Goal: Task Accomplishment & Management: Complete application form

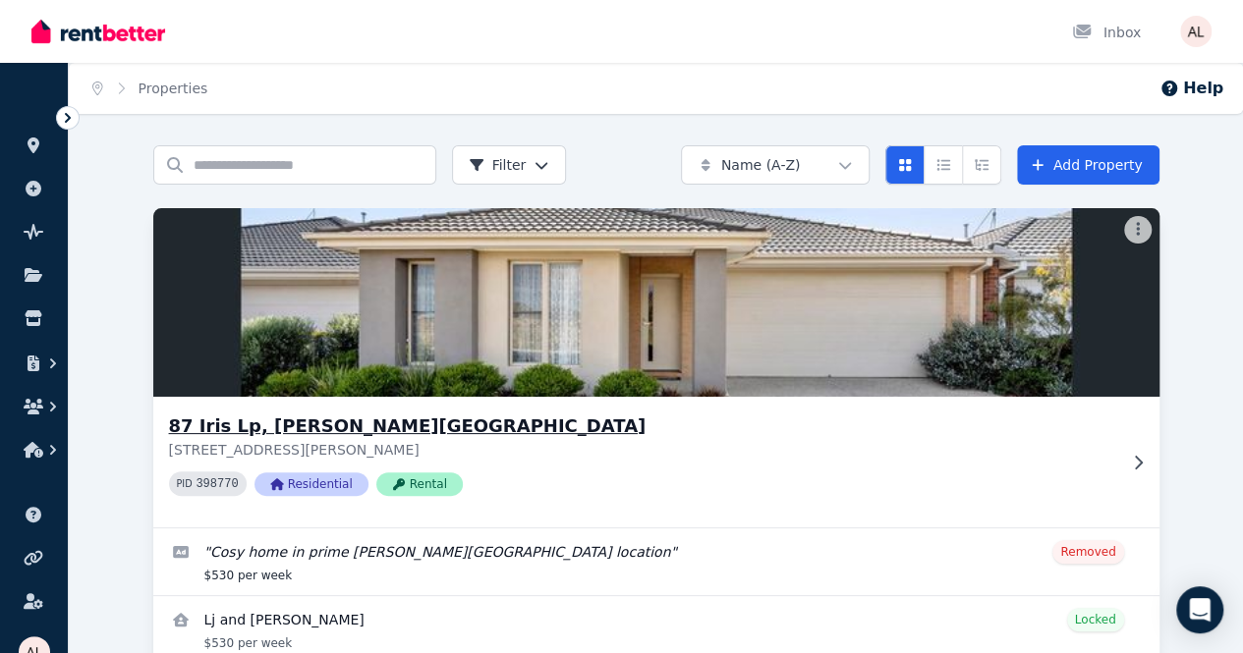
click at [1128, 458] on icon at bounding box center [1138, 463] width 20 height 16
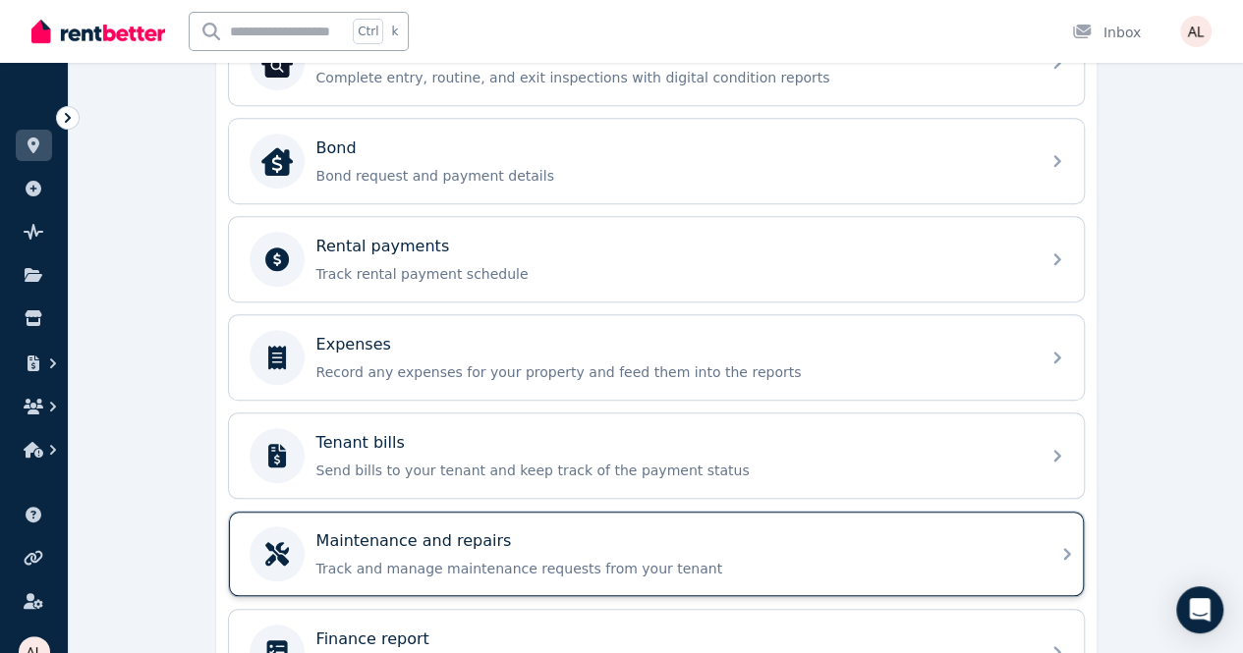
scroll to position [790, 0]
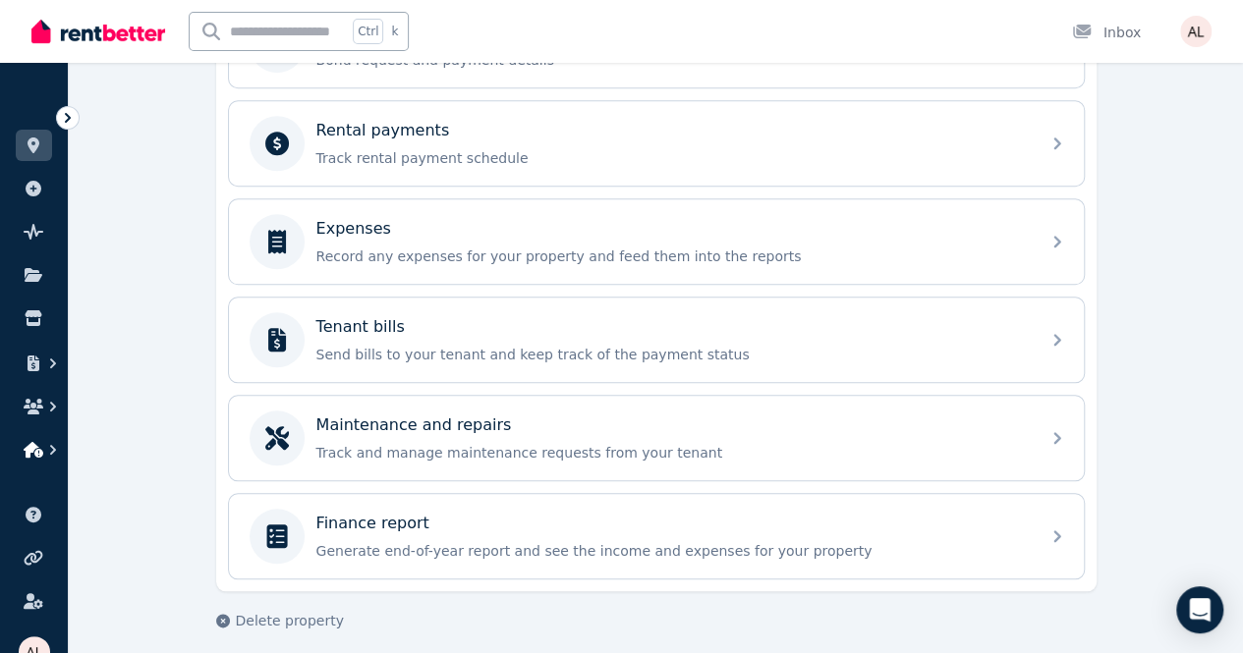
click at [39, 452] on icon "button" at bounding box center [34, 450] width 20 height 16
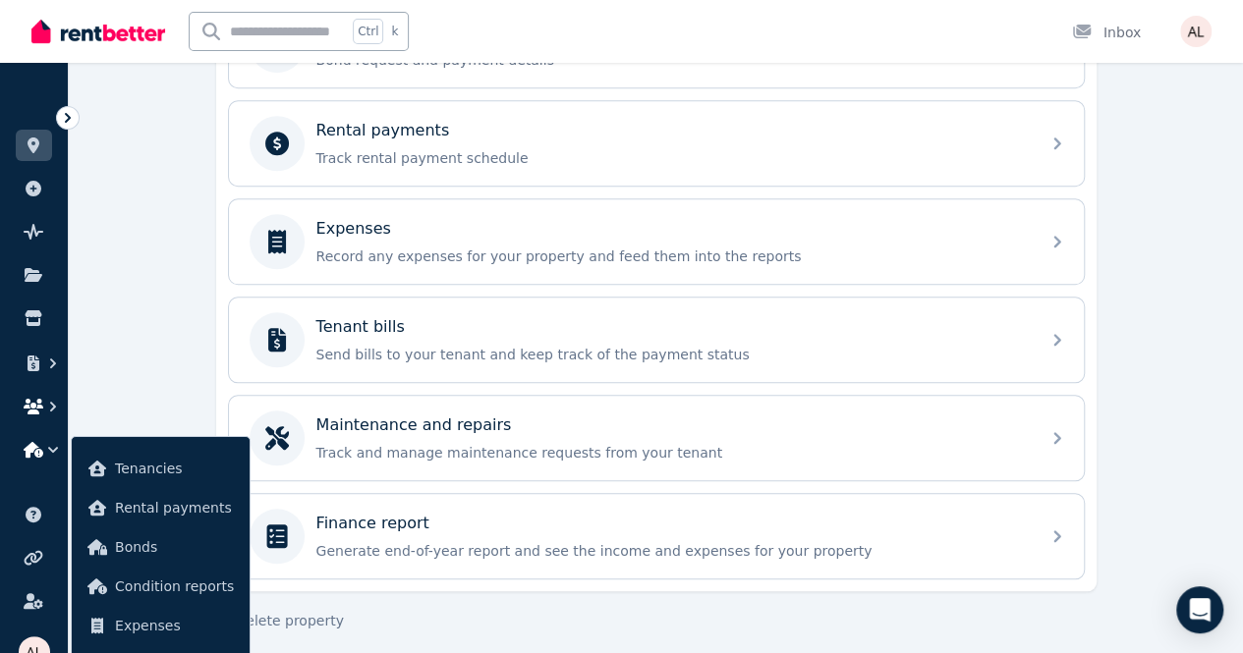
click at [41, 404] on icon "button" at bounding box center [34, 407] width 20 height 16
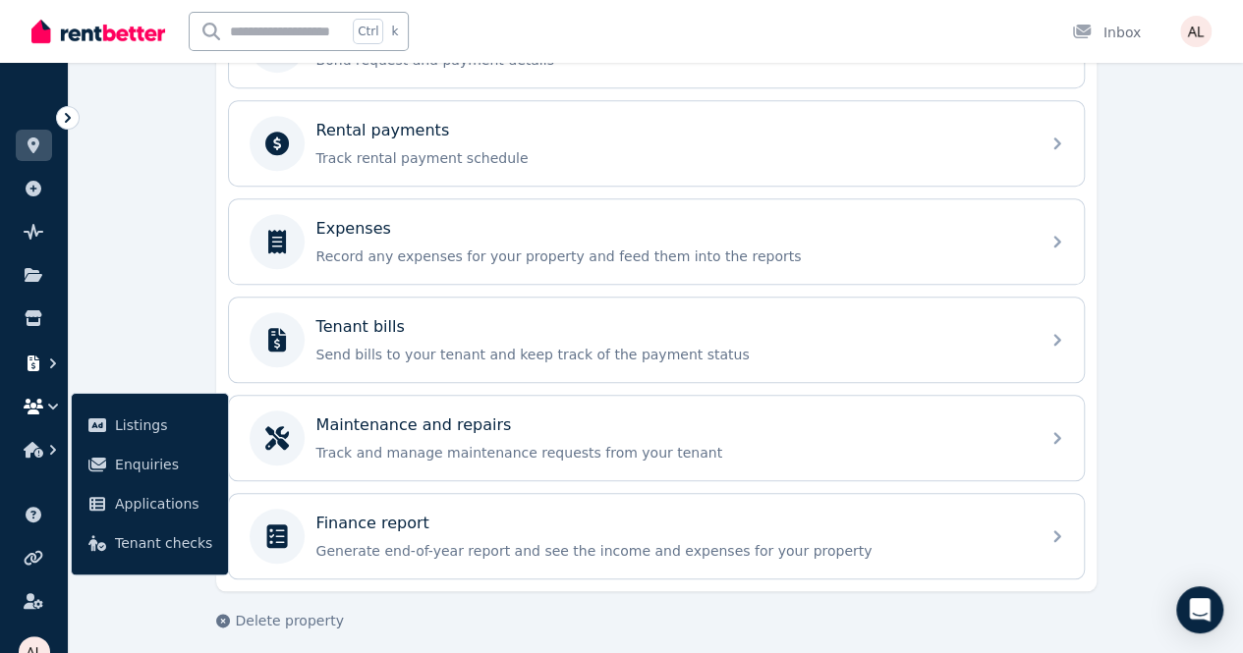
click at [43, 361] on icon "button" at bounding box center [53, 364] width 20 height 20
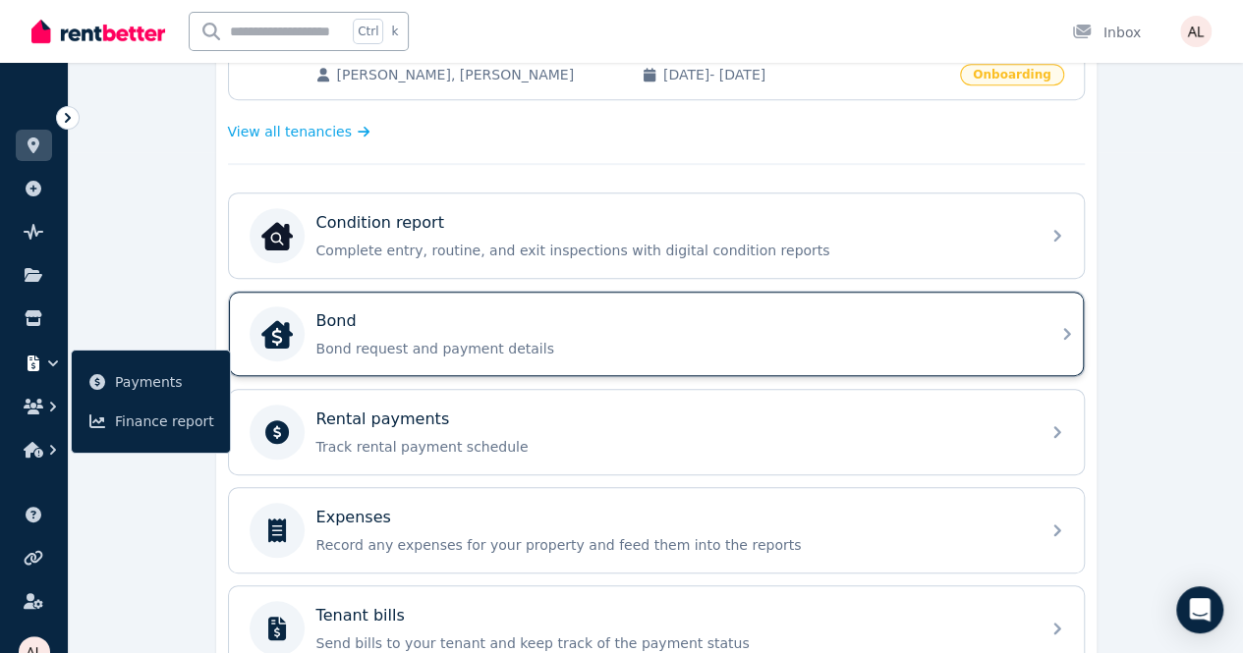
scroll to position [299, 0]
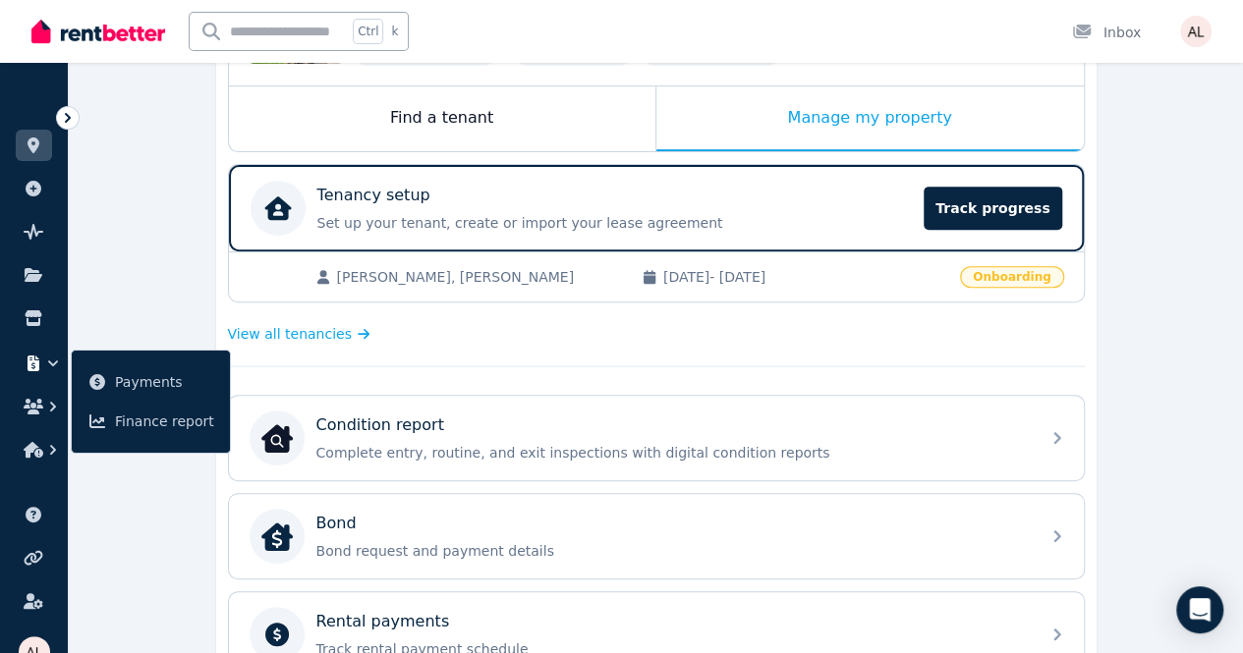
click at [1020, 277] on span "Onboarding" at bounding box center [1011, 277] width 103 height 22
click at [604, 293] on div "[PERSON_NAME], [PERSON_NAME] [DATE] - [DATE] Onboarding" at bounding box center [656, 277] width 855 height 50
click at [531, 280] on span "[PERSON_NAME], [PERSON_NAME]" at bounding box center [479, 277] width 285 height 20
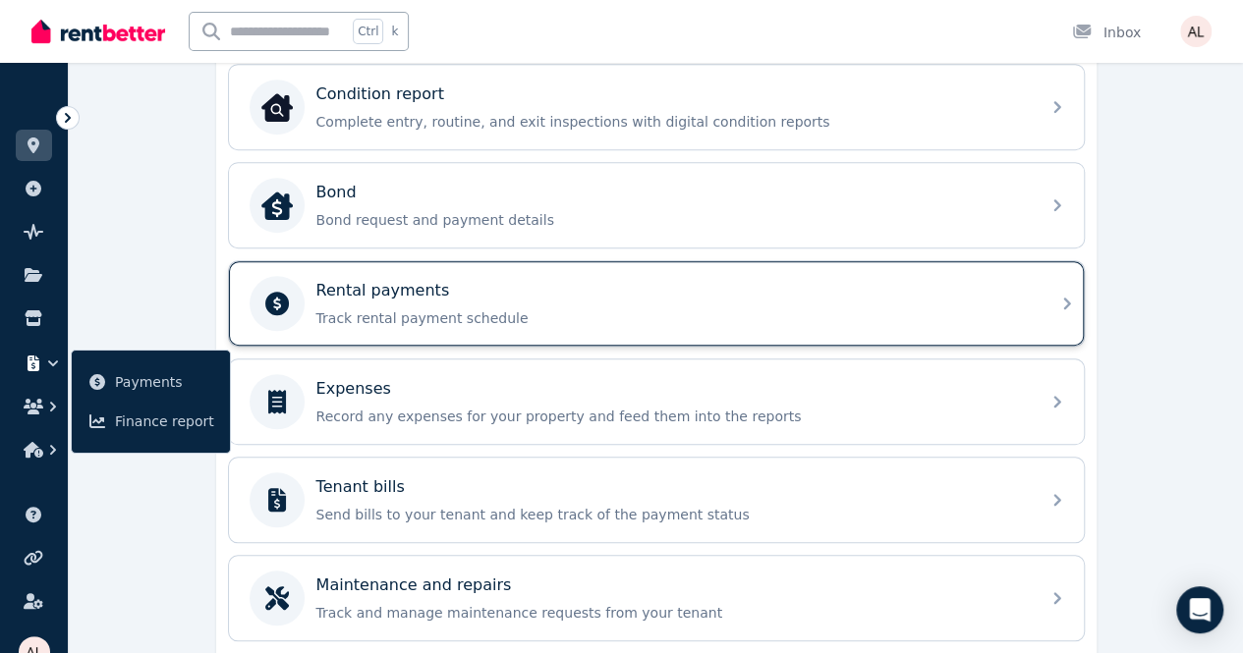
scroll to position [790, 0]
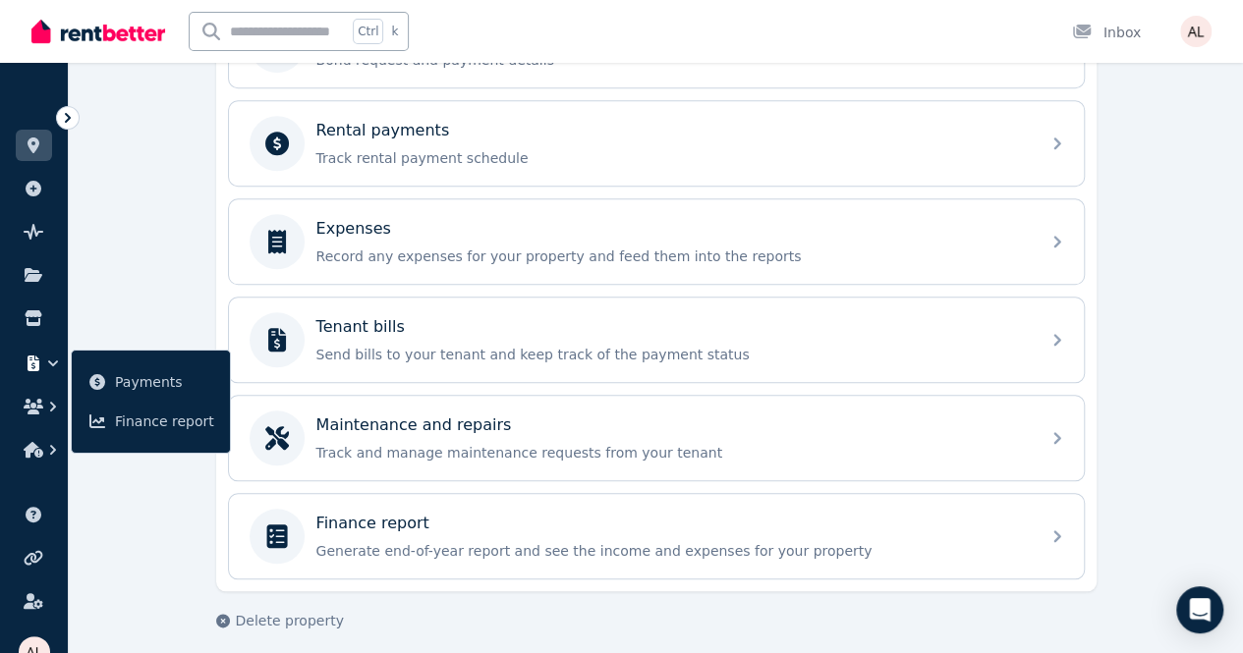
click at [110, 189] on div "**********" at bounding box center [656, 11] width 1174 height 1311
click at [1199, 415] on div "**********" at bounding box center [656, 11] width 1174 height 1311
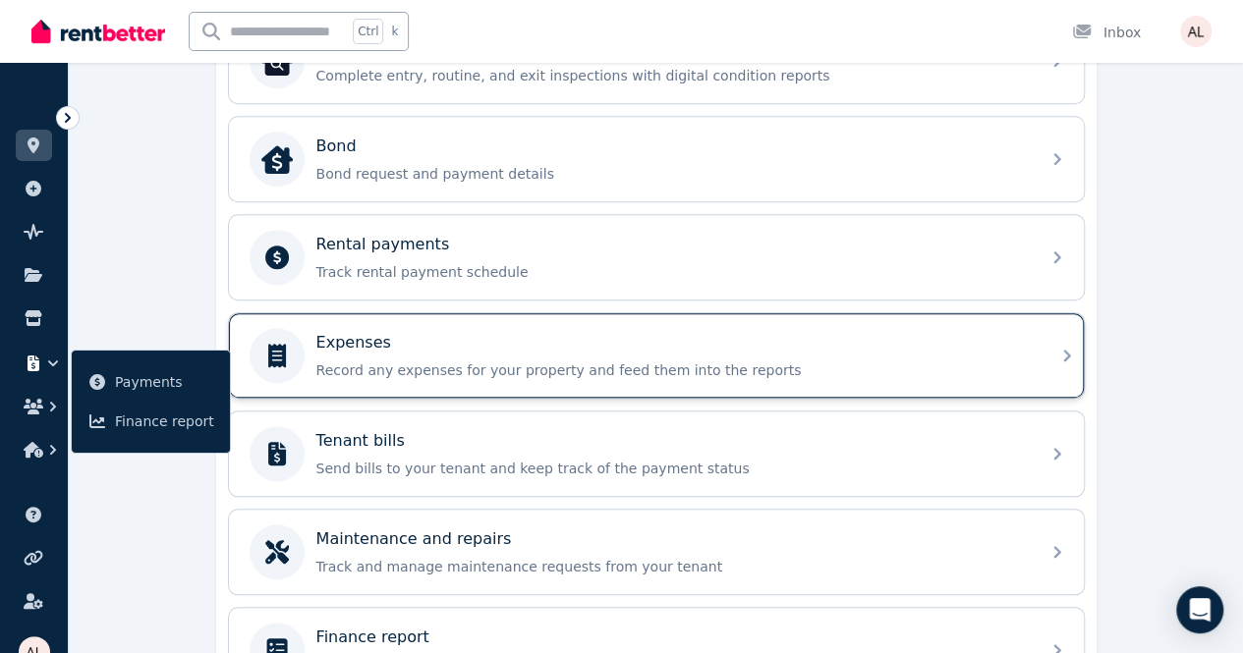
scroll to position [593, 0]
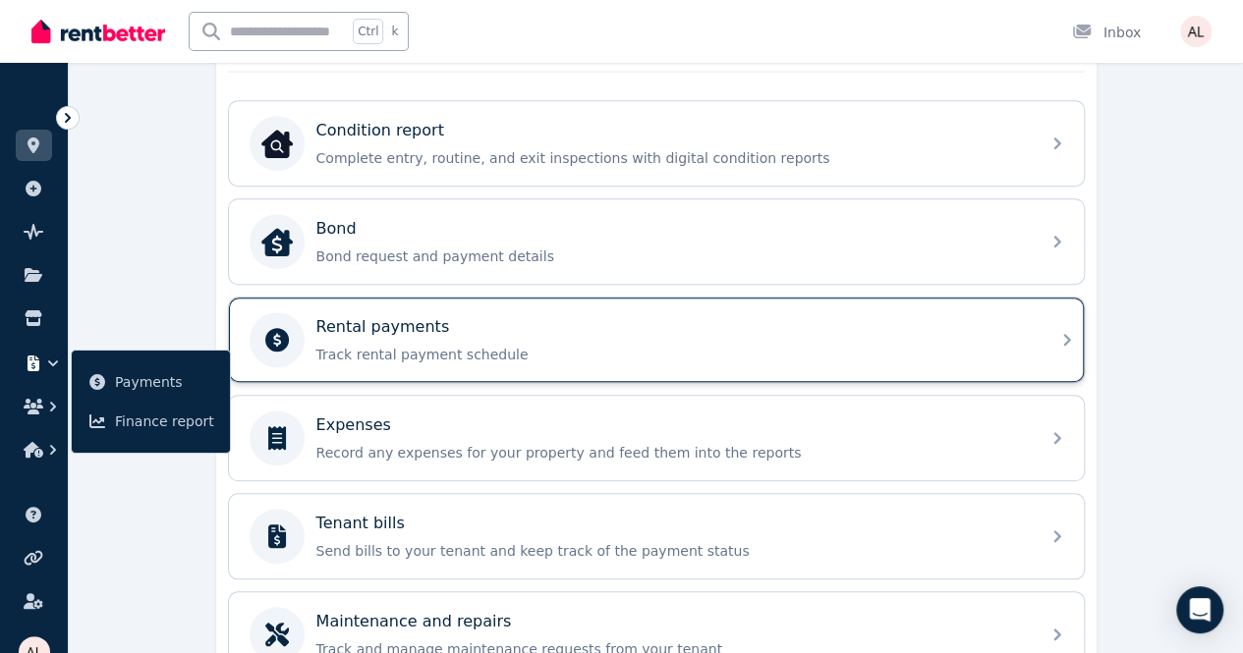
click at [790, 371] on div "Rental payments Track rental payment schedule" at bounding box center [656, 340] width 855 height 84
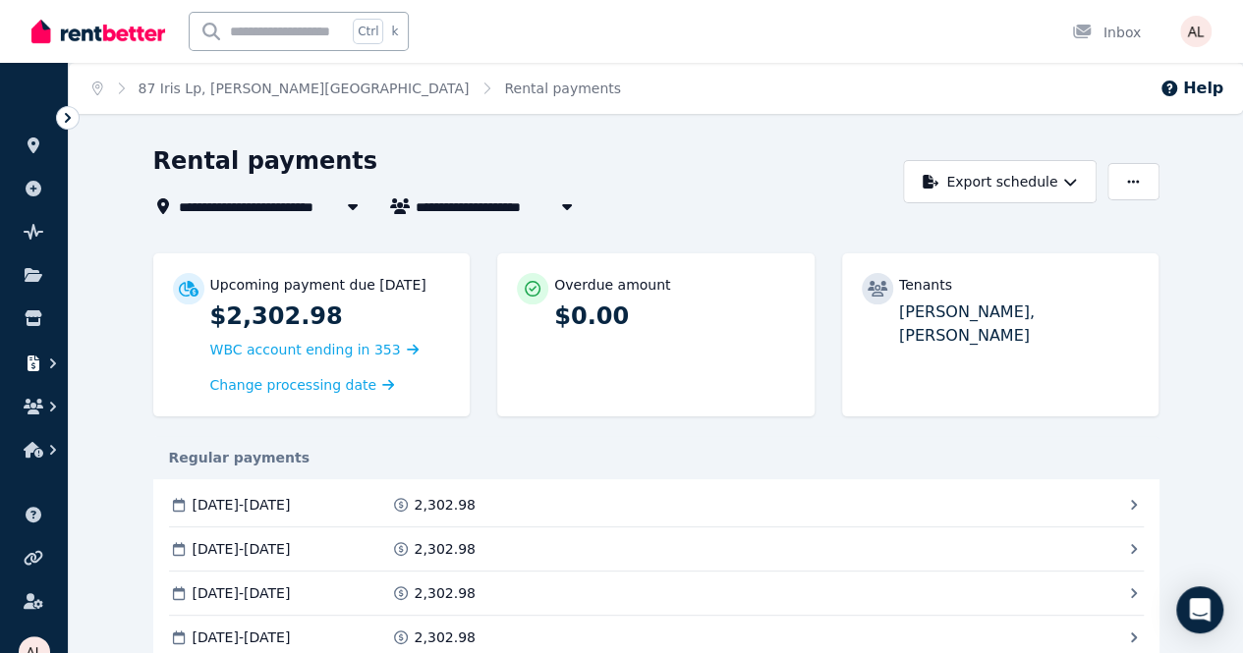
click at [35, 366] on icon "button" at bounding box center [34, 364] width 20 height 16
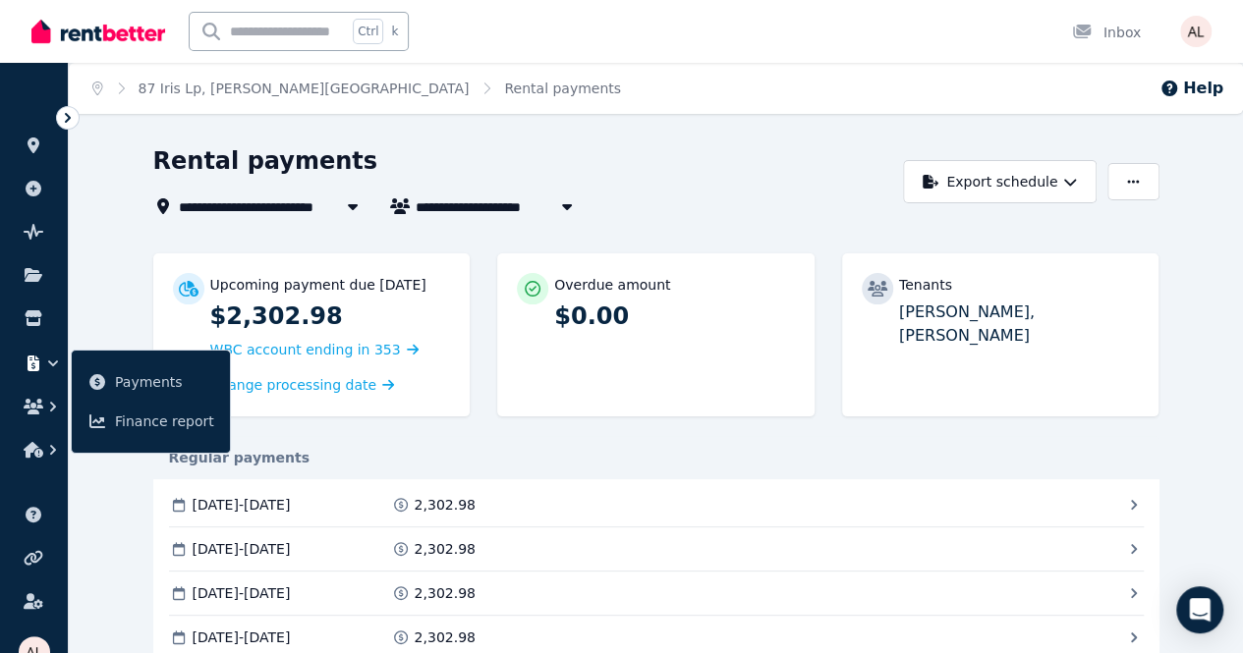
click at [37, 386] on ul "ORGANISE Properties Add property Pulse BETA Documents Marketplace Payments Fina…" at bounding box center [34, 277] width 68 height 389
click at [43, 420] on button "button" at bounding box center [34, 406] width 36 height 35
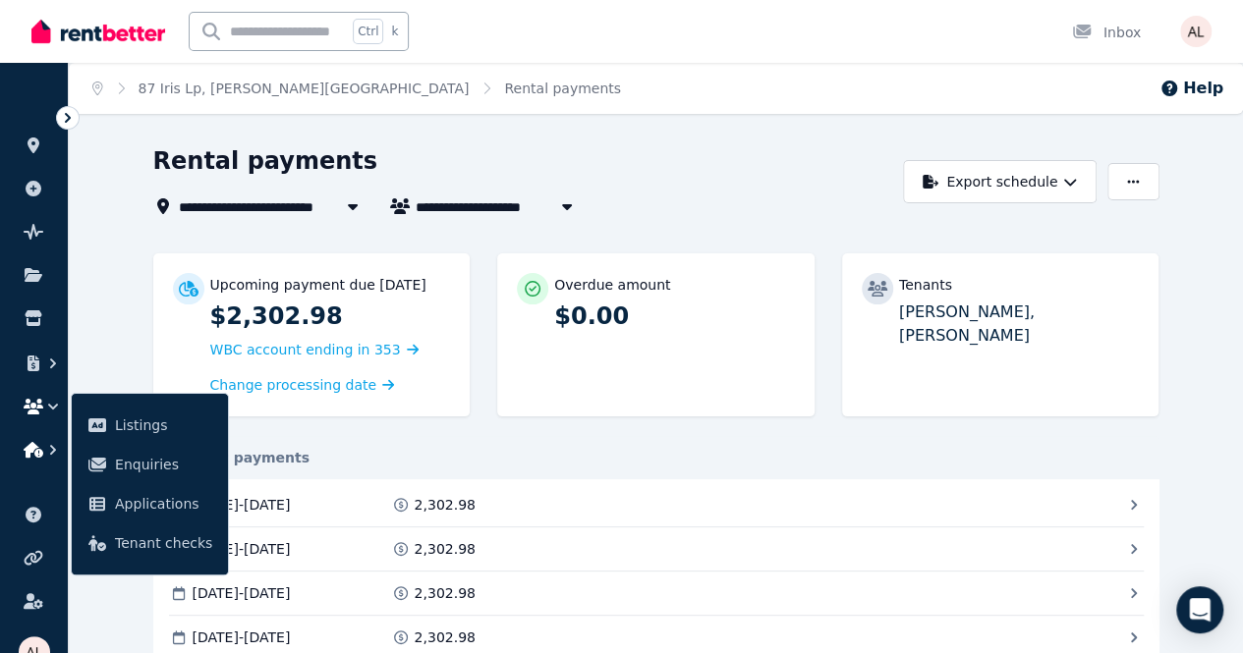
click at [39, 441] on button "button" at bounding box center [34, 449] width 36 height 35
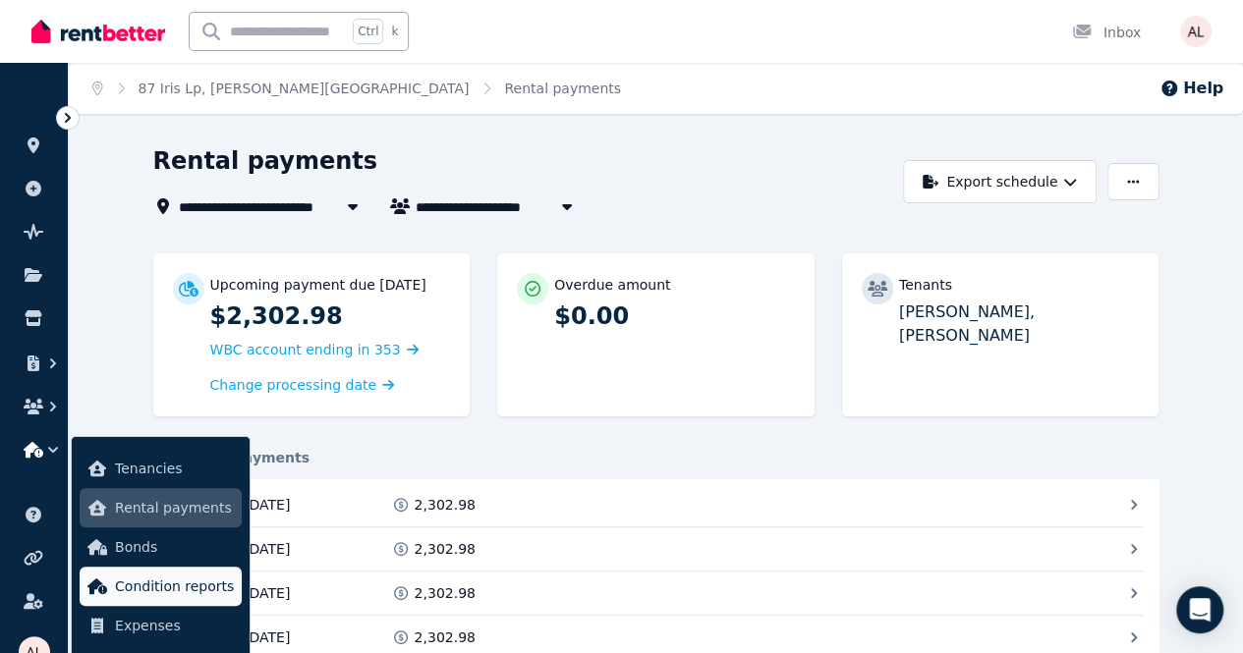
click at [196, 595] on span "Condition reports" at bounding box center [174, 587] width 119 height 24
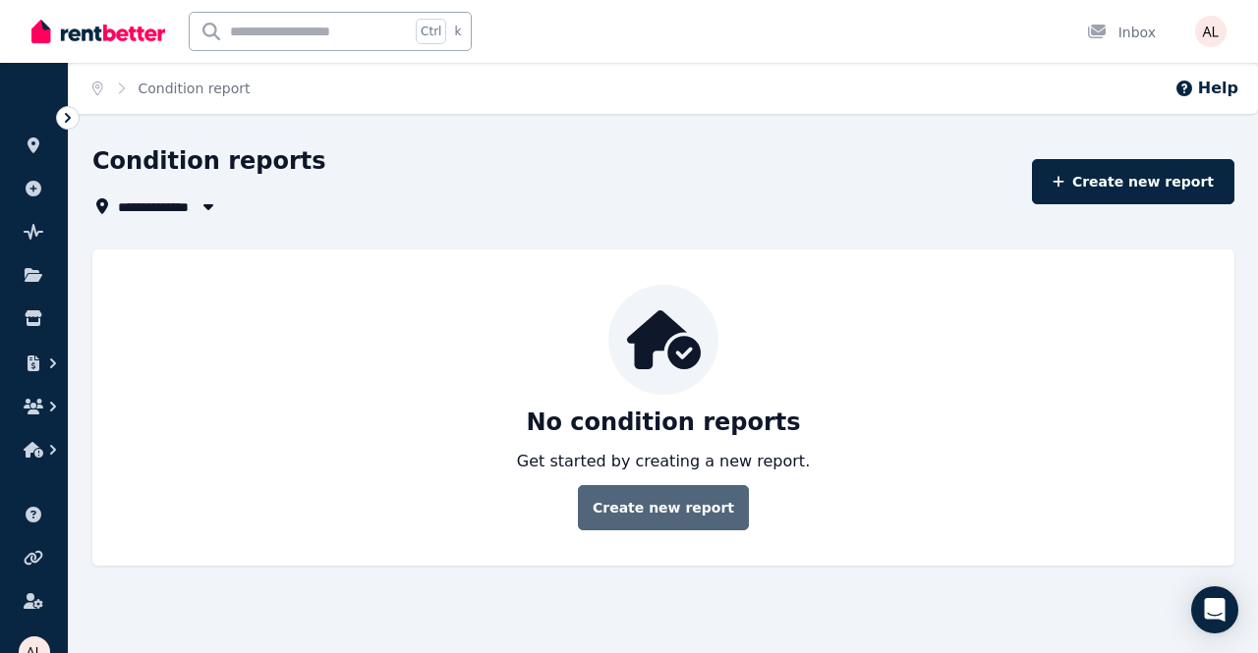
click at [646, 515] on link "Create new report" at bounding box center [663, 507] width 171 height 45
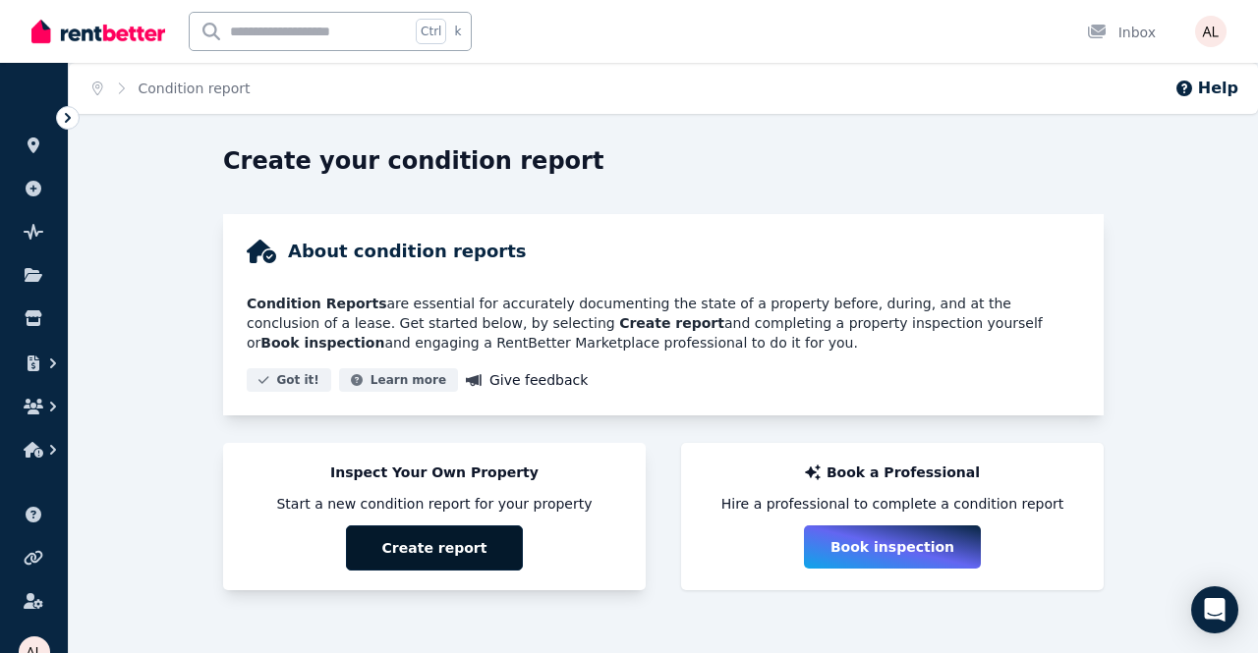
click at [472, 551] on button "Create report" at bounding box center [434, 548] width 177 height 45
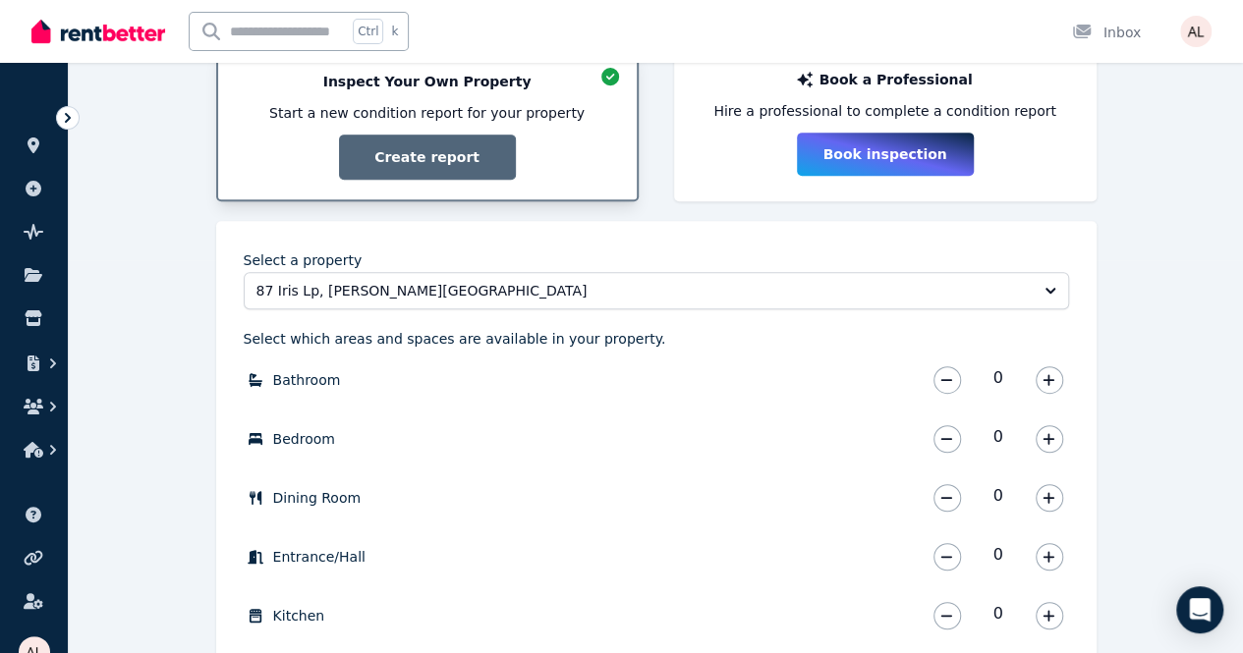
scroll to position [491, 0]
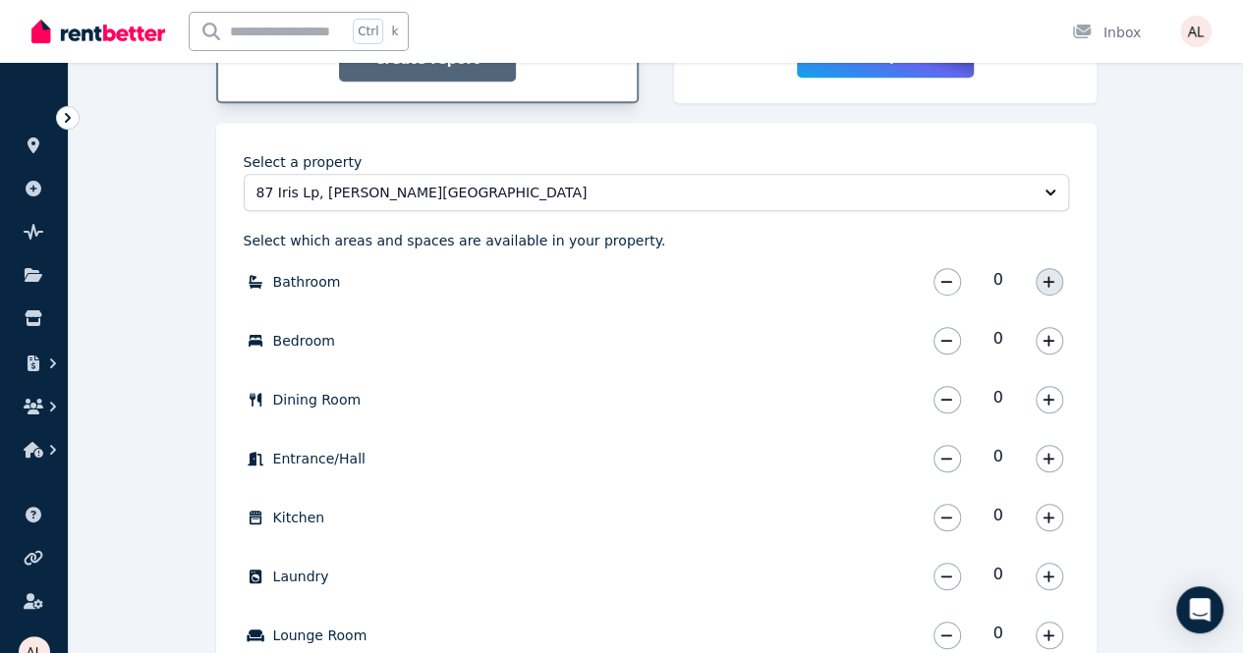
click at [1042, 287] on icon "button" at bounding box center [1048, 282] width 12 height 14
click at [1045, 288] on icon "button" at bounding box center [1048, 282] width 12 height 14
click at [1051, 353] on button "button" at bounding box center [1049, 341] width 28 height 28
click at [1050, 343] on icon "button" at bounding box center [1048, 341] width 12 height 14
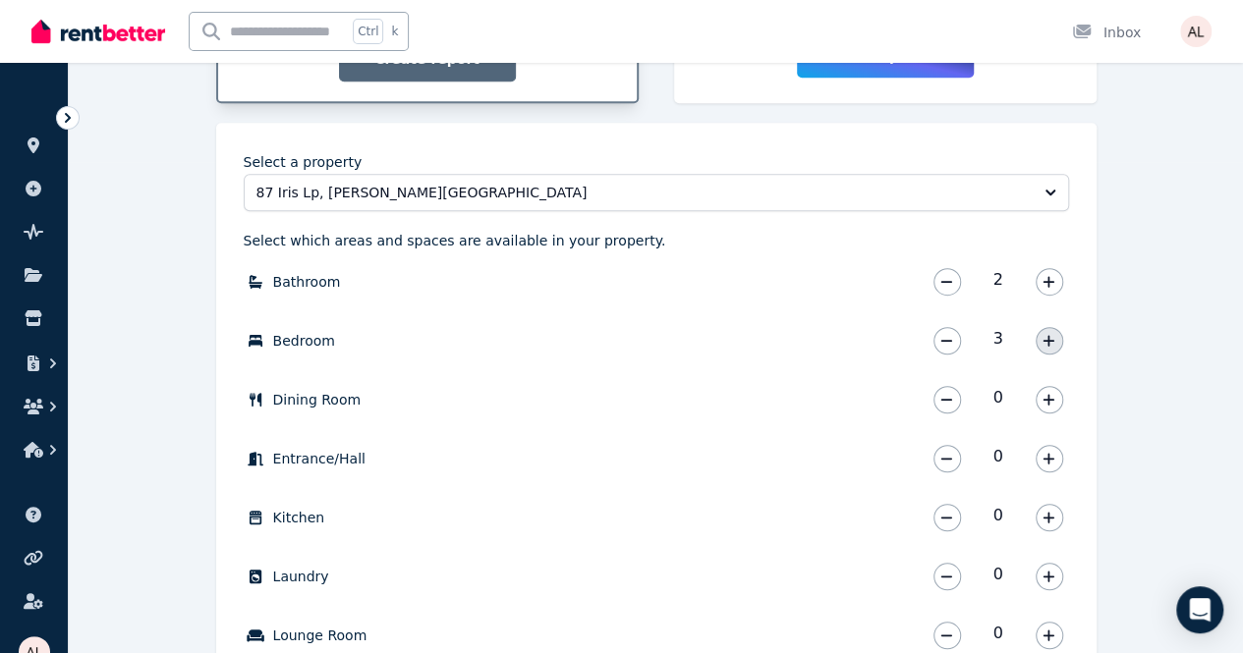
click at [1050, 343] on icon "button" at bounding box center [1048, 341] width 12 height 14
click at [944, 339] on icon "button" at bounding box center [946, 341] width 12 height 14
click at [1046, 398] on icon "button" at bounding box center [1048, 399] width 11 height 11
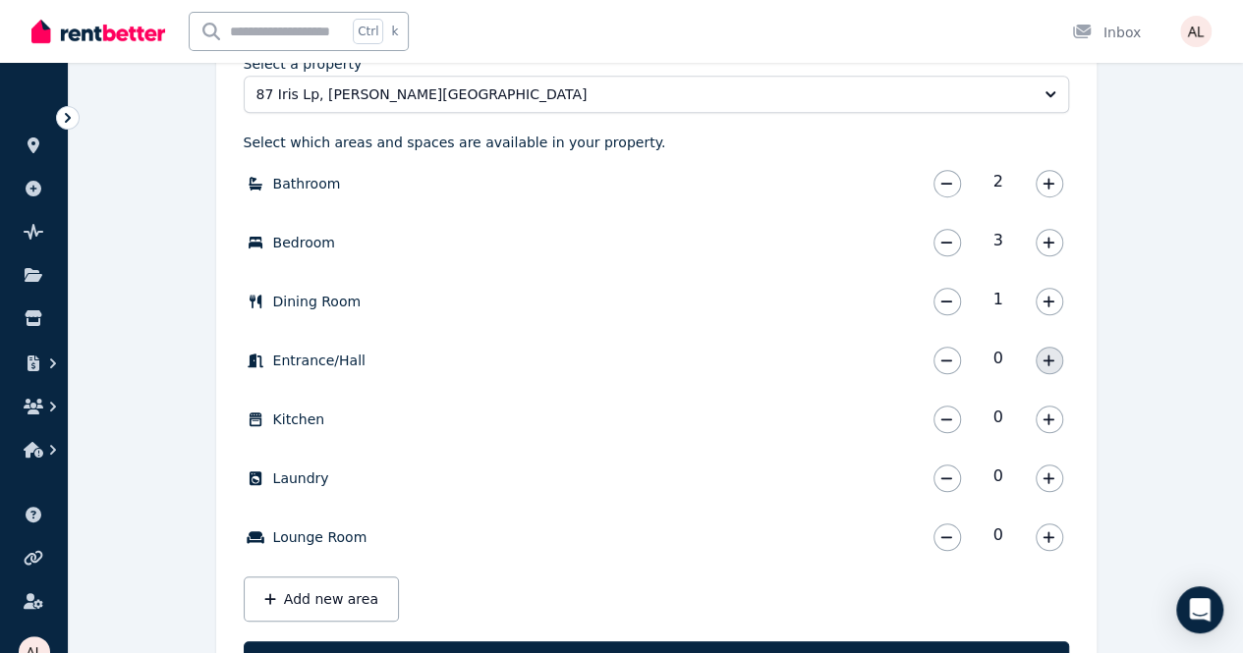
click at [1047, 354] on icon "button" at bounding box center [1048, 361] width 12 height 14
click at [1043, 425] on button "button" at bounding box center [1049, 420] width 28 height 28
click at [1059, 471] on button "button" at bounding box center [1049, 479] width 28 height 28
click at [1051, 547] on button "button" at bounding box center [1049, 538] width 28 height 28
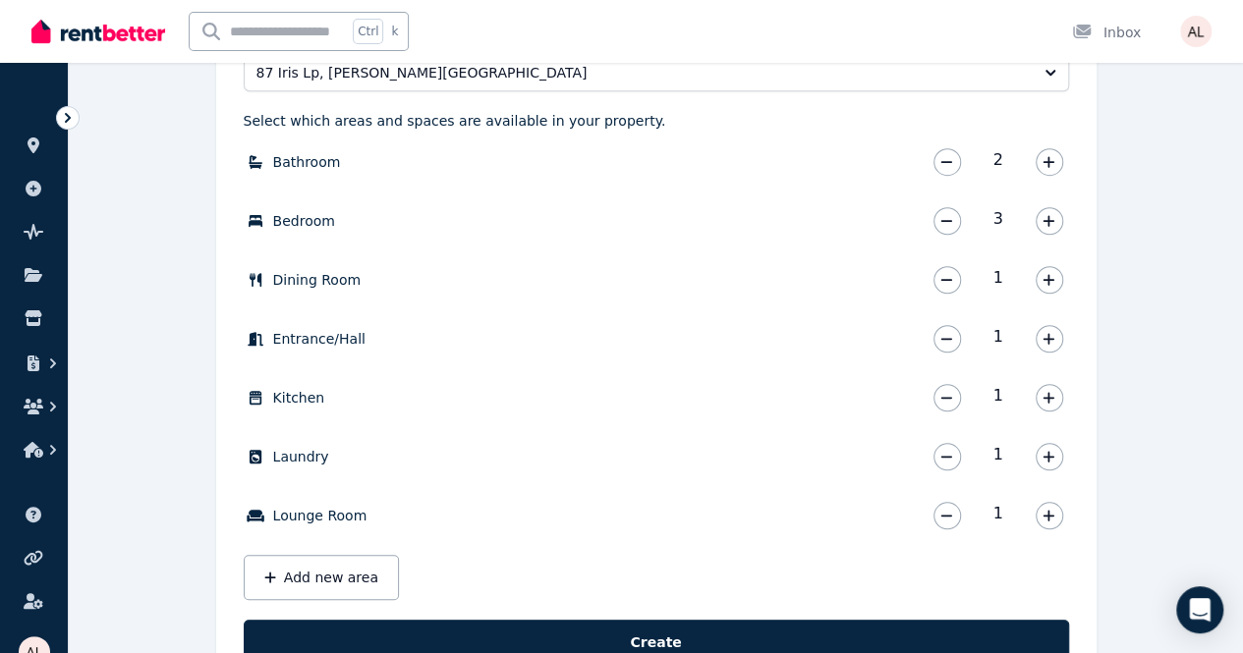
scroll to position [586, 0]
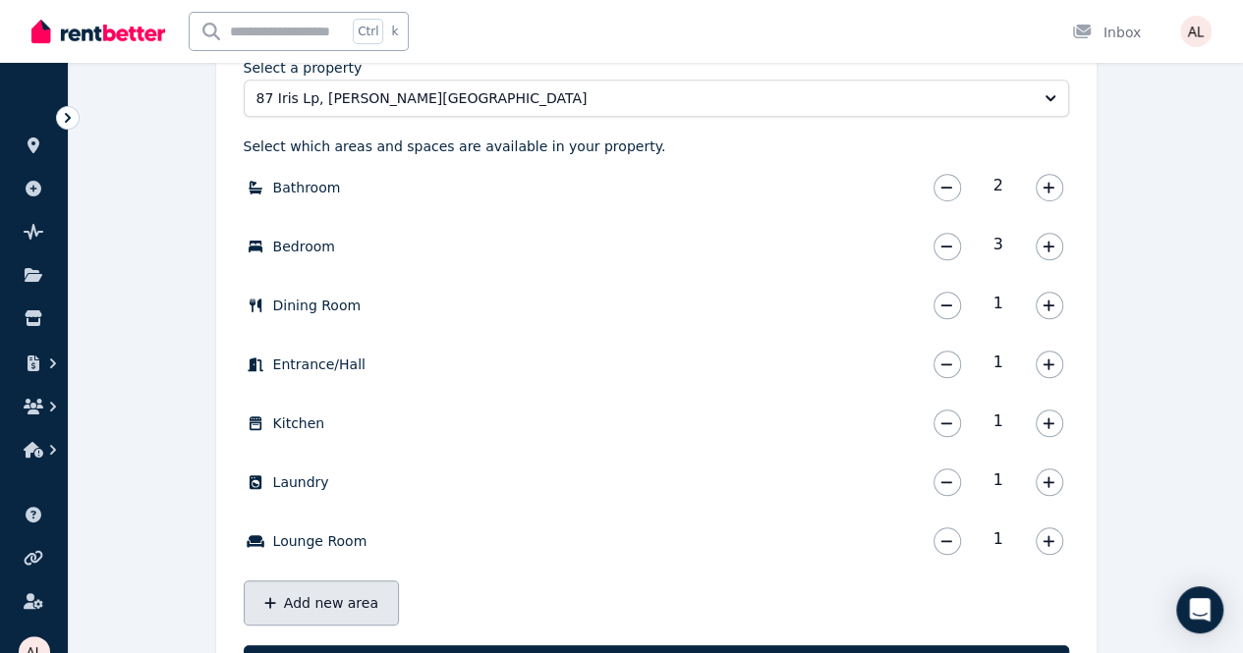
click at [291, 586] on button "Add new area" at bounding box center [321, 603] width 155 height 45
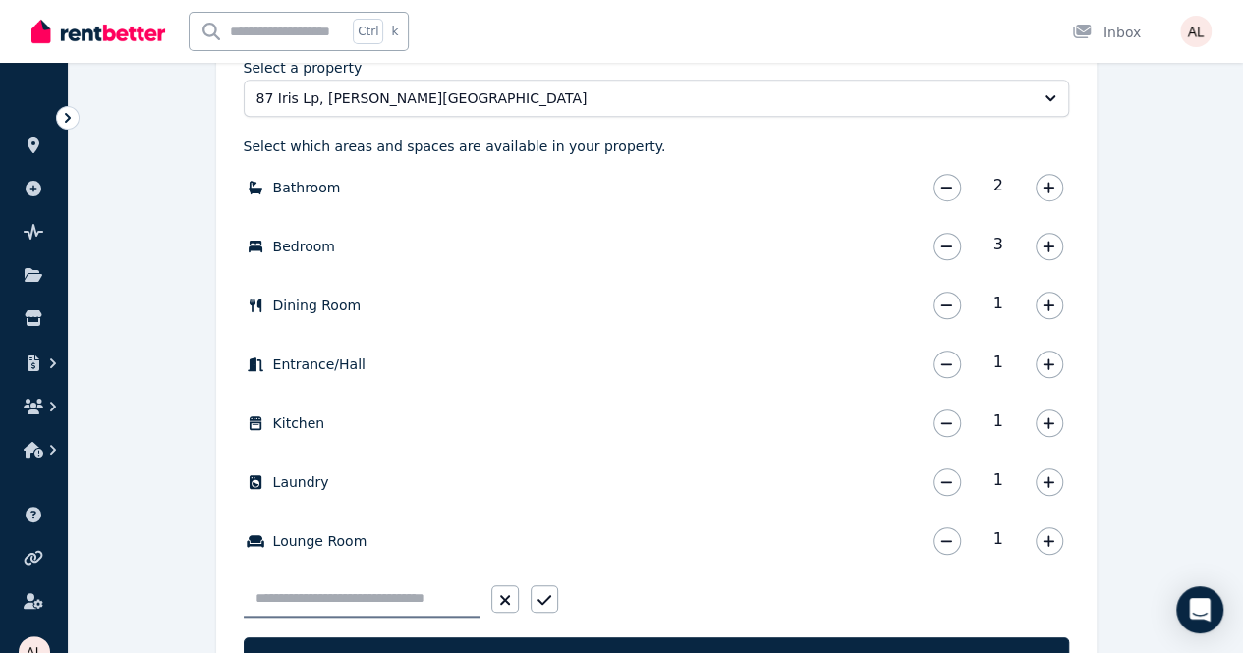
scroll to position [676, 0]
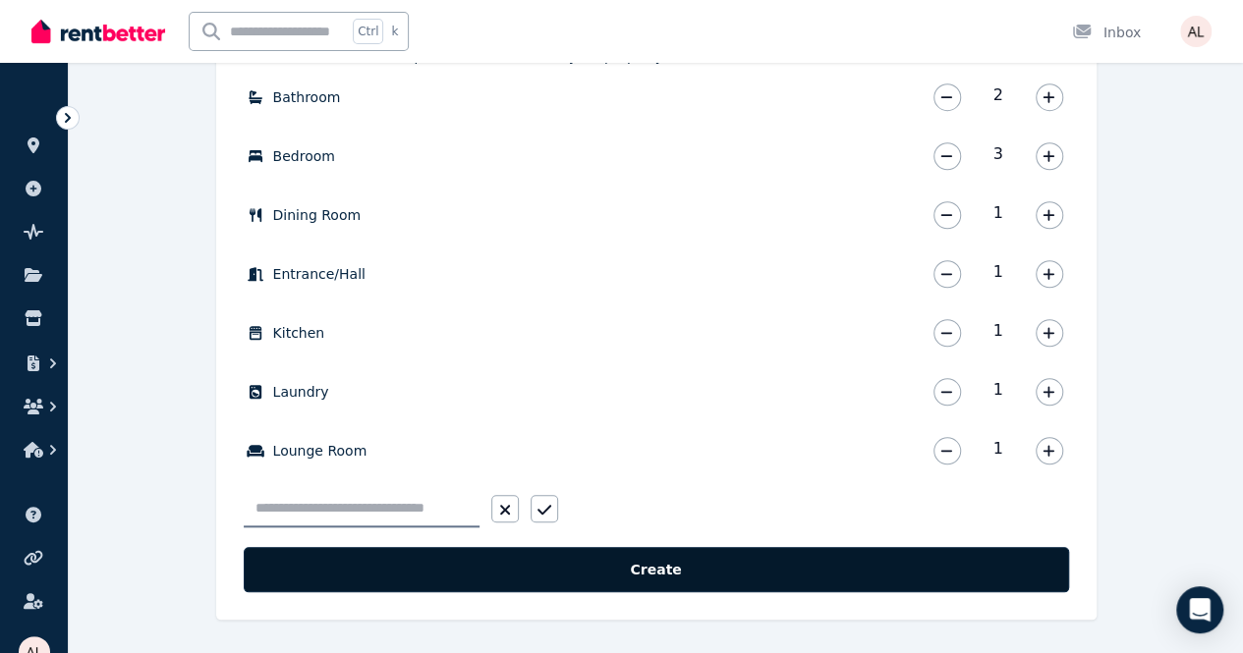
type input "*"
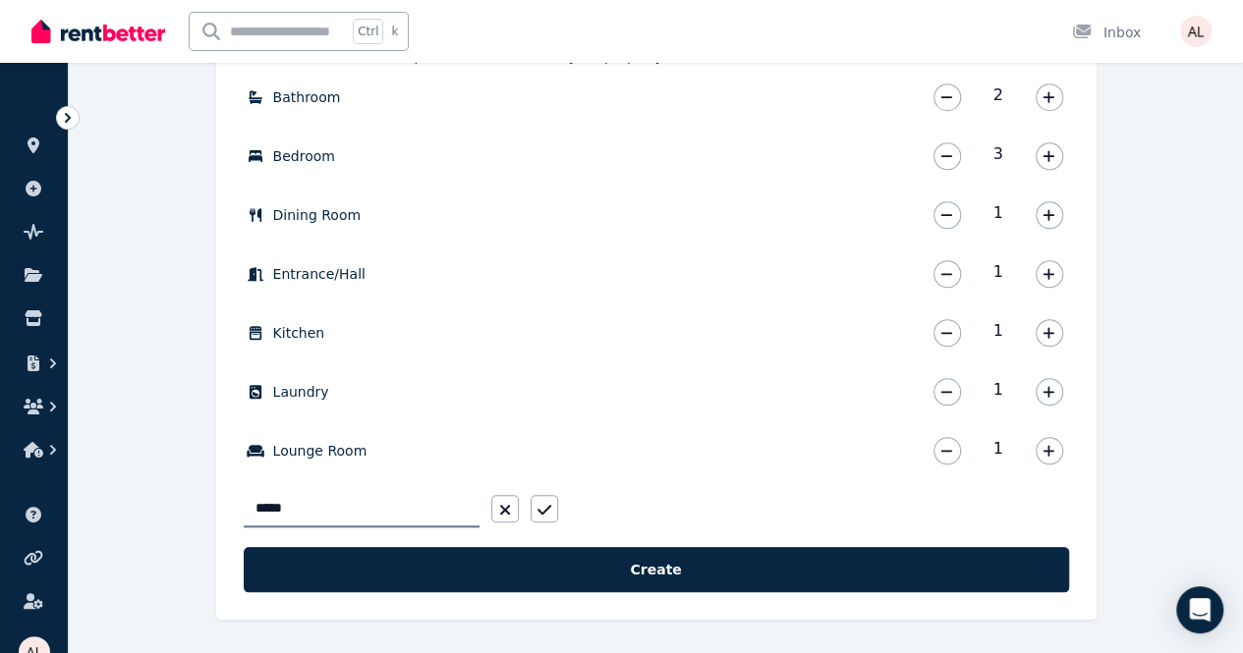
type input "*****"
click at [174, 503] on div "Create your condition report About condition reports Condition Reports are esse…" at bounding box center [656, 62] width 1174 height 1186
click at [532, 502] on button "button" at bounding box center [545, 509] width 28 height 28
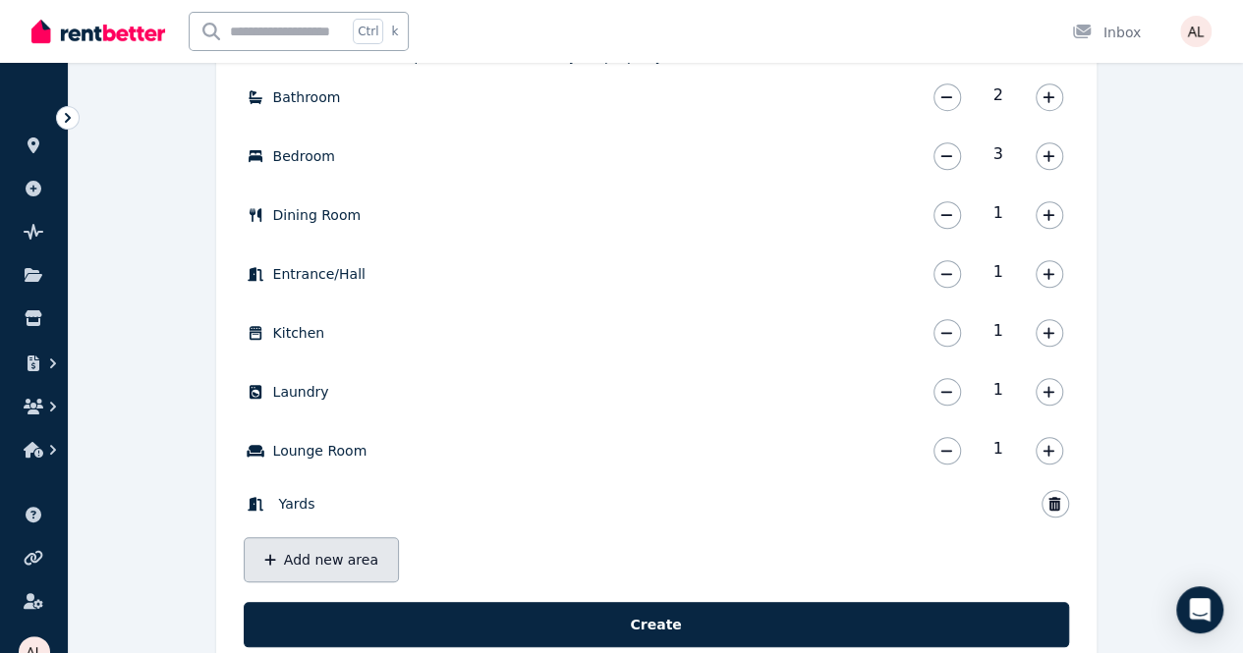
click at [293, 555] on button "Add new area" at bounding box center [321, 559] width 155 height 45
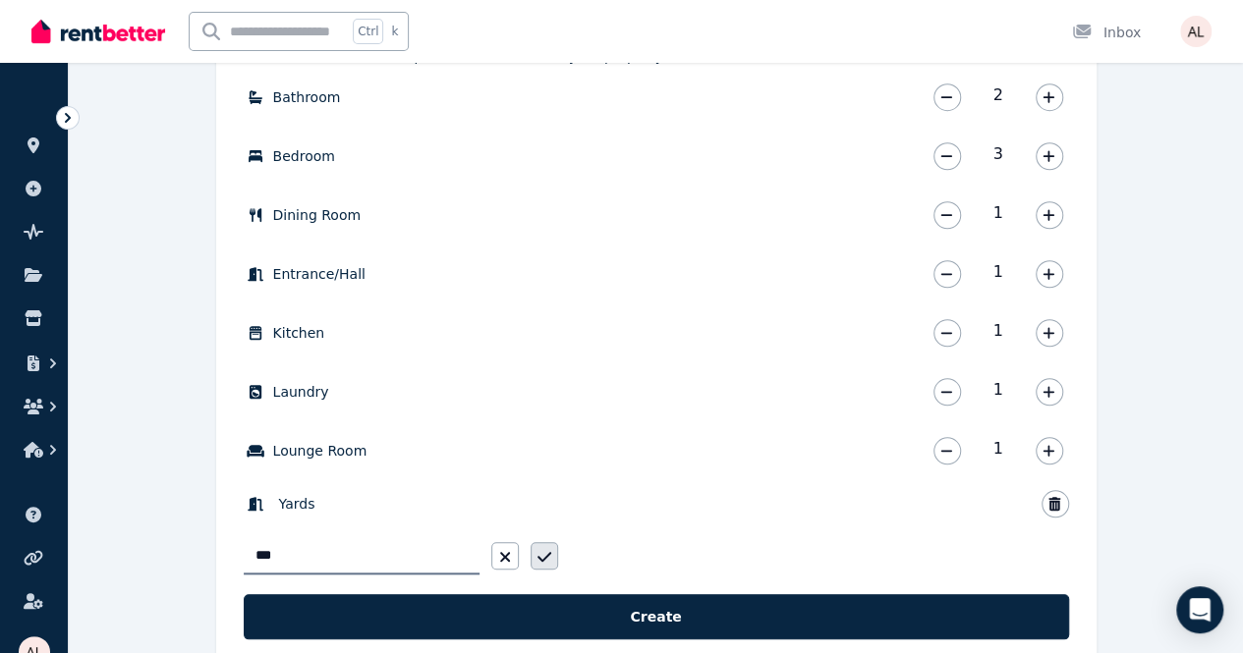
type input "***"
click at [542, 547] on button "button" at bounding box center [545, 556] width 28 height 28
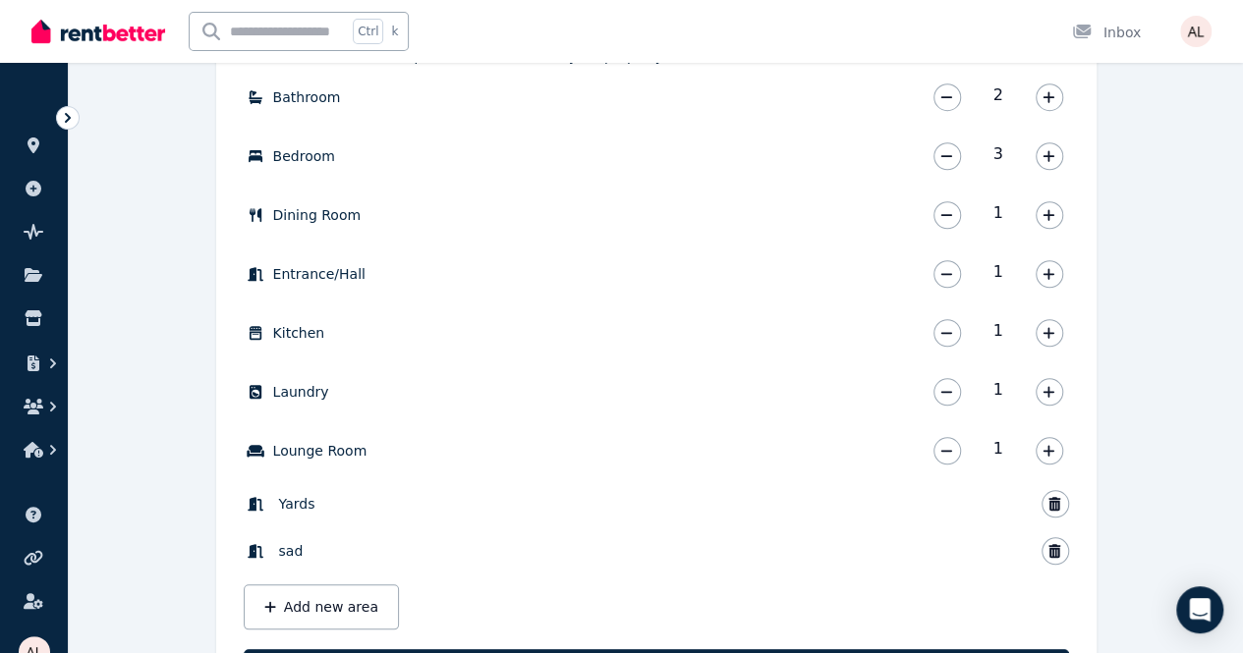
click at [1064, 550] on button "button" at bounding box center [1055, 551] width 28 height 28
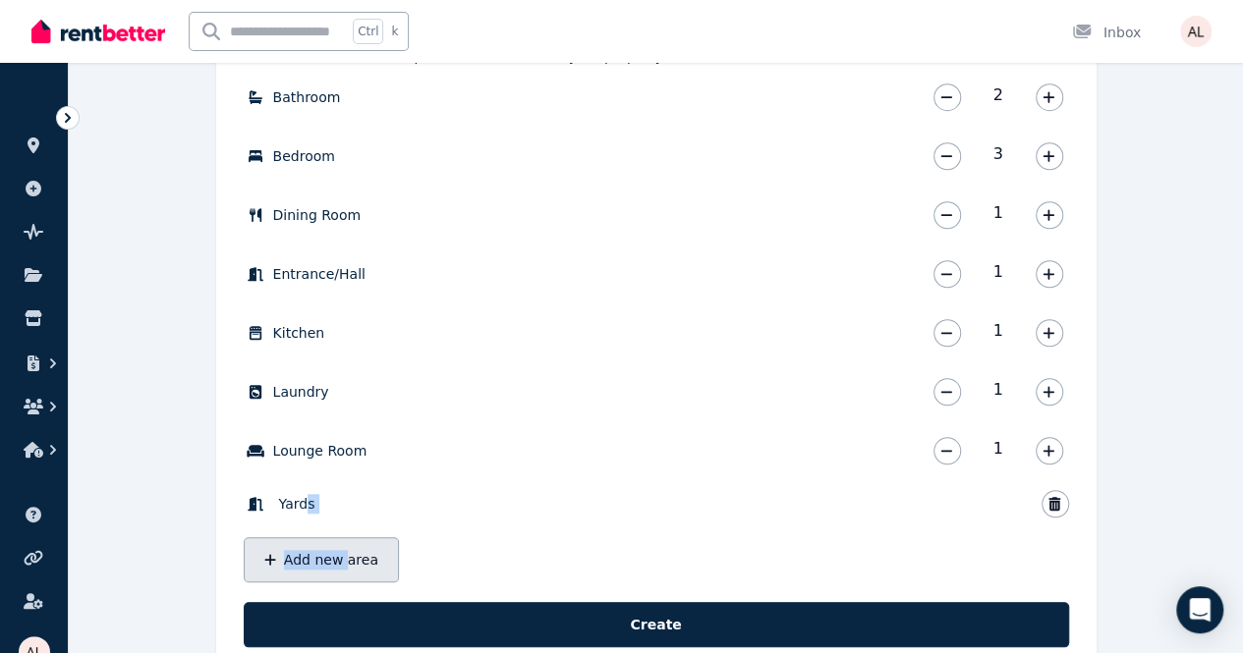
drag, startPoint x: 308, startPoint y: 518, endPoint x: 345, endPoint y: 559, distance: 55.6
click at [345, 559] on div "Bathroom 2 Bathroom * Bedroom 3 Bedroom * Dining Room 1 Dining Room * Entrance/…" at bounding box center [656, 330] width 825 height 505
click at [1199, 462] on div "Create your condition report About condition reports Condition Reports are esse…" at bounding box center [656, 89] width 1174 height 1241
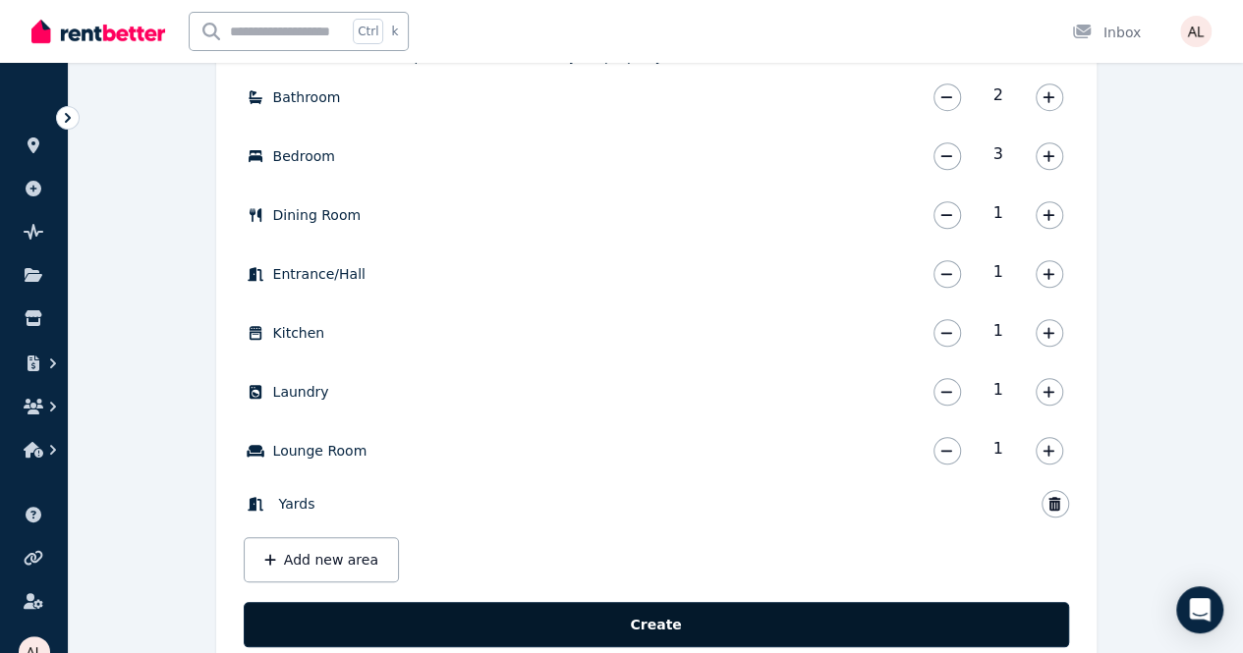
click at [662, 606] on button "Create" at bounding box center [656, 624] width 825 height 45
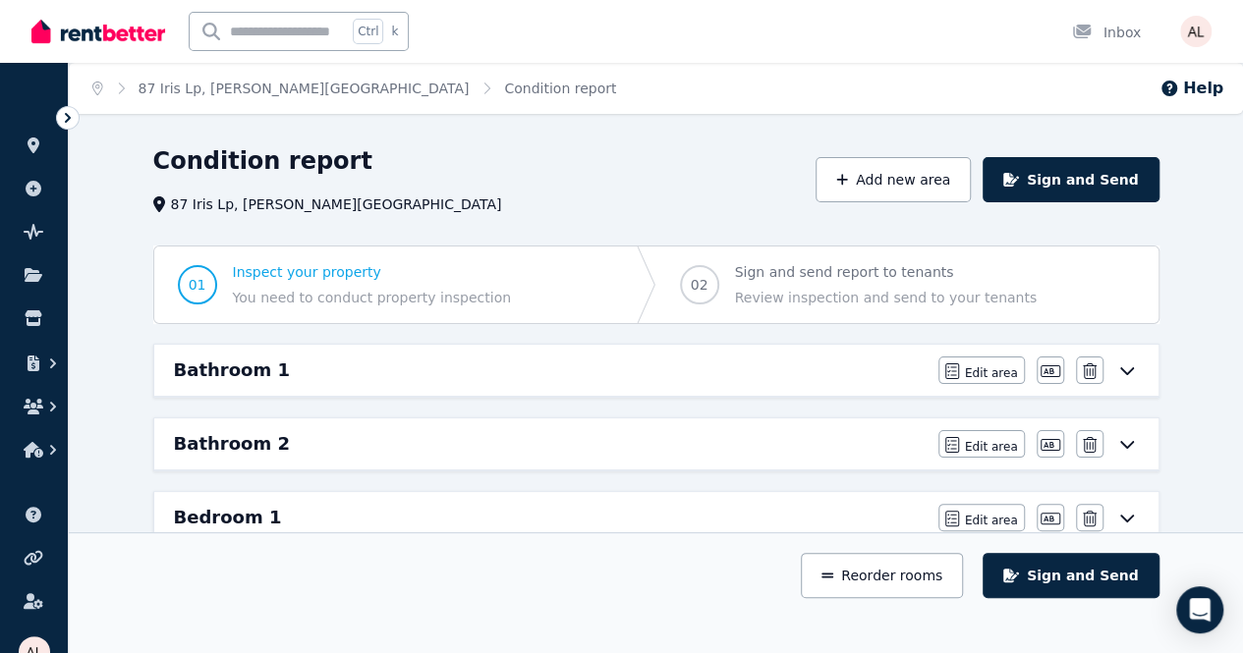
click at [756, 364] on div "Bathroom 1" at bounding box center [550, 371] width 753 height 28
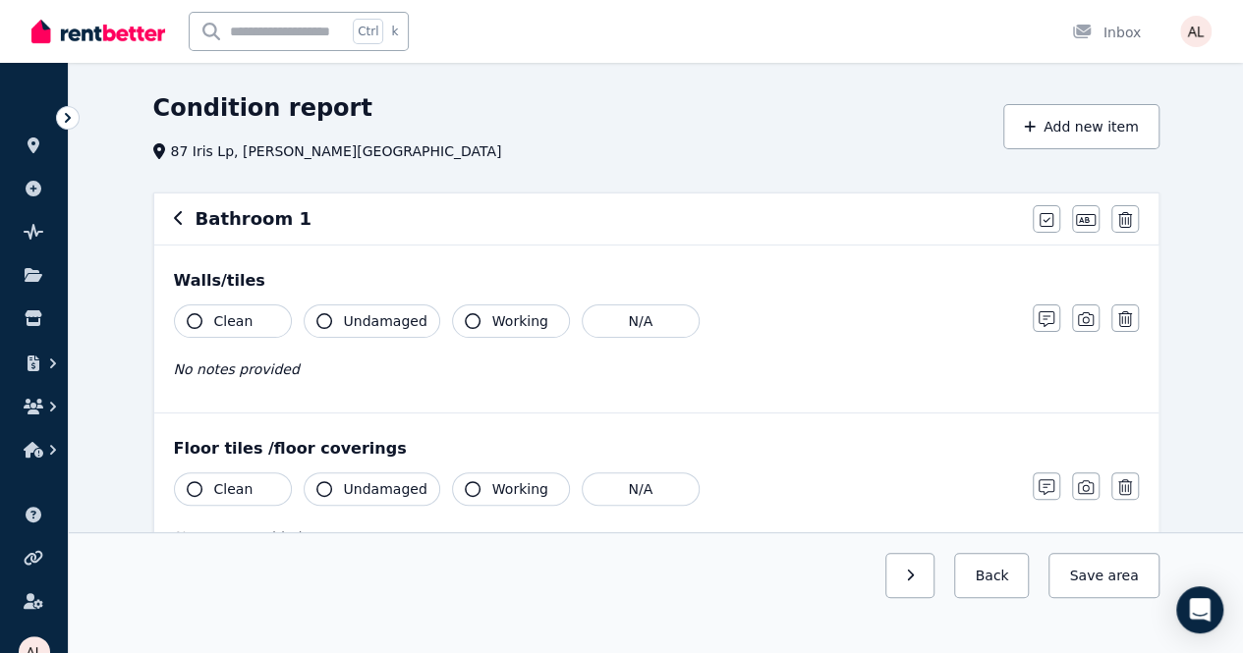
scroll to position [98, 0]
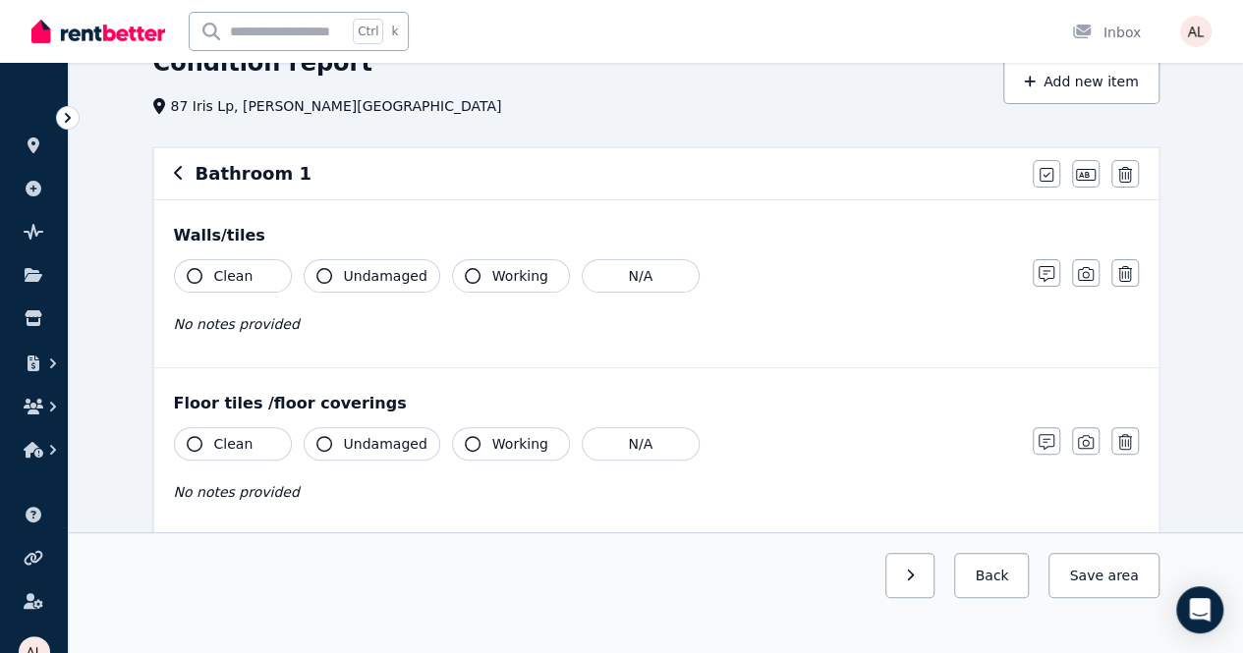
click at [216, 169] on h6 "Bathroom 1" at bounding box center [254, 174] width 116 height 28
drag, startPoint x: 277, startPoint y: 172, endPoint x: 187, endPoint y: 168, distance: 90.5
click at [187, 168] on div "Bathroom 1" at bounding box center [597, 174] width 847 height 28
click at [358, 161] on div "Bathroom 1" at bounding box center [597, 174] width 847 height 28
click at [1092, 179] on icon "button" at bounding box center [1086, 175] width 20 height 16
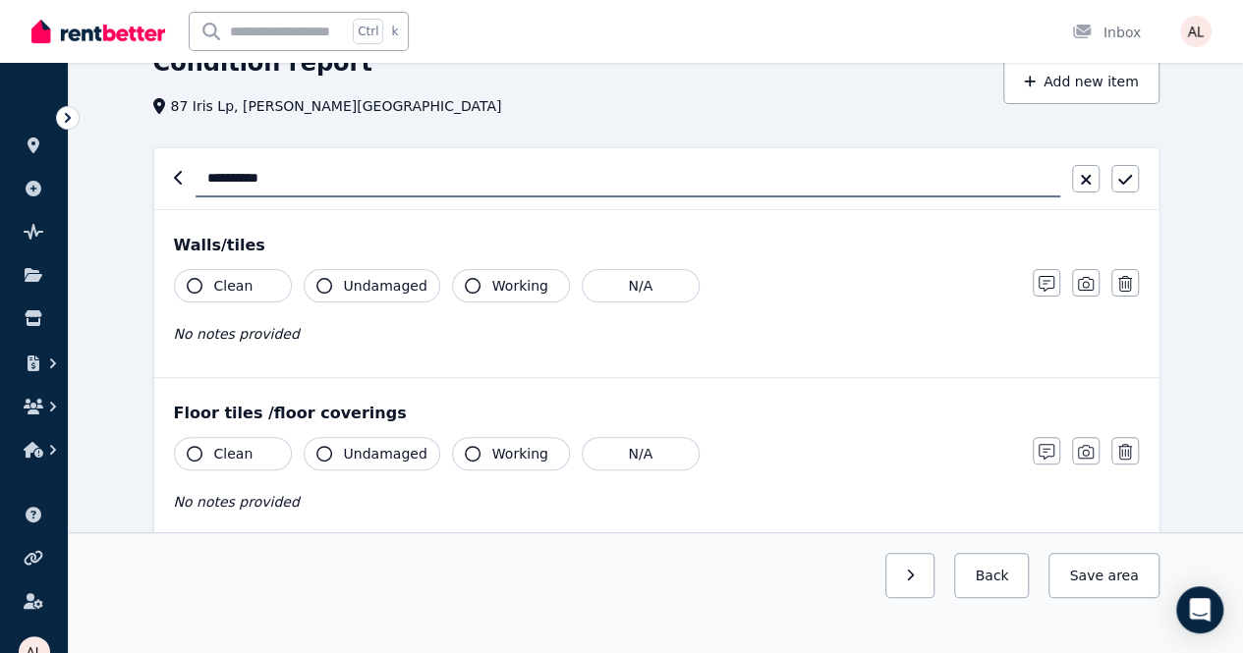
click at [336, 176] on input "**********" at bounding box center [628, 178] width 865 height 37
drag, startPoint x: 297, startPoint y: 176, endPoint x: 273, endPoint y: 179, distance: 23.8
click at [273, 179] on input "**********" at bounding box center [628, 178] width 865 height 37
click at [316, 189] on input "**********" at bounding box center [628, 178] width 865 height 37
drag, startPoint x: 318, startPoint y: 183, endPoint x: 146, endPoint y: 175, distance: 172.1
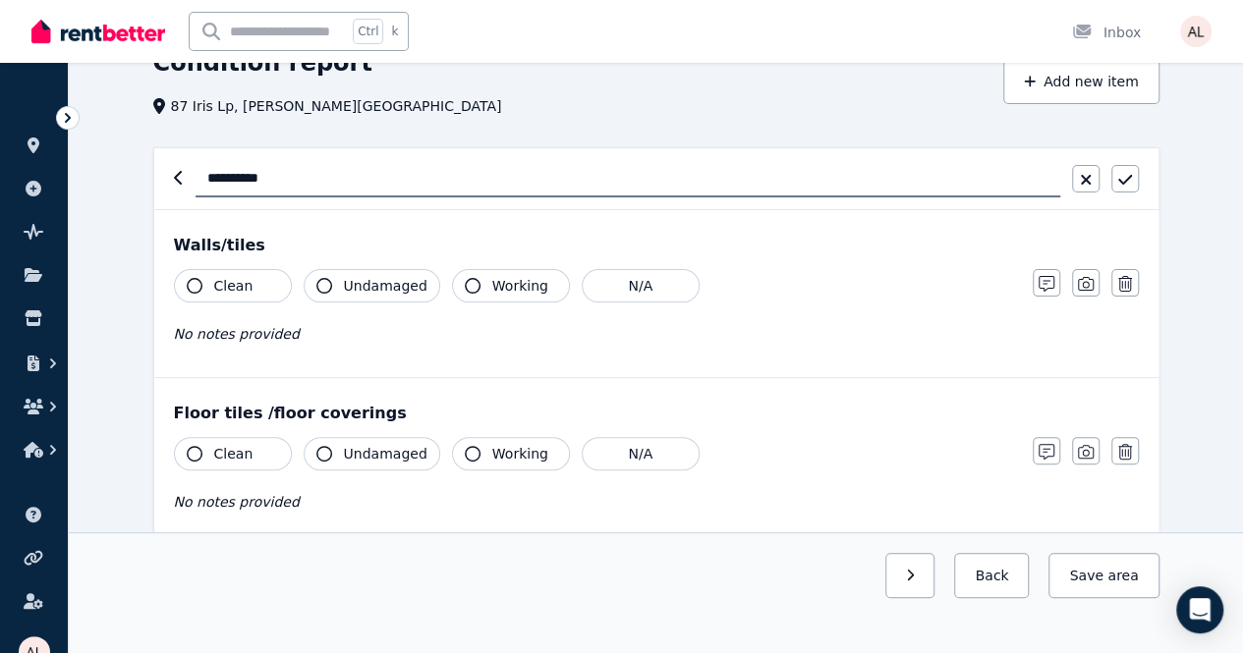
type input "**********"
click at [228, 281] on span "Clean" at bounding box center [233, 286] width 39 height 20
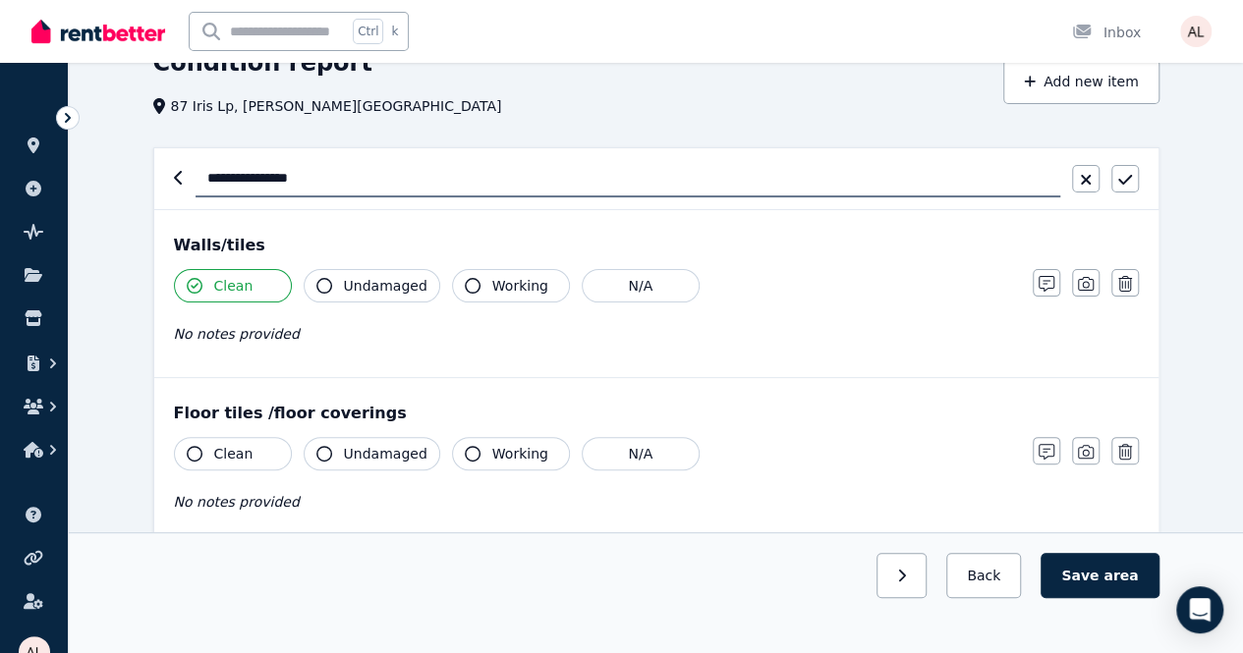
click at [386, 270] on button "Undamaged" at bounding box center [372, 285] width 137 height 33
click at [512, 282] on span "Working" at bounding box center [520, 286] width 56 height 20
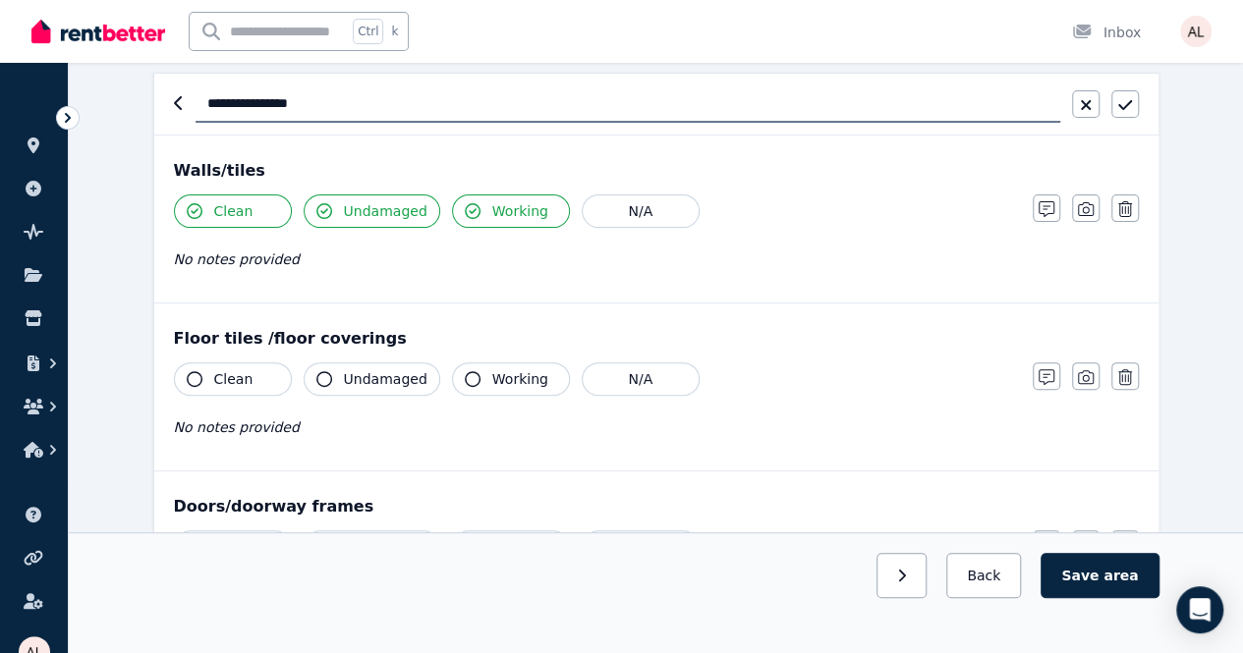
scroll to position [295, 0]
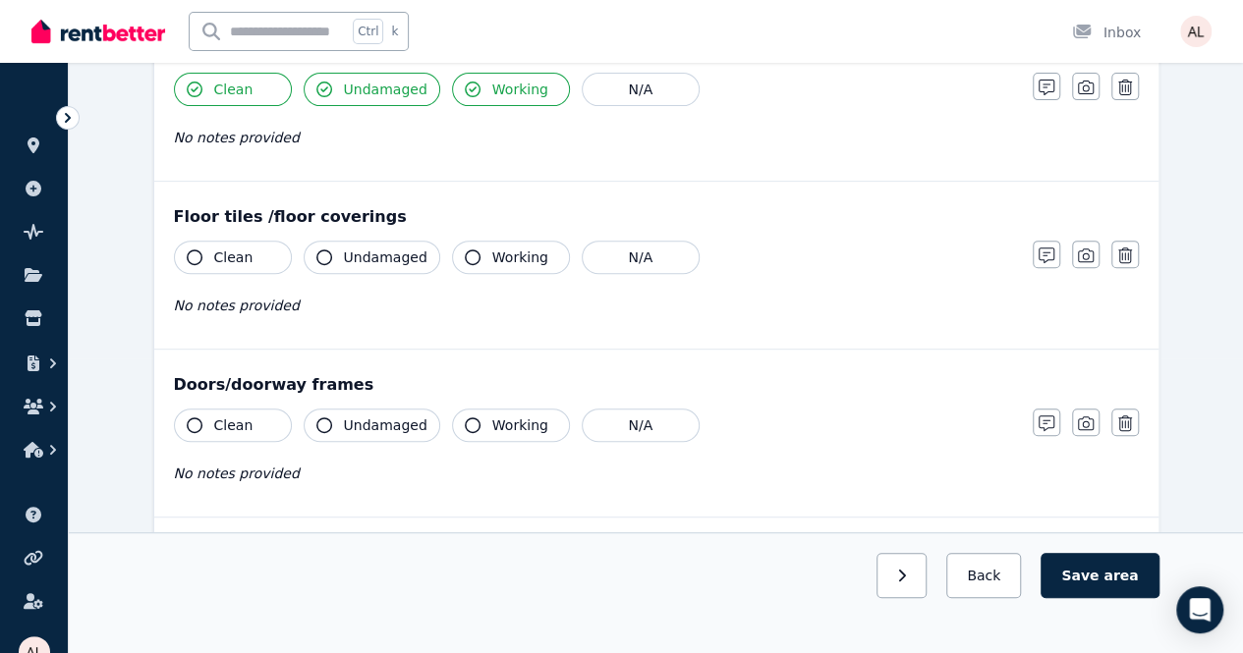
click at [219, 261] on span "Clean" at bounding box center [233, 258] width 39 height 20
click at [408, 248] on span "Undamaged" at bounding box center [386, 258] width 84 height 20
click at [536, 251] on button "Working" at bounding box center [511, 257] width 118 height 33
click at [225, 443] on div "Clean Undamaged Working N/A No notes provided" at bounding box center [593, 457] width 839 height 96
click at [226, 436] on button "Clean" at bounding box center [233, 425] width 118 height 33
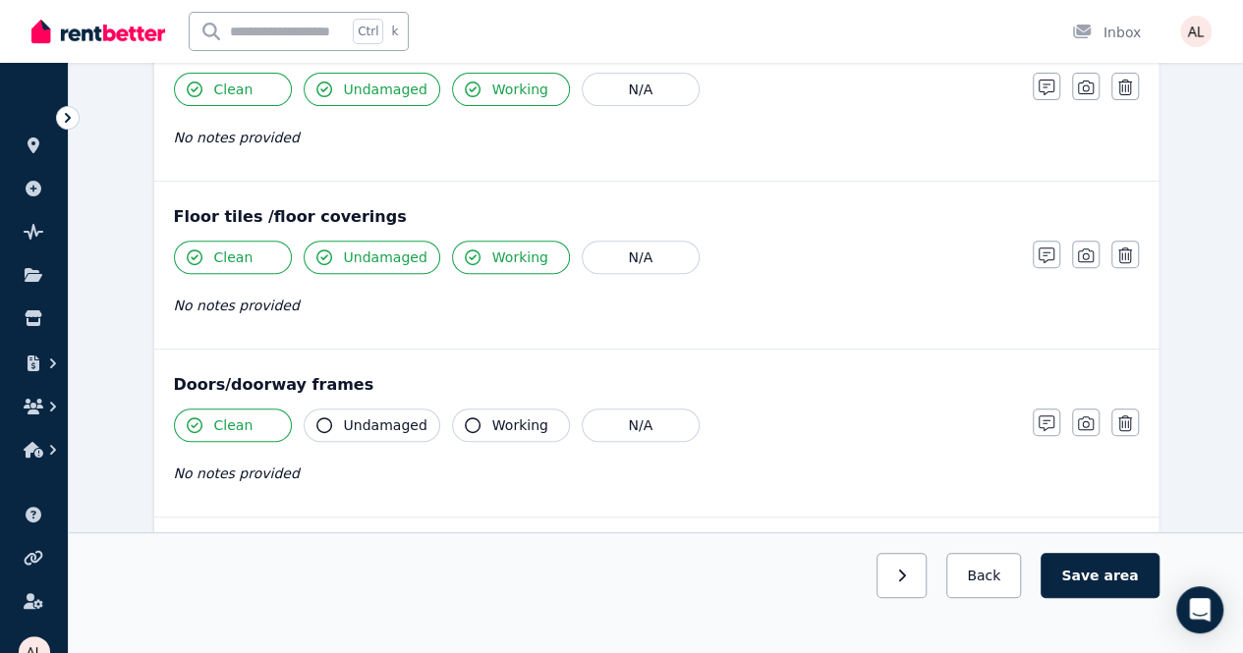
click at [306, 427] on button "Undamaged" at bounding box center [372, 425] width 137 height 33
click at [403, 429] on span "Undamaged" at bounding box center [386, 426] width 84 height 20
click at [465, 427] on icon "button" at bounding box center [473, 426] width 16 height 16
click at [313, 420] on button "Undamaged" at bounding box center [372, 425] width 137 height 33
click at [323, 419] on icon "button" at bounding box center [324, 426] width 16 height 16
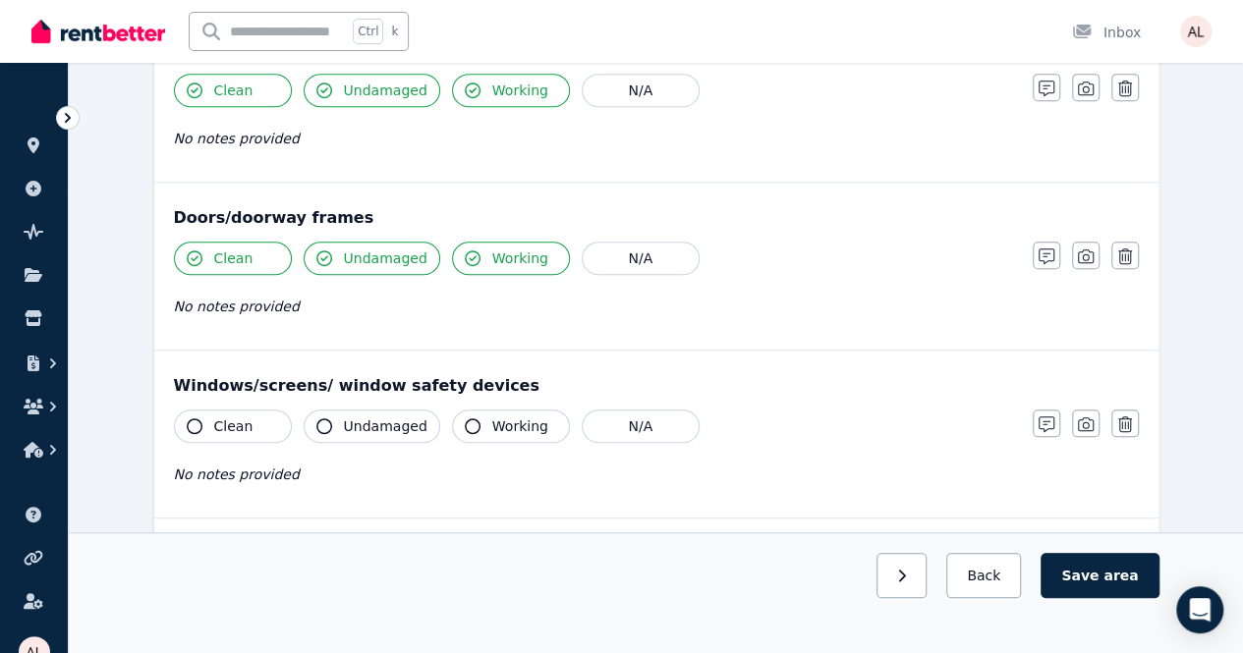
scroll to position [491, 0]
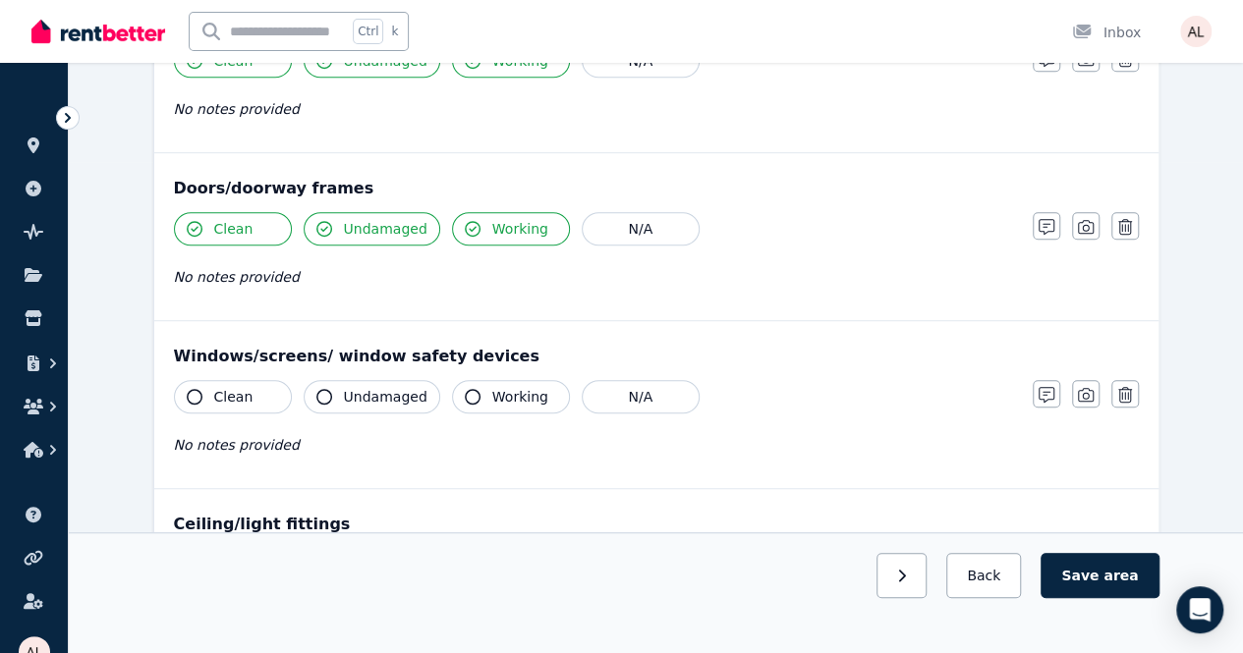
click at [188, 386] on button "Clean" at bounding box center [233, 396] width 118 height 33
click at [354, 387] on span "Undamaged" at bounding box center [386, 397] width 84 height 20
click at [525, 387] on span "Working" at bounding box center [520, 397] width 56 height 20
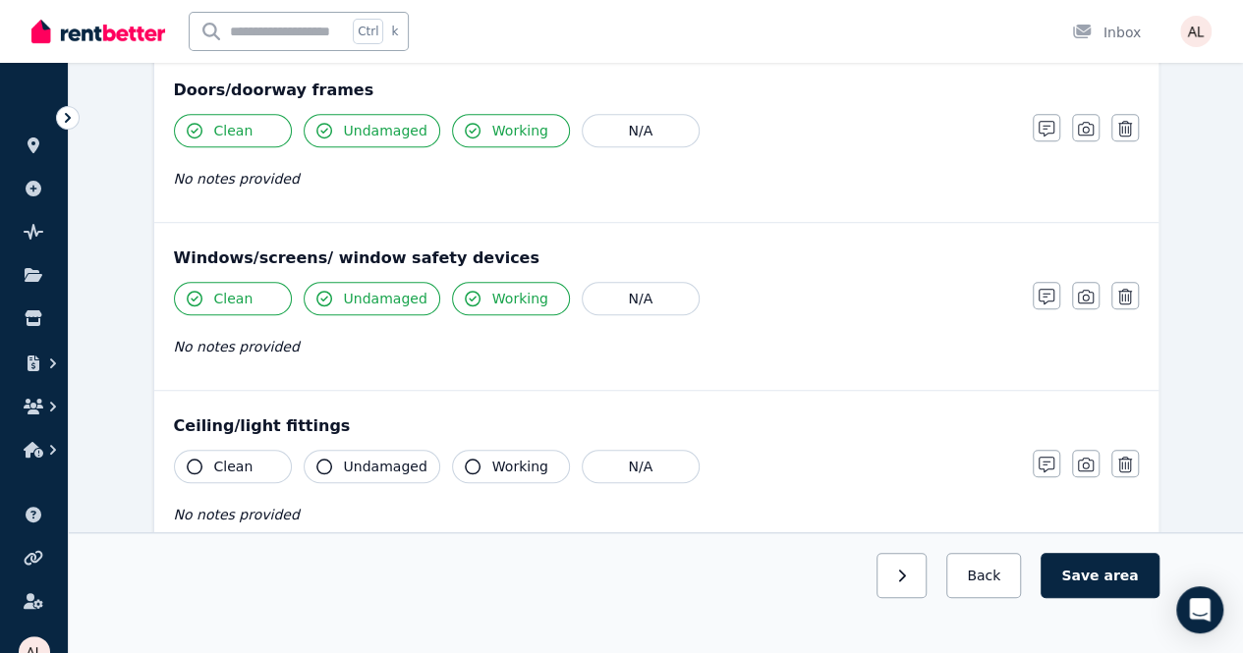
scroll to position [688, 0]
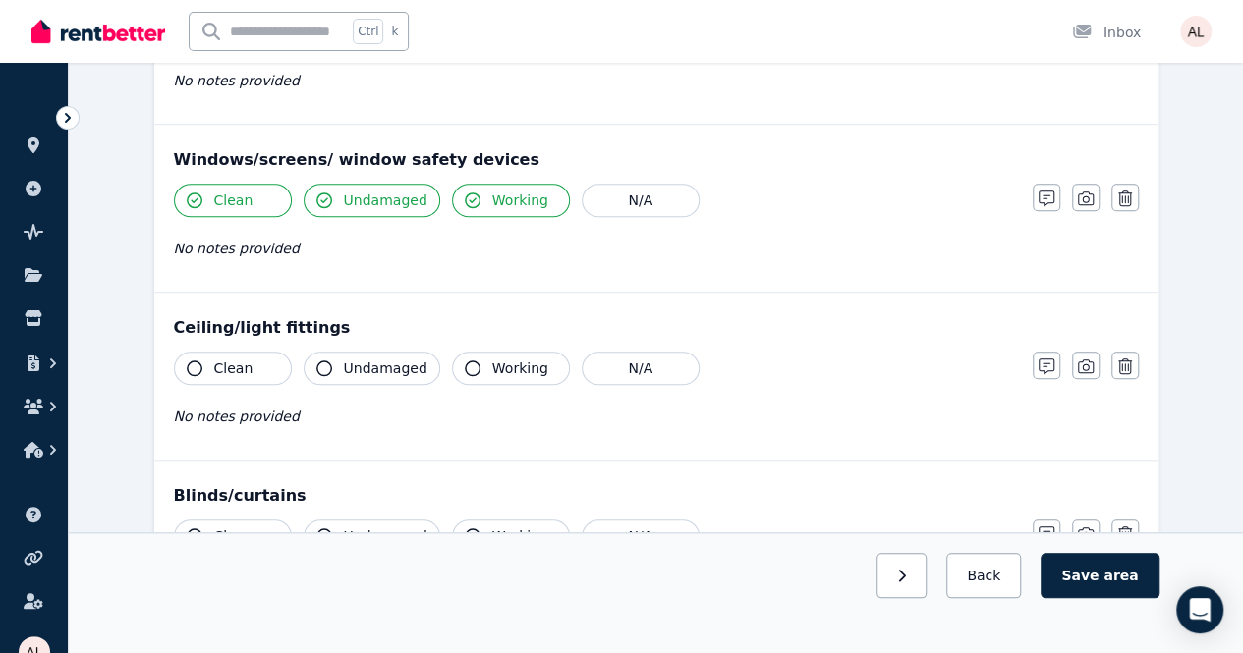
click at [212, 370] on button "Clean" at bounding box center [233, 368] width 118 height 33
click at [389, 366] on span "Undamaged" at bounding box center [386, 369] width 84 height 20
click at [465, 361] on icon "button" at bounding box center [473, 369] width 16 height 16
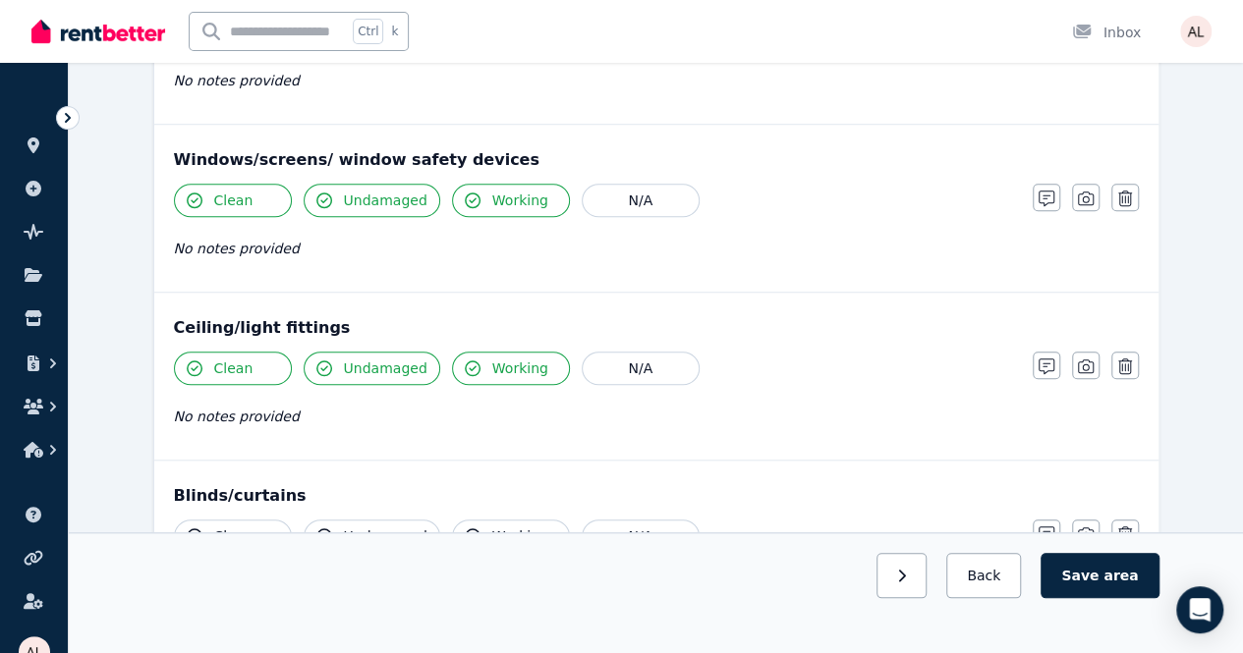
scroll to position [884, 0]
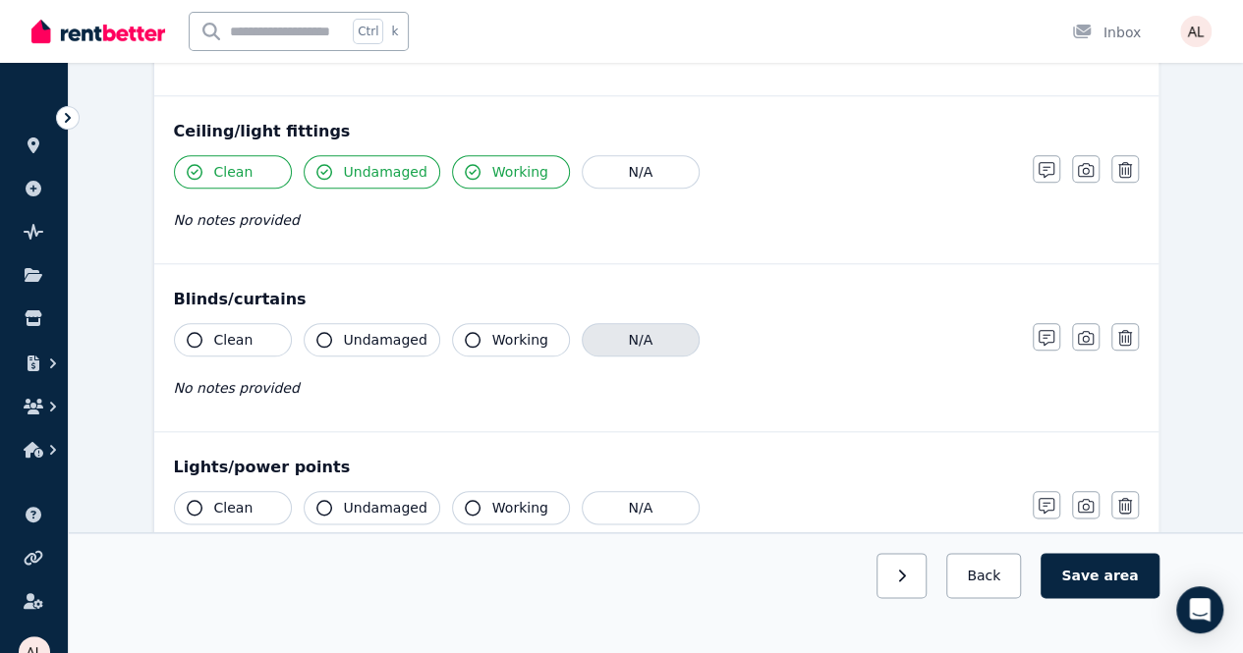
click at [619, 331] on button "N/A" at bounding box center [641, 339] width 118 height 33
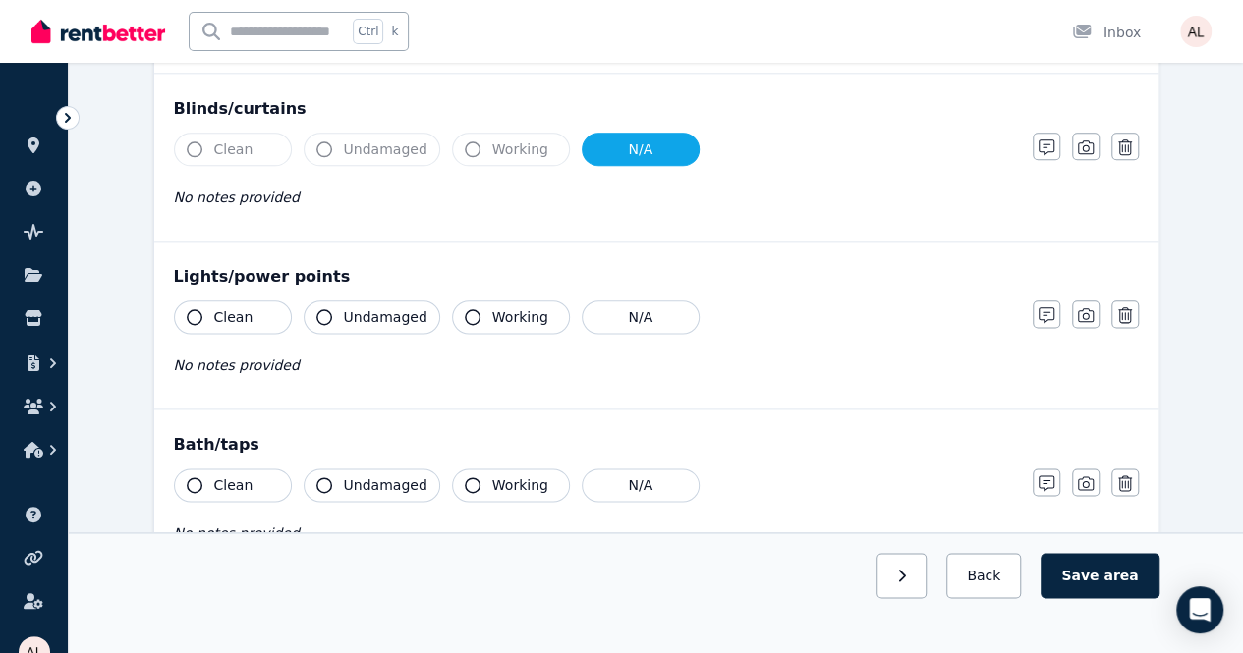
scroll to position [1081, 0]
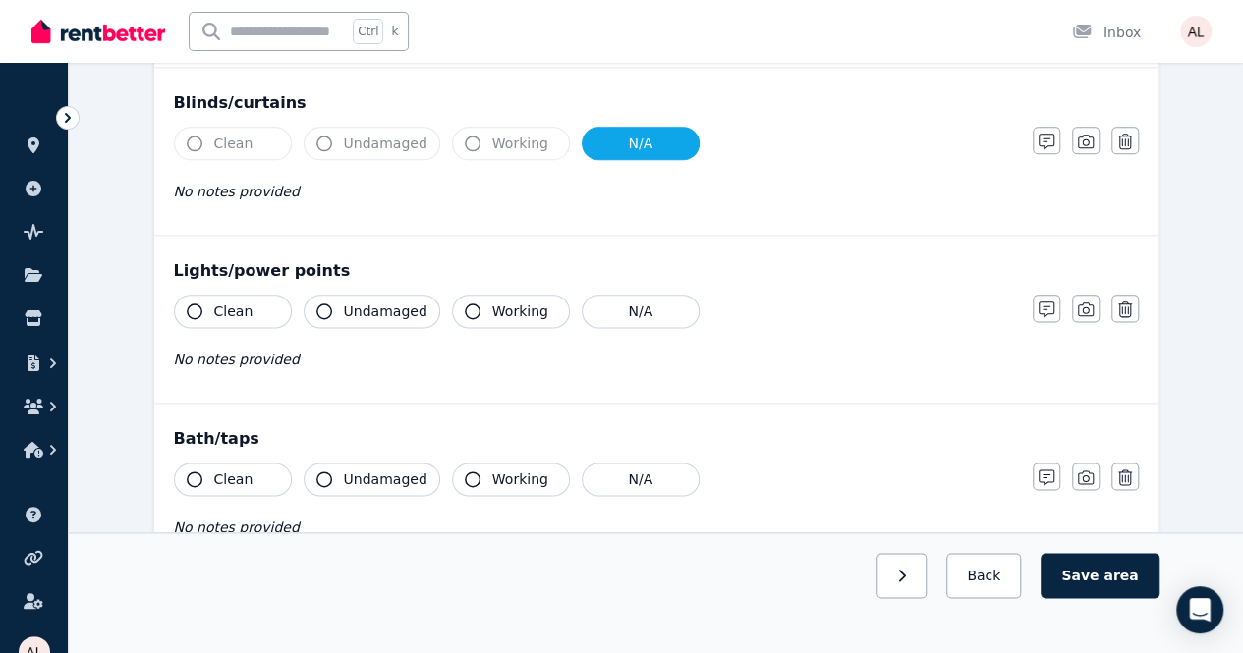
click at [218, 304] on span "Clean" at bounding box center [233, 312] width 39 height 20
click at [375, 308] on span "Undamaged" at bounding box center [386, 312] width 84 height 20
click at [498, 295] on button "Working" at bounding box center [511, 311] width 118 height 33
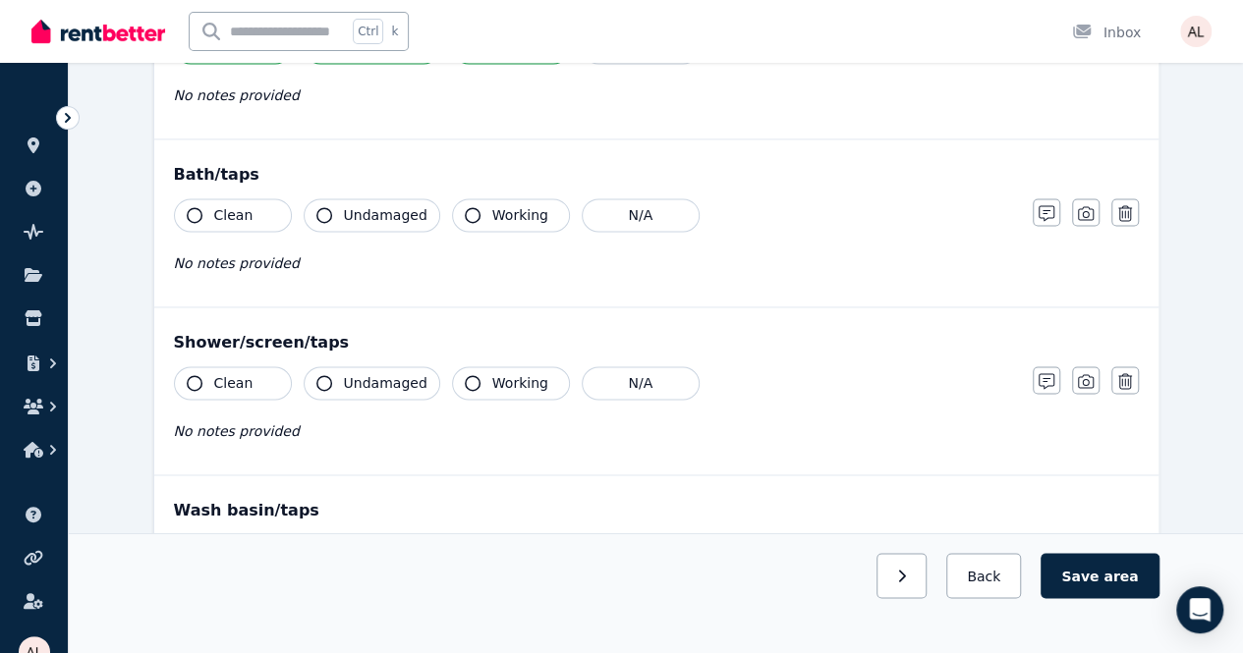
scroll to position [1375, 0]
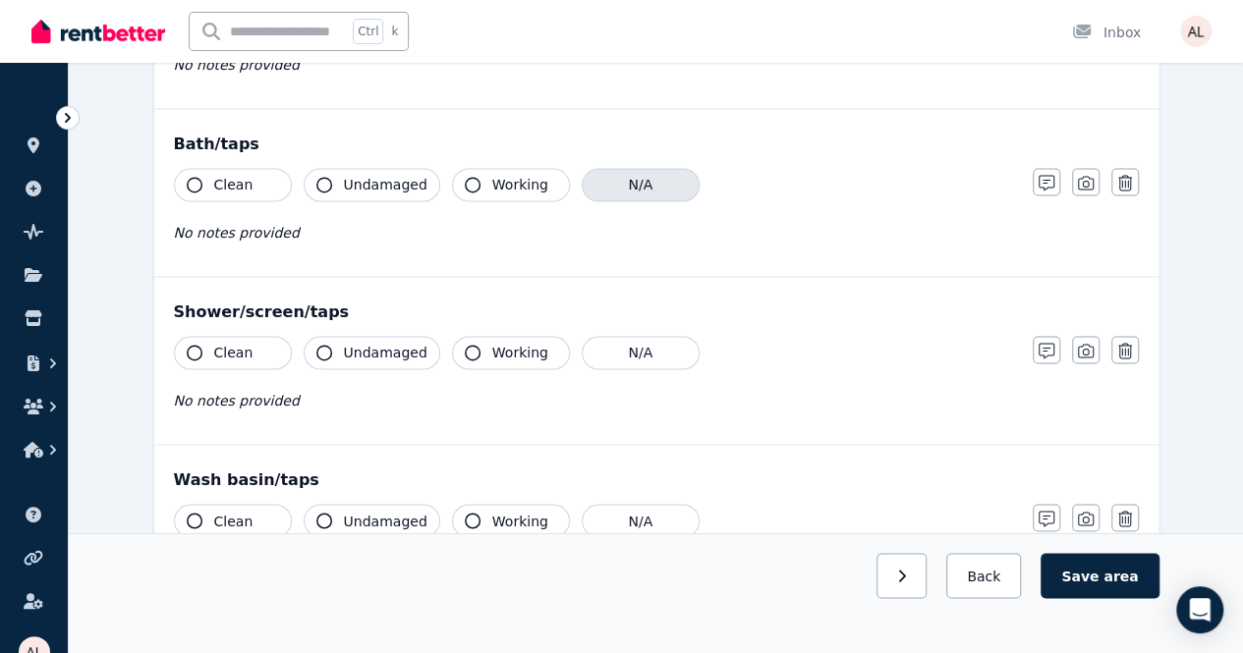
click at [652, 186] on button "N/A" at bounding box center [641, 184] width 118 height 33
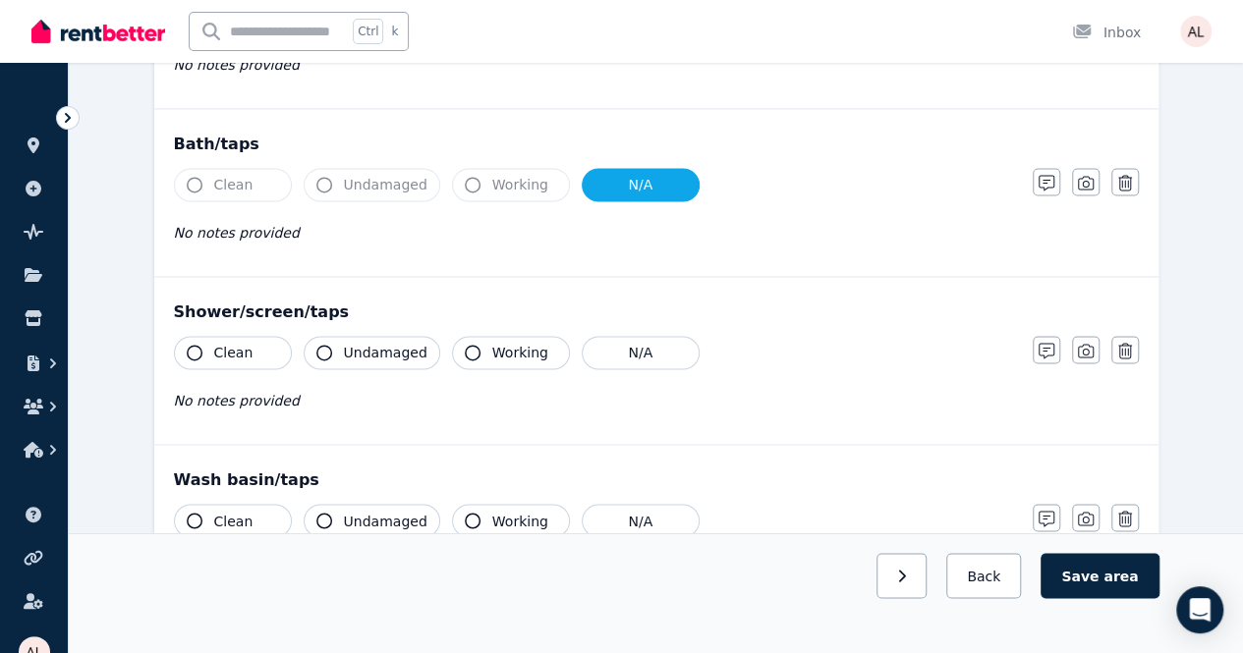
click at [228, 359] on button "Clean" at bounding box center [233, 352] width 118 height 33
click at [369, 348] on span "Undamaged" at bounding box center [386, 353] width 84 height 20
click at [492, 345] on span "Working" at bounding box center [520, 353] width 56 height 20
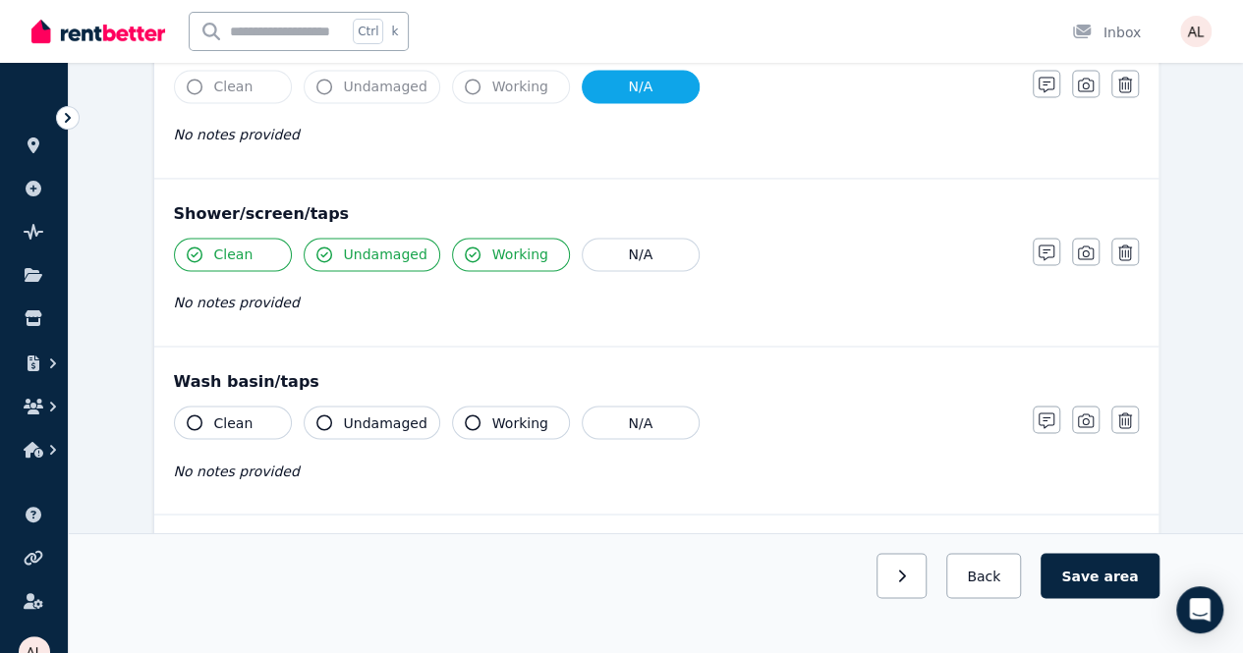
scroll to position [1670, 0]
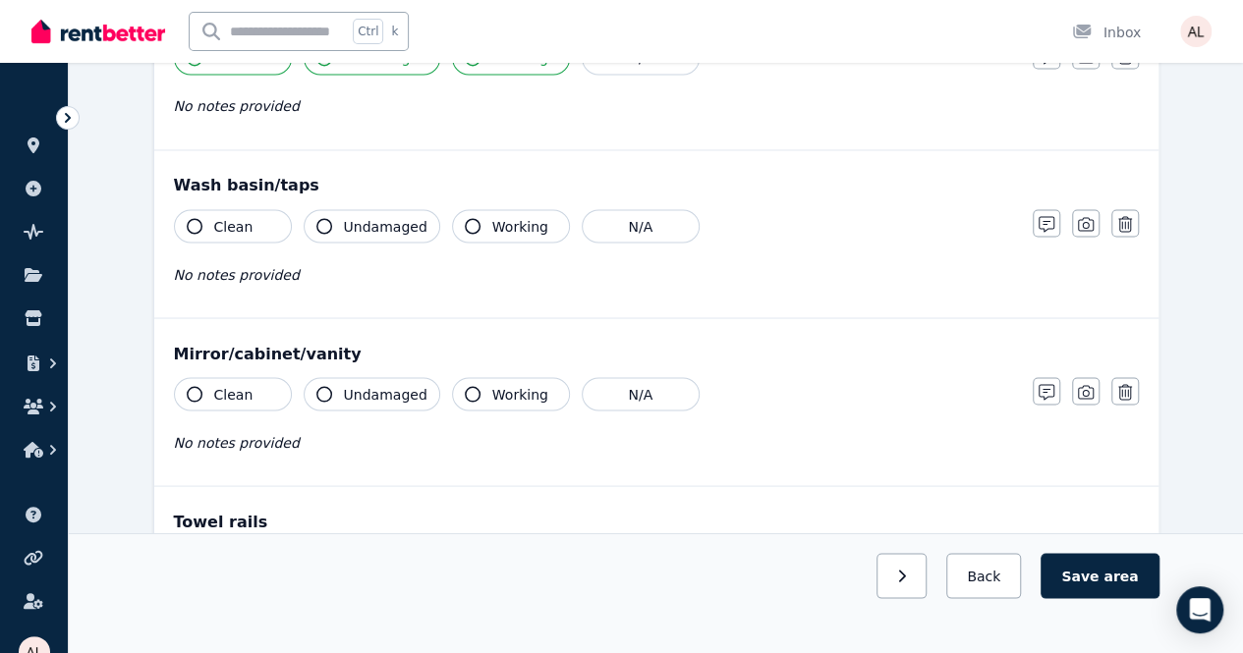
click at [214, 227] on button "Clean" at bounding box center [233, 225] width 118 height 33
drag, startPoint x: 459, startPoint y: 218, endPoint x: 437, endPoint y: 219, distance: 21.6
click at [465, 219] on icon "button" at bounding box center [473, 226] width 16 height 16
click at [332, 221] on button "Undamaged" at bounding box center [372, 225] width 137 height 33
click at [257, 382] on button "Clean" at bounding box center [233, 393] width 118 height 33
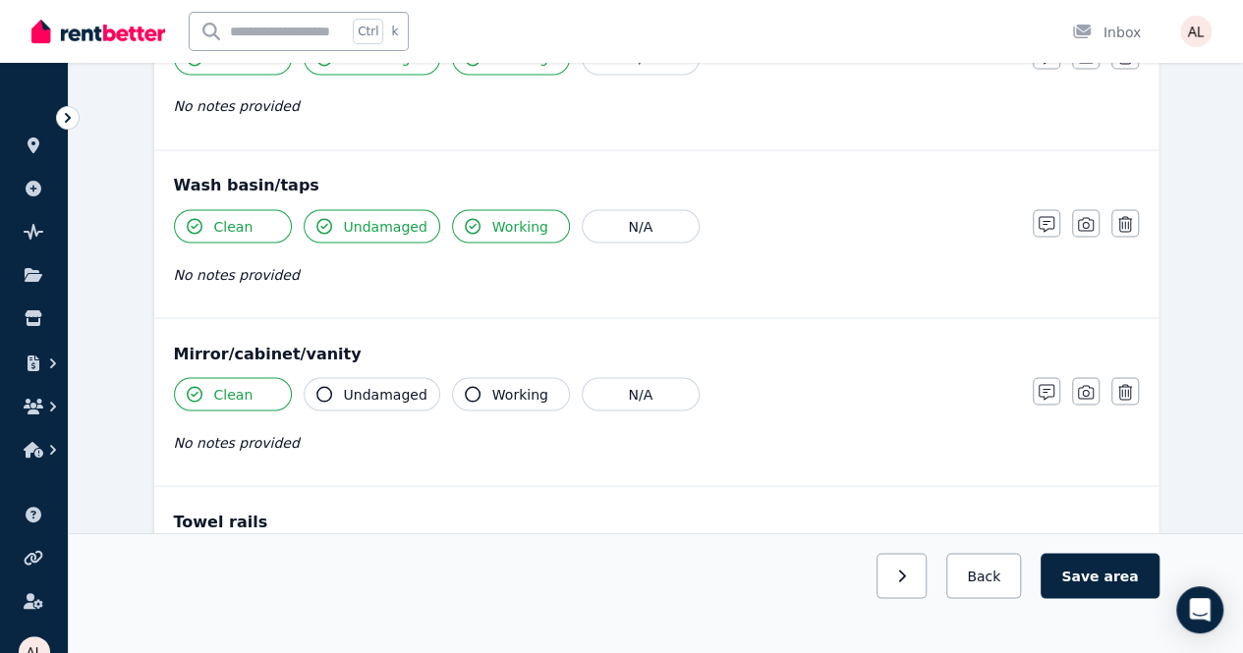
click at [399, 389] on span "Undamaged" at bounding box center [386, 394] width 84 height 20
click at [527, 384] on span "Working" at bounding box center [520, 394] width 56 height 20
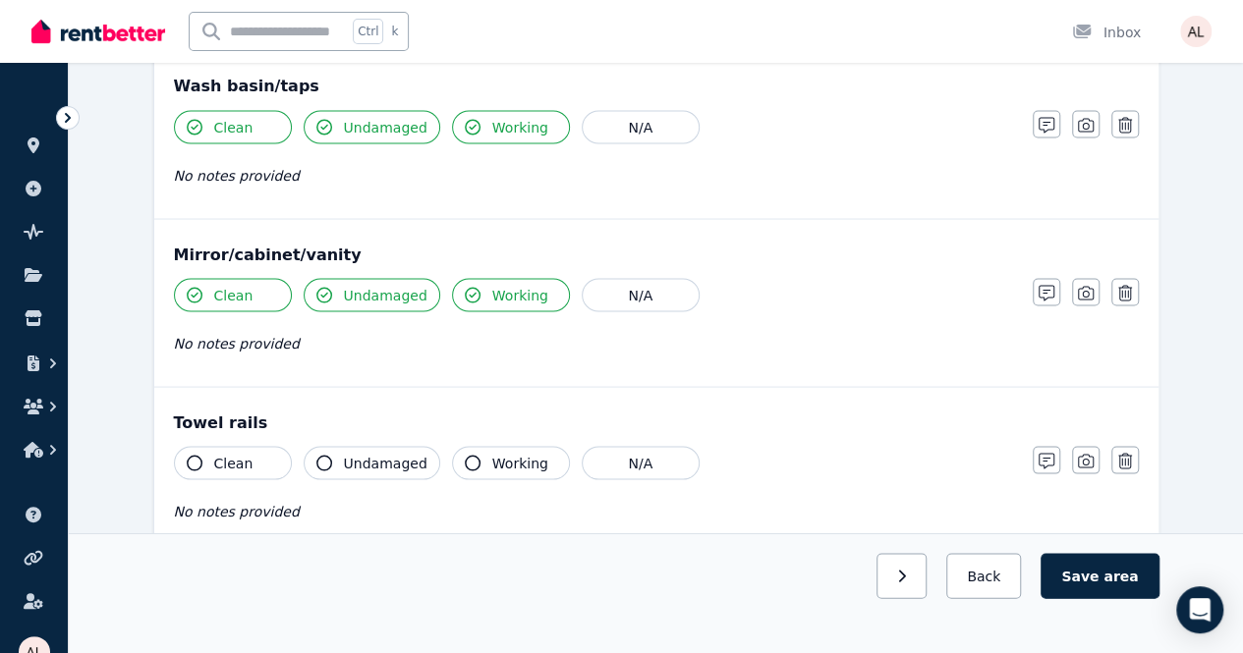
scroll to position [1867, 0]
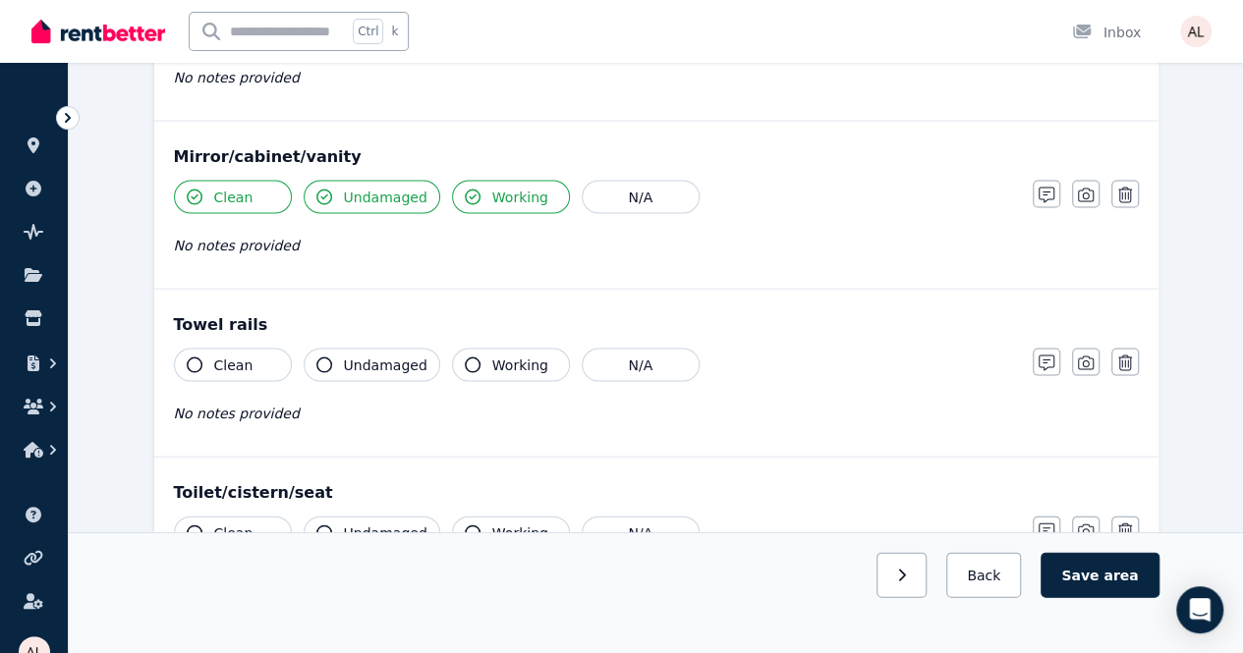
click at [226, 361] on span "Clean" at bounding box center [233, 366] width 39 height 20
click at [405, 356] on span "Undamaged" at bounding box center [386, 366] width 84 height 20
click at [472, 353] on button "Working" at bounding box center [511, 365] width 118 height 33
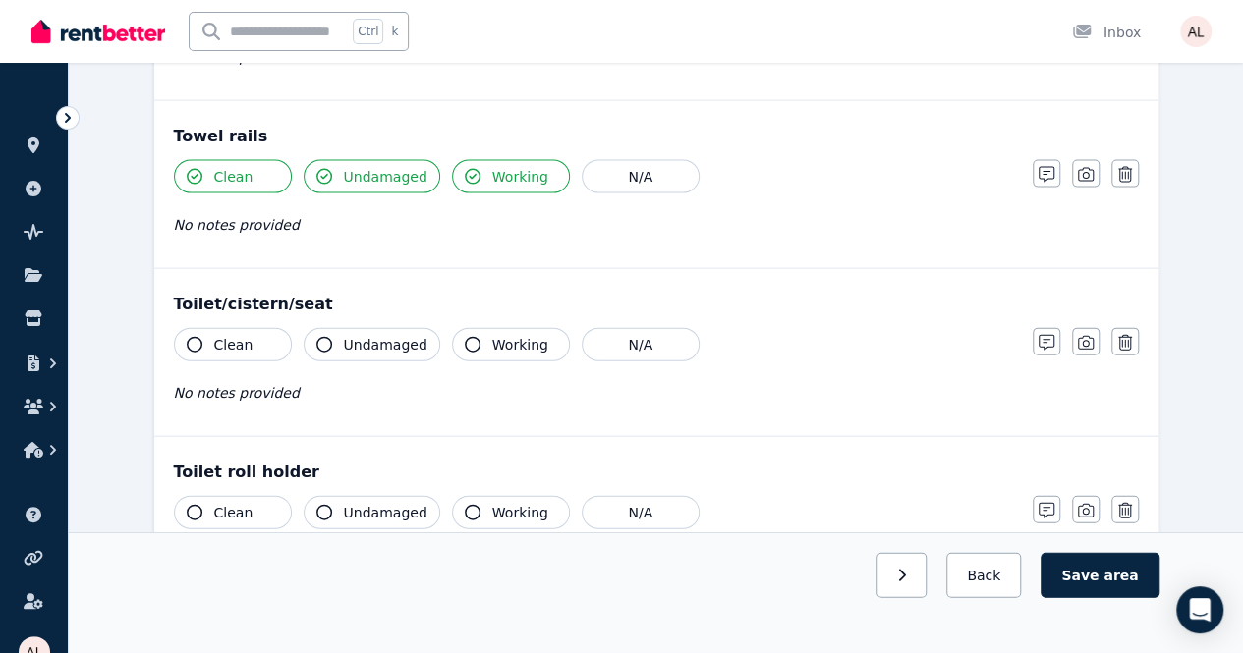
scroll to position [2063, 0]
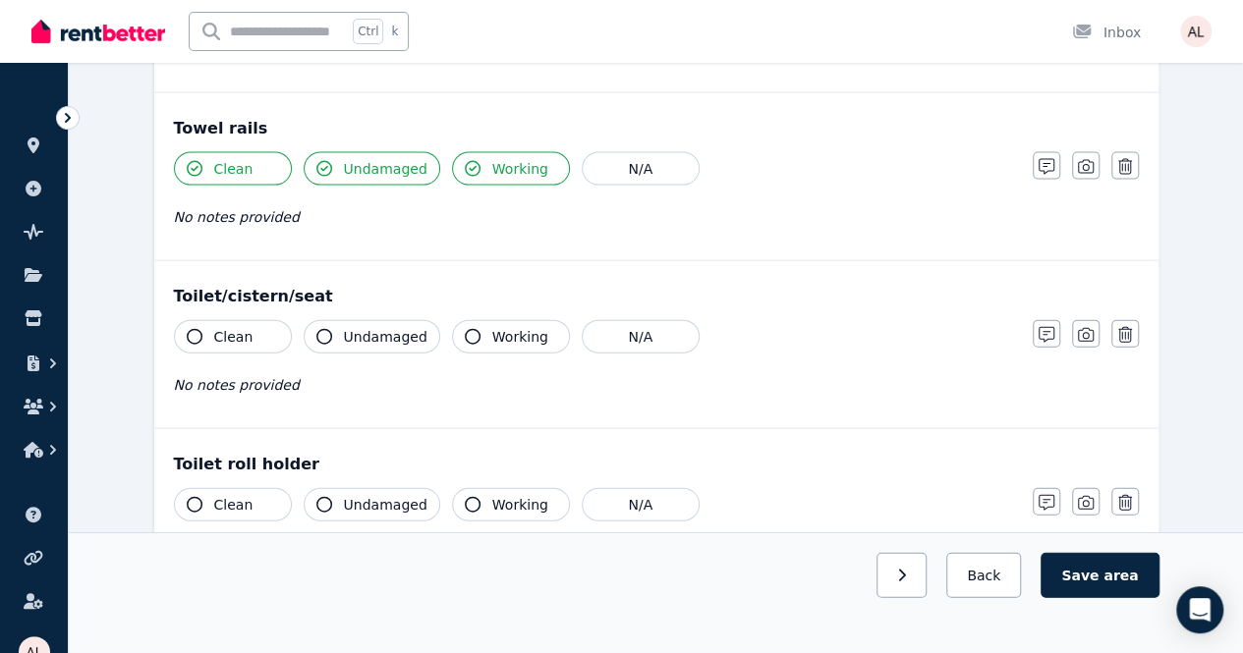
click at [211, 345] on div "Clean Undamaged Working N/A No notes provided" at bounding box center [593, 368] width 839 height 96
click at [471, 320] on button "Working" at bounding box center [511, 336] width 118 height 33
click at [324, 332] on button "Undamaged" at bounding box center [372, 336] width 137 height 33
click at [232, 331] on span "Clean" at bounding box center [233, 337] width 39 height 20
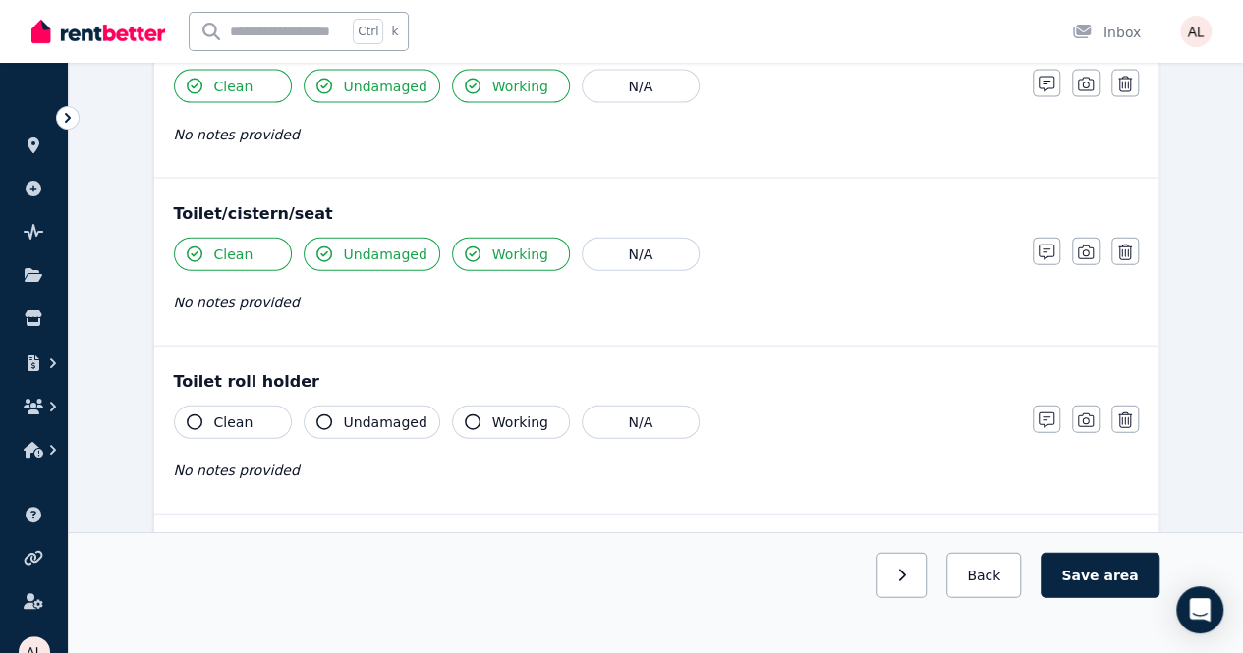
scroll to position [2260, 0]
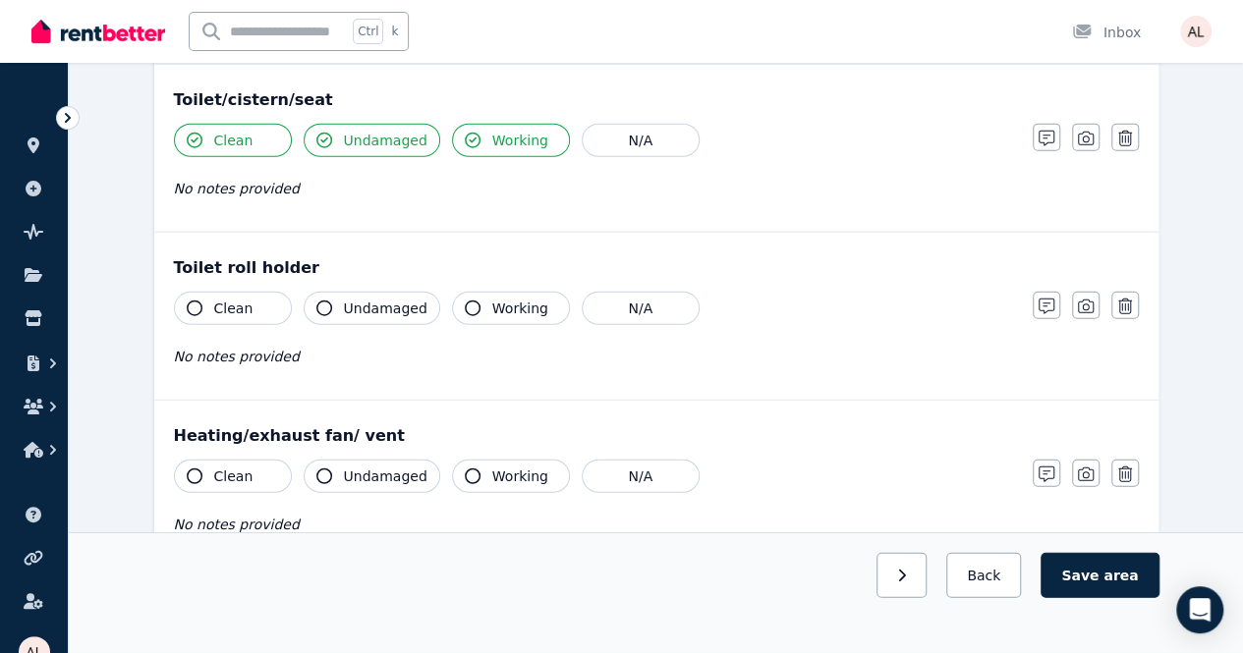
click at [193, 301] on icon "button" at bounding box center [195, 309] width 16 height 16
click at [413, 299] on span "Undamaged" at bounding box center [386, 309] width 84 height 20
click at [480, 292] on button "Working" at bounding box center [511, 308] width 118 height 33
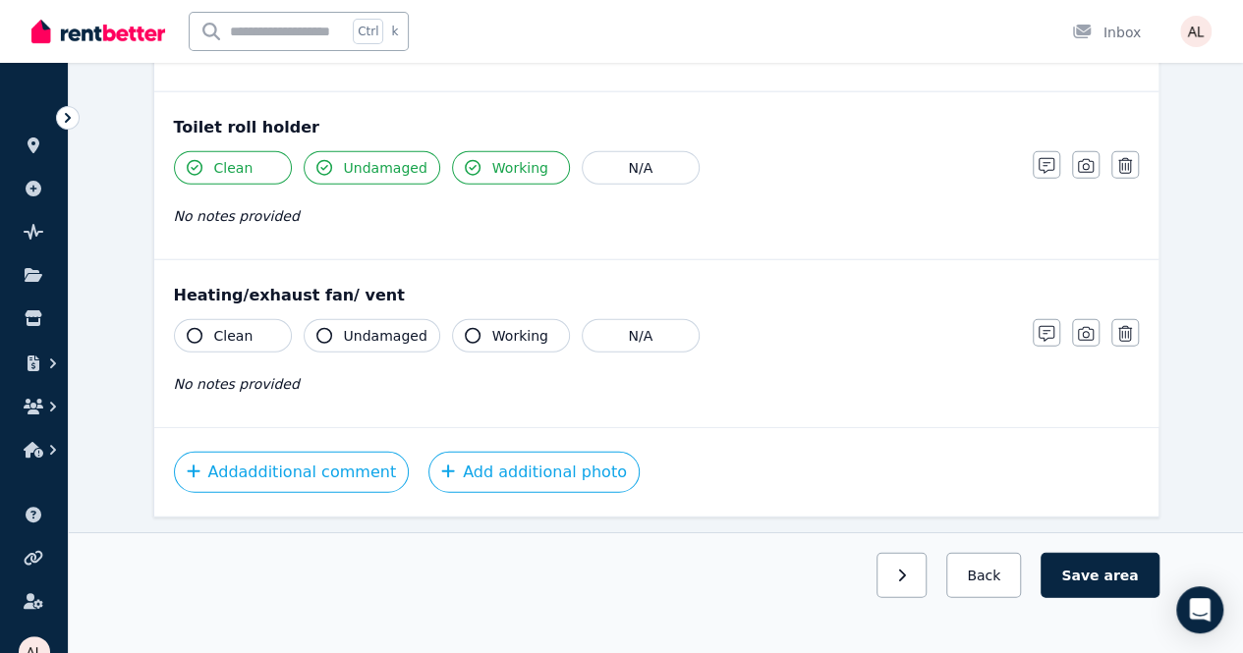
scroll to position [2403, 0]
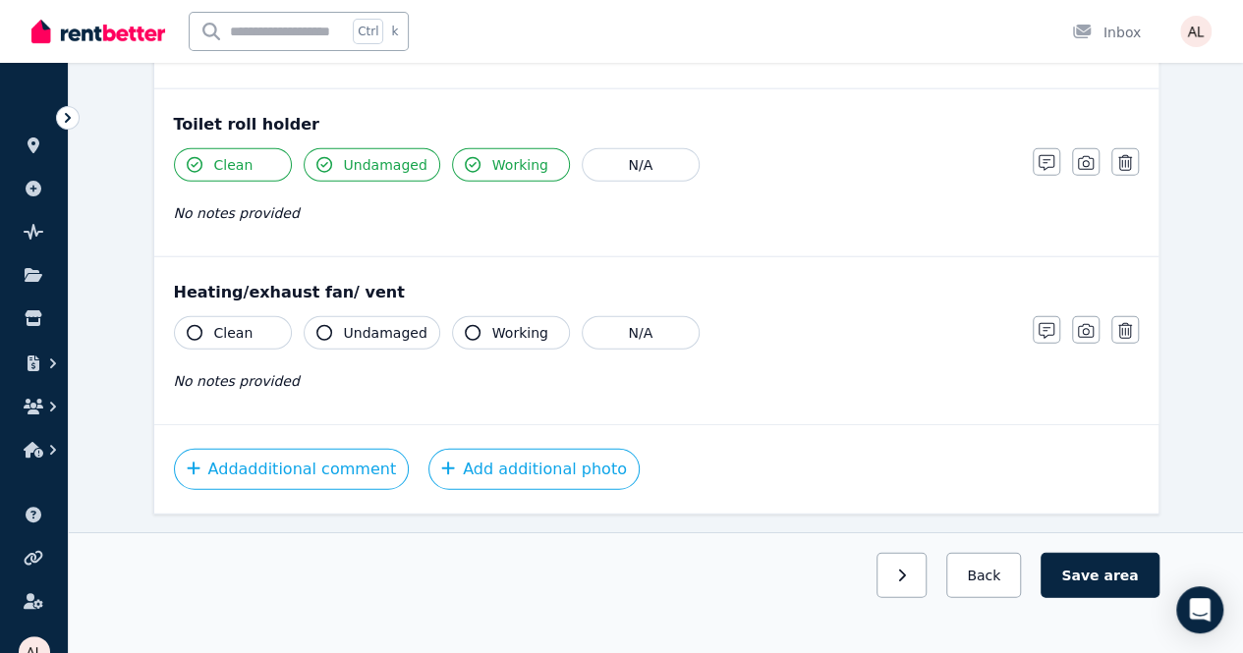
click at [532, 325] on span "Working" at bounding box center [520, 333] width 56 height 20
click at [349, 323] on span "Undamaged" at bounding box center [386, 333] width 84 height 20
click at [246, 323] on span "Clean" at bounding box center [233, 333] width 39 height 20
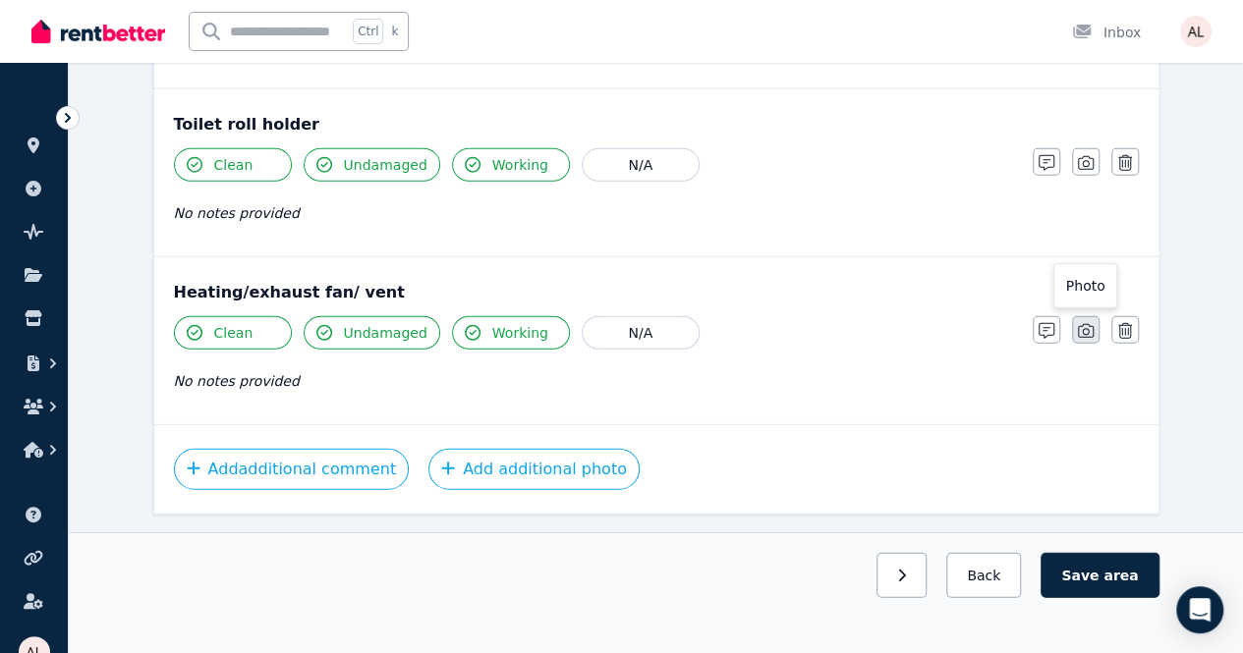
click at [1079, 323] on icon "button" at bounding box center [1086, 331] width 16 height 16
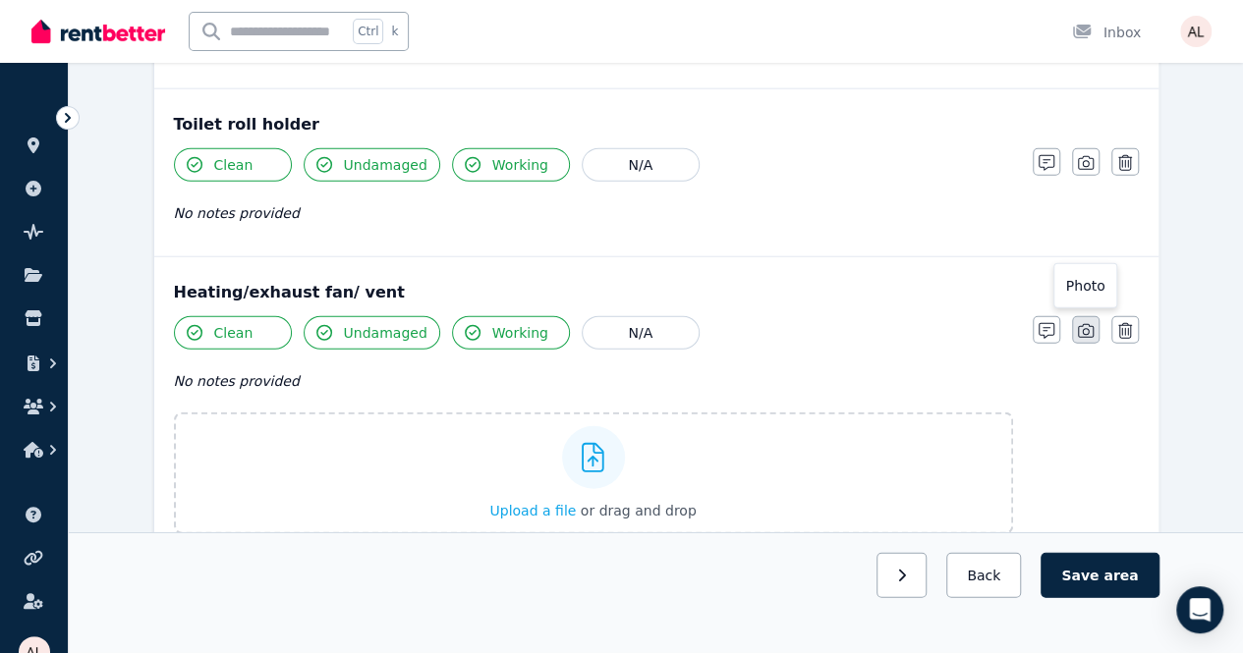
scroll to position [2525, 0]
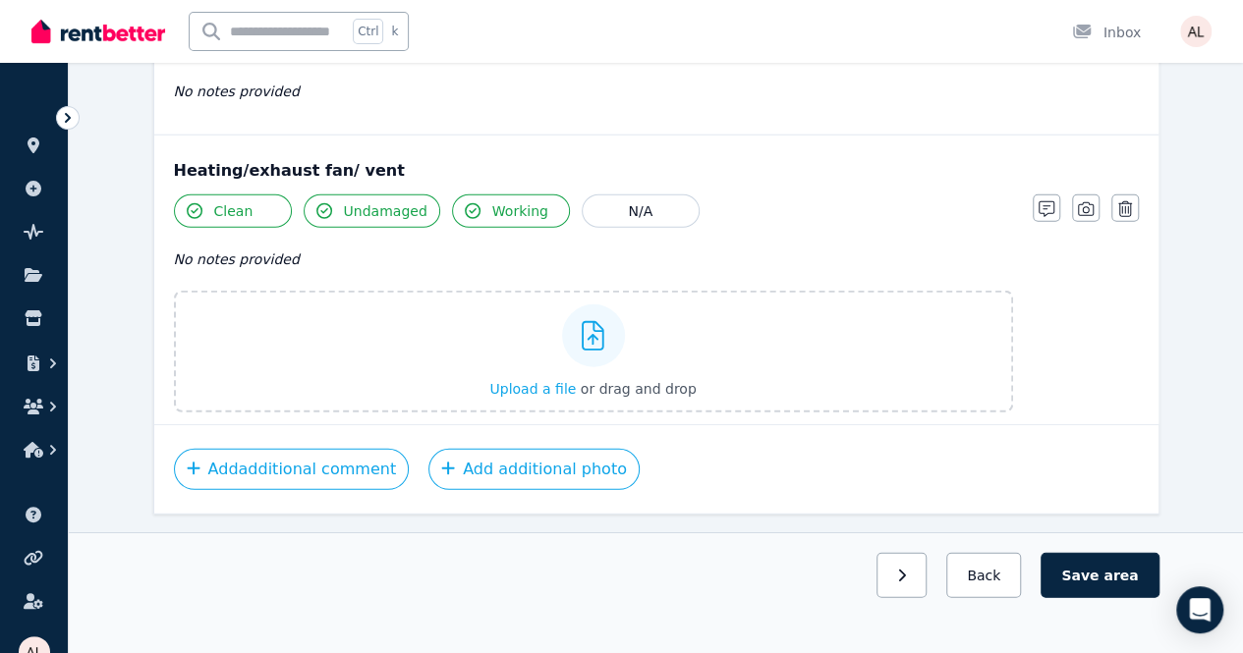
click at [1111, 586] on span "area" at bounding box center [1120, 576] width 34 height 20
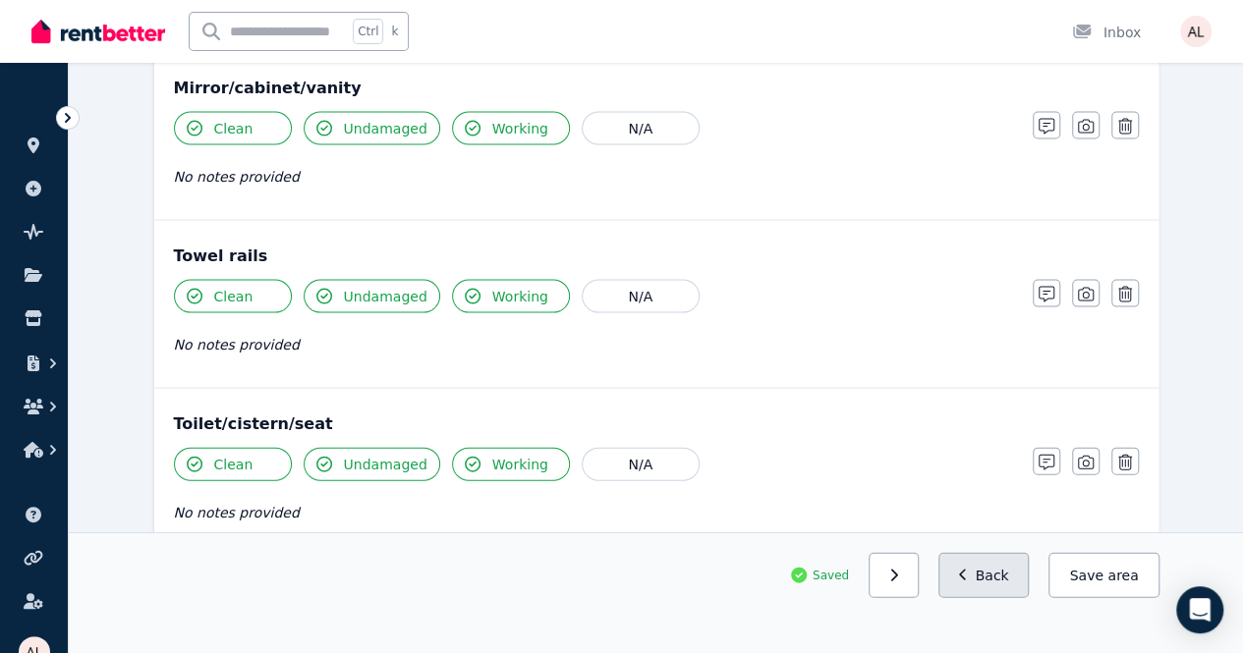
click at [999, 598] on button "Back" at bounding box center [983, 575] width 91 height 45
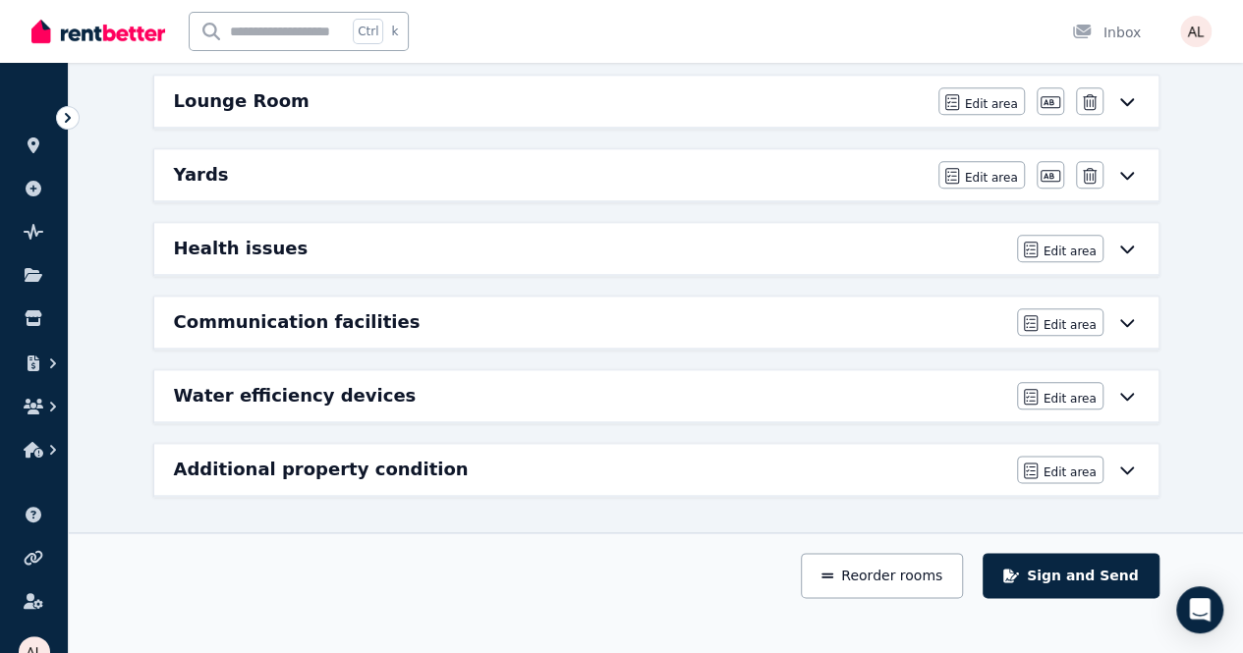
scroll to position [47, 0]
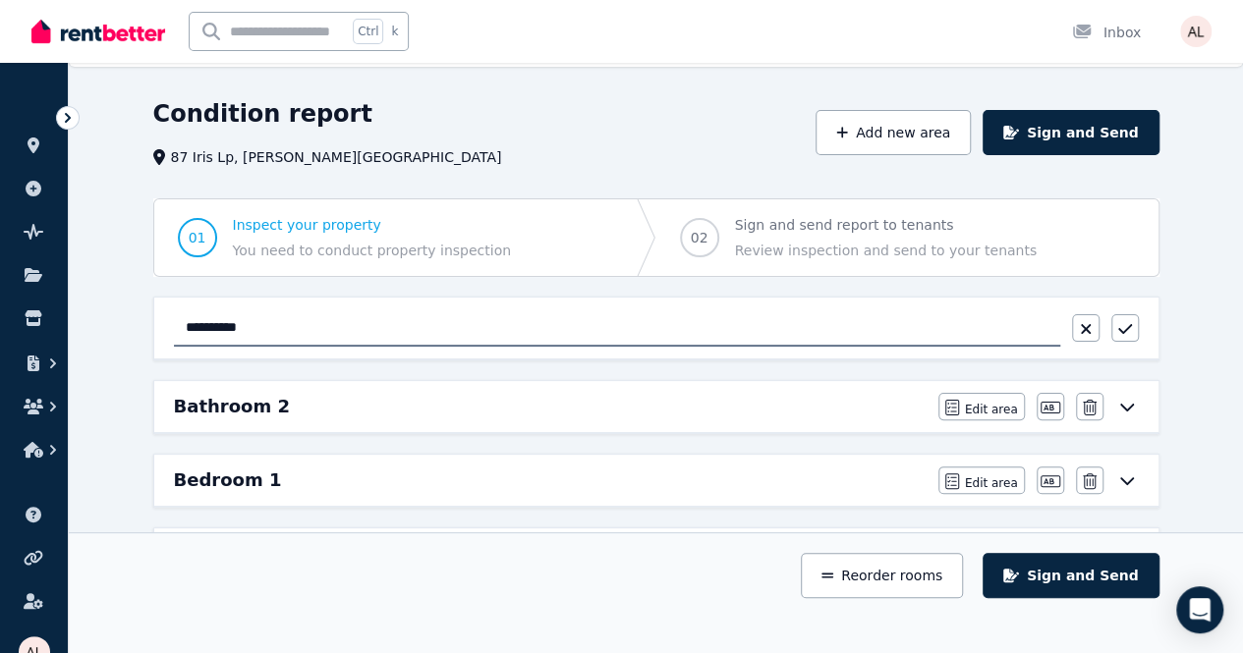
click at [265, 396] on h6 "Bathroom 2" at bounding box center [232, 407] width 116 height 28
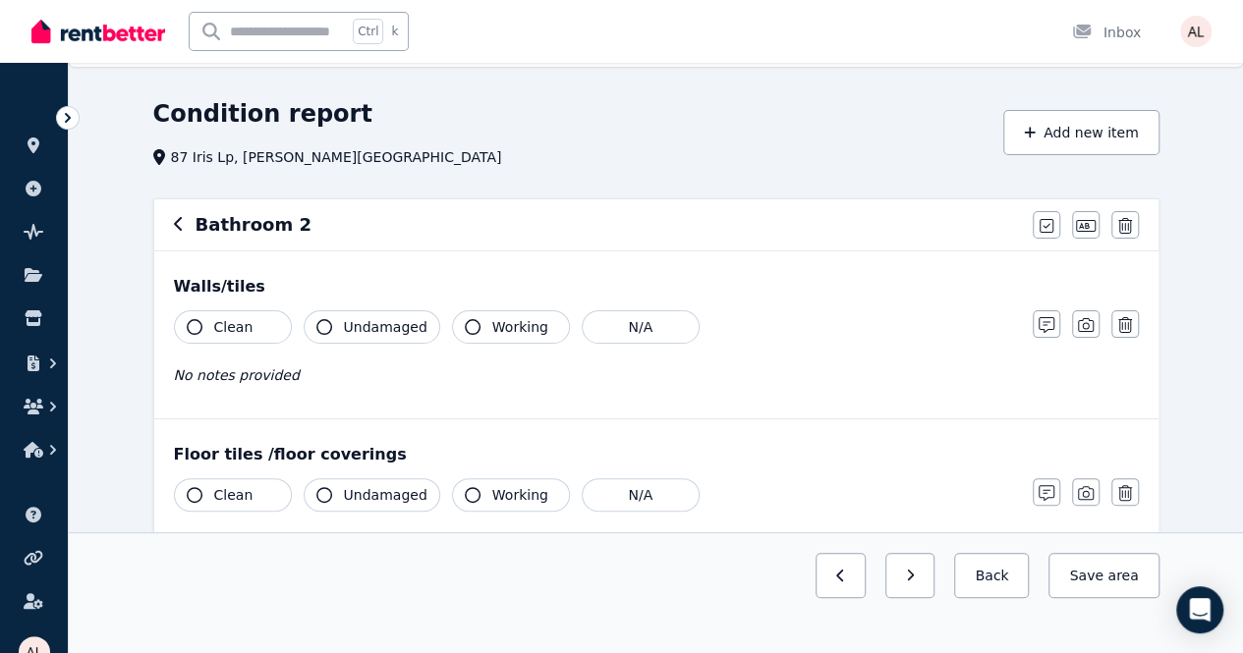
scroll to position [0, 0]
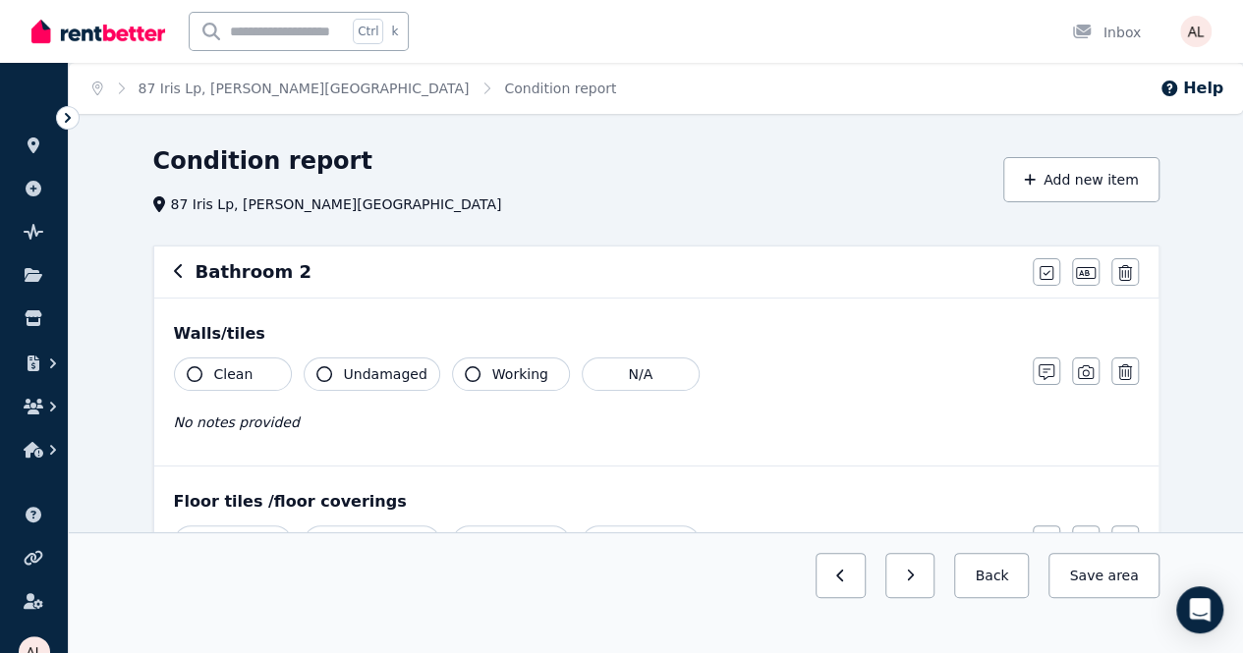
click at [183, 272] on div "Bathroom 2" at bounding box center [597, 272] width 847 height 28
click at [181, 279] on icon "button" at bounding box center [179, 271] width 10 height 16
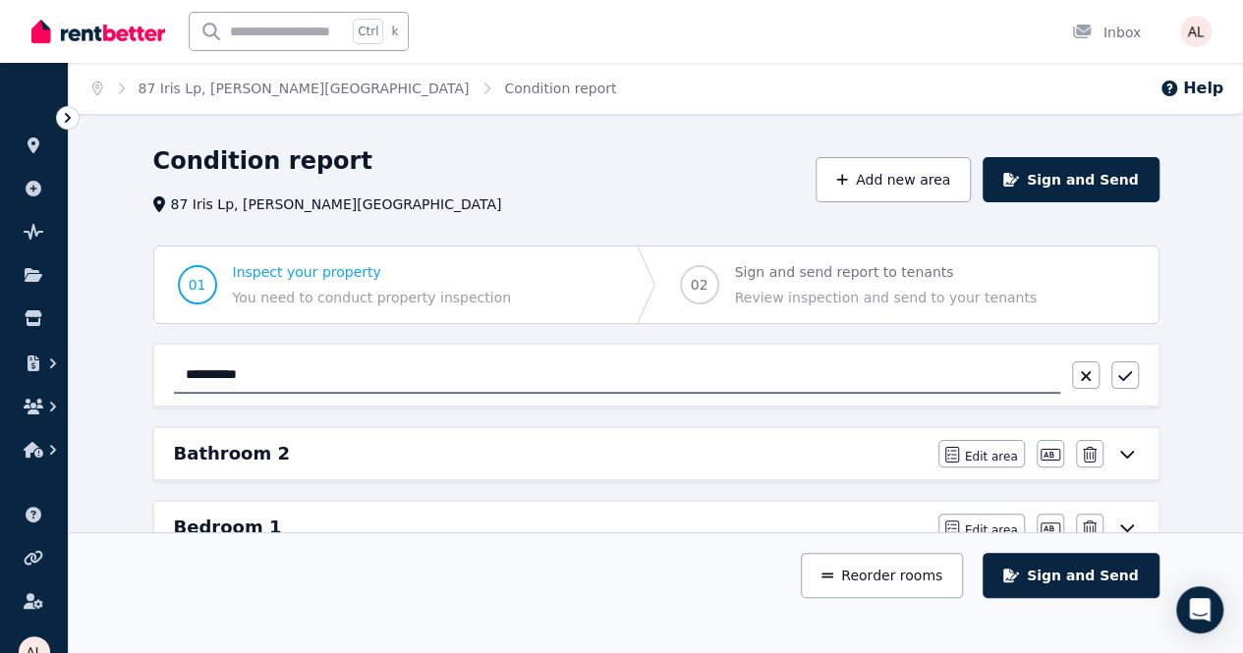
click at [955, 374] on input "**********" at bounding box center [617, 375] width 886 height 37
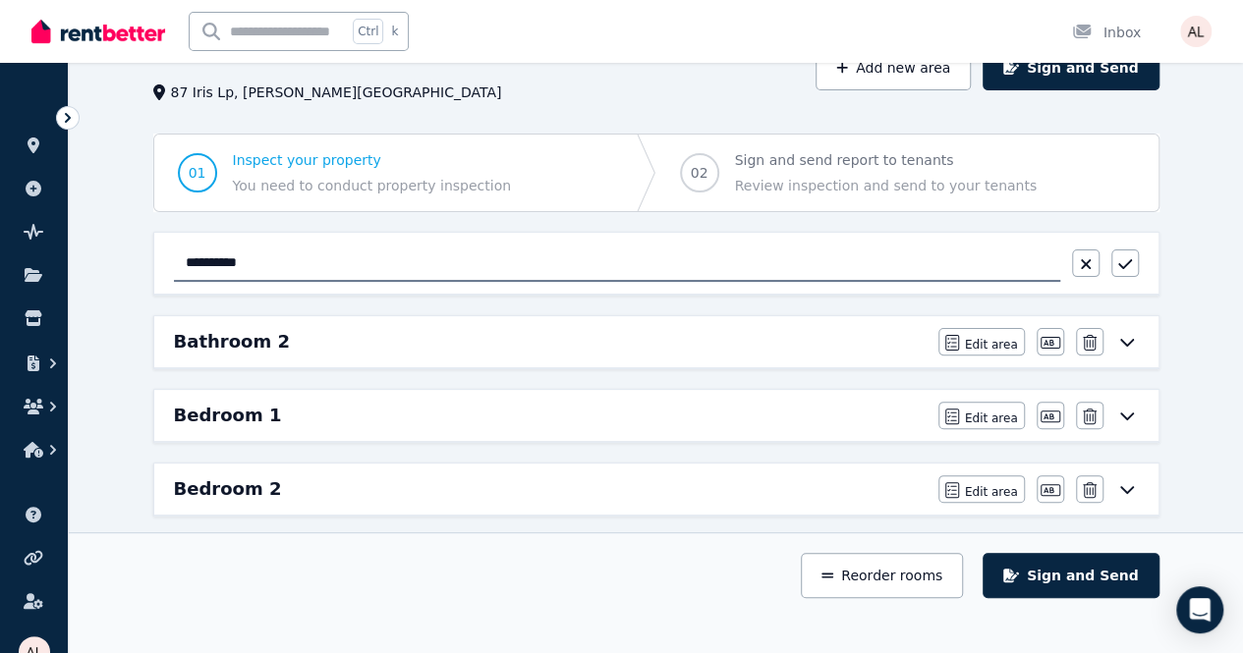
scroll to position [104, 0]
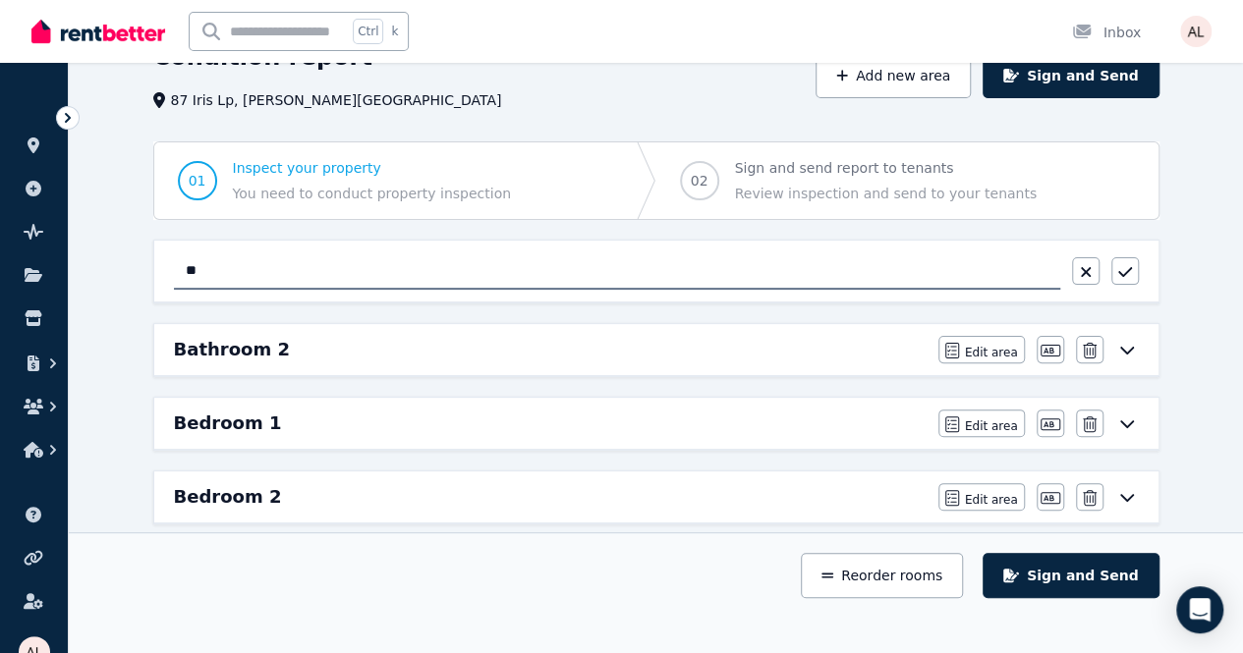
type input "*"
type input "**********"
click at [1116, 270] on button "button" at bounding box center [1125, 271] width 28 height 28
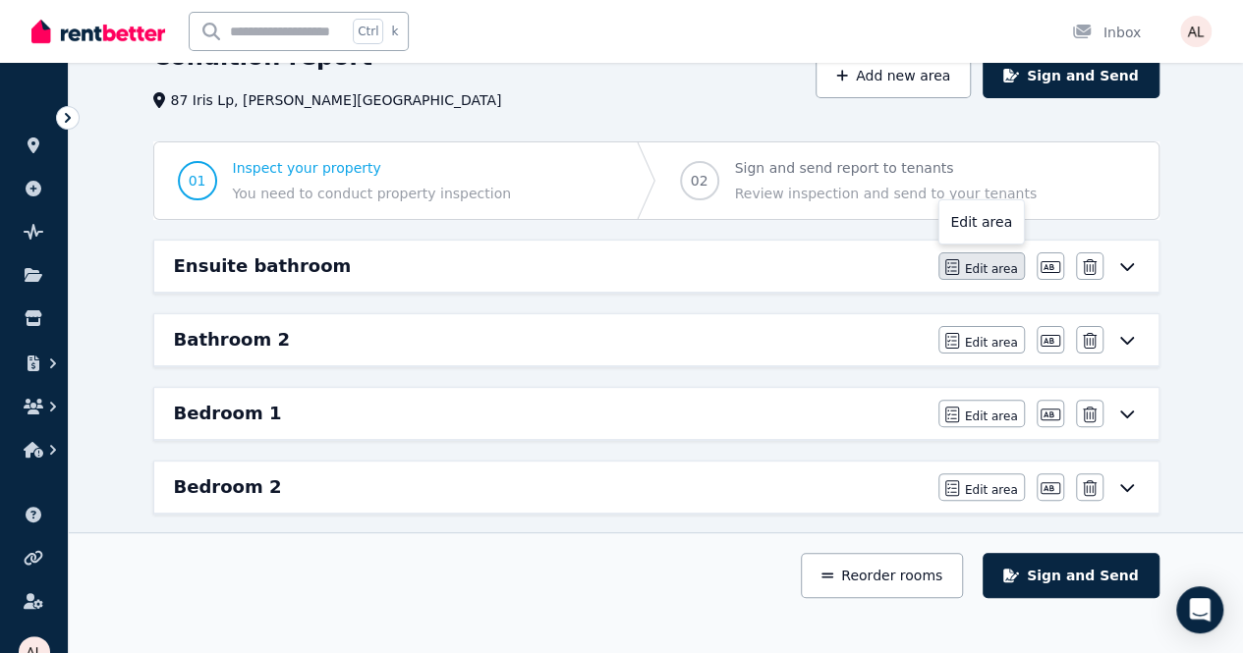
click at [1012, 272] on span "Edit area" at bounding box center [991, 269] width 53 height 16
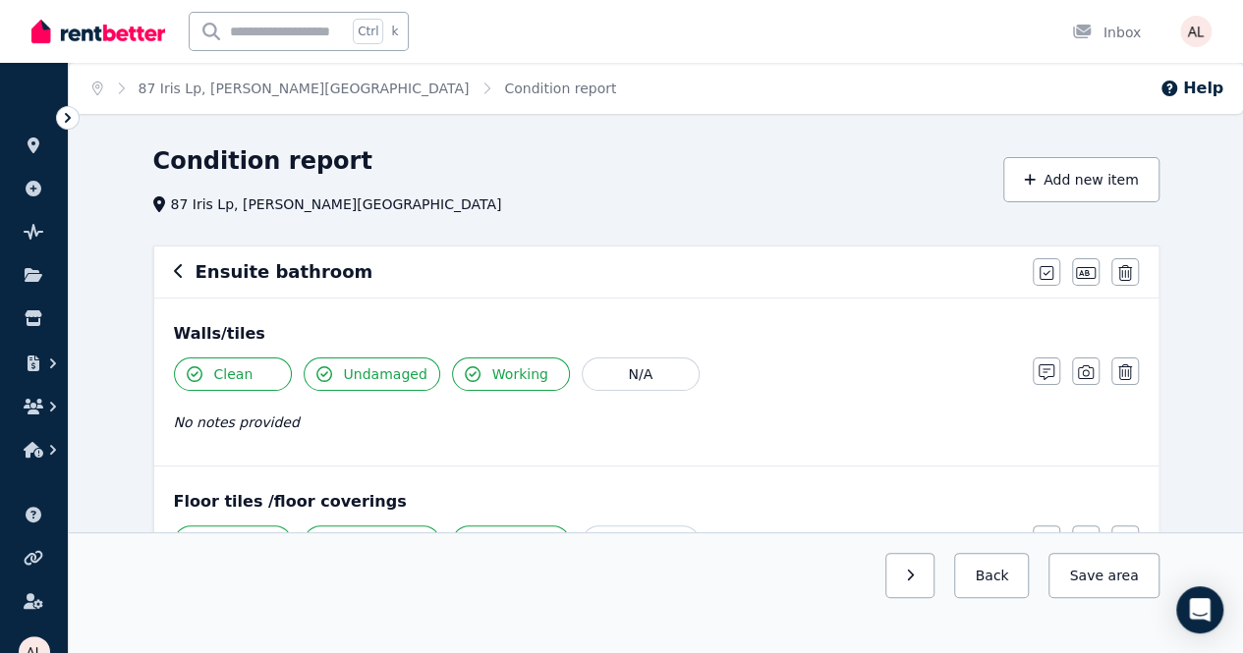
click at [174, 270] on icon "button" at bounding box center [178, 271] width 8 height 14
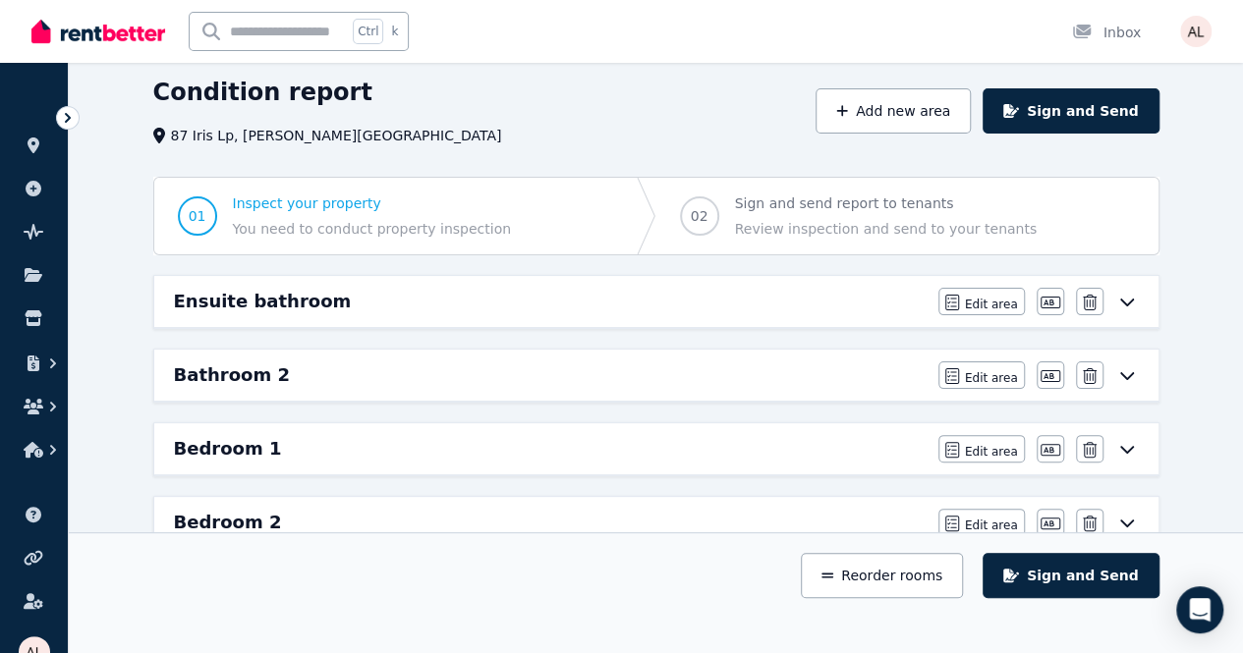
scroll to position [98, 0]
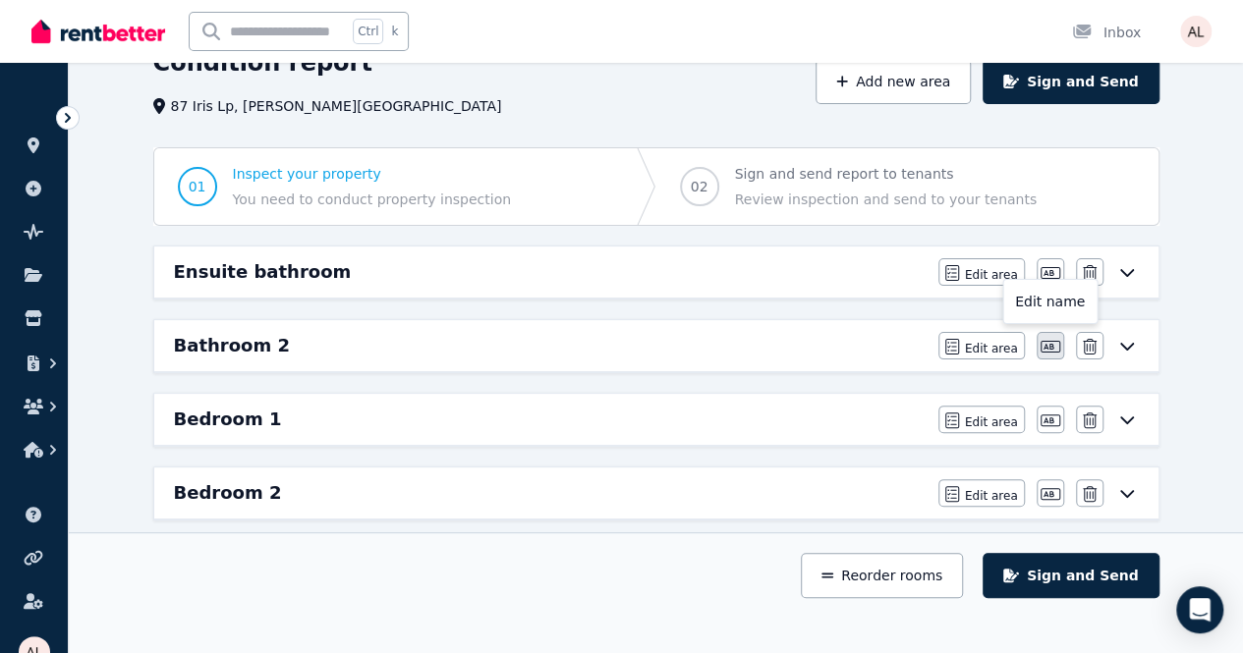
click at [1053, 336] on button "button" at bounding box center [1050, 346] width 28 height 28
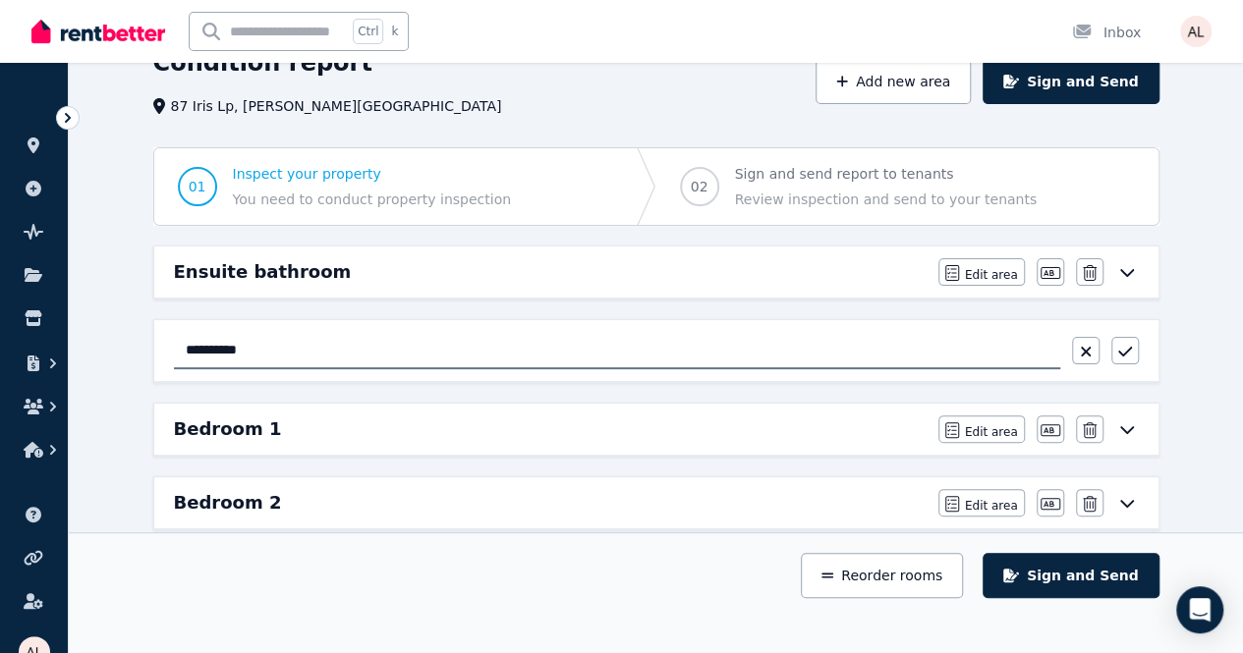
click at [357, 343] on input "**********" at bounding box center [617, 350] width 886 height 37
drag, startPoint x: 357, startPoint y: 343, endPoint x: 167, endPoint y: 339, distance: 189.7
click at [167, 339] on div "**********" at bounding box center [656, 350] width 1004 height 61
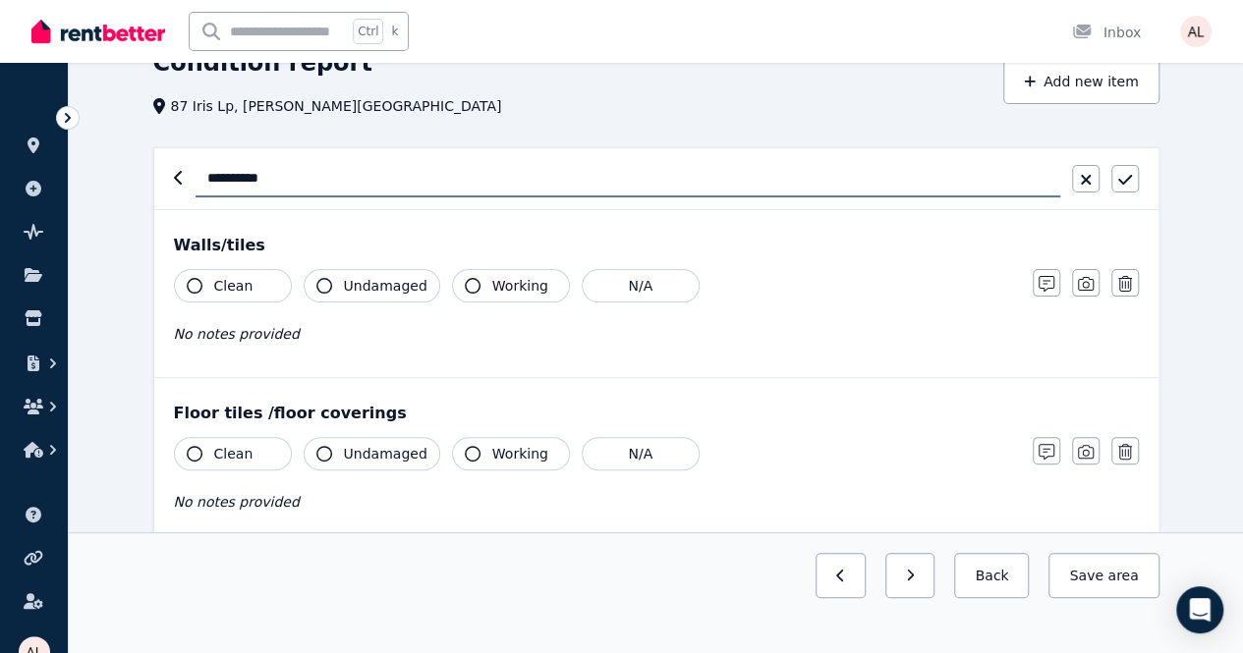
scroll to position [0, 0]
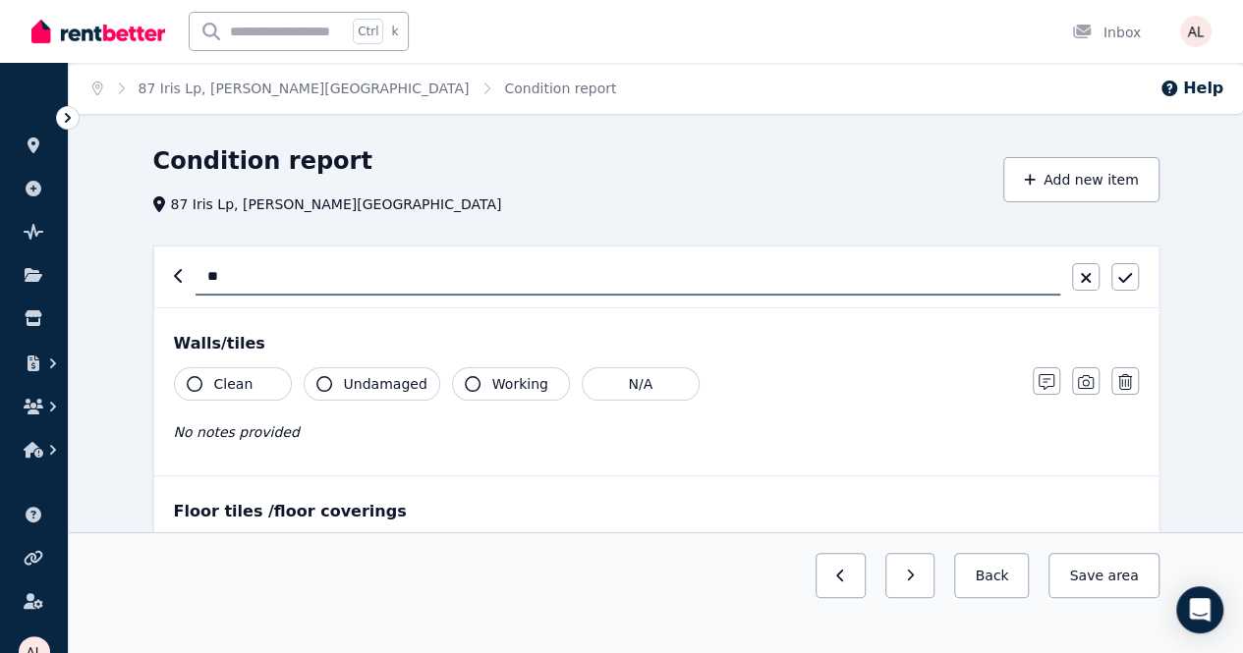
type input "*"
type input "**********"
click at [262, 377] on button "Clean" at bounding box center [233, 383] width 118 height 33
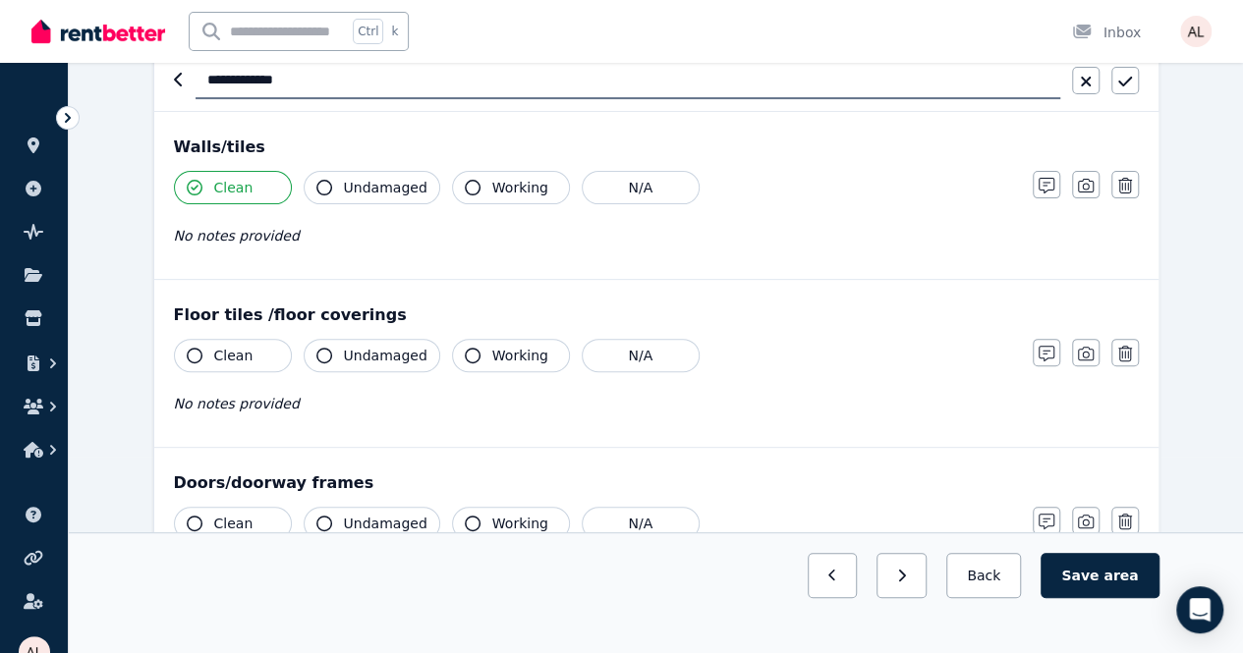
click at [238, 339] on button "Clean" at bounding box center [233, 355] width 118 height 33
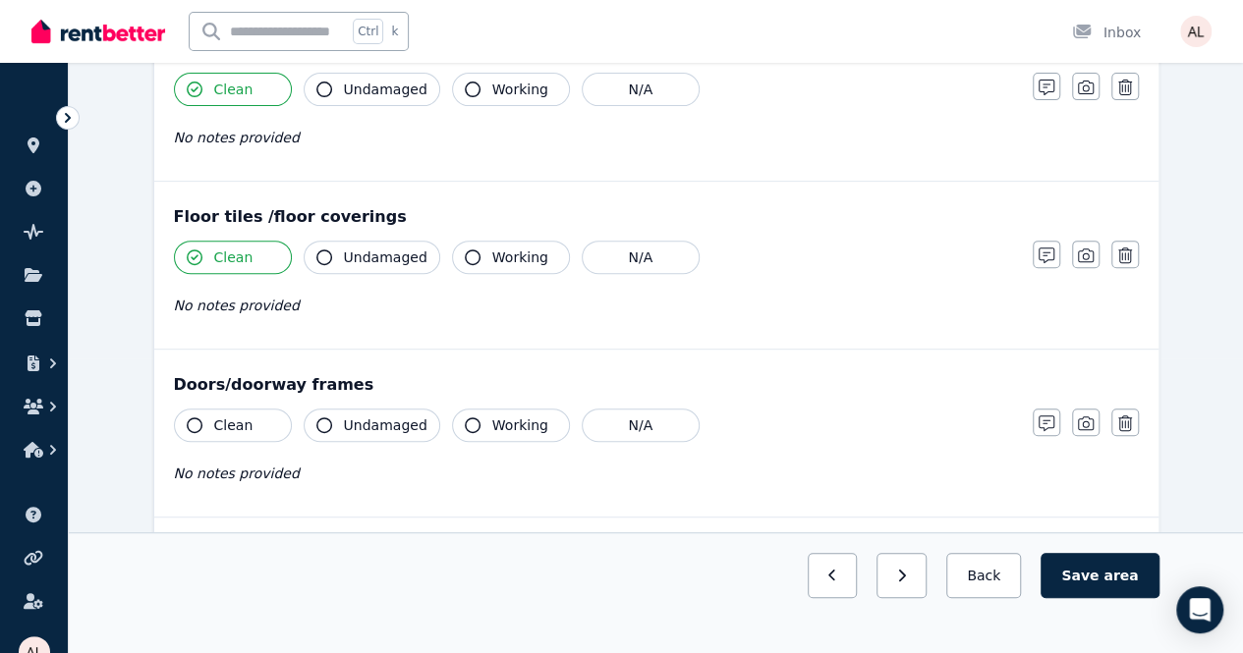
scroll to position [393, 0]
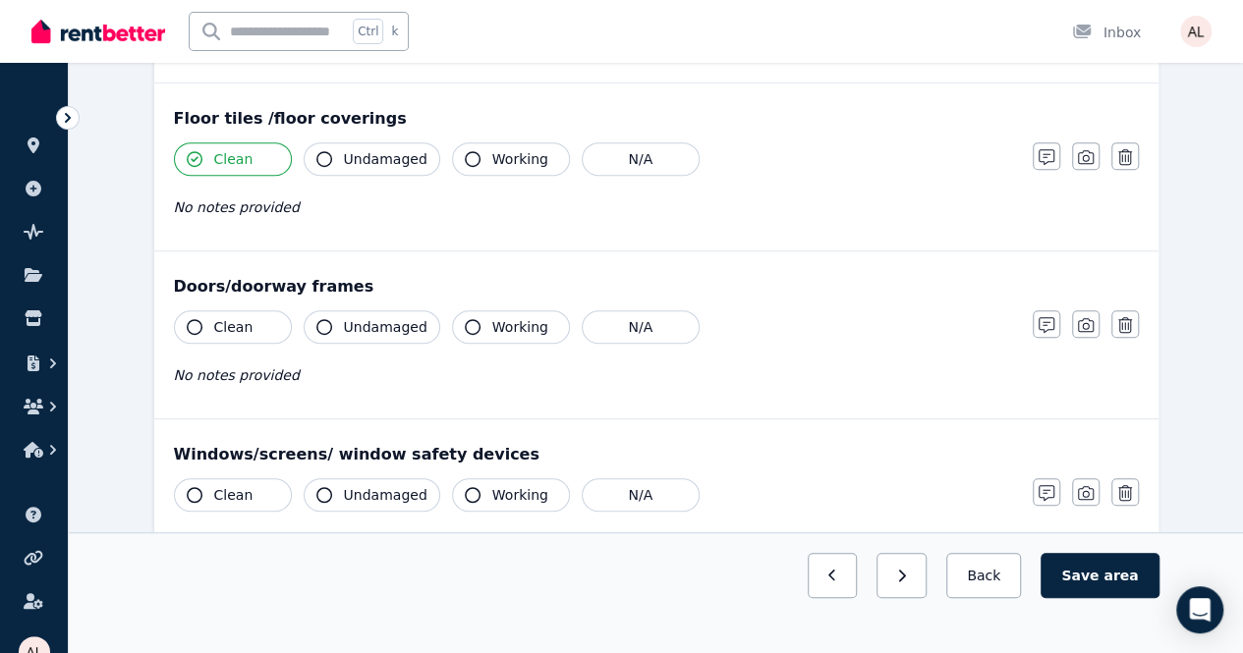
click at [226, 317] on span "Clean" at bounding box center [233, 327] width 39 height 20
click at [234, 478] on button "Clean" at bounding box center [233, 494] width 118 height 33
click at [334, 494] on button "Undamaged" at bounding box center [372, 494] width 137 height 33
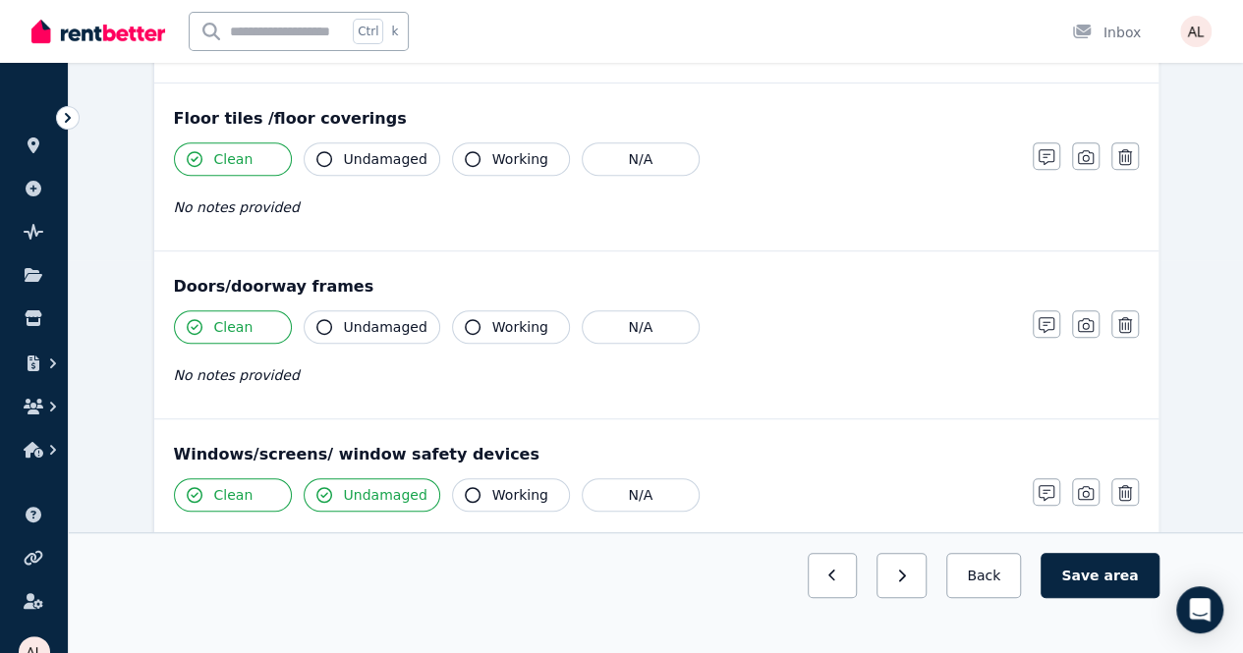
click at [465, 496] on icon "button" at bounding box center [473, 495] width 16 height 16
click at [452, 307] on div "Doors/doorway frames Clean Undamaged Working N/A No notes provided Notes Photo …" at bounding box center [656, 335] width 1004 height 167
click at [420, 323] on button "Undamaged" at bounding box center [372, 326] width 137 height 33
click at [495, 322] on span "Working" at bounding box center [520, 327] width 56 height 20
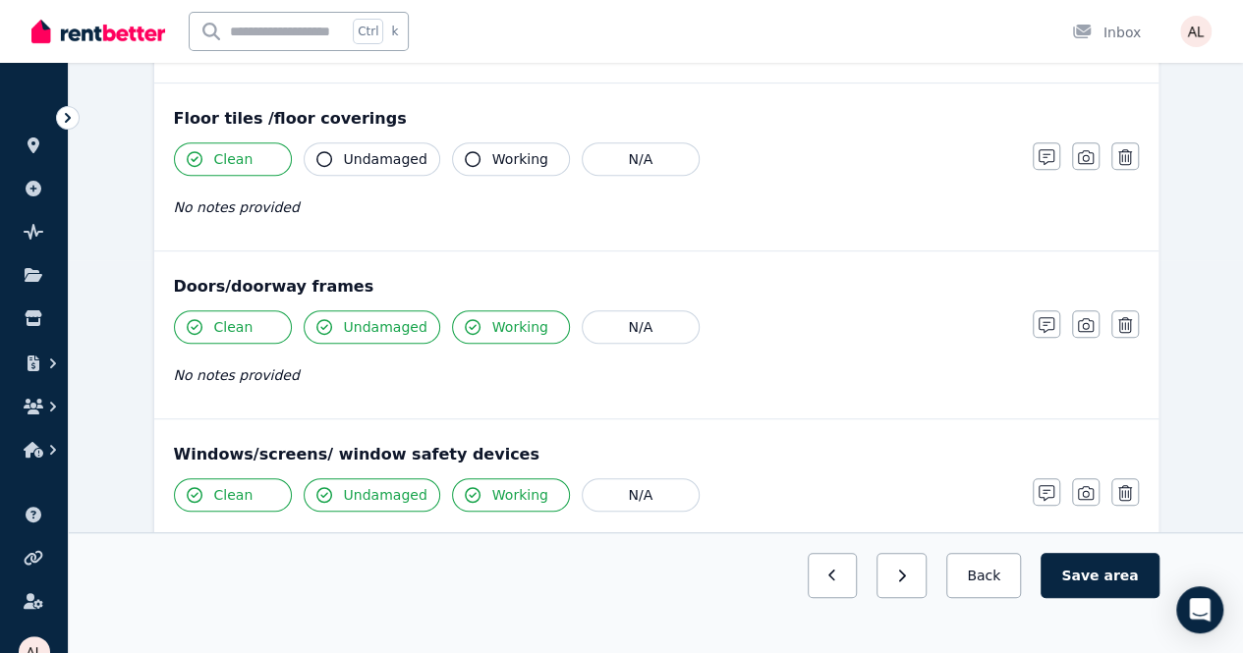
click at [508, 121] on div "Floor tiles /floor coverings" at bounding box center [656, 119] width 965 height 24
click at [487, 142] on button "Working" at bounding box center [511, 158] width 118 height 33
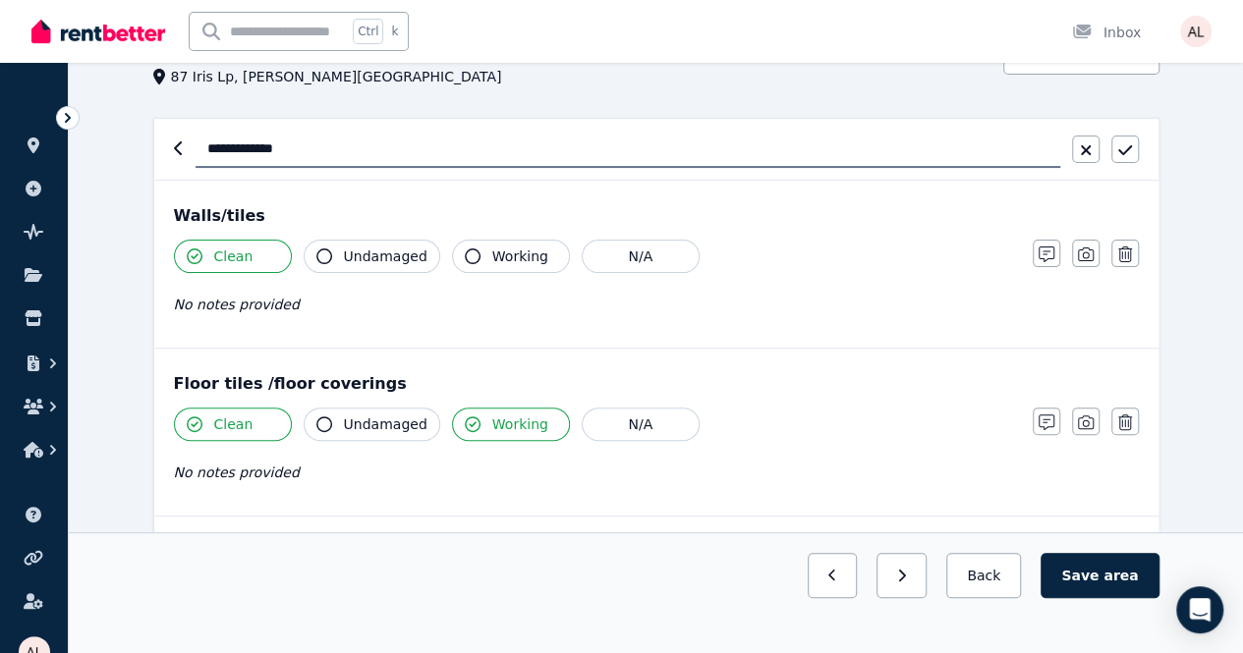
scroll to position [98, 0]
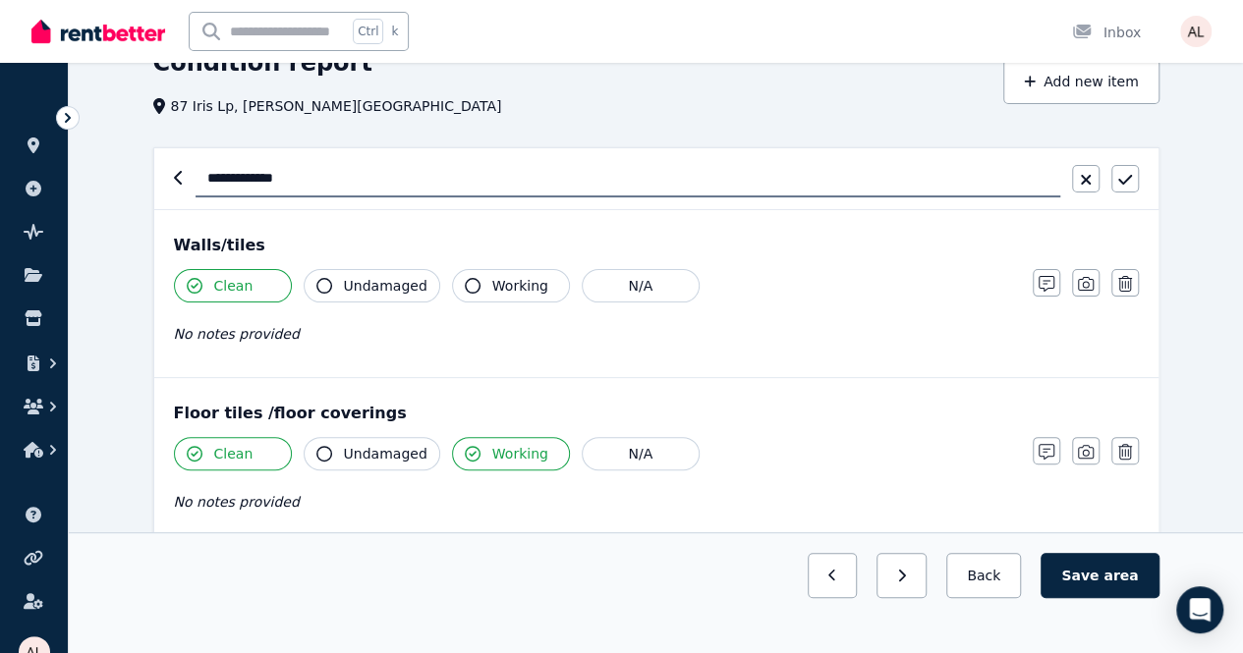
click at [364, 293] on span "Undamaged" at bounding box center [386, 286] width 84 height 20
click at [501, 289] on span "Working" at bounding box center [520, 286] width 56 height 20
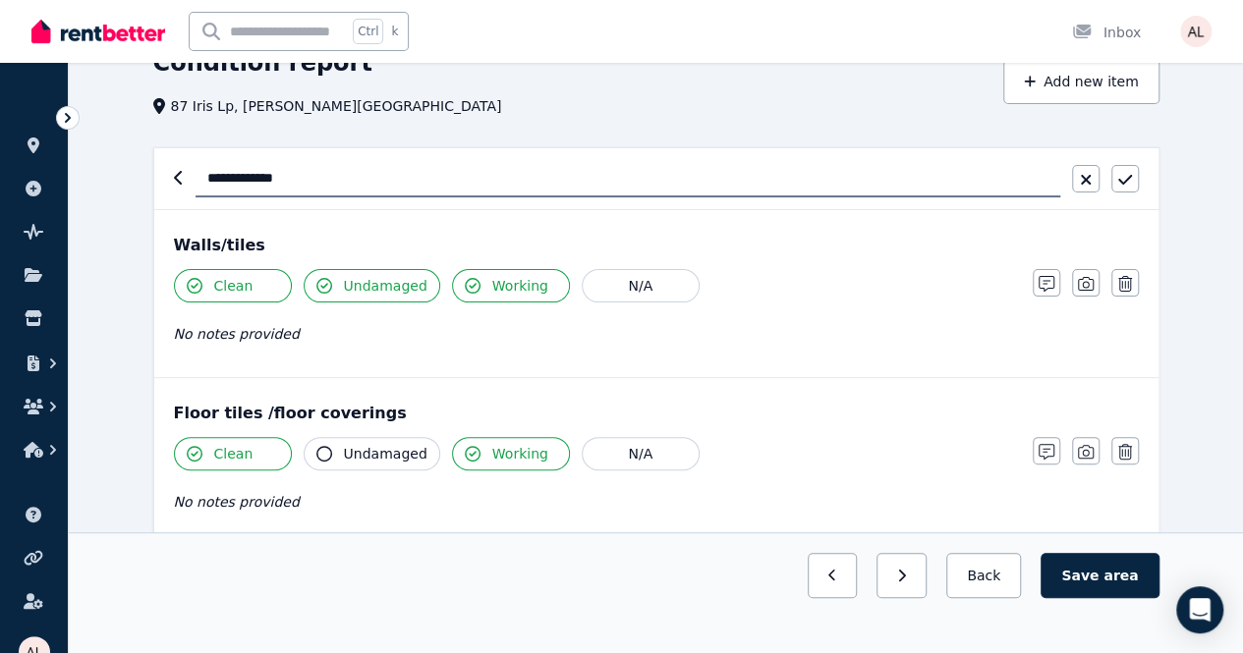
click at [413, 438] on button "Undamaged" at bounding box center [372, 453] width 137 height 33
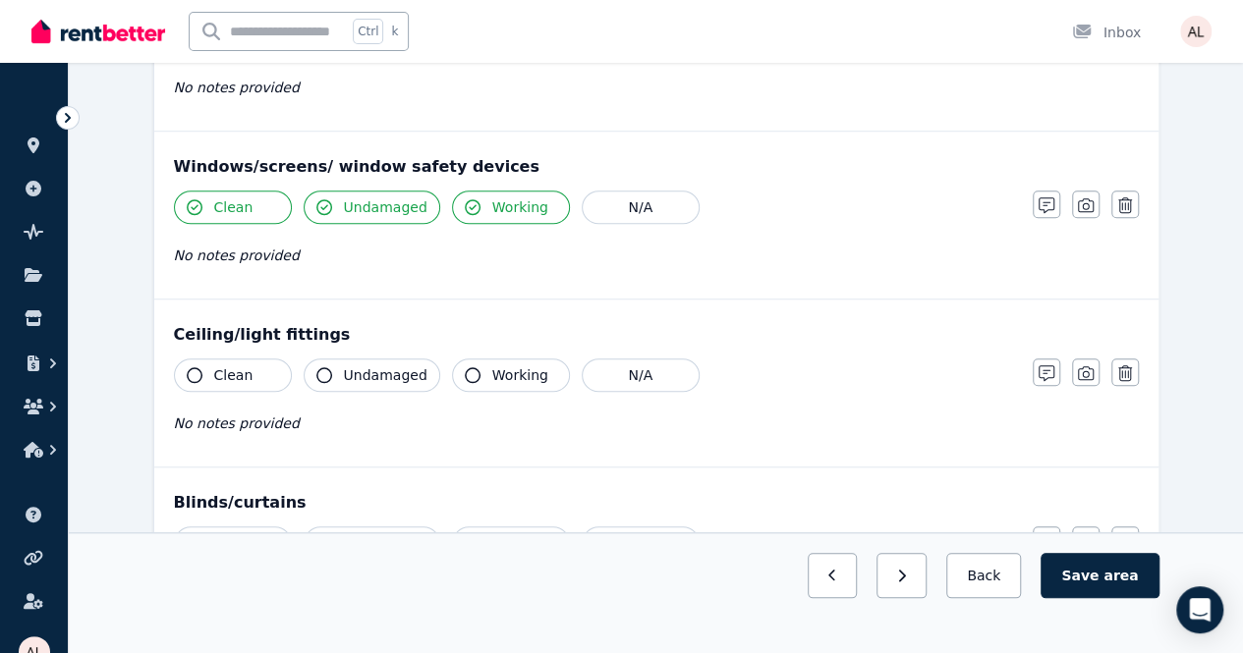
scroll to position [786, 0]
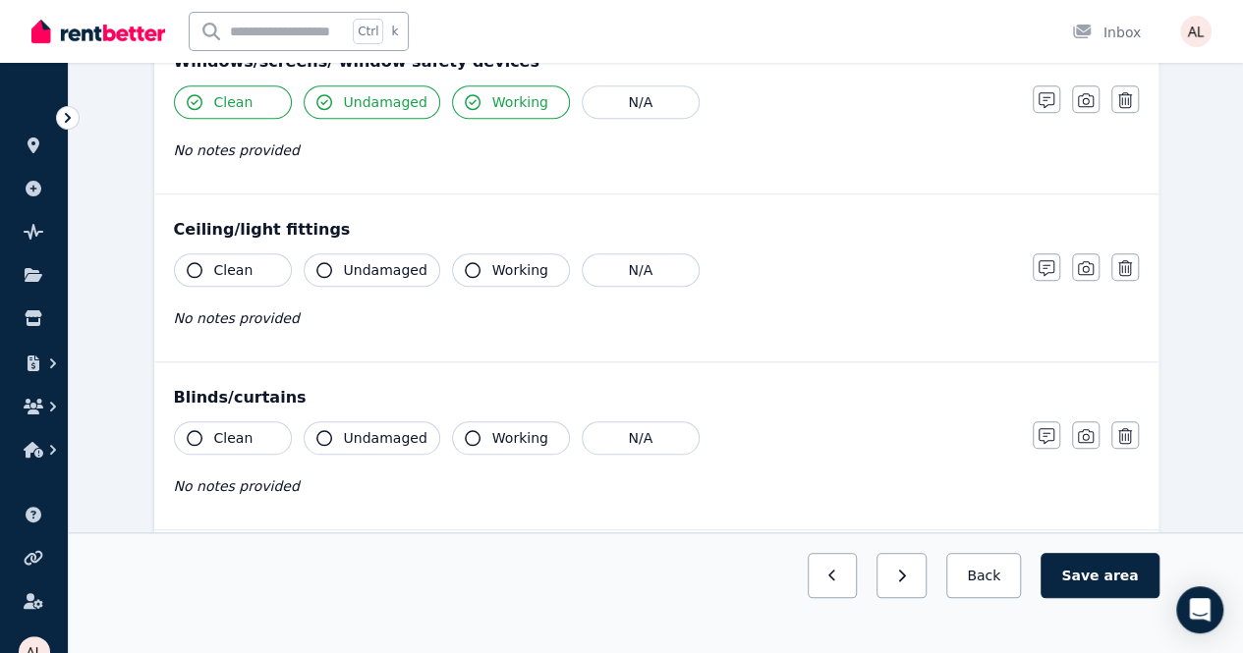
click at [239, 274] on span "Clean" at bounding box center [233, 270] width 39 height 20
click at [409, 260] on span "Undamaged" at bounding box center [386, 270] width 84 height 20
click at [492, 262] on span "Working" at bounding box center [520, 270] width 56 height 20
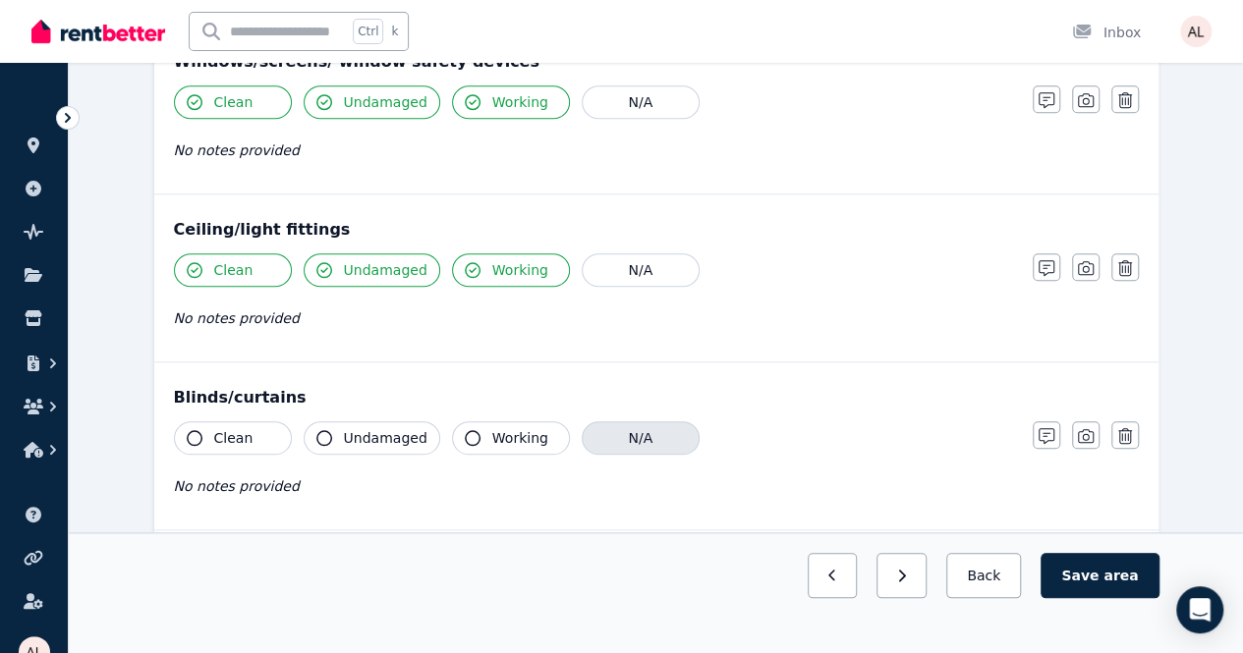
click at [599, 434] on button "N/A" at bounding box center [641, 437] width 118 height 33
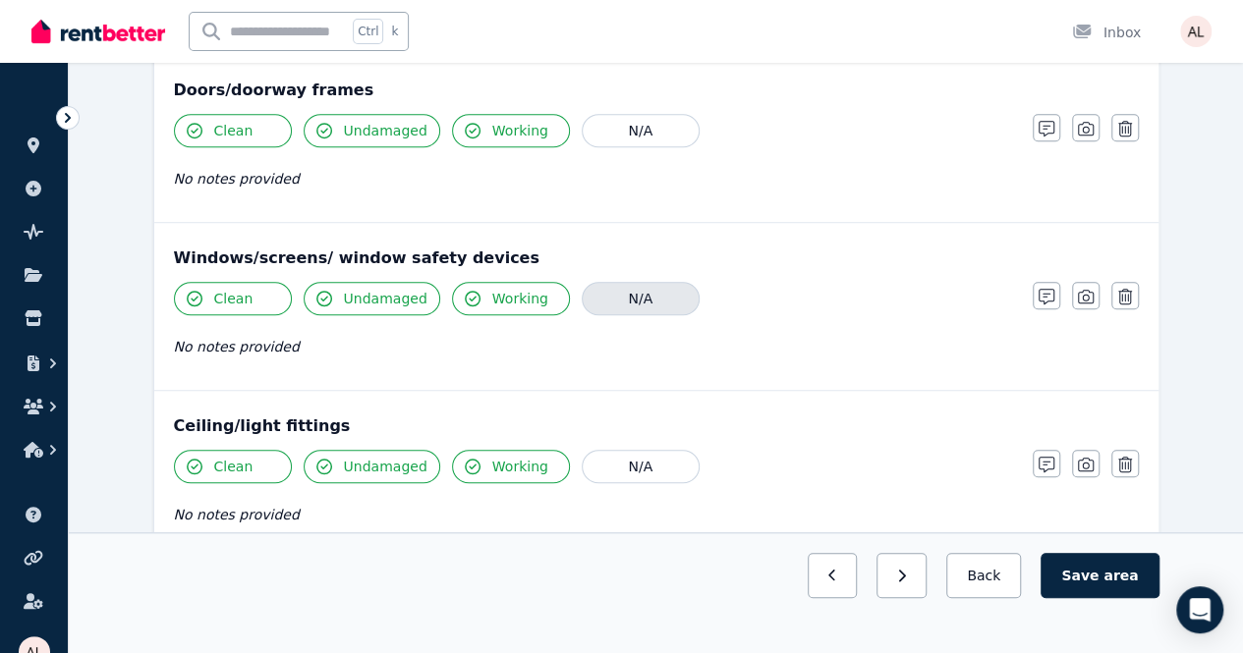
click at [638, 290] on button "N/A" at bounding box center [641, 298] width 118 height 33
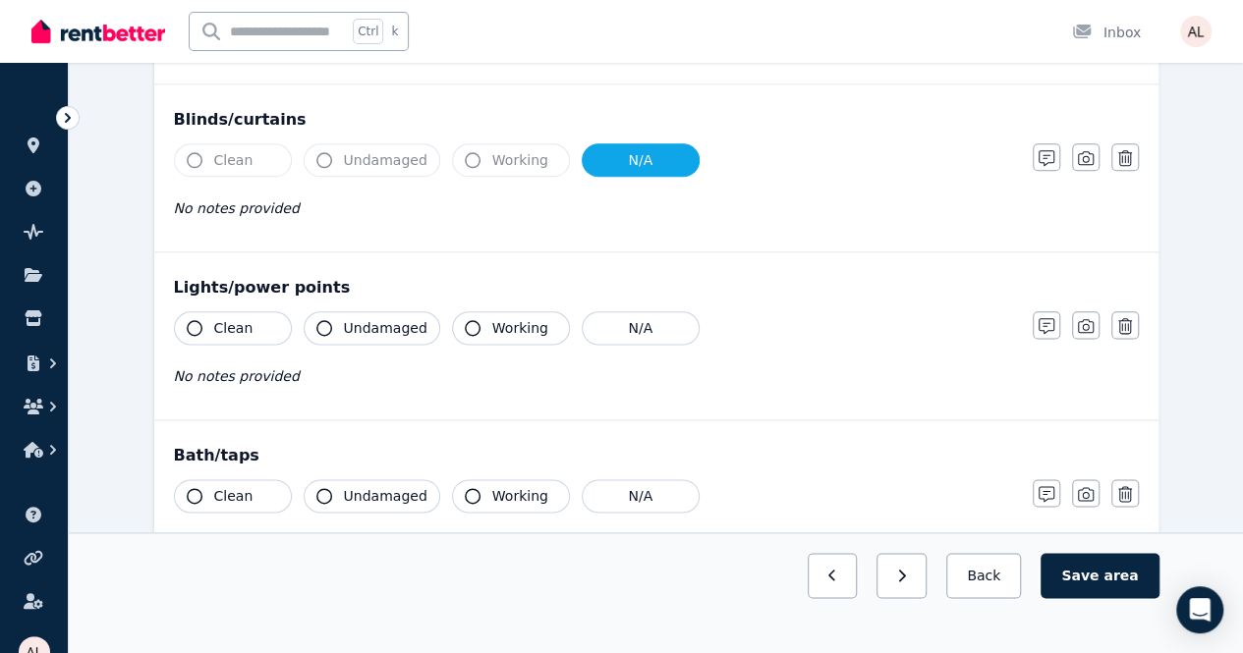
scroll to position [1179, 0]
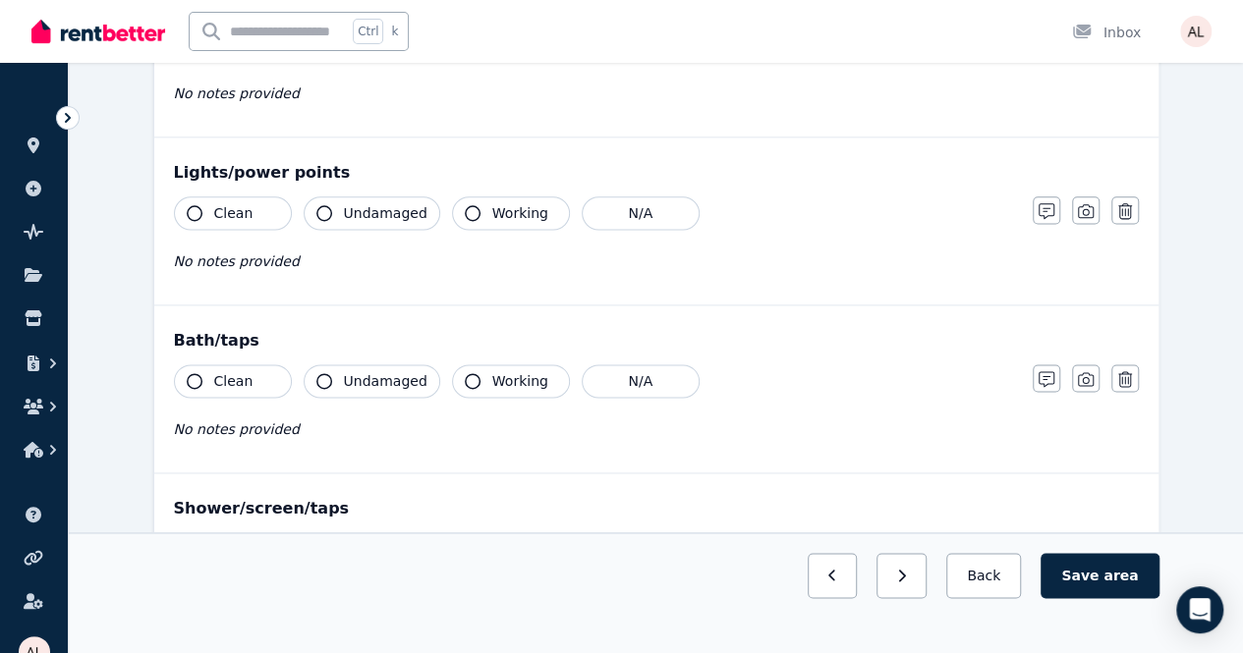
click at [505, 207] on span "Working" at bounding box center [520, 213] width 56 height 20
click at [375, 203] on span "Undamaged" at bounding box center [386, 213] width 84 height 20
click at [255, 204] on button "Clean" at bounding box center [233, 212] width 118 height 33
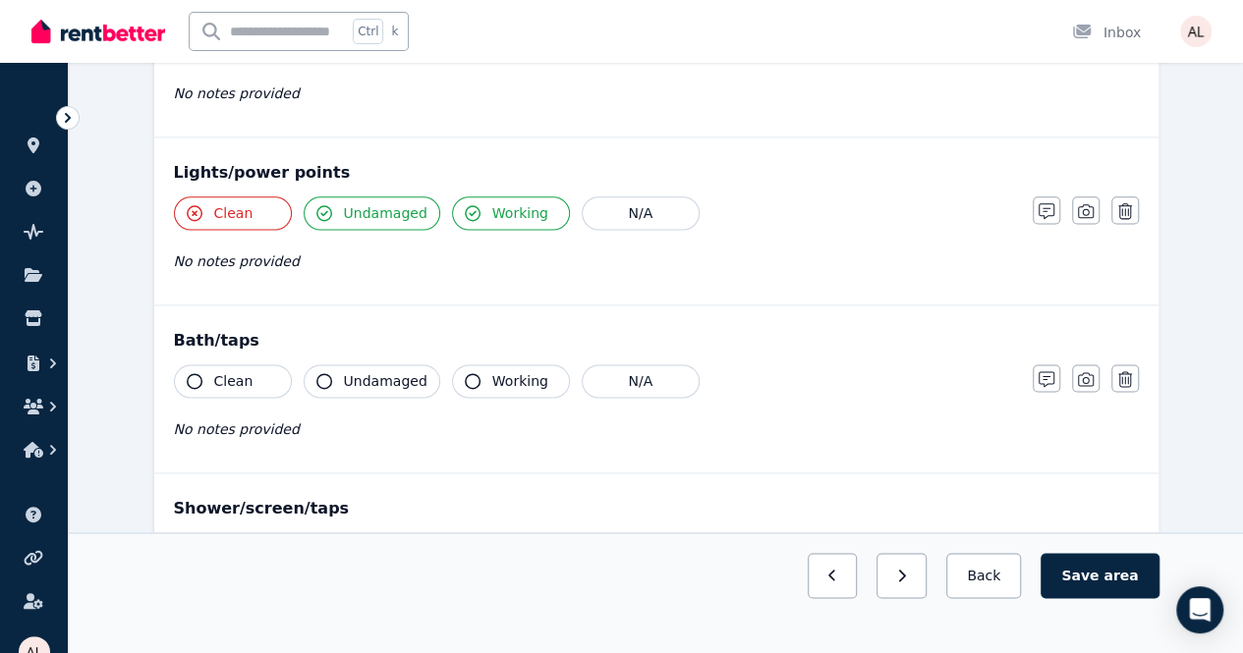
click at [255, 204] on button "Clean" at bounding box center [233, 212] width 118 height 33
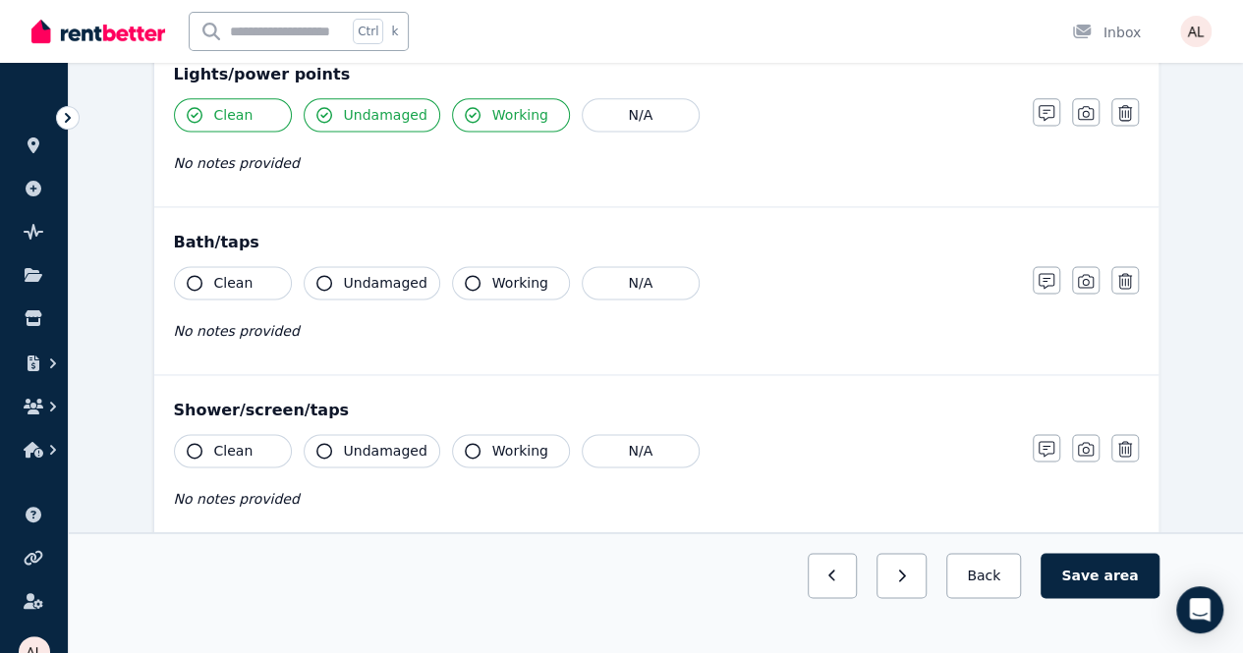
click at [211, 282] on button "Clean" at bounding box center [233, 282] width 118 height 33
click at [428, 275] on button "Undamaged" at bounding box center [372, 282] width 137 height 33
click at [452, 273] on button "Working" at bounding box center [511, 282] width 118 height 33
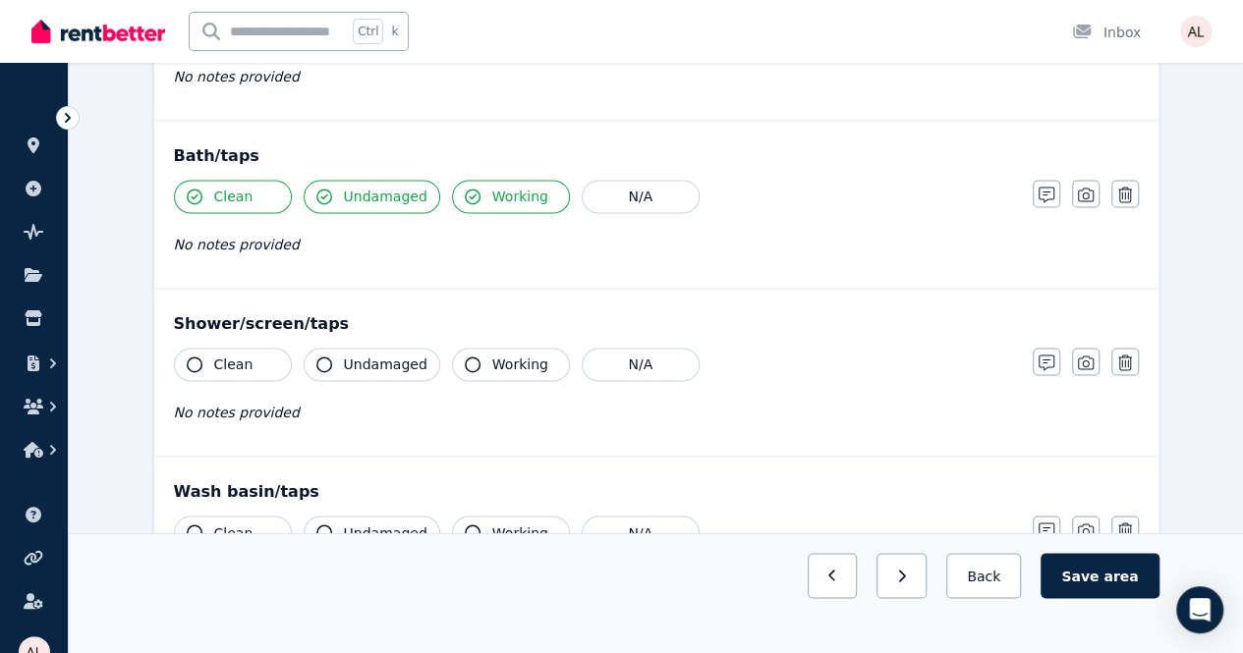
scroll to position [1474, 0]
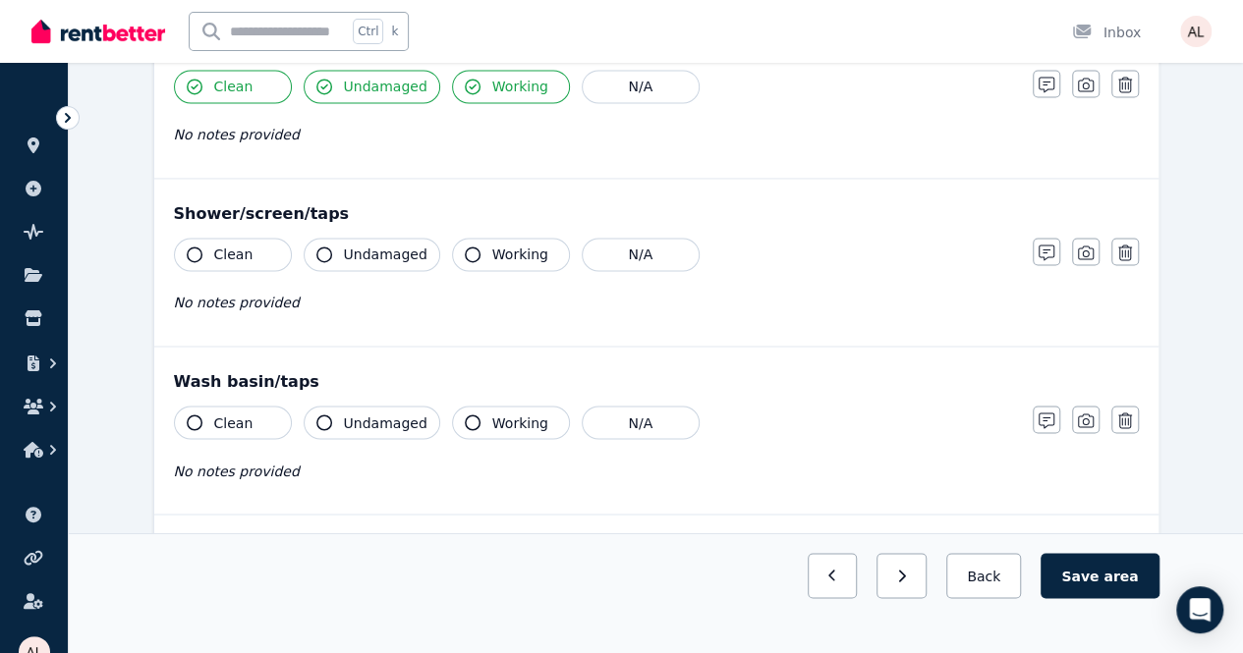
click at [211, 241] on button "Clean" at bounding box center [233, 254] width 118 height 33
click at [391, 249] on span "Undamaged" at bounding box center [386, 255] width 84 height 20
click at [460, 238] on button "Working" at bounding box center [511, 254] width 118 height 33
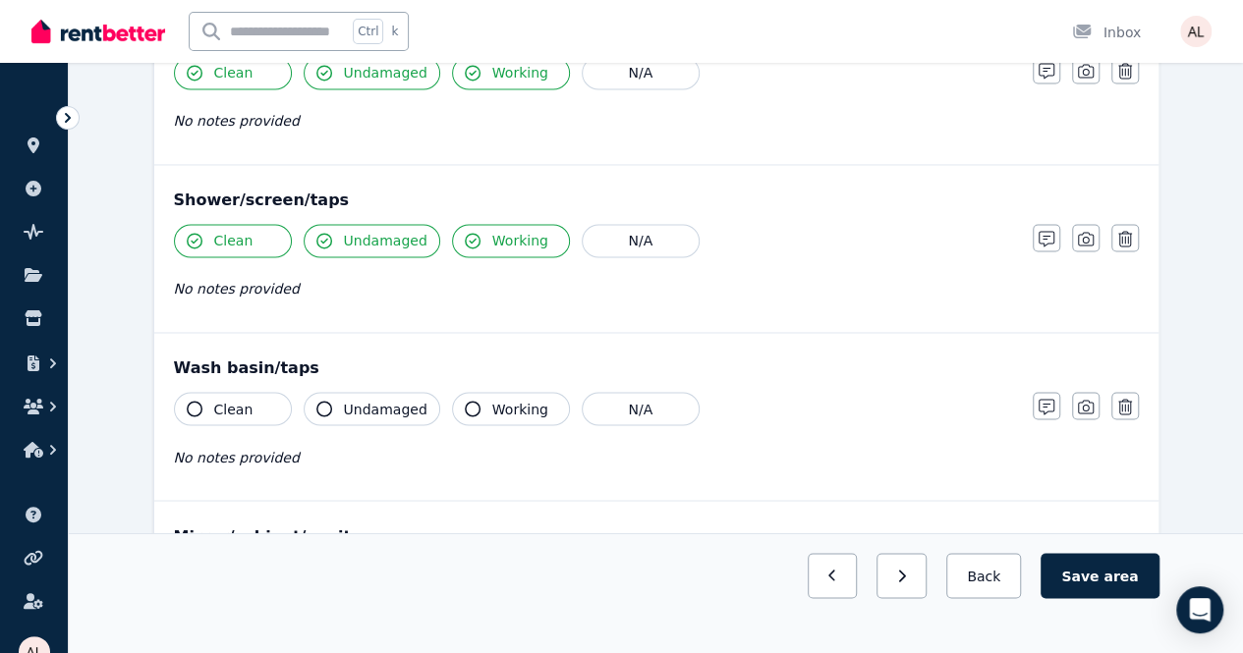
scroll to position [1572, 0]
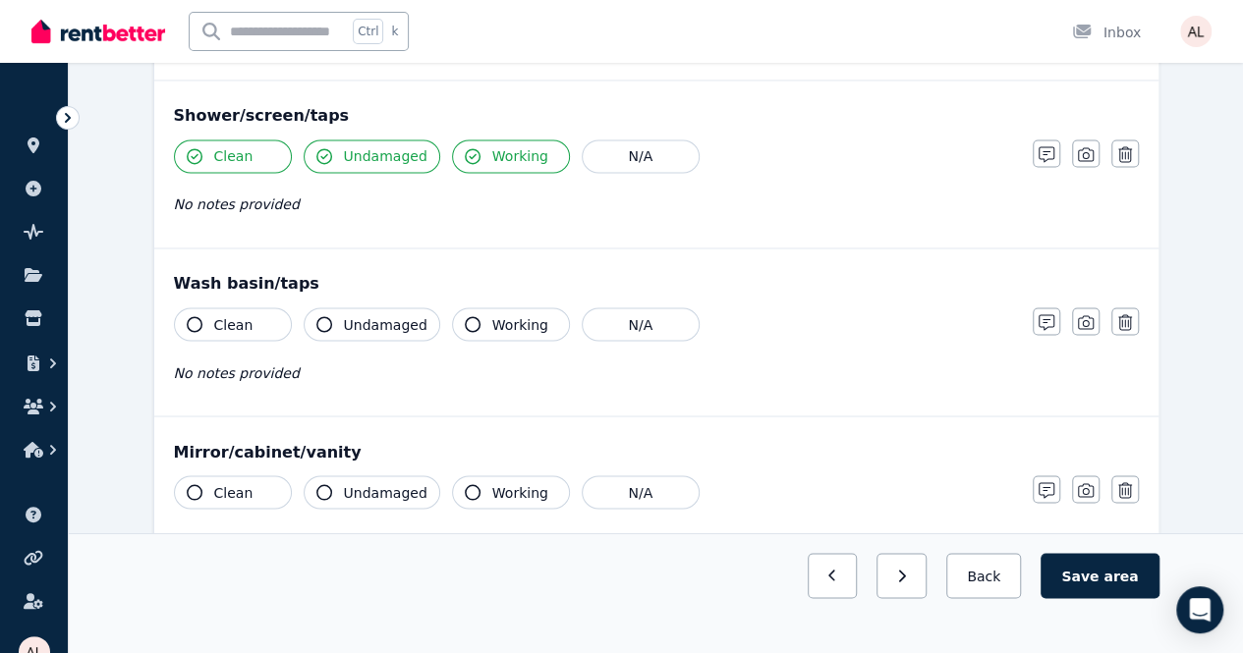
click at [195, 316] on icon "button" at bounding box center [195, 324] width 16 height 16
click at [430, 314] on div "Clean Undamaged Working N/A" at bounding box center [593, 324] width 839 height 33
click at [538, 310] on button "Working" at bounding box center [511, 324] width 118 height 33
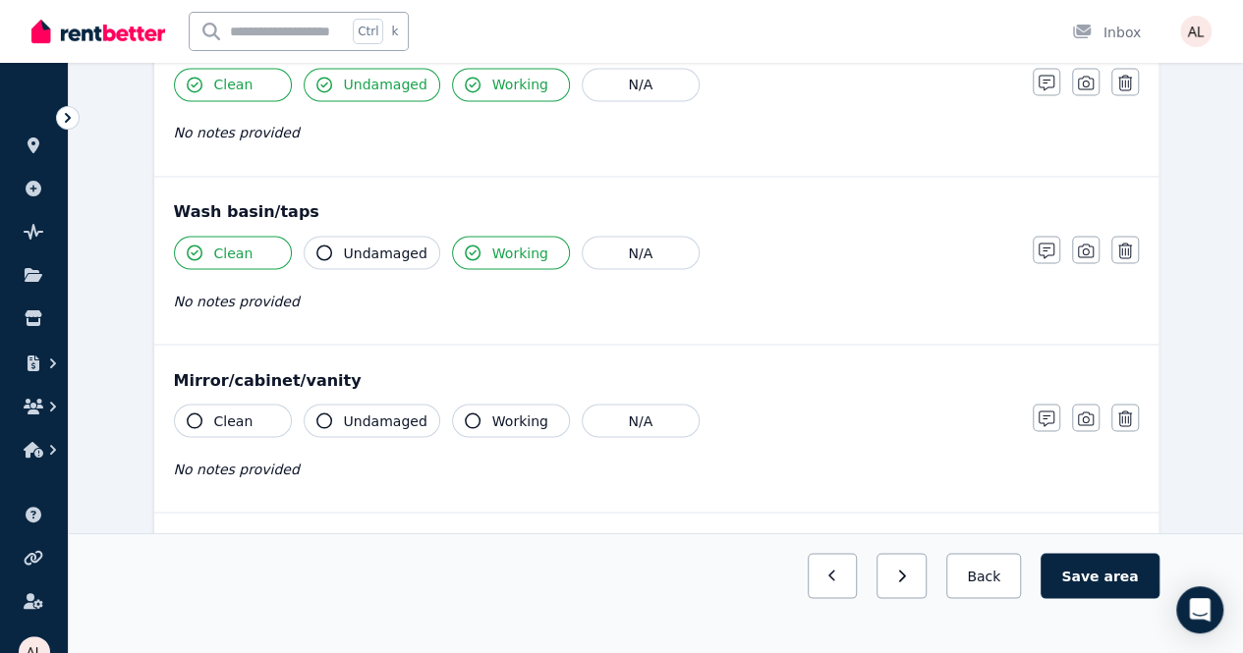
scroll to position [1768, 0]
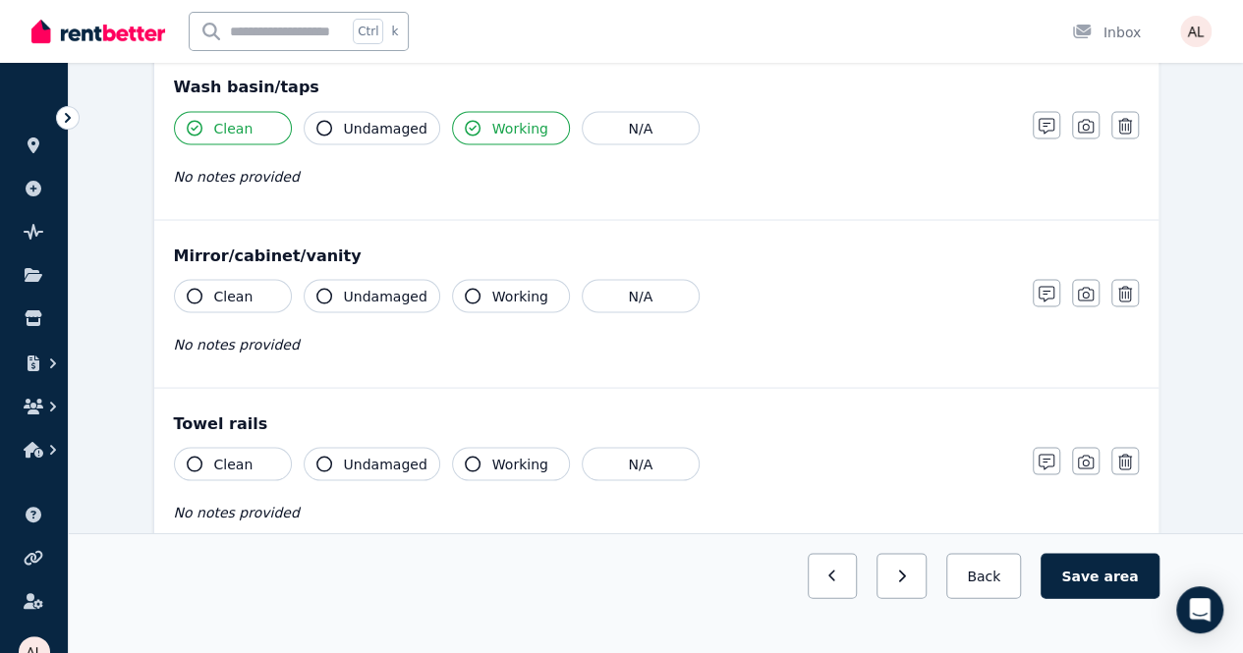
click at [178, 286] on button "Clean" at bounding box center [233, 295] width 118 height 33
click at [476, 293] on button "Working" at bounding box center [511, 295] width 118 height 33
click at [268, 300] on button "Clean" at bounding box center [233, 295] width 118 height 33
click at [421, 287] on button "Undamaged" at bounding box center [372, 295] width 137 height 33
click at [245, 294] on span "Clean" at bounding box center [233, 296] width 39 height 20
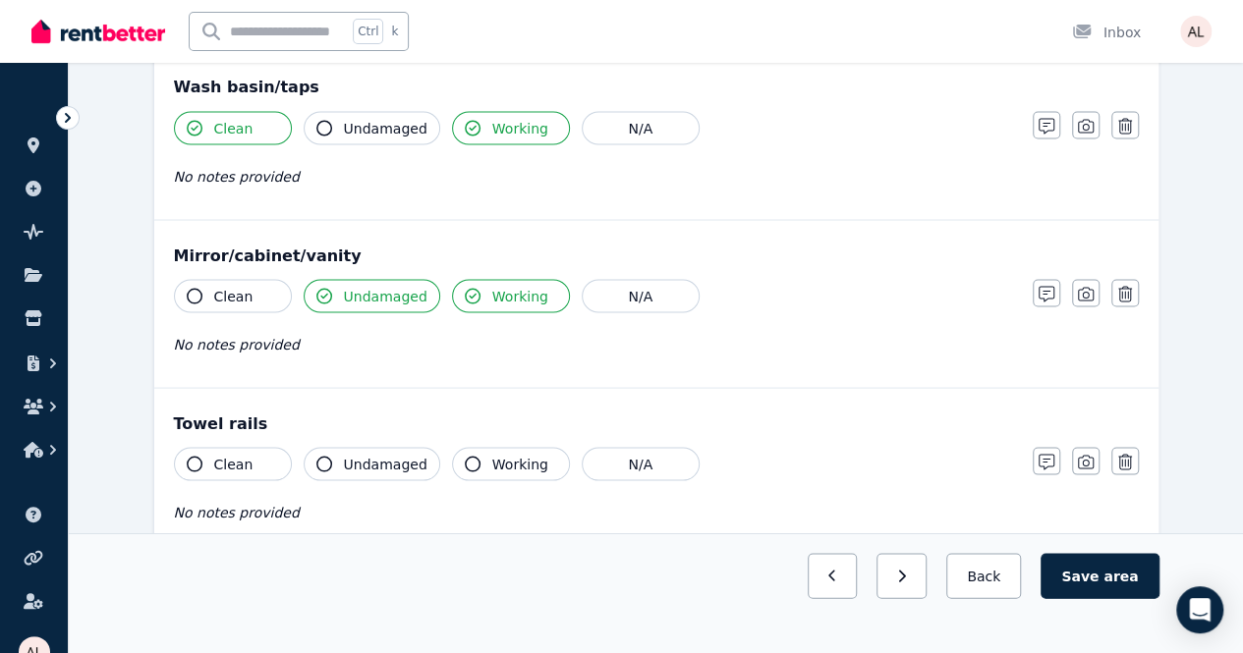
click at [245, 294] on span "Clean" at bounding box center [233, 296] width 39 height 20
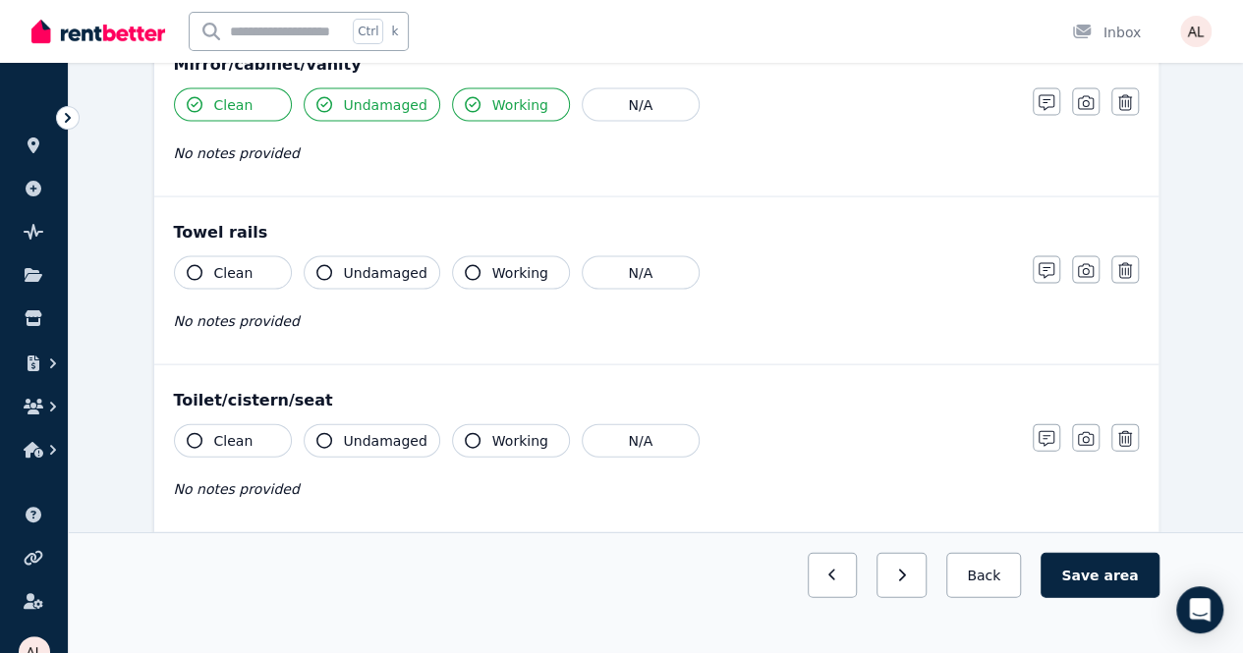
scroll to position [1965, 0]
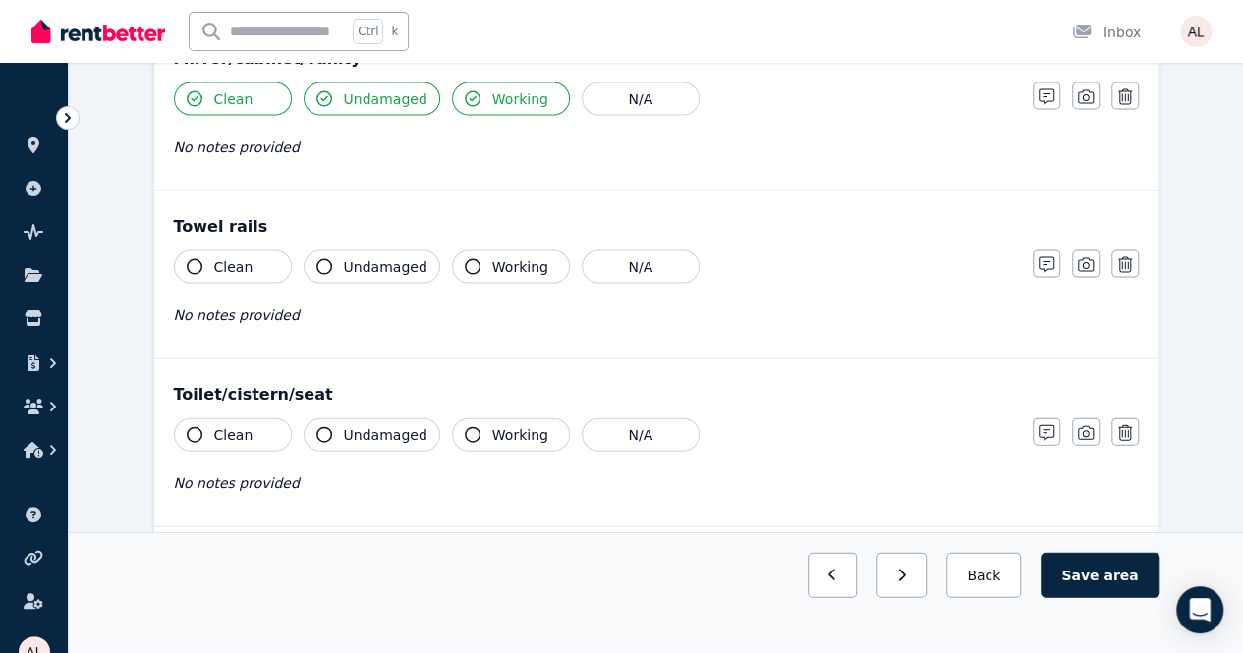
click at [221, 257] on span "Clean" at bounding box center [233, 267] width 39 height 20
click at [408, 257] on span "Undamaged" at bounding box center [386, 267] width 84 height 20
click at [465, 259] on icon "button" at bounding box center [473, 267] width 16 height 16
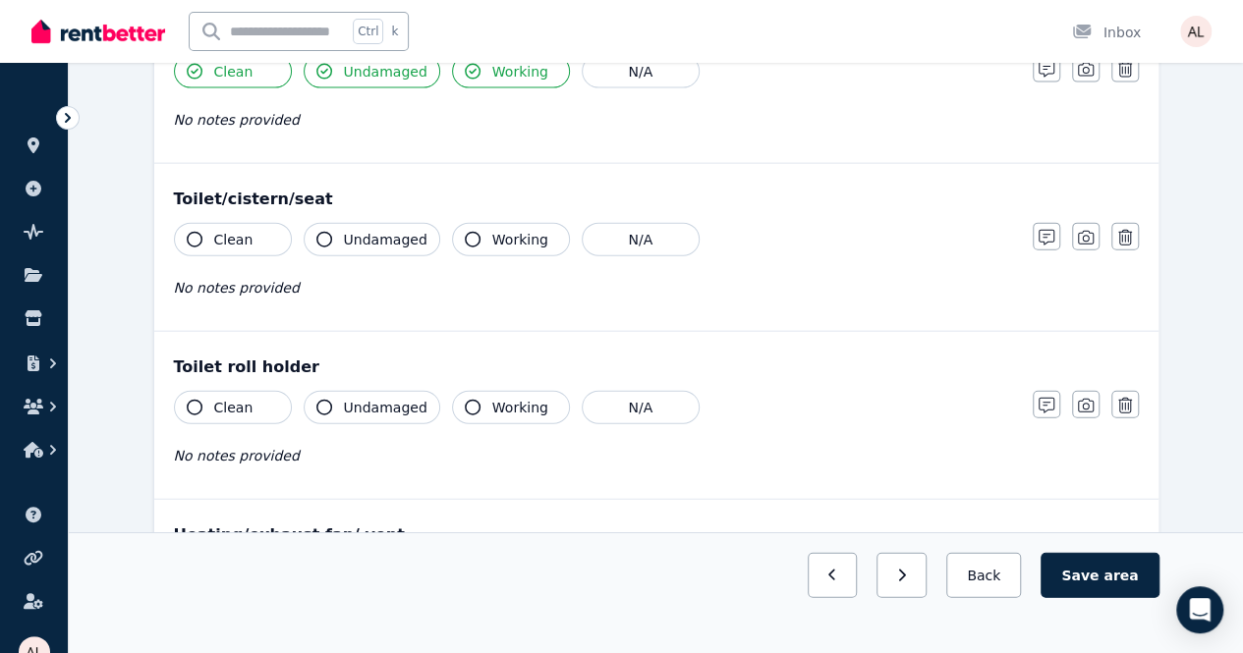
scroll to position [2161, 0]
click at [226, 229] on span "Clean" at bounding box center [233, 239] width 39 height 20
click at [352, 229] on span "Undamaged" at bounding box center [386, 239] width 84 height 20
click at [520, 222] on button "Working" at bounding box center [511, 238] width 118 height 33
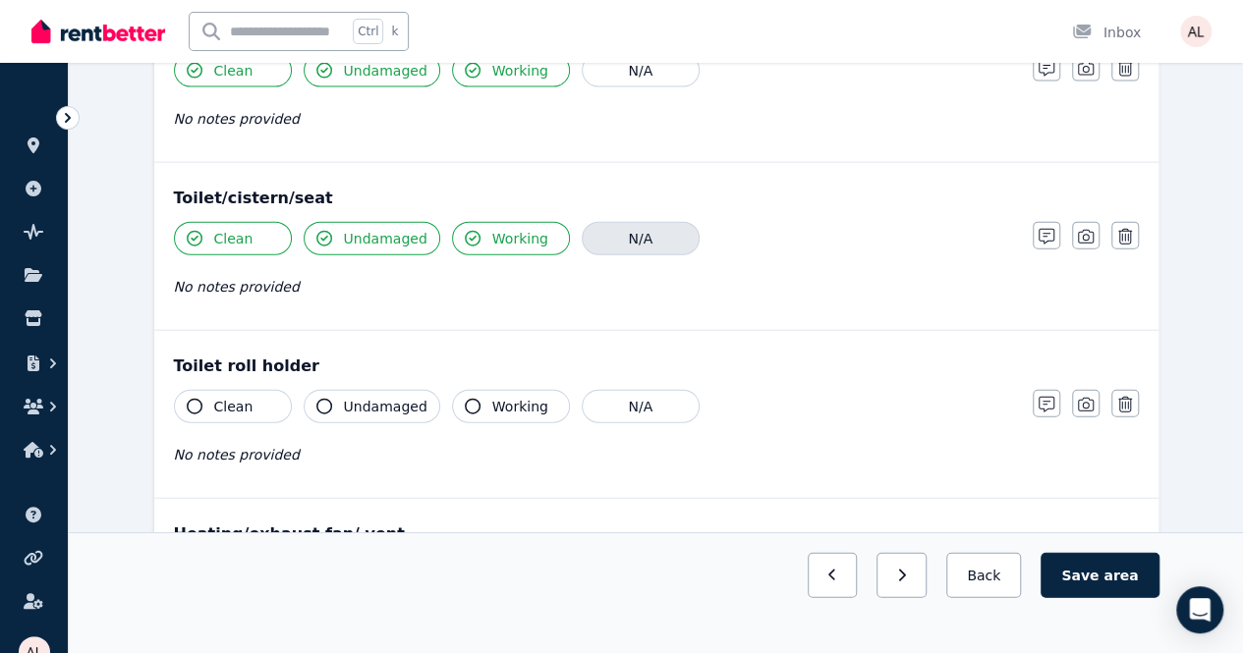
click at [582, 230] on button "N/A" at bounding box center [641, 238] width 118 height 33
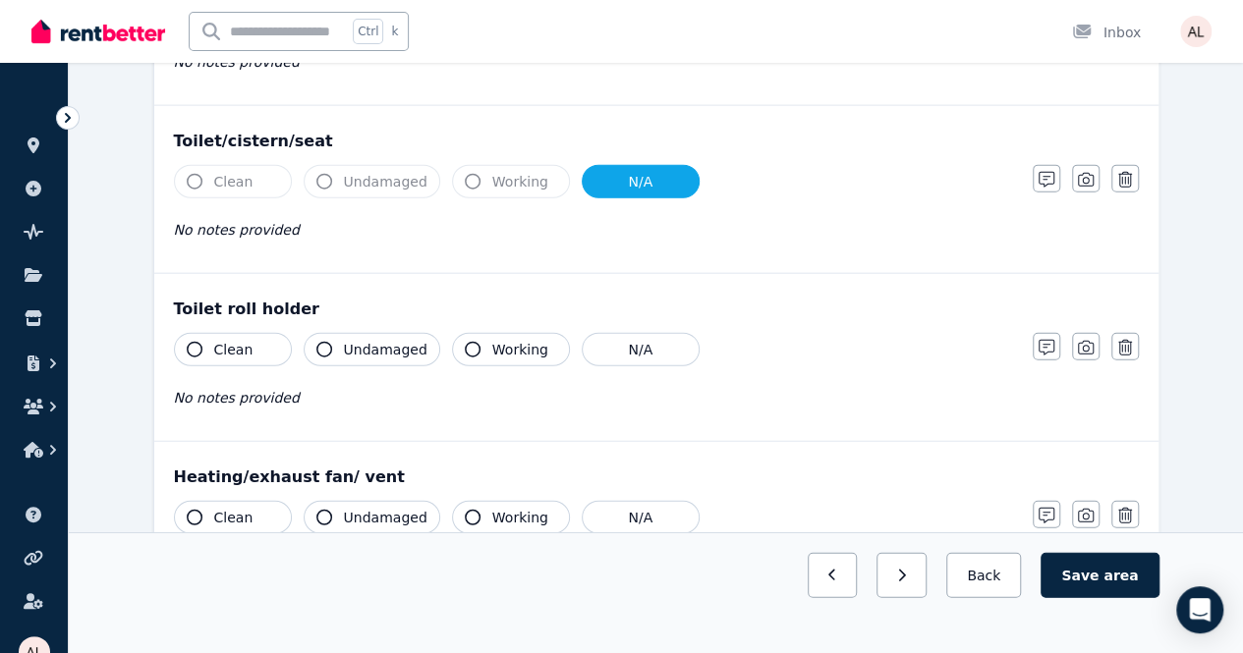
scroll to position [2260, 0]
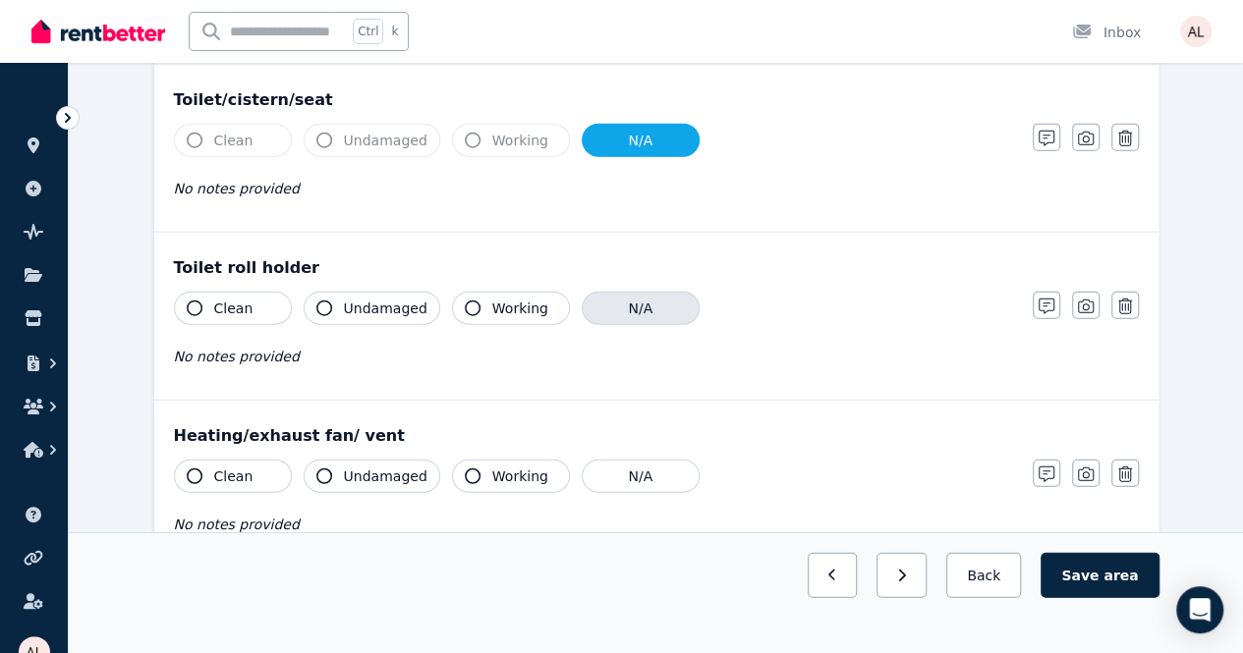
click at [621, 294] on button "N/A" at bounding box center [641, 308] width 118 height 33
click at [261, 461] on button "Clean" at bounding box center [233, 476] width 118 height 33
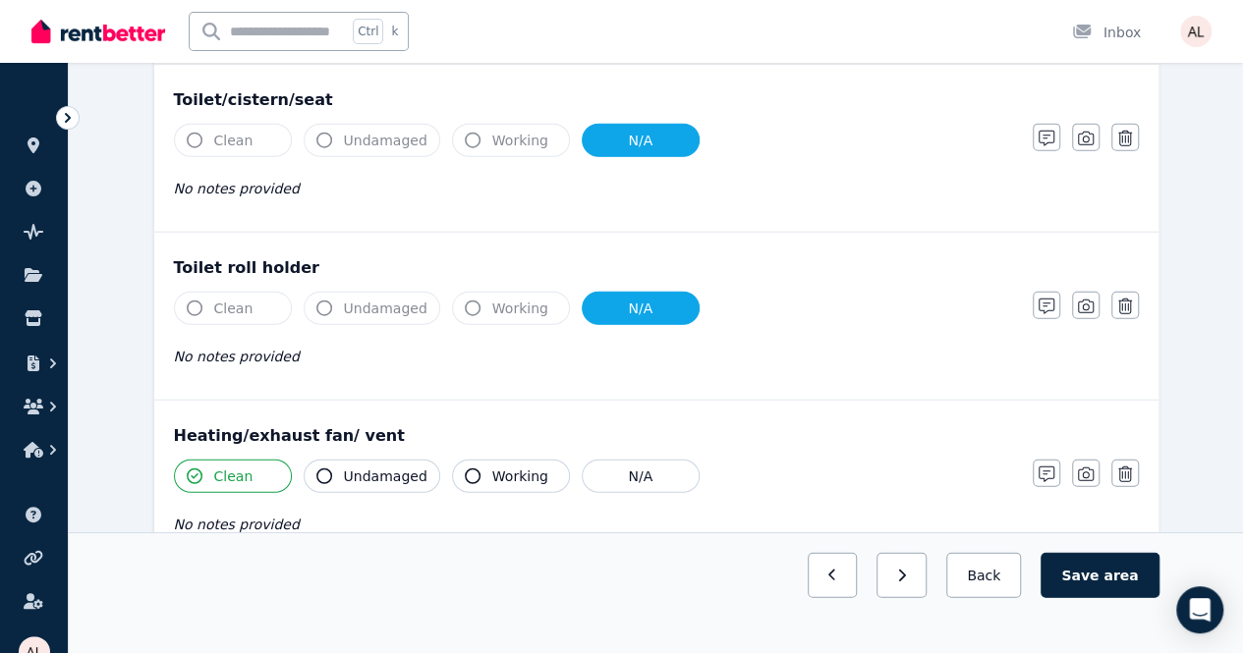
click at [372, 460] on button "Undamaged" at bounding box center [372, 476] width 137 height 33
click at [512, 467] on span "Working" at bounding box center [520, 477] width 56 height 20
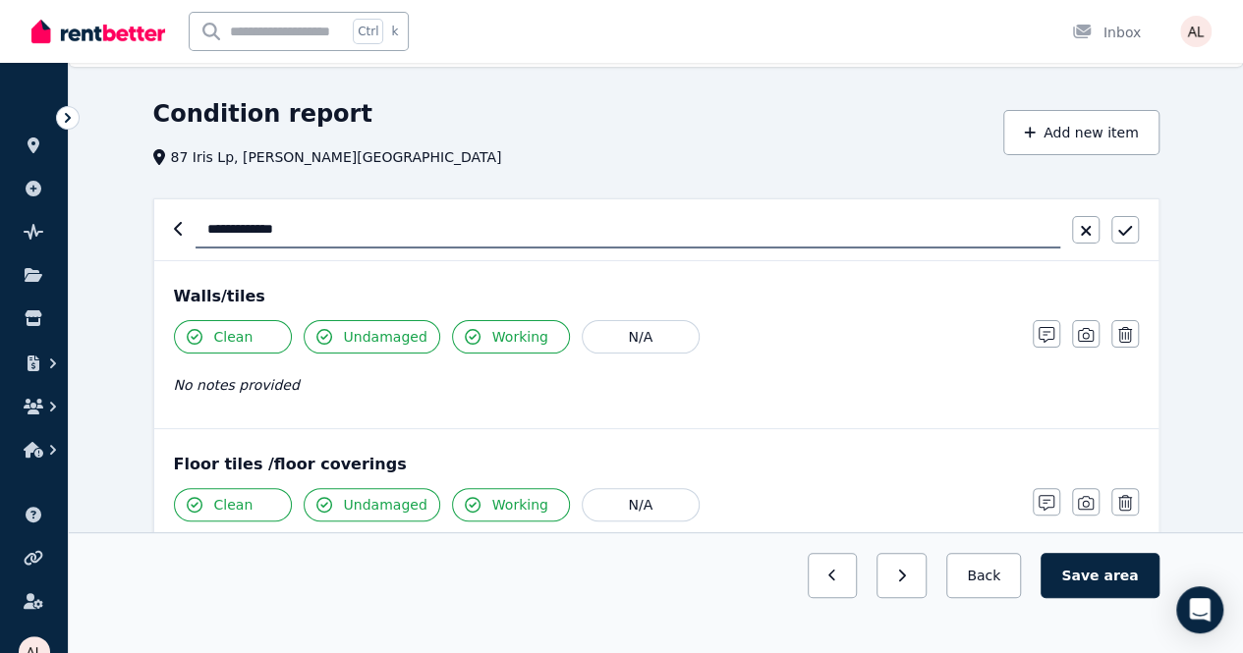
scroll to position [0, 0]
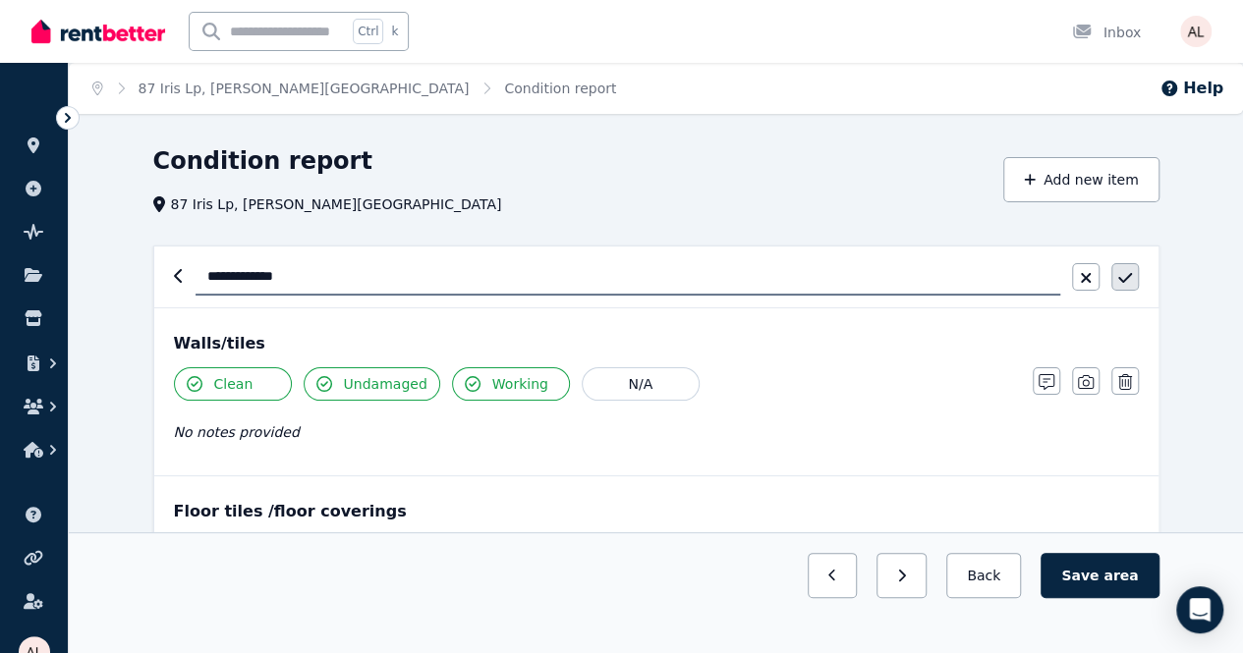
click at [1136, 277] on button "button" at bounding box center [1125, 277] width 28 height 28
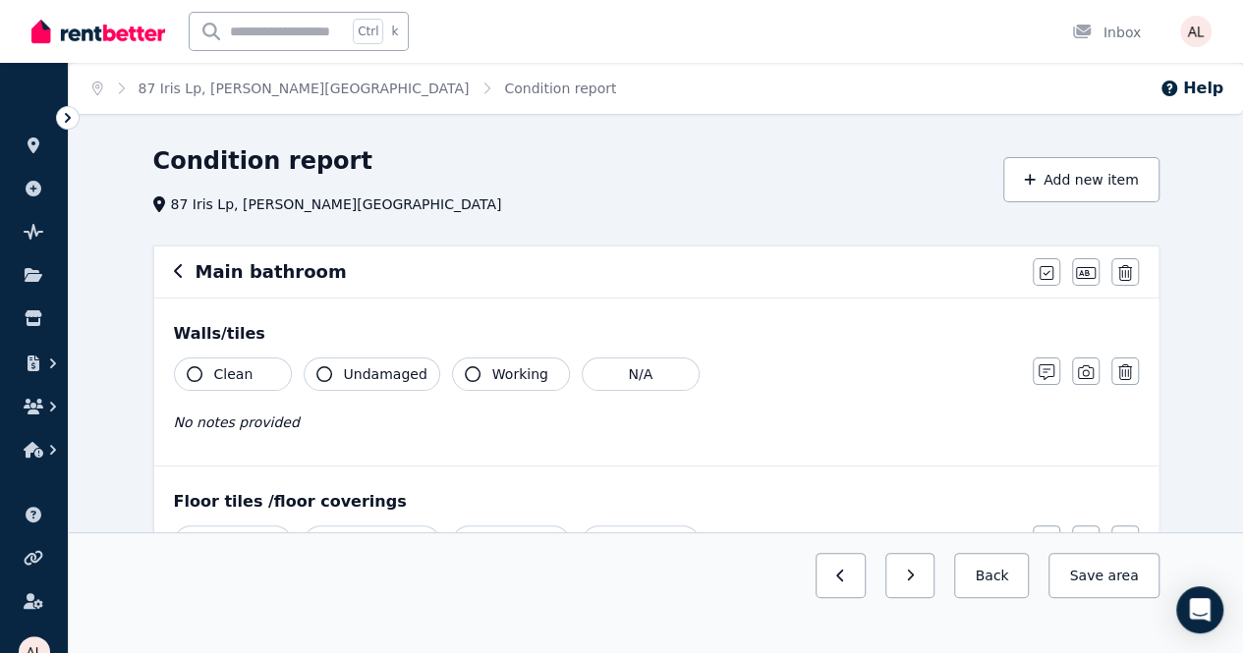
click at [177, 274] on icon "button" at bounding box center [179, 271] width 10 height 16
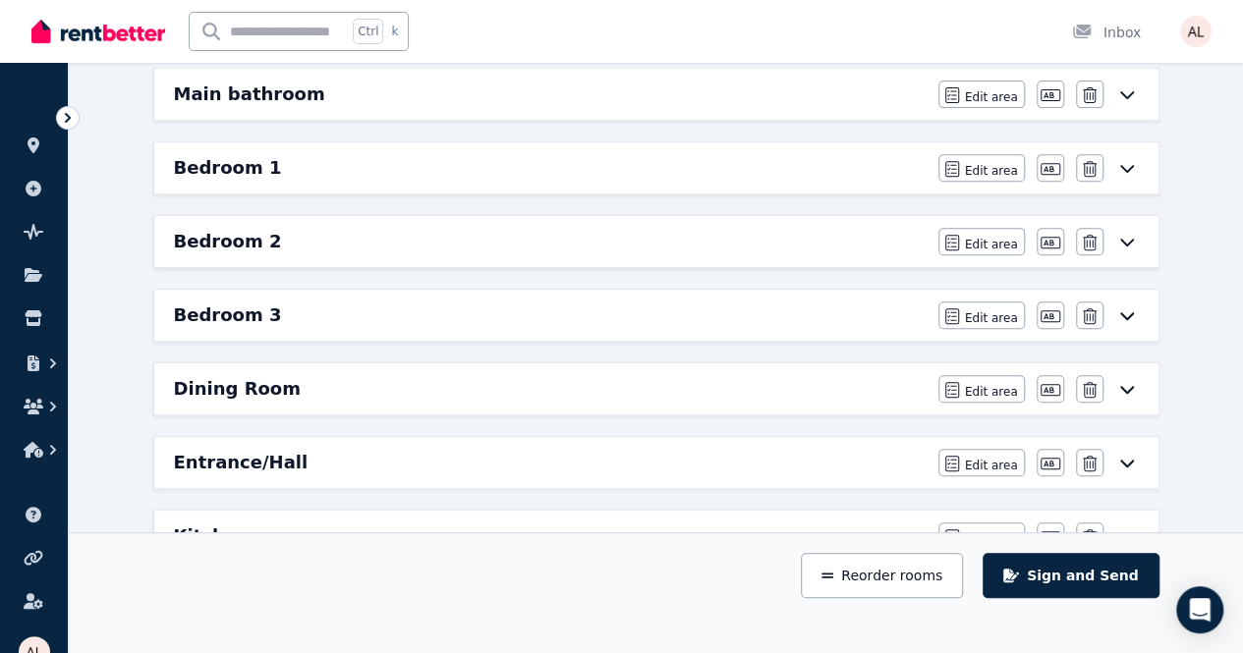
scroll to position [295, 0]
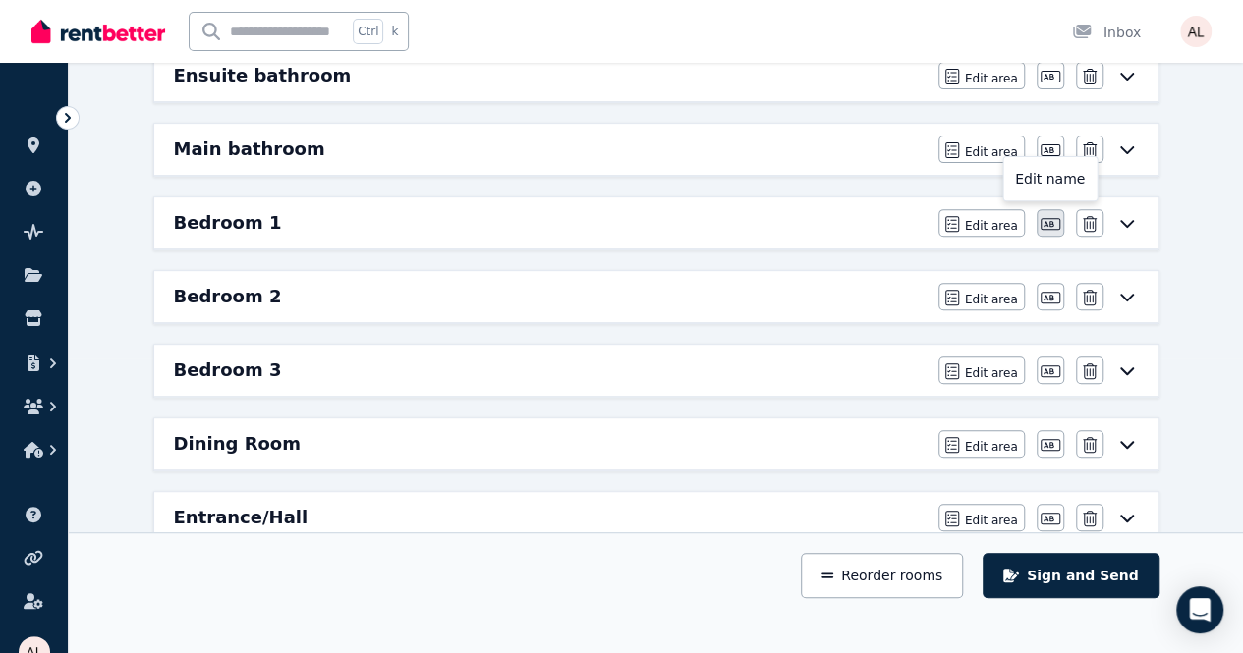
click at [1040, 229] on icon "button" at bounding box center [1050, 224] width 20 height 16
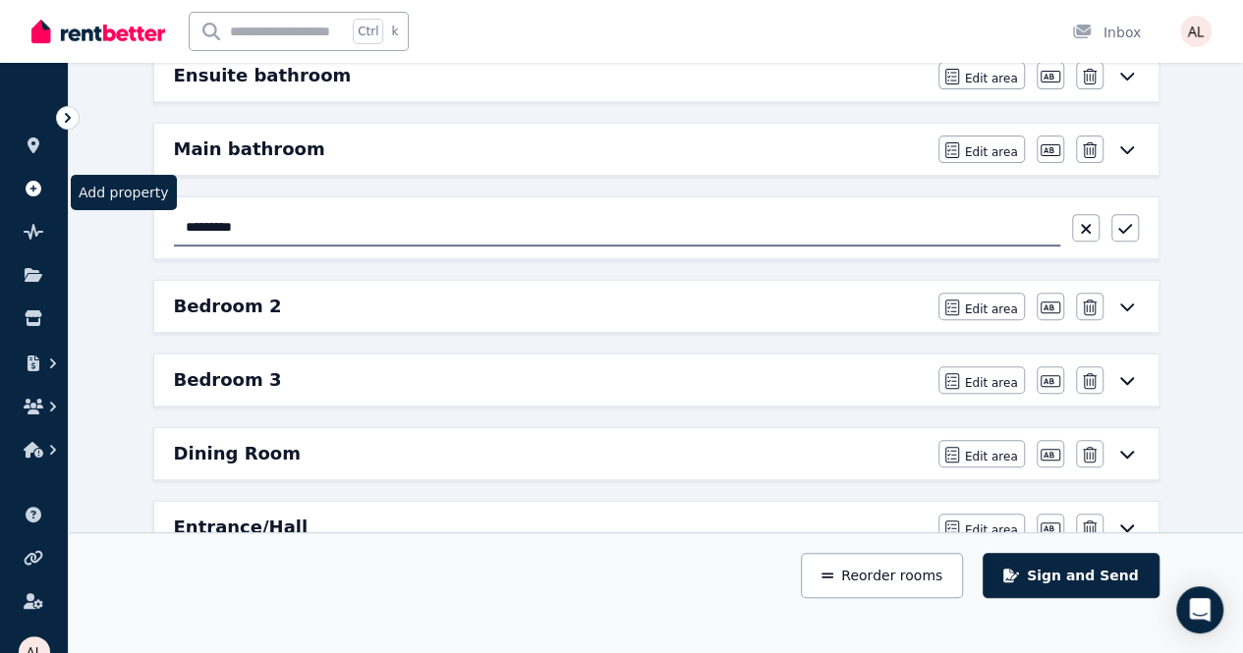
drag, startPoint x: 283, startPoint y: 199, endPoint x: 45, endPoint y: 190, distance: 238.0
click at [47, 190] on div "Open main menu Ctrl k Inbox Open user menu ORGANISE Properties Add property Pul…" at bounding box center [621, 31] width 1243 height 653
type input "*"
type input "**********"
click at [219, 304] on h6 "Bedroom 2" at bounding box center [228, 307] width 108 height 28
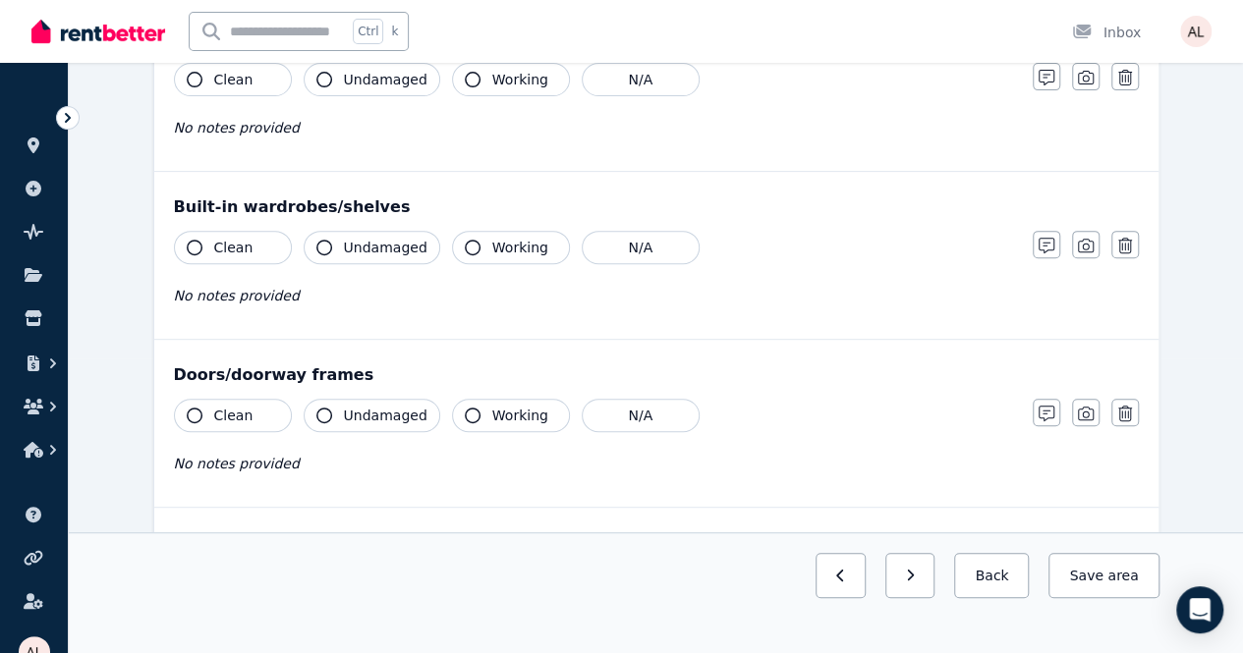
scroll to position [0, 0]
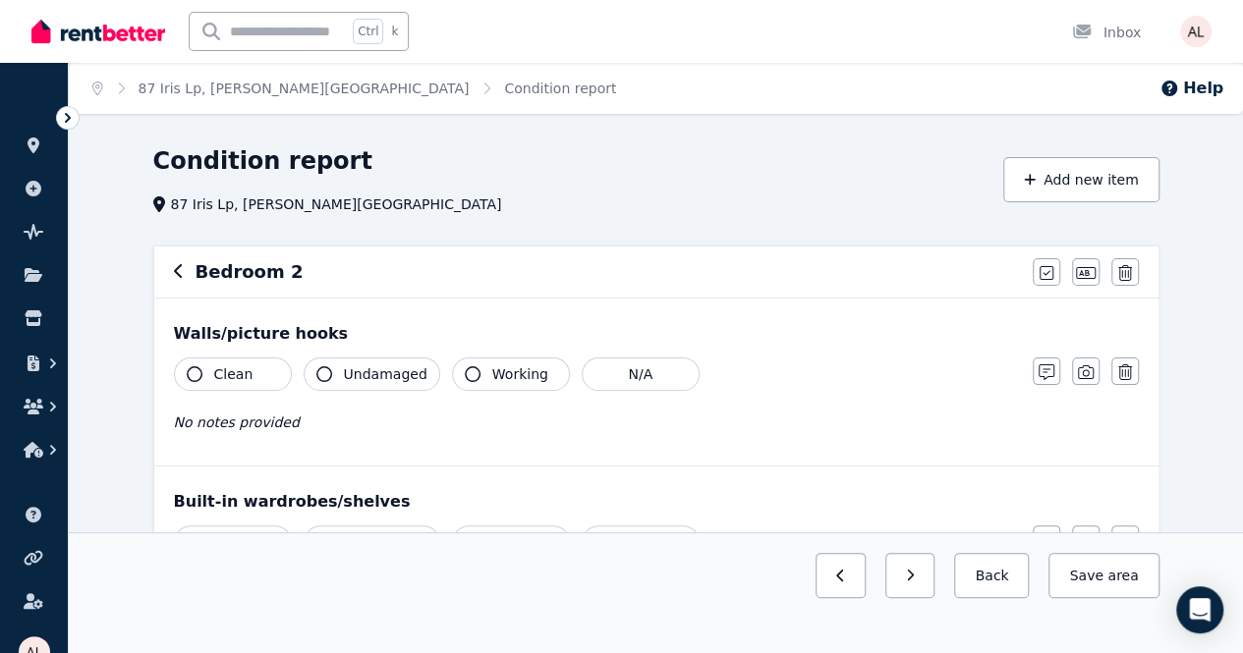
click at [184, 281] on div "Bedroom 2" at bounding box center [597, 272] width 847 height 28
click at [175, 276] on icon "button" at bounding box center [179, 271] width 10 height 16
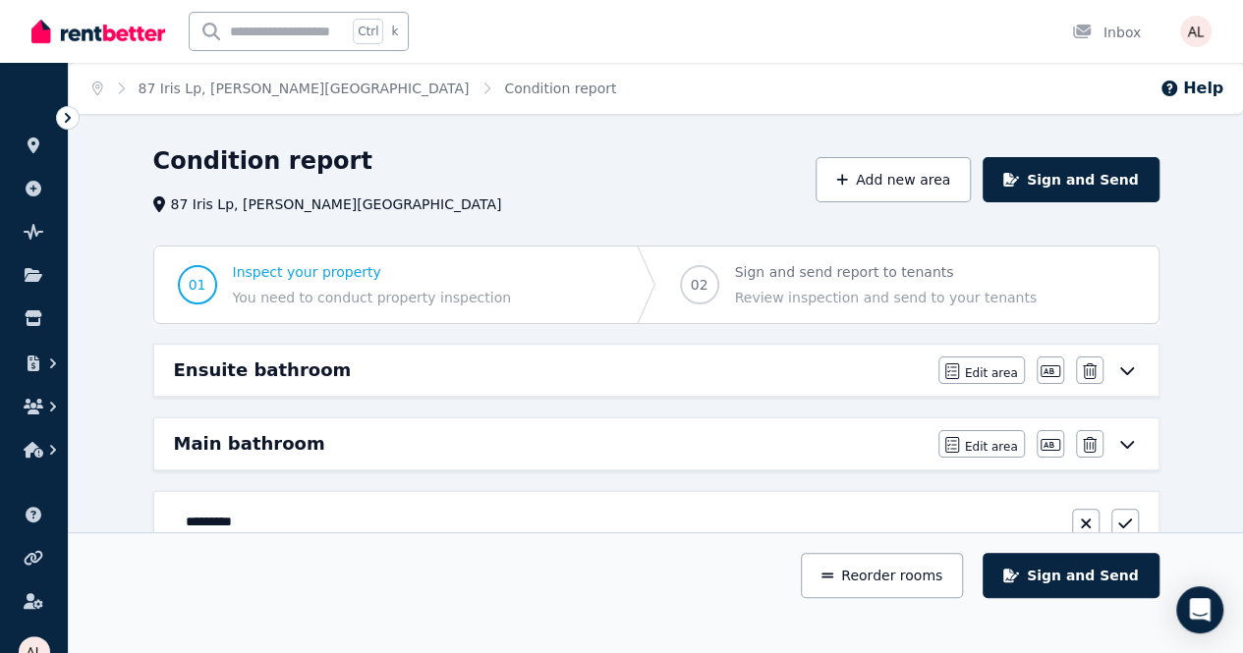
scroll to position [98, 0]
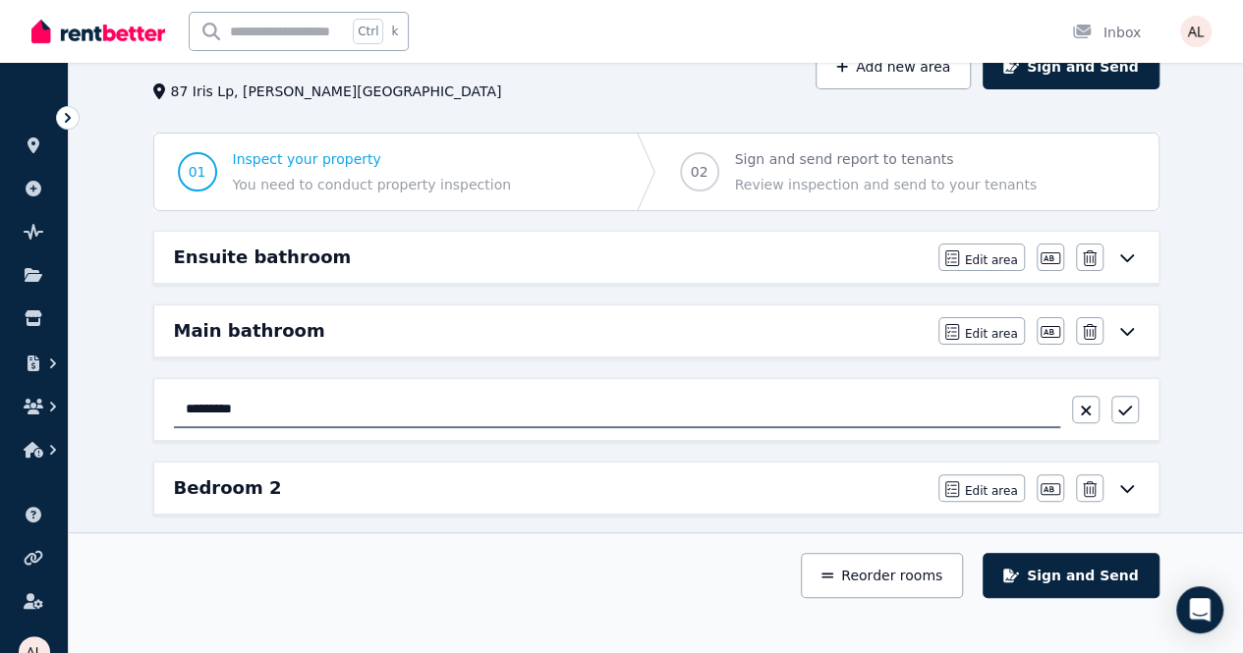
scroll to position [196, 0]
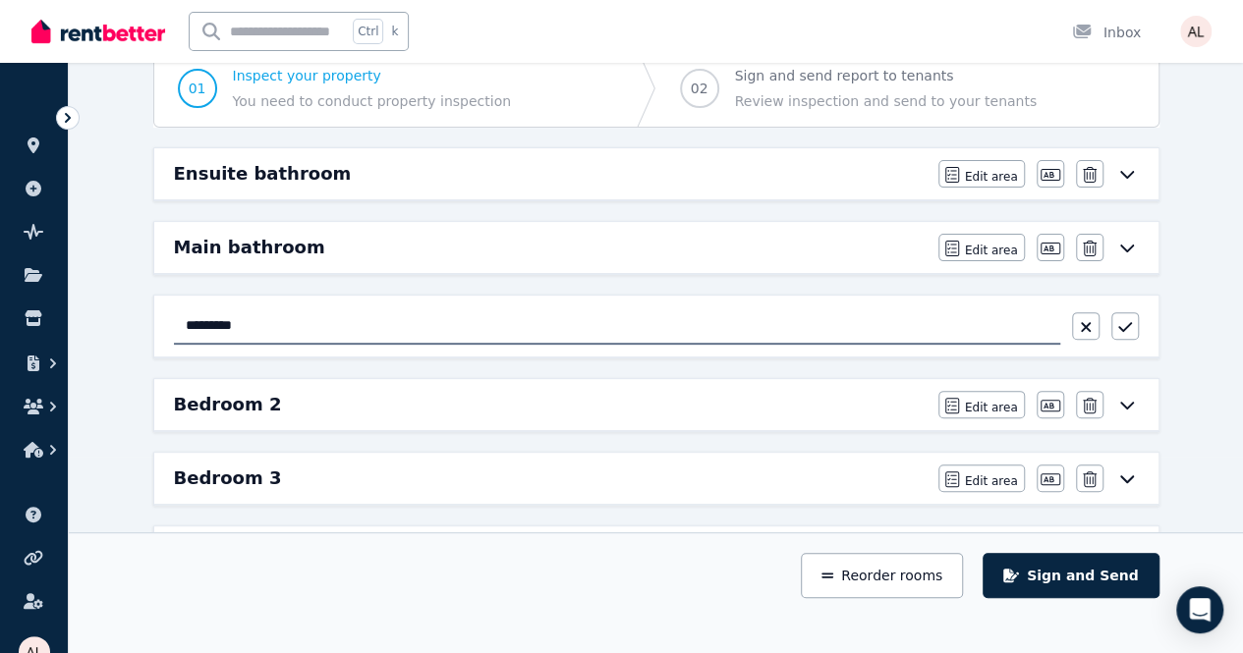
click at [195, 383] on div "Bedroom 2 Edit area Edit area Edit name [GEOGRAPHIC_DATA]" at bounding box center [656, 404] width 1004 height 51
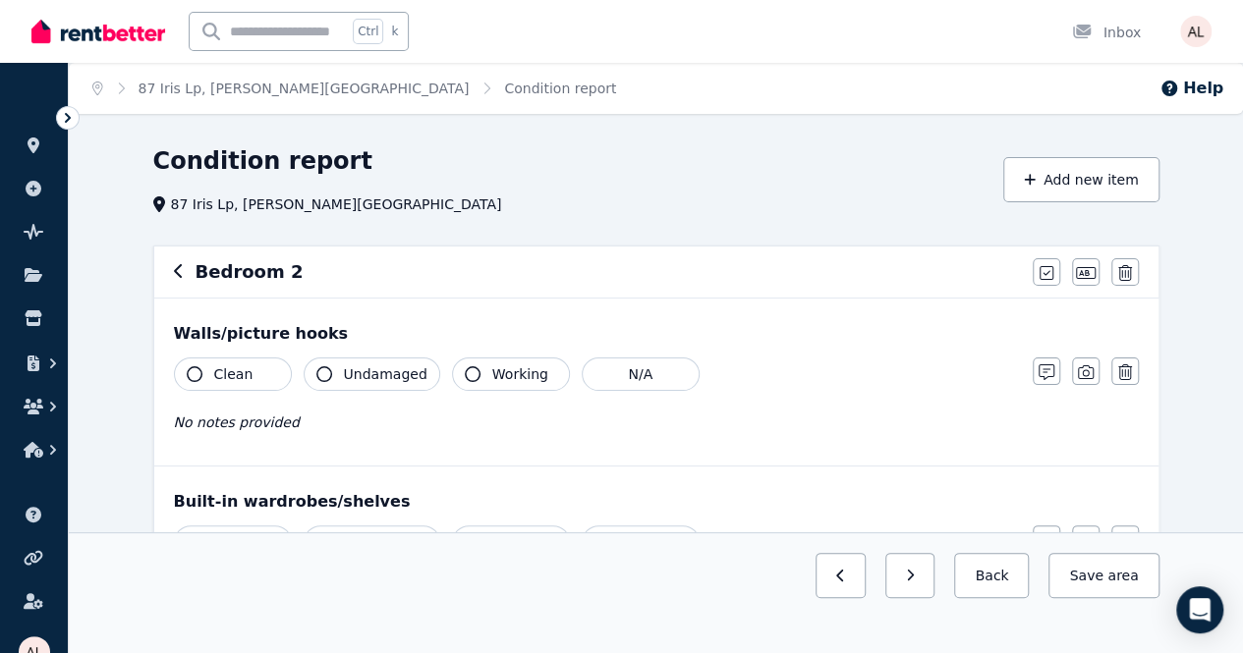
click at [191, 263] on div "Bedroom 2" at bounding box center [597, 272] width 847 height 28
click at [182, 271] on icon "button" at bounding box center [179, 271] width 10 height 16
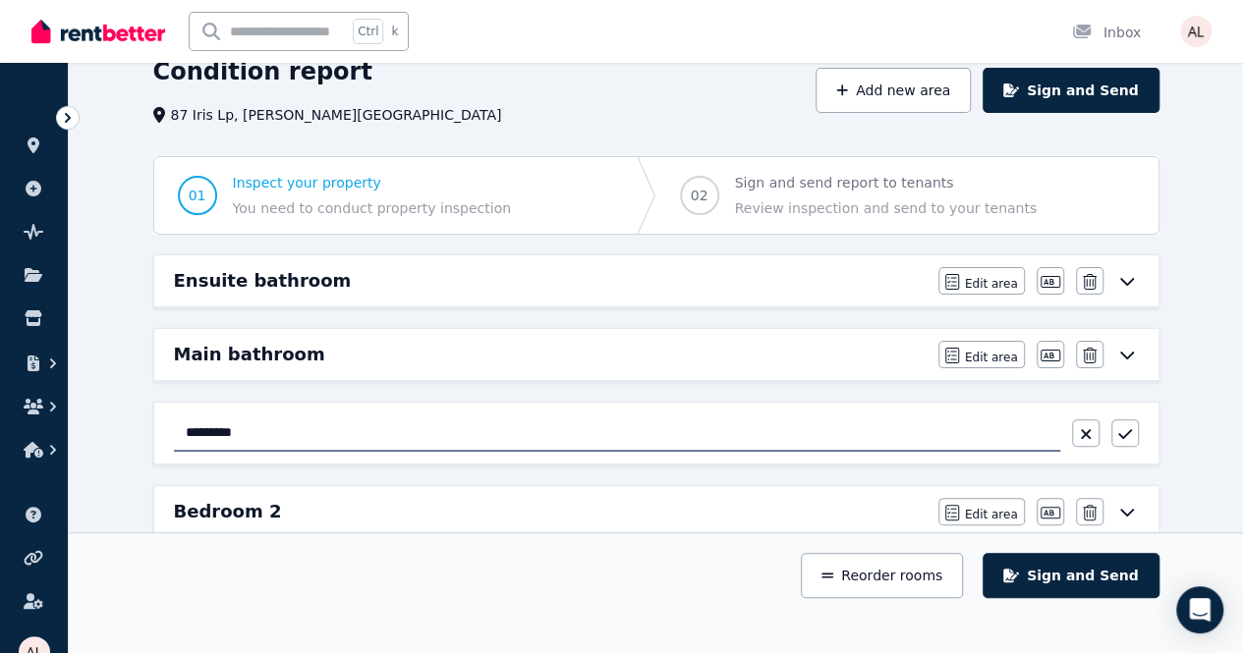
scroll to position [295, 0]
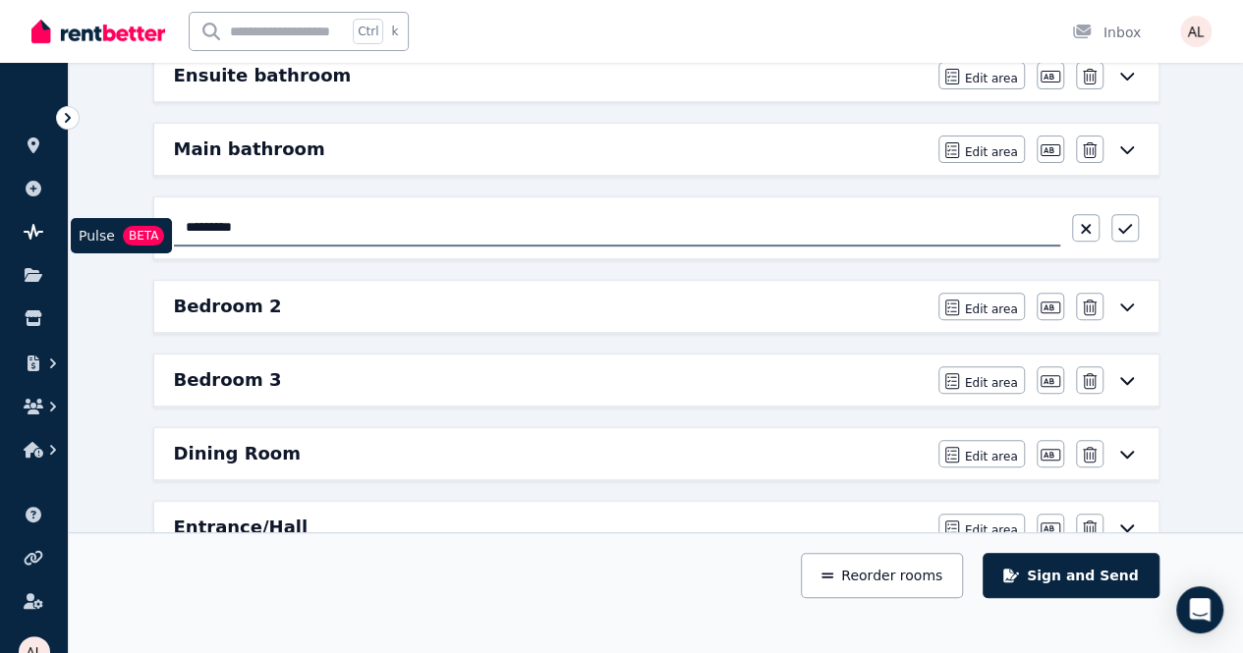
drag, startPoint x: 275, startPoint y: 217, endPoint x: 41, endPoint y: 227, distance: 234.0
click at [56, 229] on div "Open main menu Ctrl k Inbox Open user menu ORGANISE Properties Add property Pul…" at bounding box center [621, 31] width 1243 height 653
type input "**********"
click at [1136, 222] on button "button" at bounding box center [1125, 228] width 28 height 28
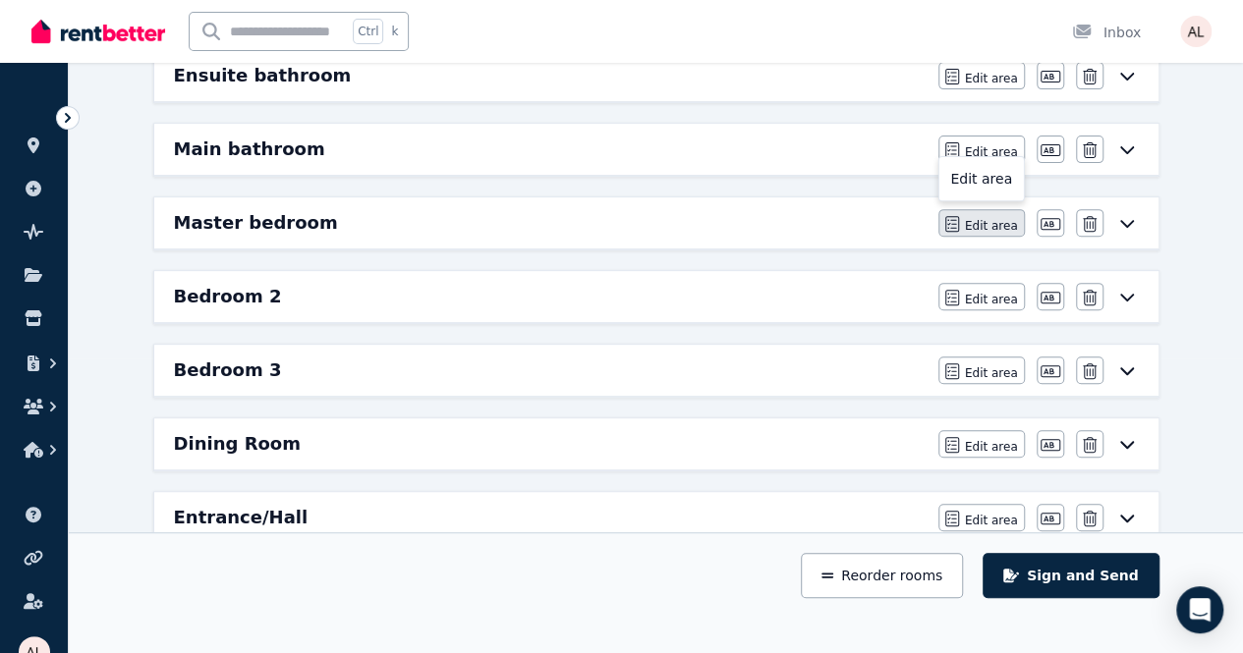
click at [973, 225] on span "Edit area" at bounding box center [991, 226] width 53 height 16
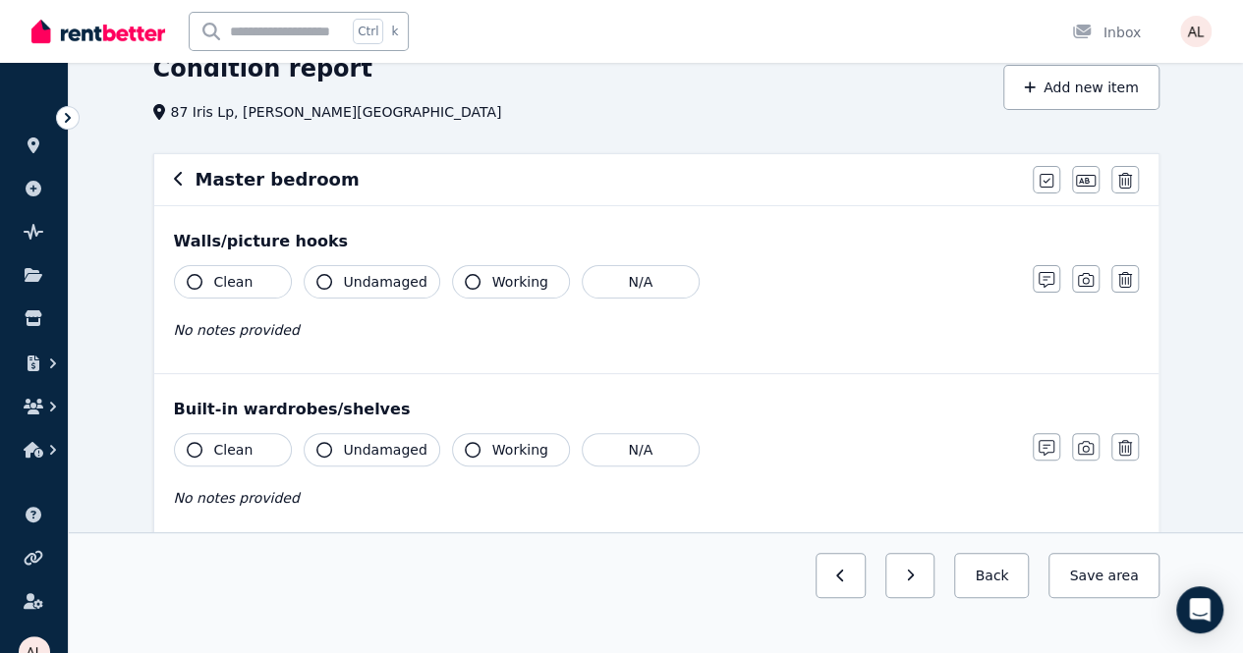
scroll to position [196, 0]
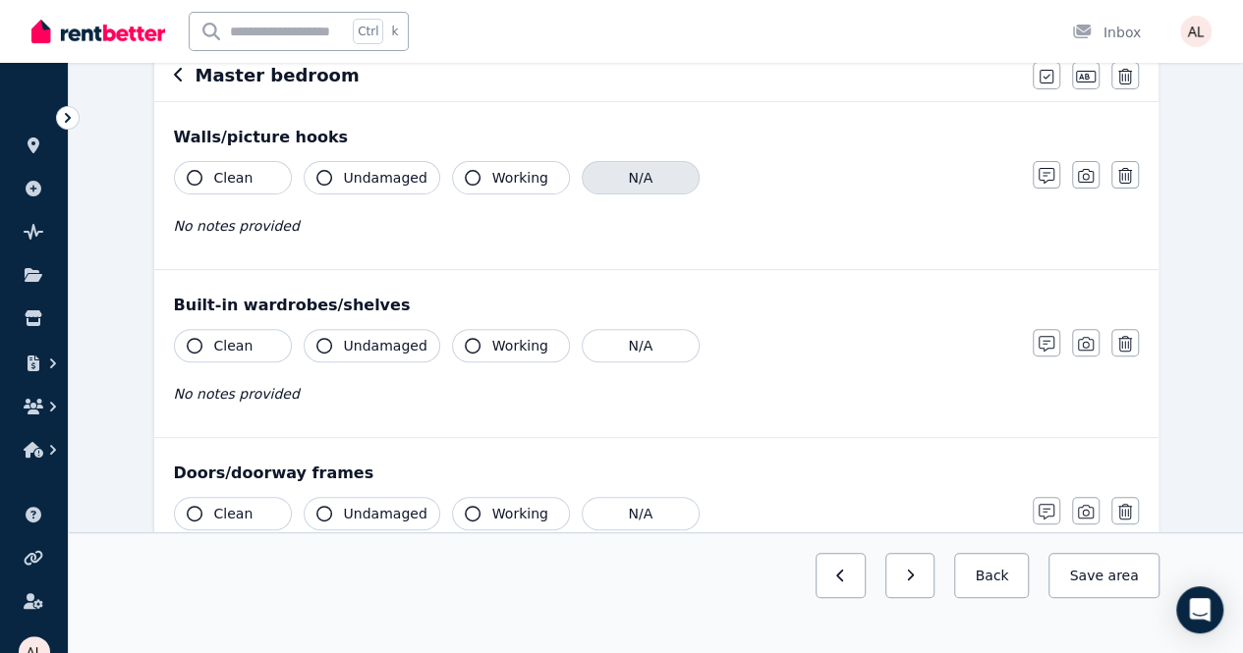
click at [658, 171] on button "N/A" at bounding box center [641, 177] width 118 height 33
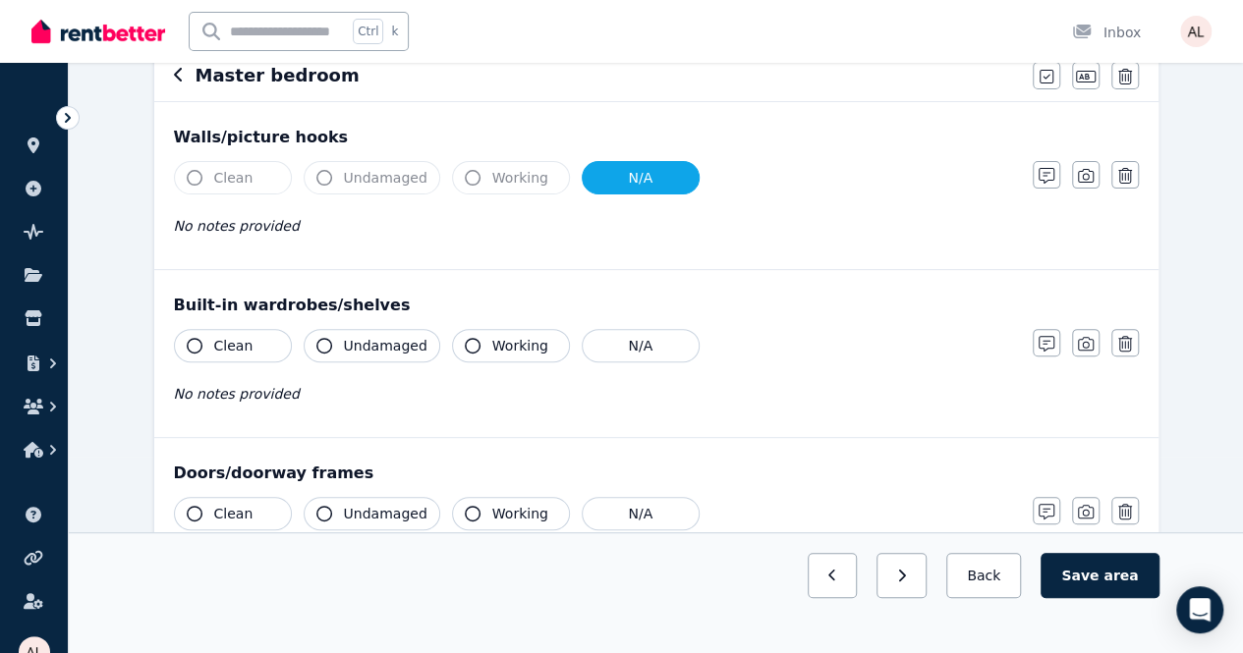
click at [622, 164] on button "N/A" at bounding box center [641, 177] width 118 height 33
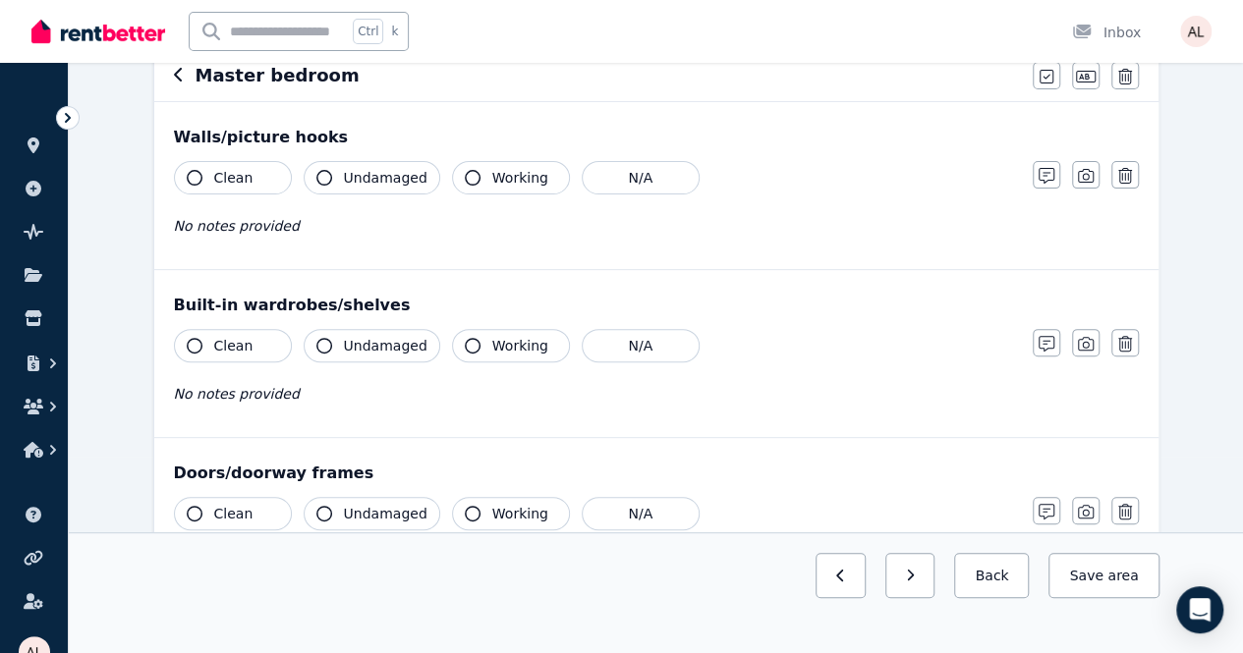
click at [277, 177] on button "Clean" at bounding box center [233, 177] width 118 height 33
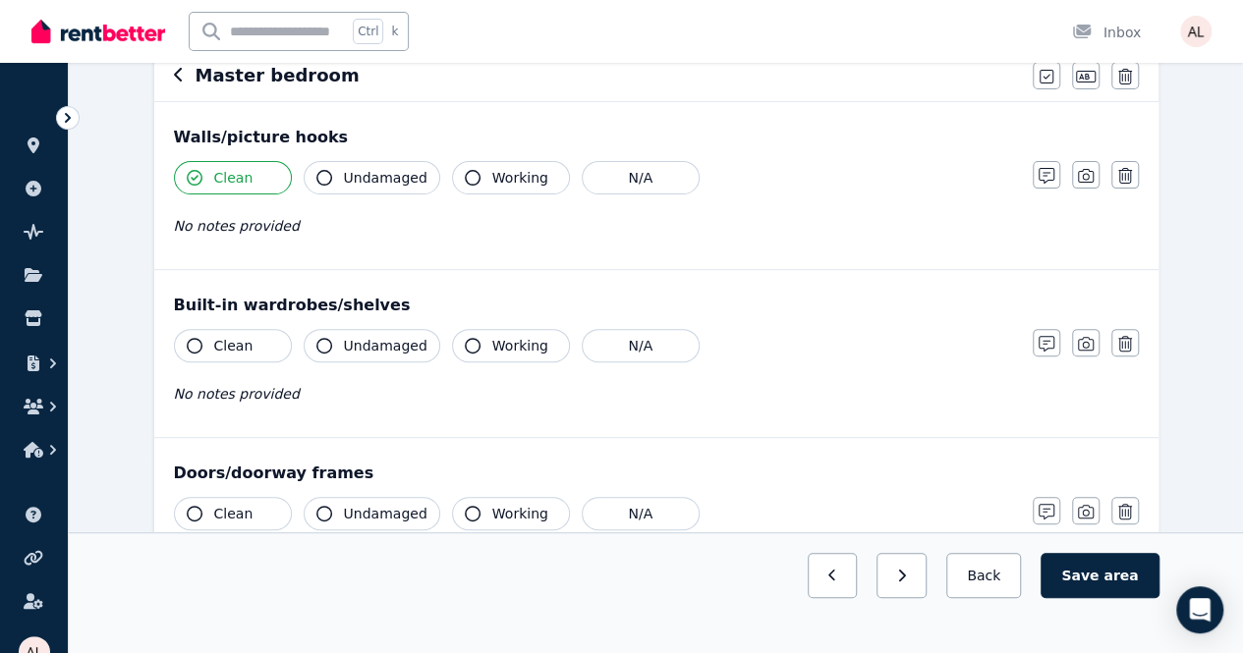
click at [388, 176] on span "Undamaged" at bounding box center [386, 178] width 84 height 20
click at [482, 164] on button "Working" at bounding box center [511, 177] width 118 height 33
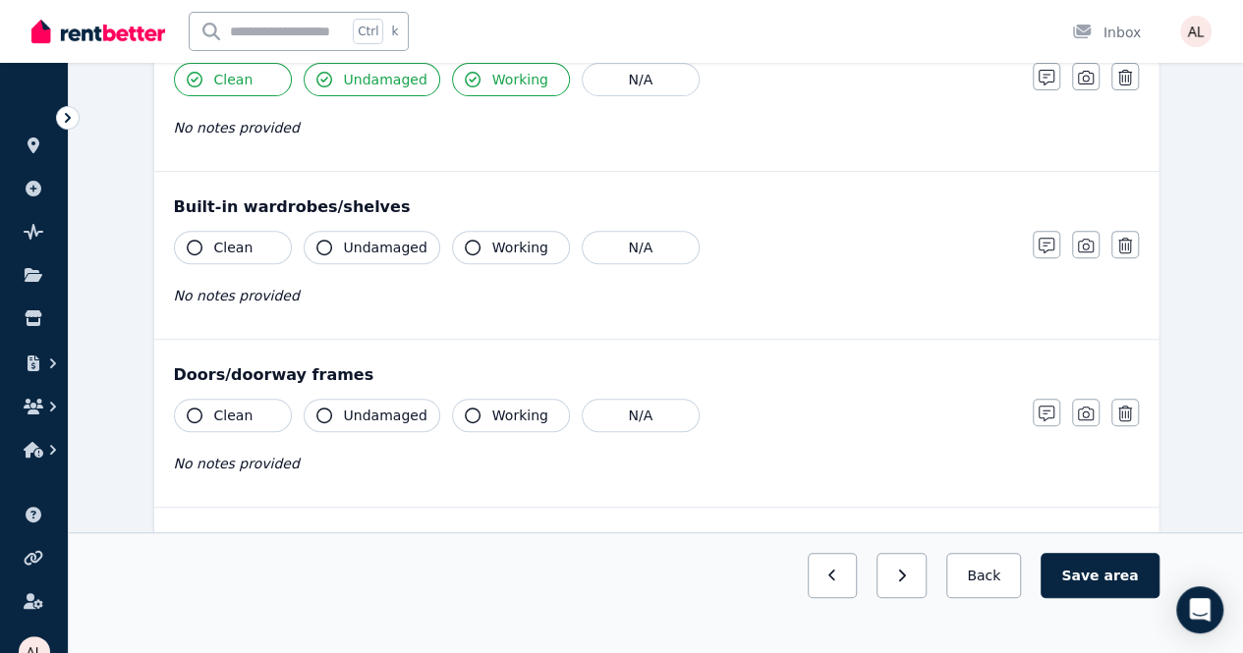
click at [212, 253] on button "Clean" at bounding box center [233, 247] width 118 height 33
click at [370, 245] on span "Undamaged" at bounding box center [386, 248] width 84 height 20
click at [586, 235] on button "N/A" at bounding box center [641, 247] width 118 height 33
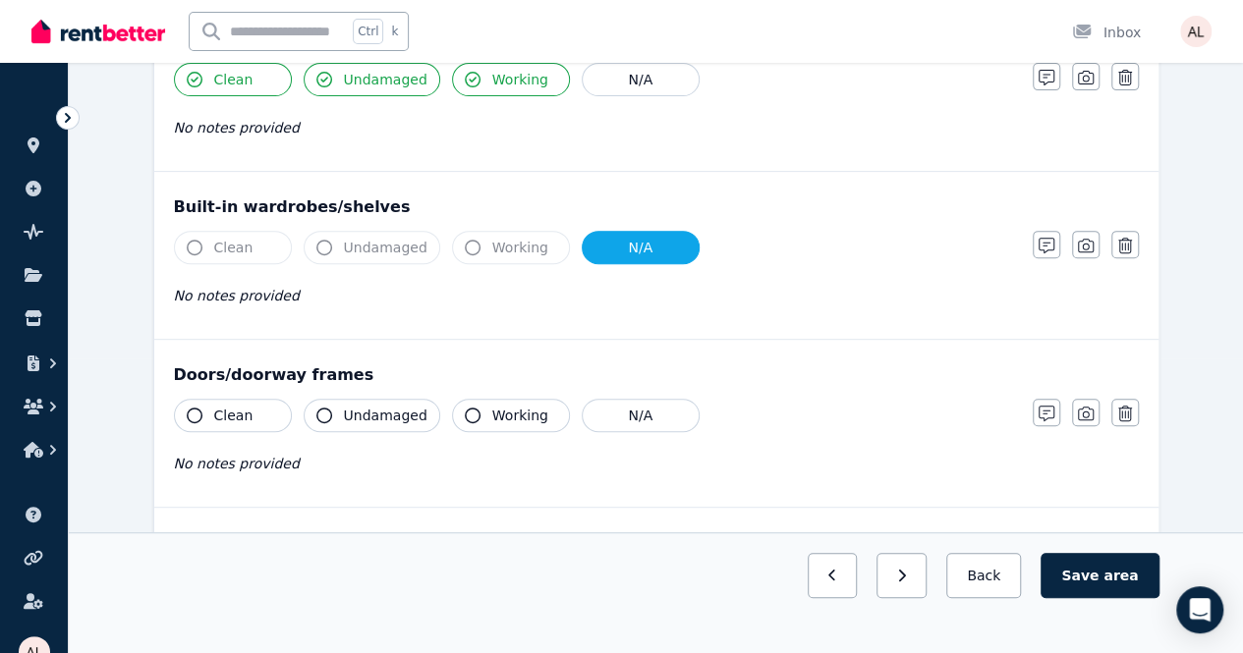
click at [606, 250] on button "N/A" at bounding box center [641, 247] width 118 height 33
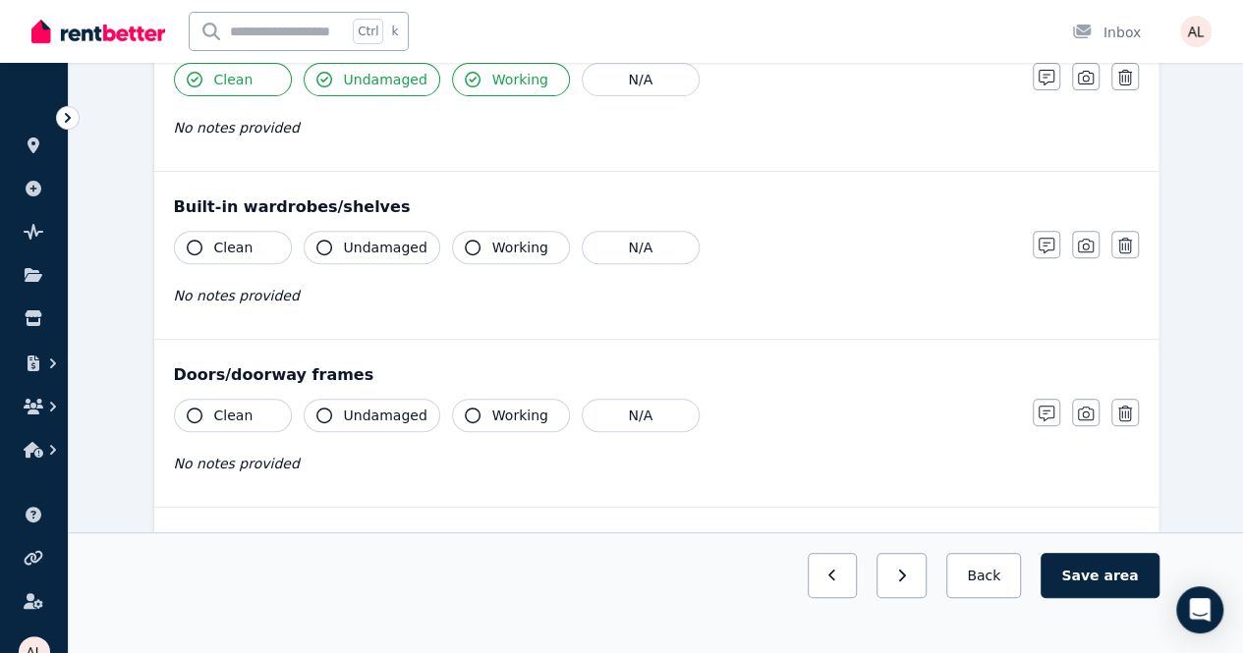
click at [492, 249] on span "Working" at bounding box center [520, 248] width 56 height 20
click at [362, 252] on span "Undamaged" at bounding box center [386, 248] width 84 height 20
click at [200, 238] on button "Clean" at bounding box center [233, 247] width 118 height 33
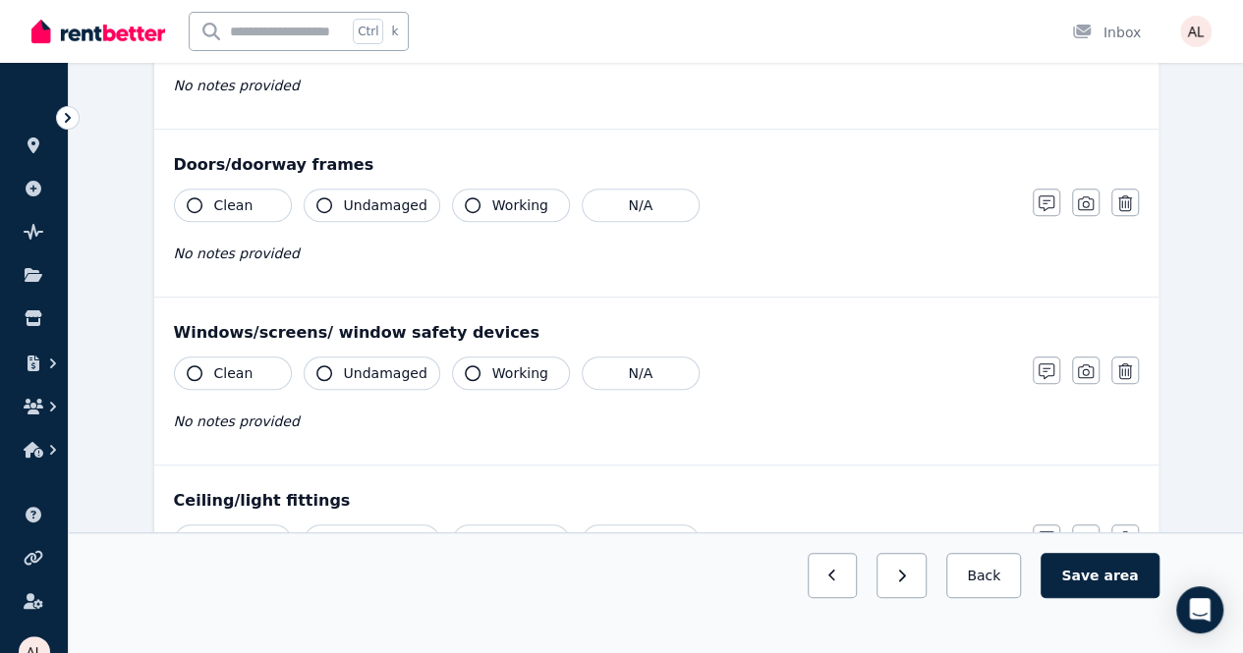
scroll to position [589, 0]
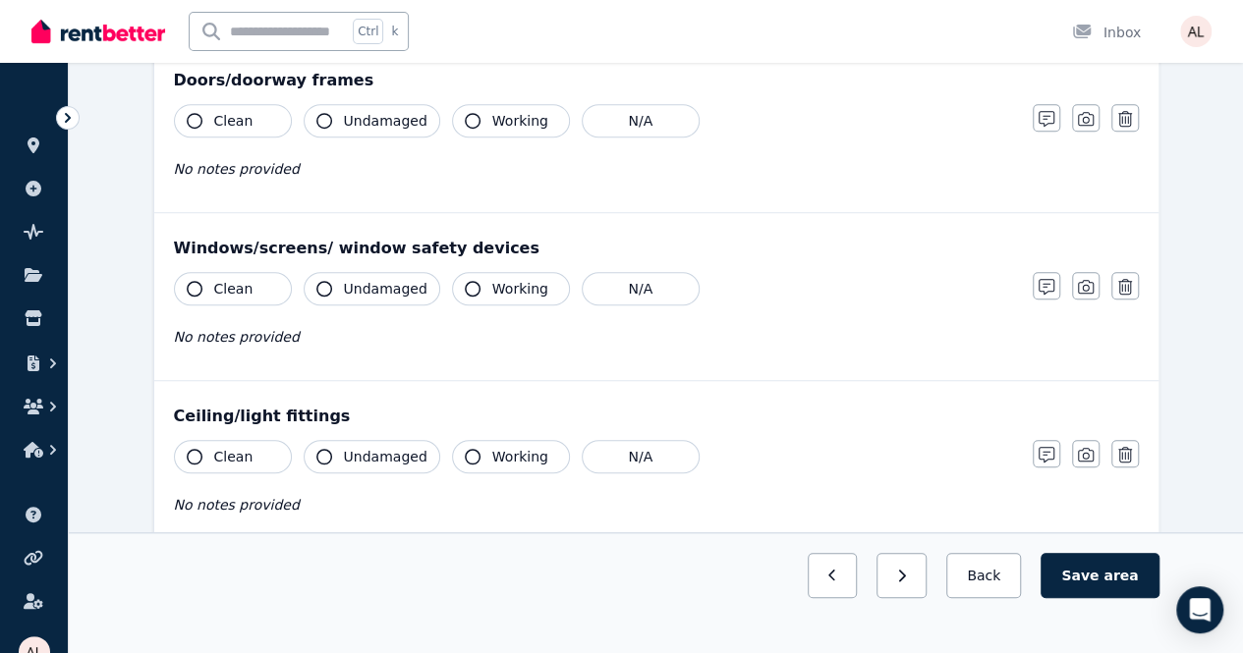
click at [492, 122] on span "Working" at bounding box center [520, 121] width 56 height 20
click at [328, 115] on icon "button" at bounding box center [324, 121] width 16 height 16
click at [202, 123] on button "Clean" at bounding box center [233, 120] width 118 height 33
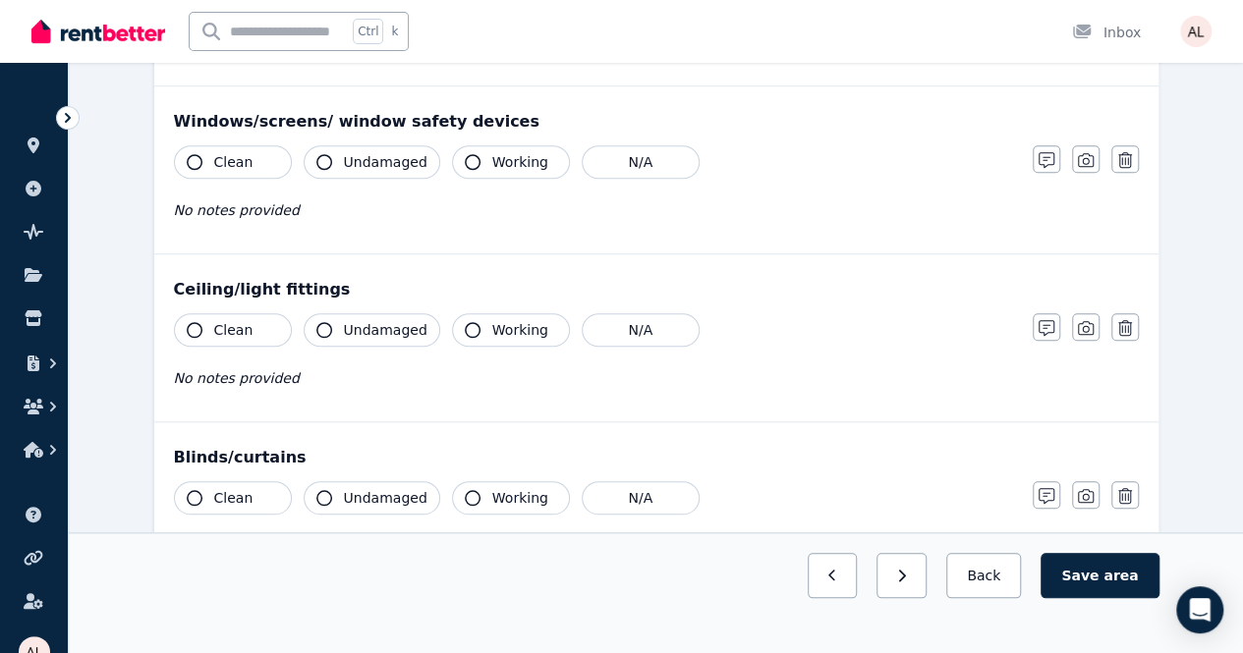
scroll to position [688, 0]
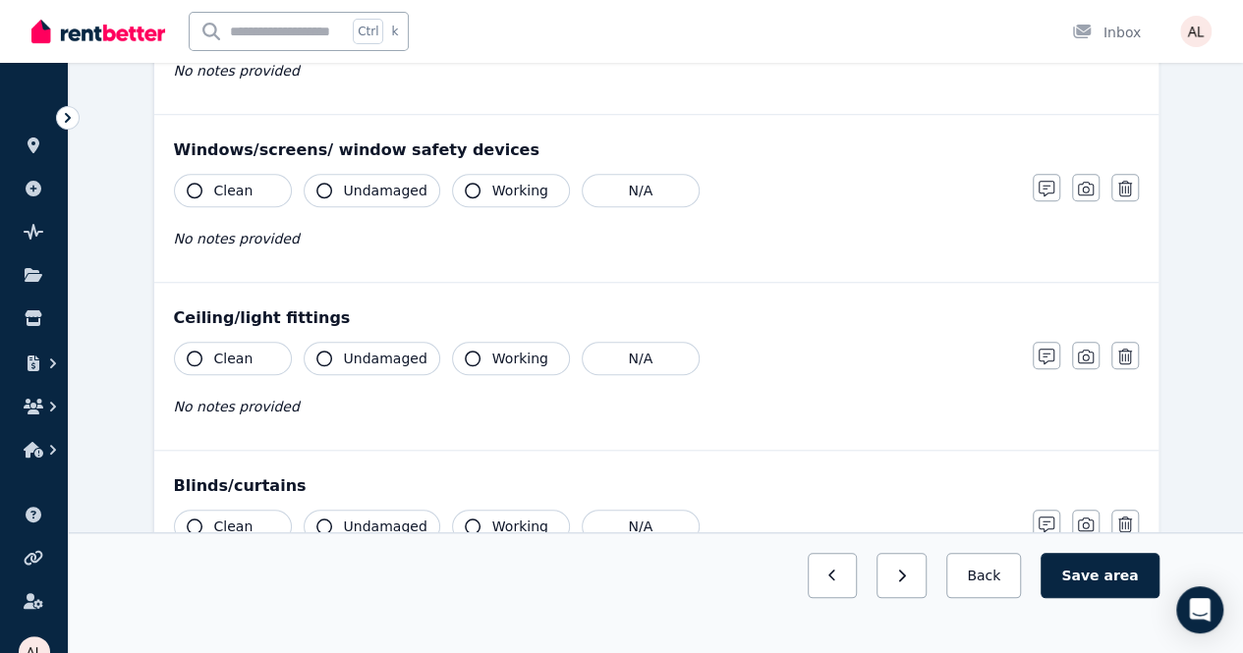
click at [511, 186] on span "Working" at bounding box center [520, 191] width 56 height 20
click at [367, 199] on button "Undamaged" at bounding box center [372, 190] width 137 height 33
click at [252, 187] on button "Clean" at bounding box center [233, 190] width 118 height 33
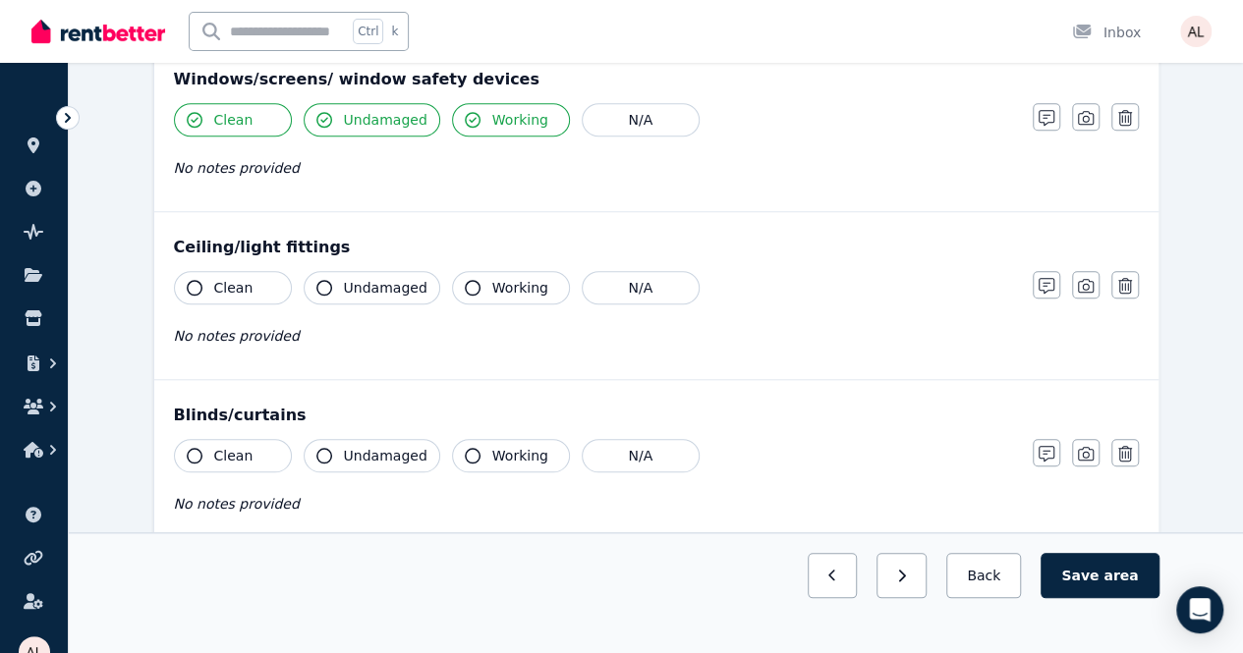
scroll to position [786, 0]
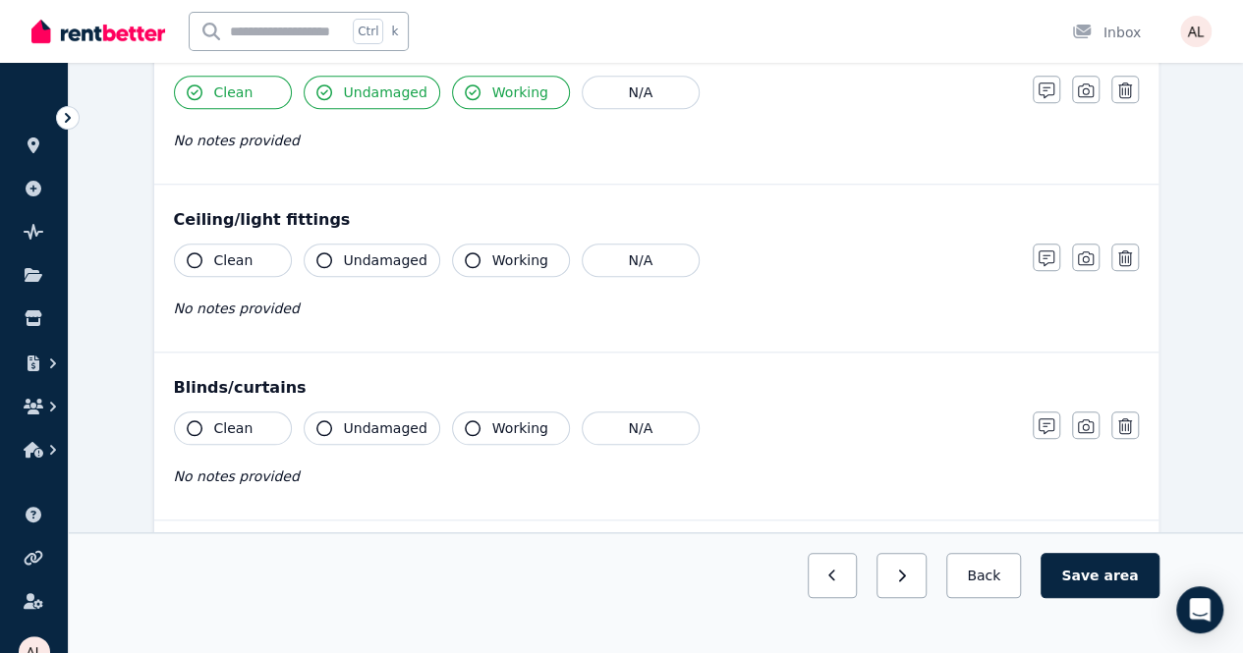
click at [220, 256] on span "Clean" at bounding box center [233, 261] width 39 height 20
drag, startPoint x: 334, startPoint y: 260, endPoint x: 350, endPoint y: 257, distance: 16.0
click at [335, 260] on button "Undamaged" at bounding box center [372, 260] width 137 height 33
click at [472, 249] on button "Working" at bounding box center [511, 260] width 118 height 33
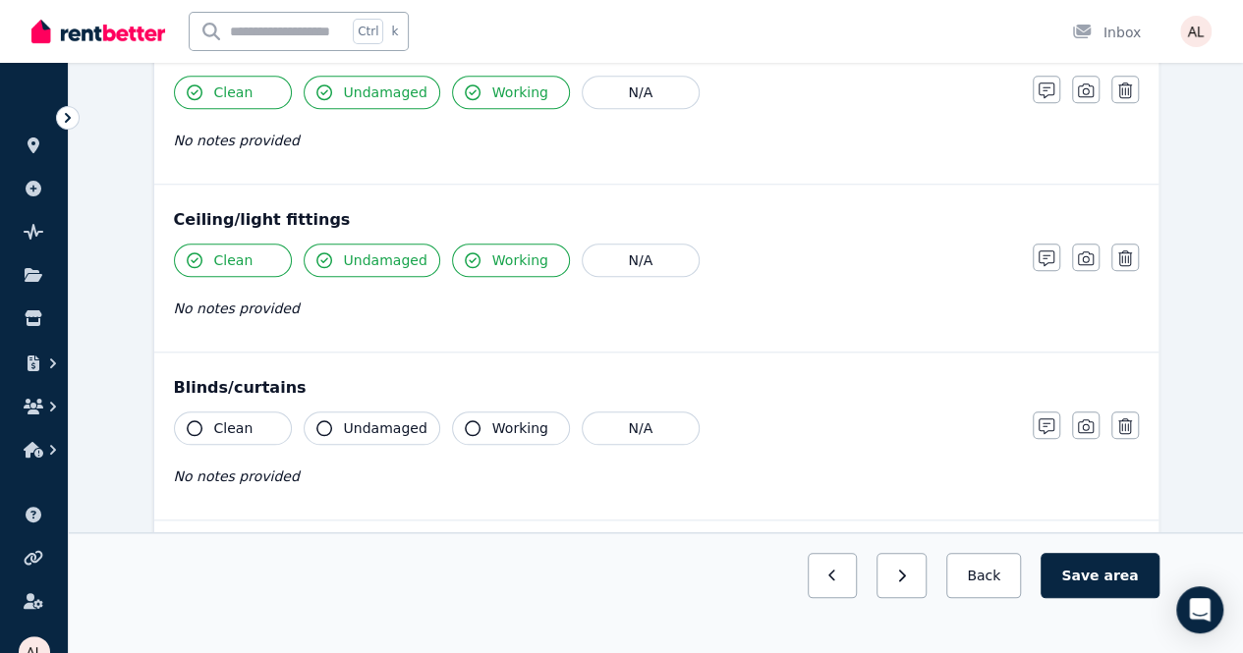
scroll to position [884, 0]
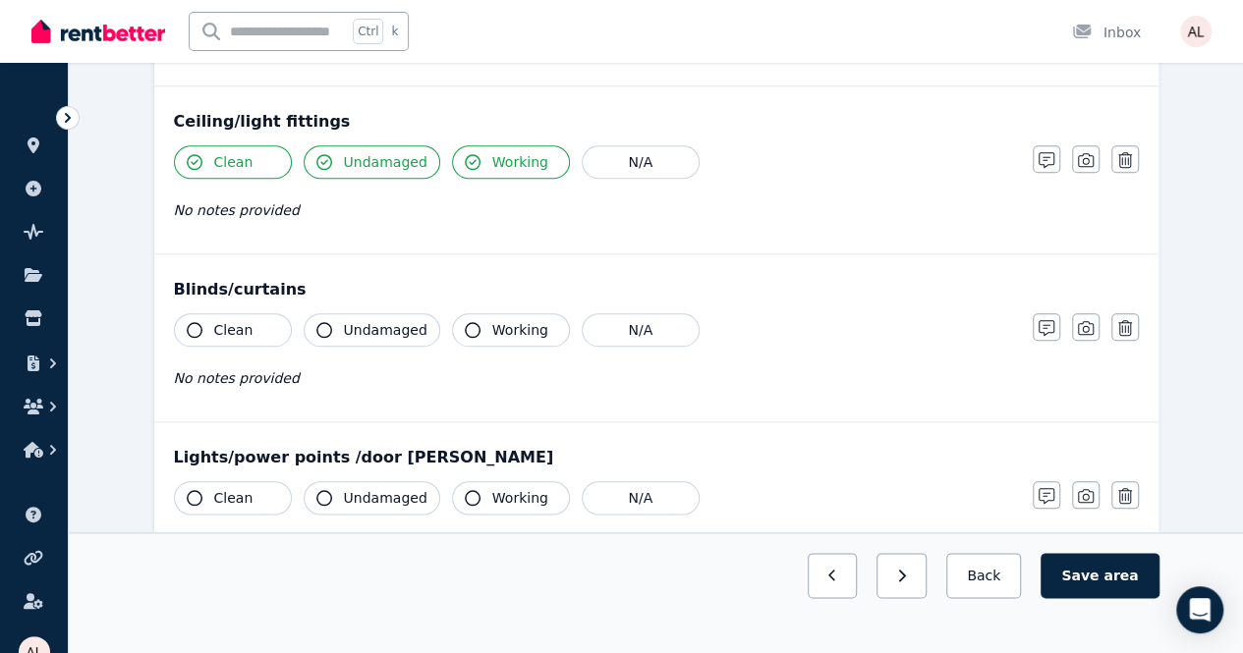
click at [472, 329] on button "Working" at bounding box center [511, 329] width 118 height 33
click at [356, 320] on span "Undamaged" at bounding box center [386, 330] width 84 height 20
click at [221, 321] on span "Clean" at bounding box center [233, 330] width 39 height 20
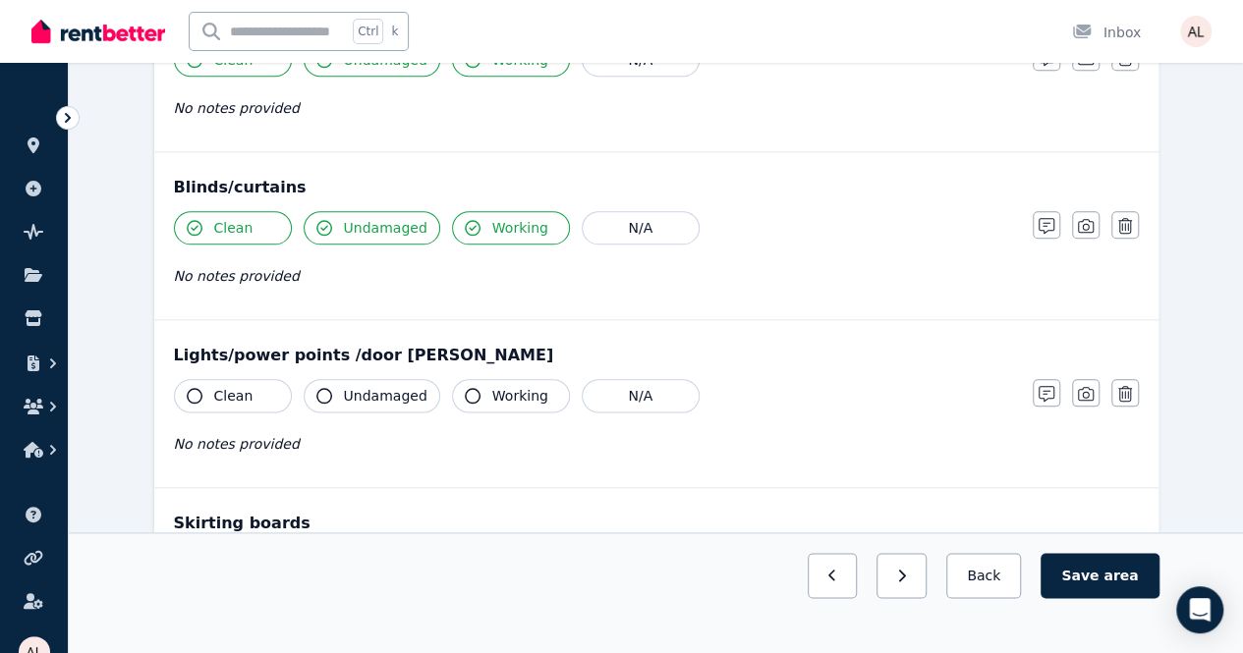
scroll to position [1081, 0]
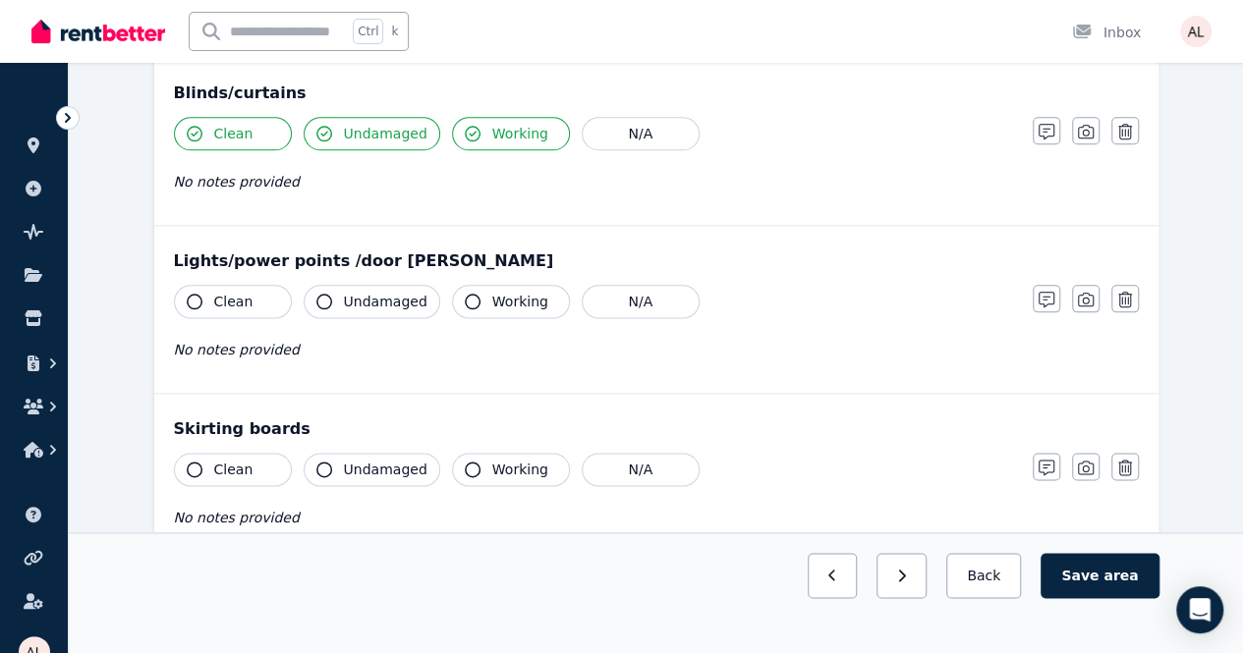
click at [476, 289] on button "Working" at bounding box center [511, 301] width 118 height 33
click at [364, 285] on button "Undamaged" at bounding box center [372, 301] width 137 height 33
drag, startPoint x: 100, startPoint y: 306, endPoint x: 120, endPoint y: 302, distance: 20.0
click at [102, 308] on div "Condition report 87 Iris Lp, [PERSON_NAME][GEOGRAPHIC_DATA] Add new item Master…" at bounding box center [656, 38] width 1174 height 1946
click at [263, 297] on button "Clean" at bounding box center [233, 301] width 118 height 33
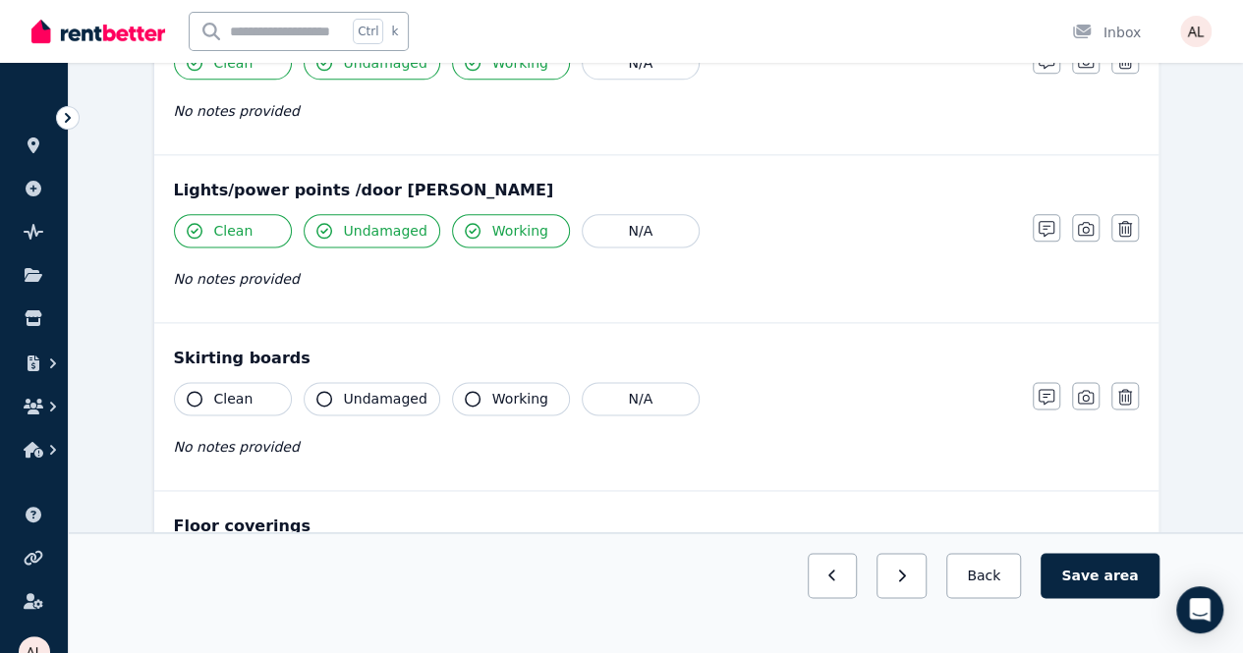
scroll to position [1277, 0]
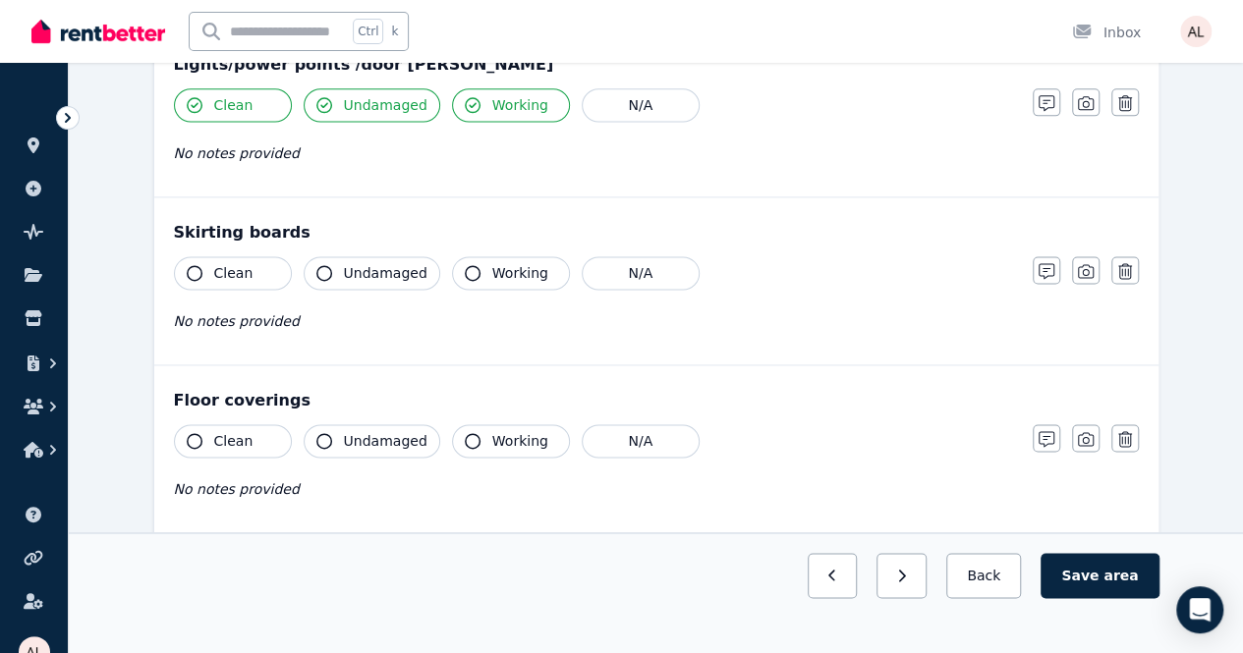
drag, startPoint x: 231, startPoint y: 267, endPoint x: 317, endPoint y: 266, distance: 86.5
click at [231, 267] on span "Clean" at bounding box center [233, 273] width 39 height 20
click at [364, 269] on span "Undamaged" at bounding box center [386, 273] width 84 height 20
click at [492, 263] on span "Working" at bounding box center [520, 273] width 56 height 20
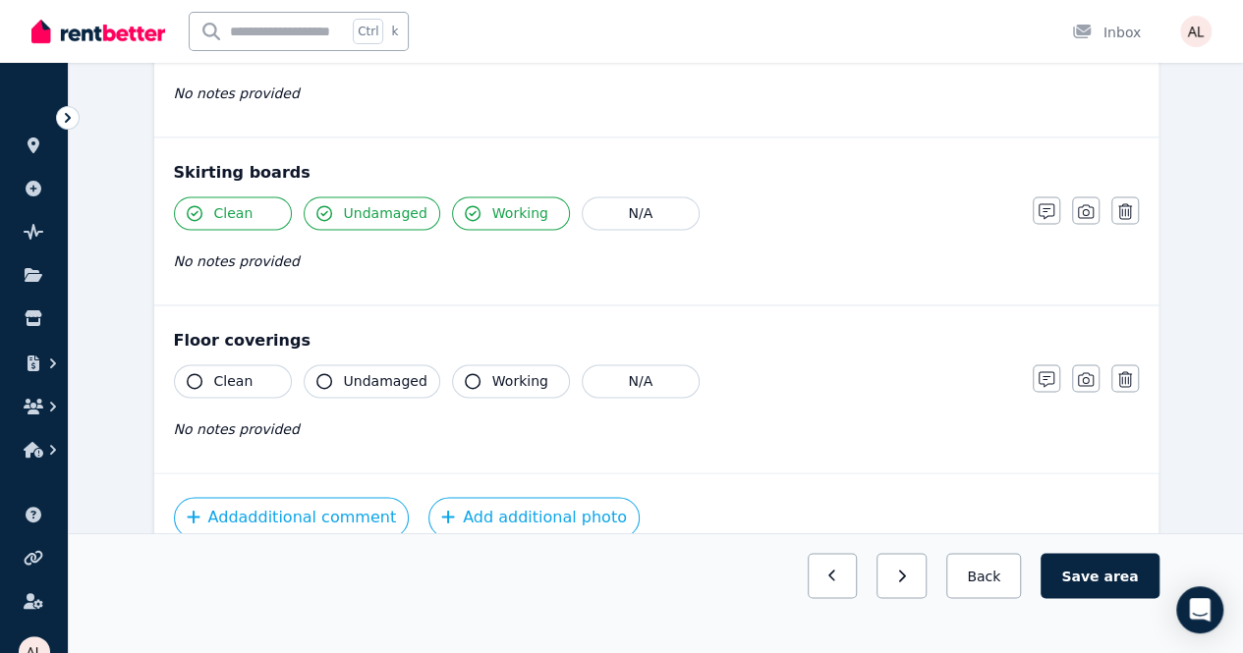
scroll to position [1391, 0]
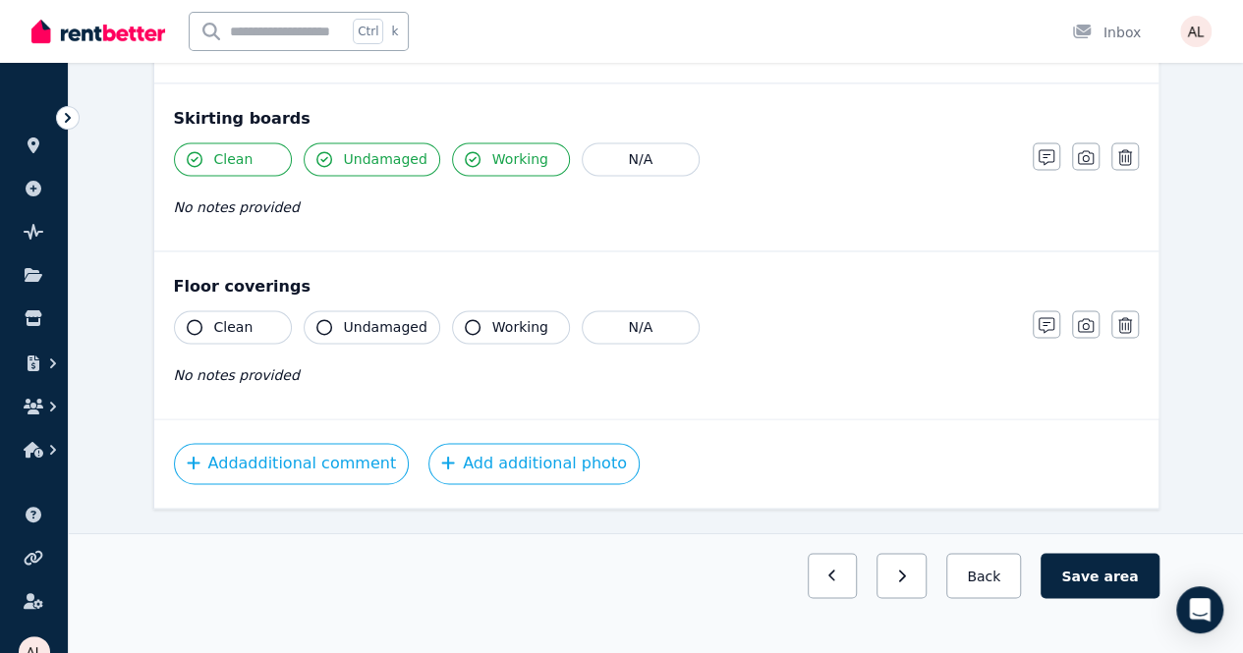
click at [471, 326] on button "Working" at bounding box center [511, 326] width 118 height 33
click at [344, 317] on span "Undamaged" at bounding box center [386, 327] width 84 height 20
click at [259, 315] on button "Clean" at bounding box center [233, 326] width 118 height 33
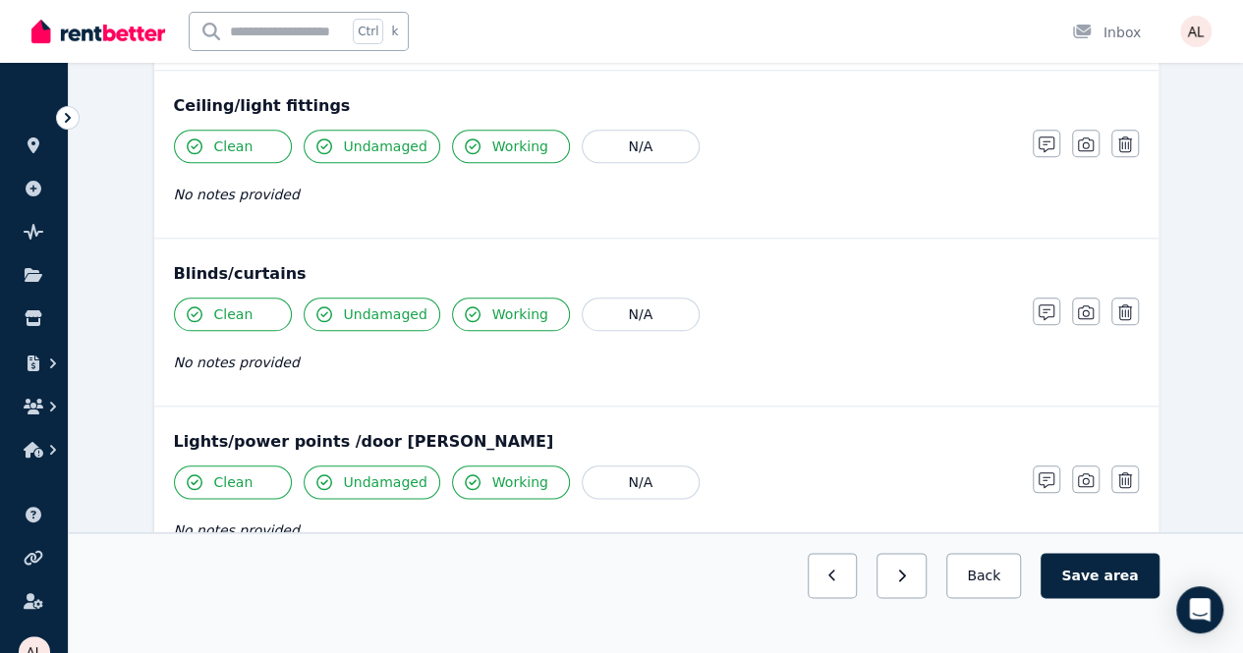
scroll to position [507, 0]
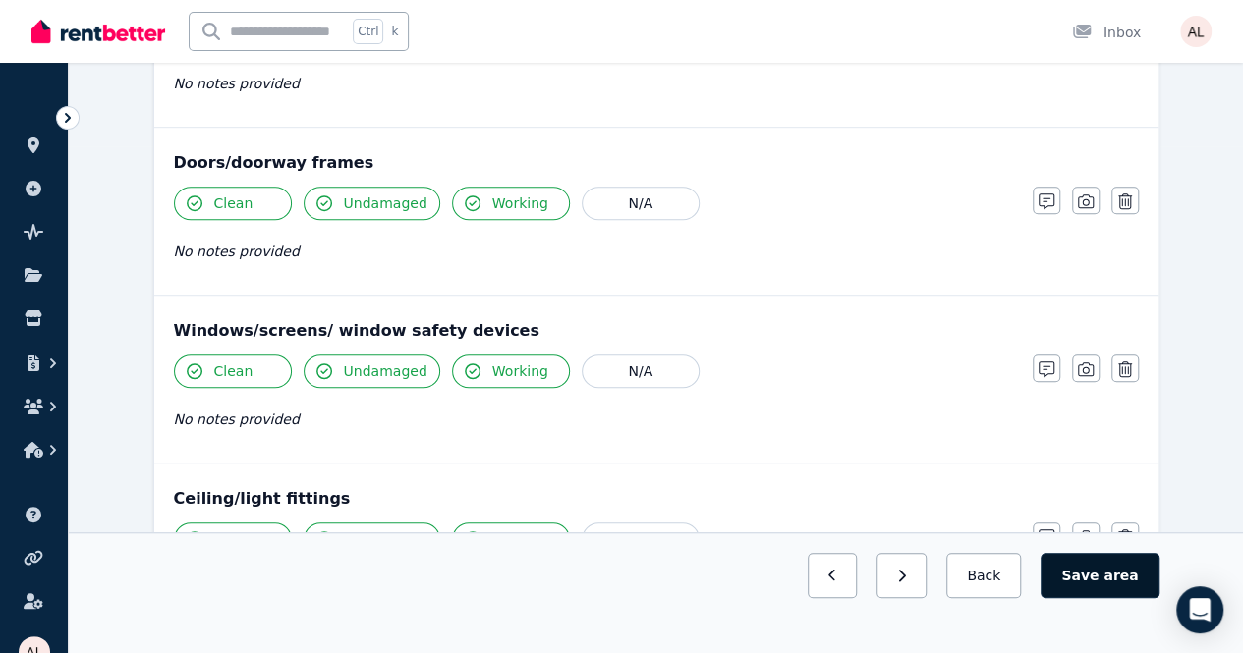
click at [1126, 598] on button "Save area" at bounding box center [1099, 575] width 118 height 45
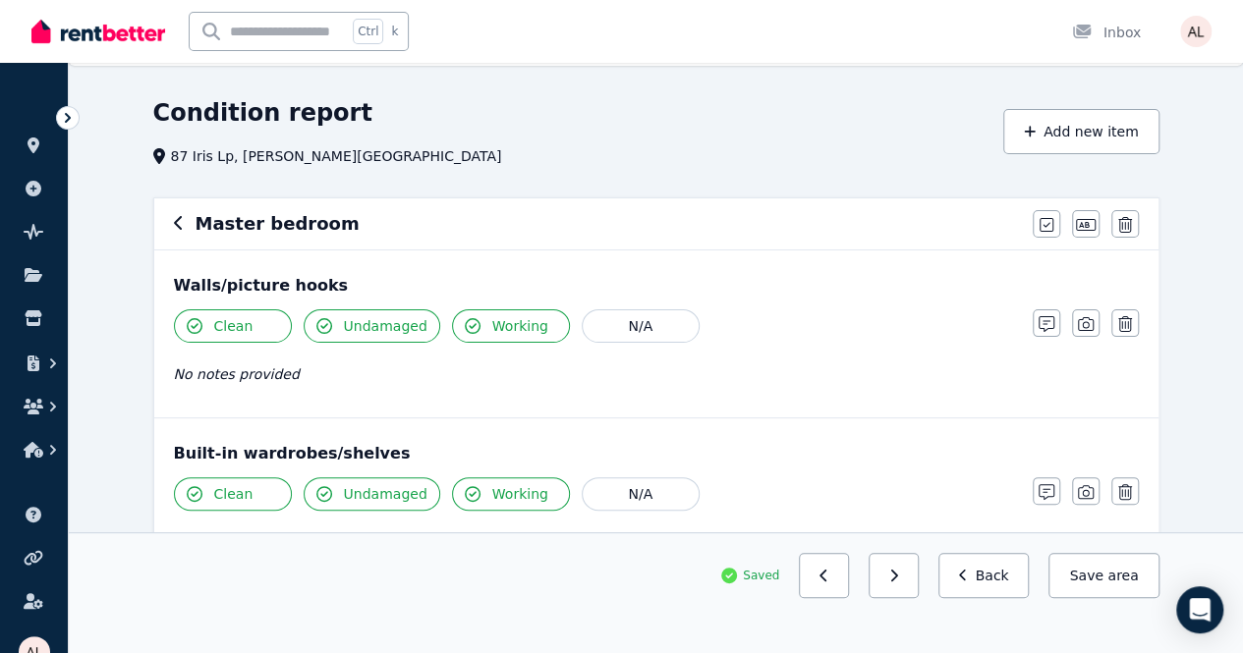
scroll to position [0, 0]
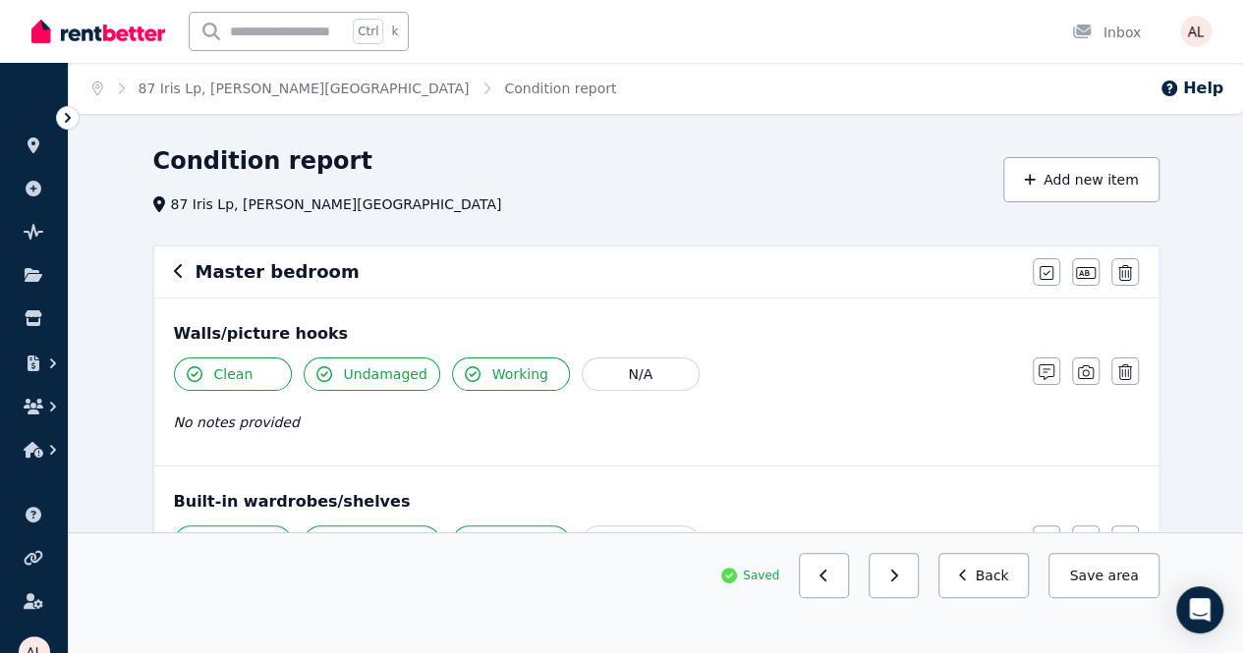
click at [179, 270] on icon "button" at bounding box center [179, 271] width 10 height 16
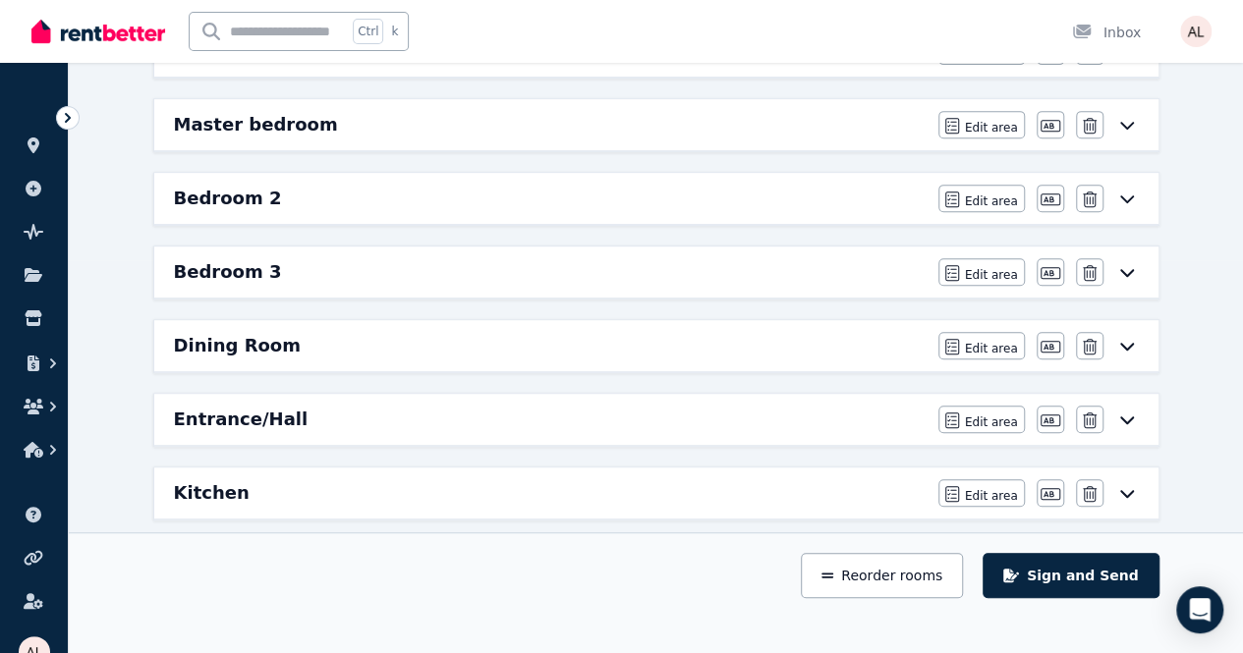
scroll to position [402, 0]
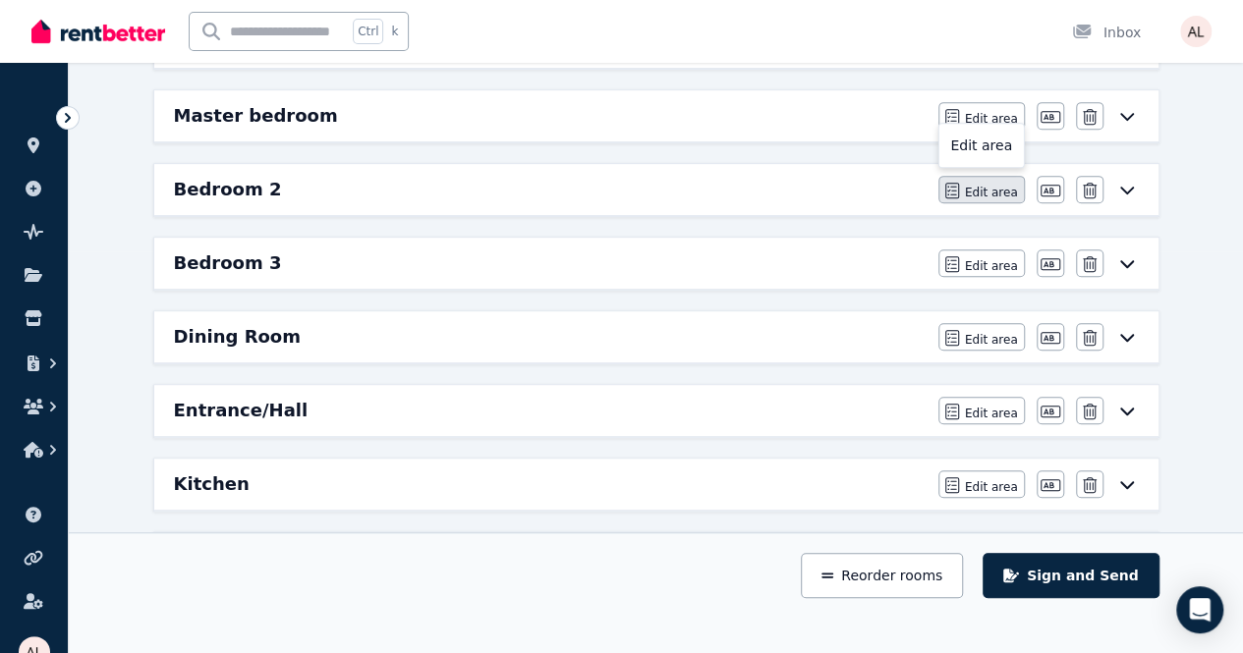
click at [1003, 176] on button "Edit area" at bounding box center [981, 190] width 86 height 28
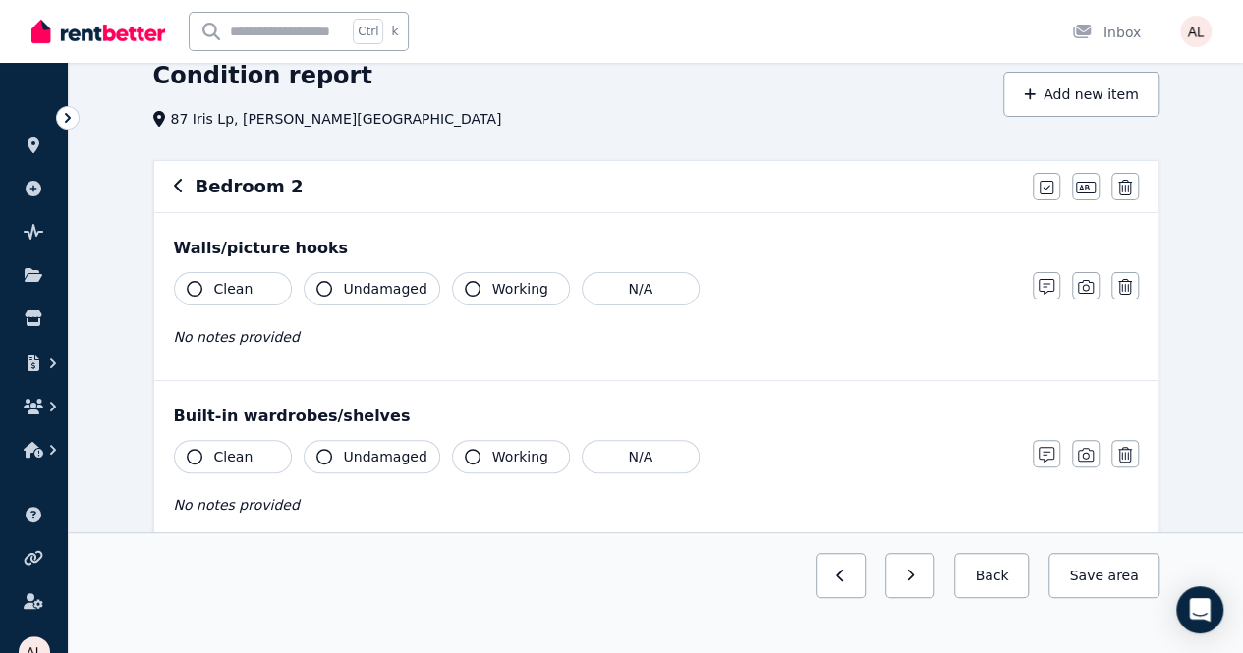
scroll to position [196, 0]
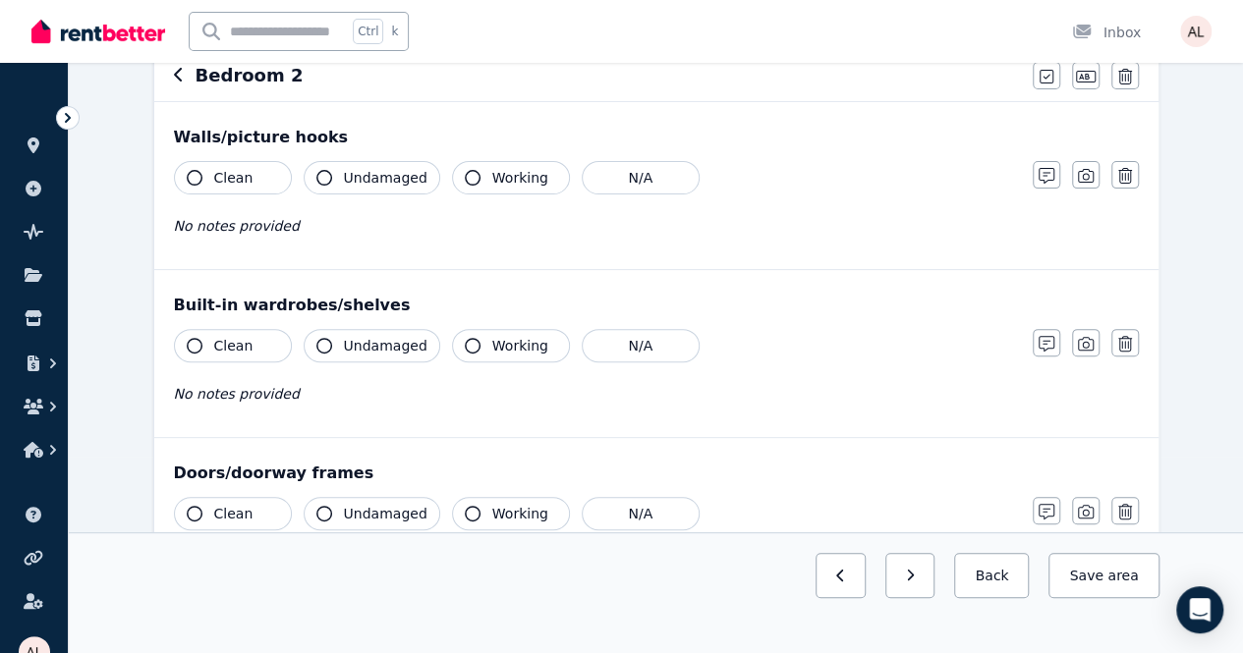
drag, startPoint x: 495, startPoint y: 160, endPoint x: 468, endPoint y: 167, distance: 28.4
click at [495, 161] on button "Working" at bounding box center [511, 177] width 118 height 33
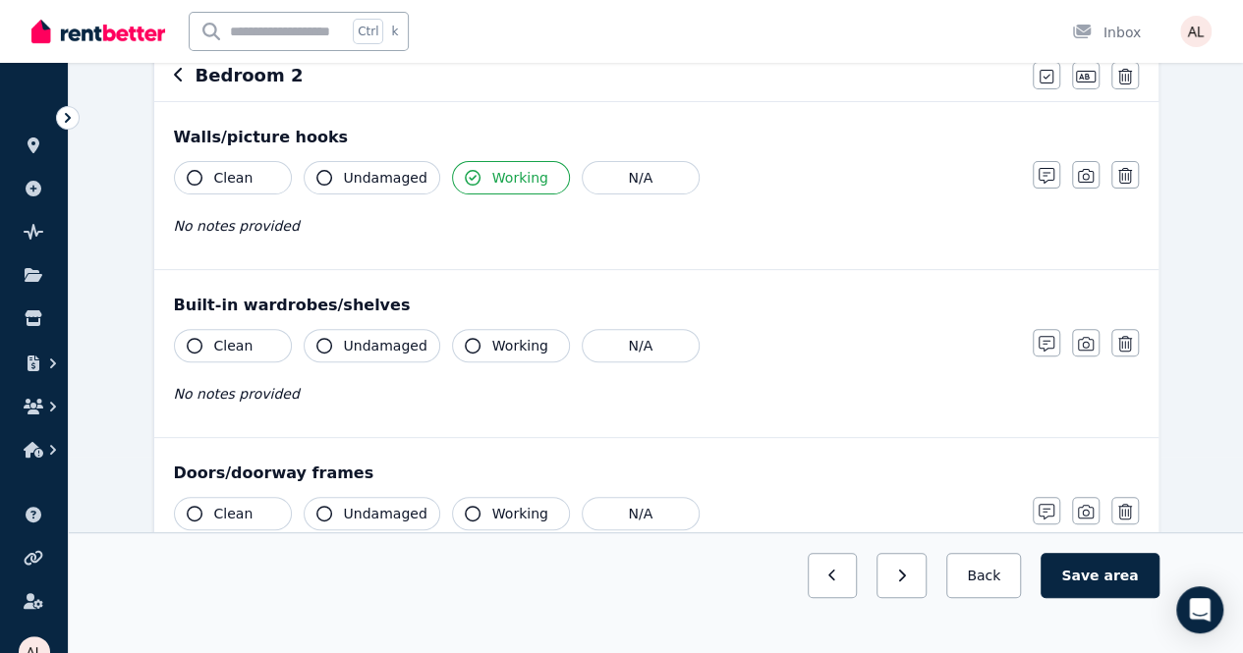
click at [378, 180] on span "Undamaged" at bounding box center [386, 178] width 84 height 20
click at [214, 190] on button "Clean" at bounding box center [233, 177] width 118 height 33
click at [252, 339] on button "Clean" at bounding box center [233, 345] width 118 height 33
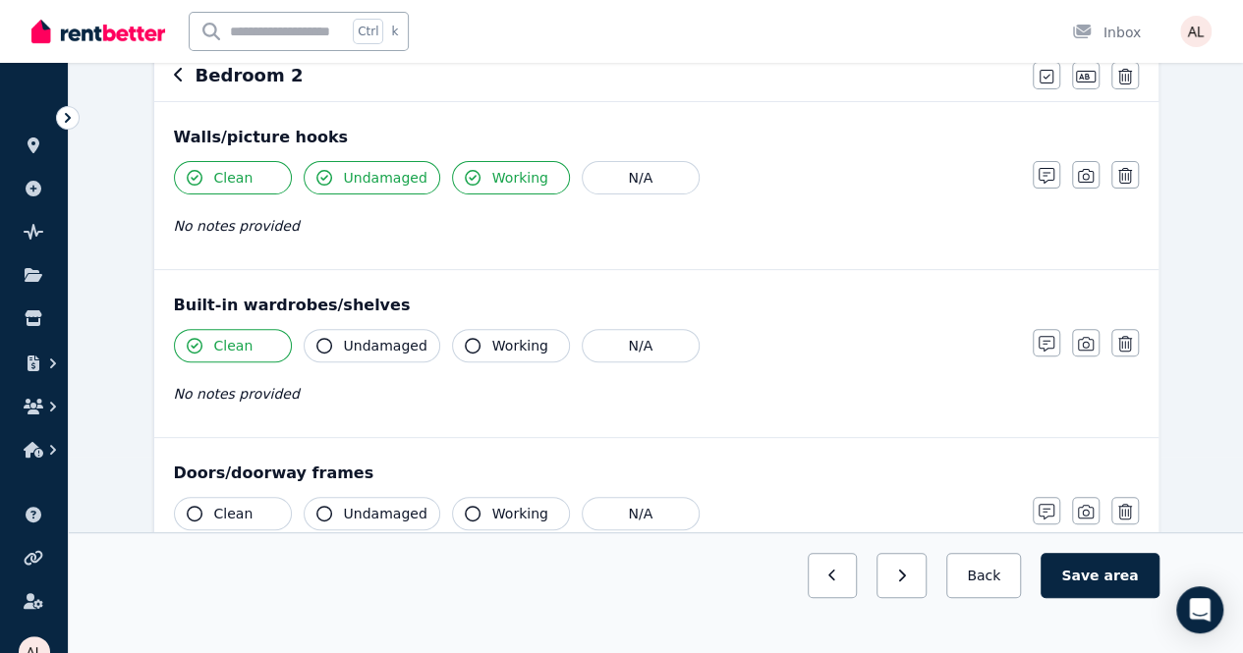
click at [370, 353] on span "Undamaged" at bounding box center [386, 346] width 84 height 20
click at [492, 353] on span "Working" at bounding box center [520, 346] width 56 height 20
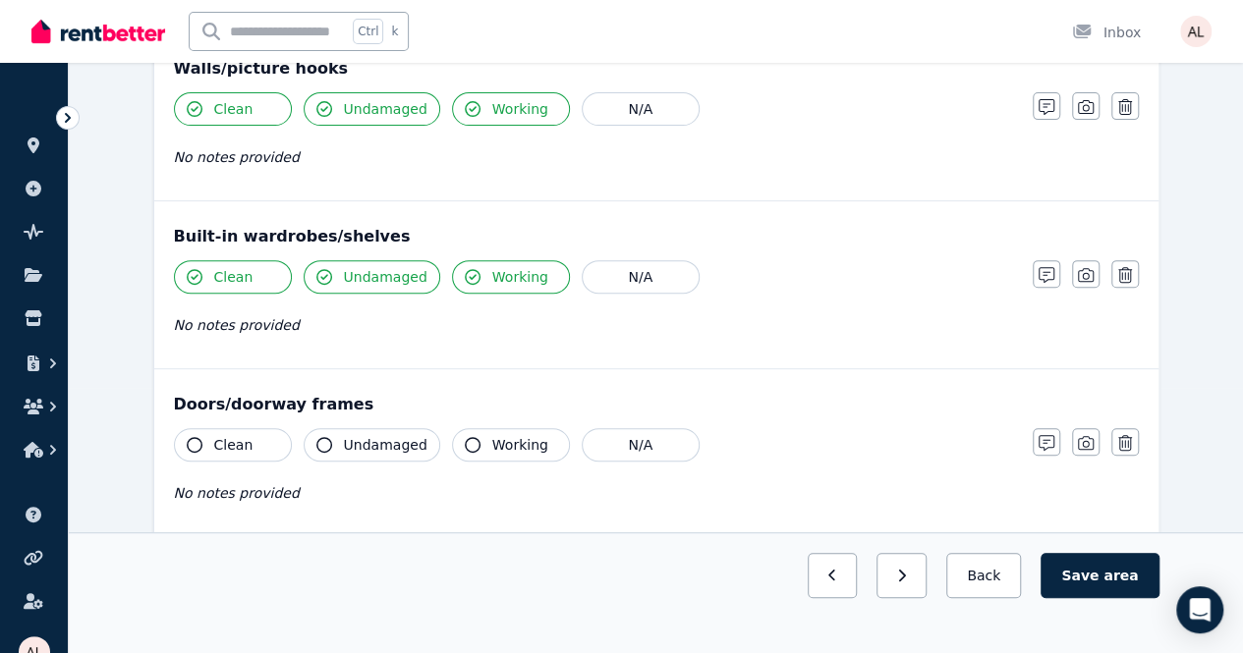
scroll to position [295, 0]
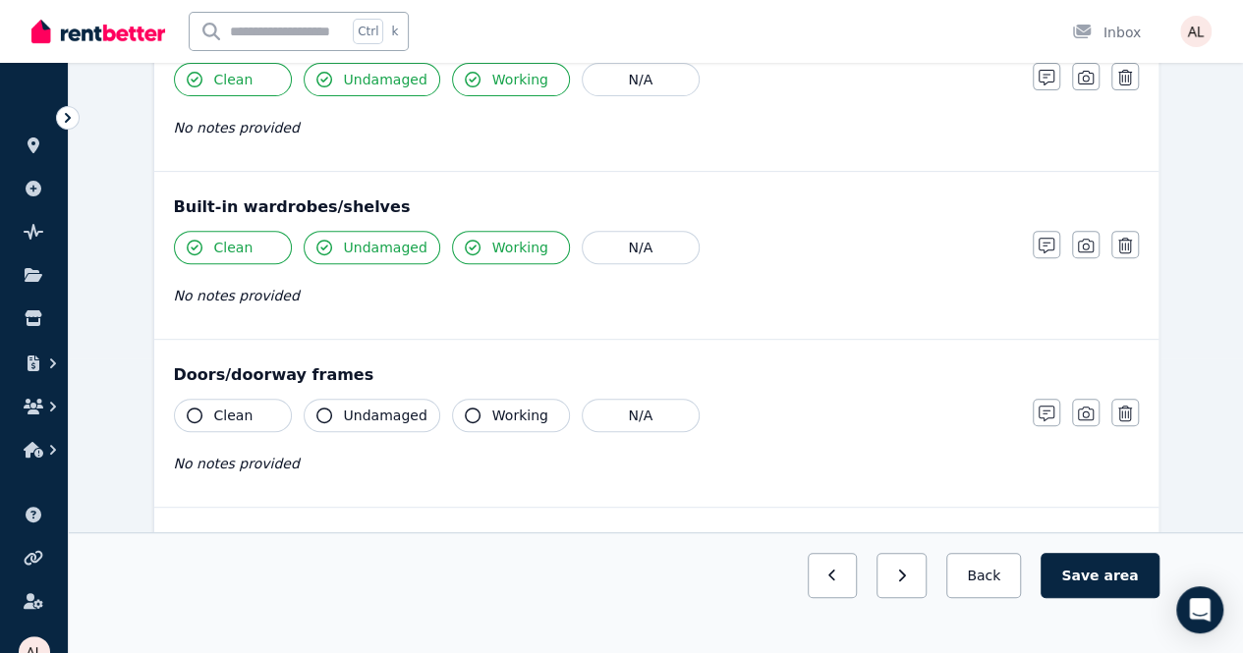
click at [492, 417] on span "Working" at bounding box center [520, 416] width 56 height 20
click at [377, 399] on button "Undamaged" at bounding box center [372, 415] width 137 height 33
click at [196, 426] on button "Clean" at bounding box center [233, 415] width 118 height 33
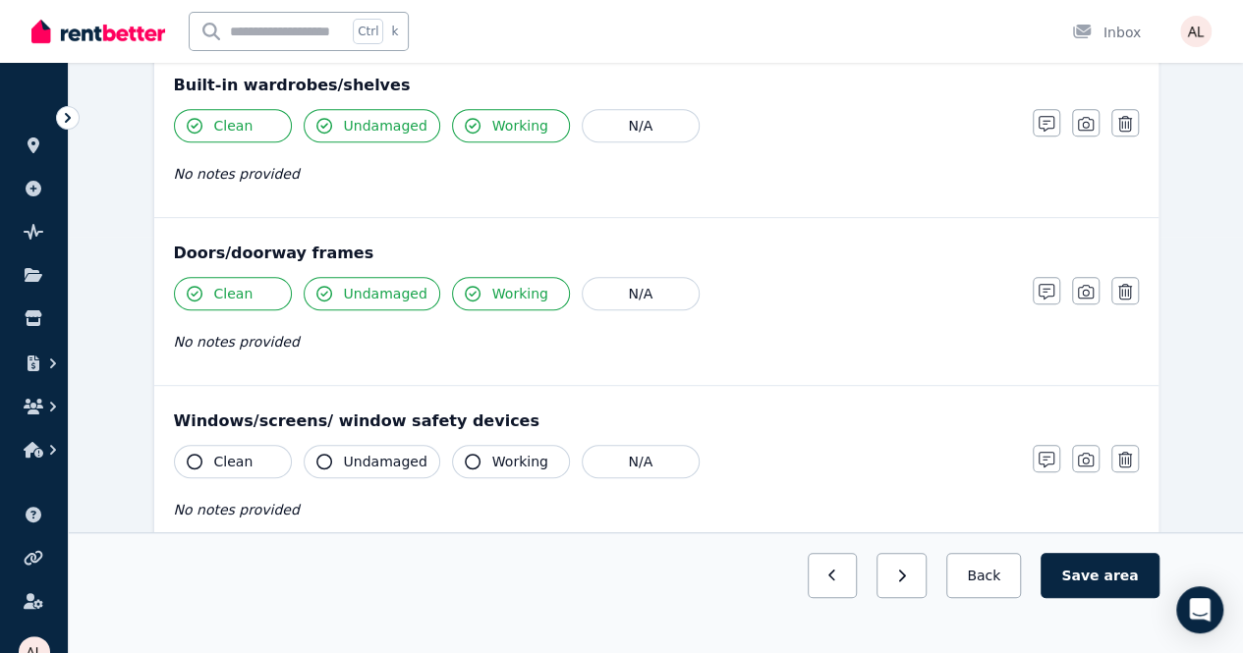
scroll to position [491, 0]
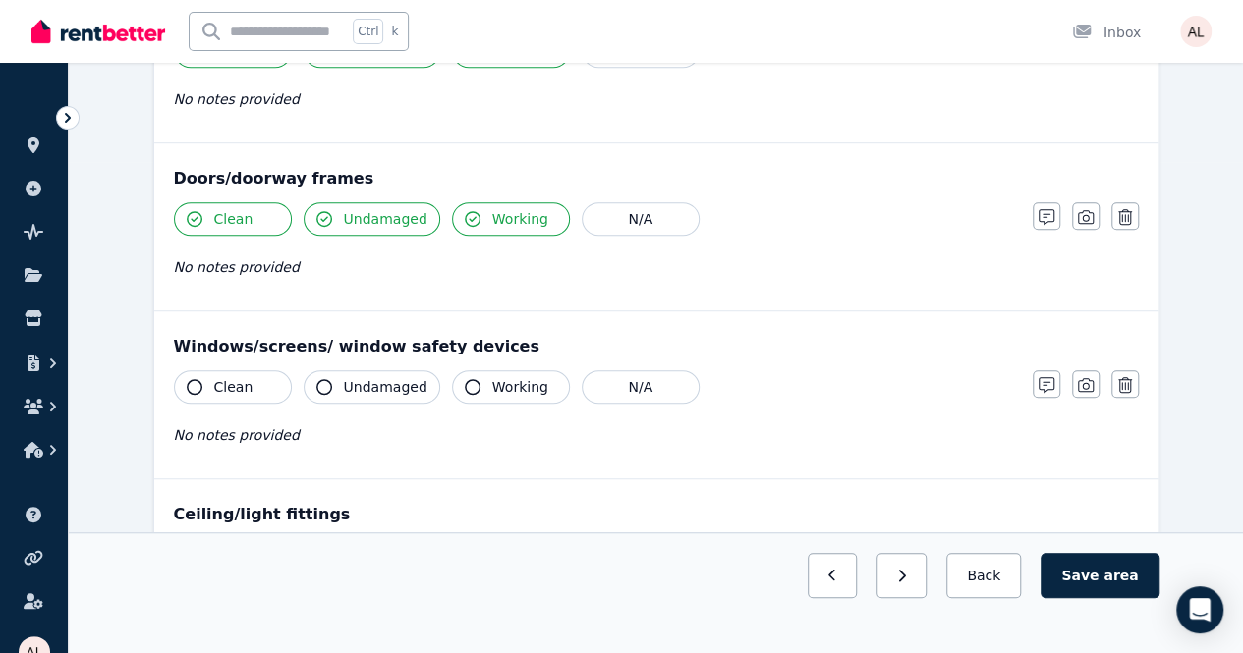
click at [228, 388] on span "Clean" at bounding box center [233, 387] width 39 height 20
click at [440, 385] on div "Clean Undamaged Working N/A" at bounding box center [593, 386] width 839 height 33
click at [492, 383] on span "Working" at bounding box center [520, 387] width 56 height 20
click at [369, 377] on span "Undamaged" at bounding box center [386, 387] width 84 height 20
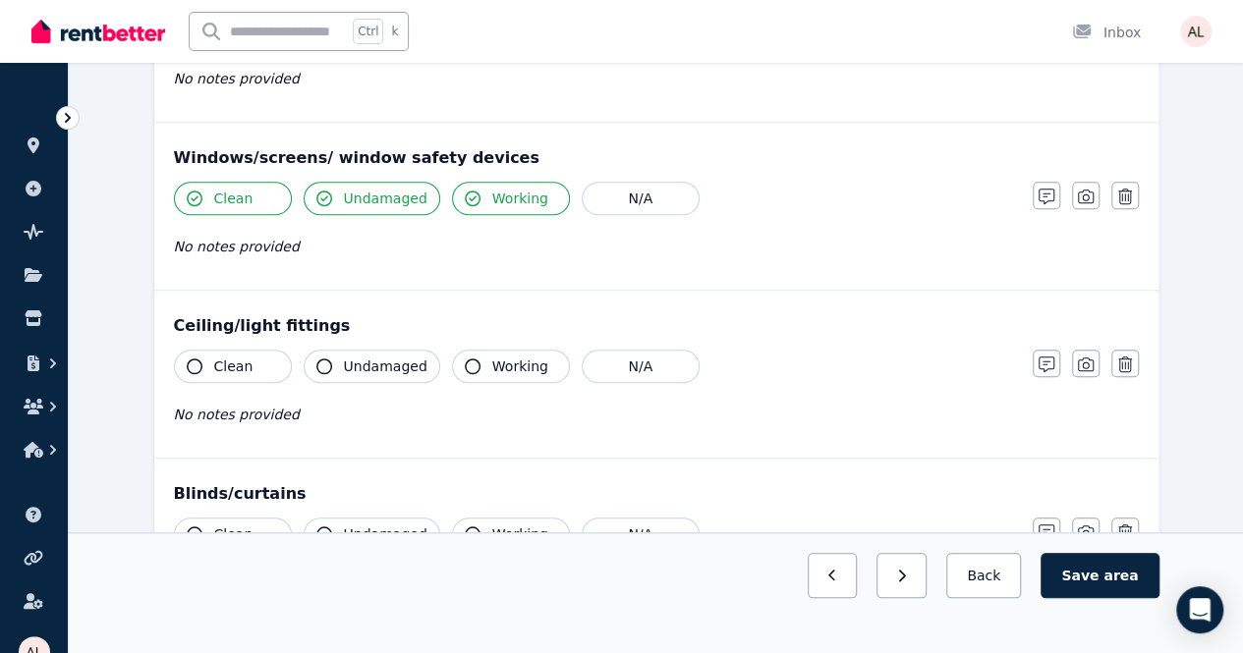
scroll to position [688, 0]
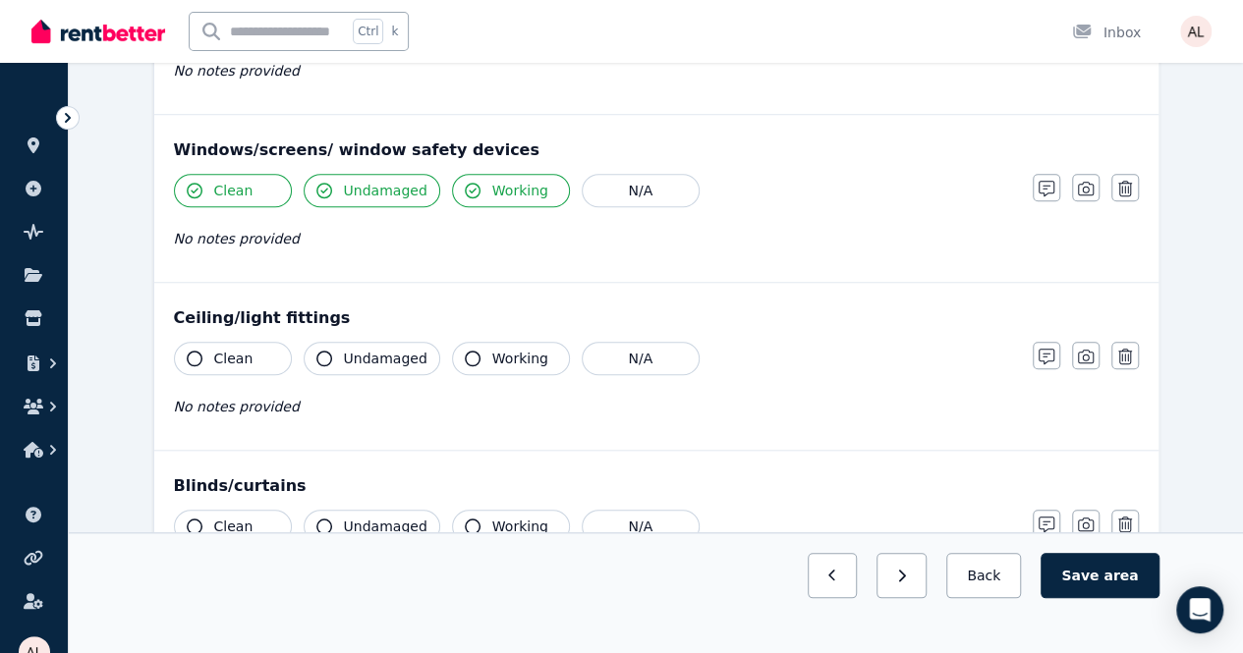
click at [208, 354] on button "Clean" at bounding box center [233, 358] width 118 height 33
click at [391, 359] on span "Undamaged" at bounding box center [386, 359] width 84 height 20
click at [477, 357] on button "Working" at bounding box center [511, 358] width 118 height 33
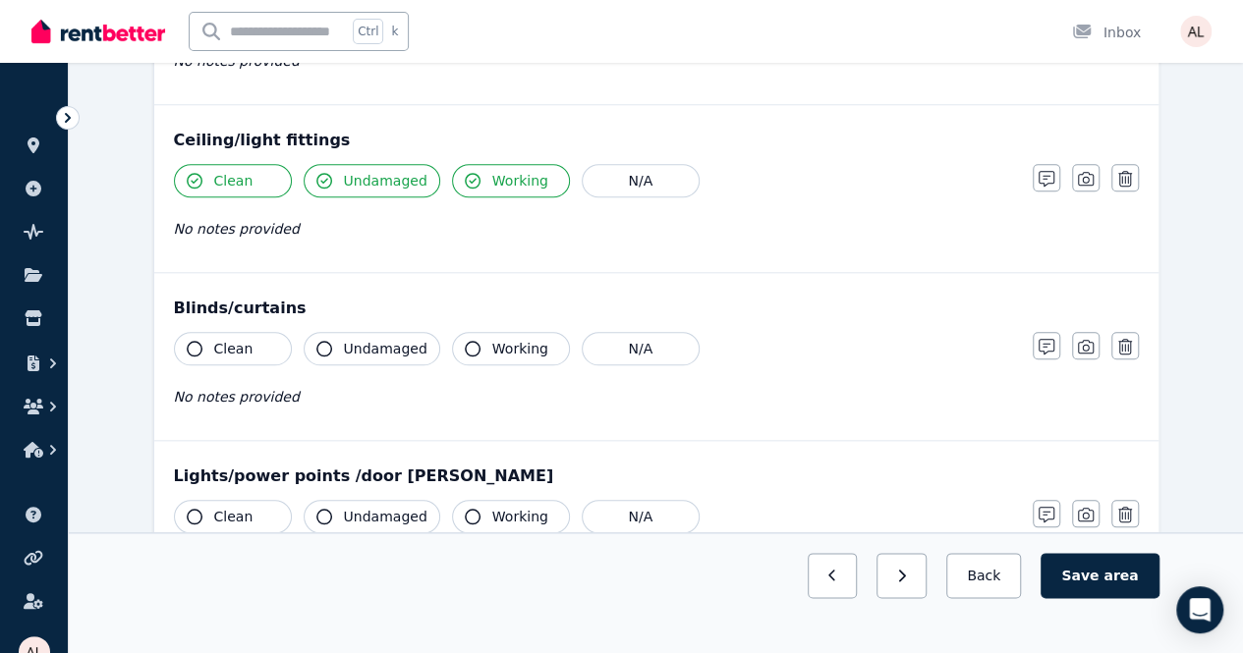
scroll to position [884, 0]
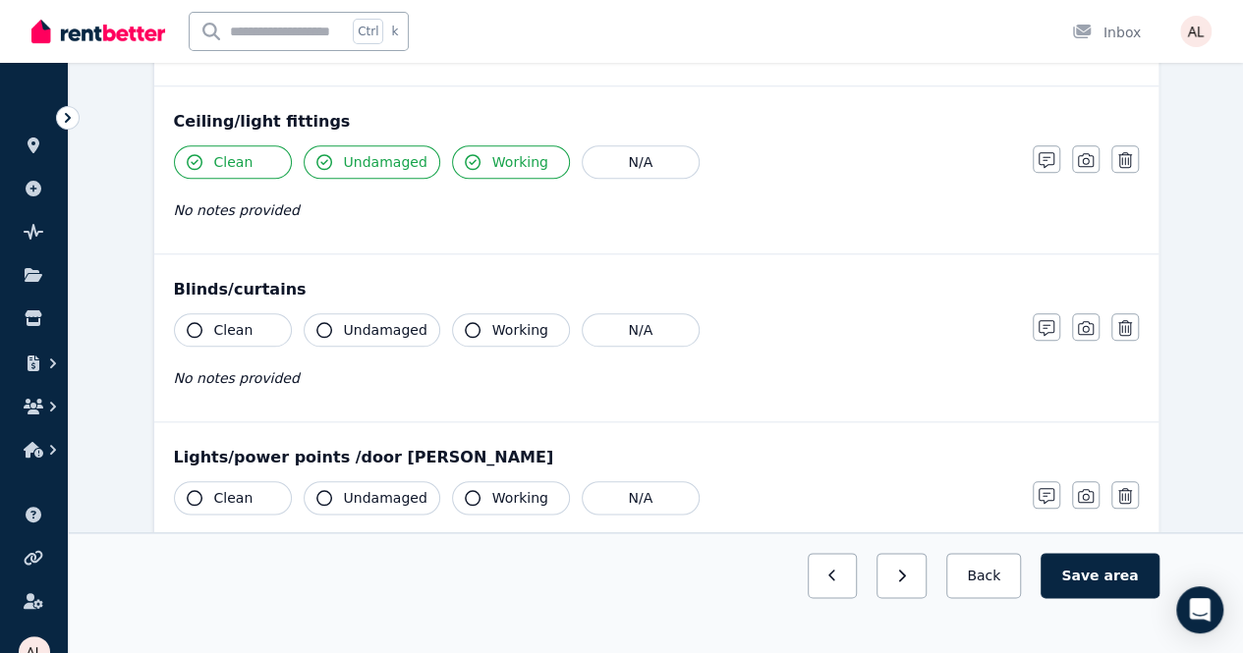
click at [238, 329] on span "Clean" at bounding box center [233, 330] width 39 height 20
click at [425, 327] on button "Undamaged" at bounding box center [372, 329] width 137 height 33
click at [468, 323] on icon "button" at bounding box center [473, 330] width 16 height 16
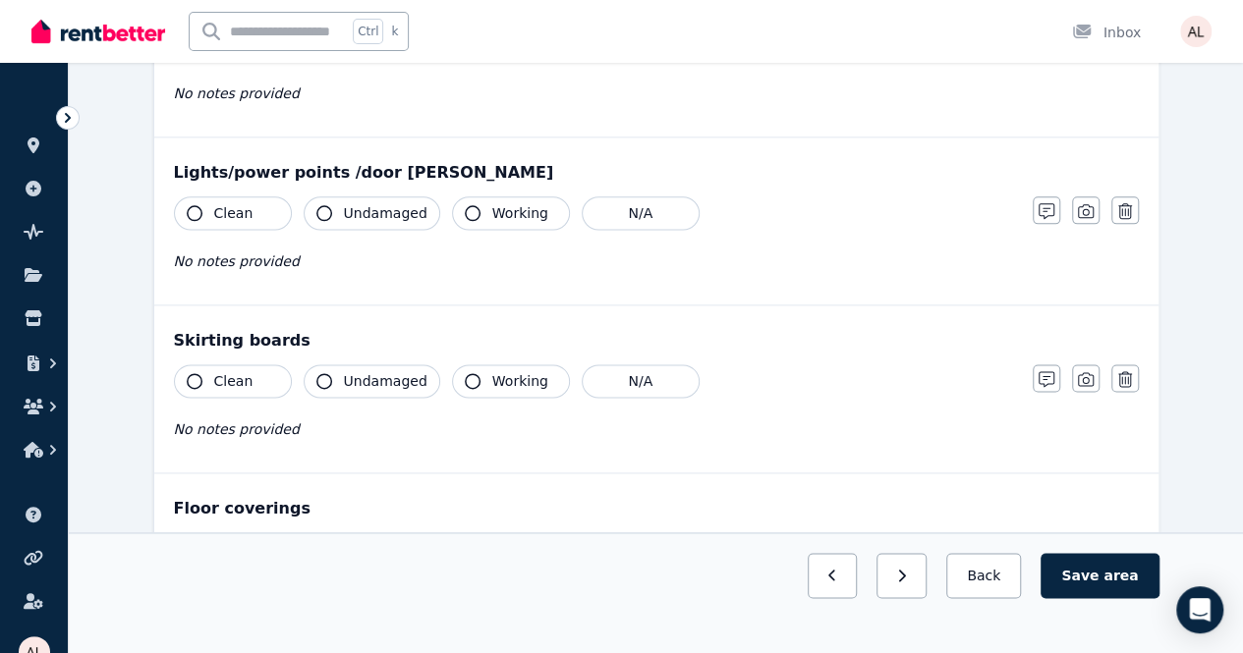
scroll to position [1179, 0]
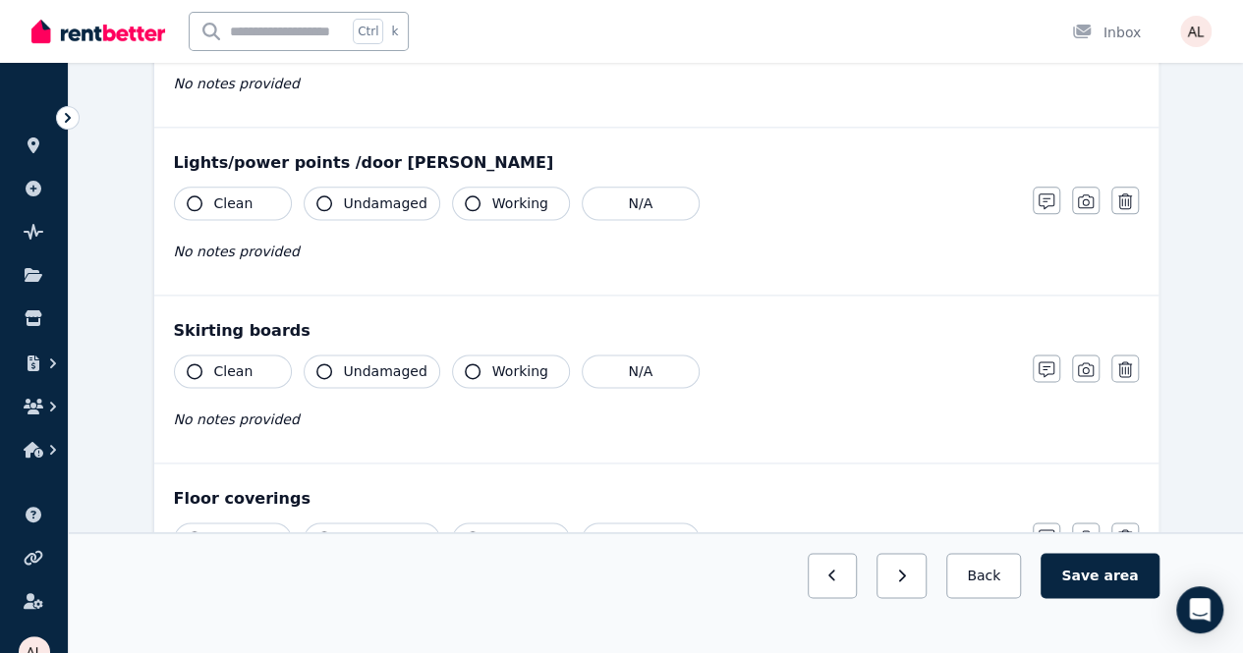
click at [544, 187] on button "Working" at bounding box center [511, 203] width 118 height 33
click at [377, 194] on span "Undamaged" at bounding box center [386, 204] width 84 height 20
click at [259, 195] on button "Clean" at bounding box center [233, 203] width 118 height 33
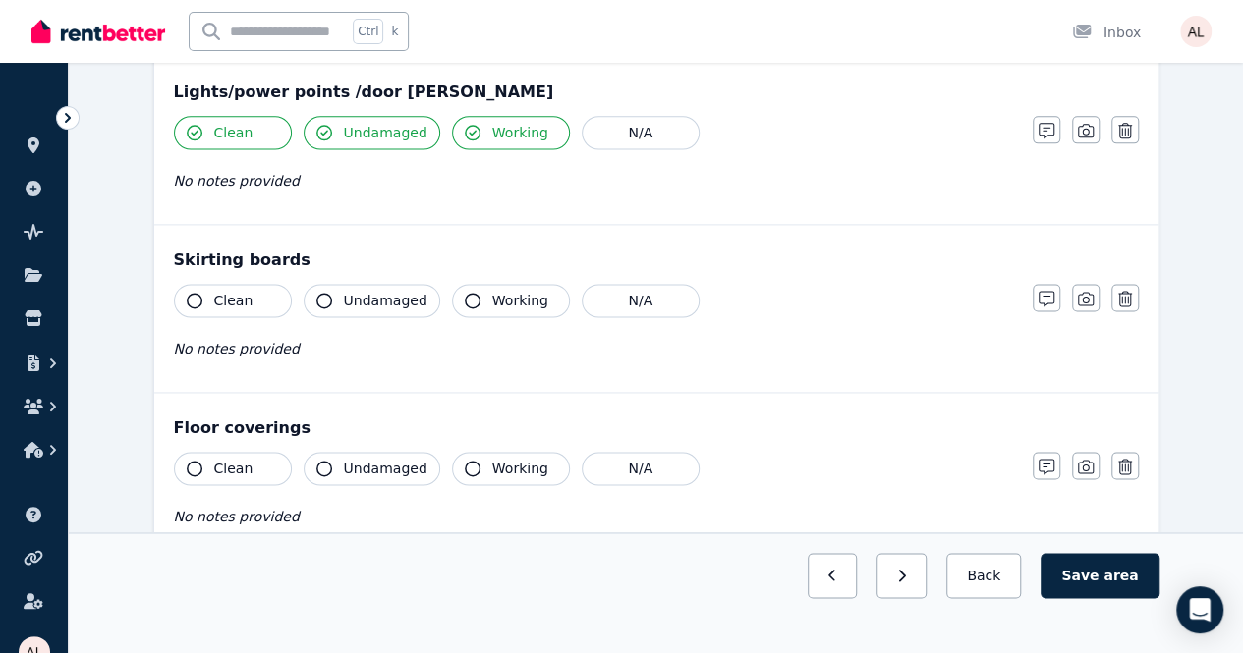
scroll to position [1277, 0]
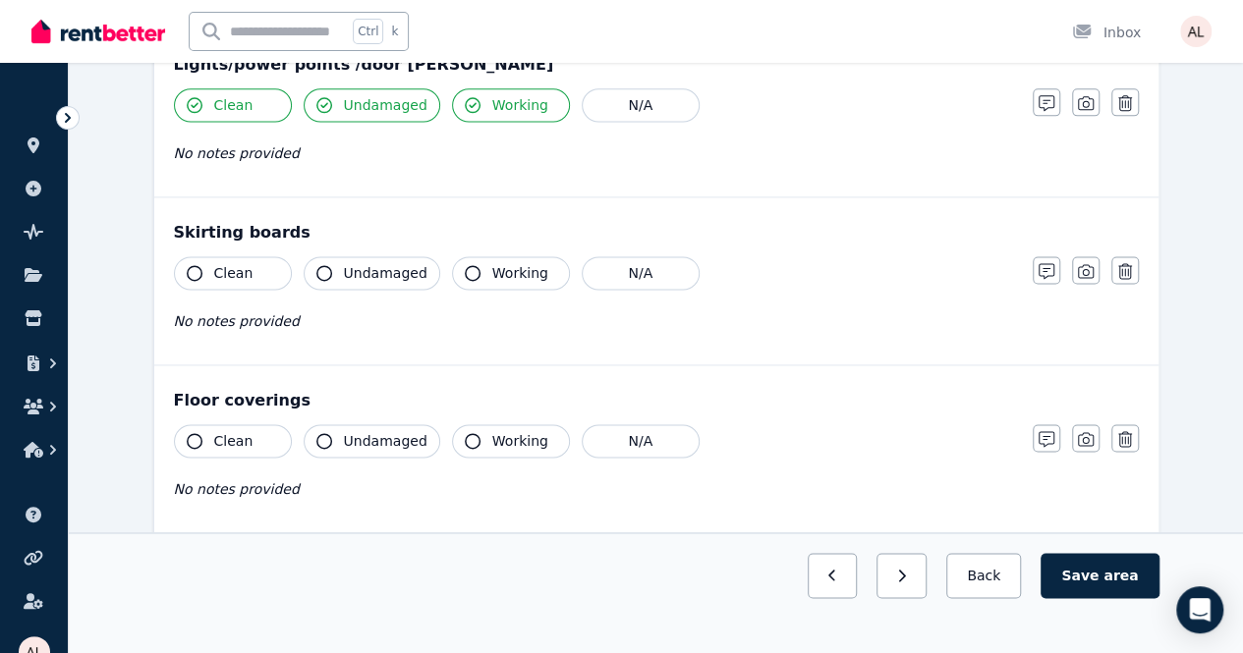
click at [220, 263] on span "Clean" at bounding box center [233, 273] width 39 height 20
click at [369, 265] on span "Undamaged" at bounding box center [386, 273] width 84 height 20
click at [492, 267] on span "Working" at bounding box center [520, 273] width 56 height 20
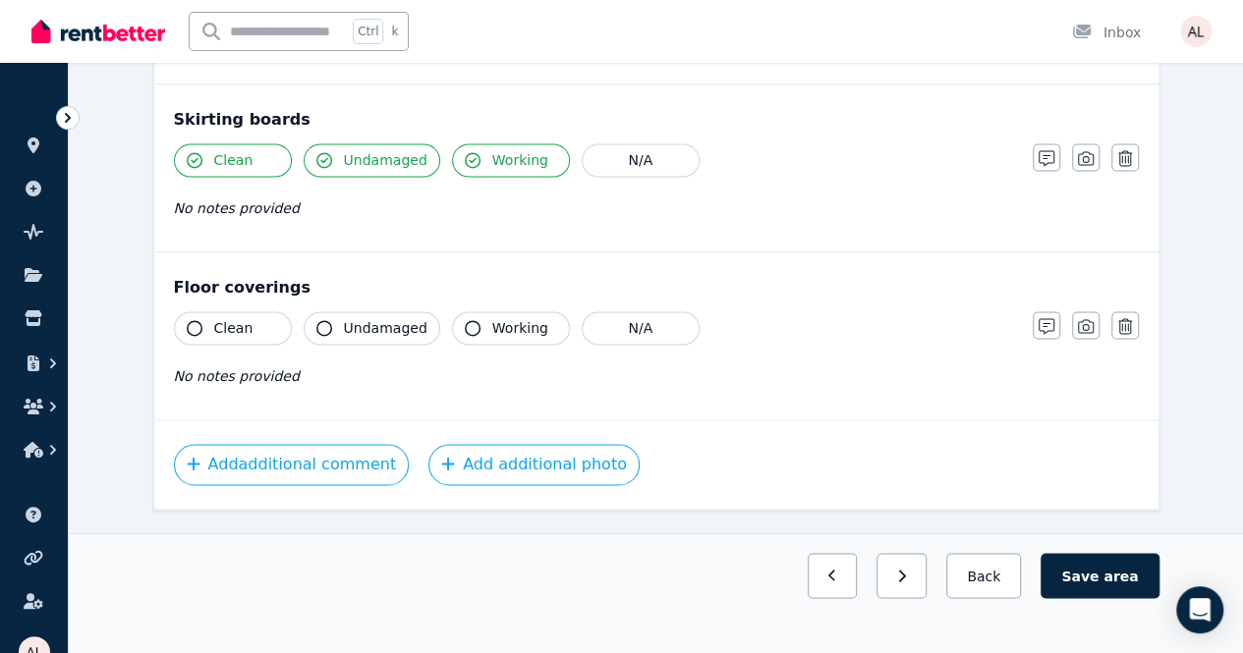
scroll to position [1391, 0]
click at [235, 317] on span "Clean" at bounding box center [233, 327] width 39 height 20
click at [414, 317] on span "Undamaged" at bounding box center [386, 327] width 84 height 20
click at [493, 319] on span "Working" at bounding box center [520, 327] width 56 height 20
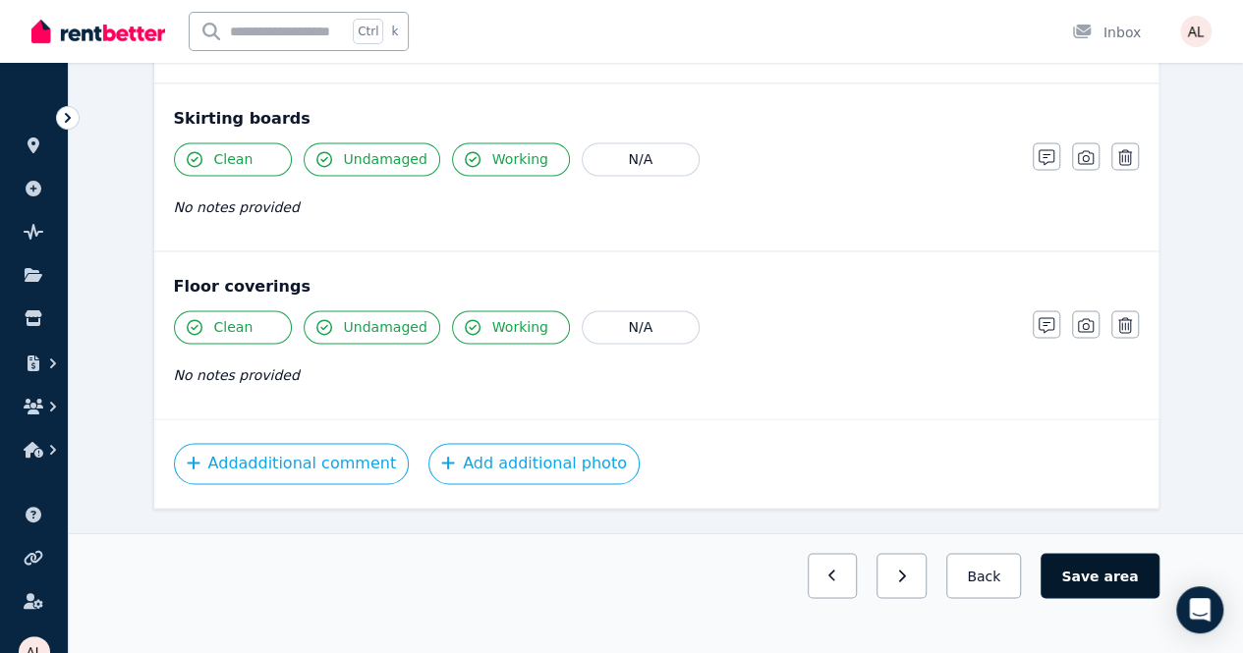
click at [1105, 598] on button "Save area" at bounding box center [1099, 575] width 118 height 45
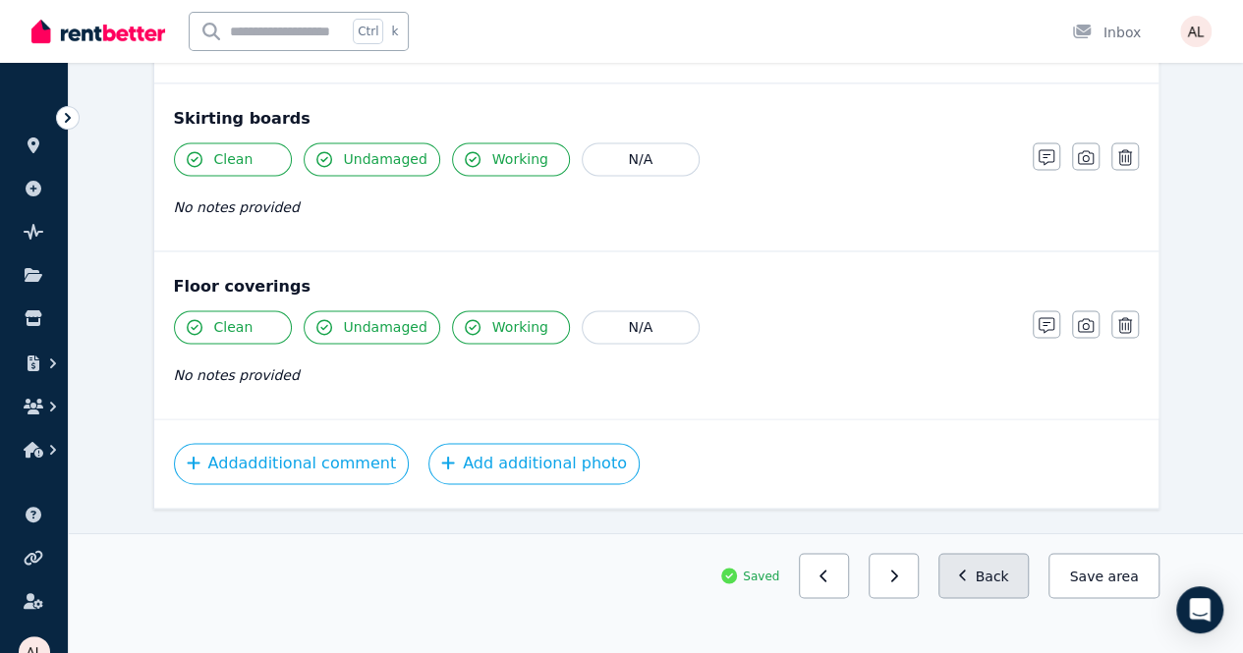
click at [1030, 598] on button "Back" at bounding box center [983, 575] width 91 height 45
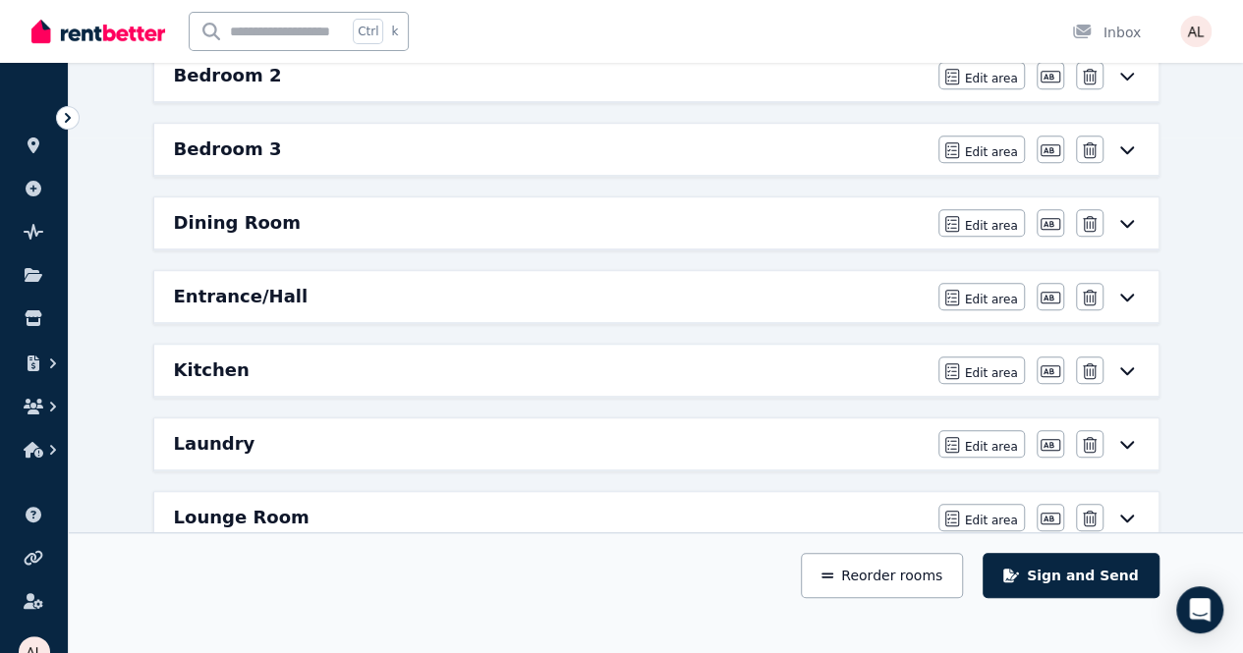
scroll to position [487, 0]
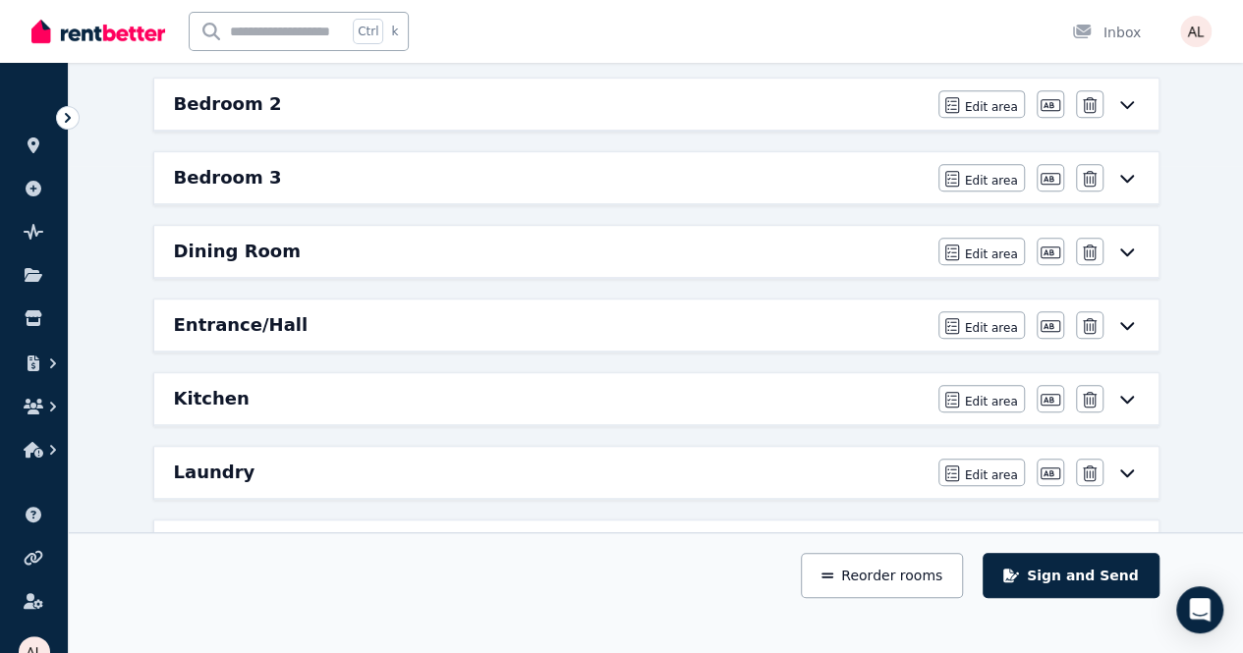
click at [984, 190] on div "Bedroom 3 Edit area Edit area Edit name [GEOGRAPHIC_DATA]" at bounding box center [656, 177] width 1004 height 51
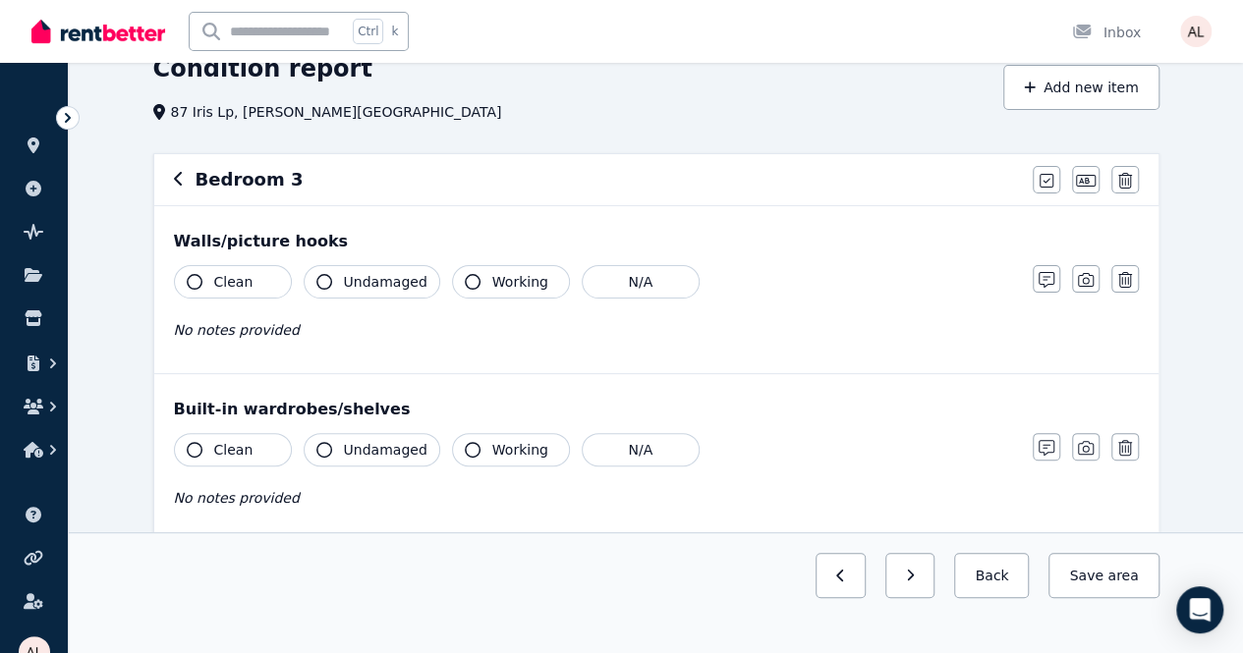
scroll to position [196, 0]
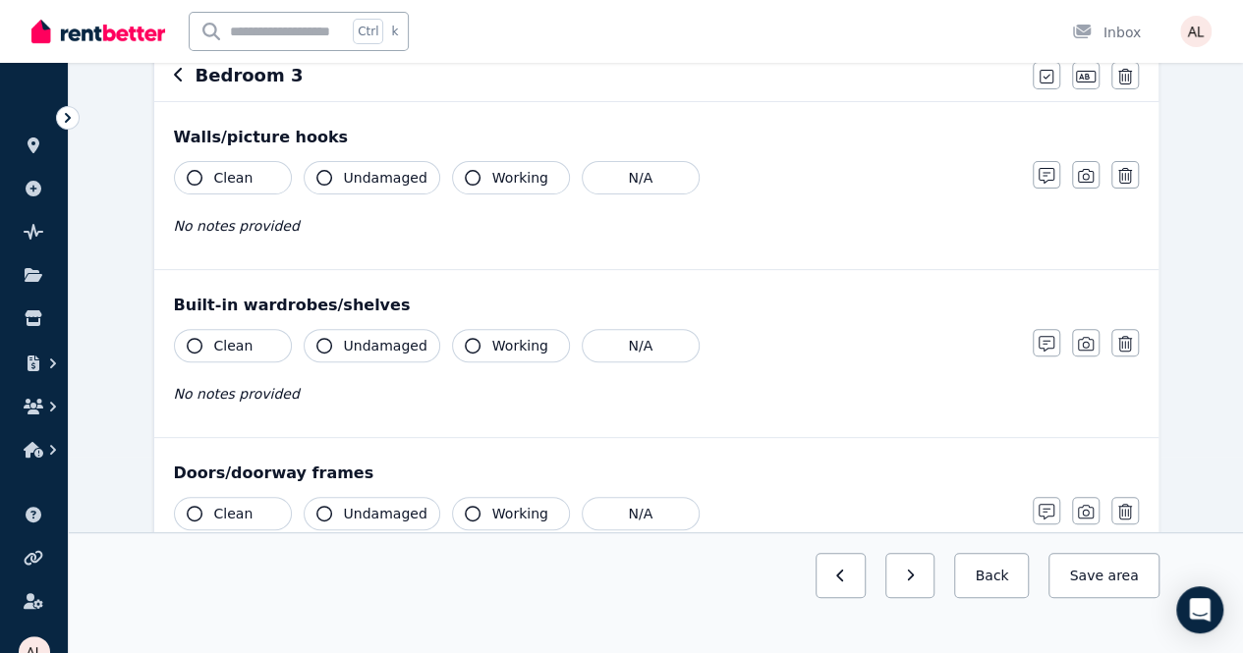
click at [494, 185] on span "Working" at bounding box center [520, 178] width 56 height 20
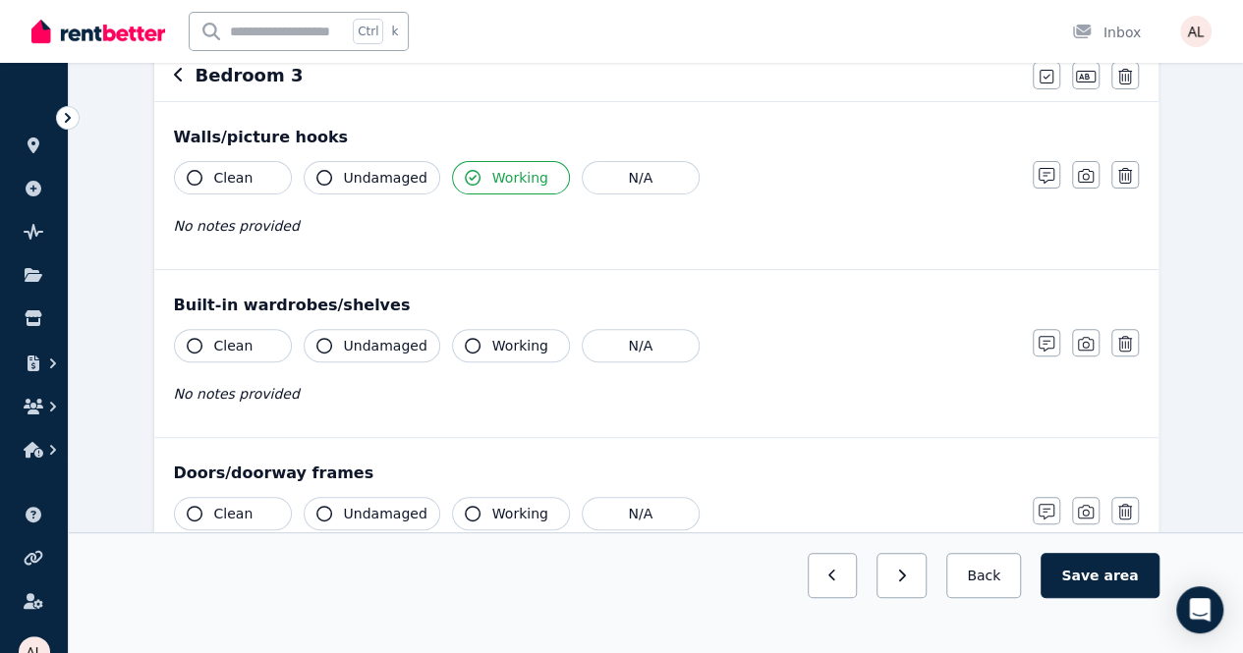
click at [332, 186] on button "Undamaged" at bounding box center [372, 177] width 137 height 33
click at [240, 189] on button "Clean" at bounding box center [233, 177] width 118 height 33
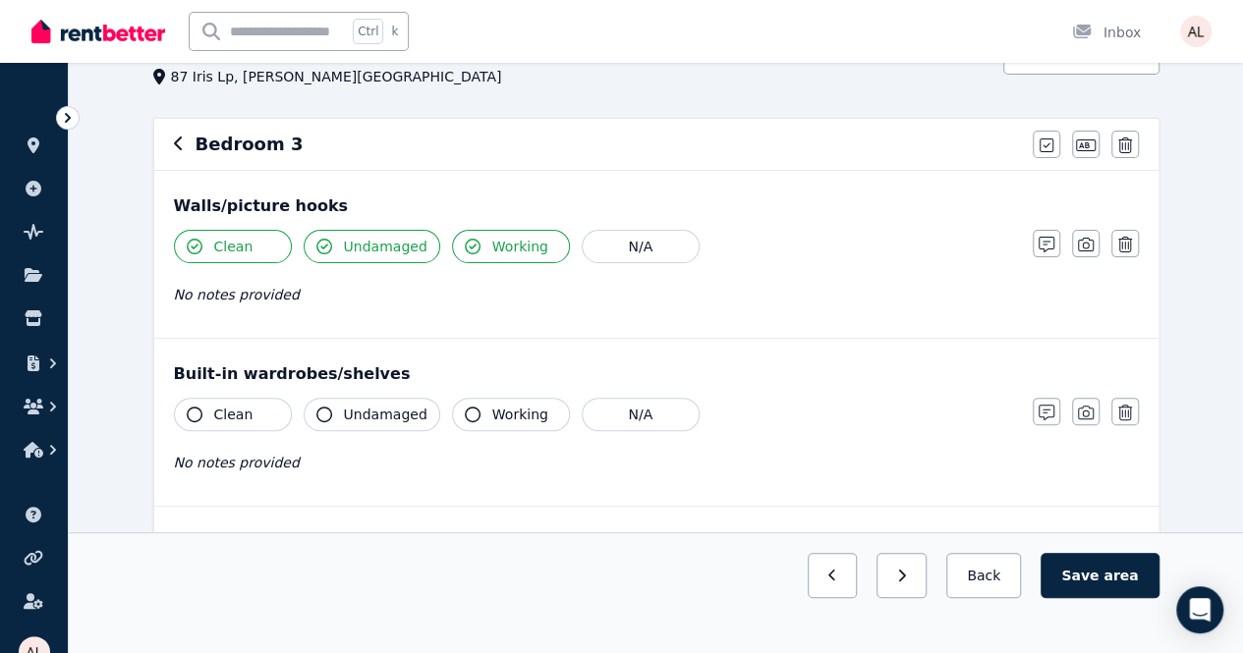
scroll to position [98, 0]
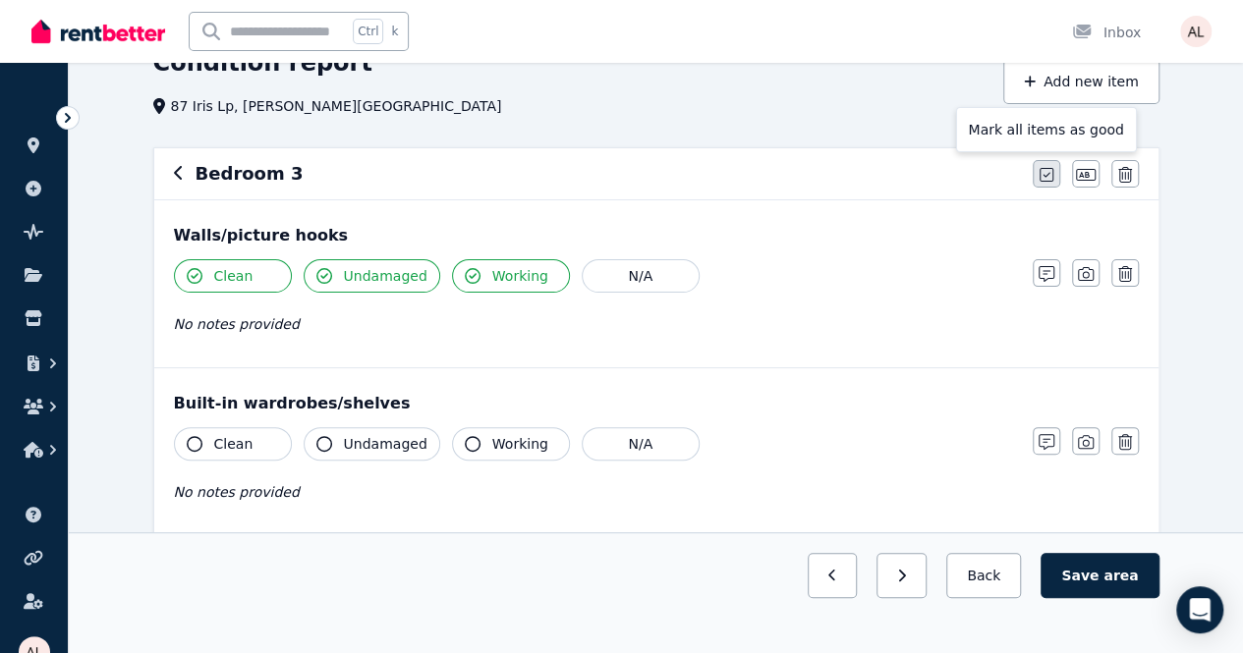
click at [1045, 173] on icon "button" at bounding box center [1046, 175] width 14 height 16
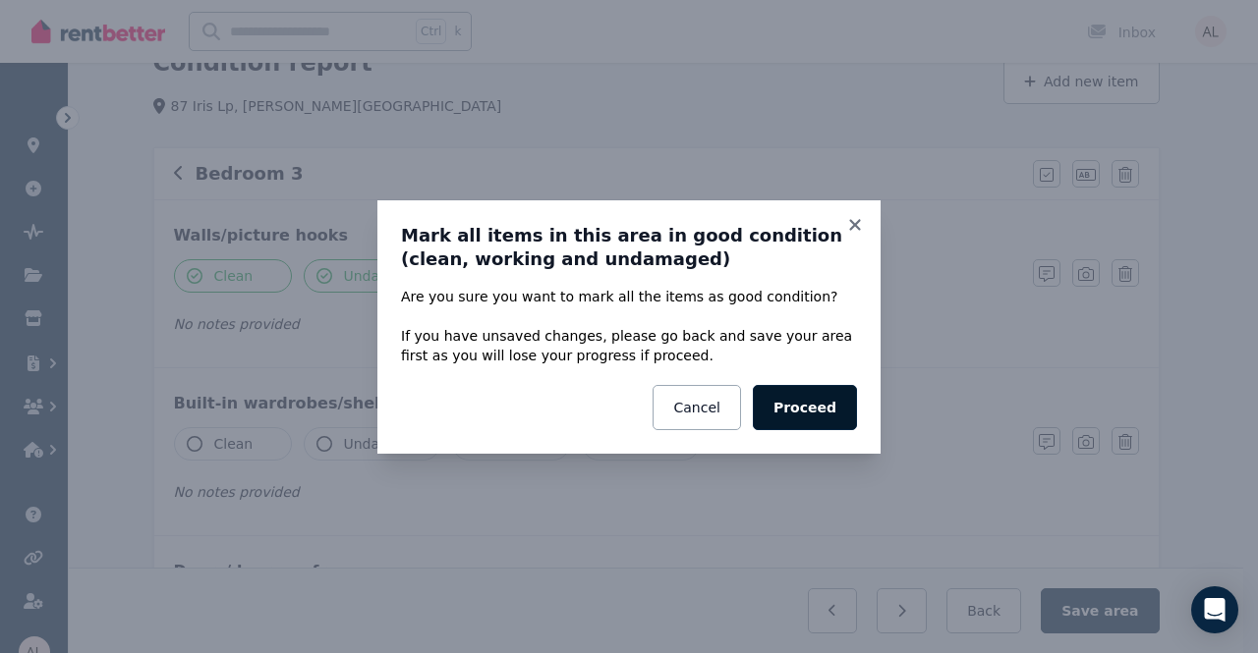
click at [800, 405] on button "Proceed" at bounding box center [805, 407] width 104 height 45
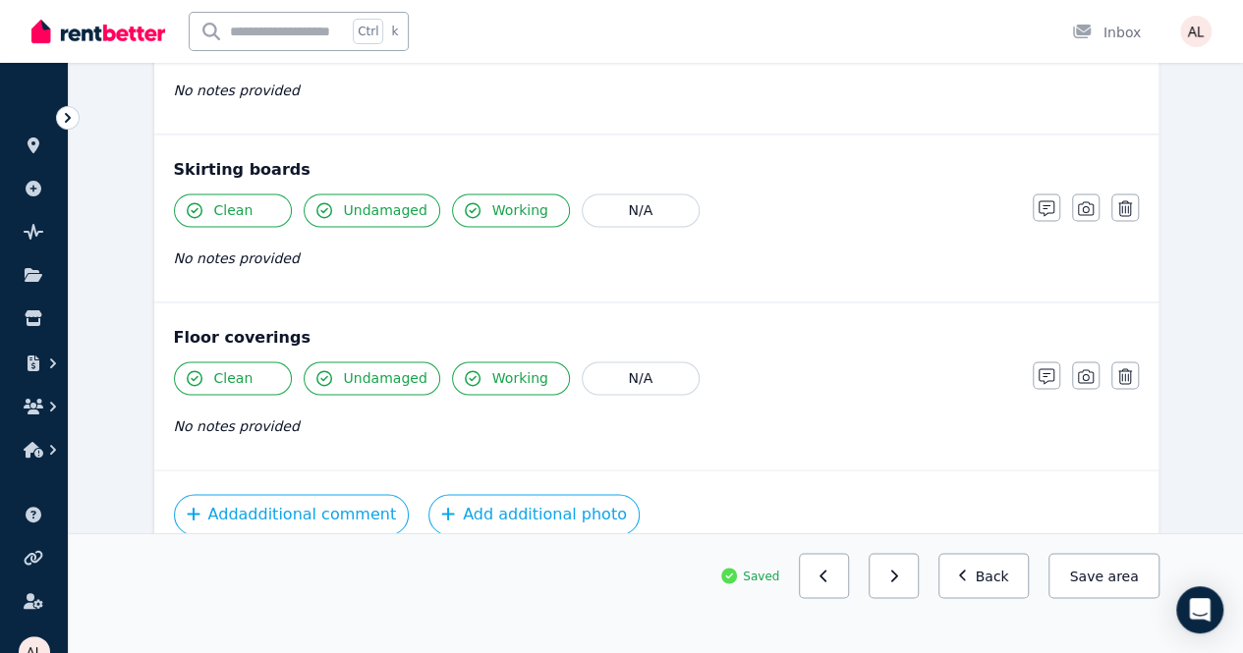
scroll to position [1391, 0]
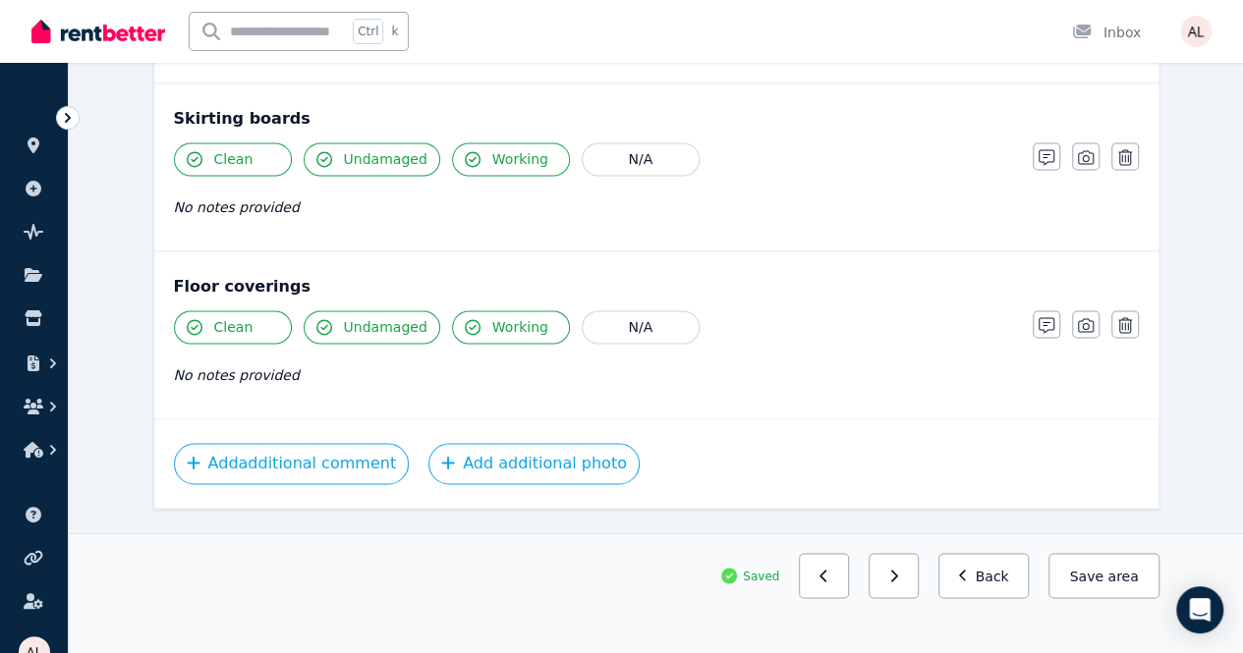
click at [1129, 586] on span "area" at bounding box center [1122, 576] width 30 height 20
click at [1012, 598] on button "Back" at bounding box center [983, 575] width 91 height 45
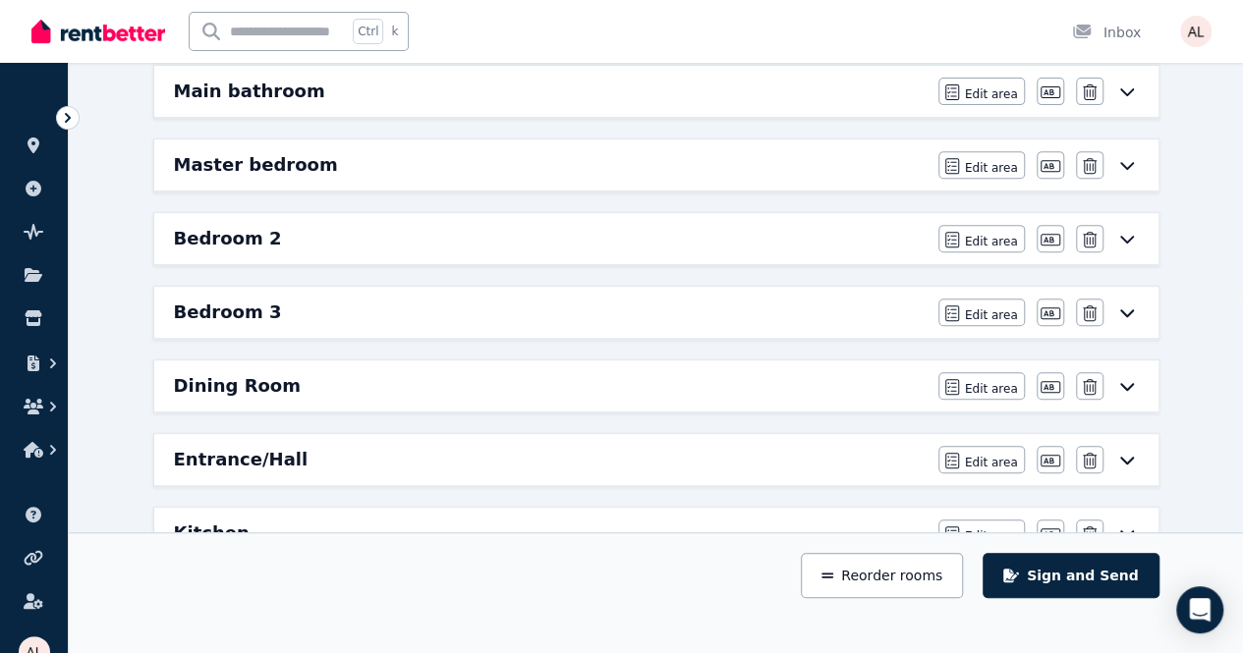
scroll to position [291, 0]
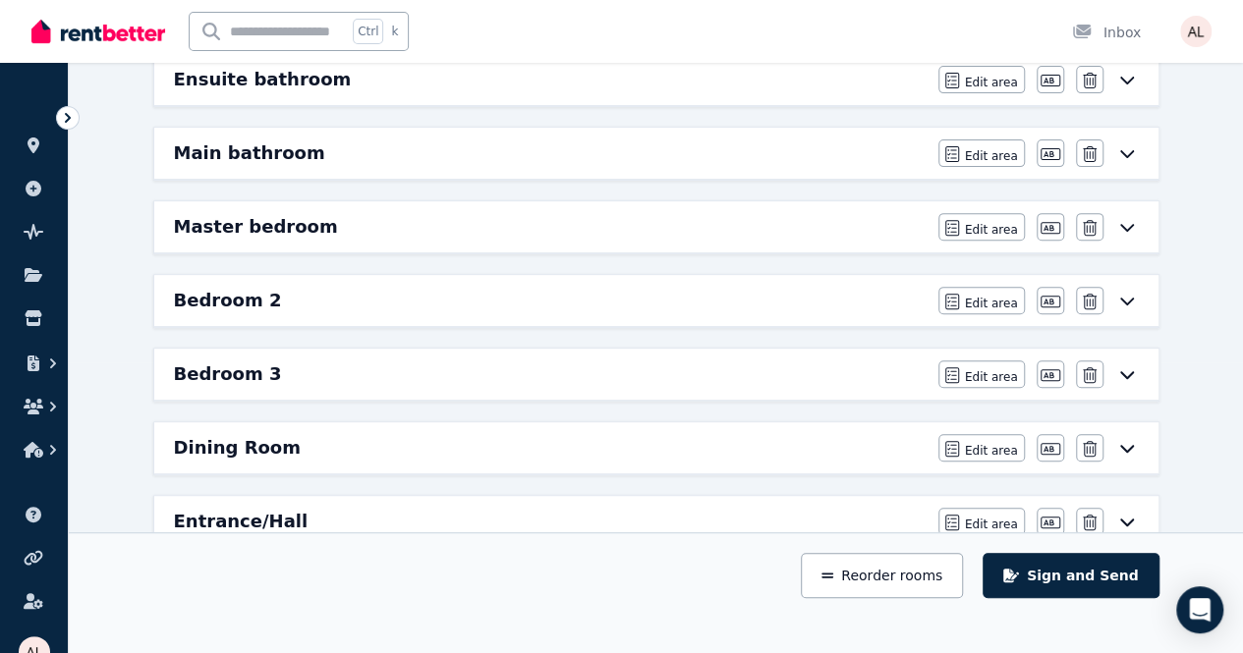
click at [227, 451] on h6 "Dining Room" at bounding box center [237, 448] width 127 height 28
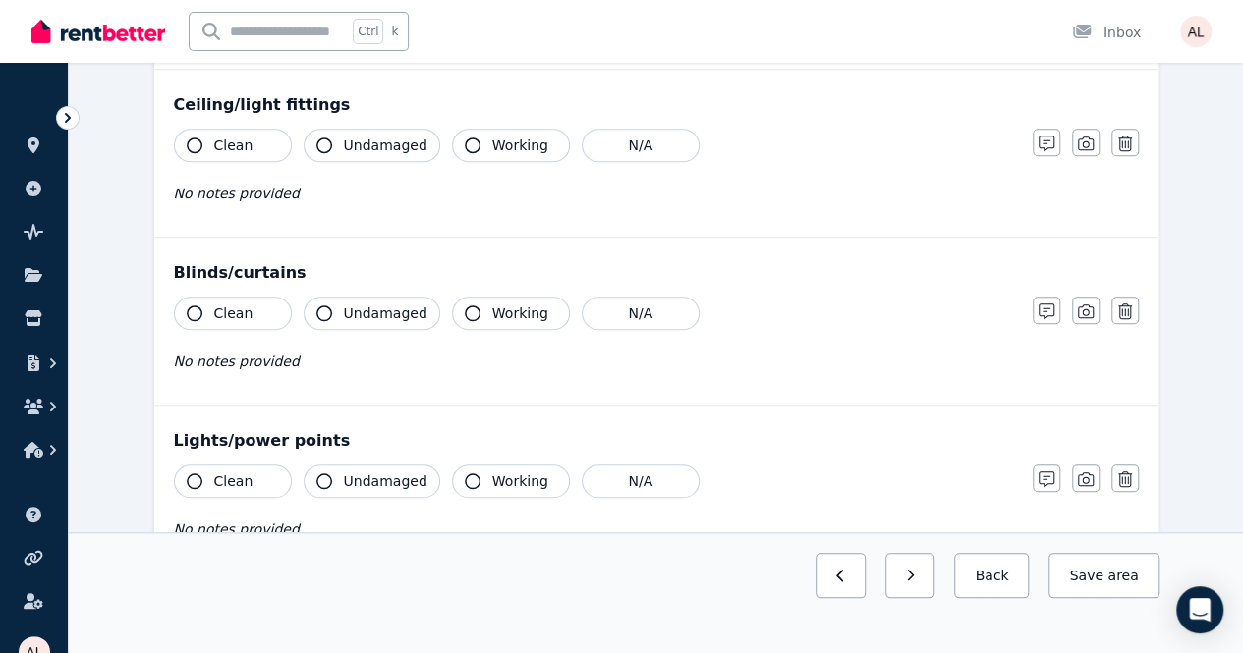
scroll to position [0, 0]
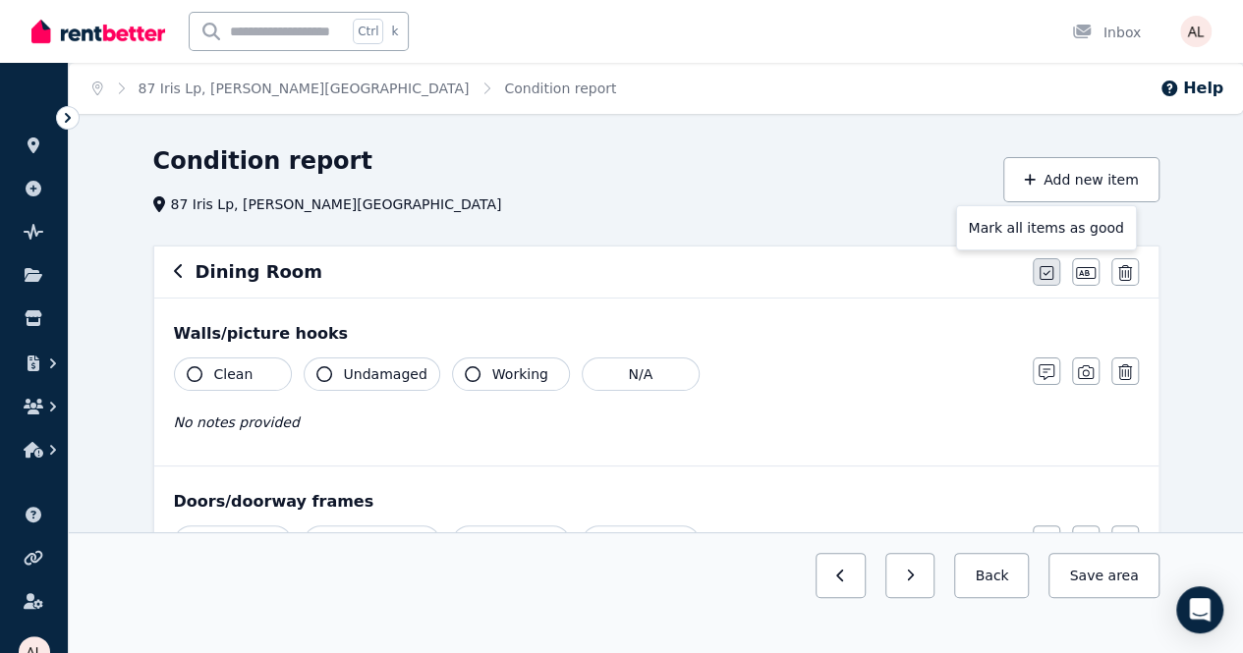
click at [1041, 265] on icon "button" at bounding box center [1046, 273] width 14 height 16
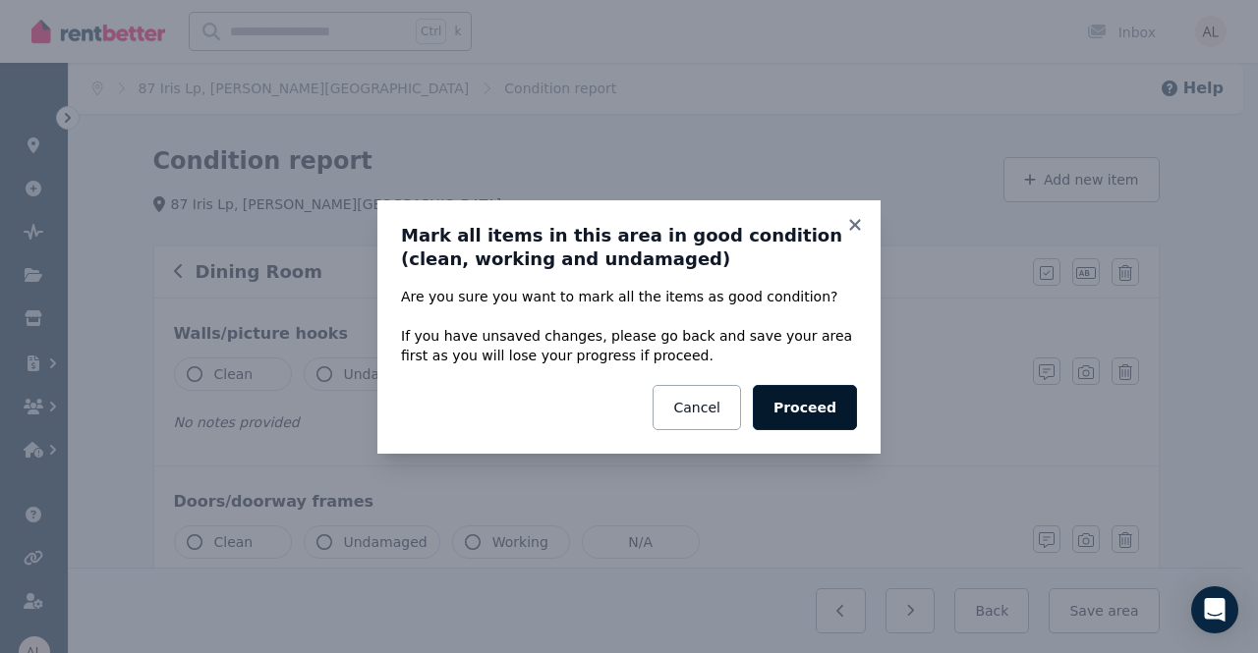
click at [825, 404] on button "Proceed" at bounding box center [805, 407] width 104 height 45
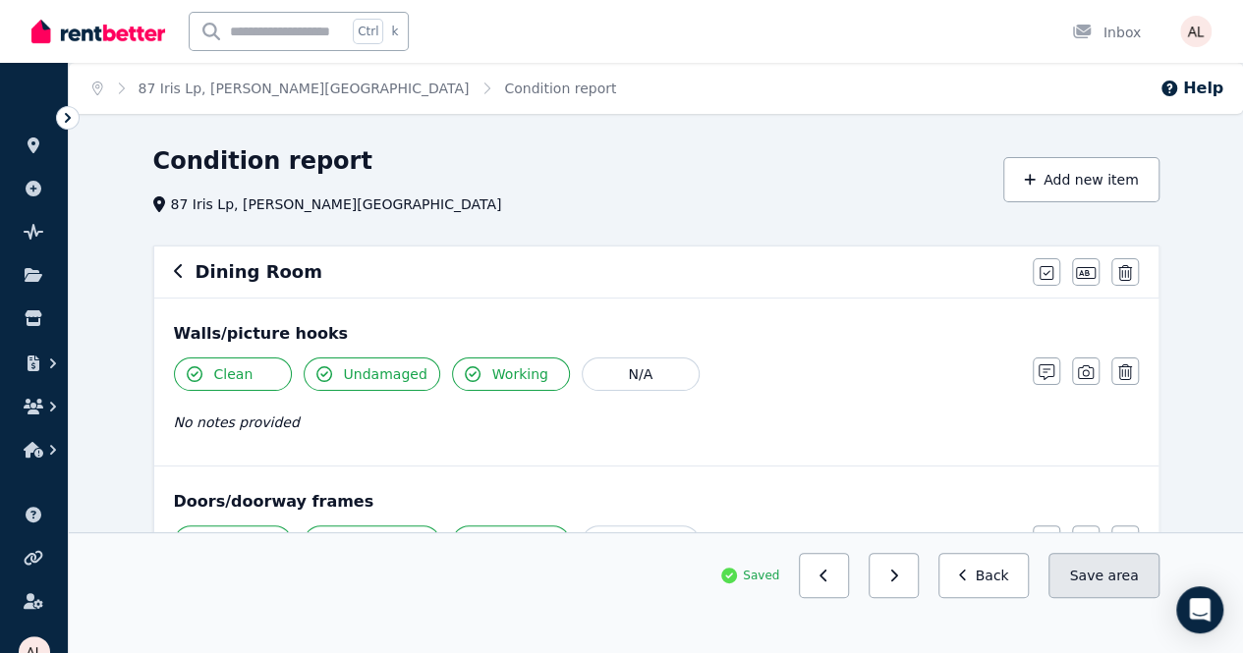
click at [1132, 586] on span "area" at bounding box center [1122, 576] width 30 height 20
click at [1010, 598] on button "Back" at bounding box center [983, 575] width 91 height 45
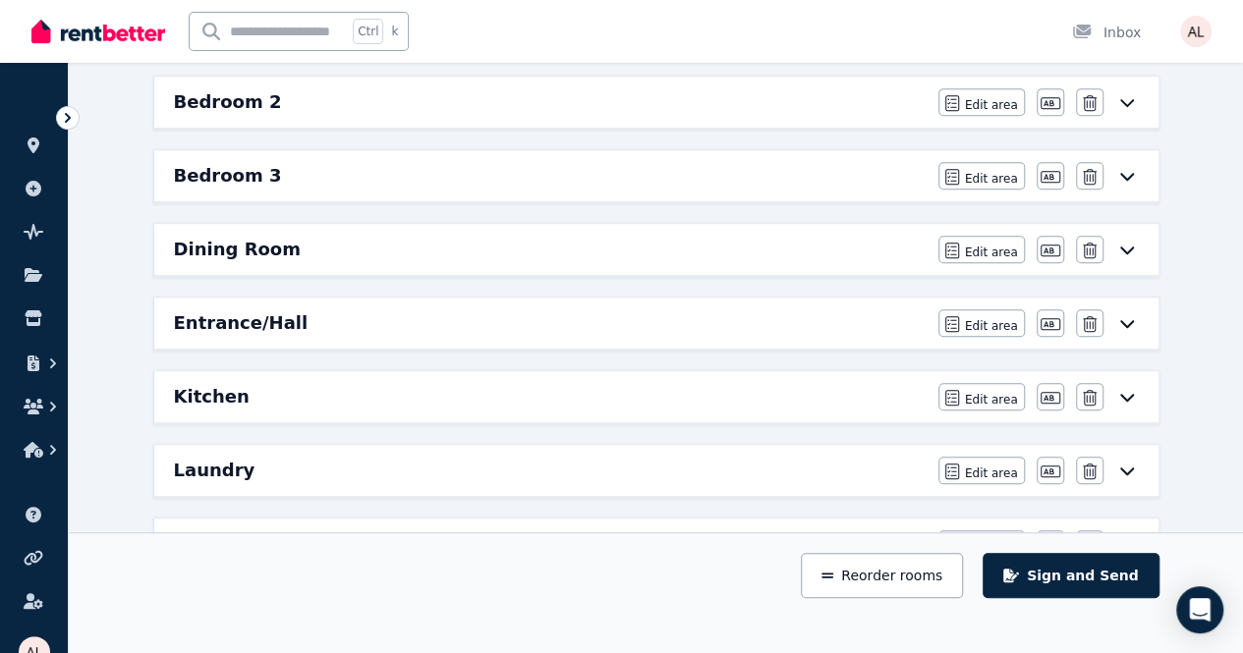
scroll to position [491, 0]
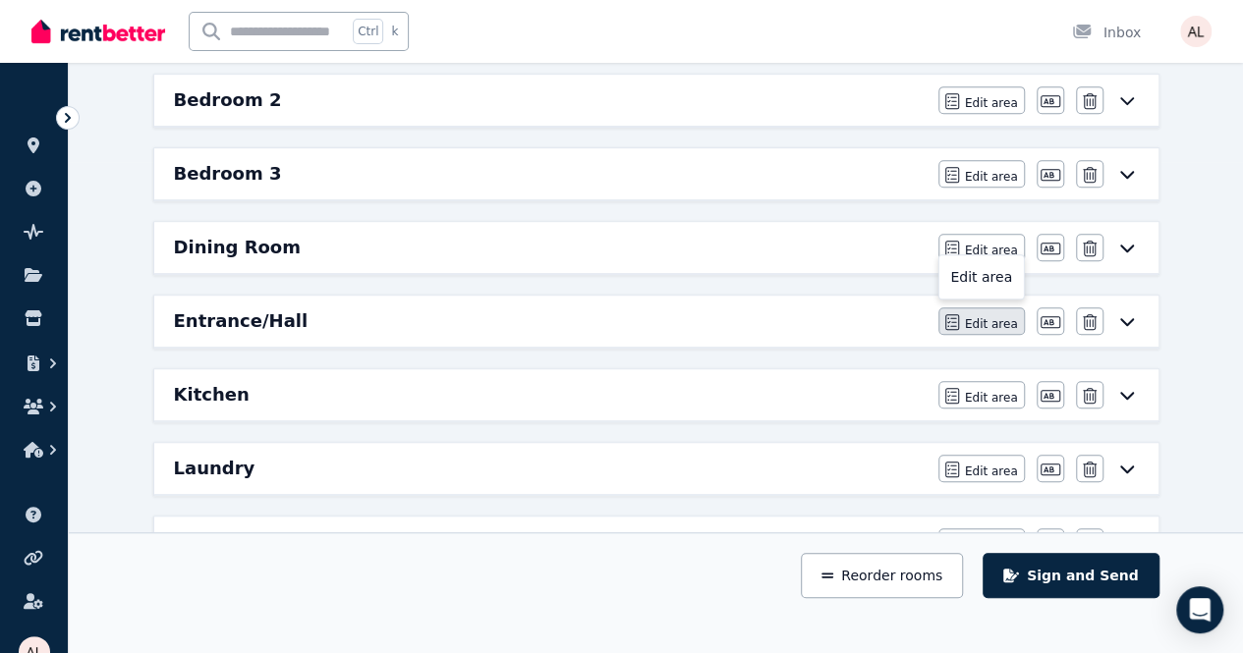
click at [981, 319] on span "Edit area" at bounding box center [991, 324] width 53 height 16
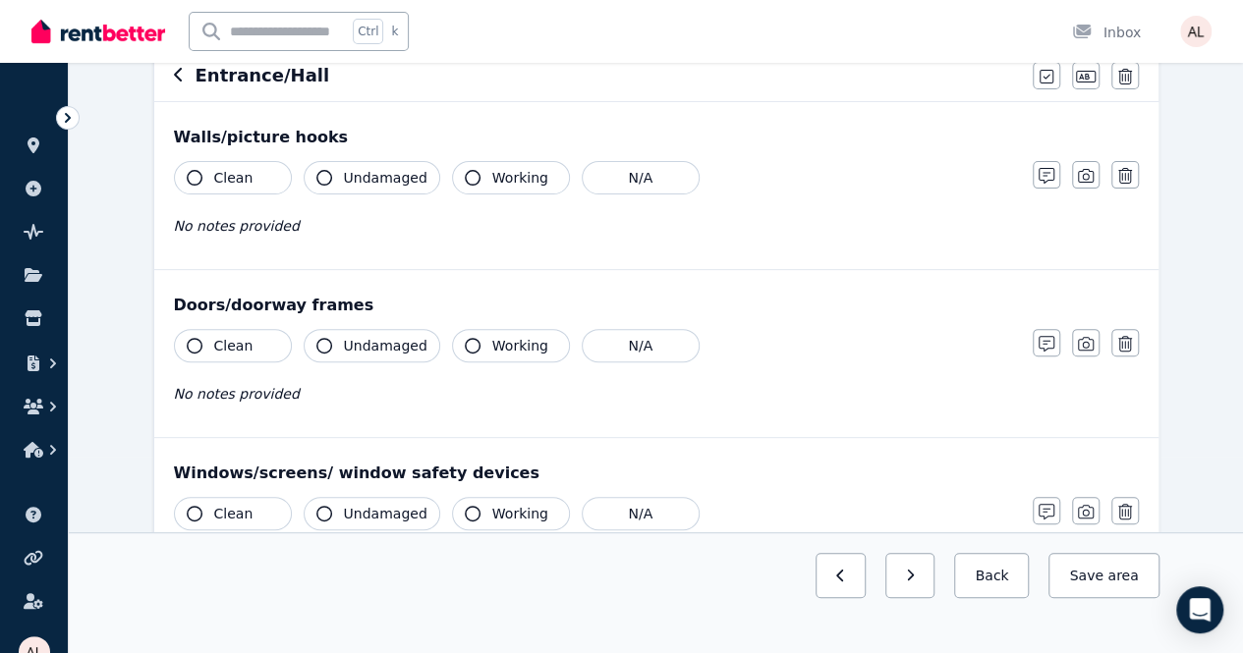
scroll to position [0, 0]
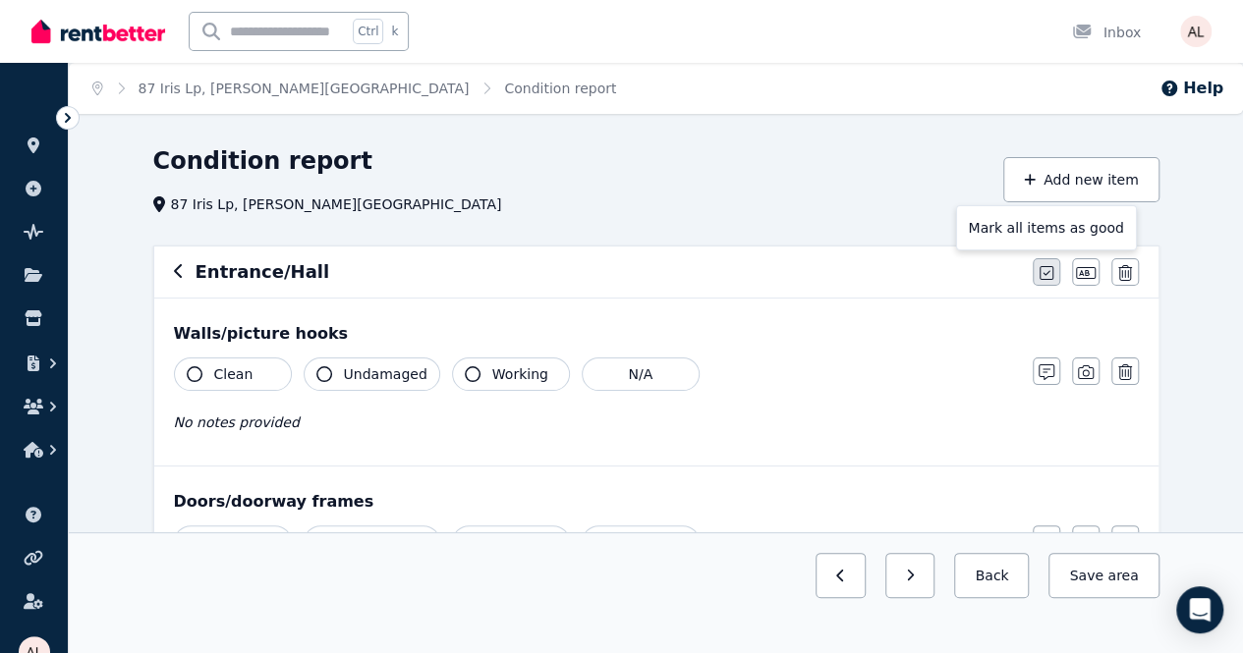
click at [1036, 267] on button "button" at bounding box center [1047, 272] width 28 height 28
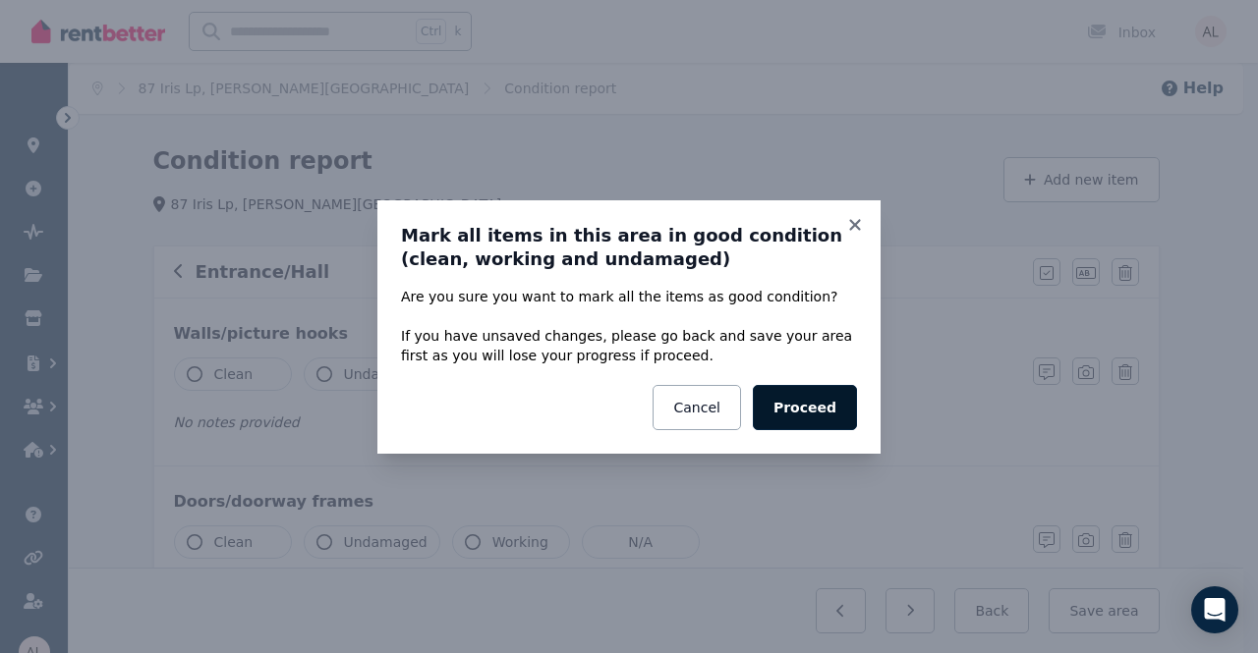
click at [810, 414] on button "Proceed" at bounding box center [805, 407] width 104 height 45
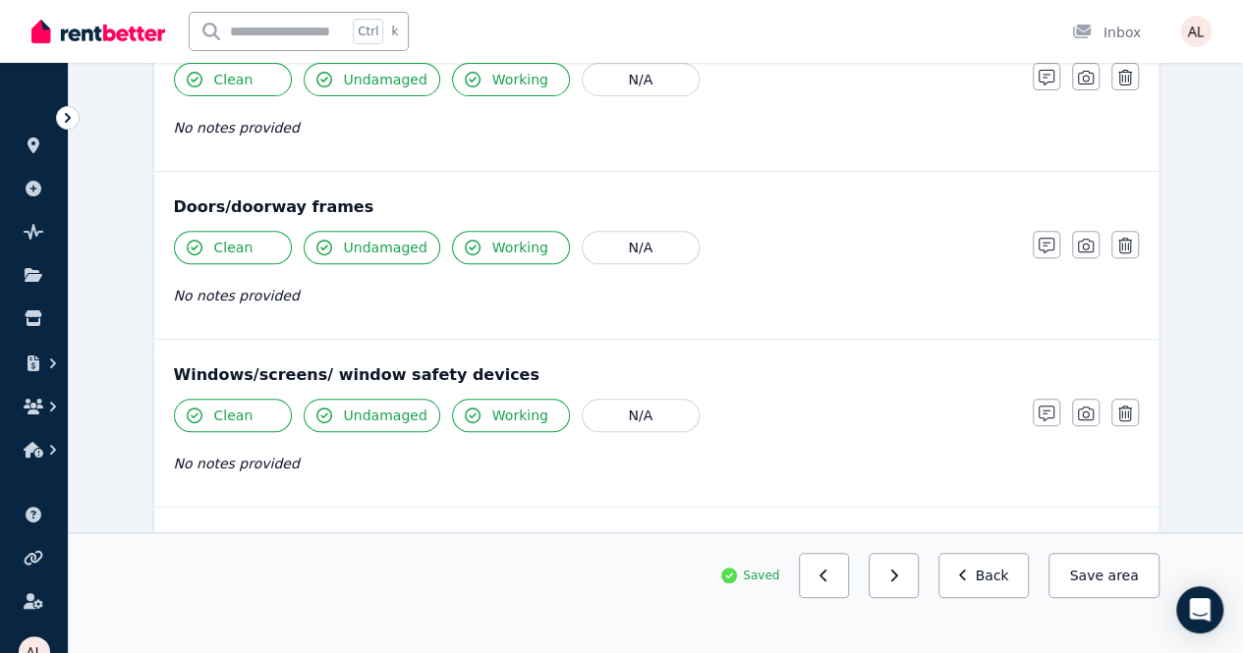
scroll to position [688, 0]
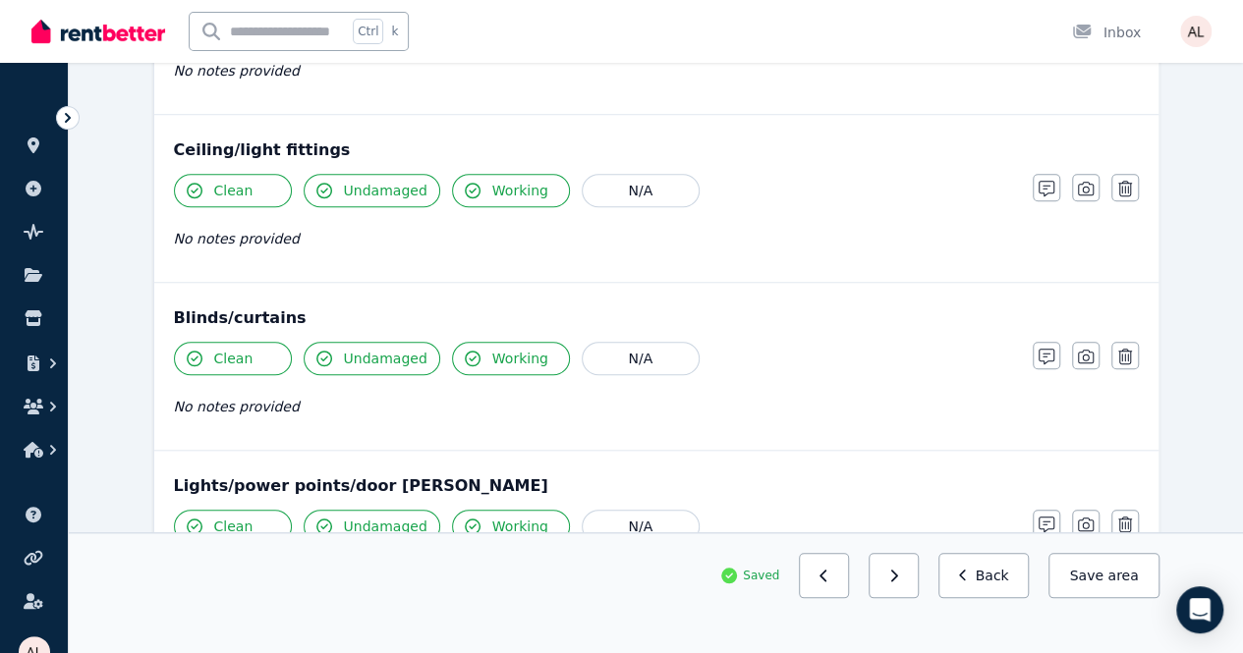
click at [105, 165] on div "Condition report 87 Iris Lp, [PERSON_NAME][GEOGRAPHIC_DATA] Add new item Entran…" at bounding box center [656, 347] width 1174 height 1778
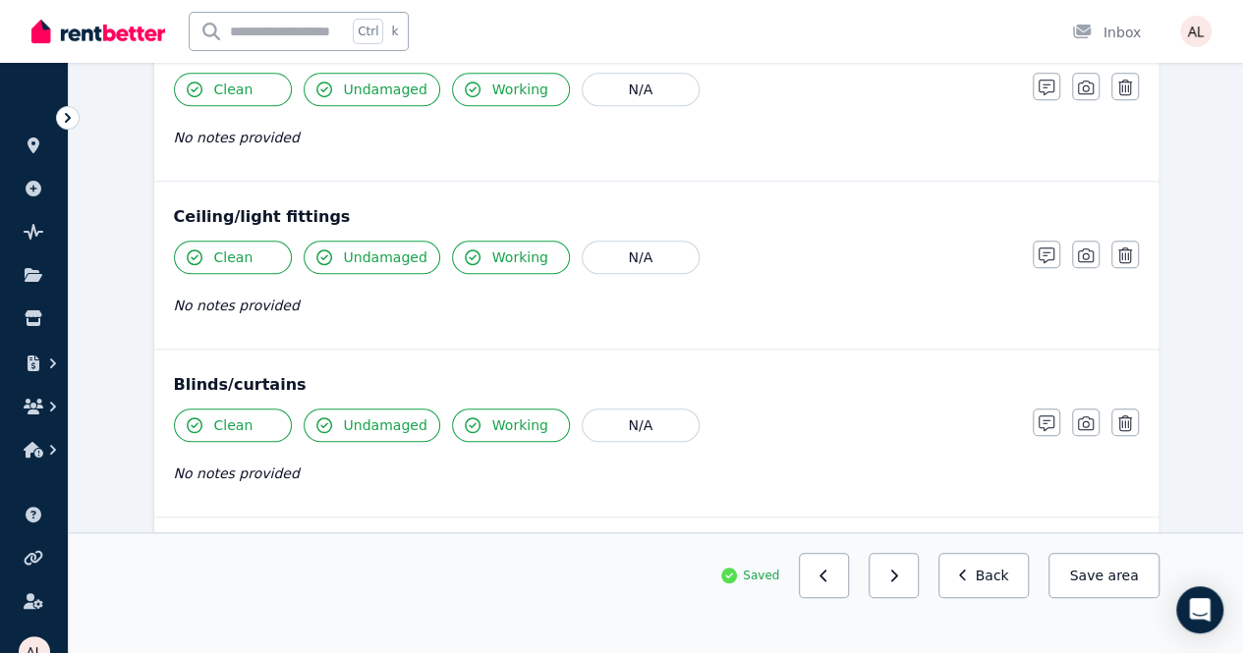
scroll to position [786, 0]
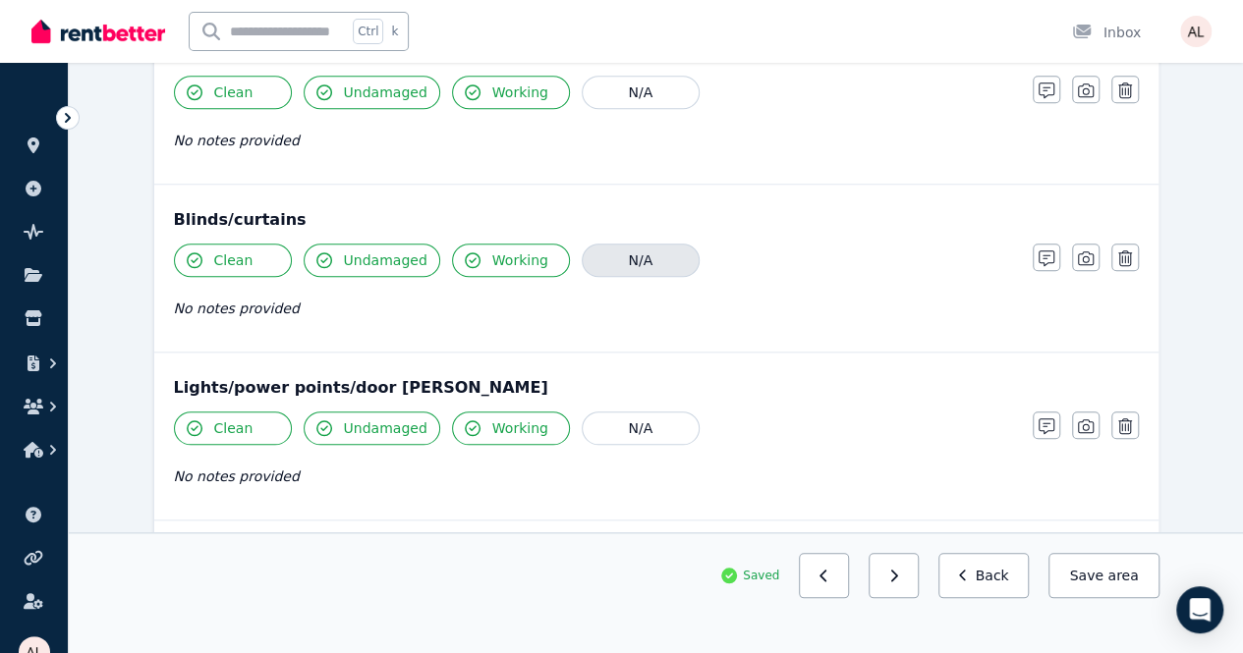
click at [630, 251] on button "N/A" at bounding box center [641, 260] width 118 height 33
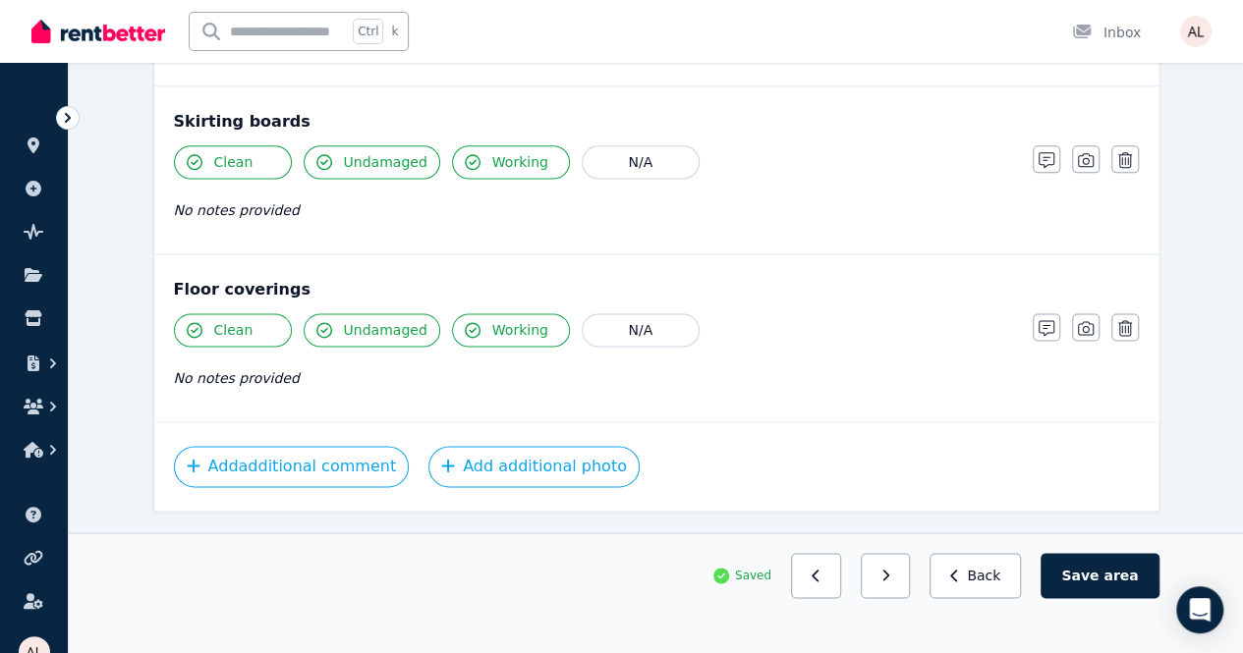
scroll to position [1224, 0]
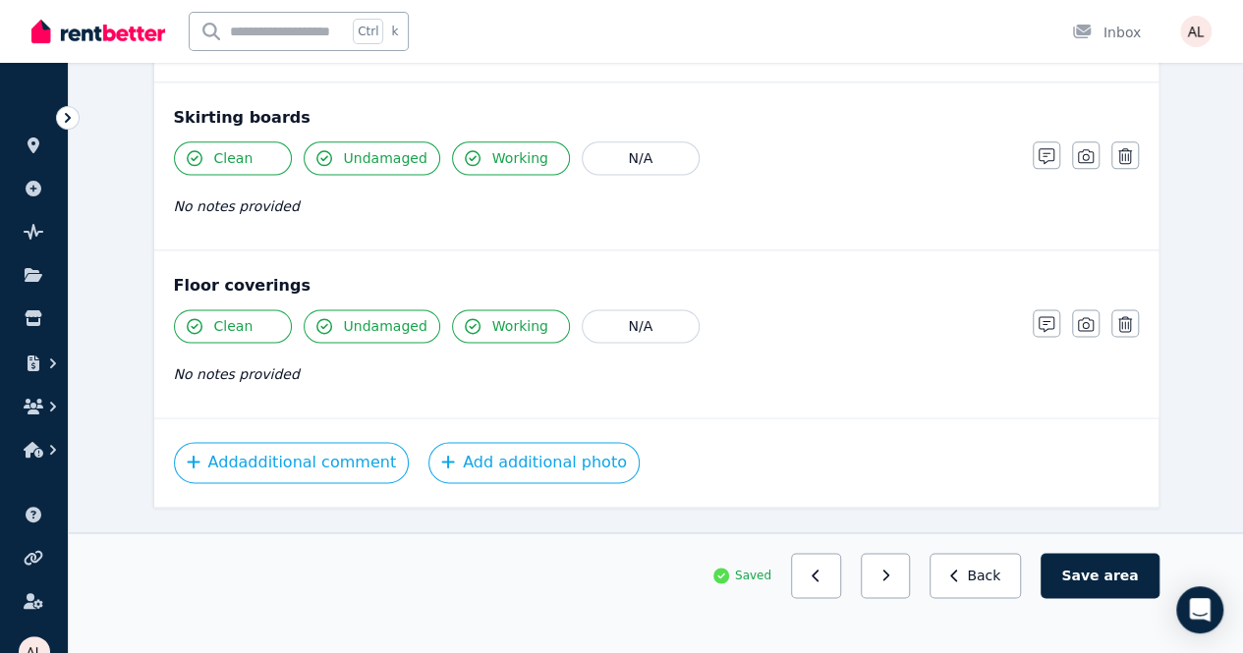
click at [1136, 586] on span "area" at bounding box center [1120, 576] width 34 height 20
click at [1073, 598] on button "Save area" at bounding box center [1103, 575] width 110 height 45
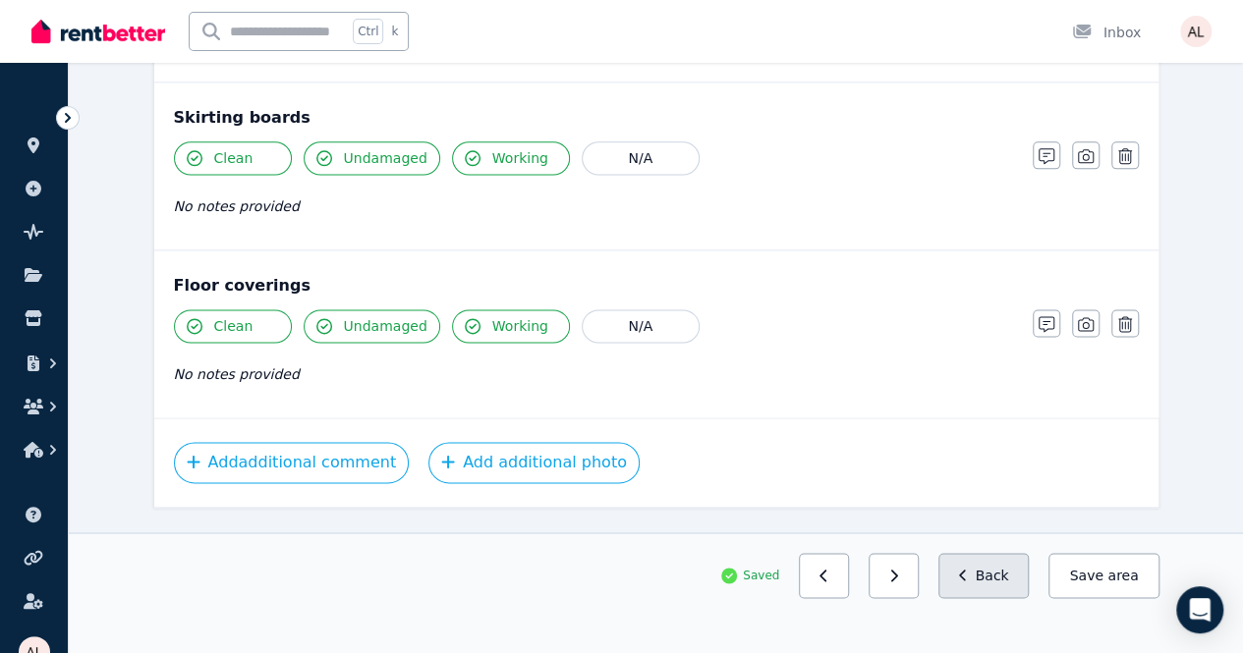
click at [1030, 598] on button "Back" at bounding box center [983, 575] width 91 height 45
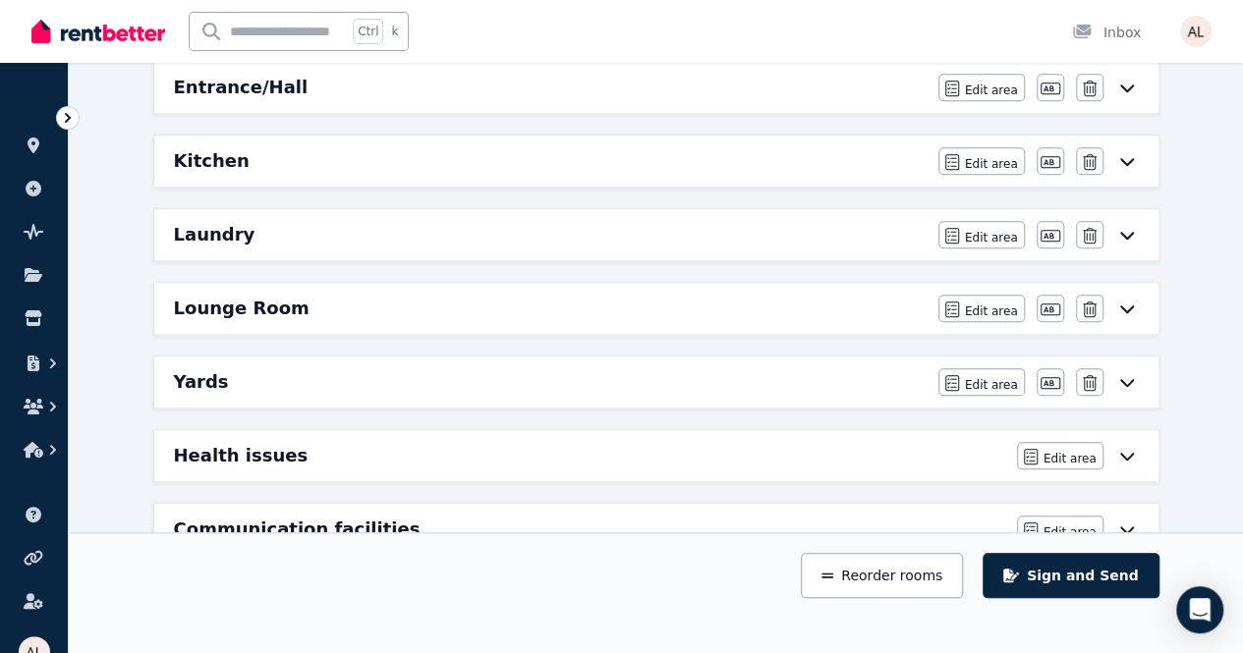
scroll to position [684, 0]
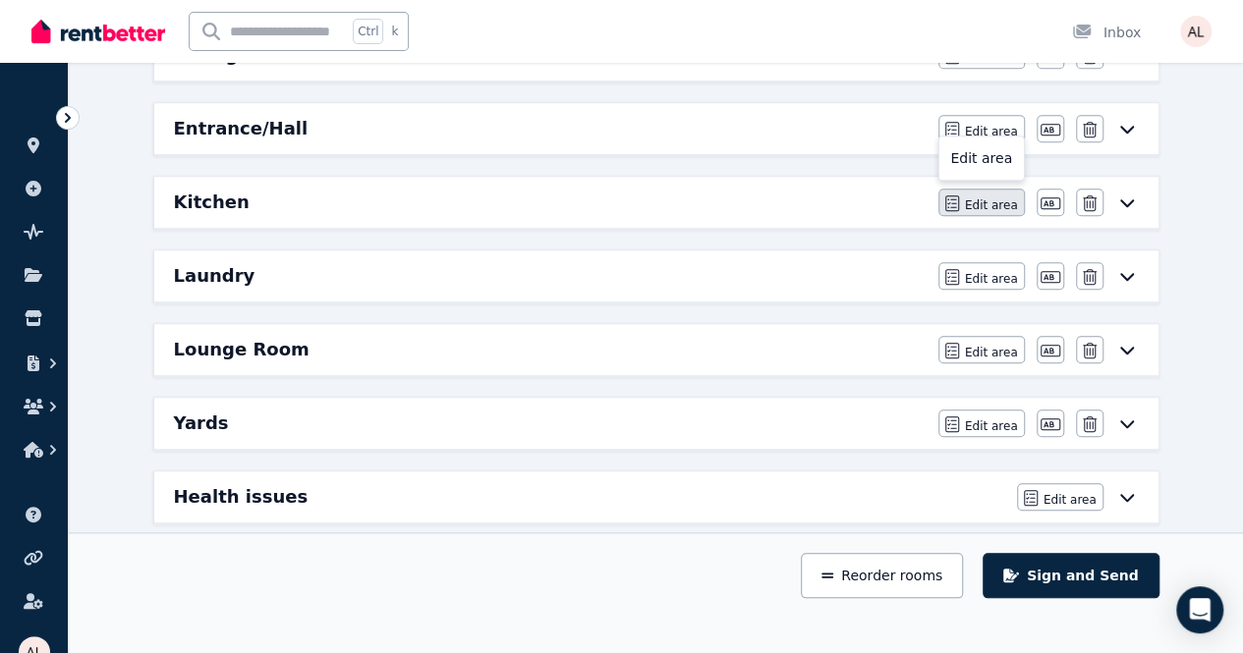
click at [1008, 197] on span "Edit area" at bounding box center [991, 205] width 53 height 16
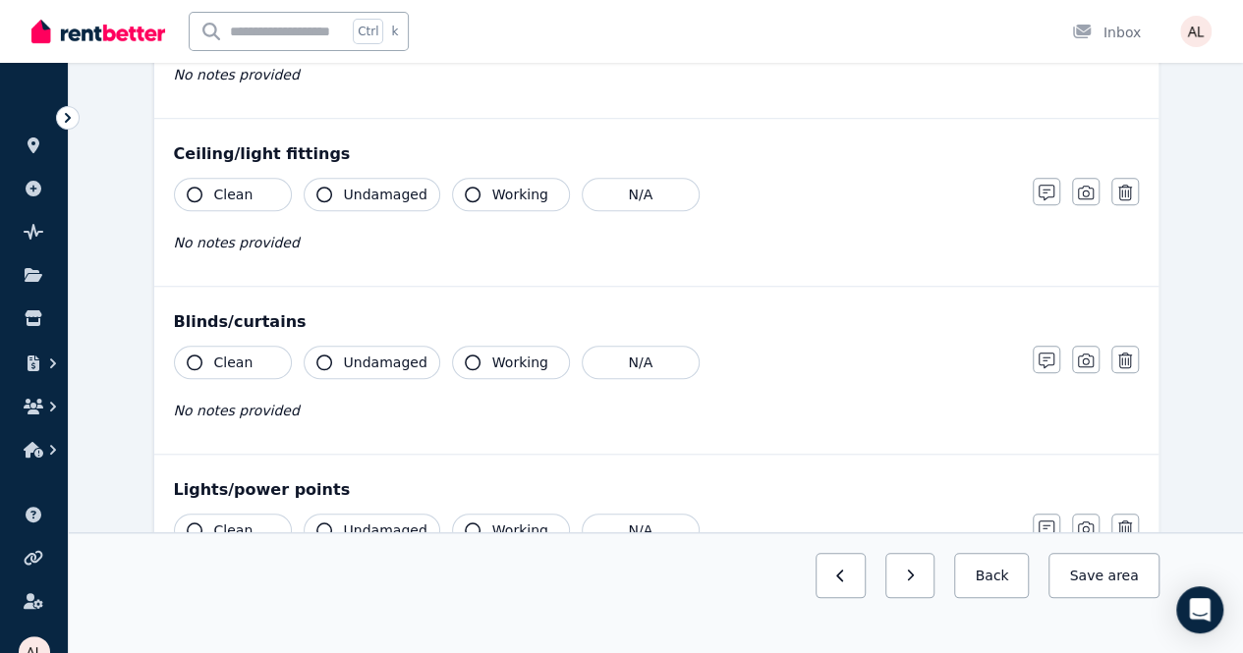
scroll to position [0, 0]
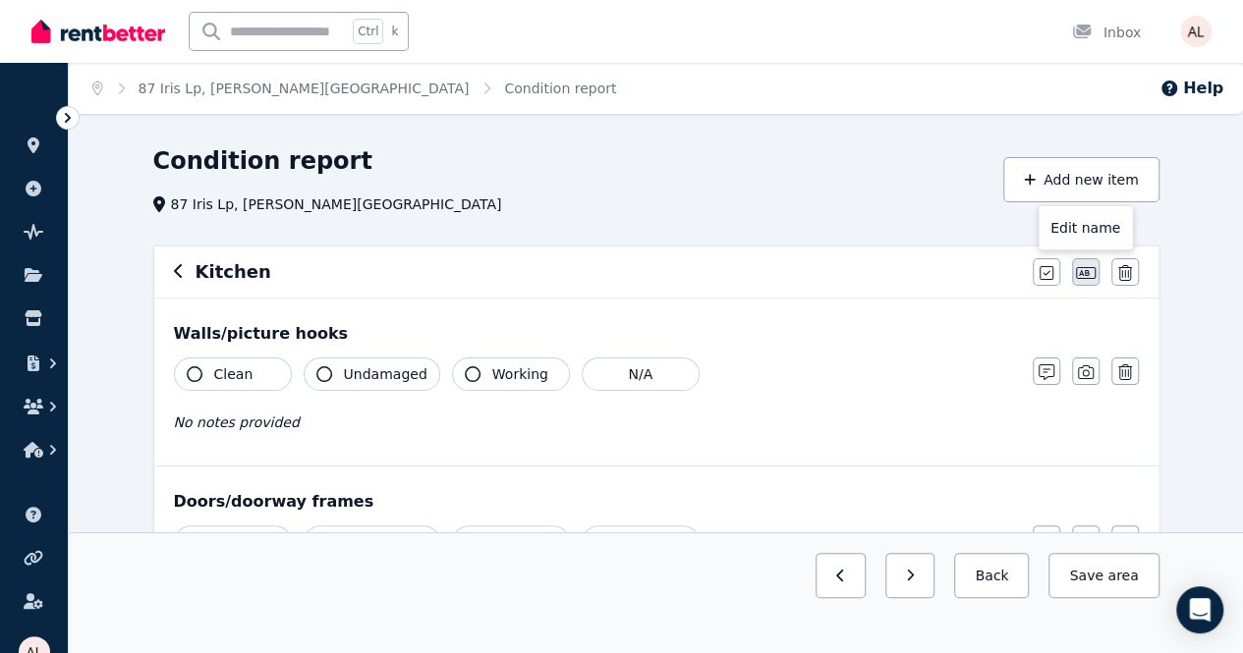
click at [1078, 266] on icon "button" at bounding box center [1086, 273] width 20 height 16
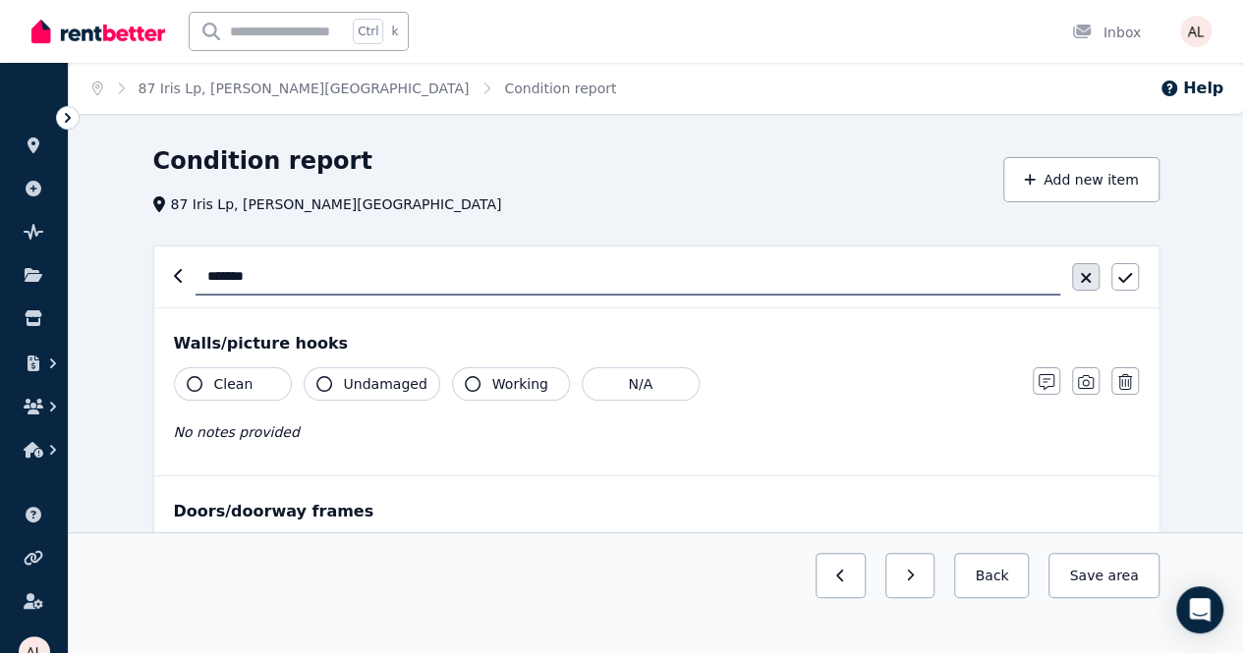
click at [1098, 278] on button "button" at bounding box center [1086, 277] width 28 height 28
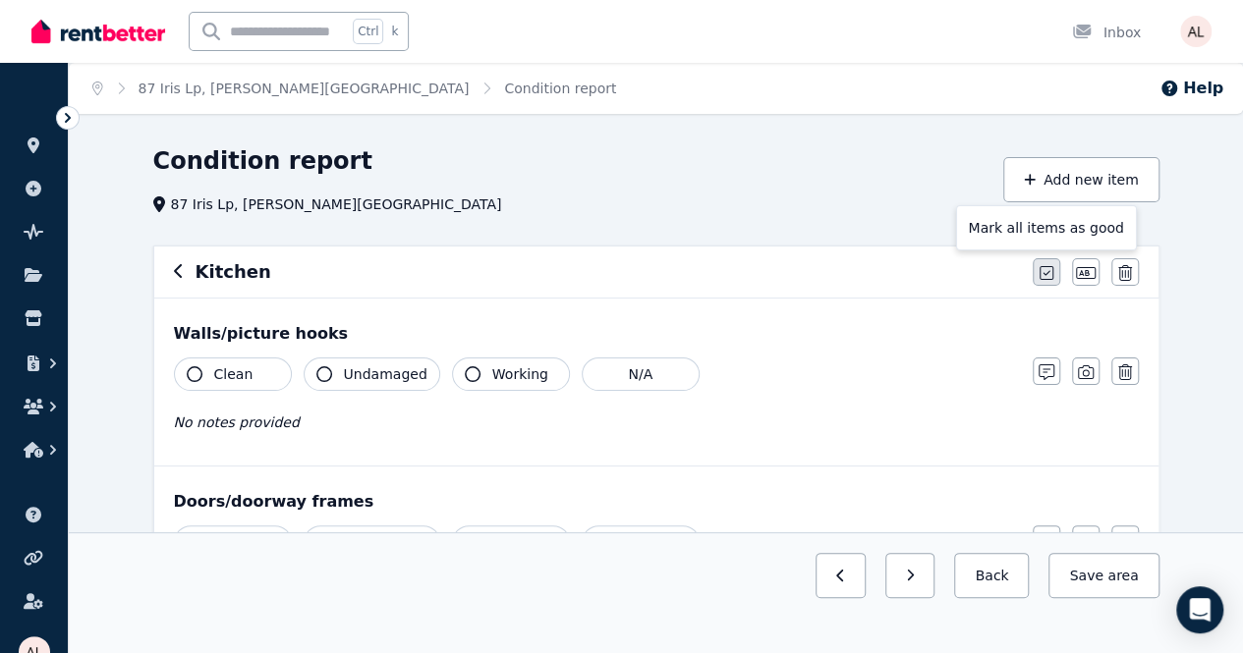
click at [1053, 267] on button "button" at bounding box center [1047, 272] width 28 height 28
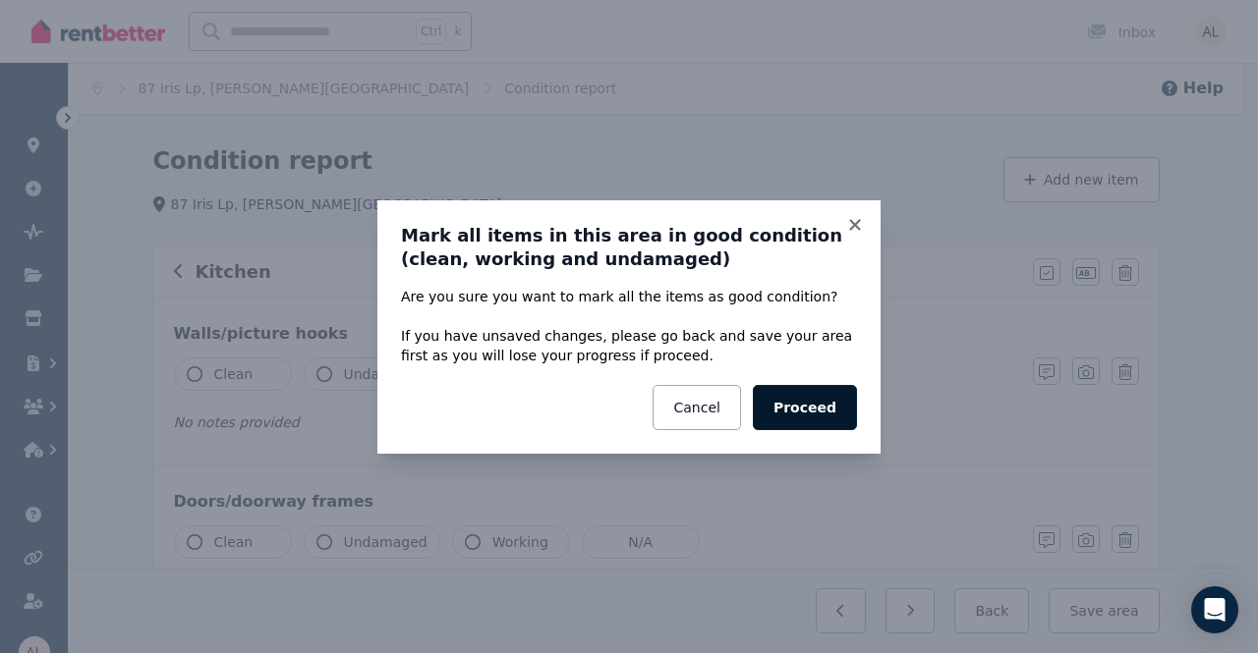
click at [843, 411] on button "Proceed" at bounding box center [805, 407] width 104 height 45
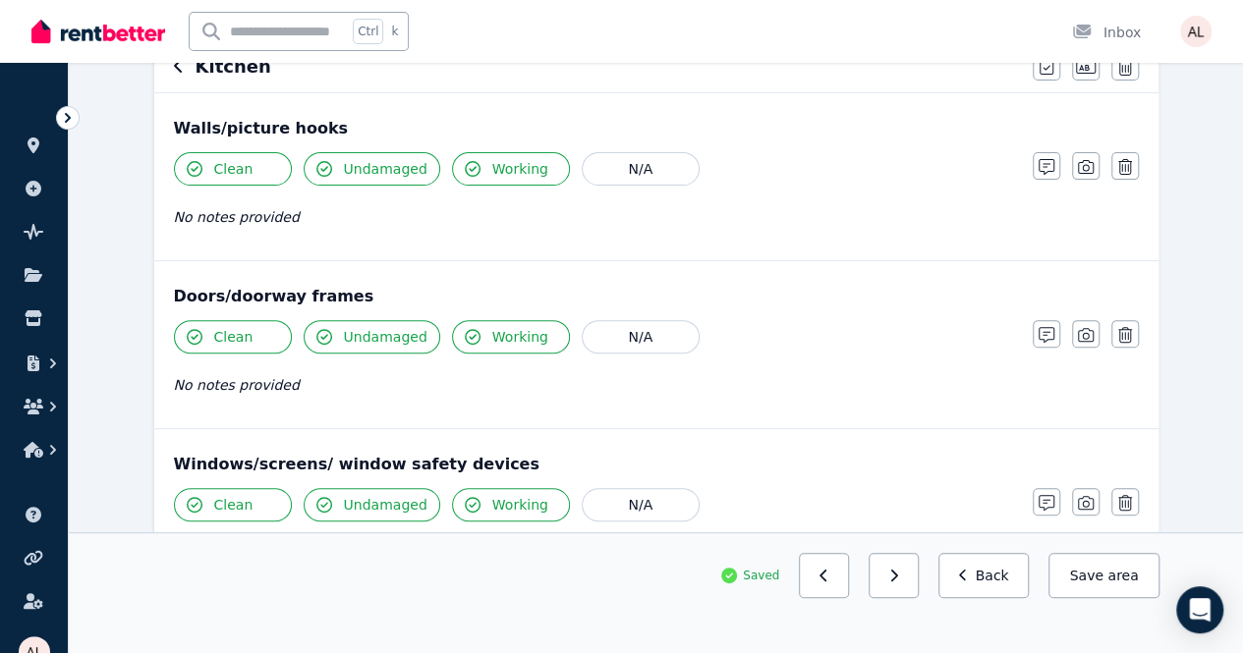
scroll to position [295, 0]
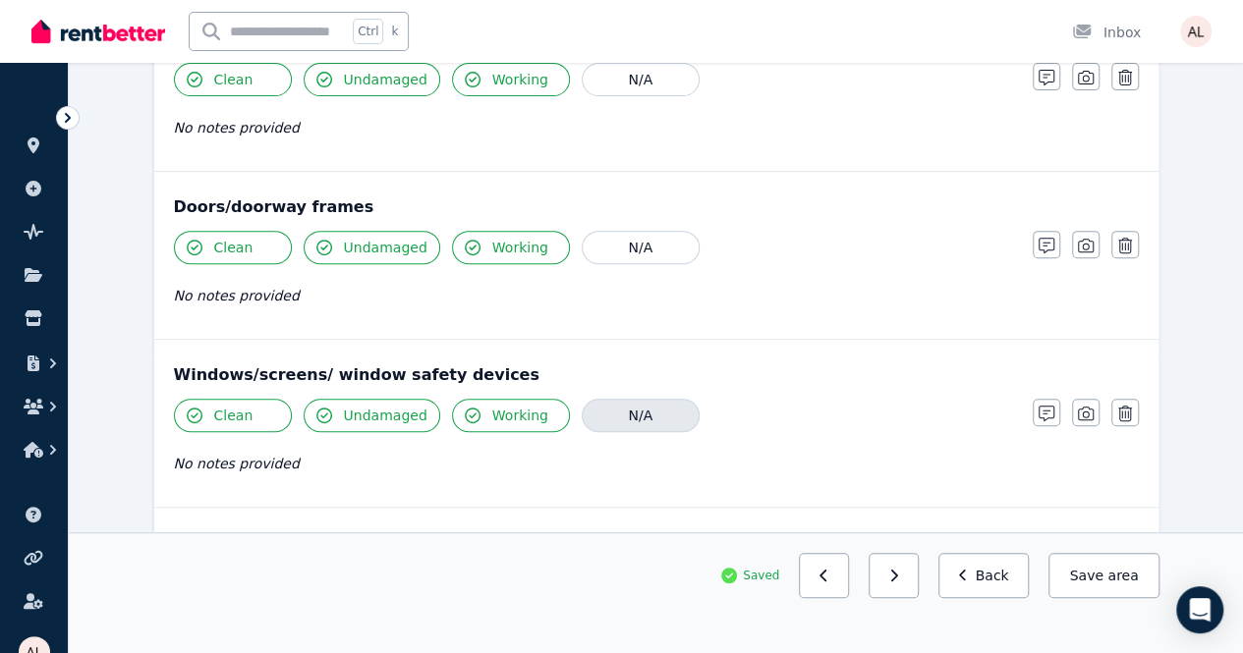
click at [621, 421] on button "N/A" at bounding box center [641, 415] width 118 height 33
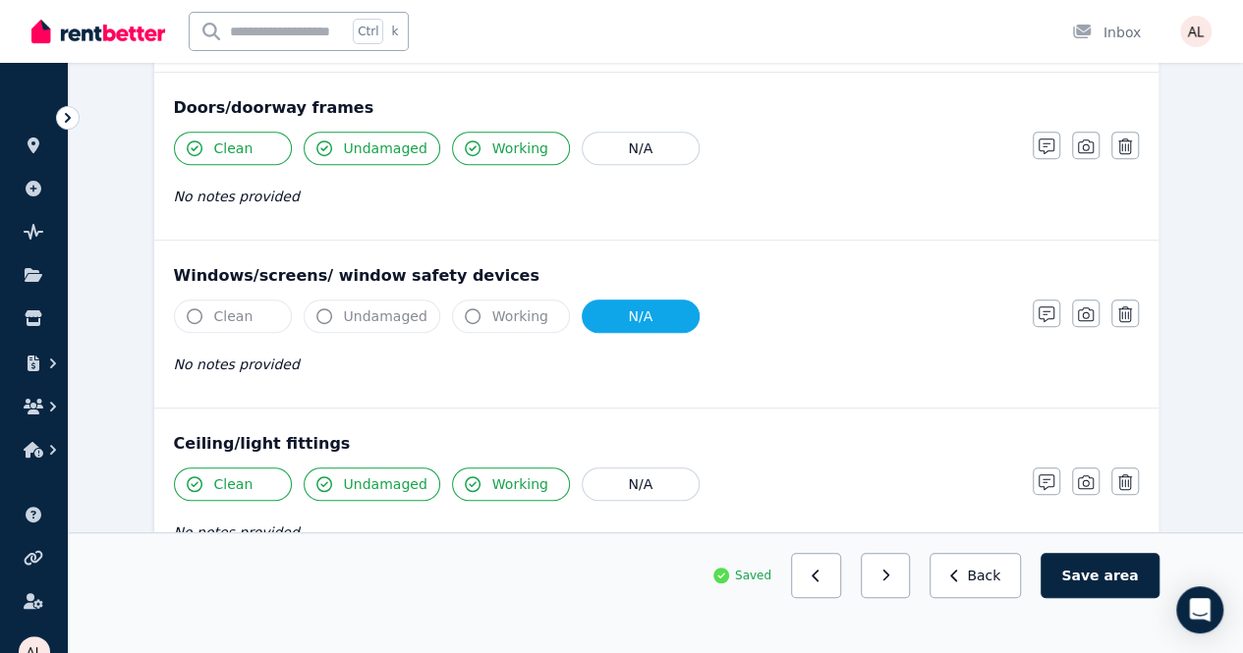
scroll to position [491, 0]
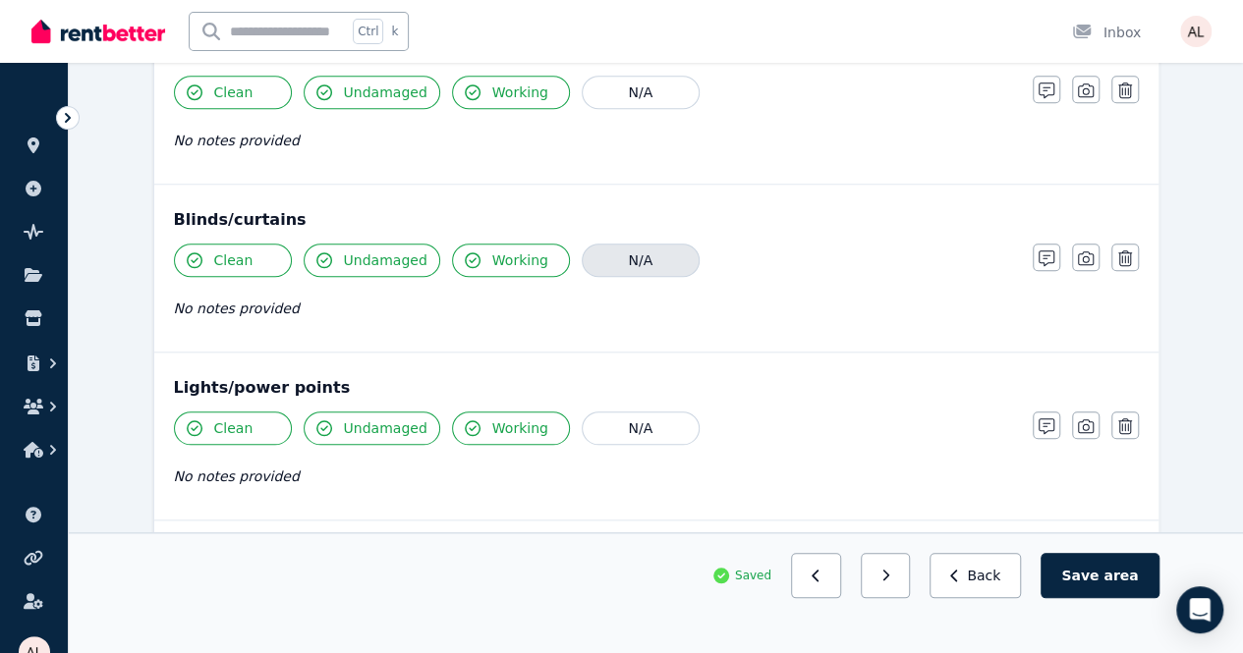
click at [658, 261] on button "N/A" at bounding box center [641, 260] width 118 height 33
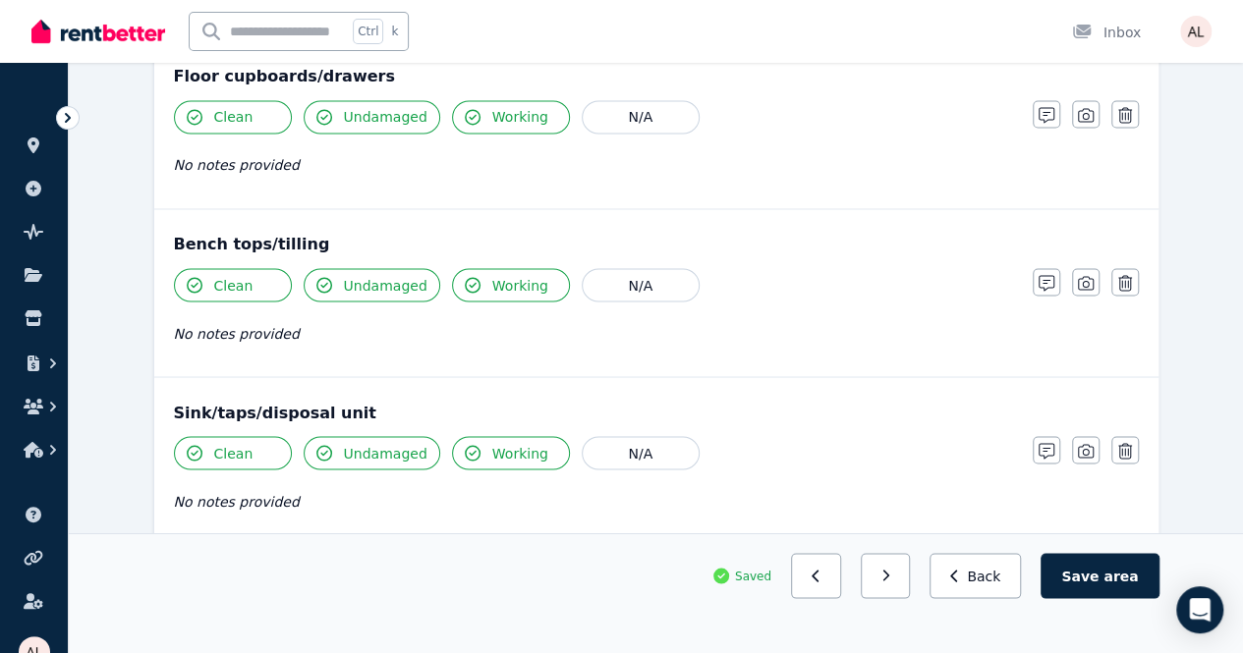
scroll to position [1572, 0]
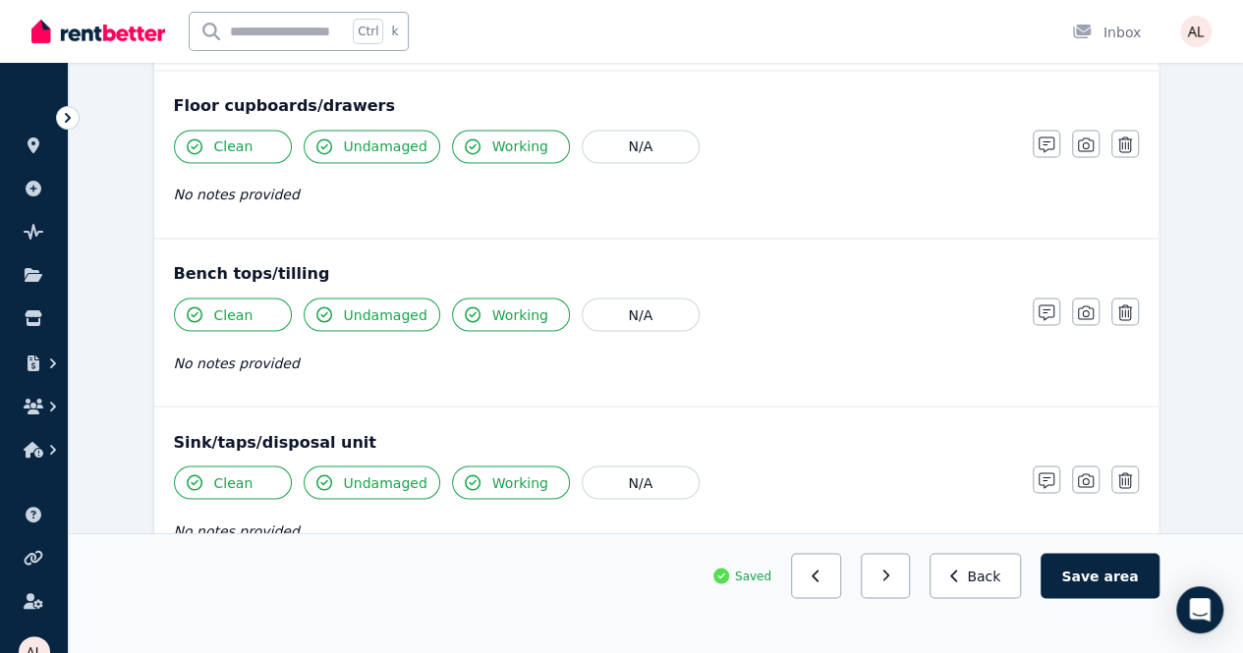
click at [238, 99] on div "Floor cupboards/drawers" at bounding box center [656, 106] width 965 height 24
click at [221, 101] on div "Floor cupboards/drawers" at bounding box center [656, 106] width 965 height 24
drag, startPoint x: 214, startPoint y: 97, endPoint x: 187, endPoint y: 98, distance: 27.5
click at [187, 98] on div "Floor cupboards/drawers" at bounding box center [656, 106] width 965 height 24
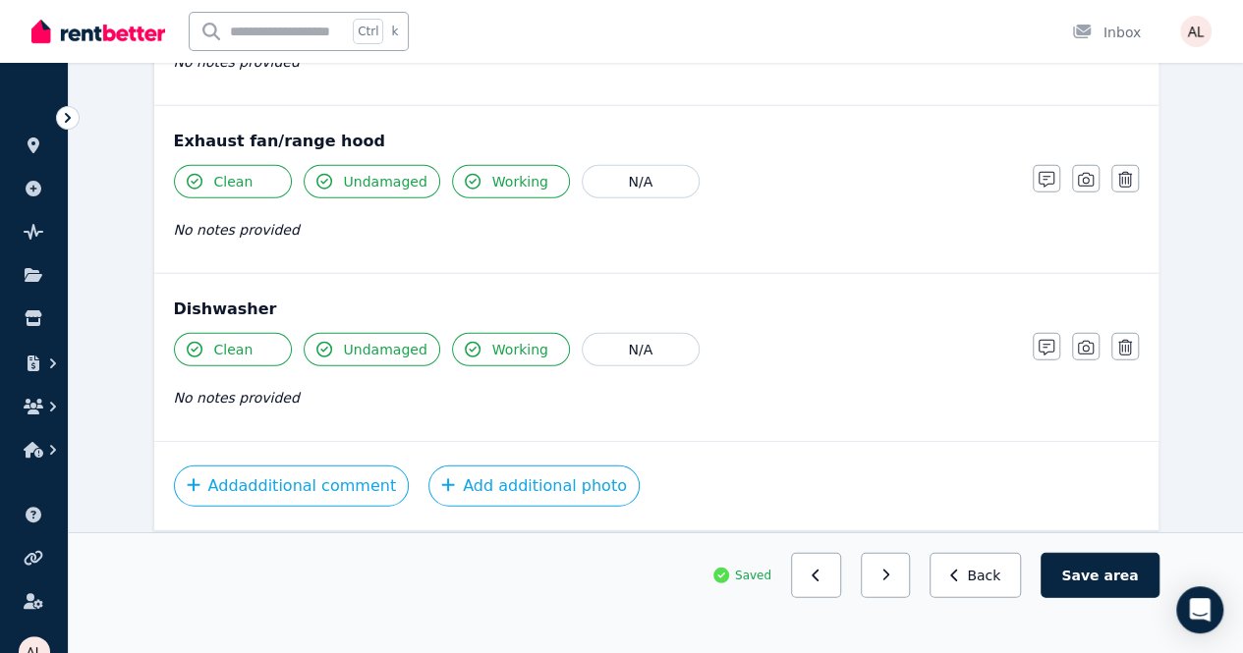
scroll to position [2393, 0]
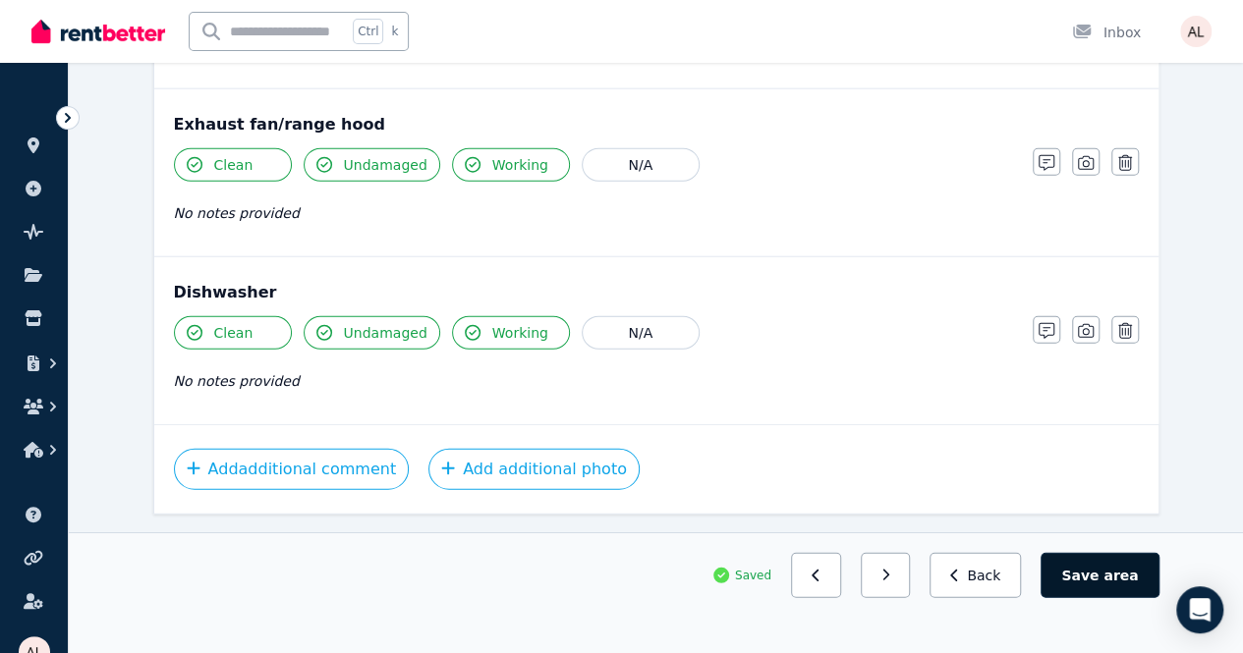
click at [1142, 596] on button "Save area" at bounding box center [1099, 575] width 118 height 45
click at [977, 598] on button "Back" at bounding box center [983, 575] width 91 height 45
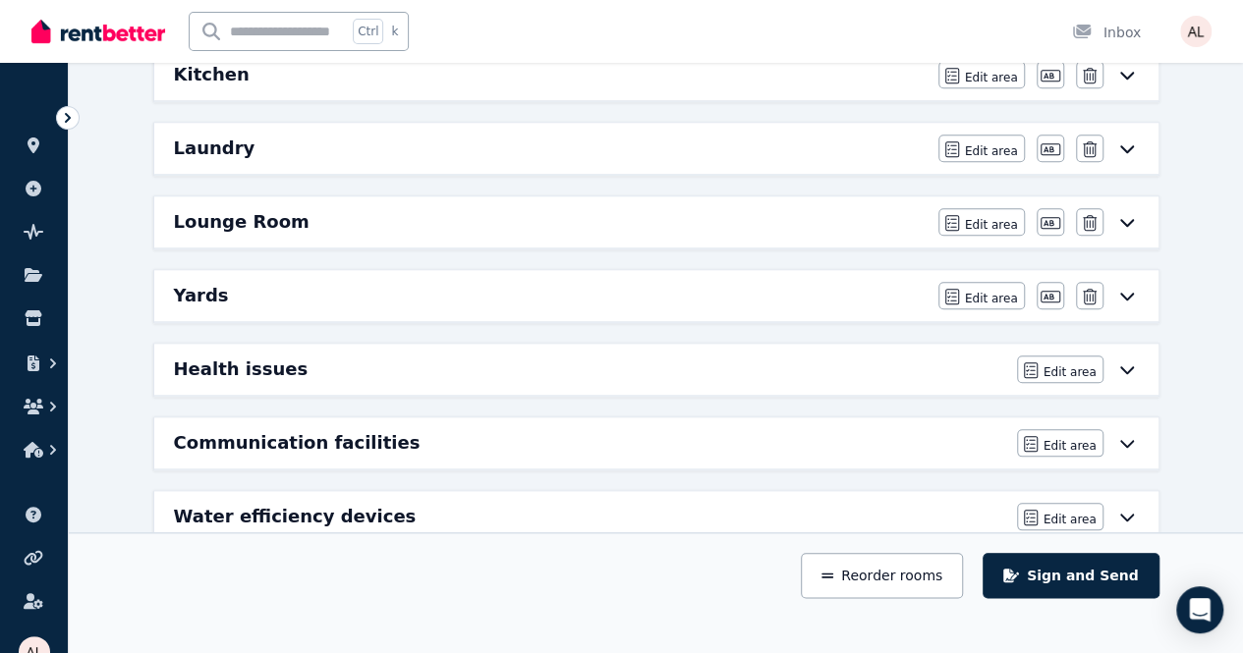
scroll to position [782, 0]
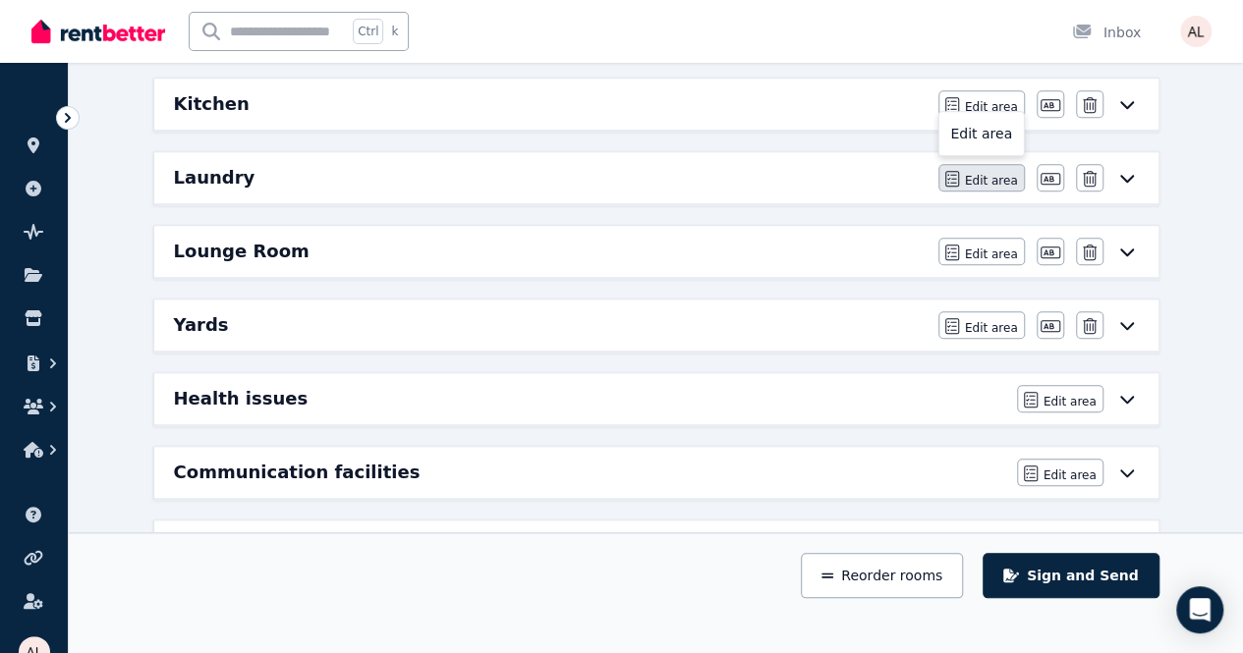
click at [985, 173] on span "Edit area" at bounding box center [991, 181] width 53 height 16
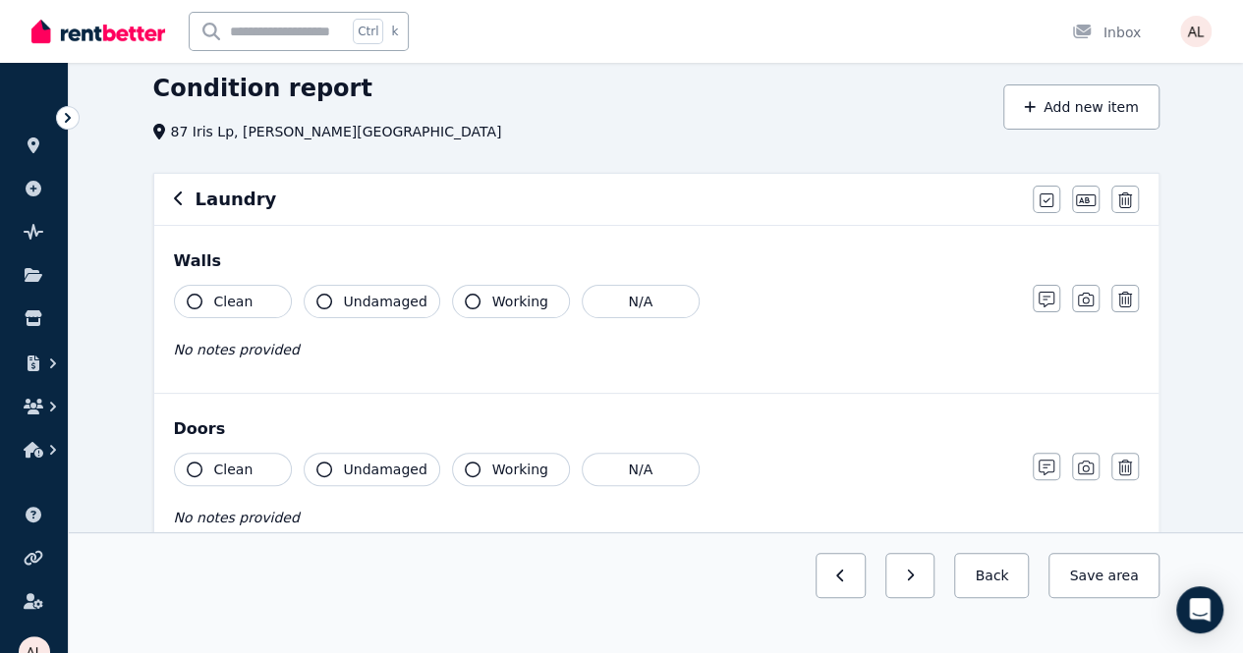
scroll to position [98, 0]
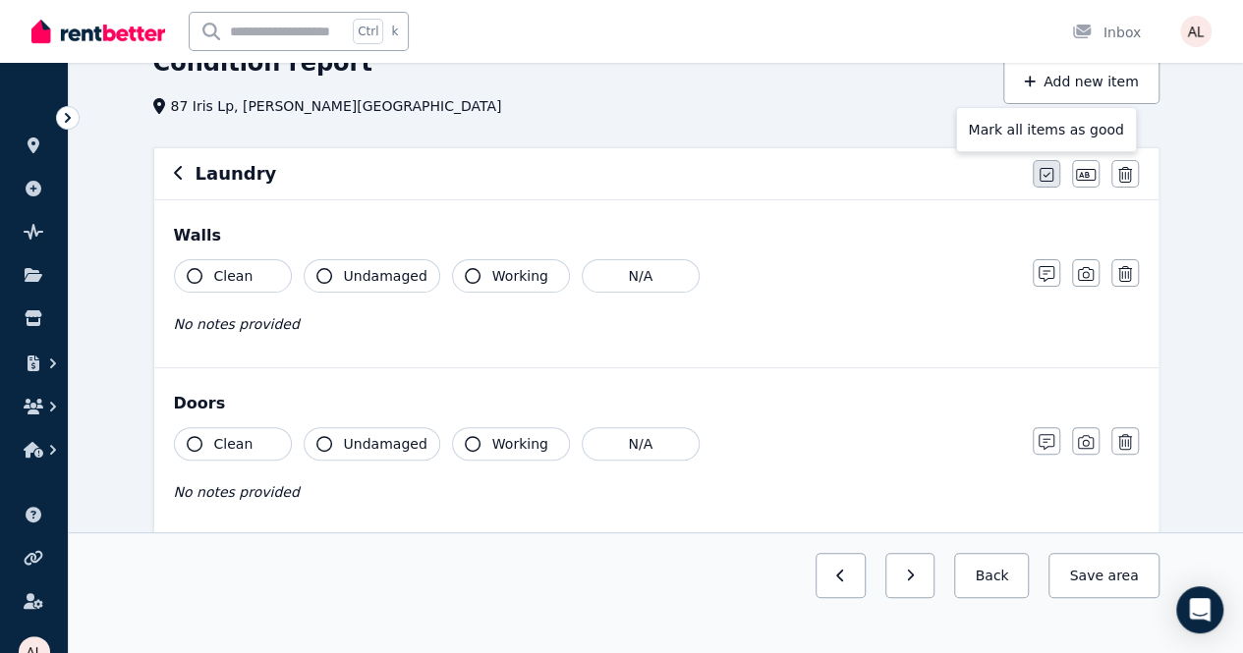
click at [1053, 182] on button "button" at bounding box center [1047, 174] width 28 height 28
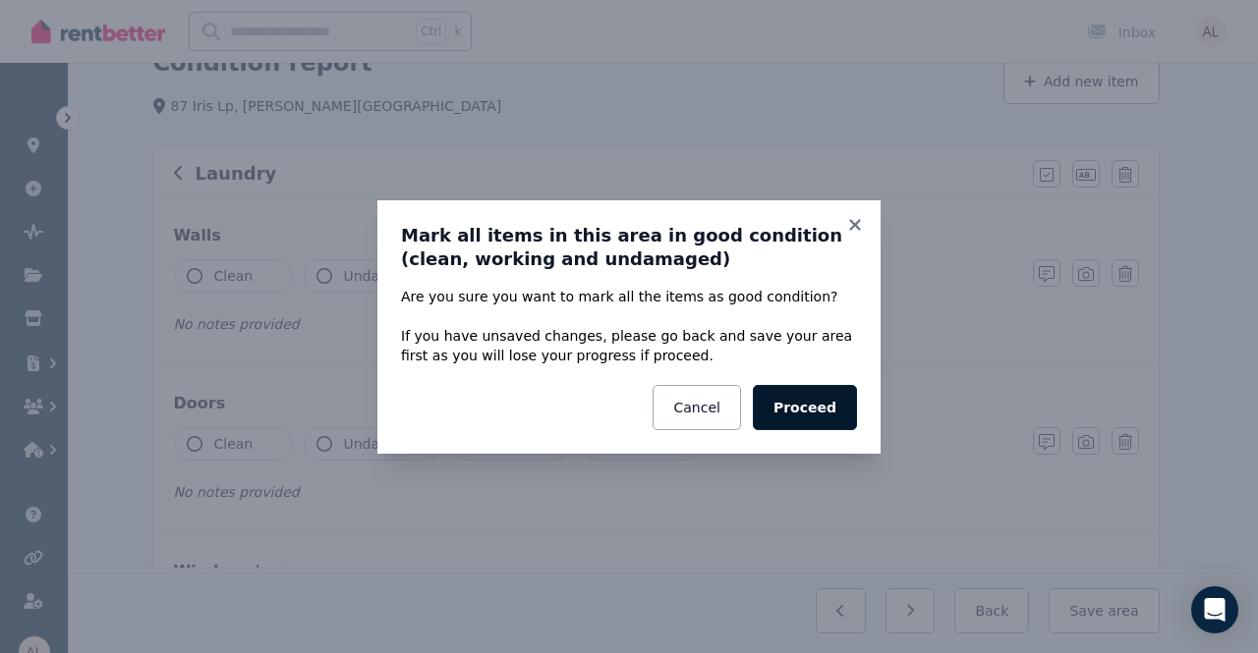
click at [829, 386] on button "Proceed" at bounding box center [805, 407] width 104 height 45
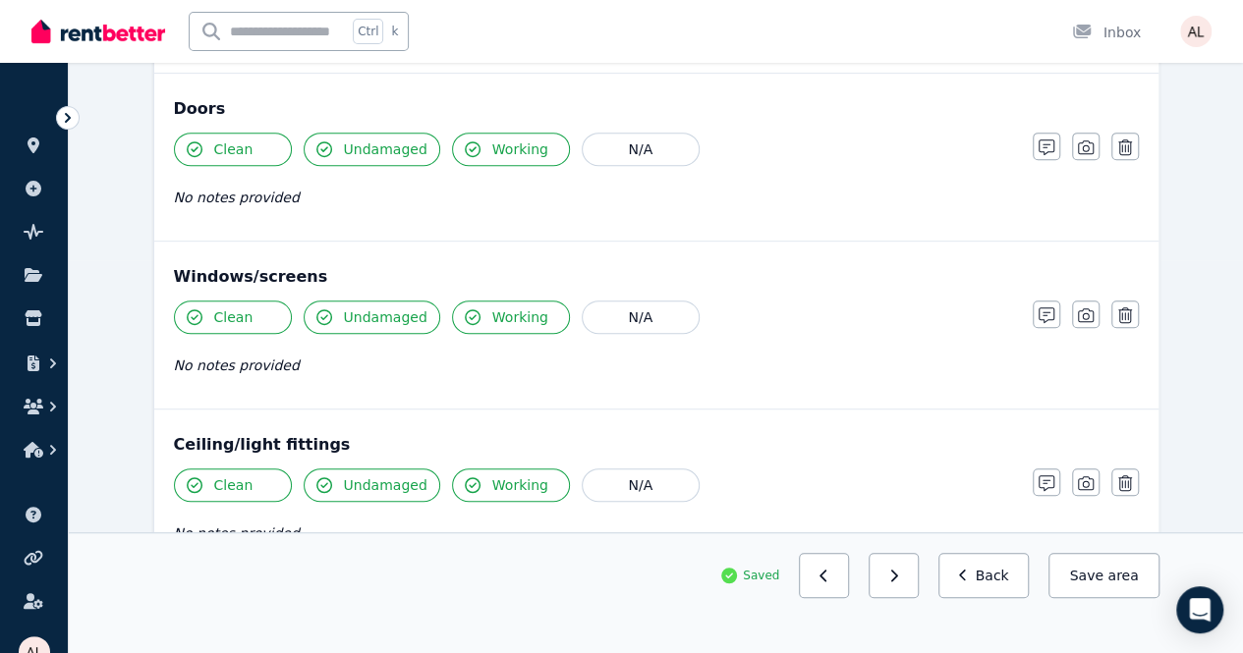
scroll to position [491, 0]
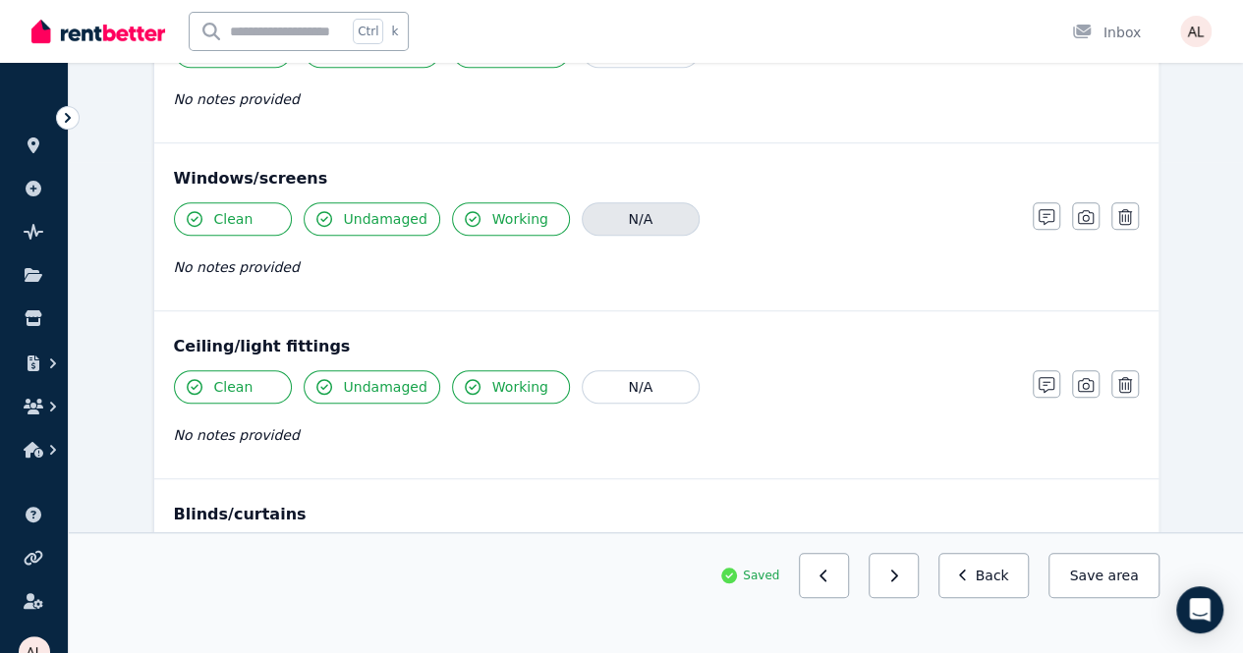
click at [619, 225] on button "N/A" at bounding box center [641, 218] width 118 height 33
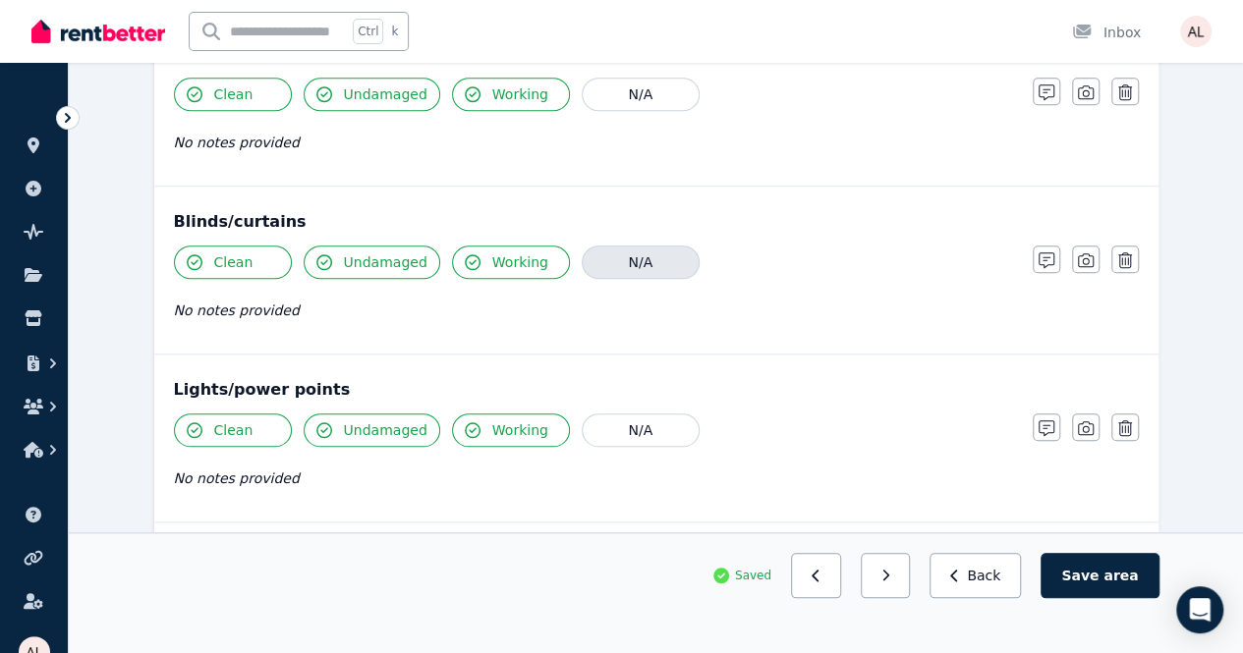
scroll to position [786, 0]
click at [672, 272] on div "Clean Undamaged Working N/A No notes provided" at bounding box center [593, 292] width 839 height 96
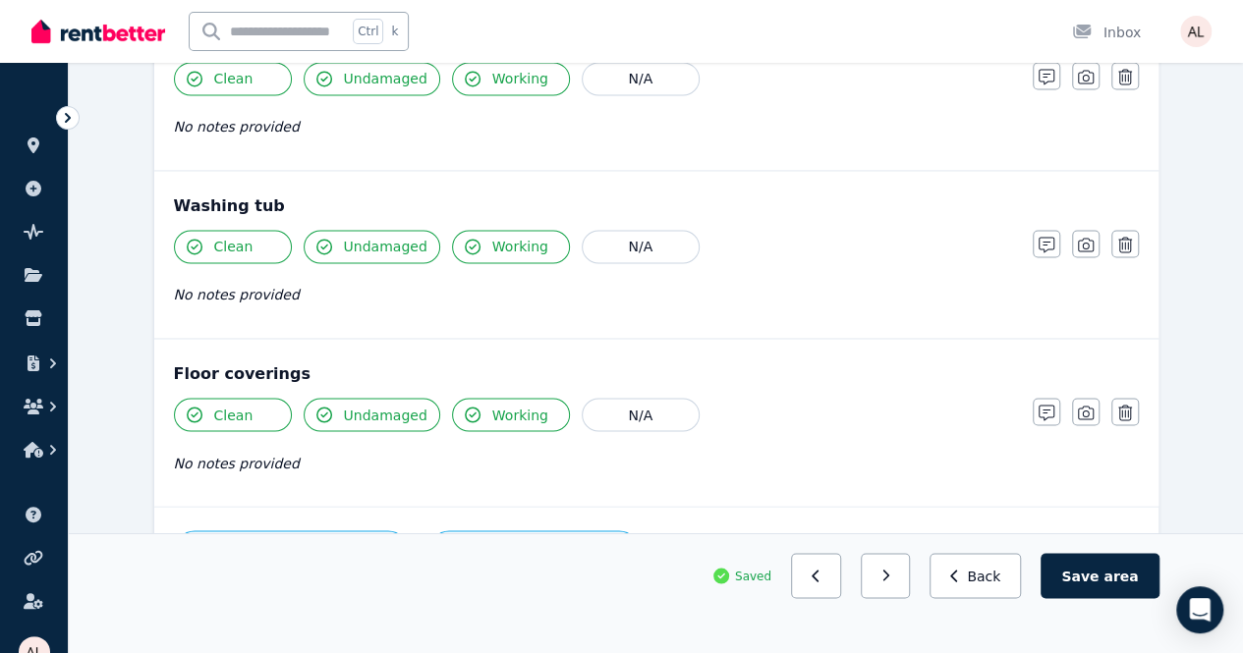
scroll to position [1474, 0]
click at [646, 240] on button "N/A" at bounding box center [641, 244] width 118 height 33
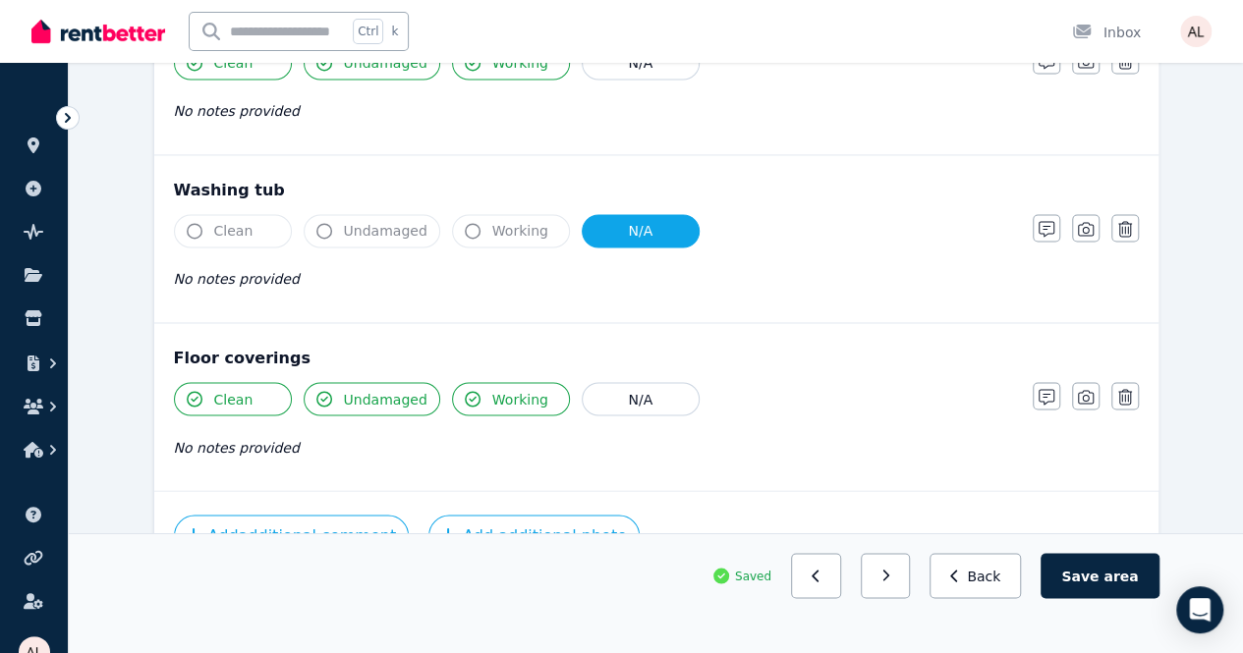
scroll to position [1558, 0]
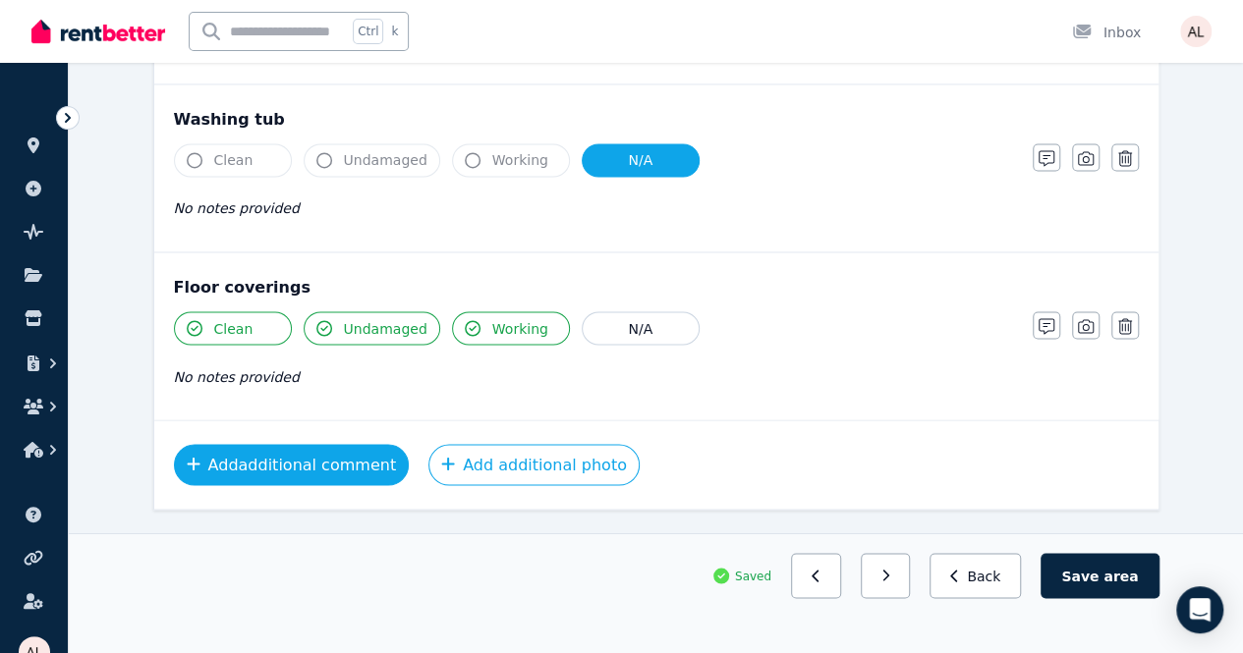
click at [352, 461] on button "Add additional comment" at bounding box center [292, 464] width 236 height 41
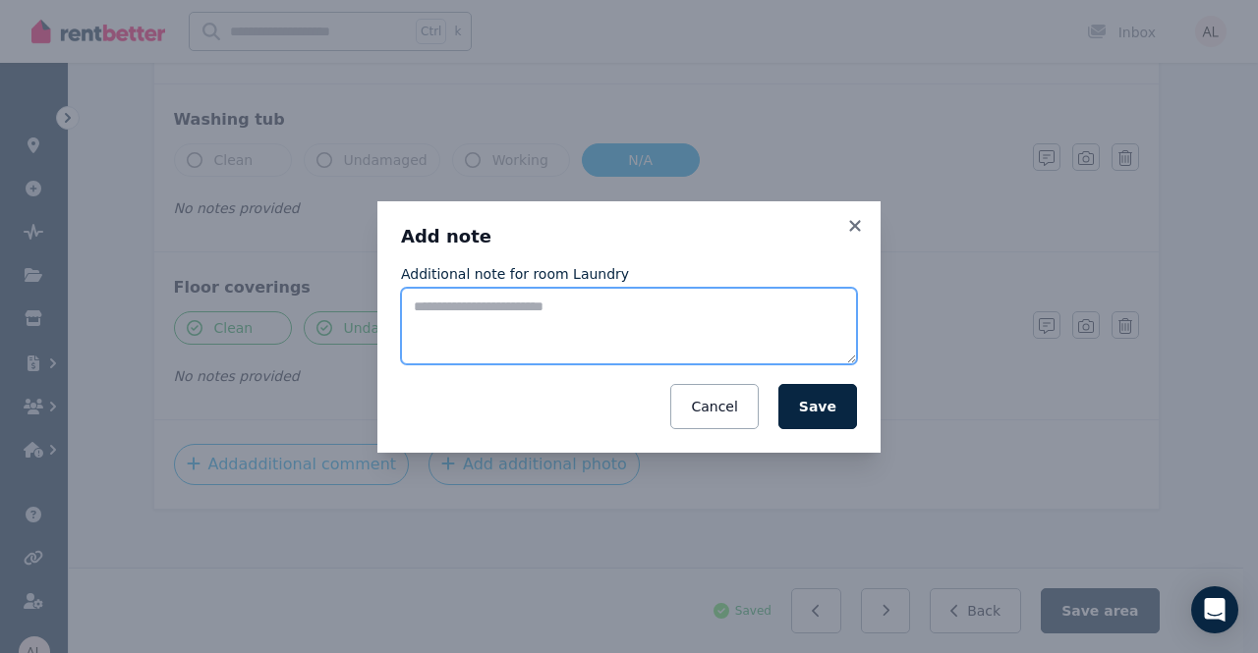
click at [515, 306] on textarea "Additional note for room Laundry" at bounding box center [629, 326] width 456 height 77
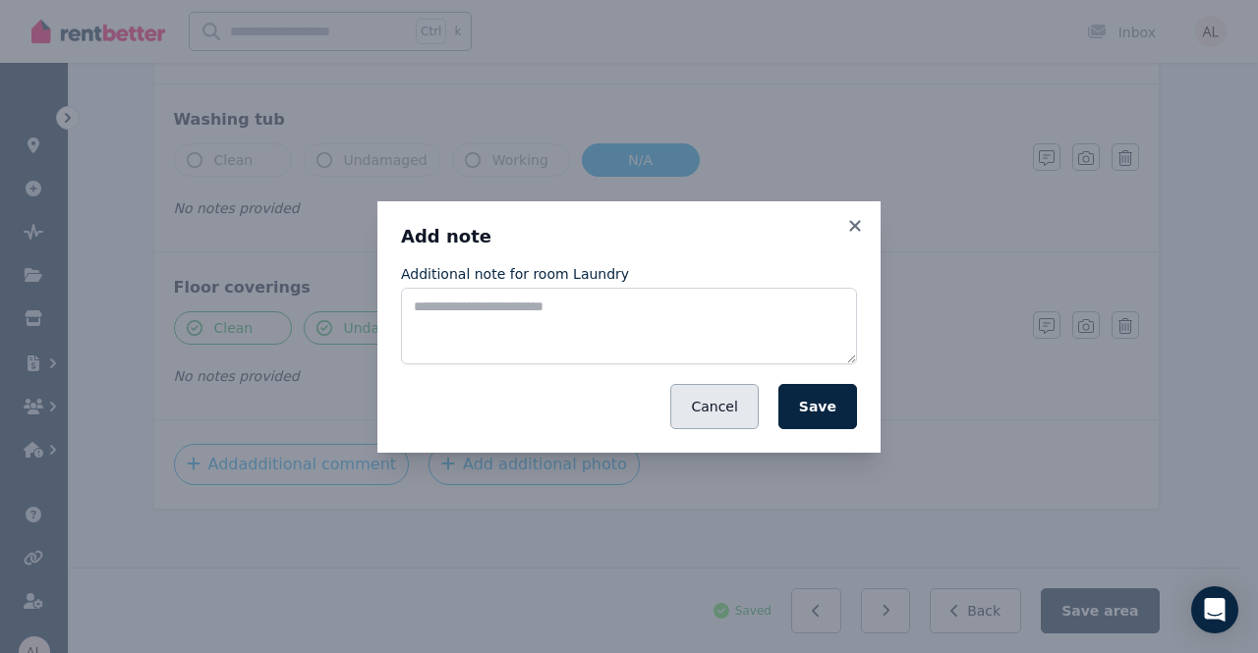
click at [746, 409] on button "Cancel" at bounding box center [713, 406] width 87 height 45
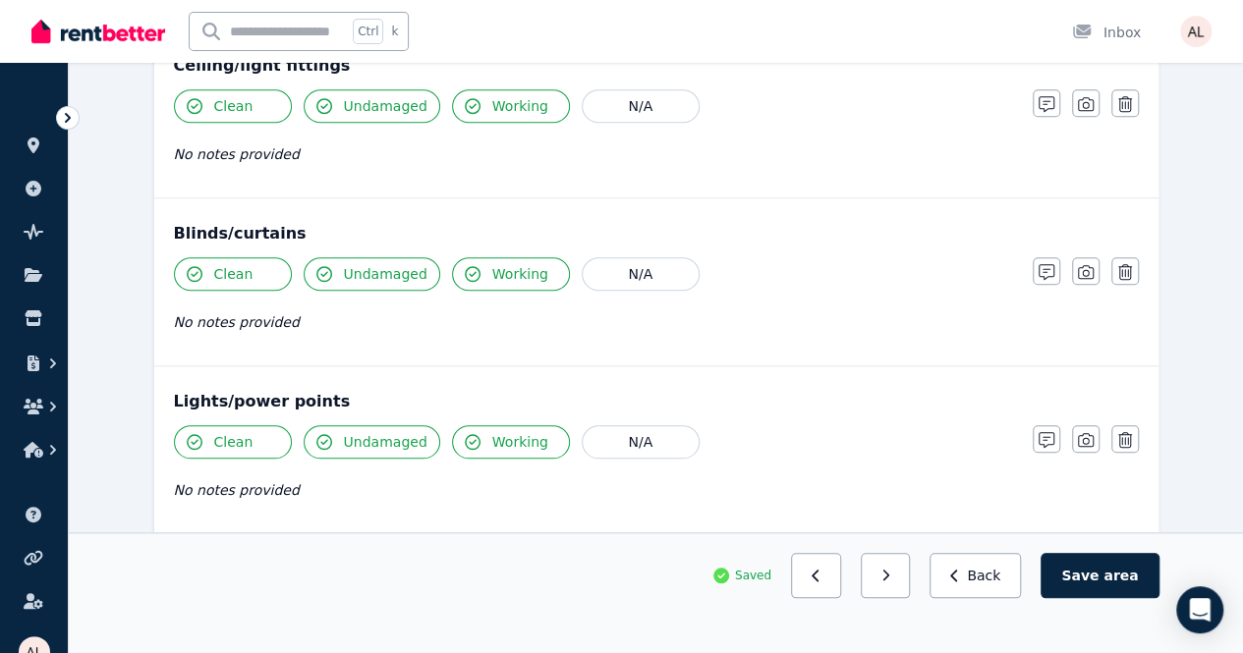
scroll to position [674, 0]
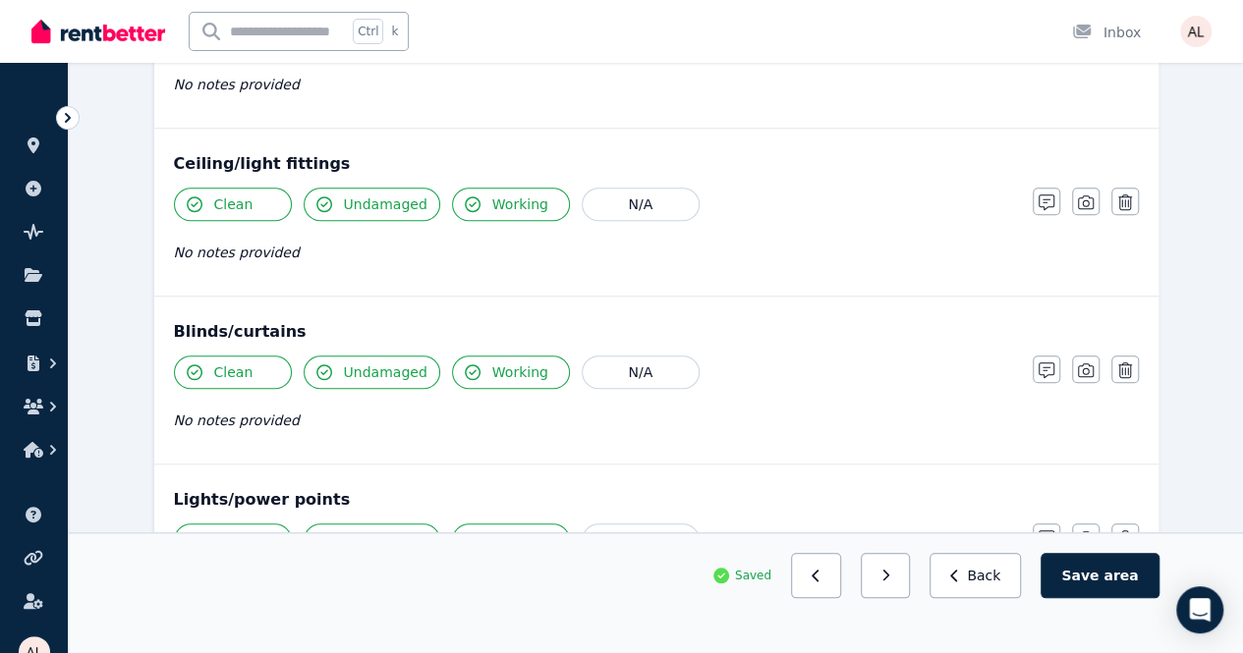
click at [243, 331] on div "Blinds/curtains" at bounding box center [656, 332] width 965 height 24
click at [243, 325] on div "Blinds/curtains" at bounding box center [656, 332] width 965 height 24
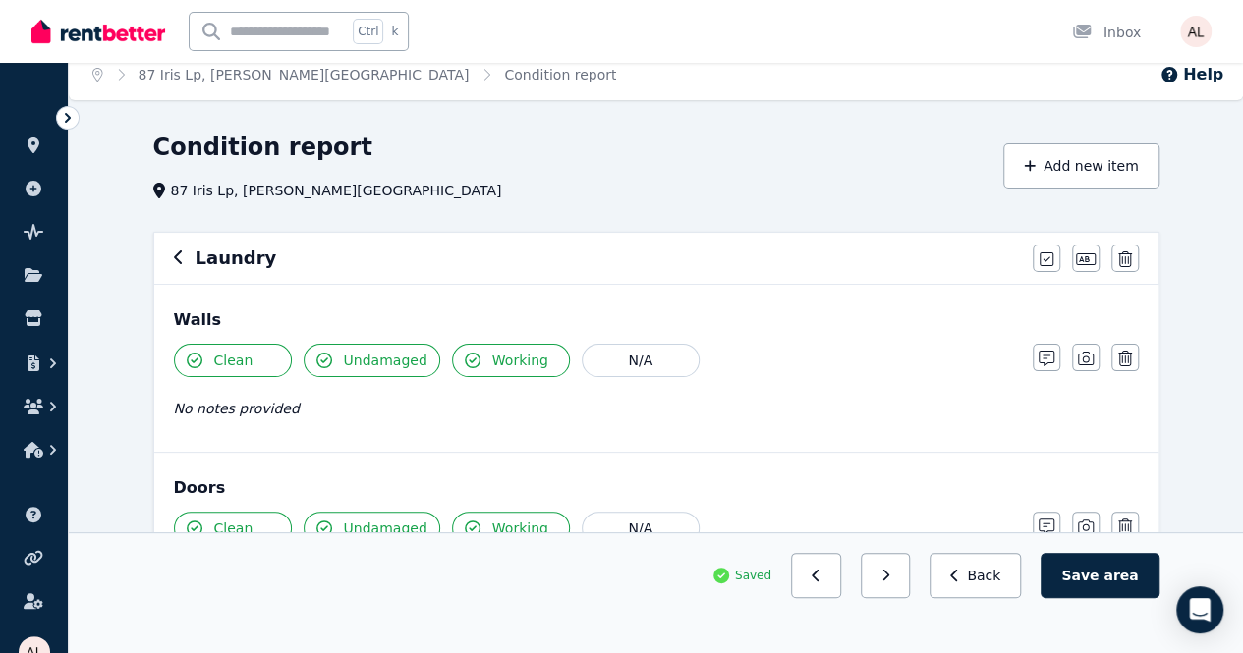
scroll to position [0, 0]
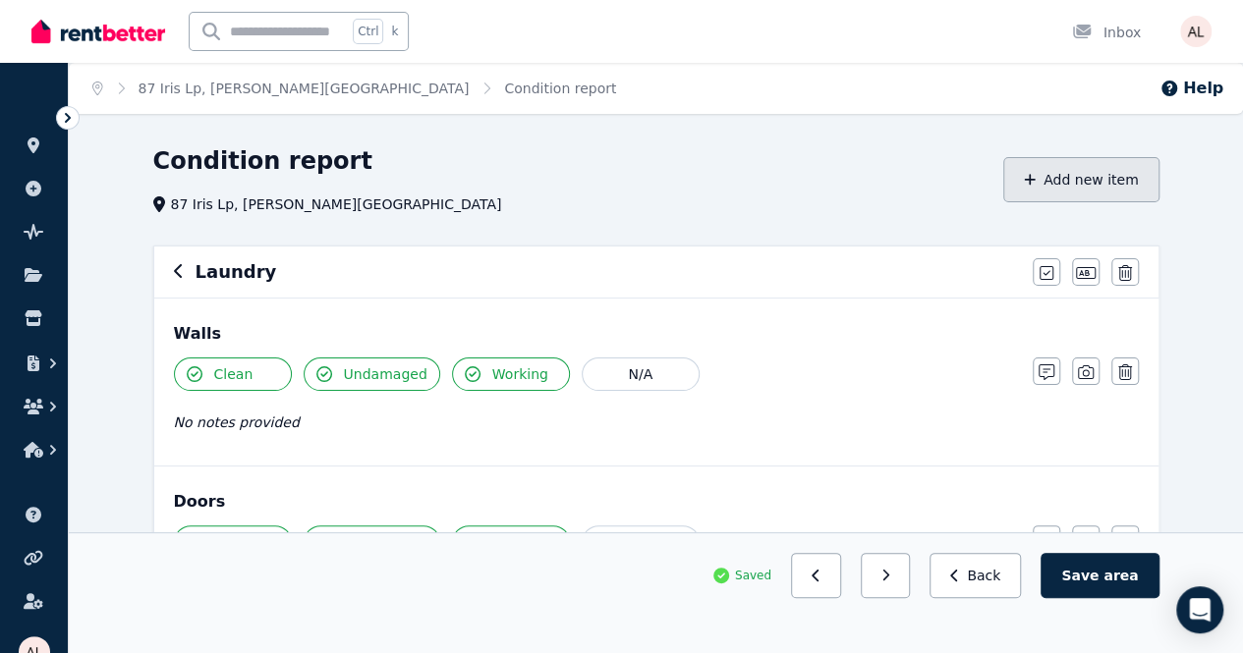
click at [1144, 185] on button "Add new item" at bounding box center [1081, 179] width 156 height 45
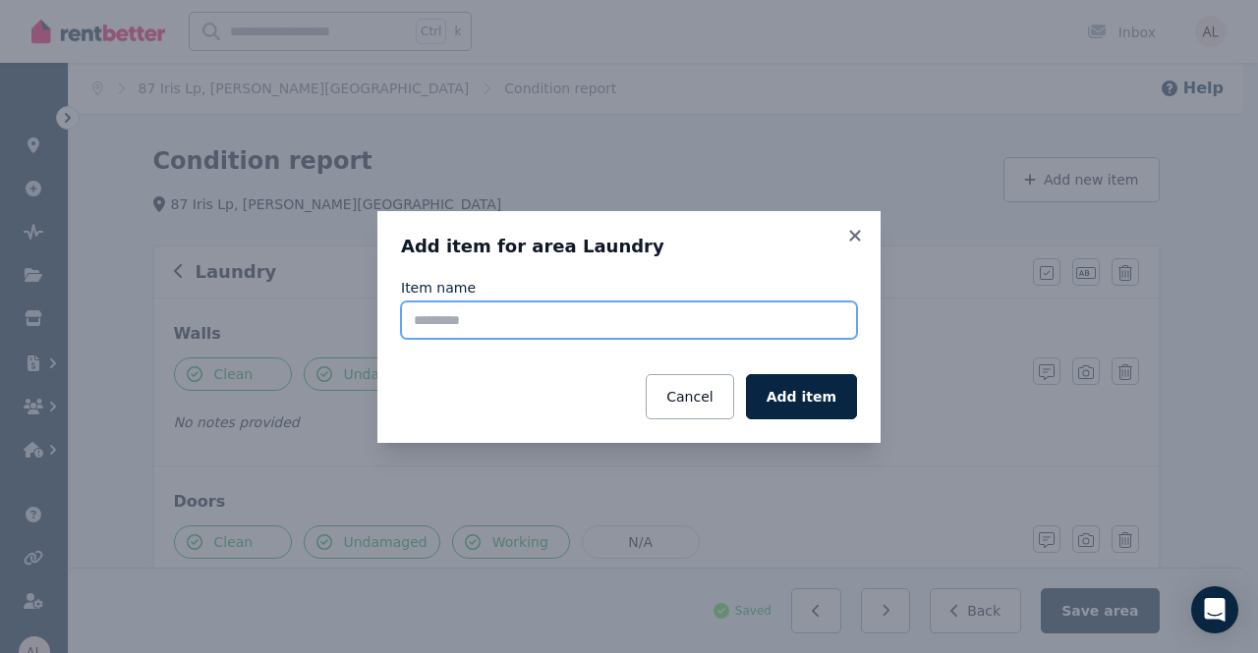
click at [566, 326] on input "Item name" at bounding box center [629, 320] width 456 height 37
type input "*"
type input "********"
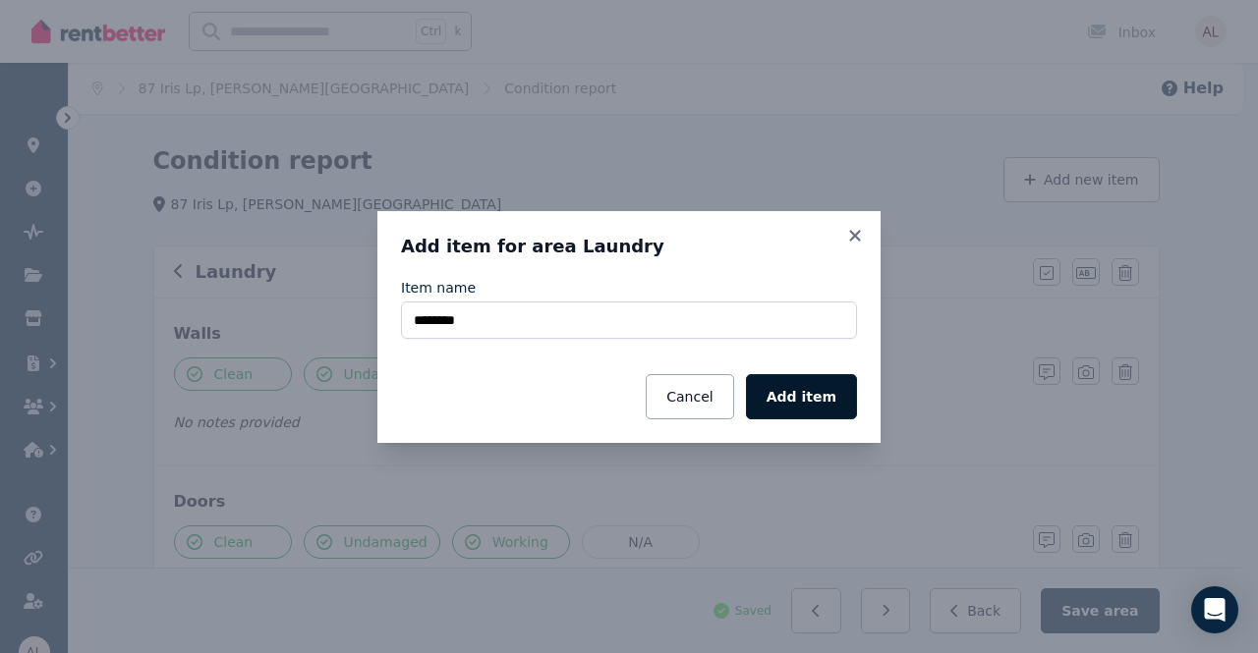
click at [800, 396] on button "Add item" at bounding box center [801, 396] width 111 height 45
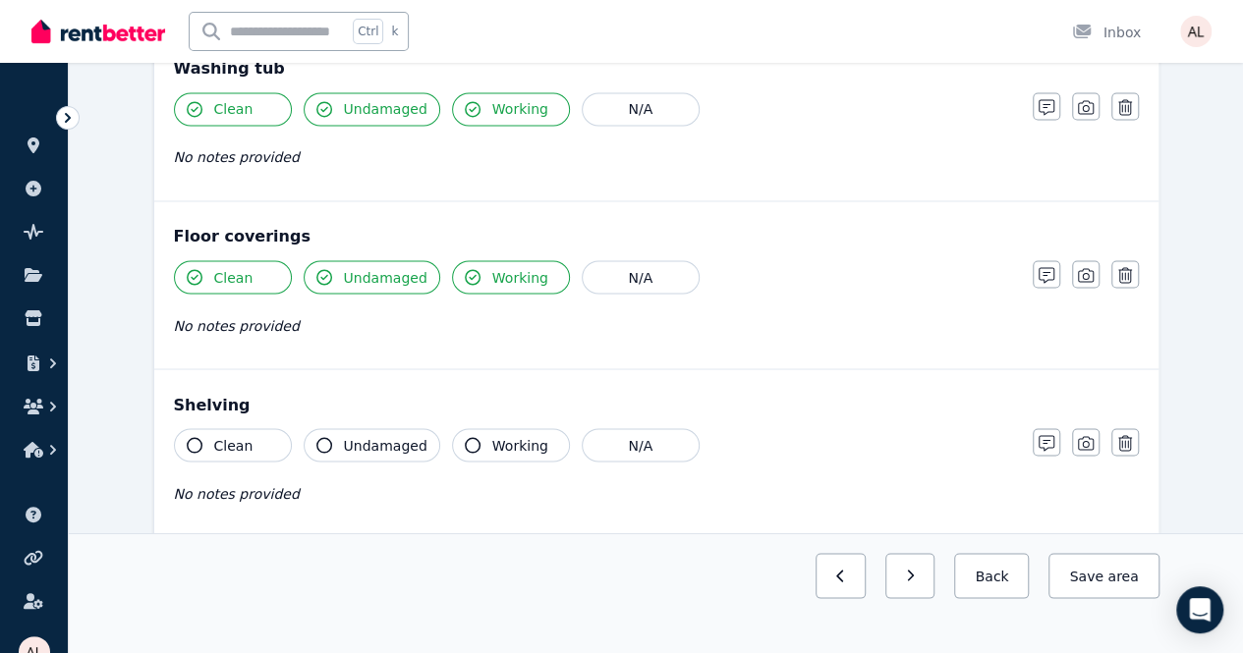
scroll to position [1725, 0]
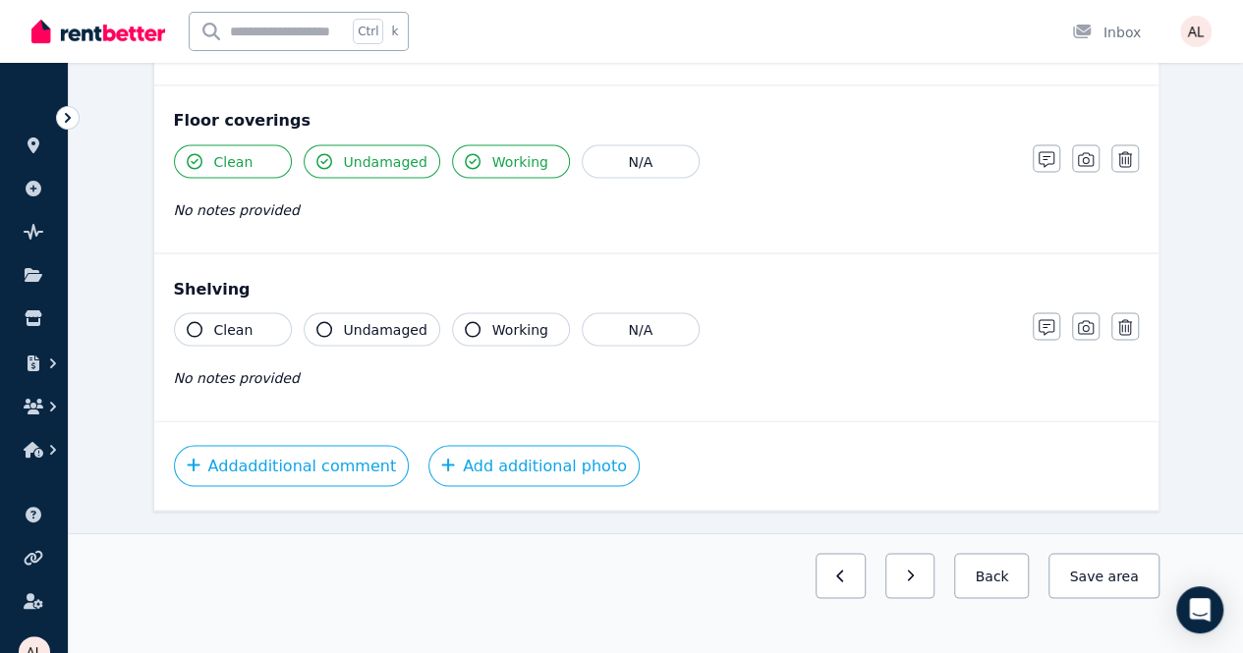
drag, startPoint x: 240, startPoint y: 314, endPoint x: 354, endPoint y: 321, distance: 114.2
click at [241, 319] on span "Clean" at bounding box center [233, 329] width 39 height 20
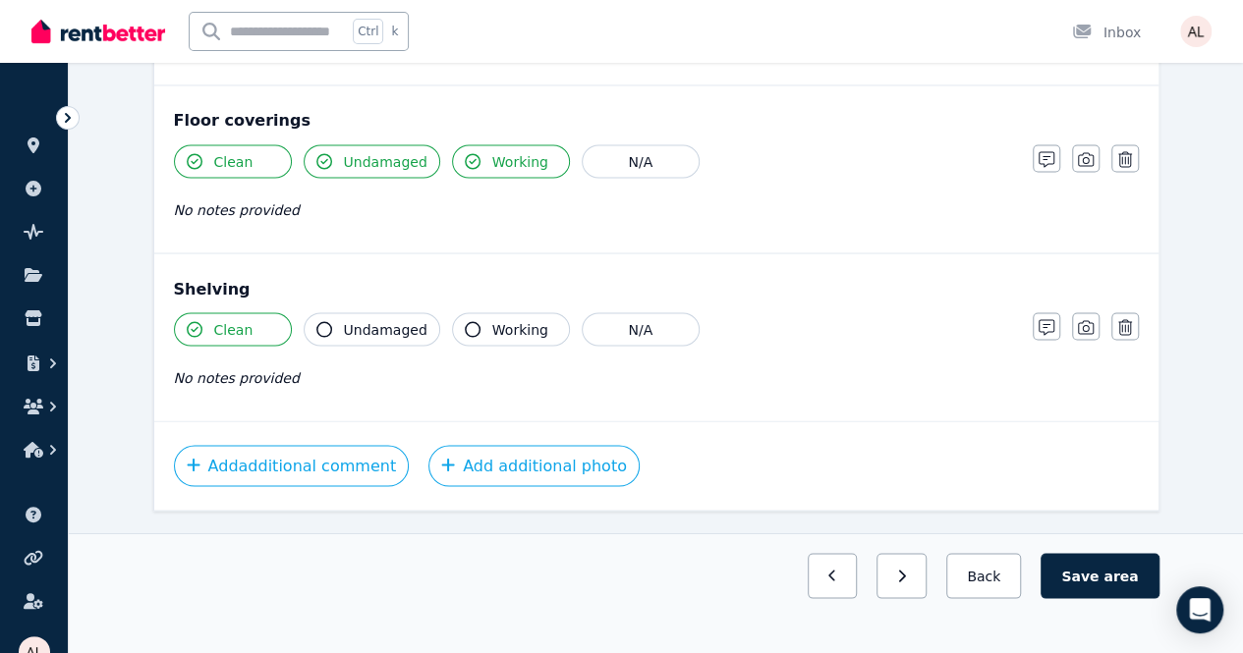
click at [404, 319] on span "Undamaged" at bounding box center [386, 329] width 84 height 20
click at [479, 316] on button "Working" at bounding box center [511, 328] width 118 height 33
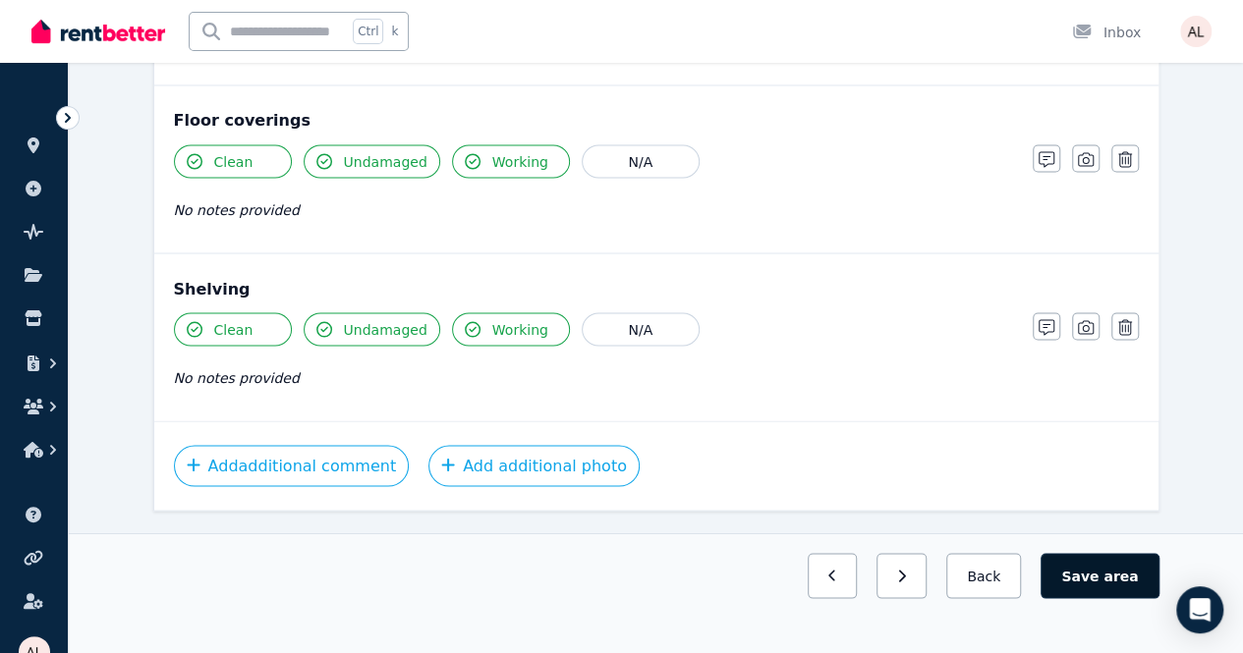
click at [1087, 598] on button "Save area" at bounding box center [1099, 575] width 118 height 45
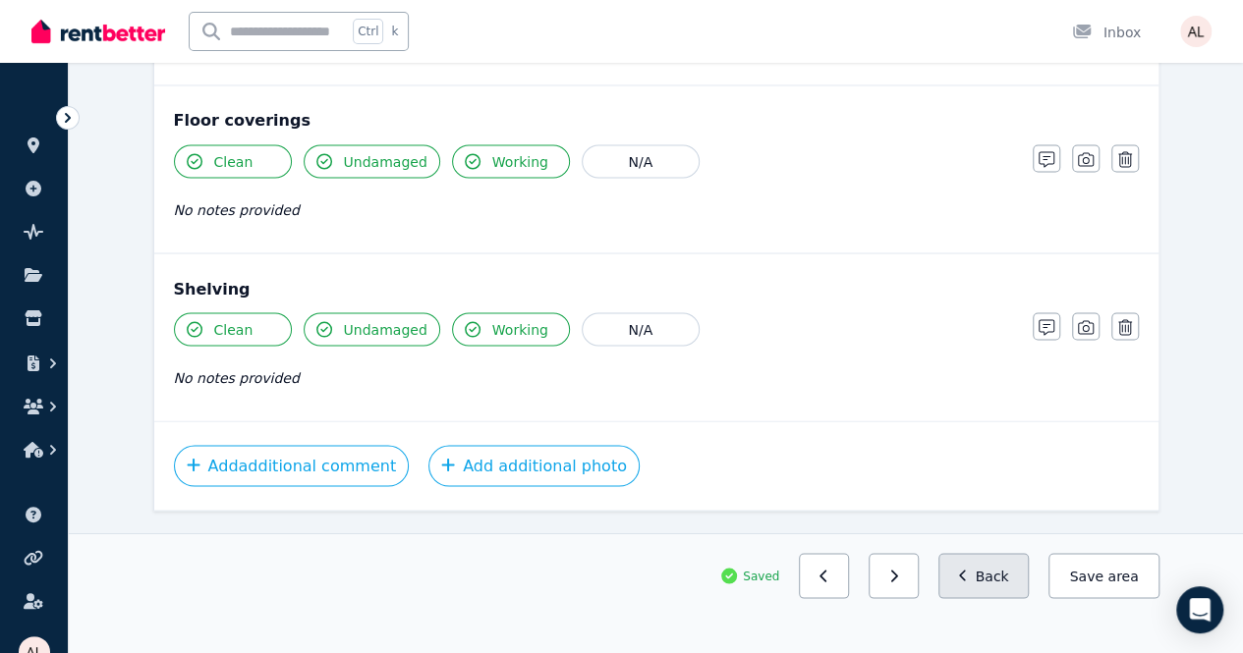
click at [1015, 598] on button "Back" at bounding box center [983, 575] width 91 height 45
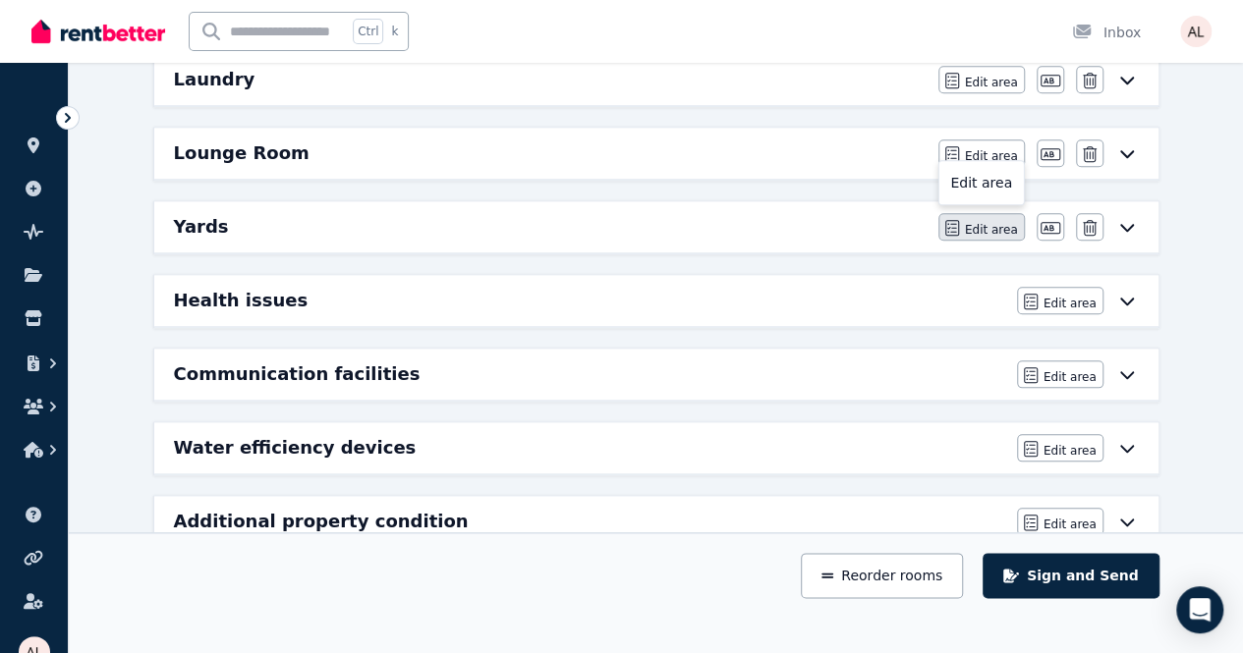
click at [986, 222] on span "Edit area" at bounding box center [991, 230] width 53 height 16
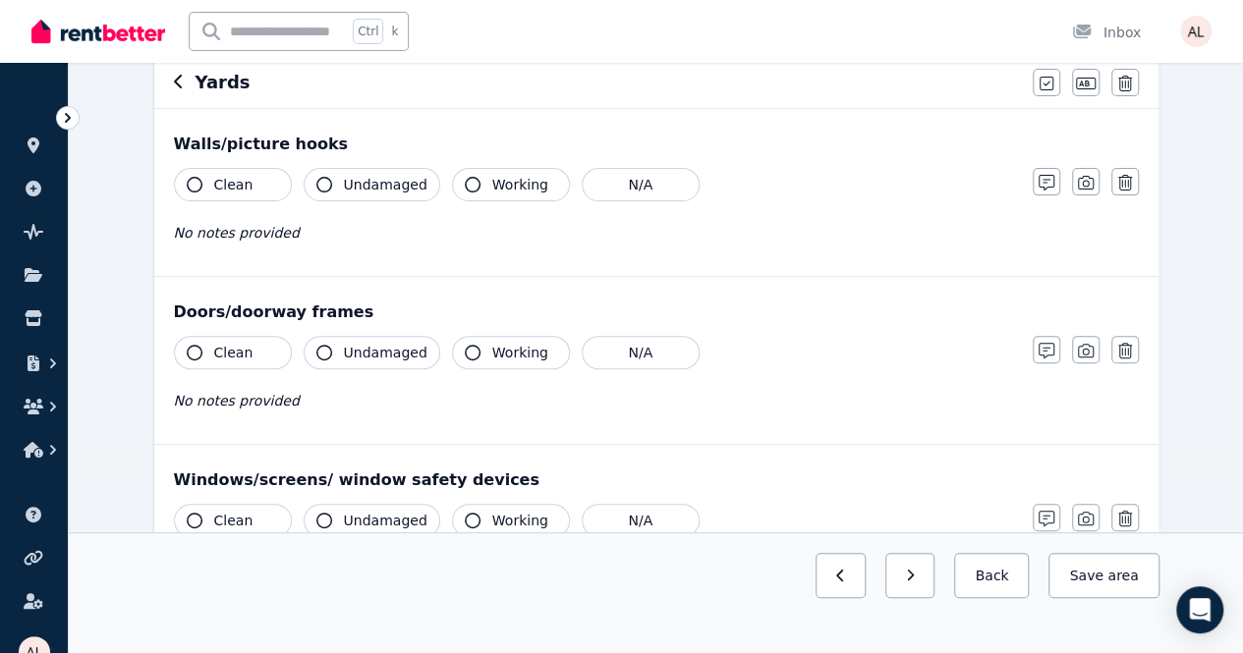
scroll to position [196, 0]
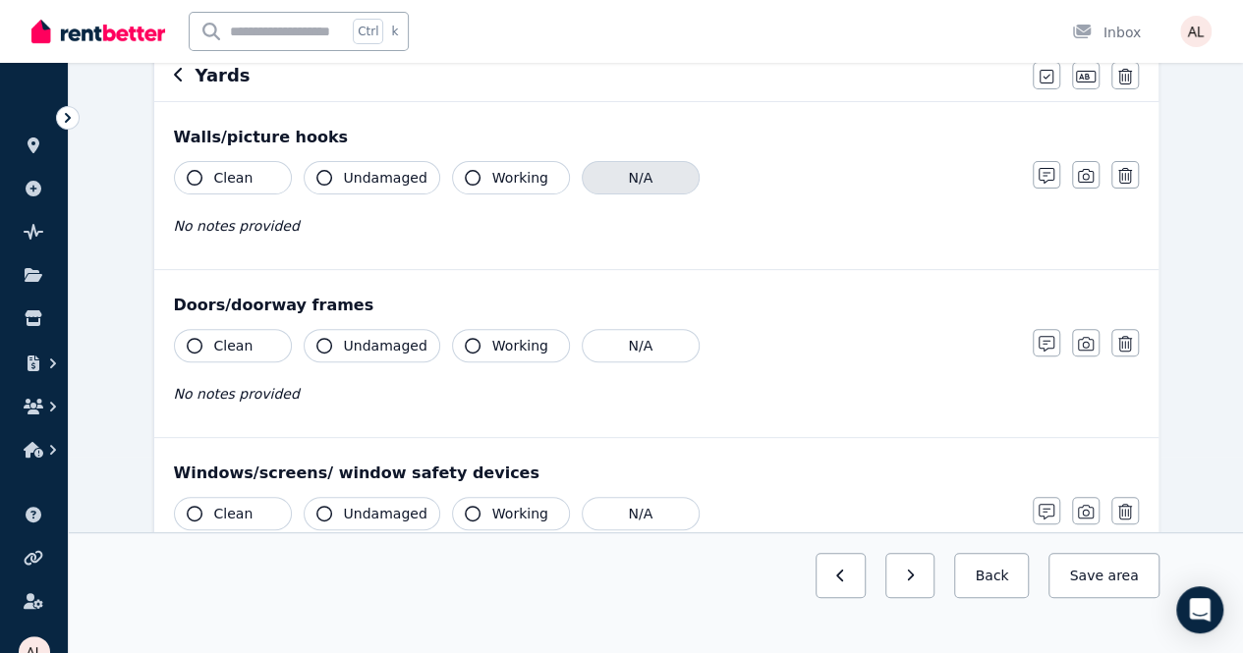
click at [613, 188] on button "N/A" at bounding box center [641, 177] width 118 height 33
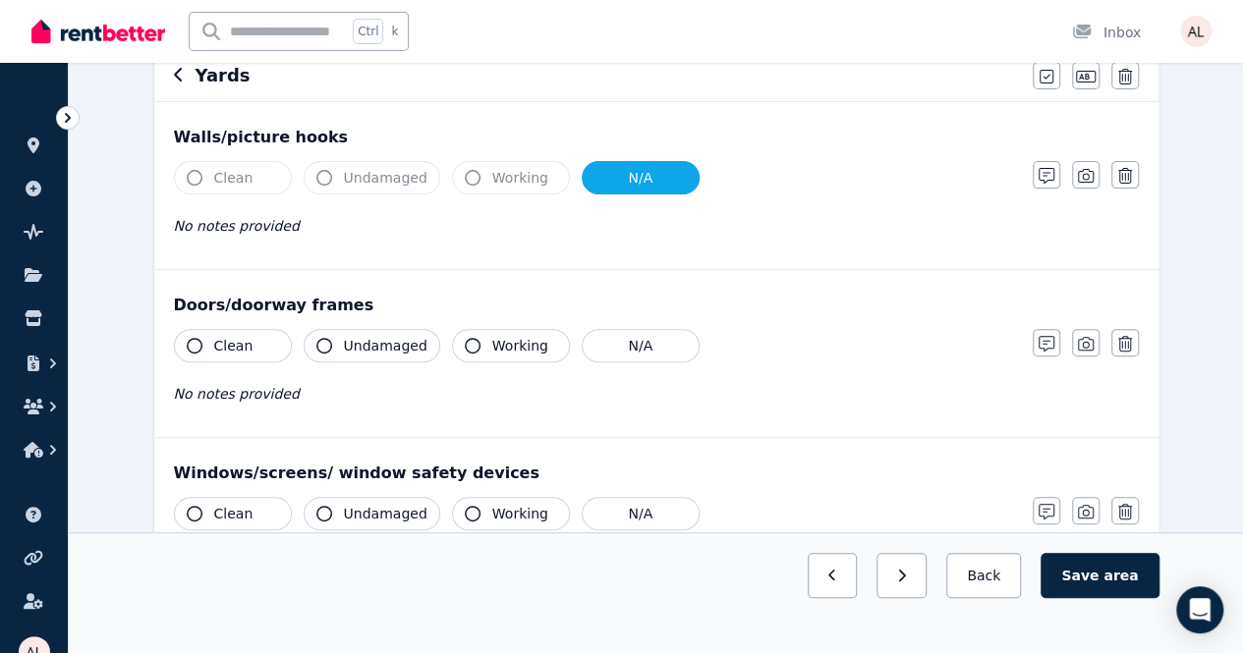
scroll to position [98, 0]
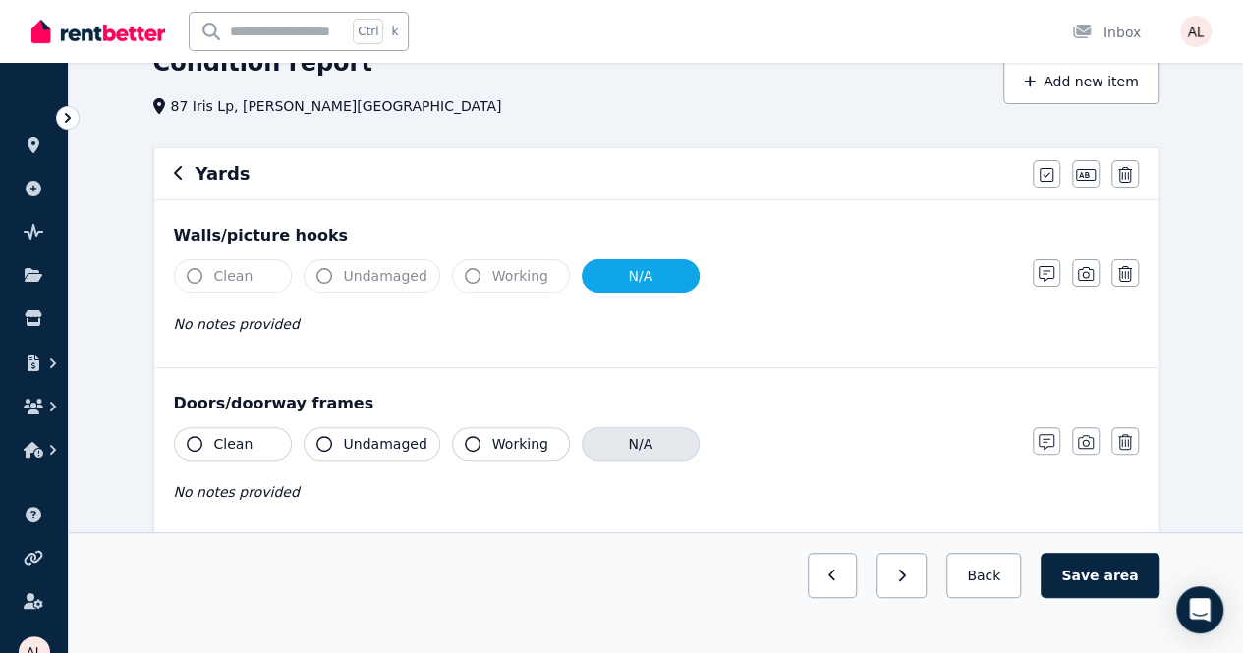
click at [582, 449] on button "N/A" at bounding box center [641, 443] width 118 height 33
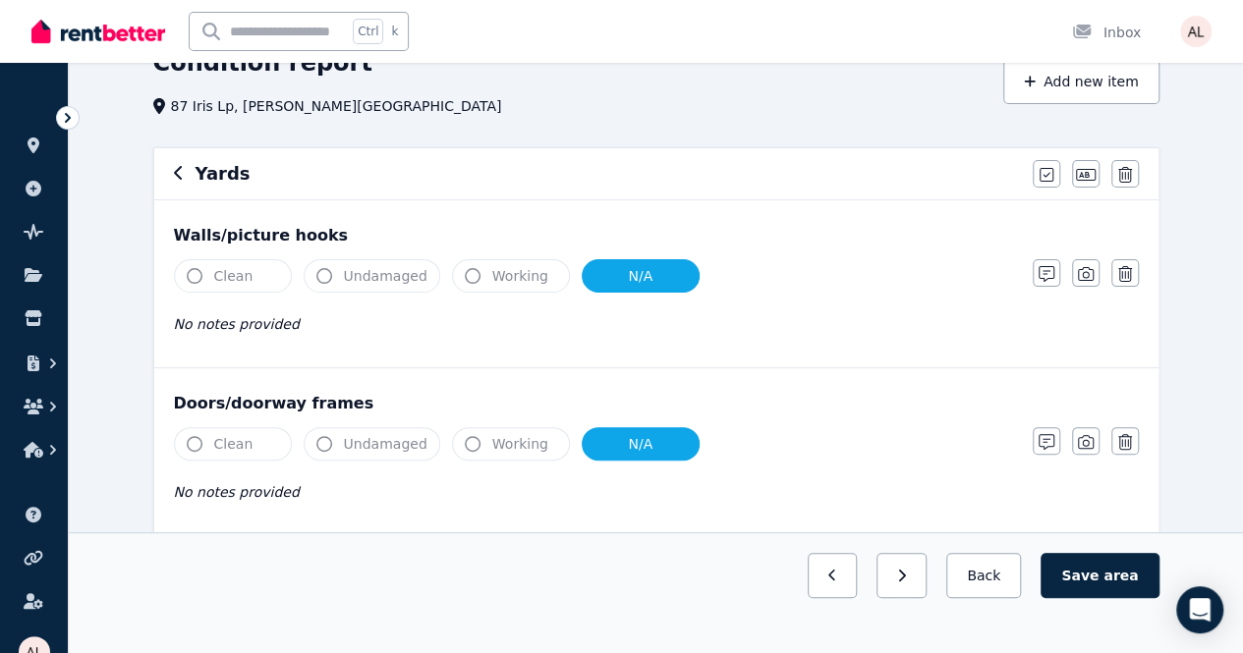
scroll to position [295, 0]
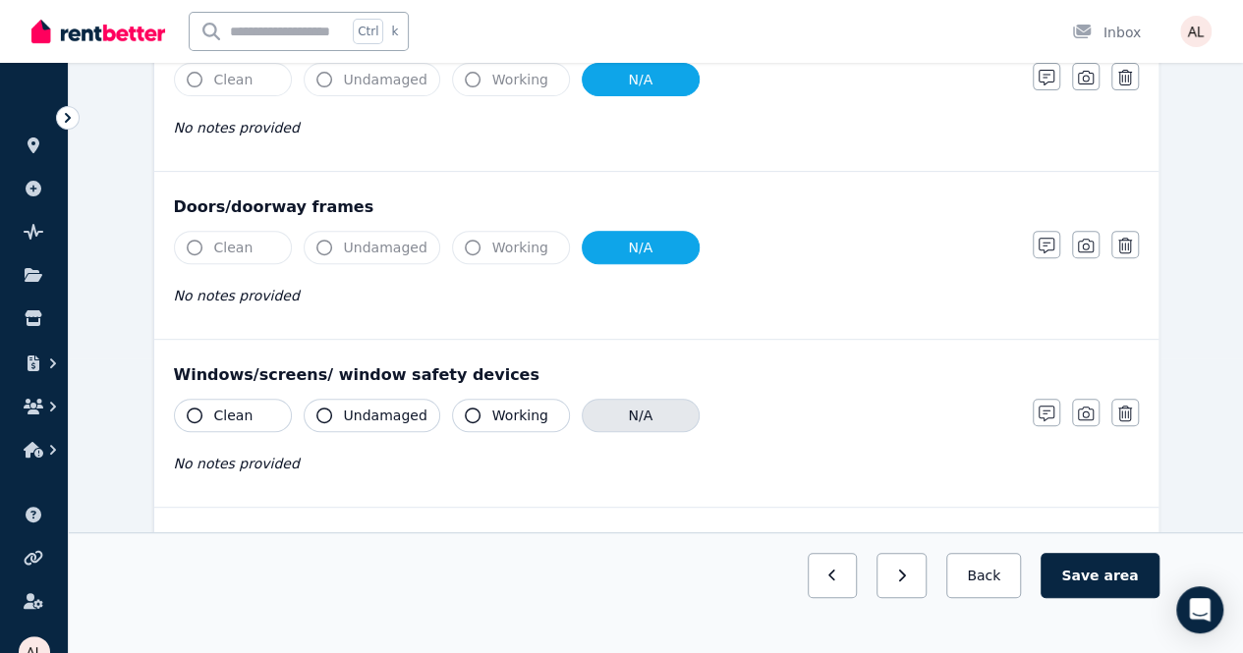
click at [621, 422] on button "N/A" at bounding box center [641, 415] width 118 height 33
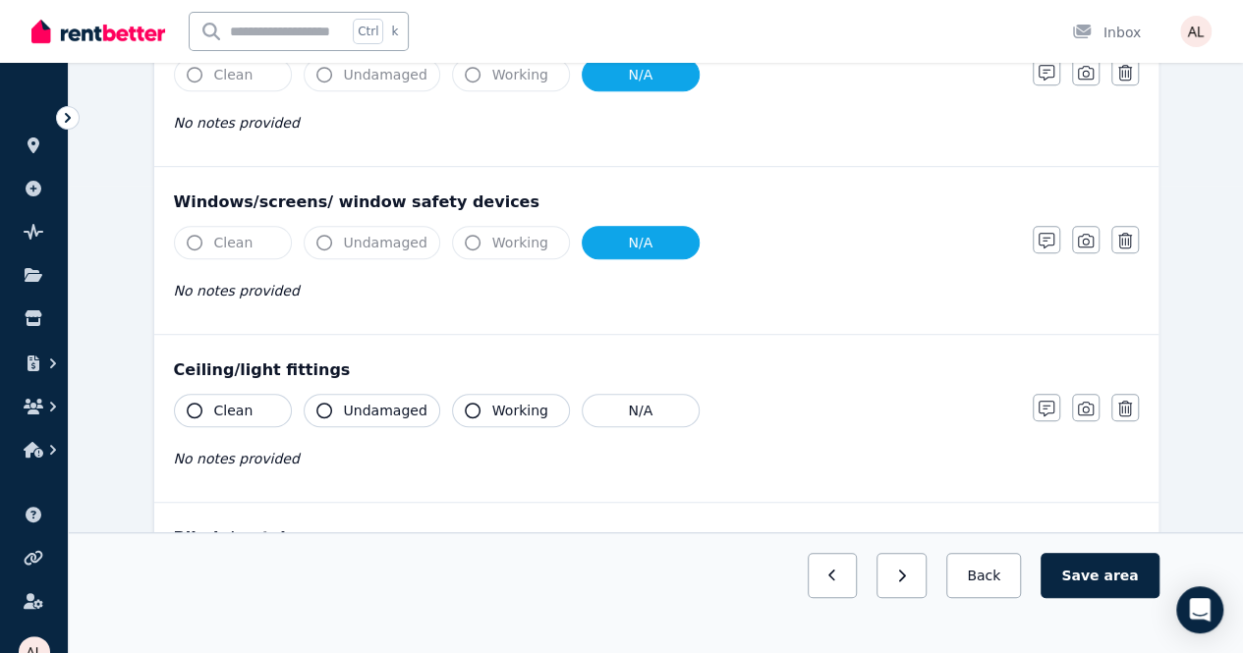
scroll to position [491, 0]
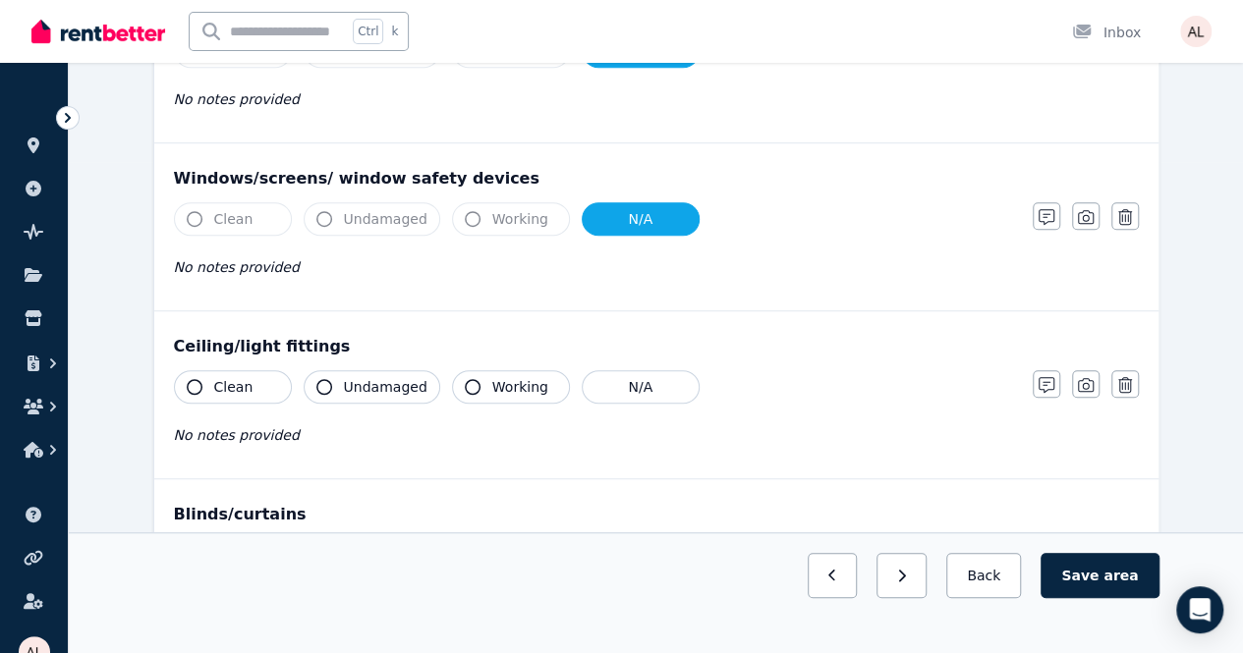
click at [214, 388] on span "Clean" at bounding box center [233, 387] width 39 height 20
click at [341, 385] on button "Undamaged" at bounding box center [372, 386] width 137 height 33
click at [465, 379] on icon "button" at bounding box center [473, 387] width 16 height 16
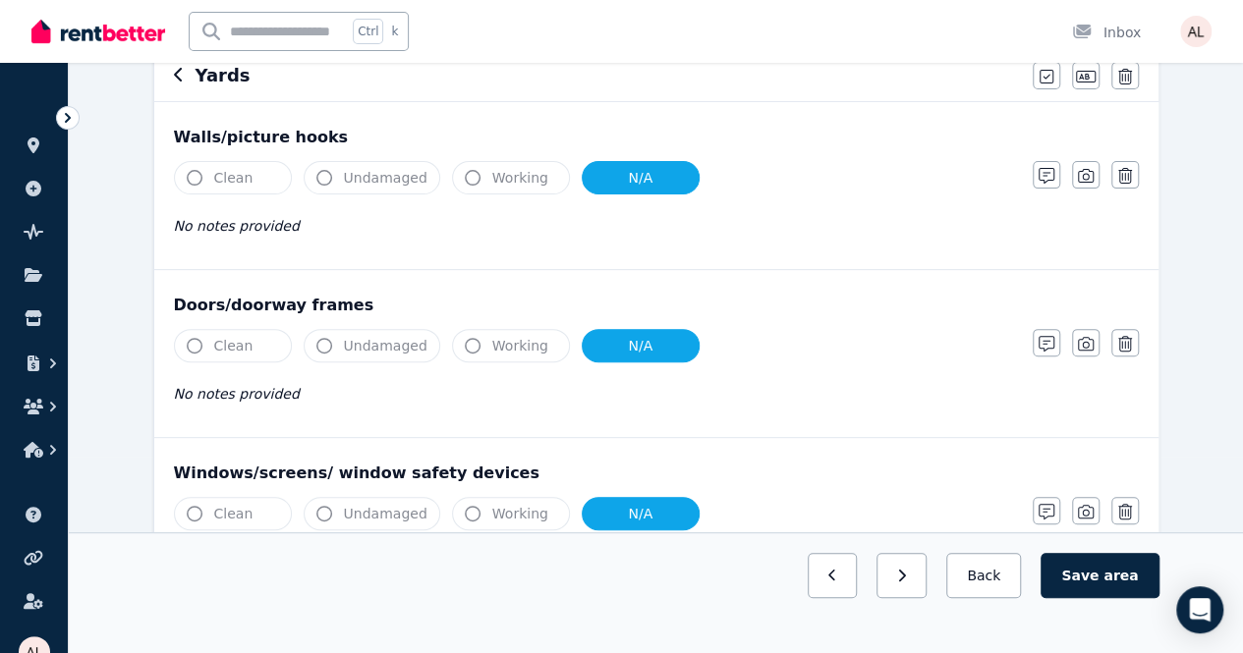
scroll to position [0, 0]
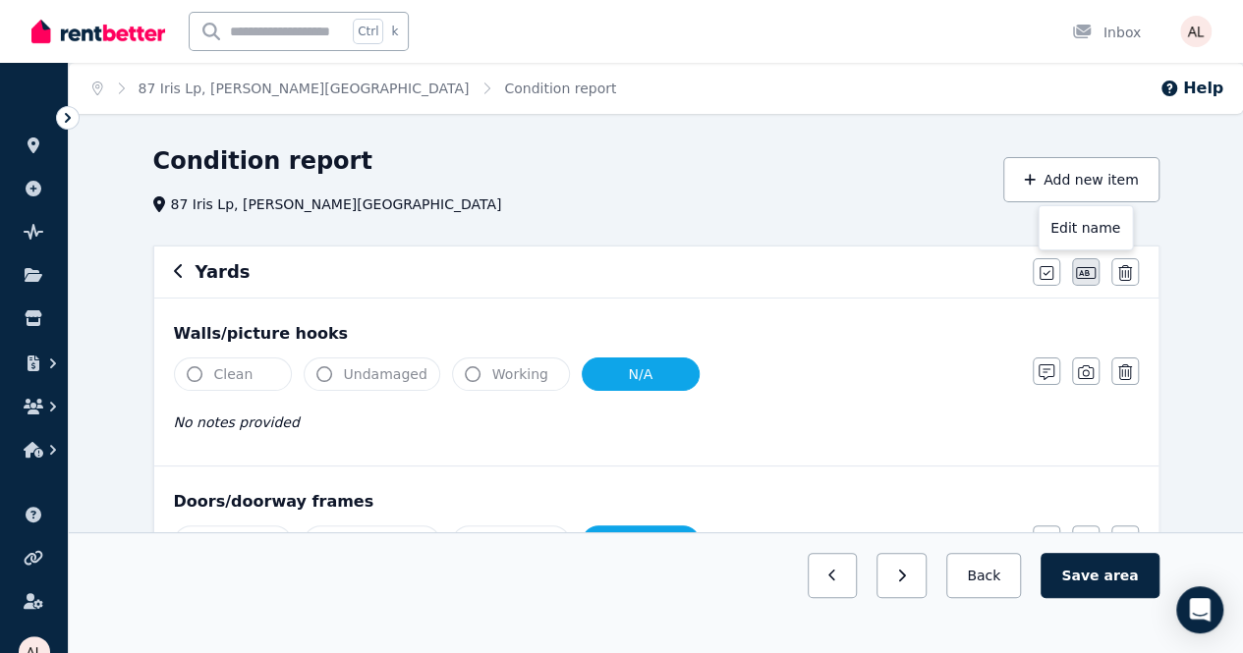
click at [1087, 271] on icon "button" at bounding box center [1086, 273] width 20 height 12
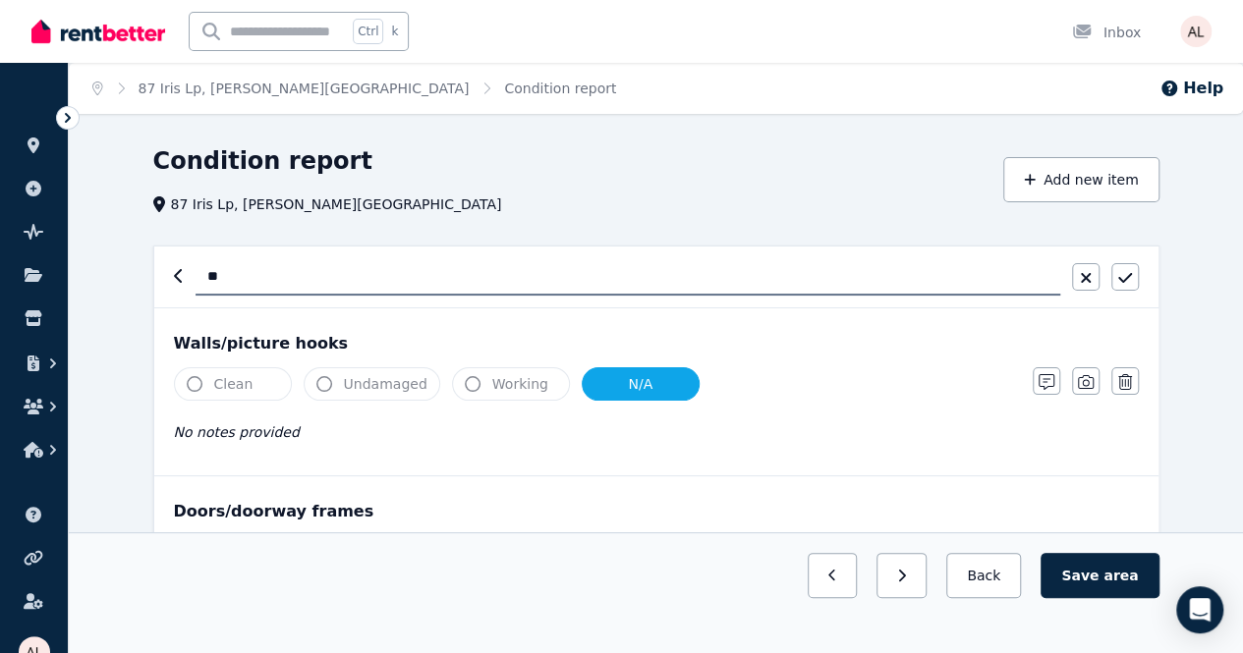
type input "*"
type input "********"
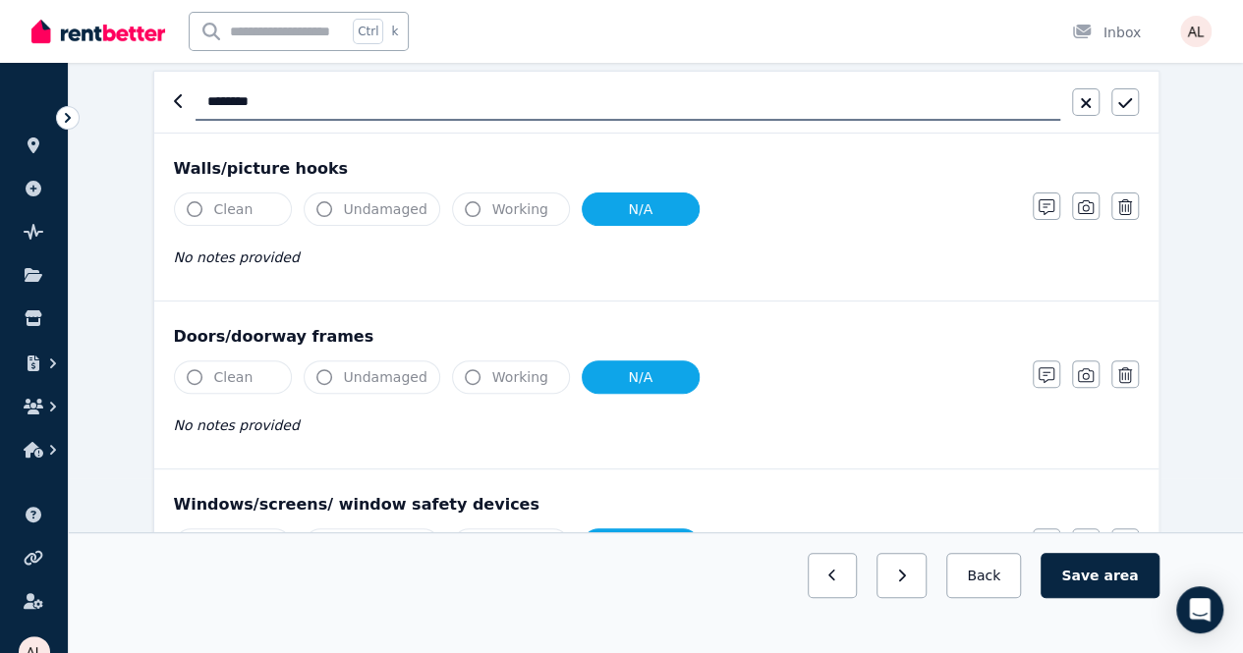
scroll to position [295, 0]
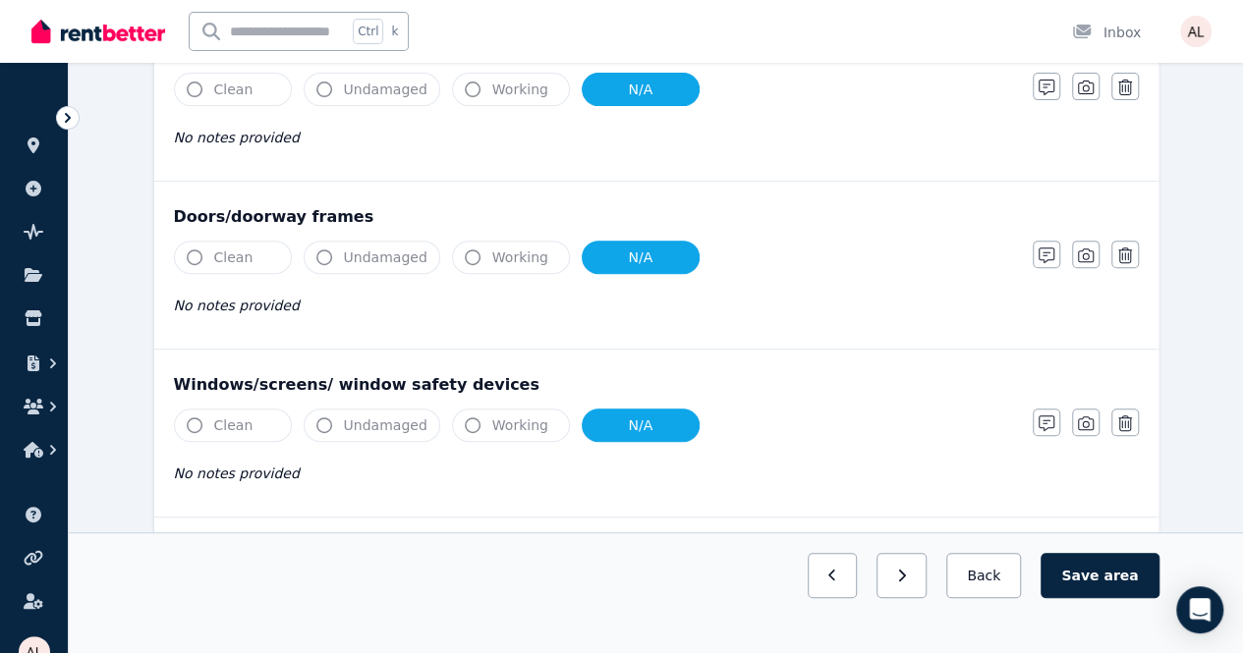
click at [253, 262] on button "Clean" at bounding box center [233, 257] width 118 height 33
click at [562, 258] on div "Clean Undamaged Working N/A" at bounding box center [593, 257] width 839 height 33
click at [635, 254] on button "N/A" at bounding box center [641, 257] width 118 height 33
drag, startPoint x: 517, startPoint y: 266, endPoint x: 460, endPoint y: 267, distance: 57.0
click at [516, 265] on button "Working" at bounding box center [511, 257] width 118 height 33
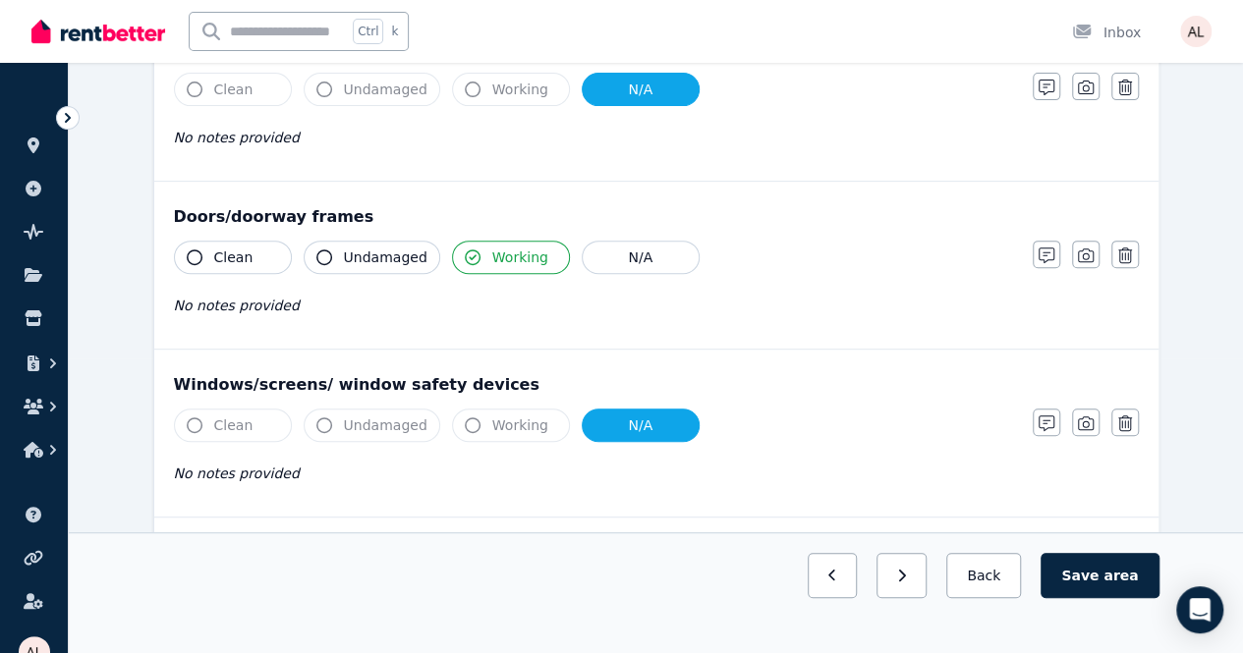
click at [369, 254] on span "Undamaged" at bounding box center [386, 258] width 84 height 20
click at [253, 260] on button "Clean" at bounding box center [233, 257] width 118 height 33
click at [246, 265] on button "Clean" at bounding box center [233, 257] width 118 height 33
click at [252, 264] on button "Clean" at bounding box center [233, 257] width 118 height 33
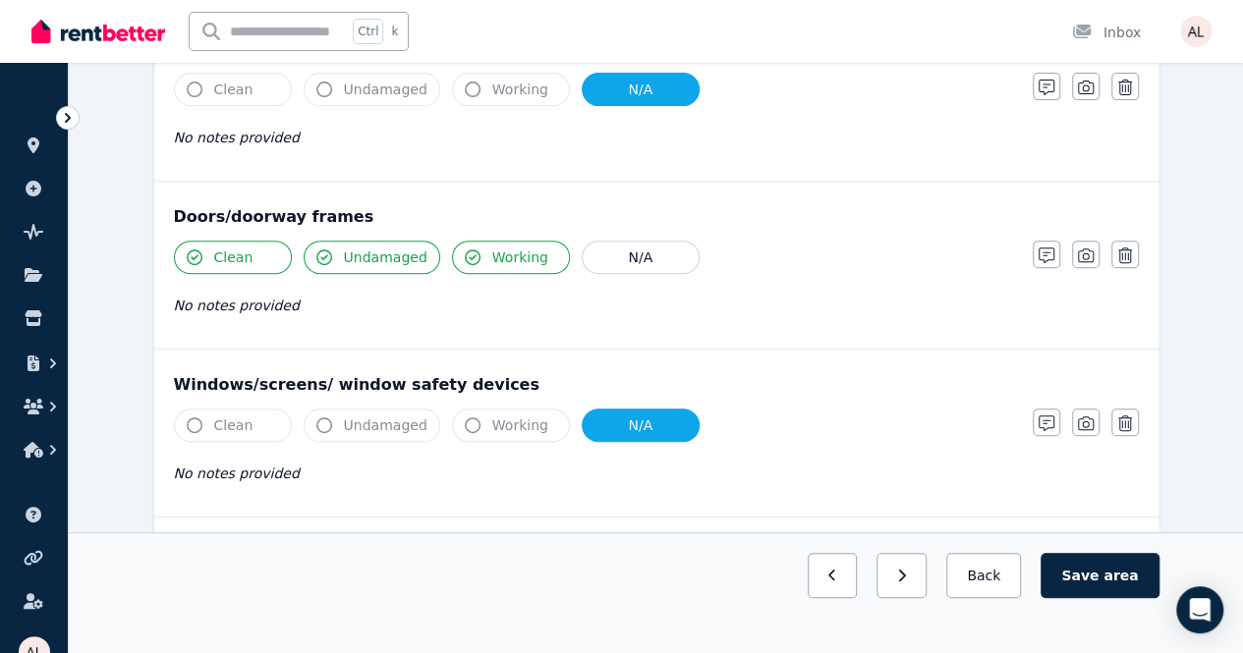
scroll to position [491, 0]
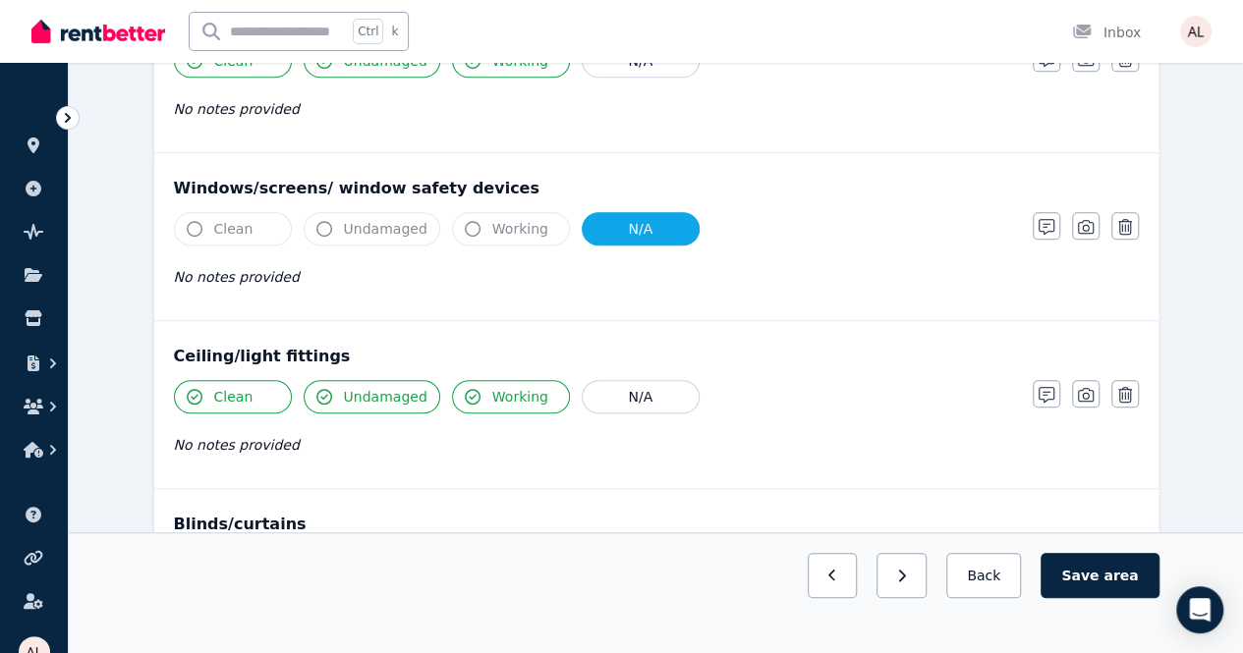
click at [627, 223] on button "N/A" at bounding box center [641, 228] width 118 height 33
click at [466, 227] on icon "button" at bounding box center [473, 229] width 16 height 16
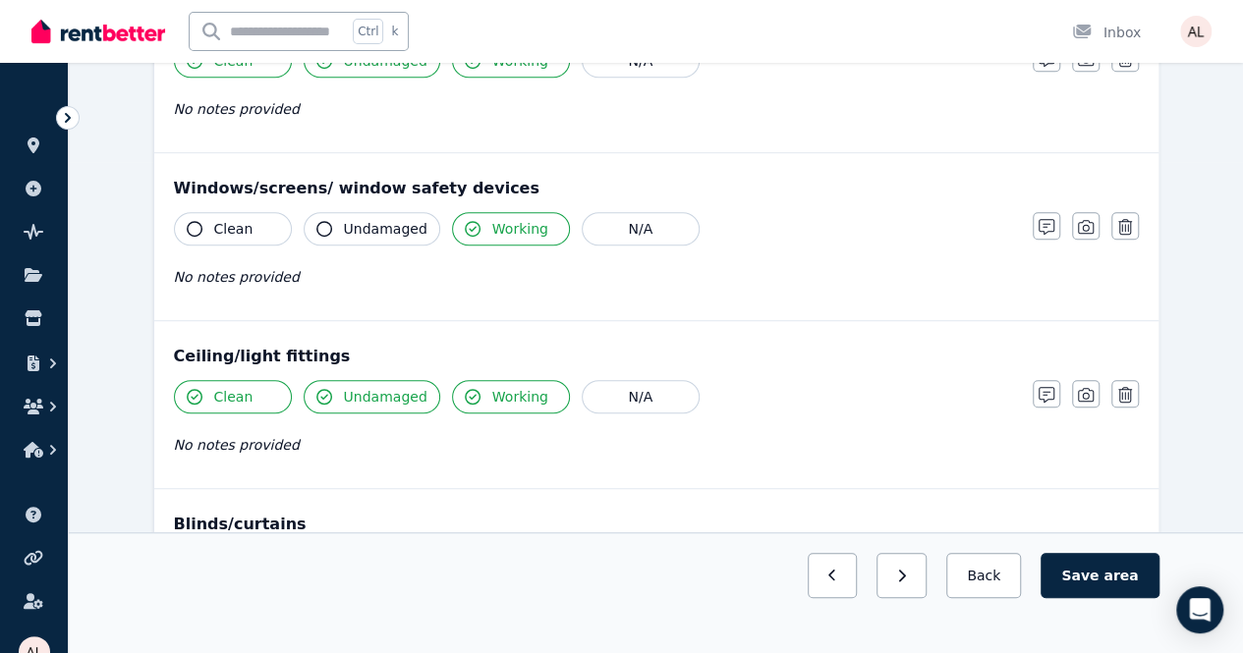
click at [404, 231] on span "Undamaged" at bounding box center [386, 229] width 84 height 20
click at [194, 232] on icon "button" at bounding box center [195, 229] width 16 height 16
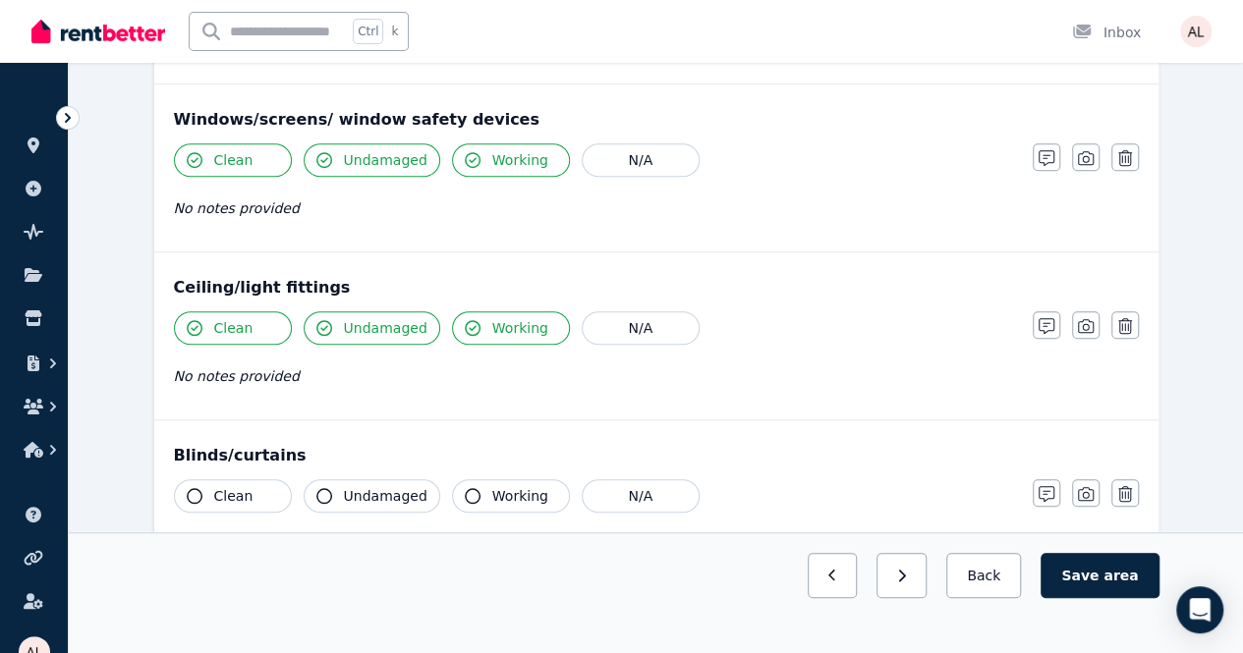
scroll to position [589, 0]
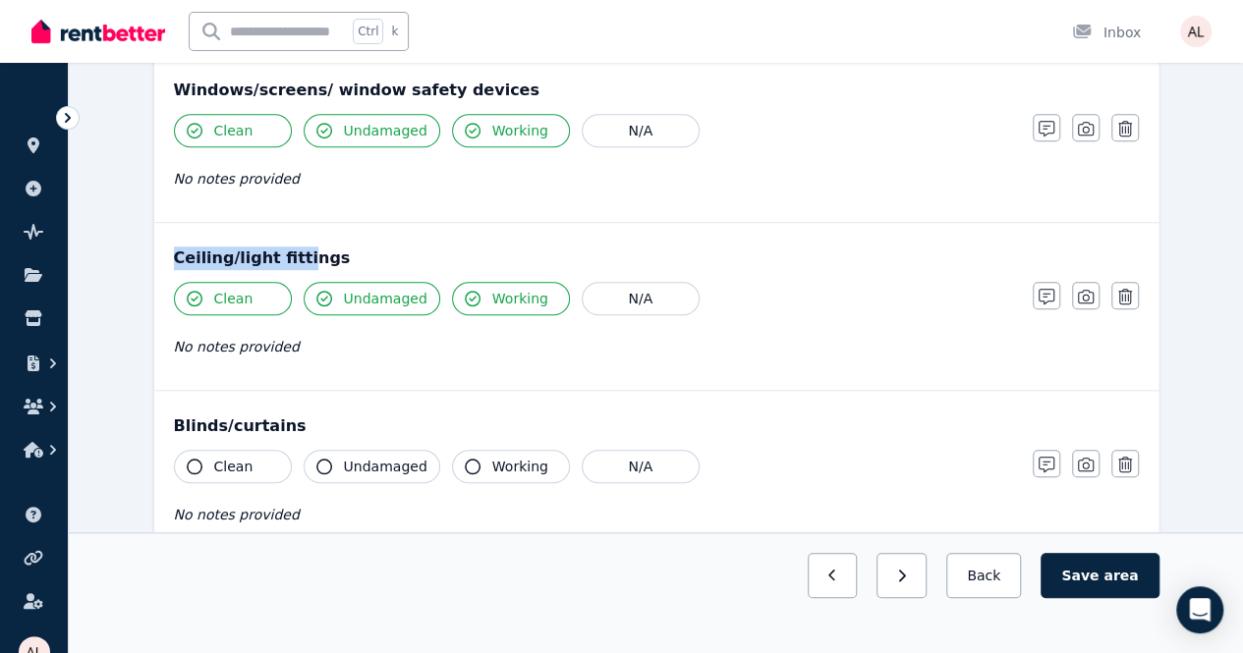
drag, startPoint x: 173, startPoint y: 262, endPoint x: 293, endPoint y: 261, distance: 119.9
click at [293, 261] on div "Ceiling/light fittings" at bounding box center [656, 259] width 965 height 24
click at [334, 262] on div "Ceiling/light fittings" at bounding box center [656, 259] width 965 height 24
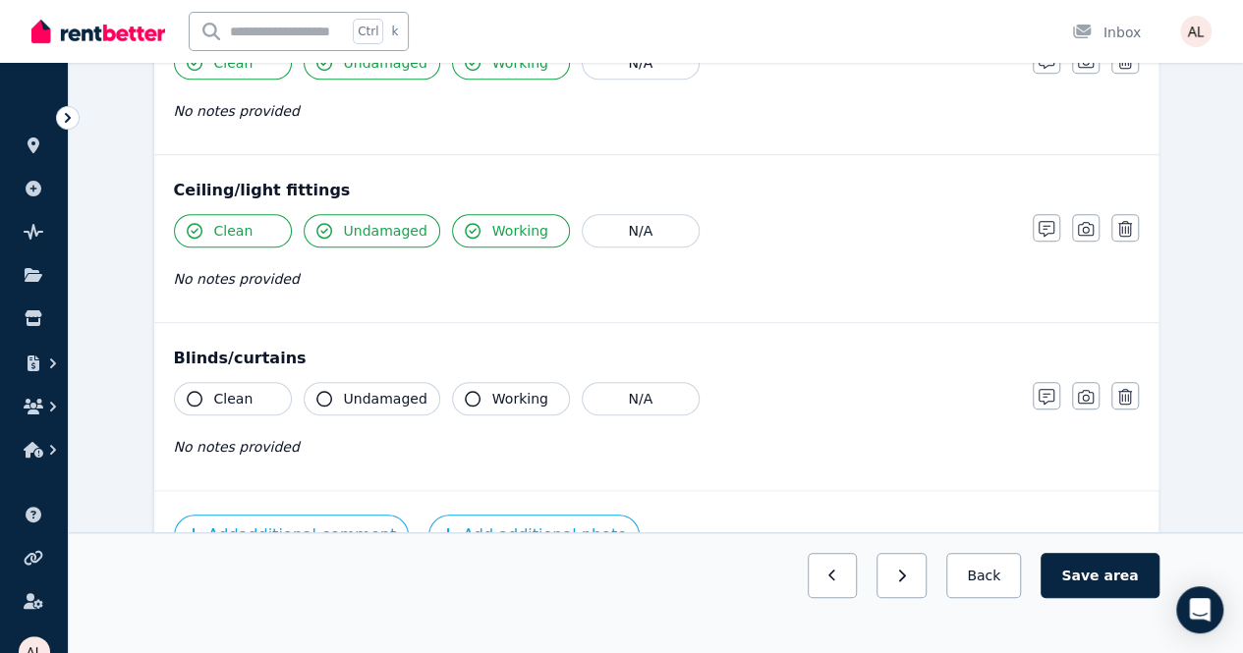
scroll to position [733, 0]
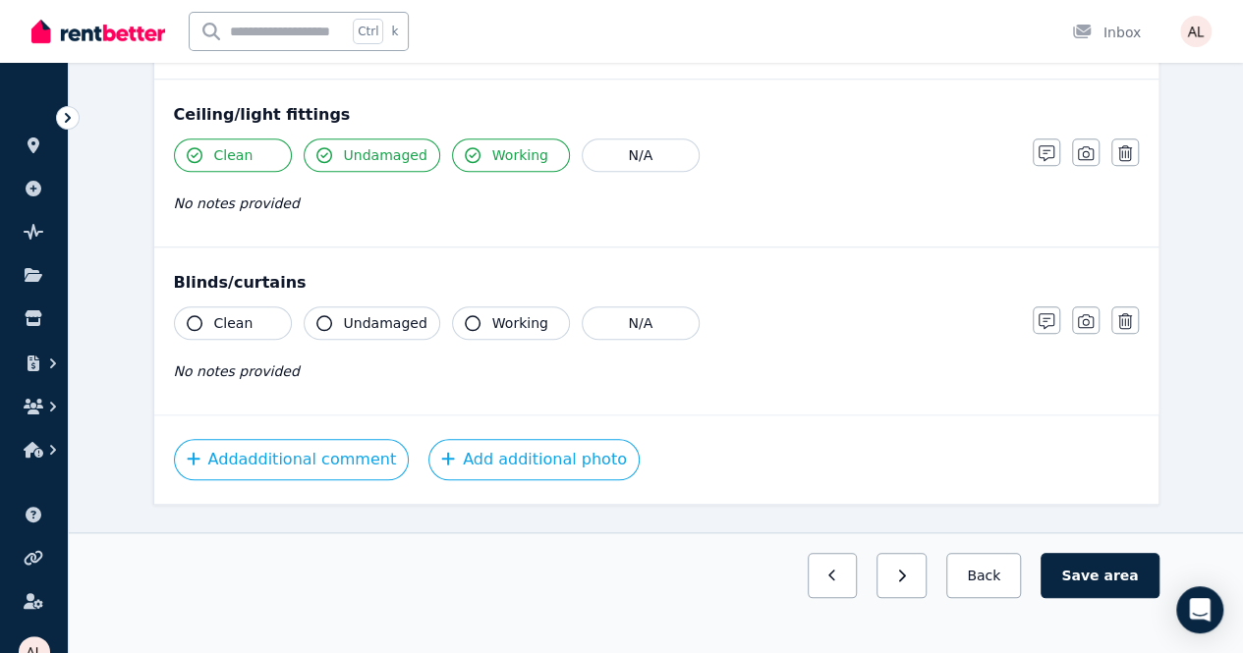
click at [692, 300] on div "Blinds/curtains Clean Undamaged Working N/A No notes provided Notes Photo Delete" at bounding box center [656, 331] width 1004 height 167
click at [678, 311] on button "N/A" at bounding box center [641, 323] width 118 height 33
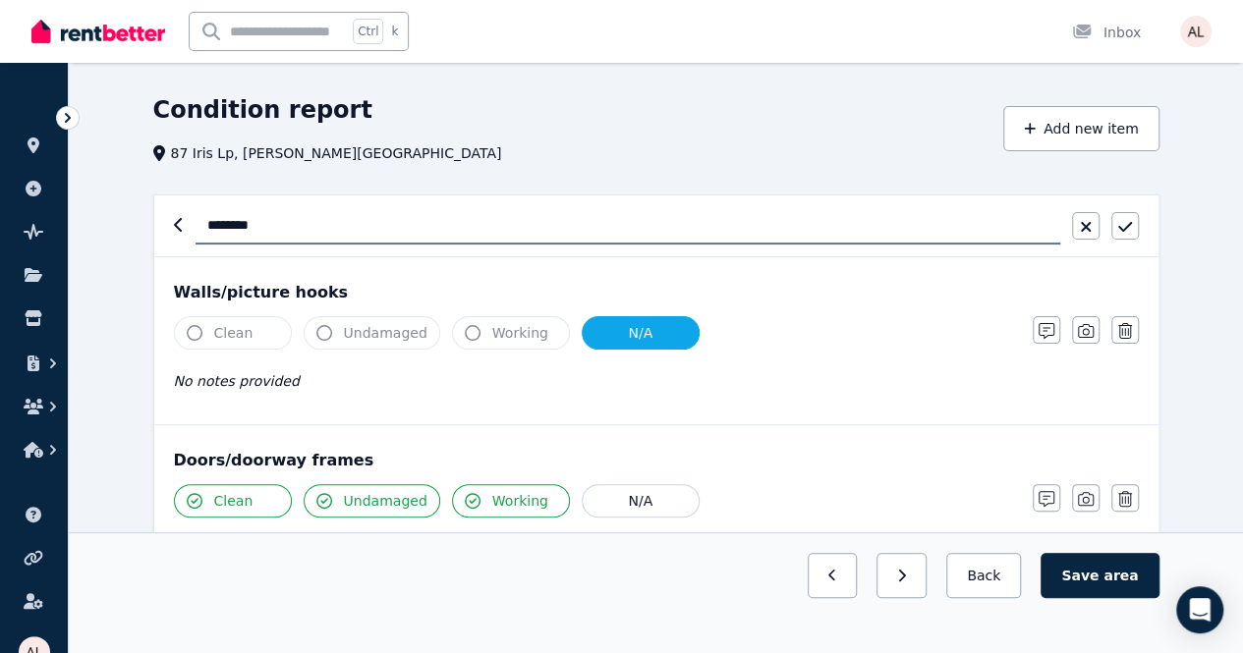
scroll to position [0, 0]
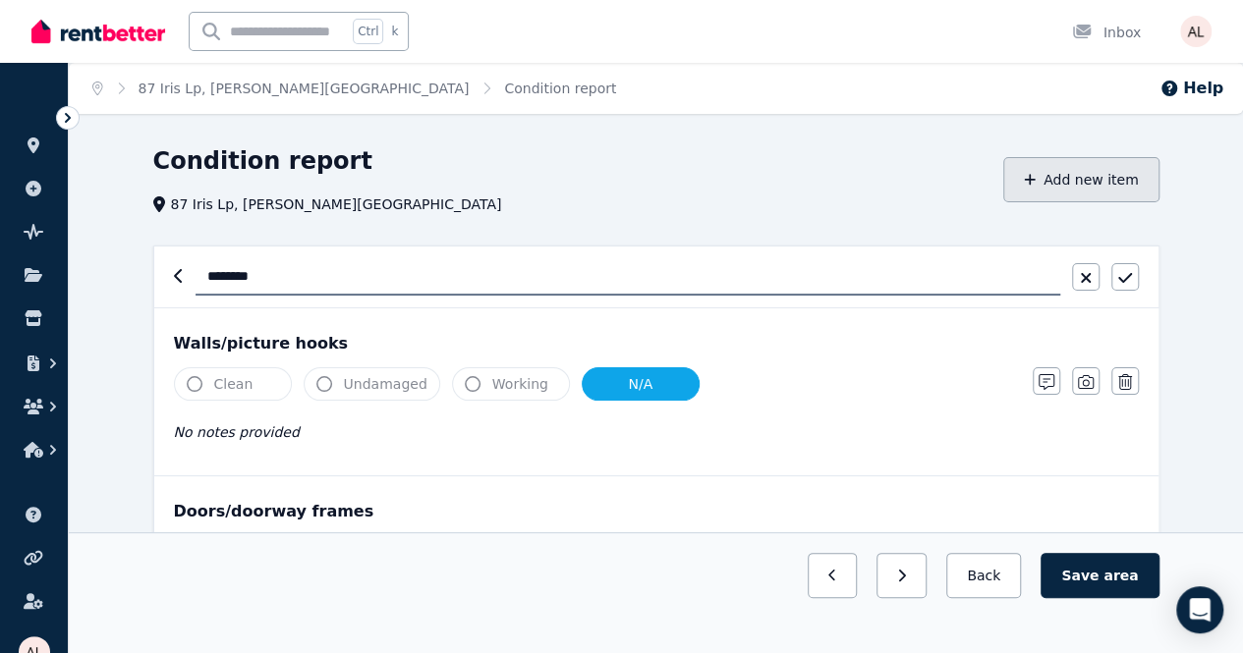
click at [1102, 174] on button "Add new item" at bounding box center [1081, 179] width 156 height 45
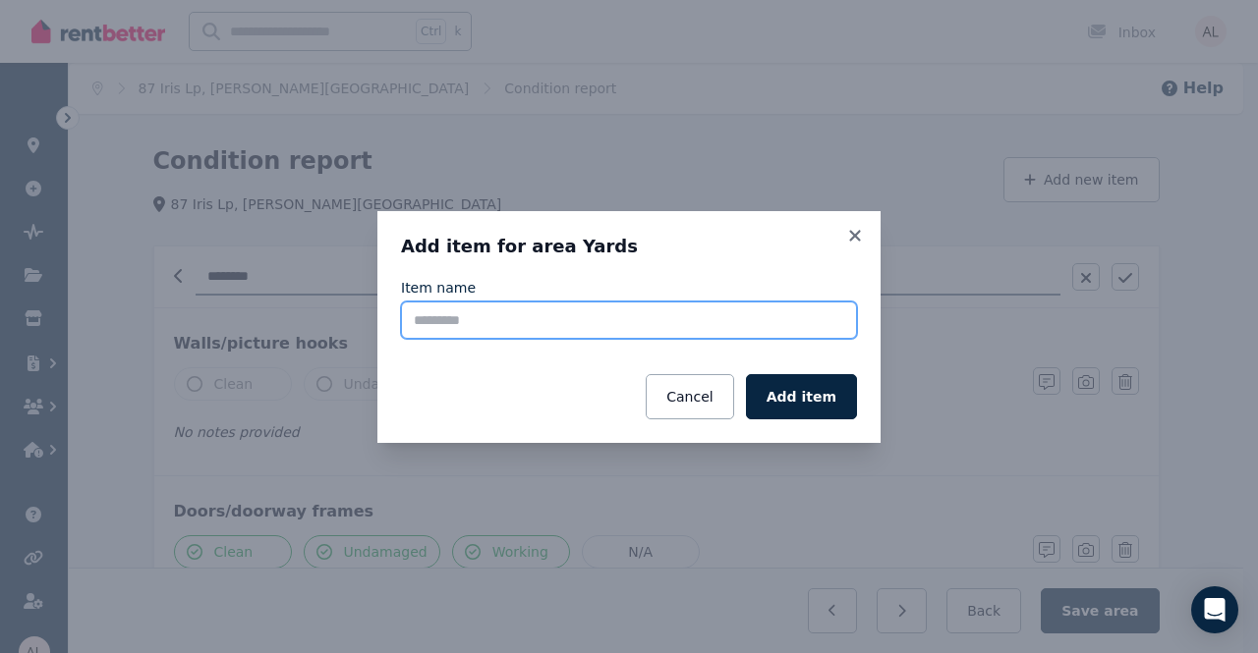
click at [635, 330] on input "Item name" at bounding box center [629, 320] width 456 height 37
type input "**********"
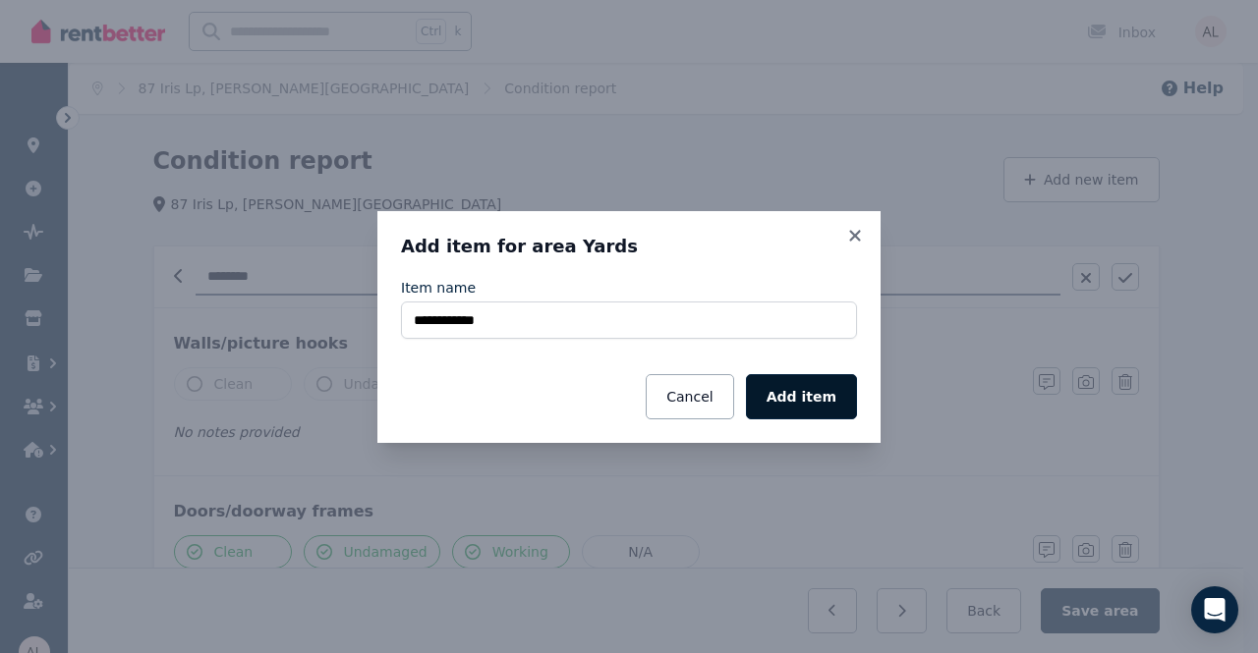
click at [803, 394] on button "Add item" at bounding box center [801, 396] width 111 height 45
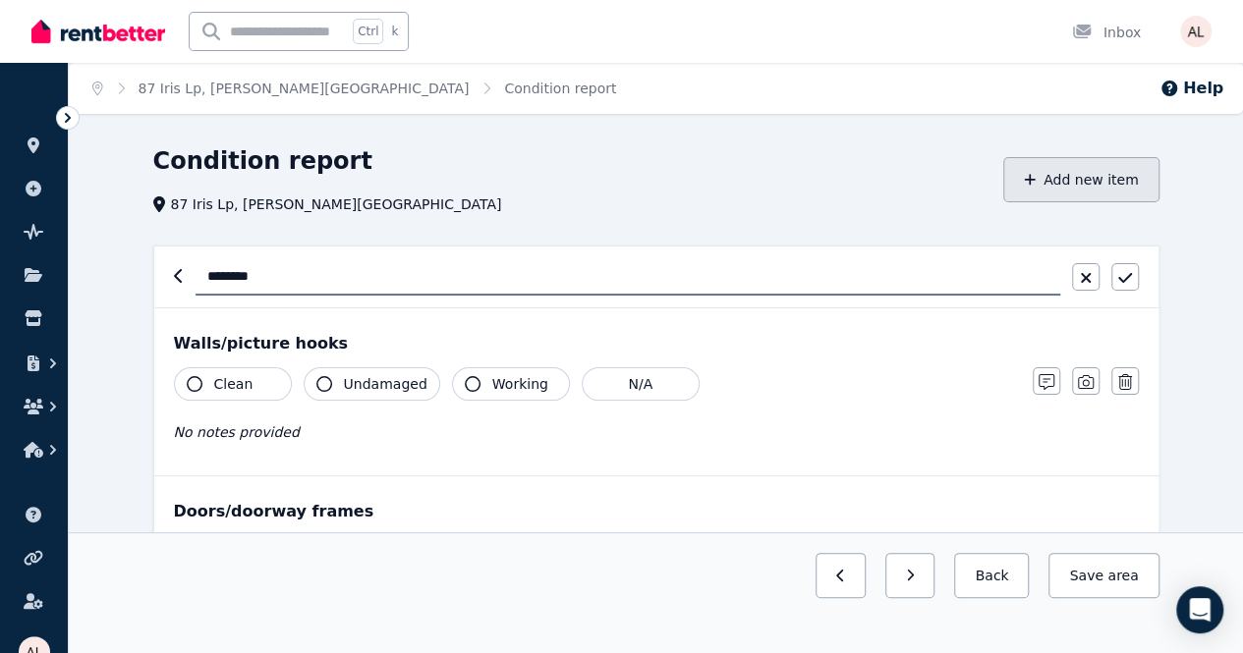
click at [1094, 194] on button "Add new item" at bounding box center [1081, 179] width 156 height 45
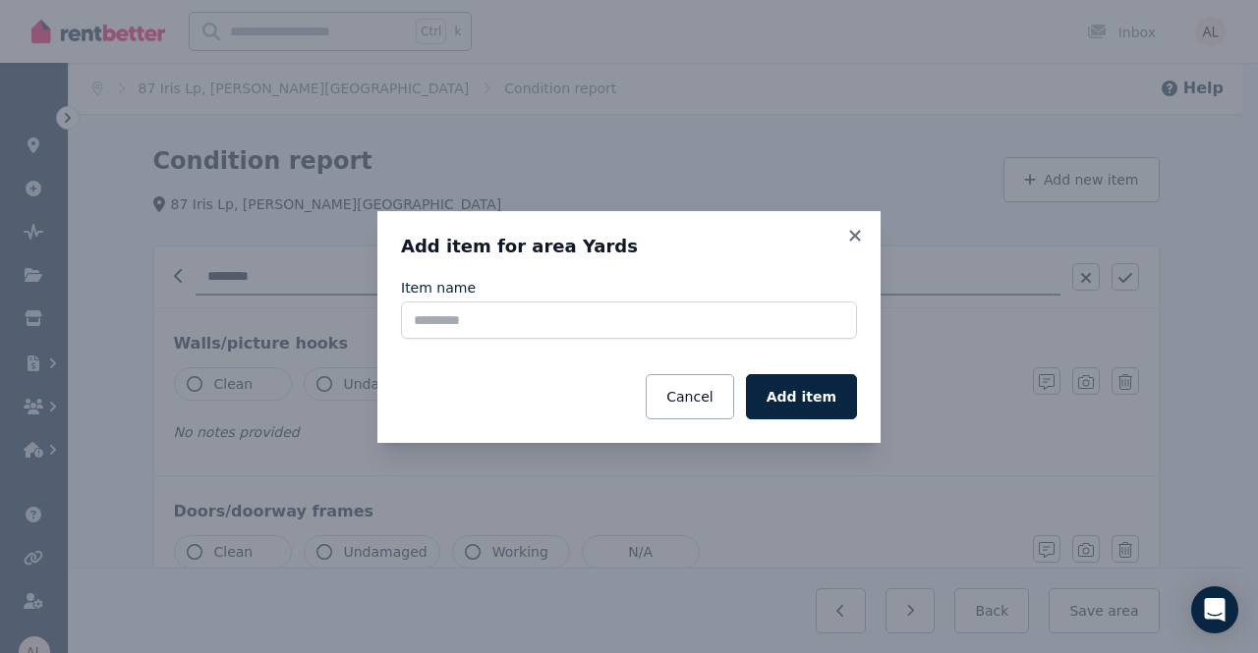
click at [464, 300] on div "Item name" at bounding box center [629, 308] width 456 height 61
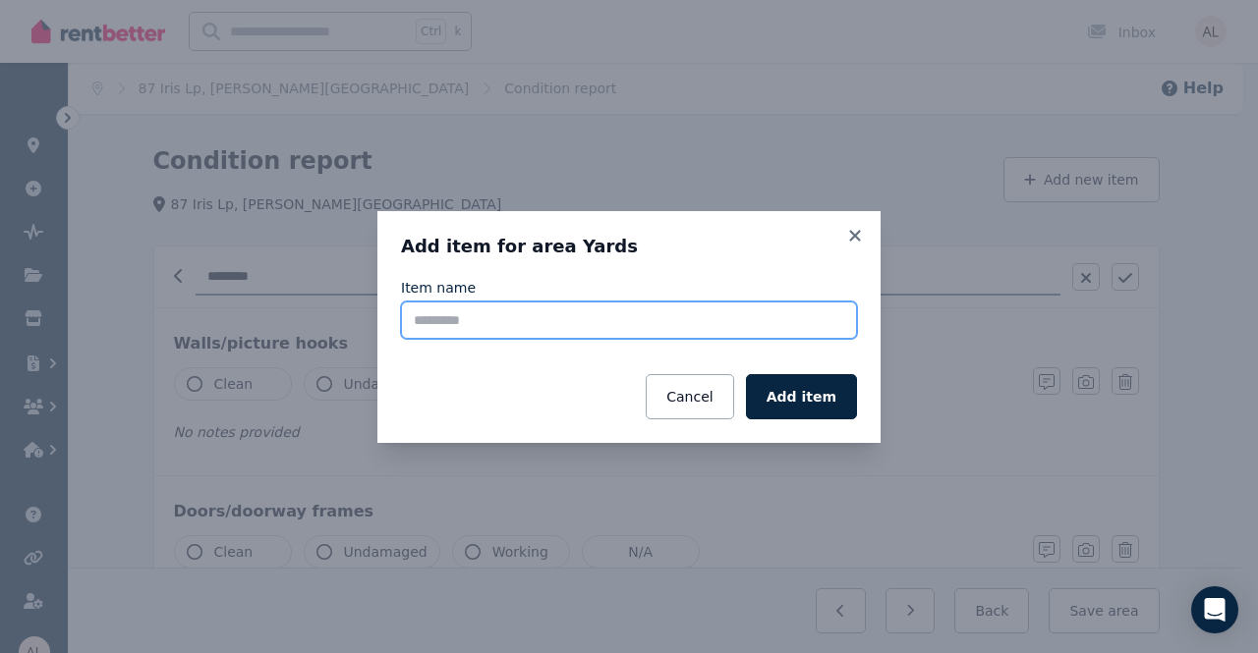
click at [474, 319] on input "Item name" at bounding box center [629, 320] width 456 height 37
type input "****"
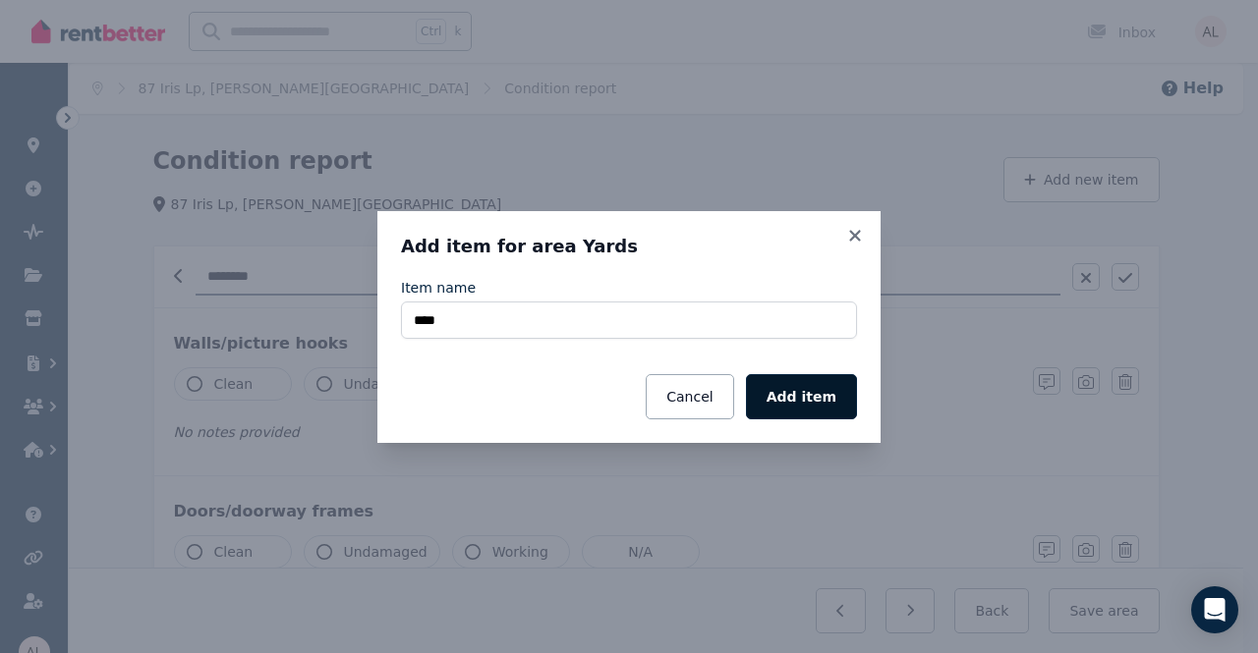
click at [818, 404] on button "Add item" at bounding box center [801, 396] width 111 height 45
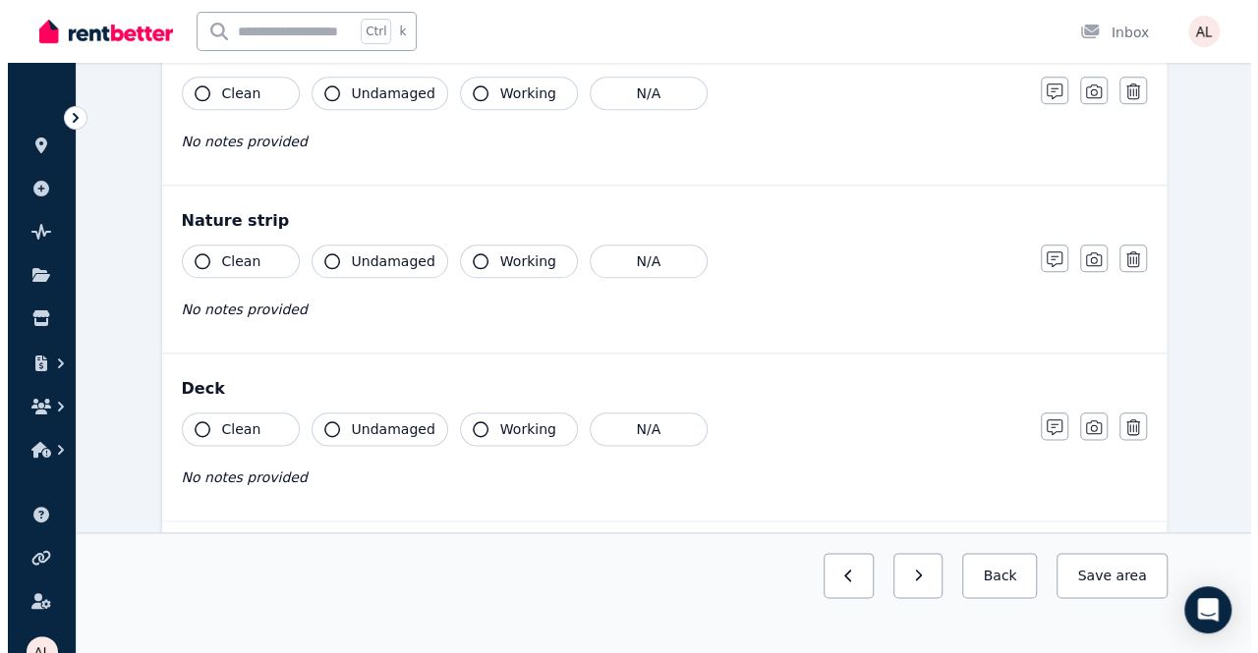
scroll to position [1067, 0]
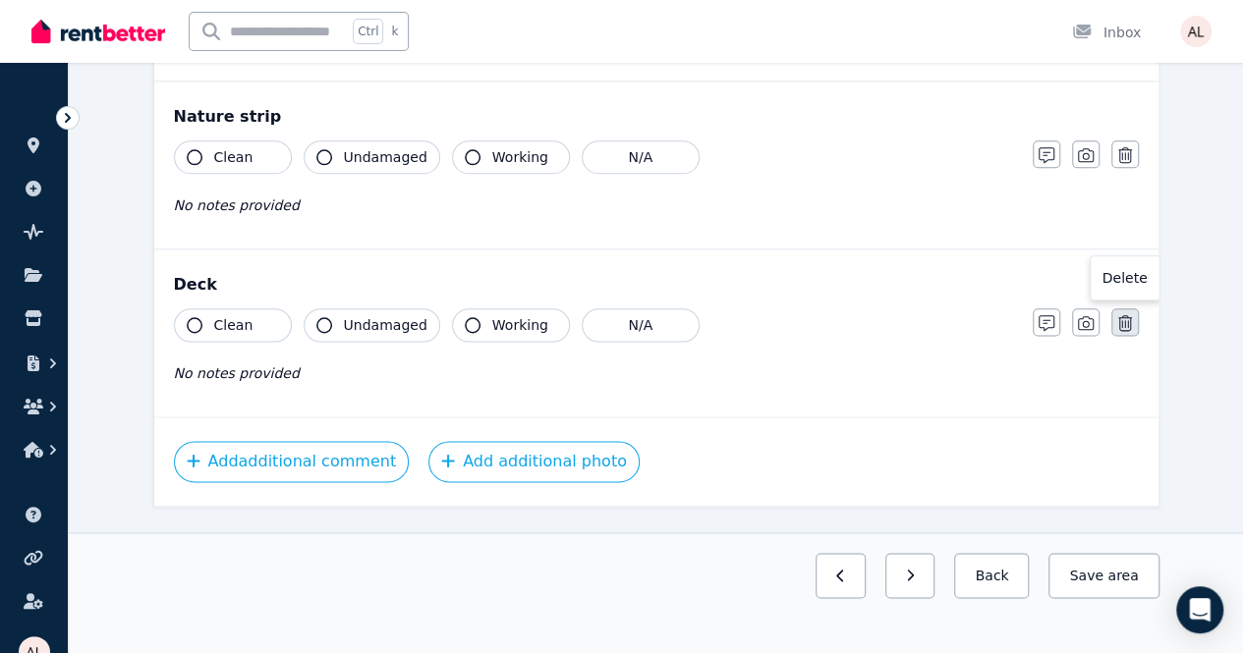
click at [1118, 317] on icon "button" at bounding box center [1125, 323] width 14 height 16
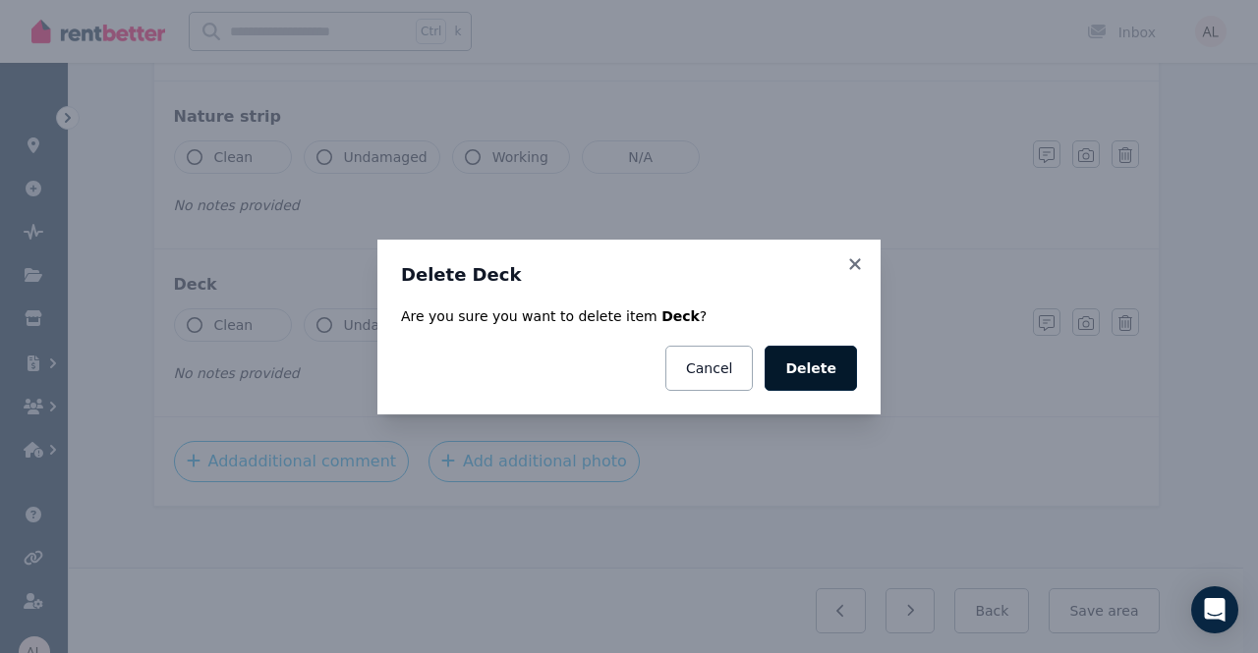
click at [823, 371] on button "Delete" at bounding box center [810, 368] width 92 height 45
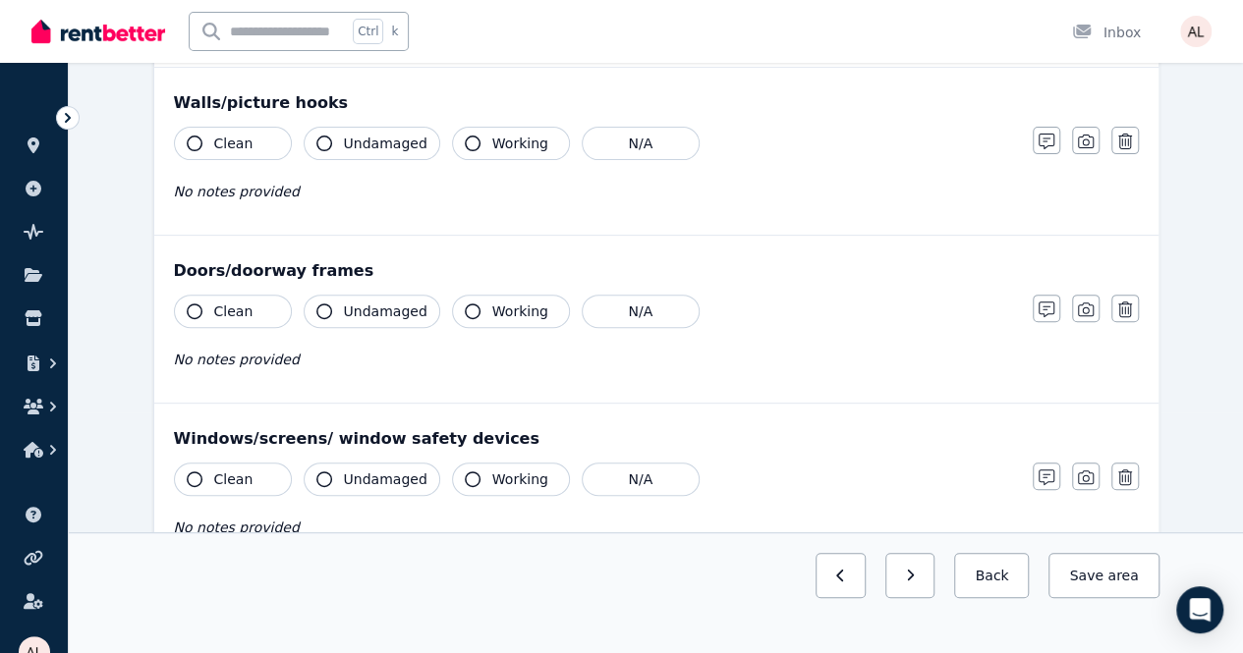
scroll to position [16, 0]
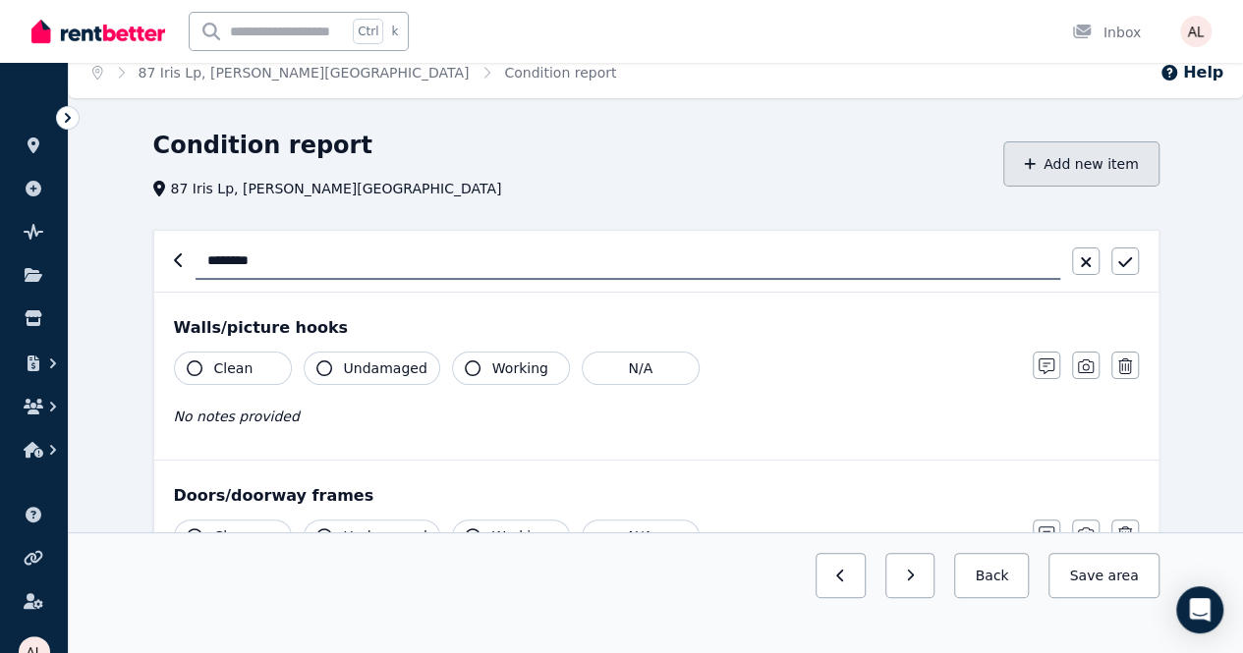
click at [1090, 170] on button "Add new item" at bounding box center [1081, 163] width 156 height 45
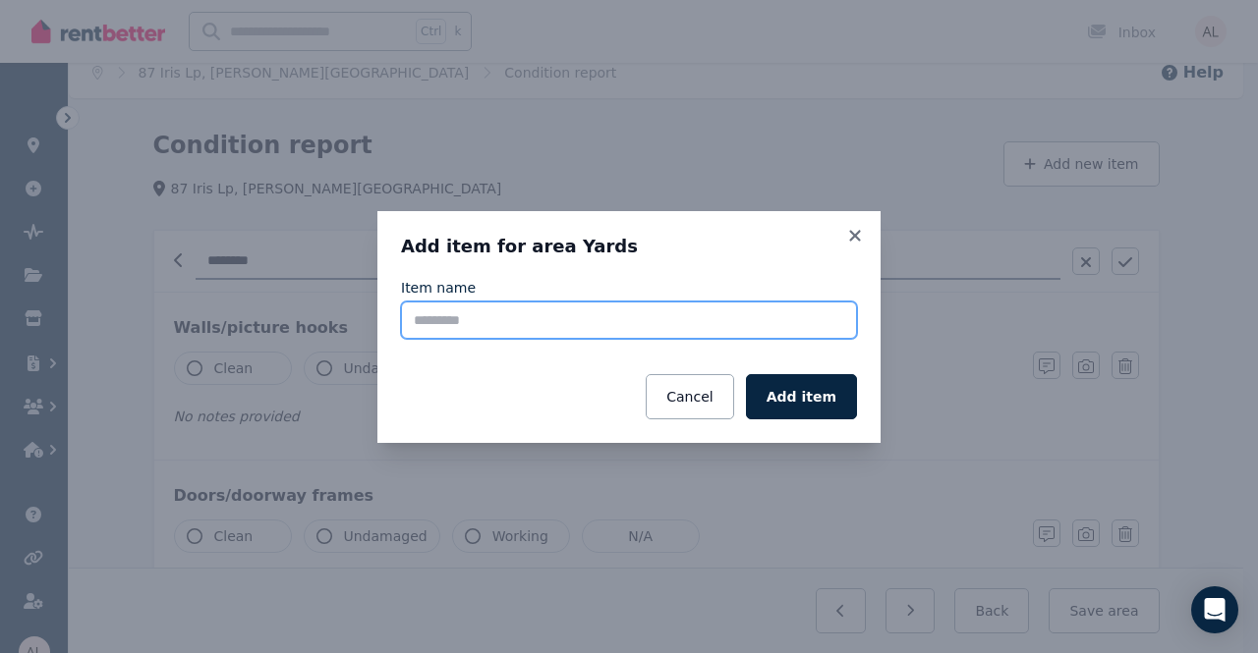
click at [657, 327] on input "Item name" at bounding box center [629, 320] width 456 height 37
type input "*"
type input "**********"
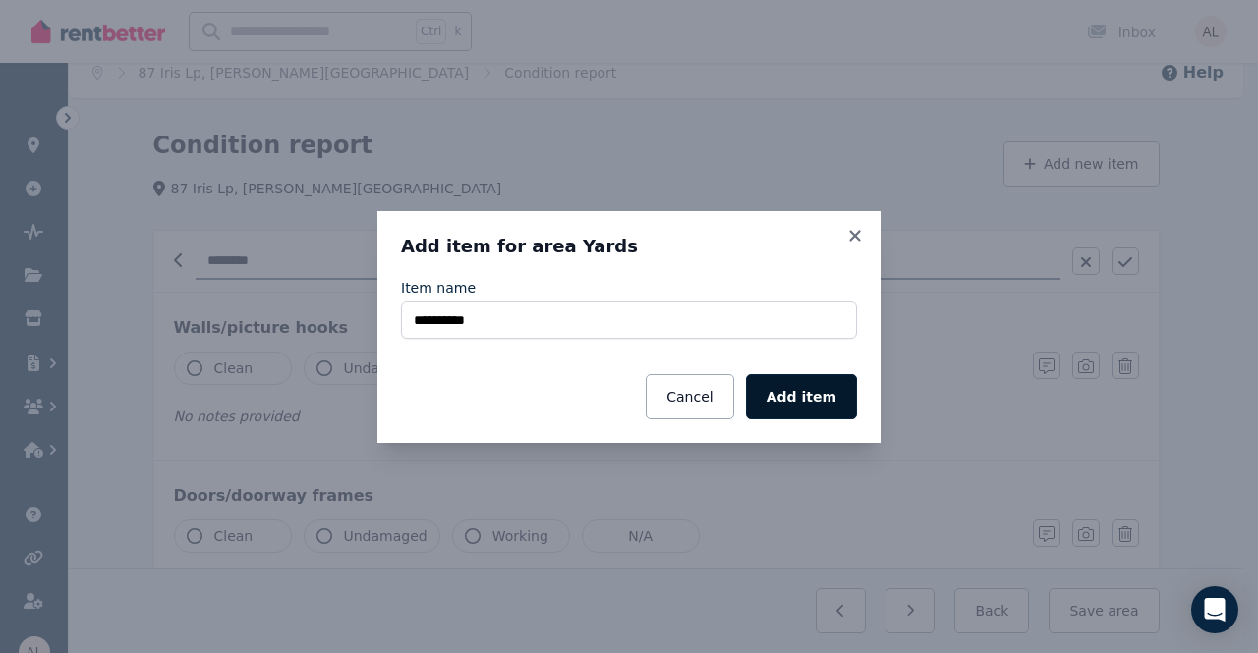
click at [832, 400] on button "Add item" at bounding box center [801, 396] width 111 height 45
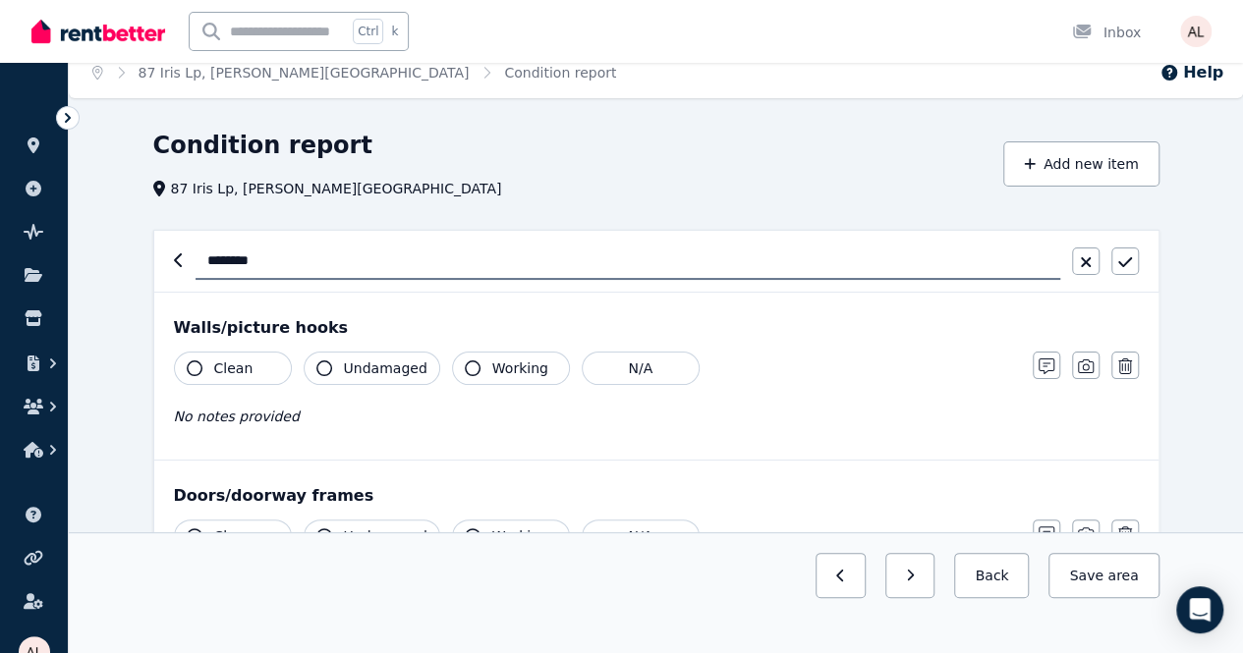
scroll to position [114, 0]
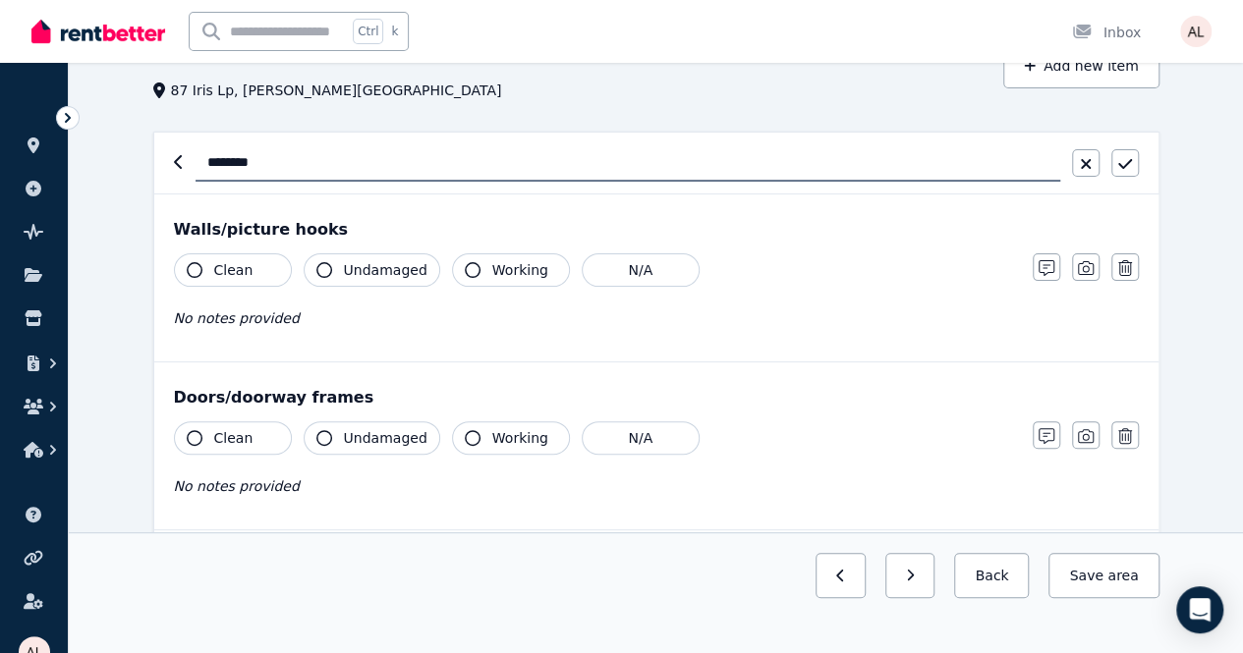
click at [242, 278] on span "Clean" at bounding box center [233, 270] width 39 height 20
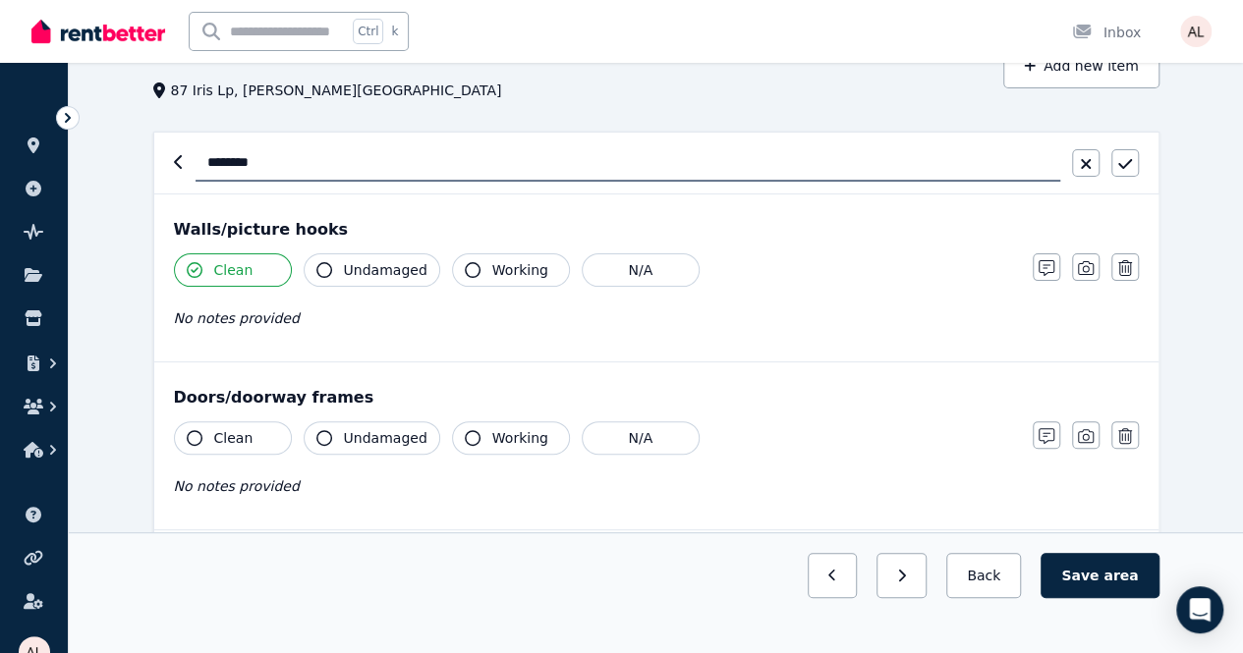
click at [452, 269] on button "Working" at bounding box center [511, 269] width 118 height 33
drag, startPoint x: 500, startPoint y: 264, endPoint x: 469, endPoint y: 266, distance: 31.5
click at [501, 266] on span "Working" at bounding box center [520, 270] width 56 height 20
click at [367, 277] on span "Undamaged" at bounding box center [386, 270] width 84 height 20
click at [511, 264] on span "Working" at bounding box center [520, 270] width 56 height 20
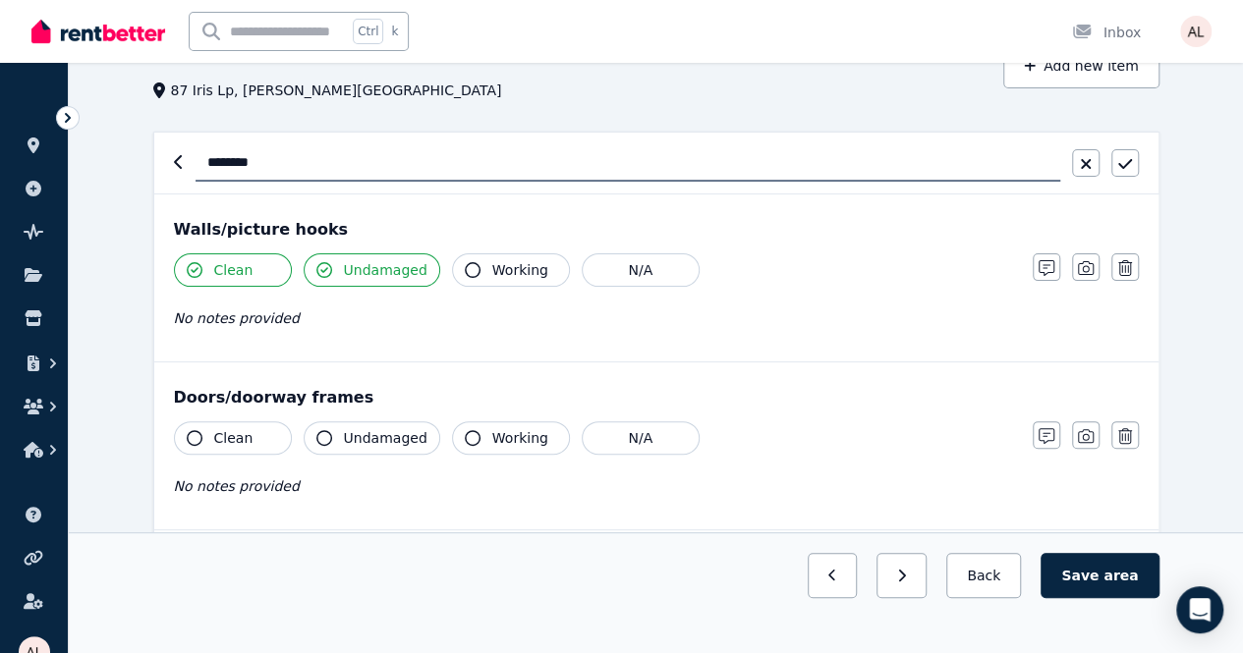
click at [495, 268] on span "Working" at bounding box center [520, 270] width 56 height 20
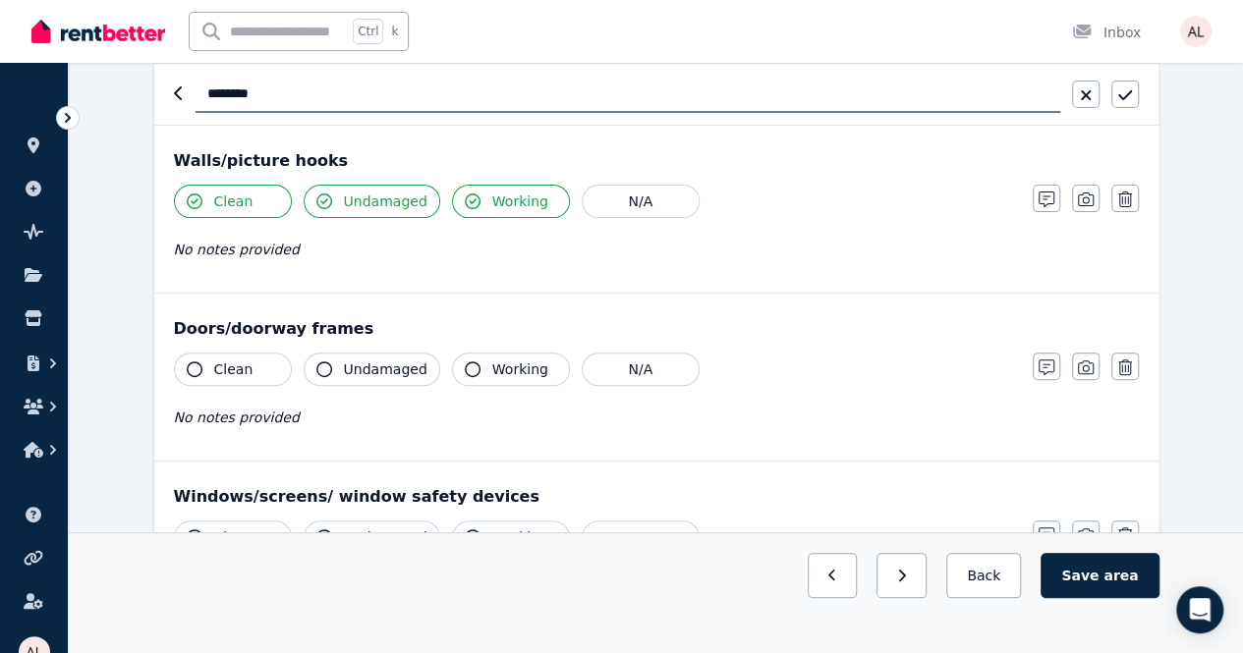
scroll to position [212, 0]
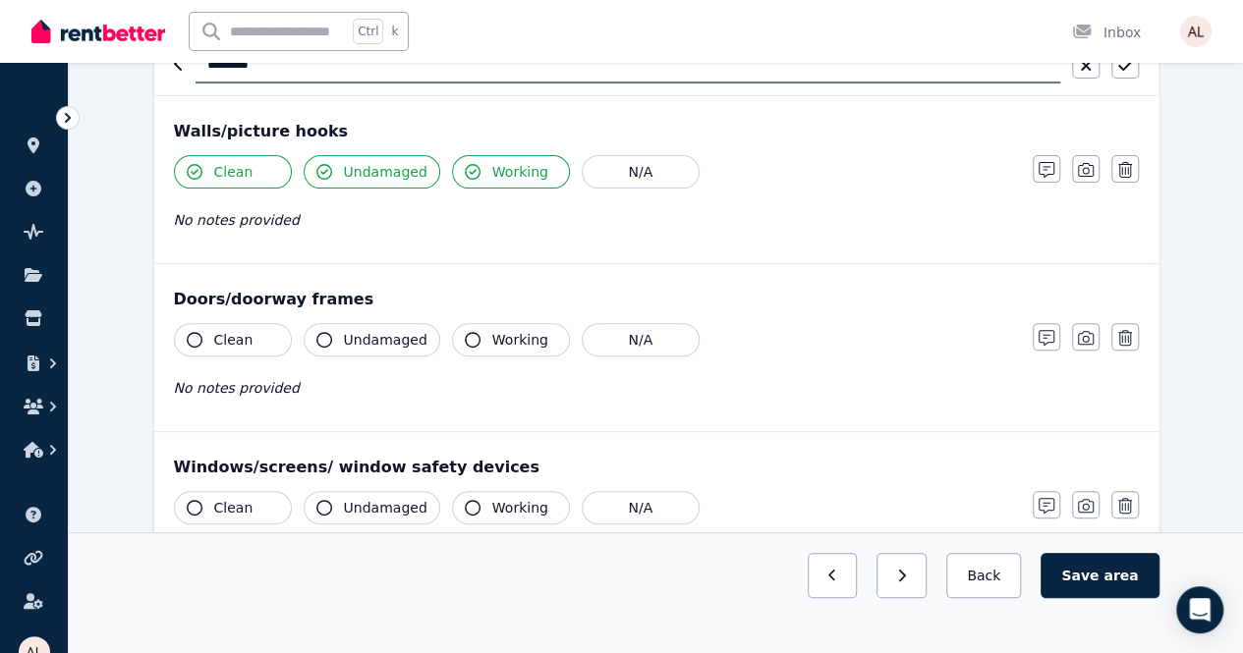
click at [234, 365] on div "Clean Undamaged Working N/A No notes provided" at bounding box center [593, 371] width 839 height 96
click at [252, 351] on button "Clean" at bounding box center [233, 339] width 118 height 33
click at [416, 355] on div "Clean Undamaged Working N/A No notes provided" at bounding box center [593, 371] width 839 height 96
click at [458, 356] on div "Clean Undamaged Working N/A No notes provided" at bounding box center [593, 371] width 839 height 96
click at [391, 341] on span "Undamaged" at bounding box center [386, 340] width 84 height 20
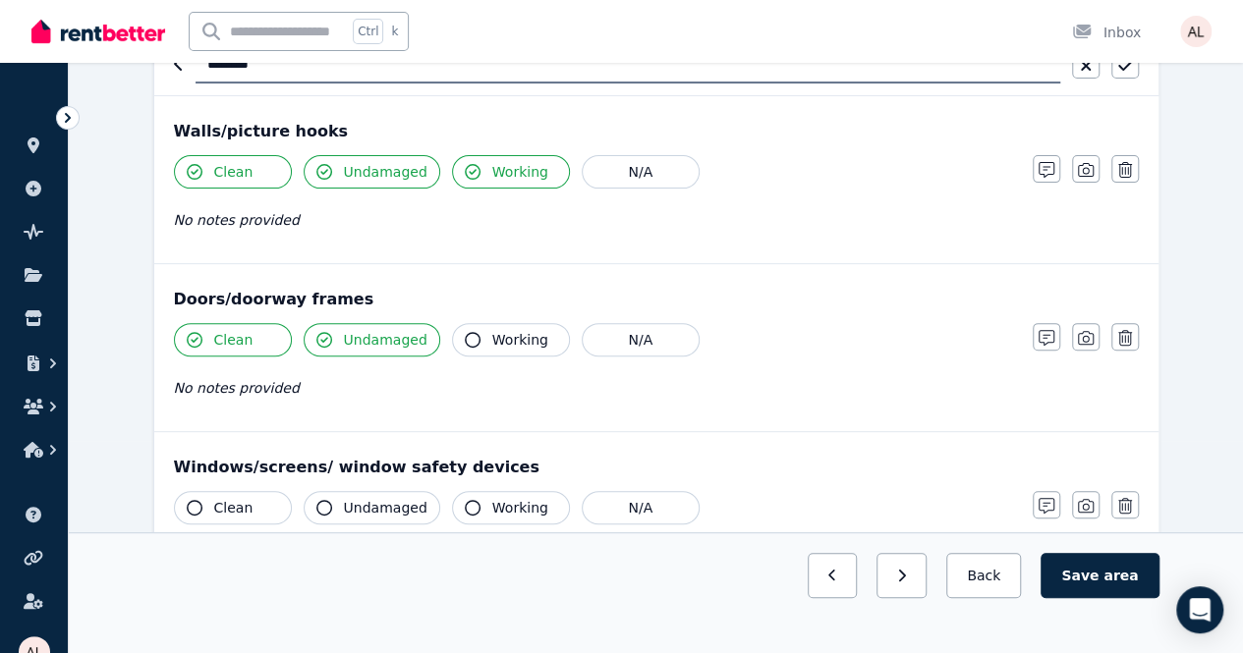
click at [465, 333] on icon "button" at bounding box center [473, 340] width 16 height 16
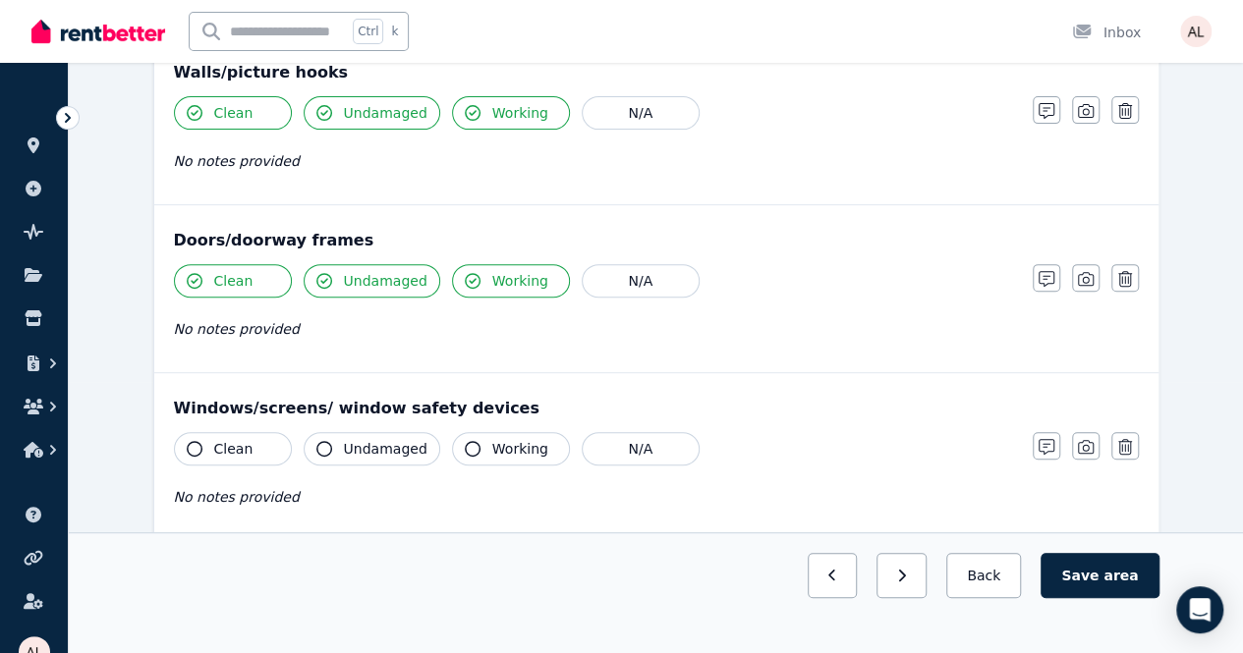
scroll to position [310, 0]
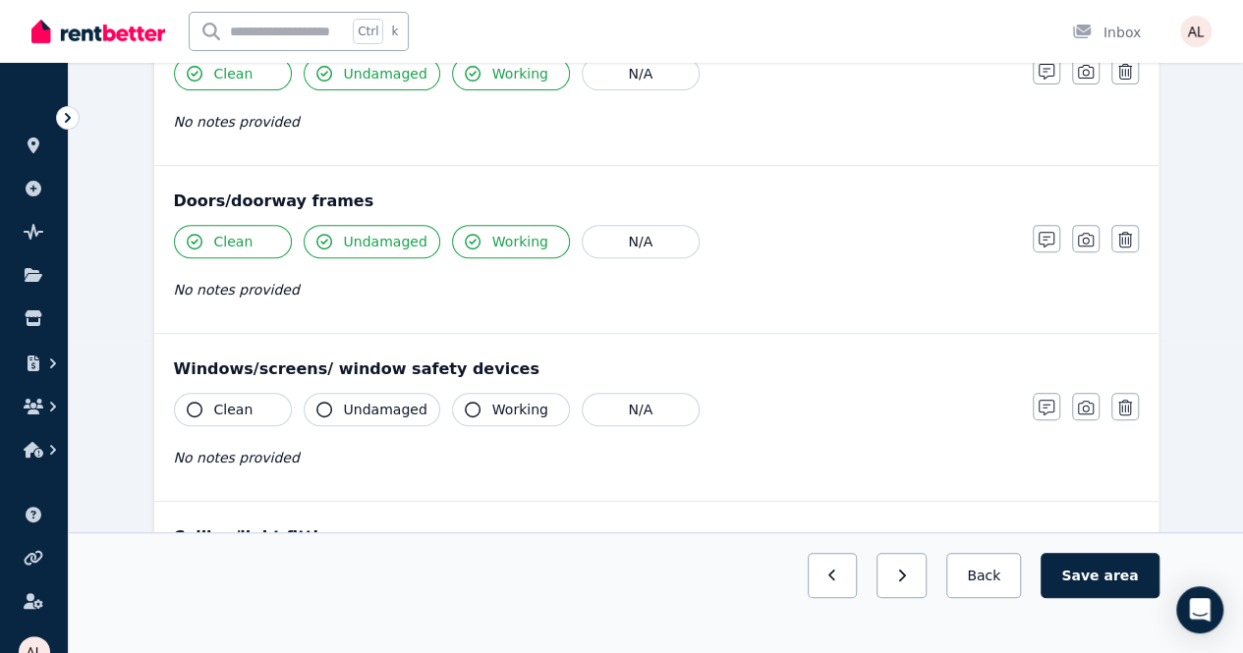
click at [238, 405] on span "Clean" at bounding box center [233, 410] width 39 height 20
click at [472, 410] on button "Working" at bounding box center [511, 409] width 118 height 33
click at [340, 414] on button "Undamaged" at bounding box center [372, 409] width 137 height 33
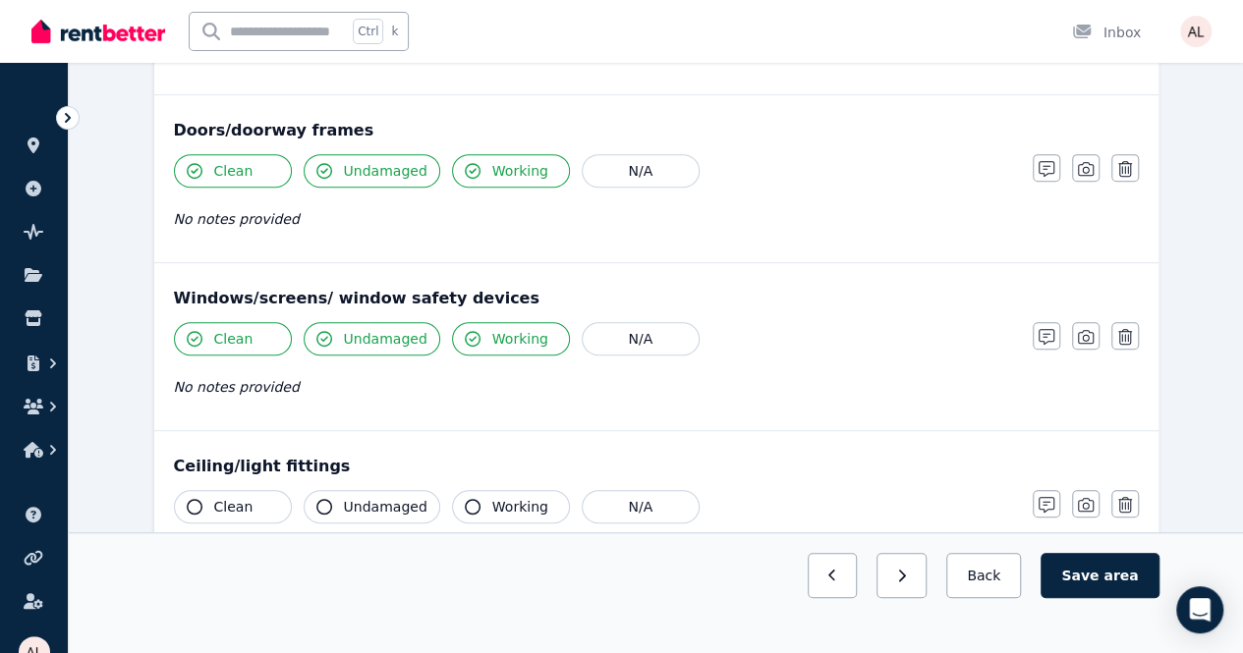
scroll to position [605, 0]
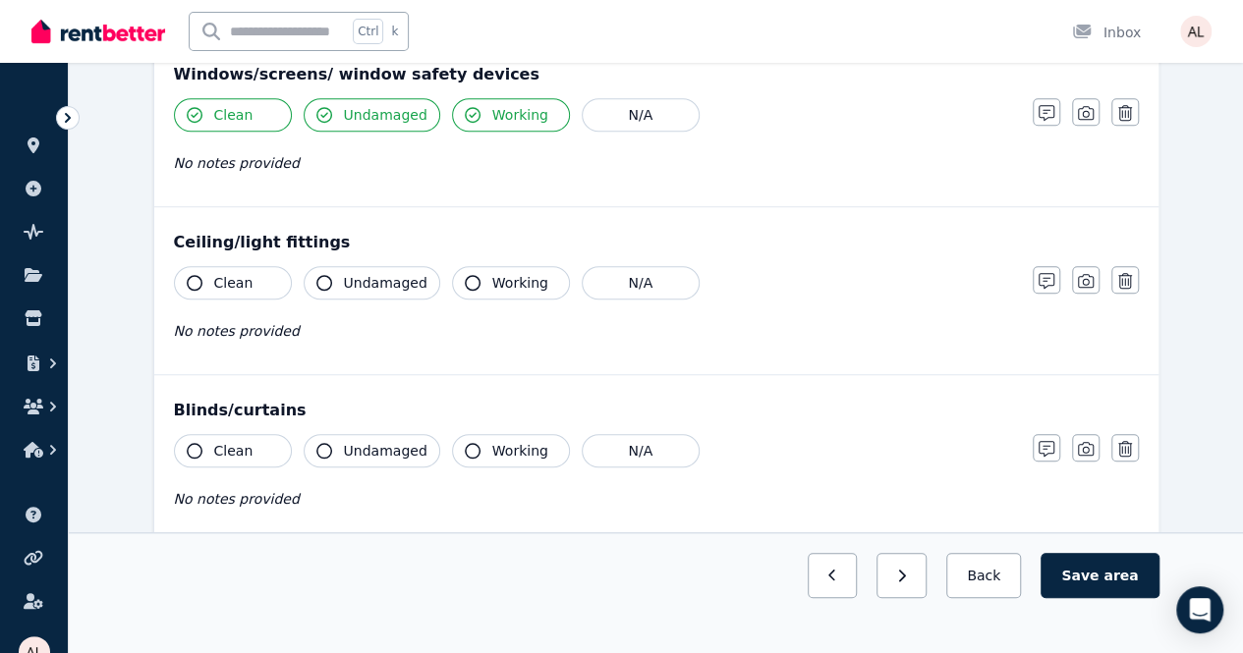
click at [237, 292] on button "Clean" at bounding box center [233, 282] width 118 height 33
click at [377, 286] on span "Undamaged" at bounding box center [386, 283] width 84 height 20
click at [501, 280] on span "Working" at bounding box center [520, 283] width 56 height 20
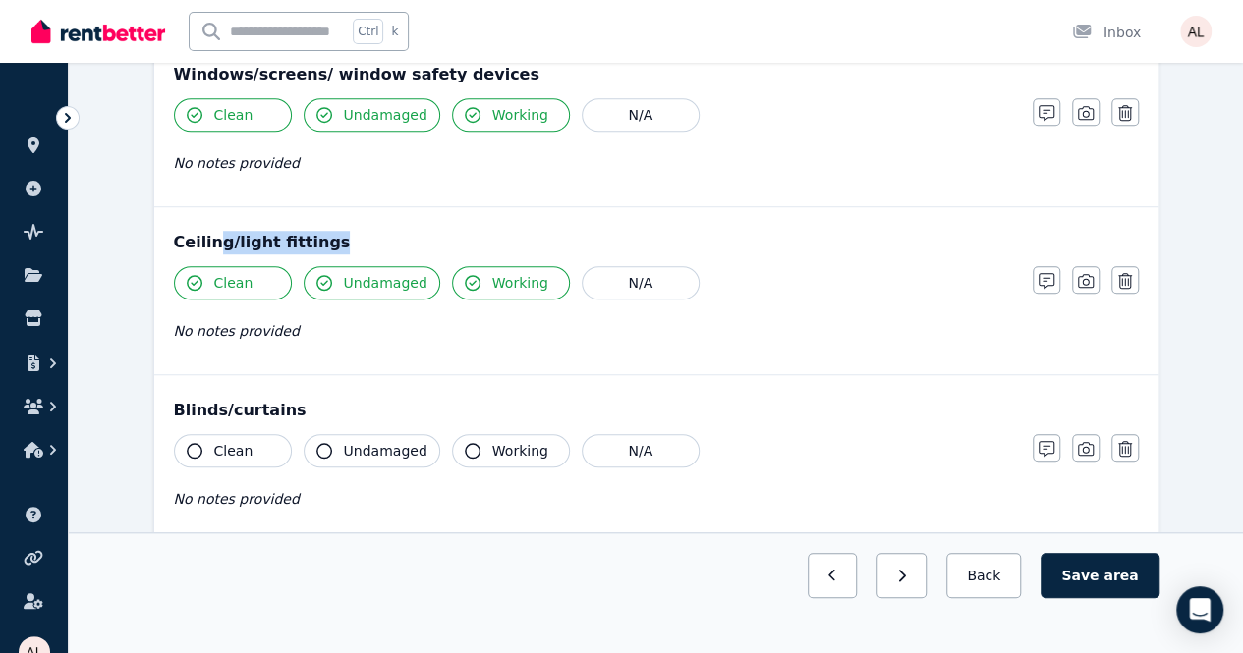
drag, startPoint x: 216, startPoint y: 247, endPoint x: 346, endPoint y: 244, distance: 129.7
click at [346, 244] on div "Ceiling/light fittings" at bounding box center [656, 243] width 965 height 24
click at [133, 248] on div "Condition report 87 Iris Lp, [PERSON_NAME][GEOGRAPHIC_DATA] Add new item ******…" at bounding box center [656, 350] width 1174 height 1620
drag, startPoint x: 133, startPoint y: 248, endPoint x: 151, endPoint y: 283, distance: 40.0
click at [150, 283] on div "Condition report 87 Iris Lp, [PERSON_NAME][GEOGRAPHIC_DATA] Add new item ******…" at bounding box center [656, 350] width 1174 height 1620
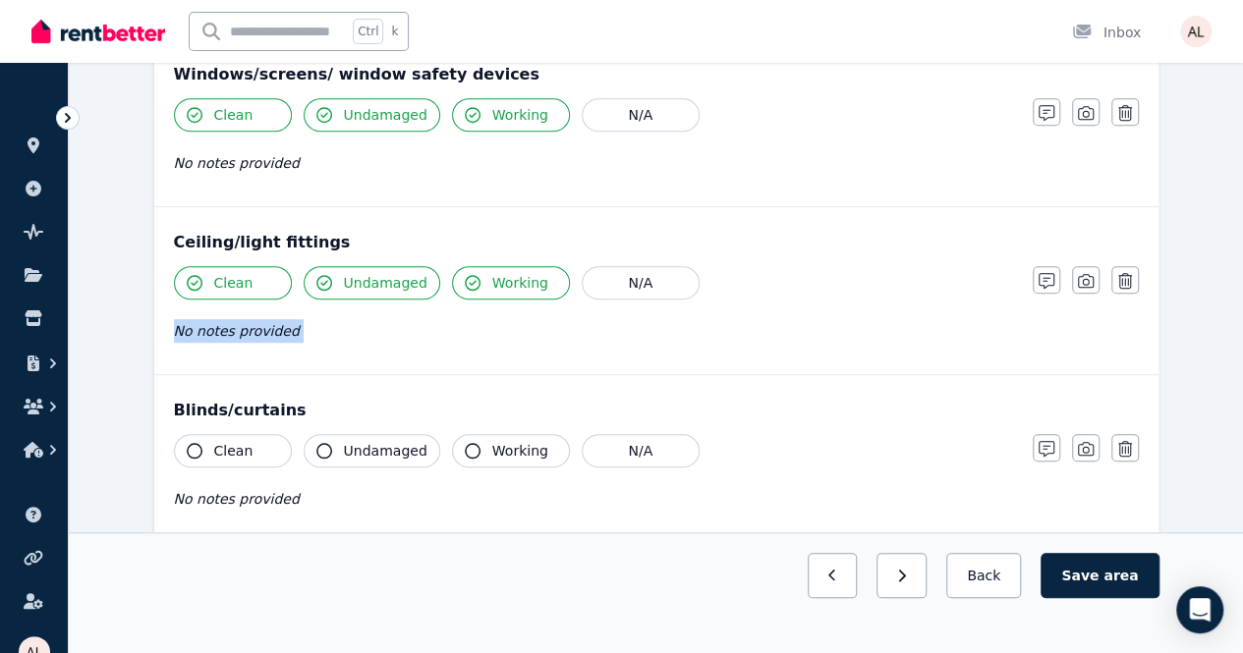
click at [161, 370] on div "Walls/picture hooks Clean Undamaged Working N/A No notes provided Notes Photo D…" at bounding box center [656, 290] width 1004 height 1175
click at [159, 368] on div "Ceiling/light fittings Clean Undamaged Working N/A No notes provided Notes Phot…" at bounding box center [656, 290] width 1004 height 167
click at [92, 322] on div "Condition report 87 Iris Lp, [PERSON_NAME][GEOGRAPHIC_DATA] Add new item ******…" at bounding box center [656, 350] width 1174 height 1620
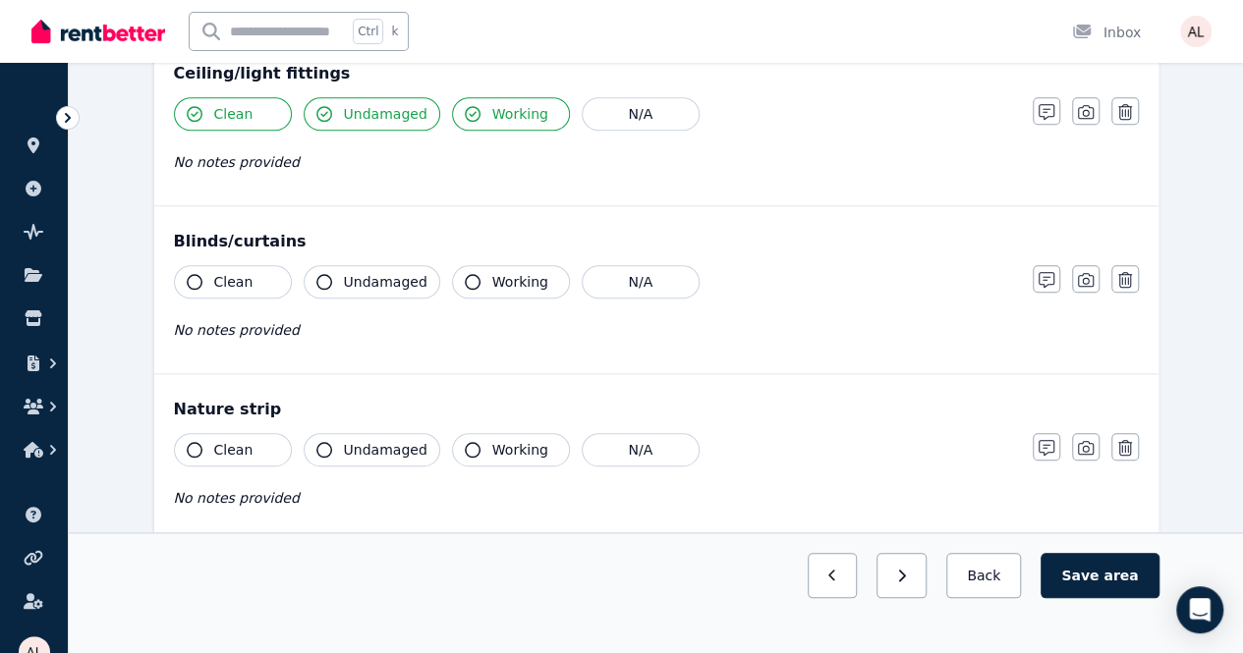
scroll to position [802, 0]
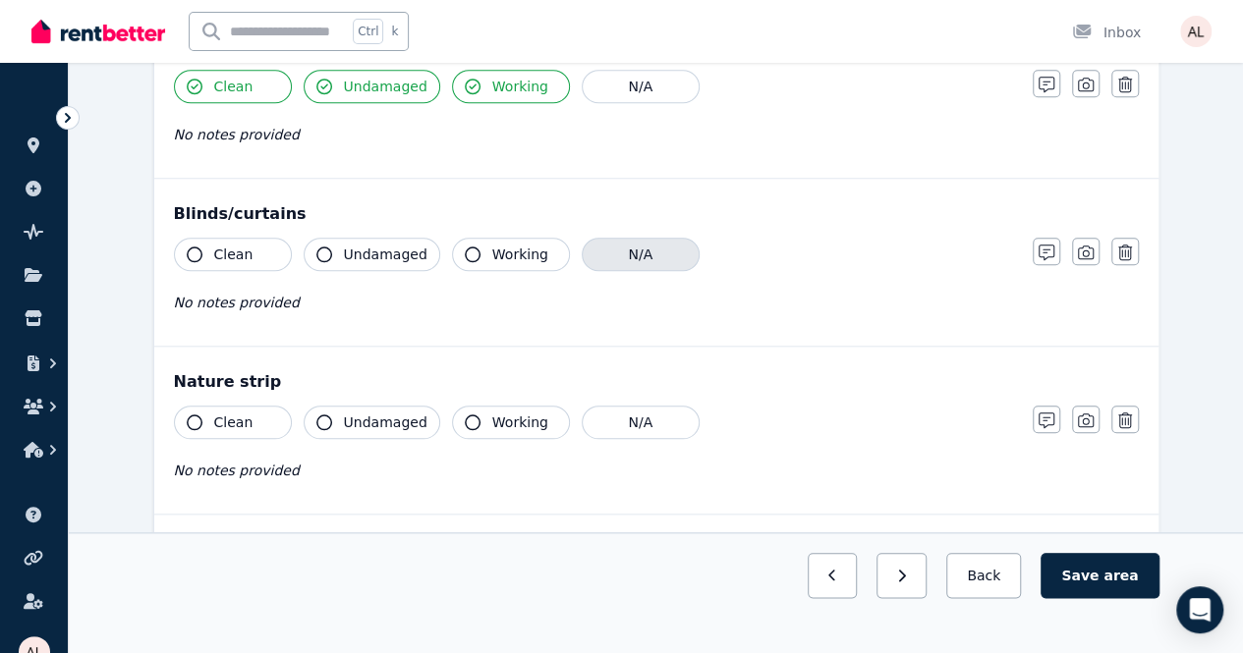
click at [637, 249] on button "N/A" at bounding box center [641, 254] width 118 height 33
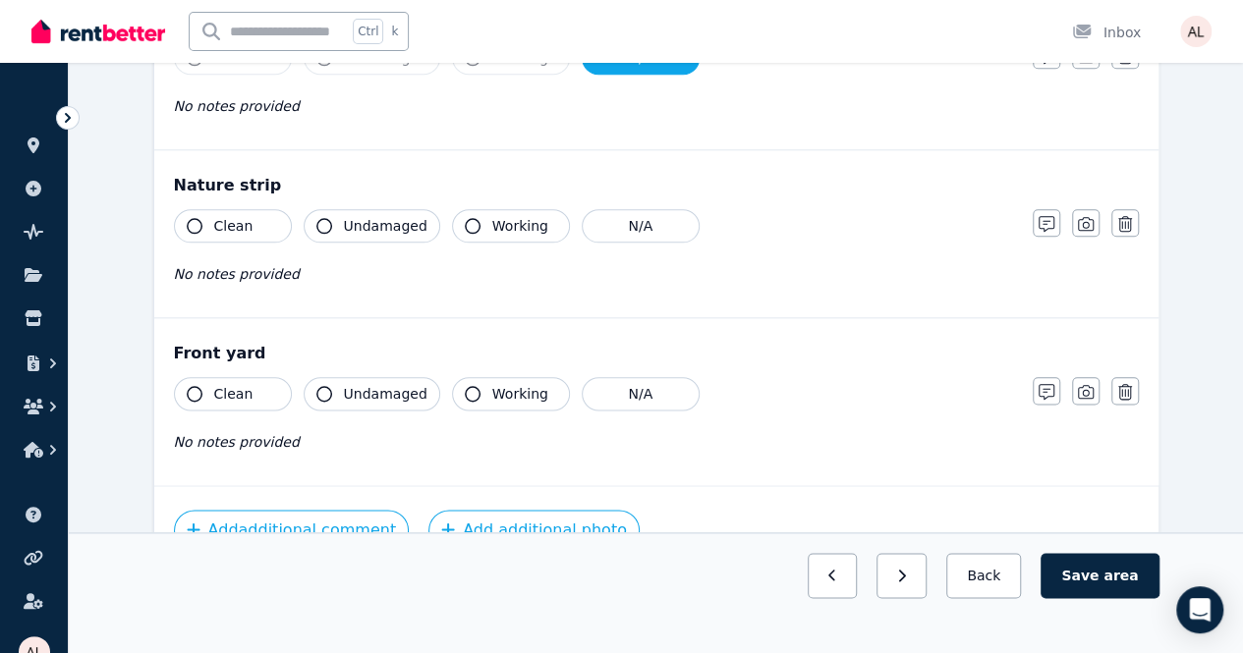
click at [286, 287] on div "Clean Undamaged Working N/A No notes provided" at bounding box center [593, 257] width 839 height 96
click at [440, 246] on div "Clean Undamaged Working N/A No notes provided" at bounding box center [593, 257] width 839 height 96
drag, startPoint x: 440, startPoint y: 246, endPoint x: 566, endPoint y: 228, distance: 127.0
click at [474, 236] on div "Clean Undamaged Working N/A No notes provided" at bounding box center [593, 257] width 839 height 96
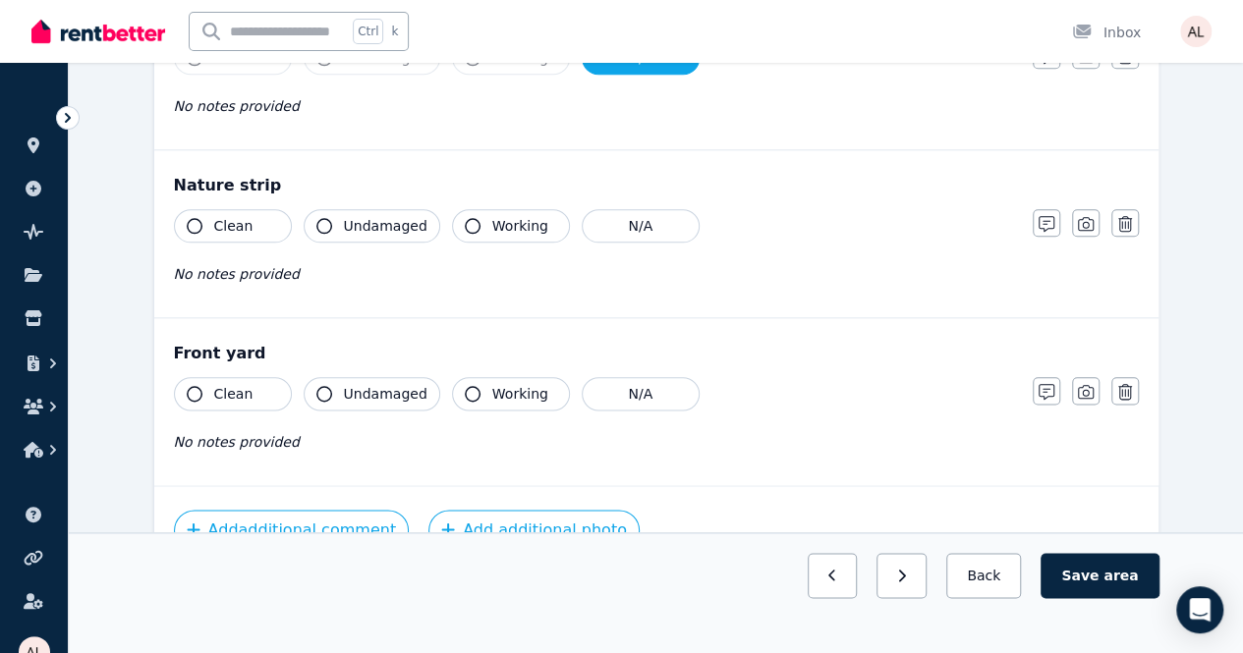
click at [333, 181] on div "Nature strip" at bounding box center [656, 186] width 965 height 24
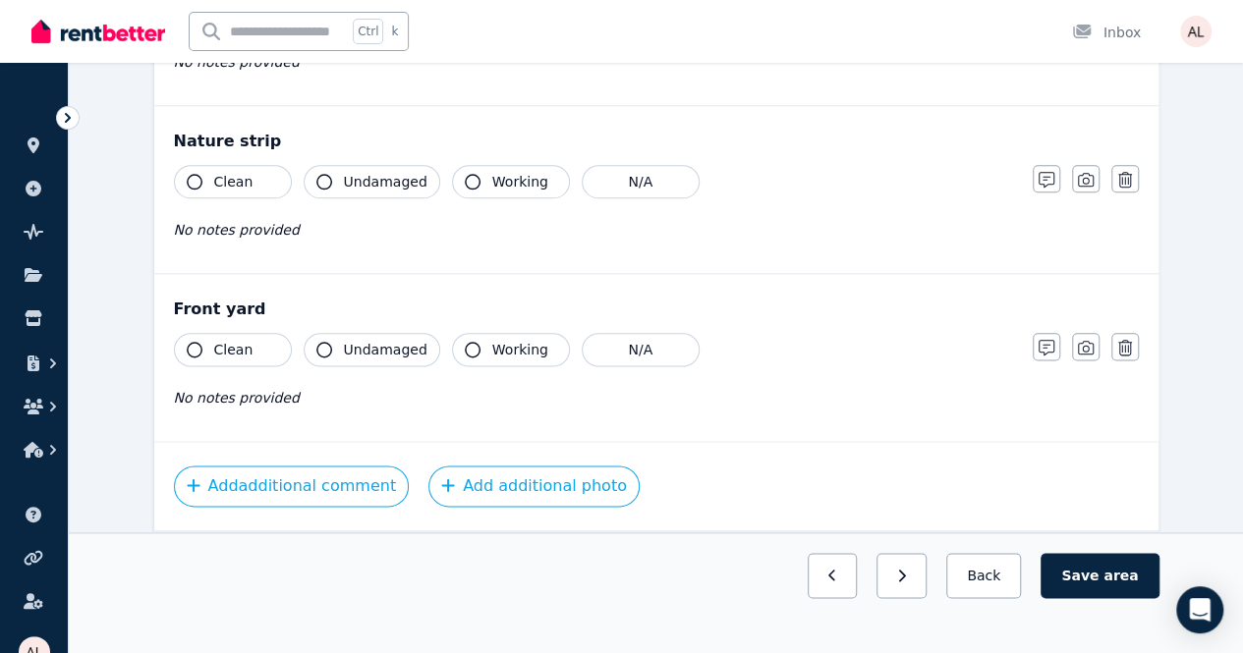
scroll to position [1067, 0]
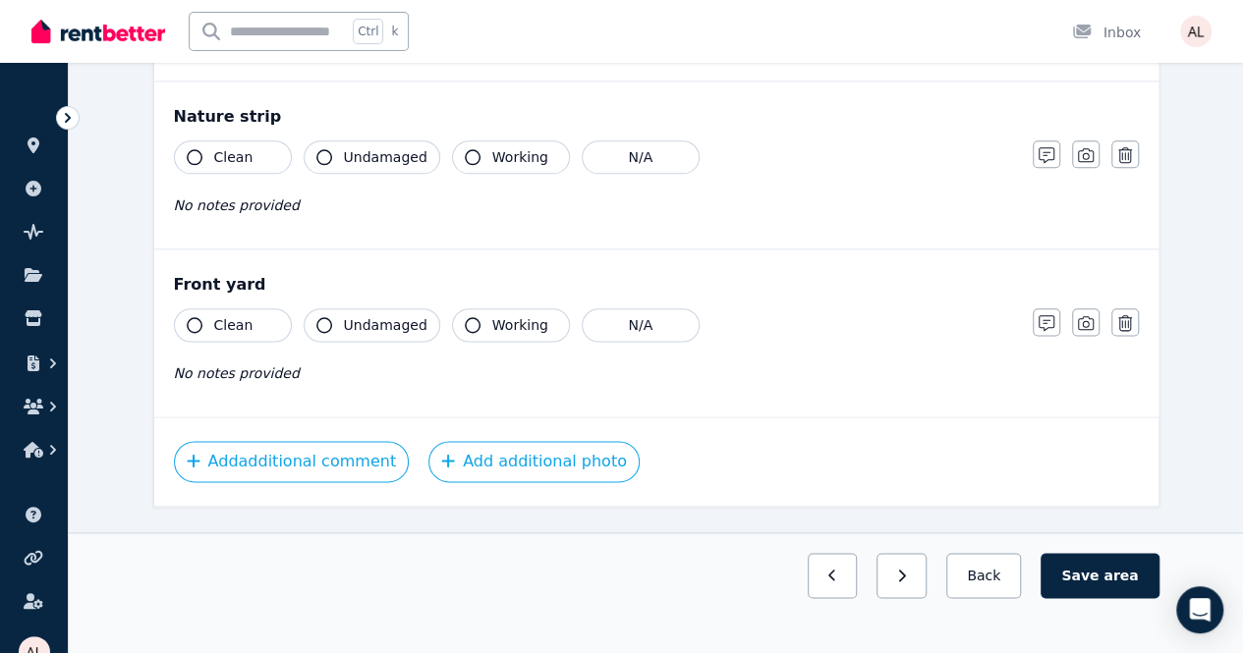
click at [243, 325] on span "Clean" at bounding box center [233, 325] width 39 height 20
drag, startPoint x: 362, startPoint y: 315, endPoint x: 434, endPoint y: 311, distance: 72.8
click at [364, 316] on span "Undamaged" at bounding box center [386, 325] width 84 height 20
click at [507, 320] on span "Working" at bounding box center [520, 325] width 56 height 20
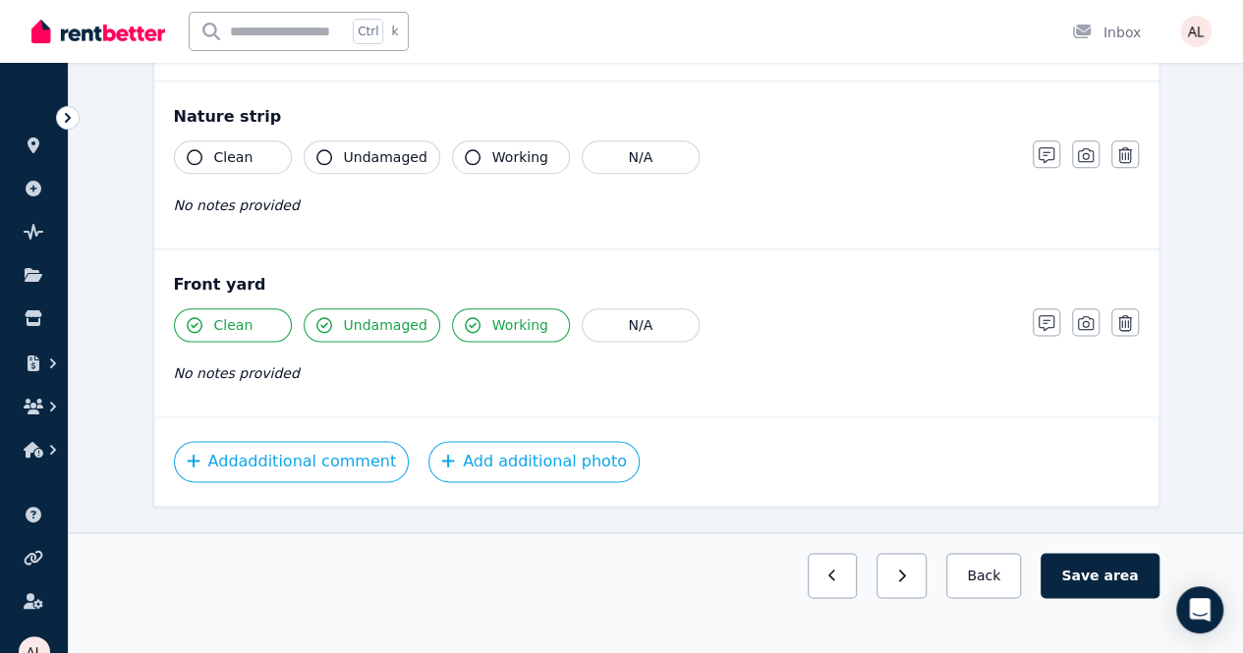
drag, startPoint x: 487, startPoint y: 160, endPoint x: 393, endPoint y: 150, distance: 94.8
click at [492, 159] on span "Working" at bounding box center [520, 157] width 56 height 20
drag, startPoint x: 352, startPoint y: 150, endPoint x: 260, endPoint y: 150, distance: 91.4
click at [350, 150] on span "Undamaged" at bounding box center [386, 157] width 84 height 20
click at [214, 150] on span "Clean" at bounding box center [233, 157] width 39 height 20
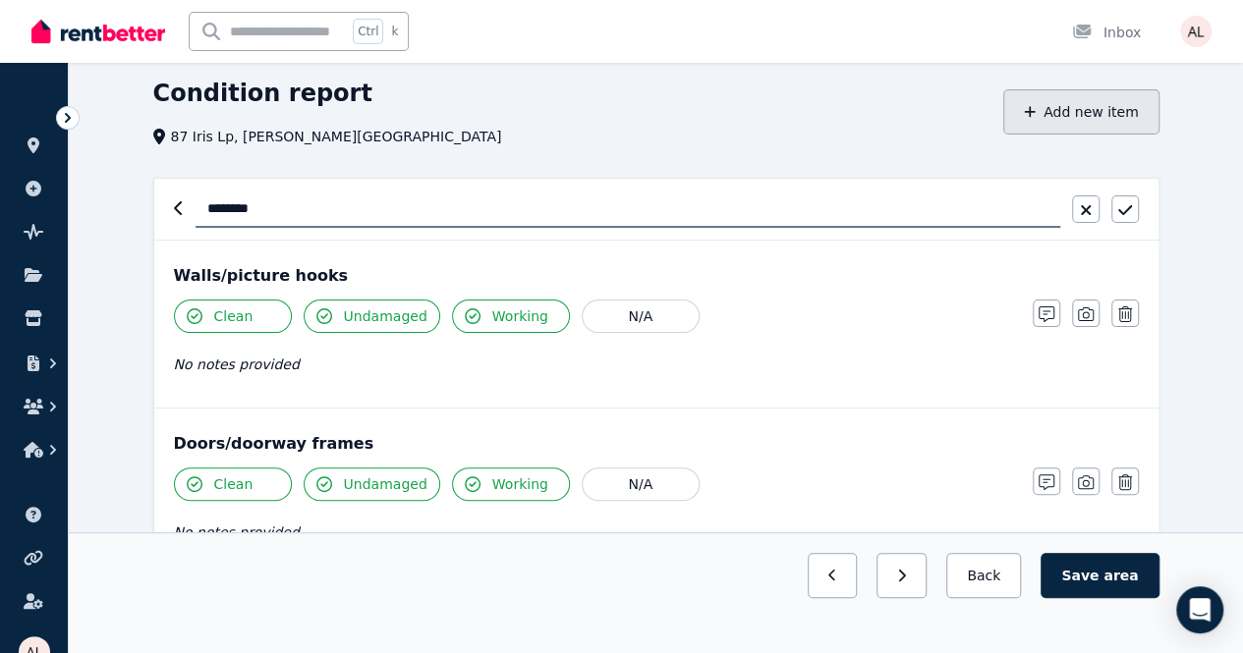
scroll to position [0, 0]
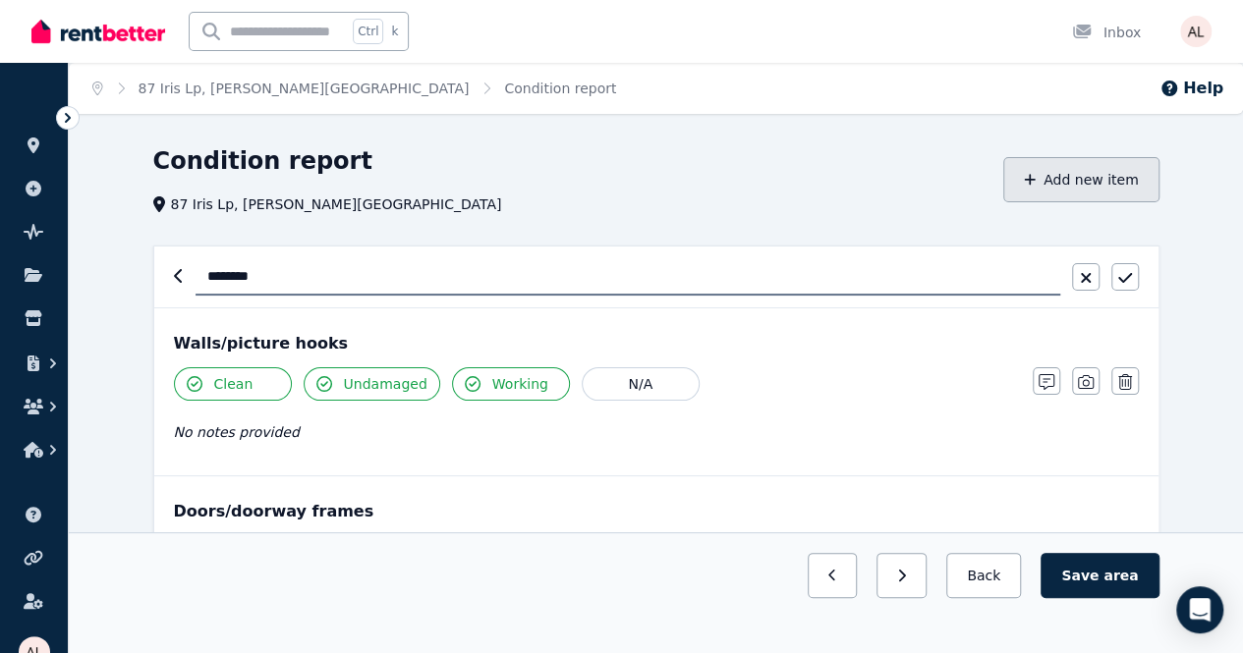
click at [1030, 186] on button "Add new item" at bounding box center [1081, 179] width 156 height 45
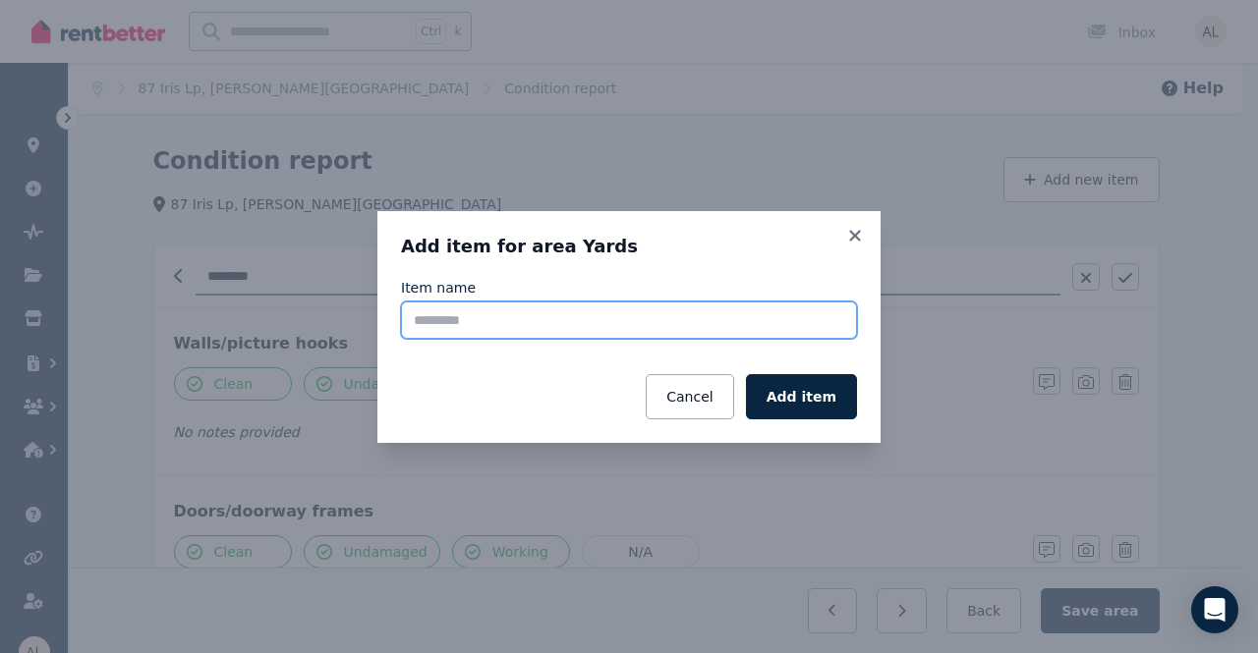
click at [543, 331] on input "Item name" at bounding box center [629, 320] width 456 height 37
type input "*"
click at [578, 311] on input "*" at bounding box center [629, 320] width 456 height 37
type input "*********"
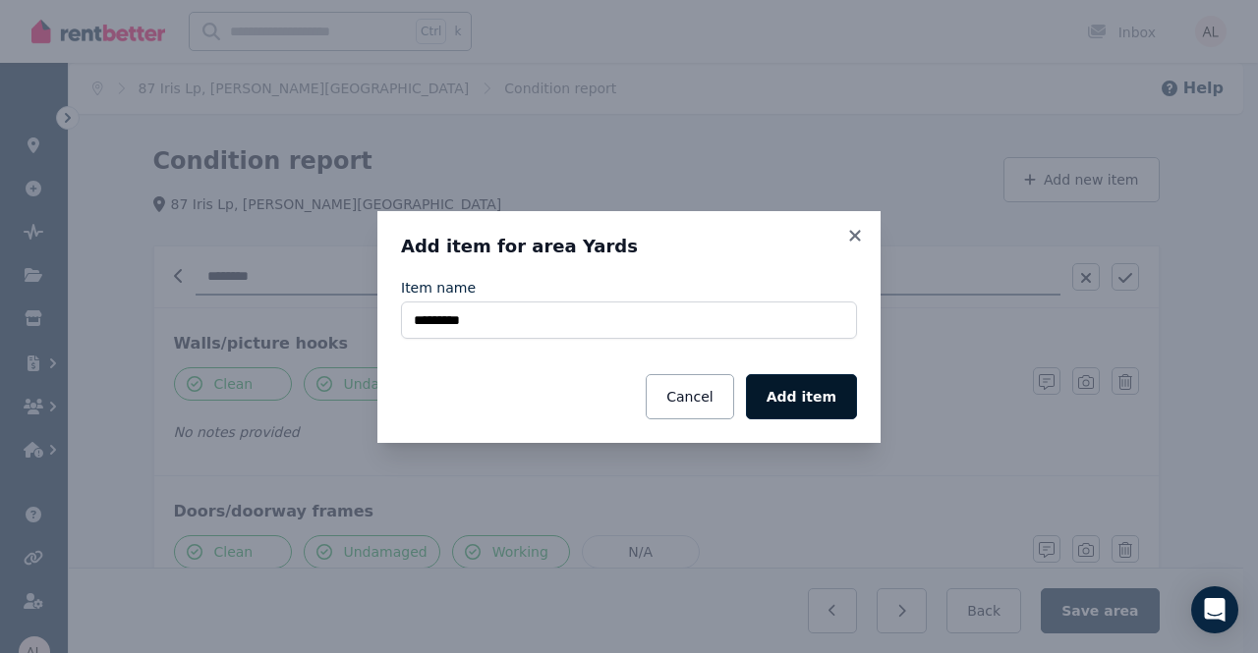
click at [794, 378] on button "Add item" at bounding box center [801, 396] width 111 height 45
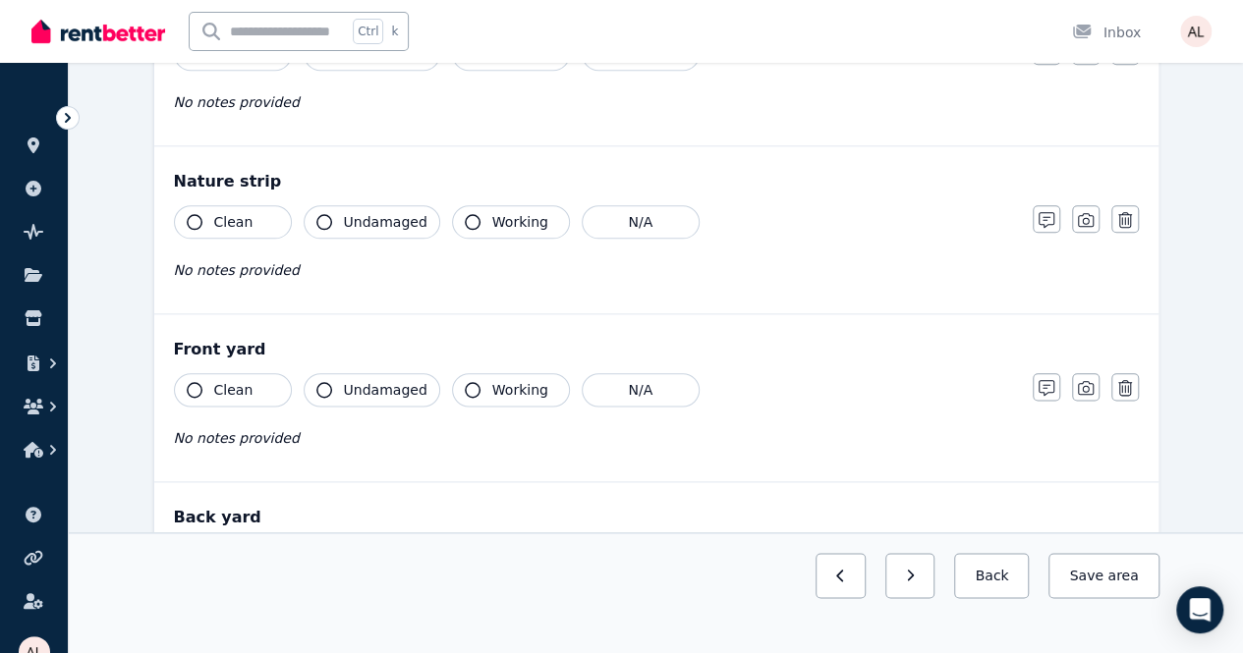
scroll to position [1234, 0]
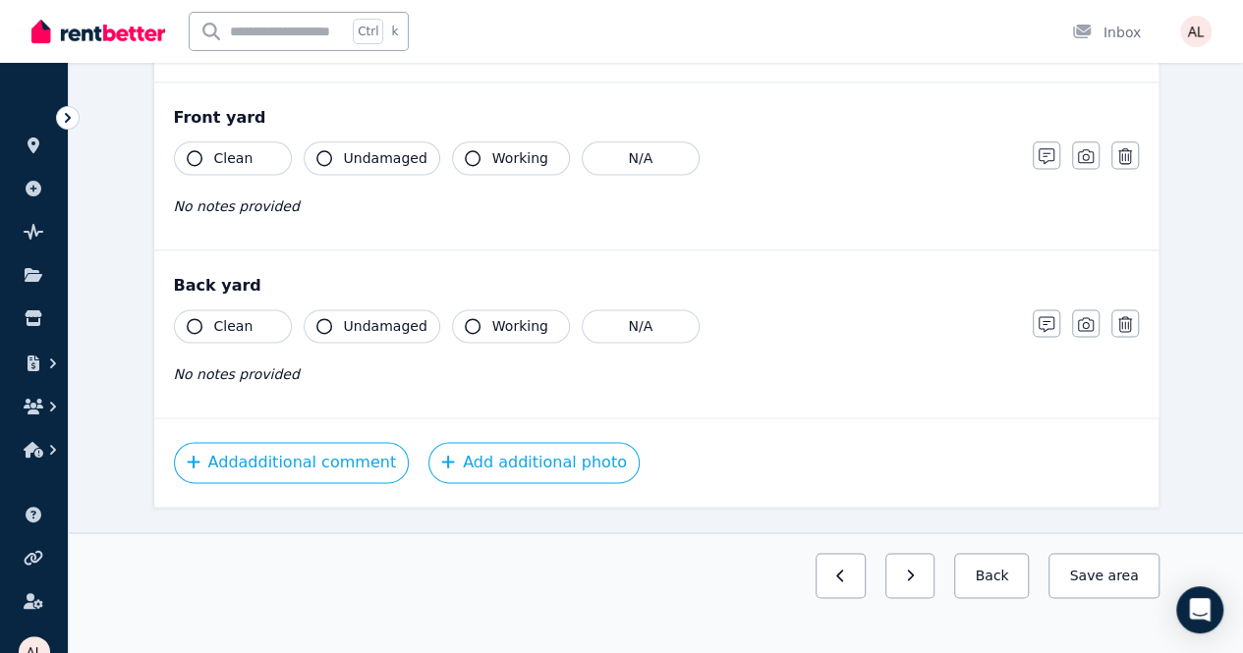
click at [257, 338] on div "Clean Undamaged Working N/A No notes provided" at bounding box center [593, 357] width 839 height 96
drag, startPoint x: 364, startPoint y: 323, endPoint x: 390, endPoint y: 320, distance: 26.7
click at [364, 323] on span "Undamaged" at bounding box center [386, 326] width 84 height 20
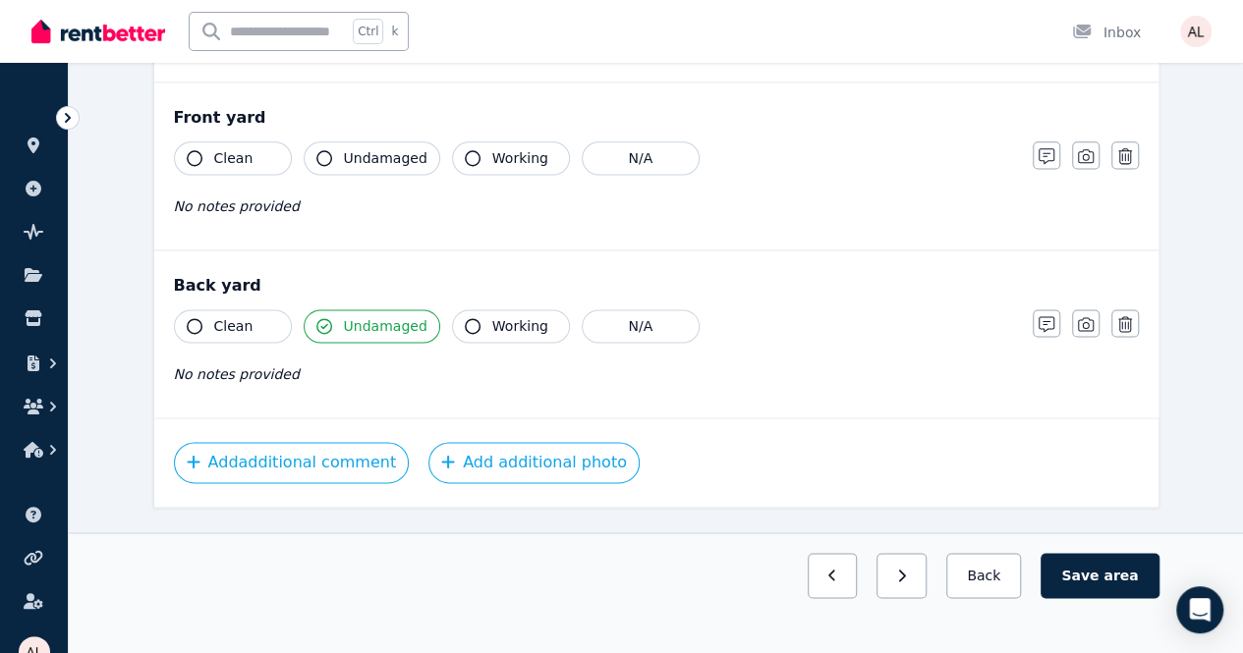
click at [511, 319] on span "Working" at bounding box center [520, 326] width 56 height 20
click at [281, 319] on button "Clean" at bounding box center [233, 325] width 118 height 33
drag, startPoint x: 259, startPoint y: 152, endPoint x: 319, endPoint y: 148, distance: 60.1
click at [261, 152] on button "Clean" at bounding box center [233, 157] width 118 height 33
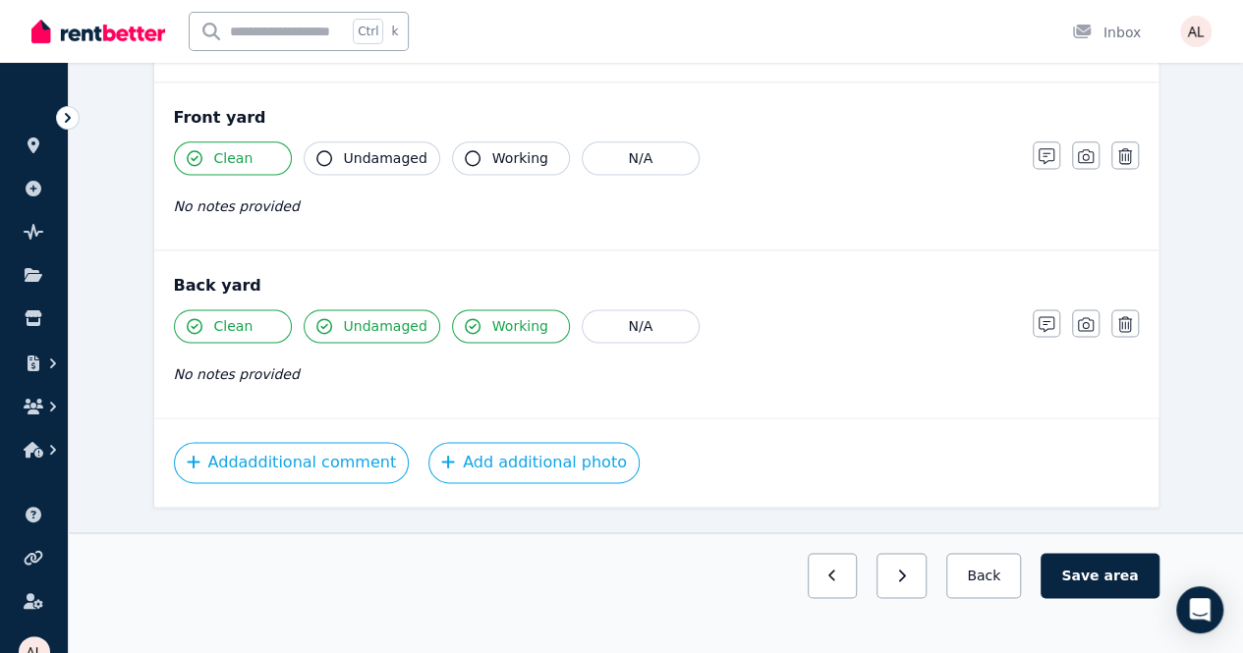
click at [374, 154] on span "Undamaged" at bounding box center [386, 158] width 84 height 20
click at [477, 145] on button "Working" at bounding box center [511, 157] width 118 height 33
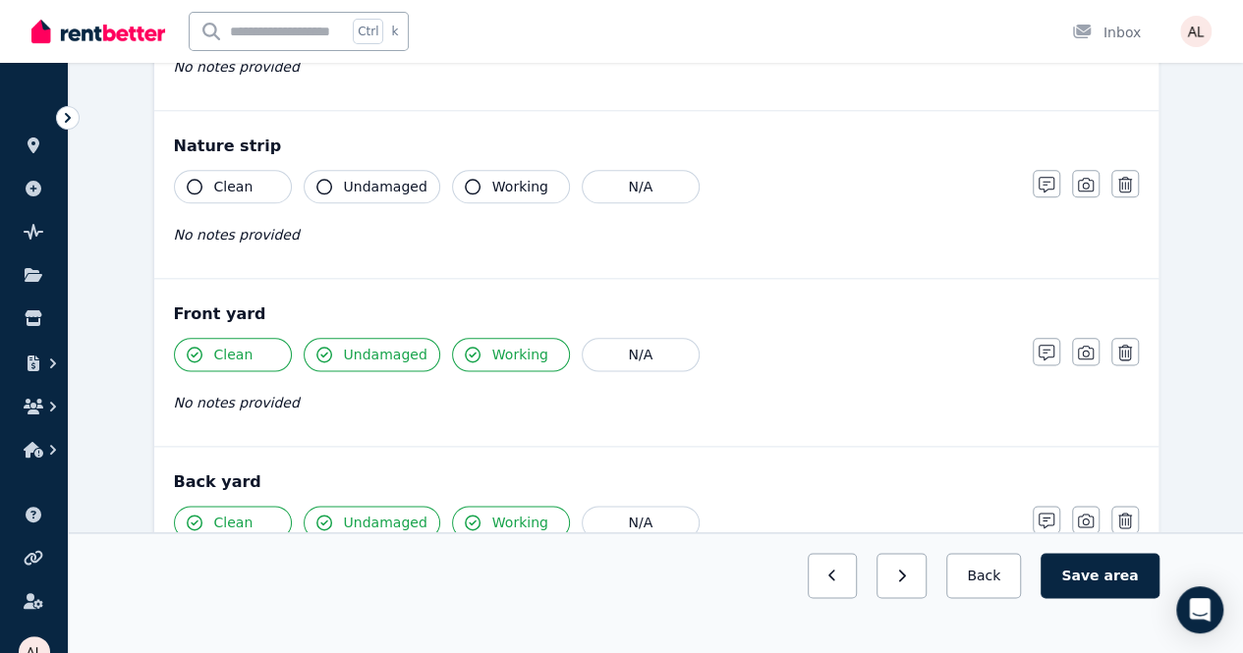
click at [459, 170] on button "Working" at bounding box center [511, 186] width 118 height 33
click at [296, 174] on div "Clean Undamaged Working N/A" at bounding box center [593, 186] width 839 height 33
click at [232, 181] on span "Clean" at bounding box center [233, 187] width 39 height 20
click at [377, 180] on span "Undamaged" at bounding box center [386, 187] width 84 height 20
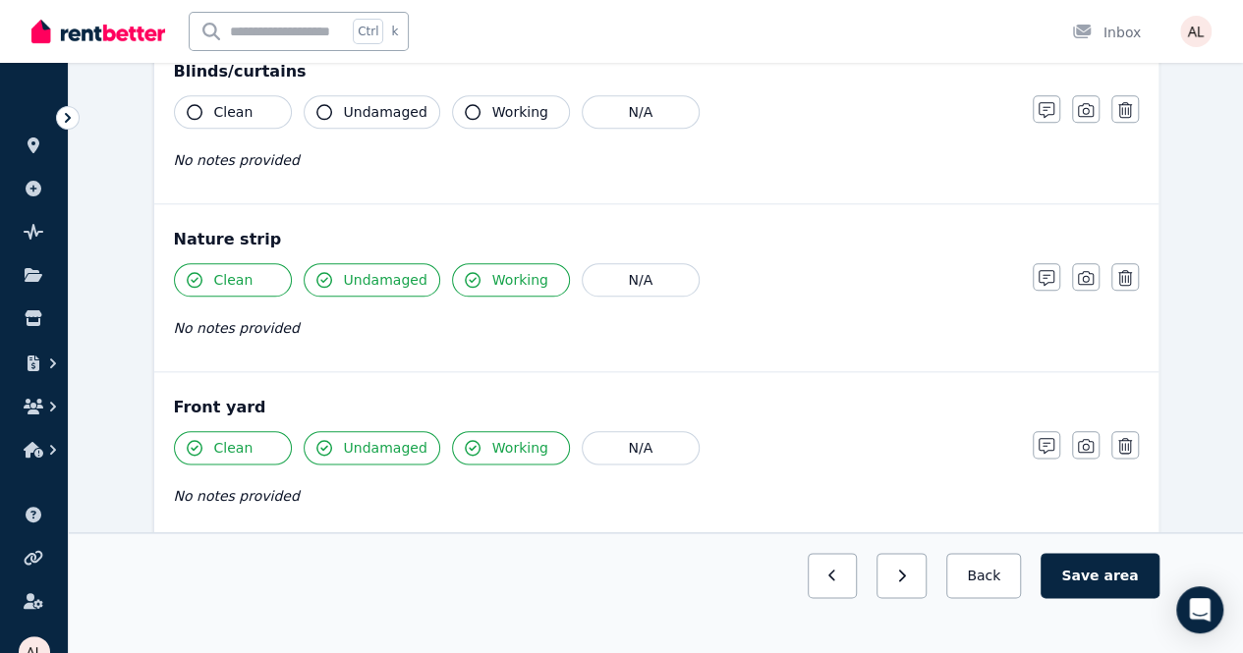
scroll to position [841, 0]
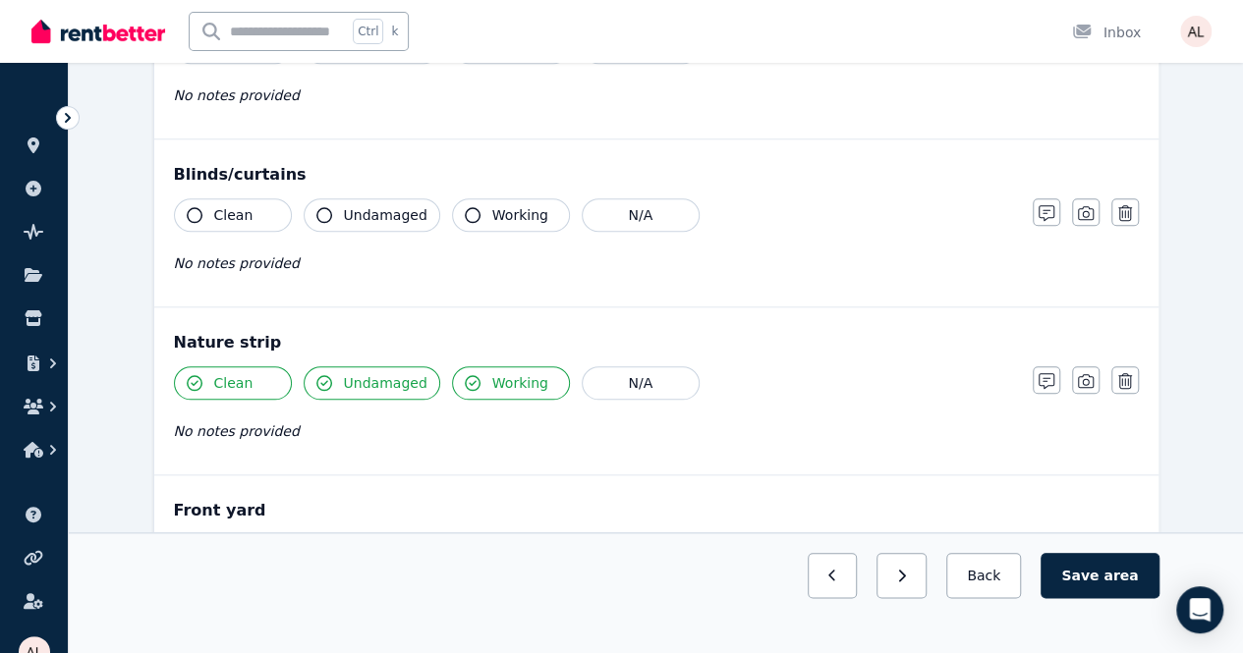
click at [479, 198] on button "Working" at bounding box center [511, 214] width 118 height 33
click at [316, 210] on icon "button" at bounding box center [324, 215] width 16 height 16
click at [202, 203] on button "Clean" at bounding box center [233, 214] width 118 height 33
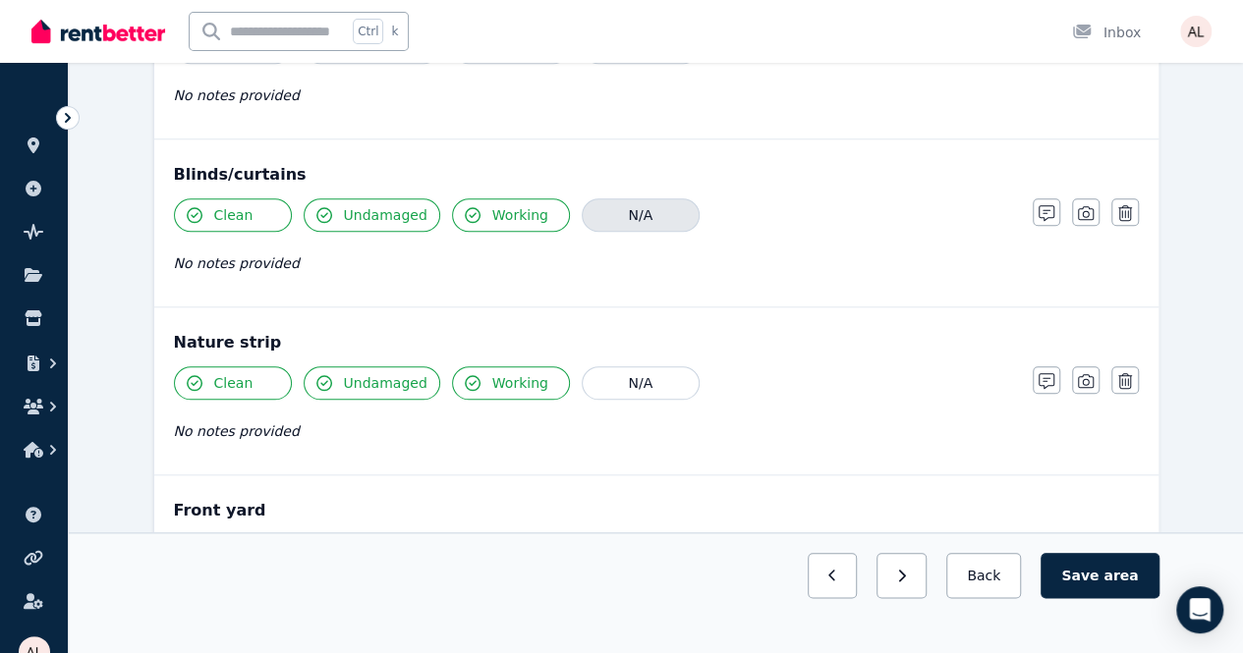
click at [655, 203] on button "N/A" at bounding box center [641, 214] width 118 height 33
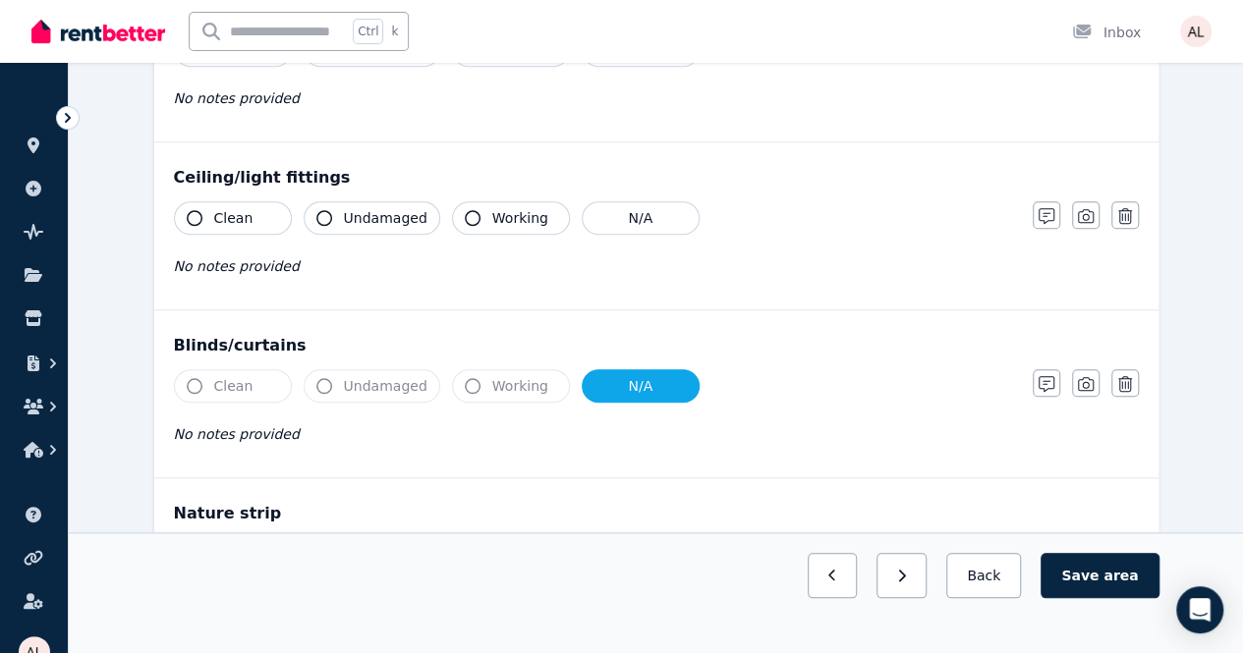
scroll to position [644, 0]
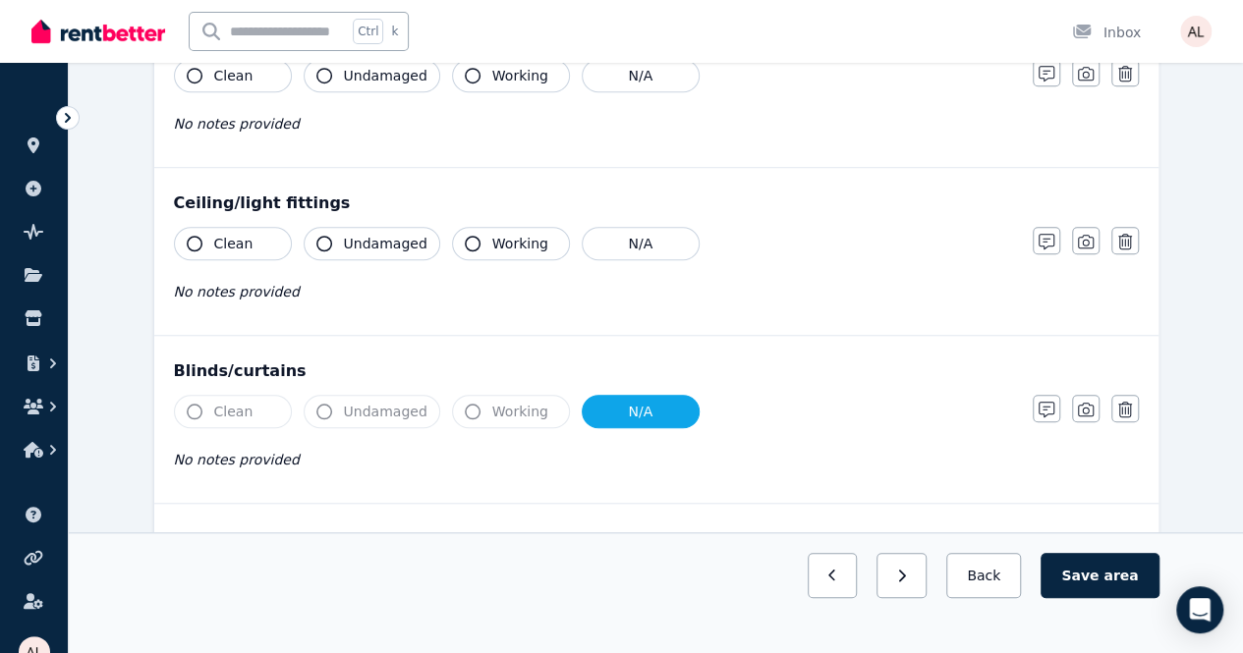
click at [260, 236] on button "Clean" at bounding box center [233, 243] width 118 height 33
click at [389, 244] on span "Undamaged" at bounding box center [386, 244] width 84 height 20
click at [476, 238] on button "Working" at bounding box center [511, 243] width 118 height 33
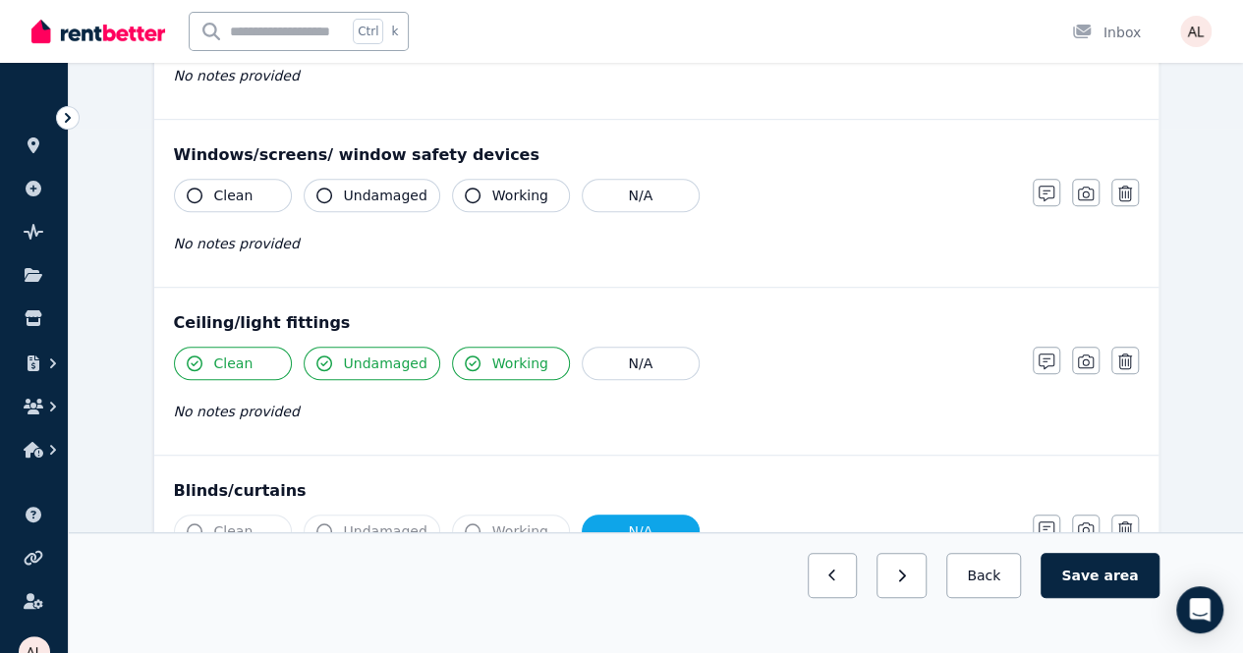
scroll to position [350, 0]
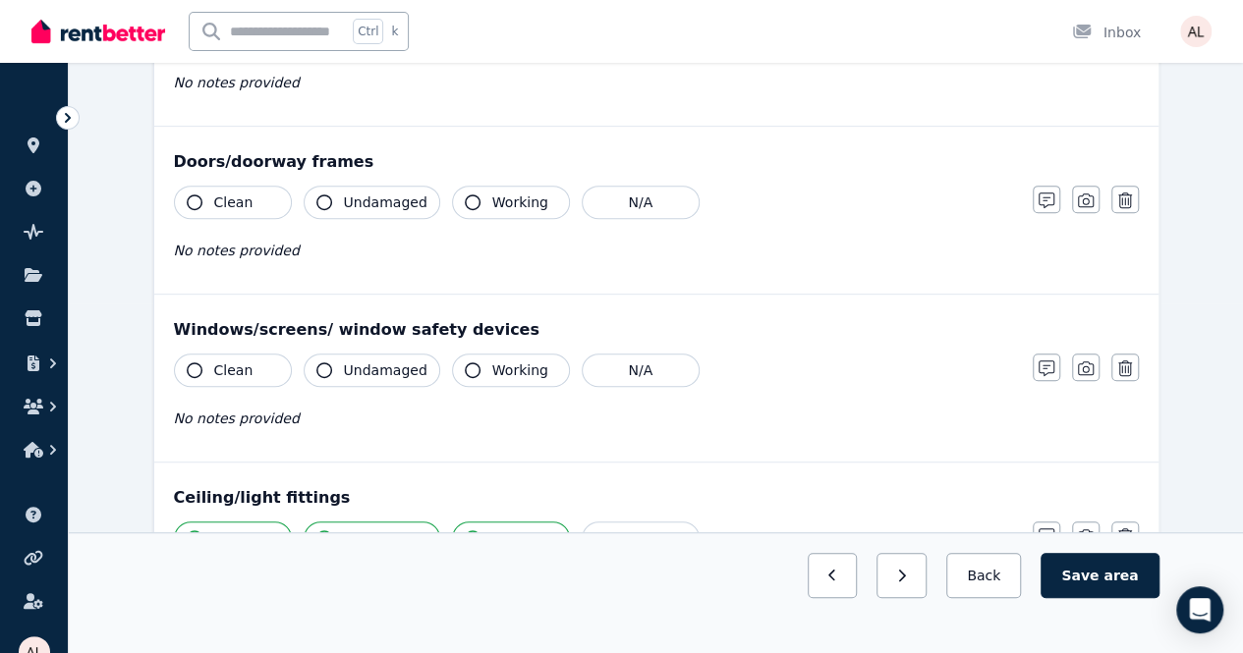
click at [515, 365] on span "Working" at bounding box center [520, 371] width 56 height 20
click at [393, 363] on span "Undamaged" at bounding box center [386, 371] width 84 height 20
click at [226, 370] on span "Clean" at bounding box center [233, 371] width 39 height 20
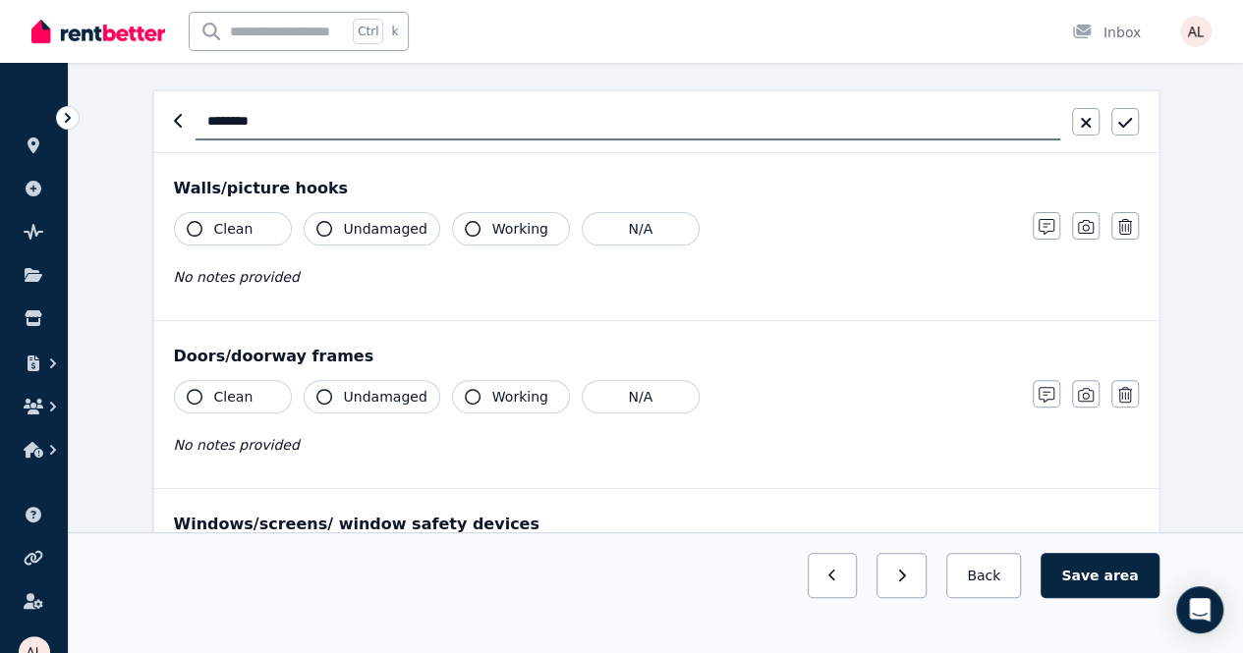
scroll to position [153, 0]
click at [255, 399] on button "Clean" at bounding box center [233, 398] width 118 height 33
drag, startPoint x: 377, startPoint y: 395, endPoint x: 483, endPoint y: 392, distance: 106.1
click at [378, 395] on span "Undamaged" at bounding box center [386, 399] width 84 height 20
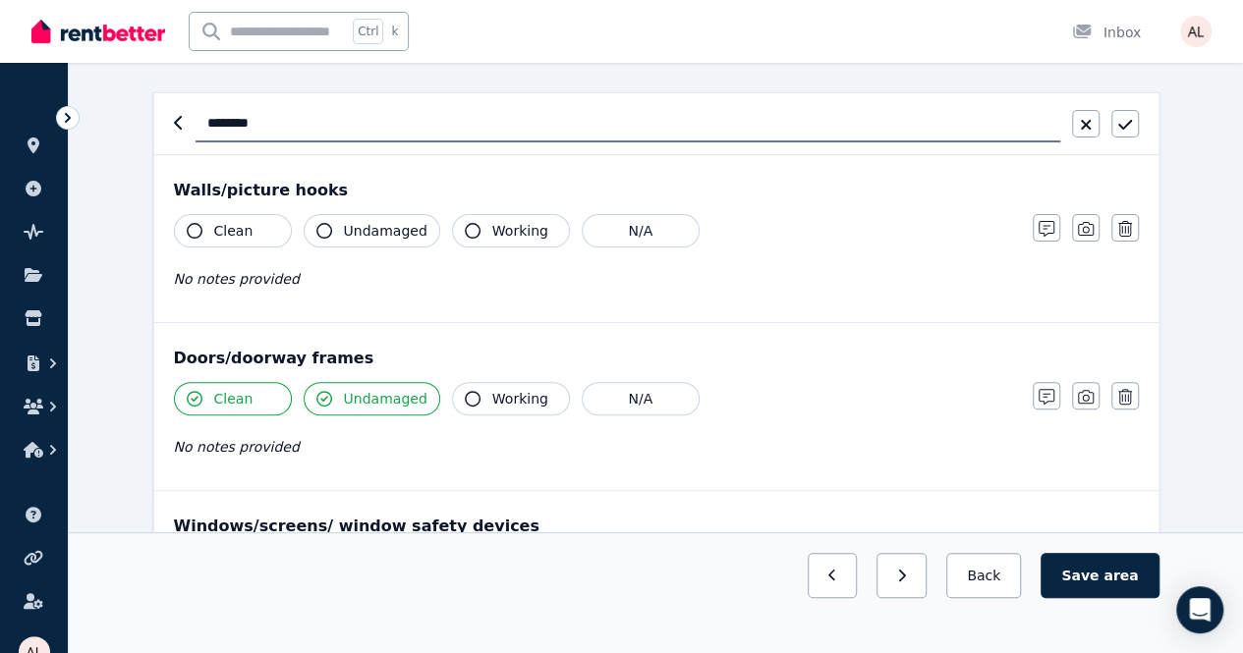
click at [505, 392] on span "Working" at bounding box center [520, 399] width 56 height 20
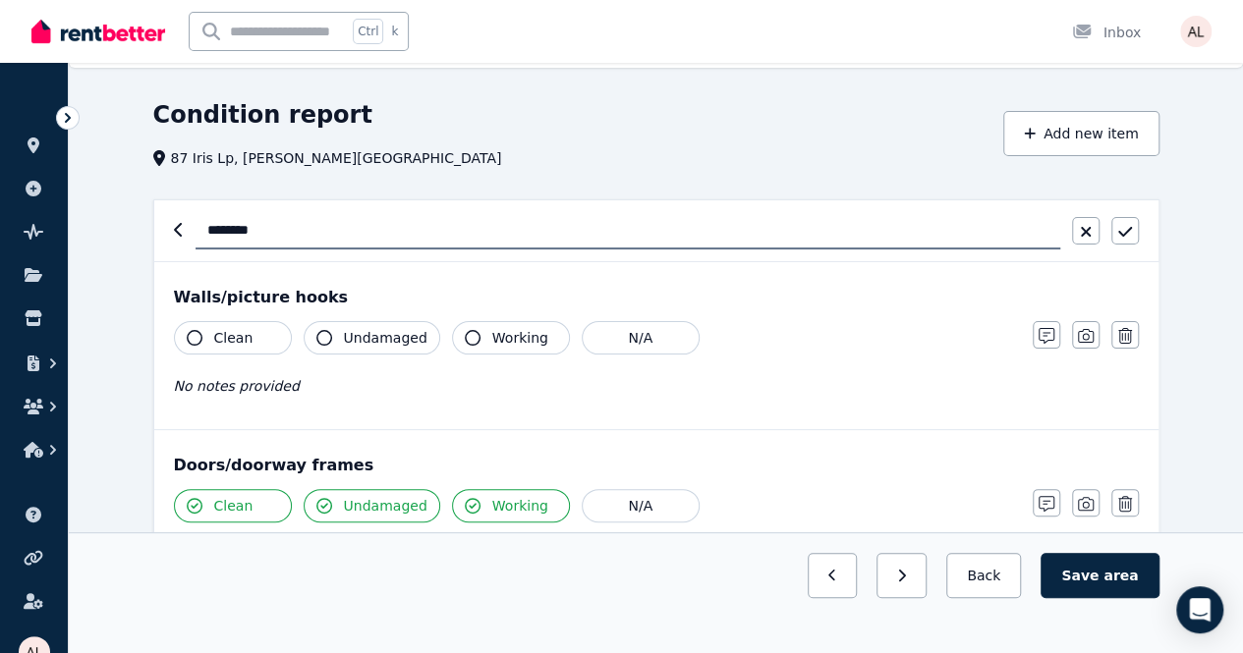
scroll to position [0, 0]
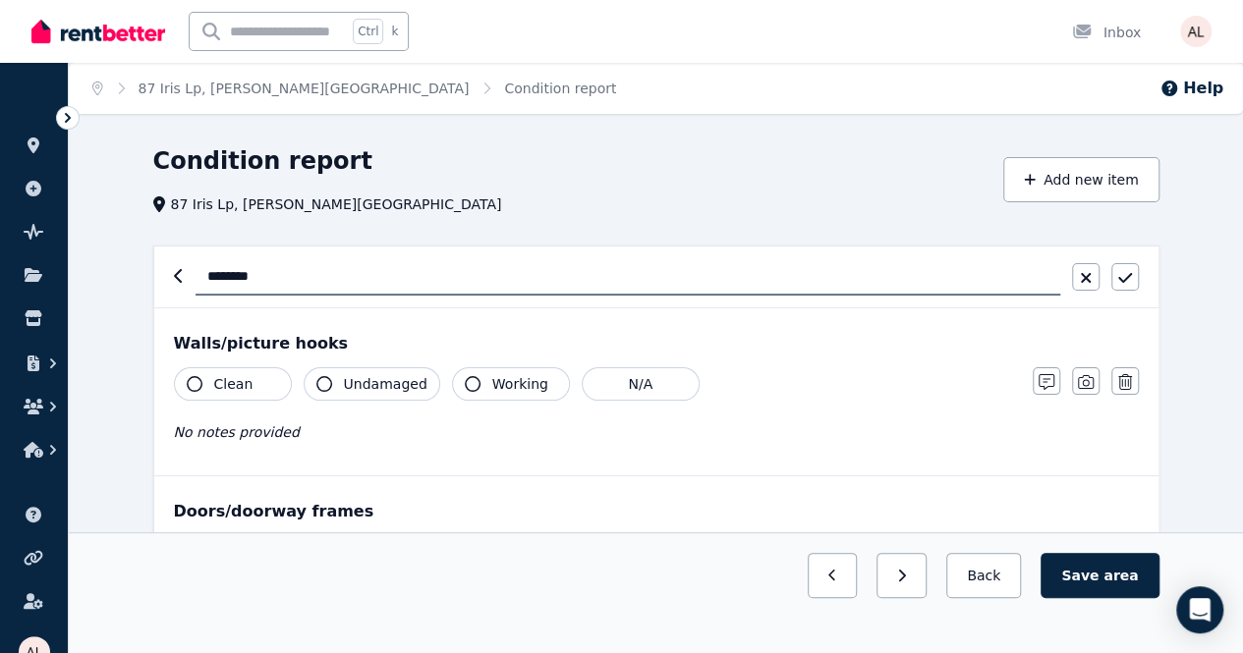
click at [242, 396] on button "Clean" at bounding box center [233, 383] width 118 height 33
drag, startPoint x: 327, startPoint y: 389, endPoint x: 364, endPoint y: 383, distance: 36.8
click at [335, 390] on button "Undamaged" at bounding box center [372, 383] width 137 height 33
click at [470, 378] on button "Working" at bounding box center [511, 383] width 118 height 33
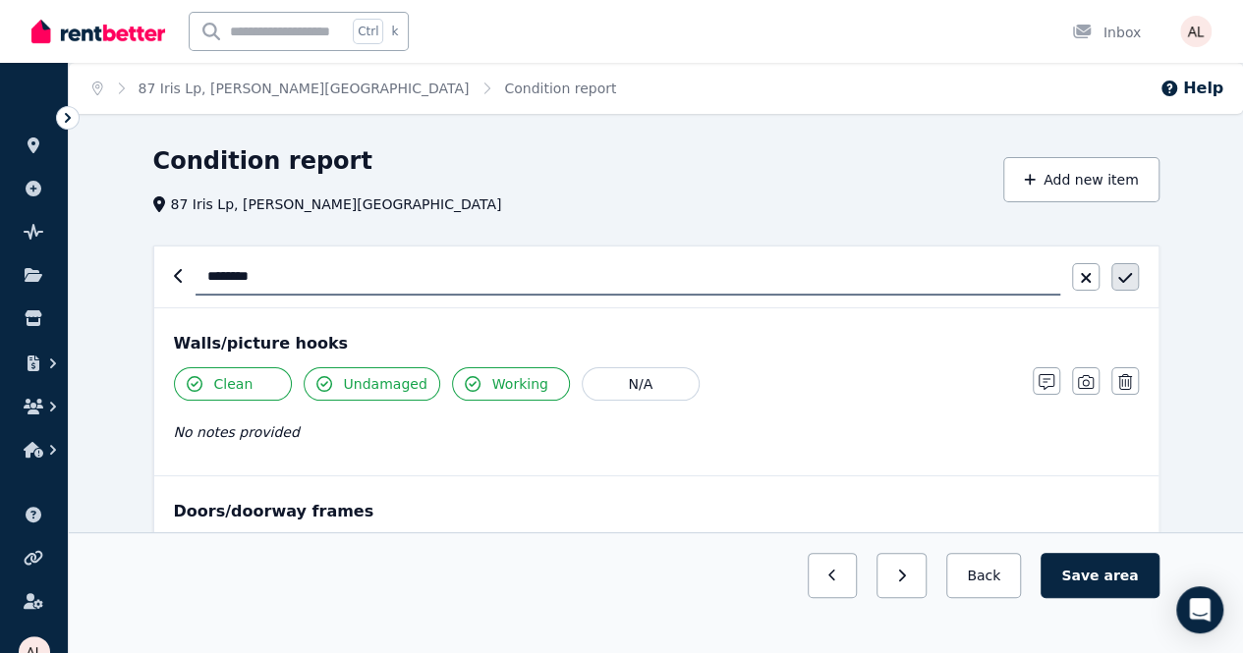
click at [1128, 275] on icon "button" at bounding box center [1125, 278] width 14 height 16
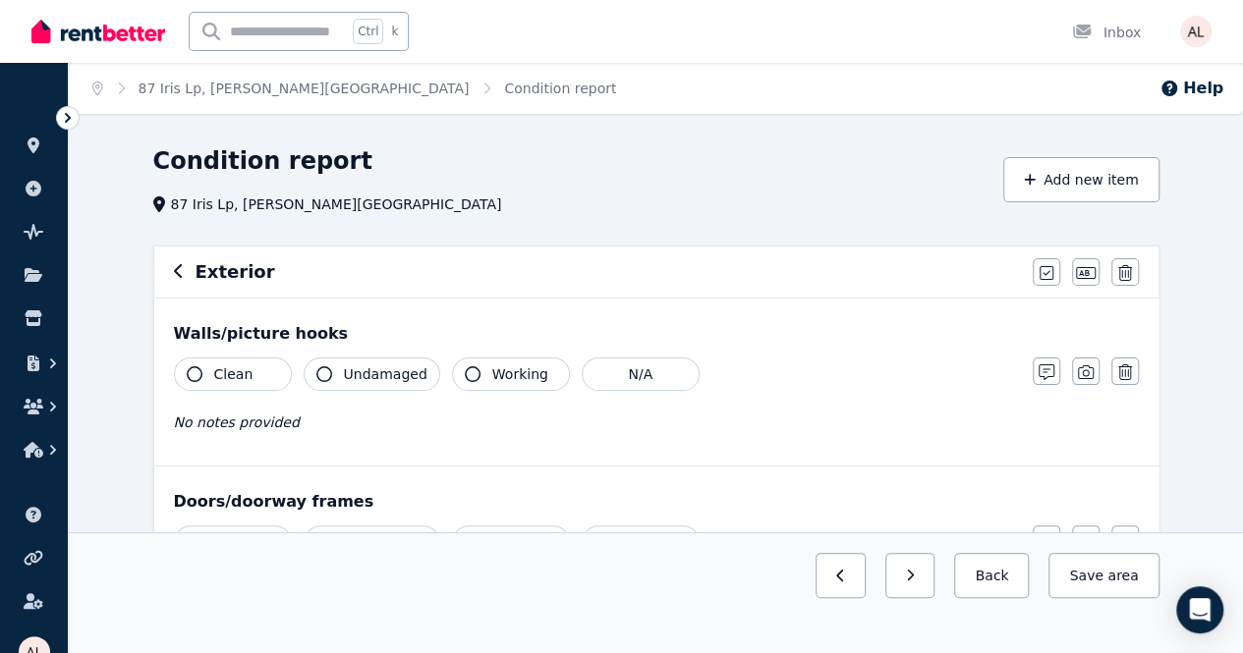
click at [1067, 598] on button "Save area" at bounding box center [1103, 575] width 110 height 45
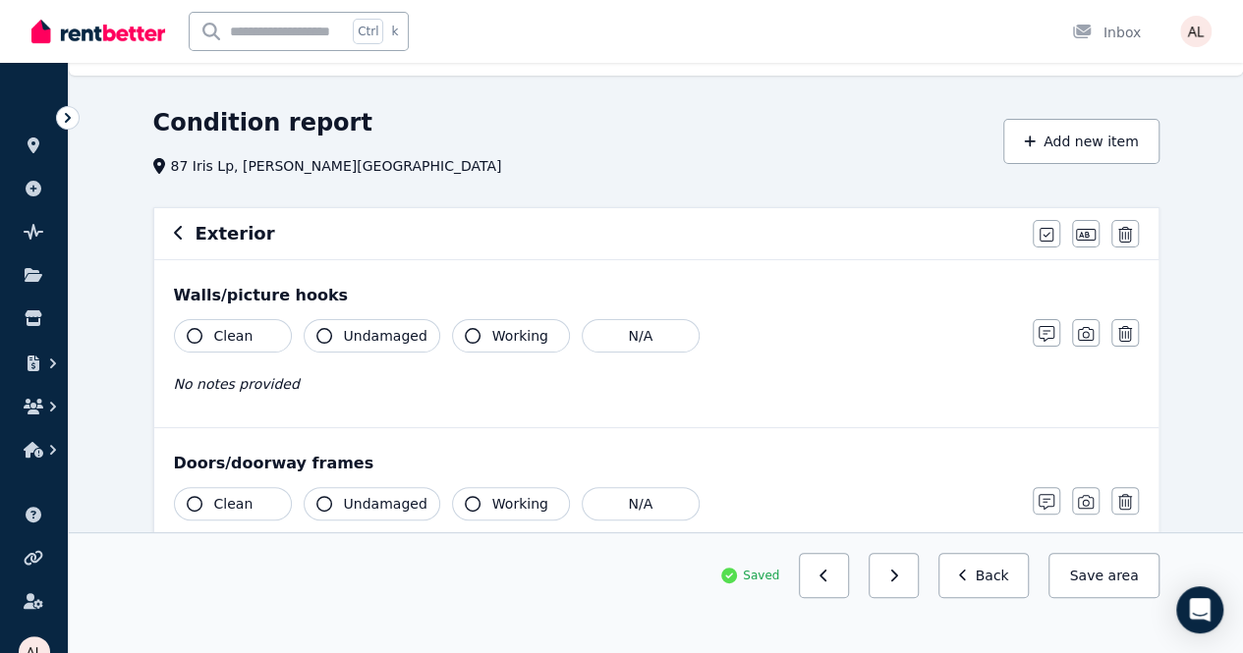
scroll to position [98, 0]
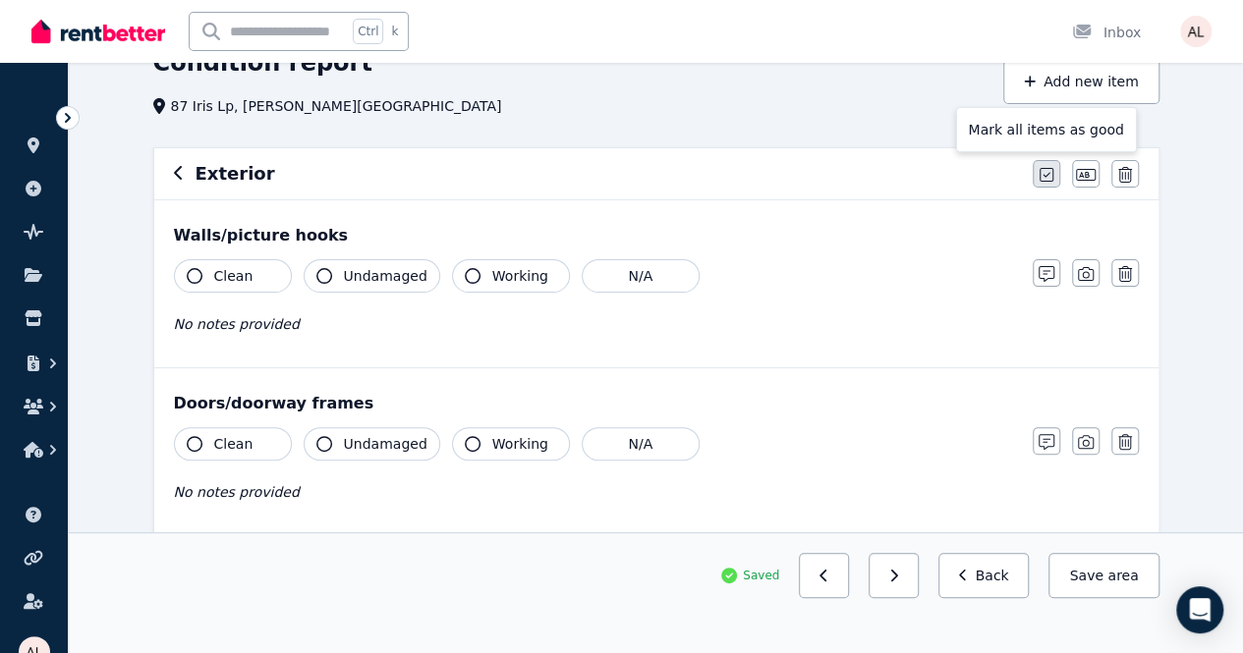
click at [1036, 181] on button "button" at bounding box center [1047, 174] width 28 height 28
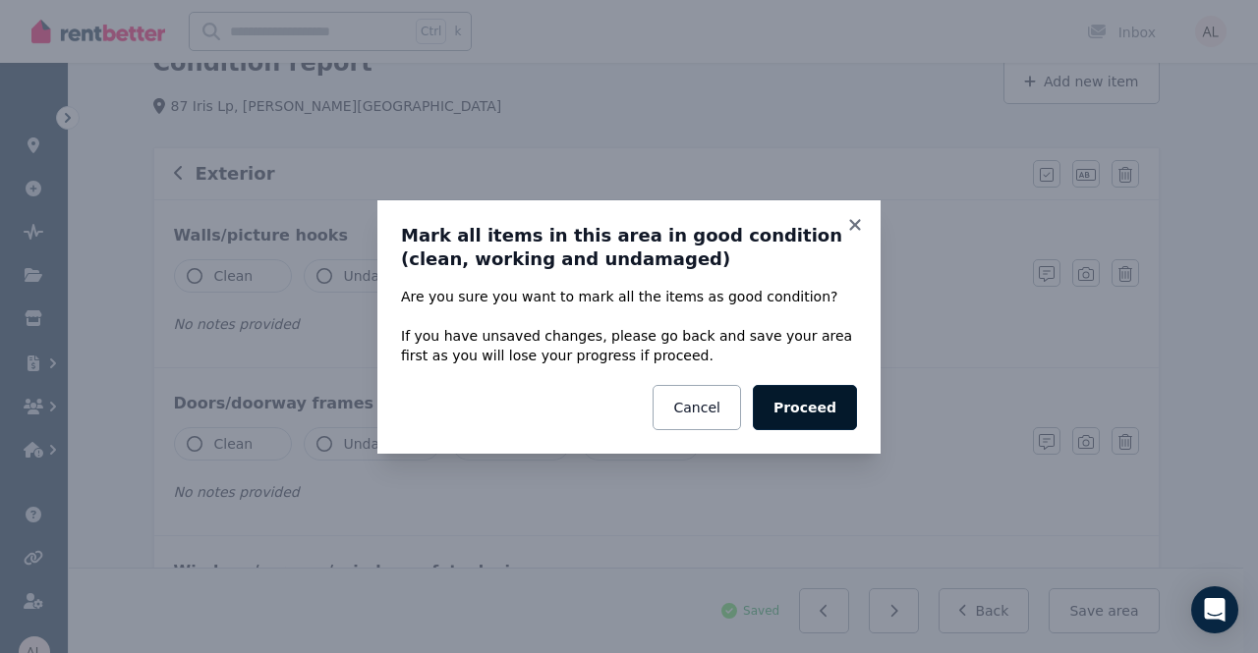
click at [789, 412] on button "Proceed" at bounding box center [805, 407] width 104 height 45
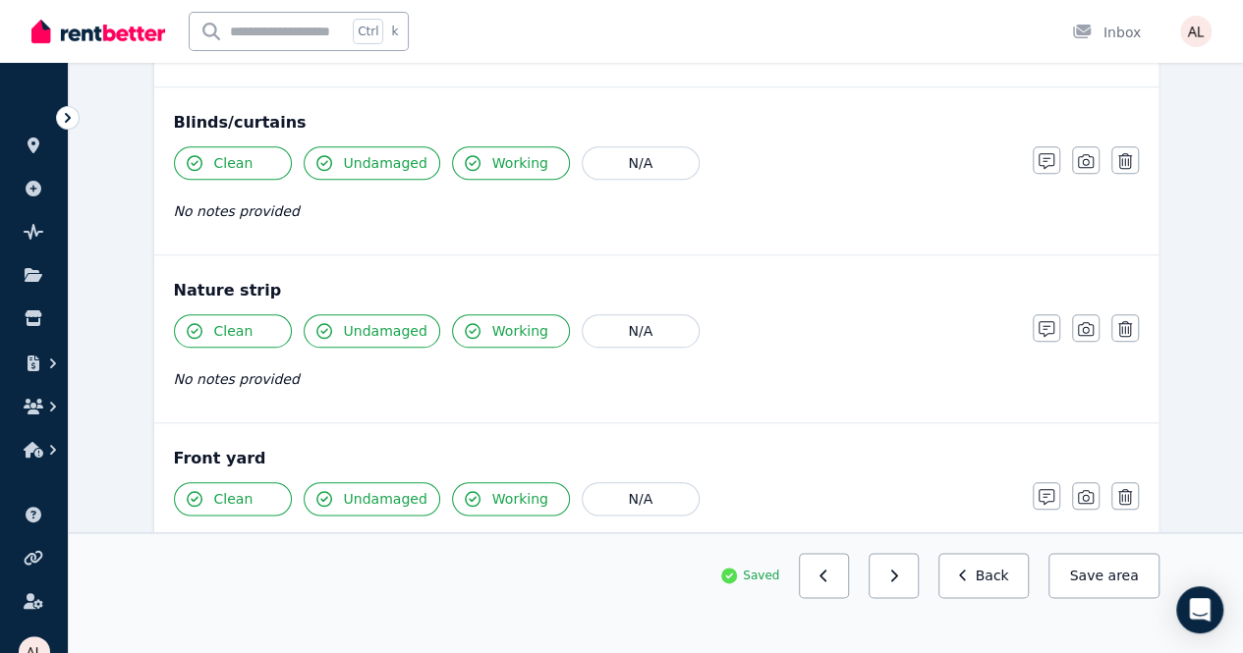
scroll to position [884, 0]
click at [662, 152] on button "N/A" at bounding box center [641, 161] width 118 height 33
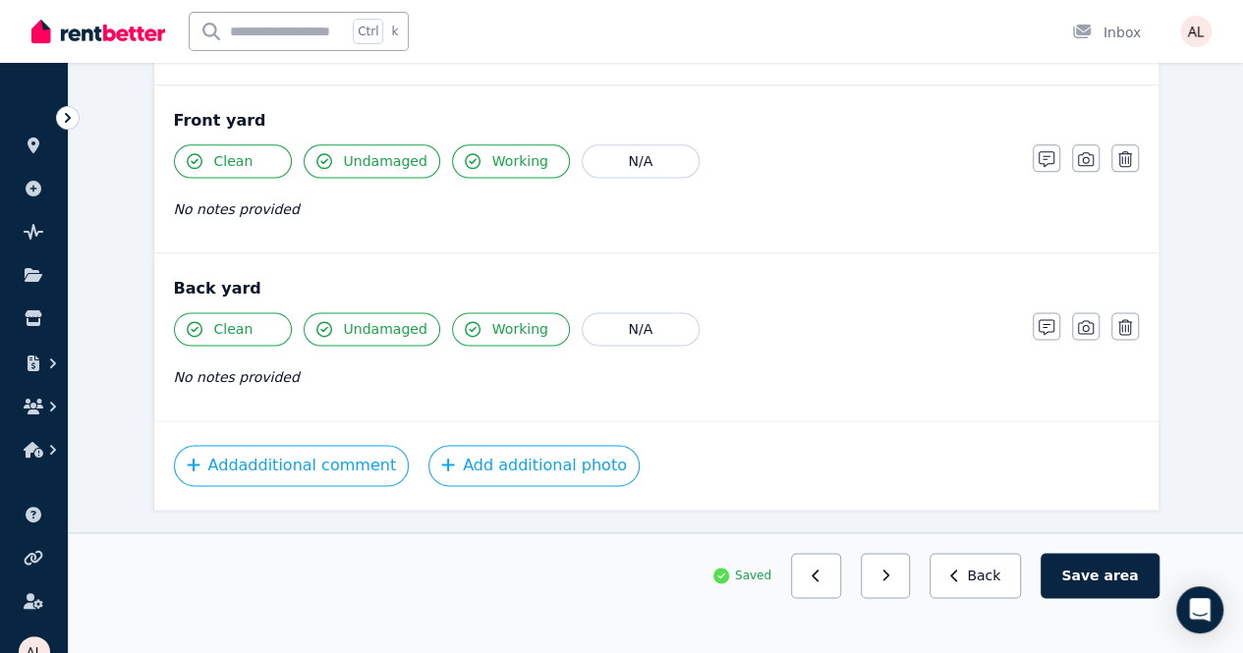
scroll to position [1224, 0]
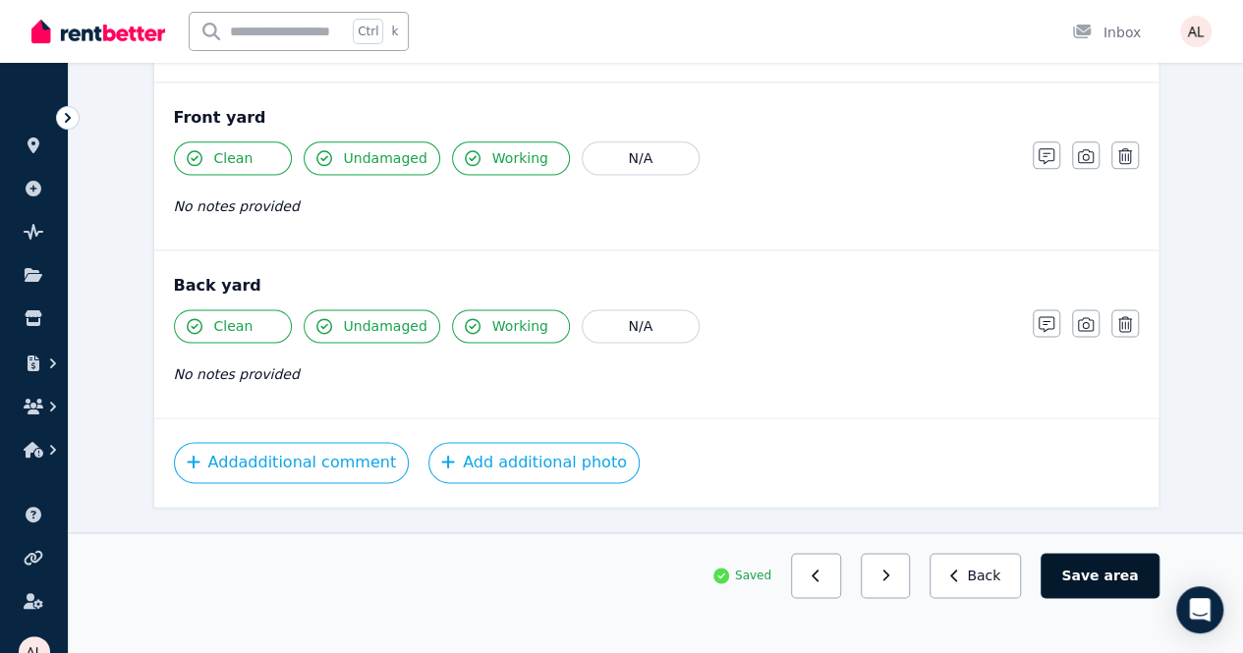
click at [1108, 595] on button "Save area" at bounding box center [1099, 575] width 118 height 45
click at [1002, 598] on button "Back" at bounding box center [983, 575] width 91 height 45
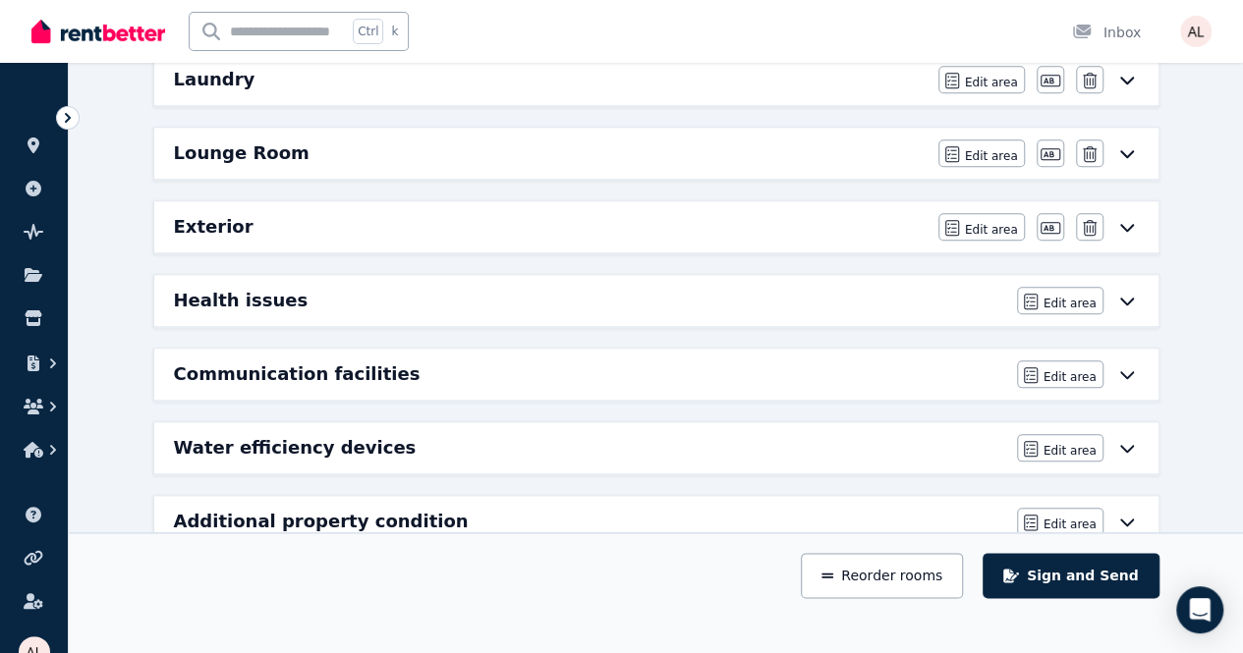
scroll to position [782, 0]
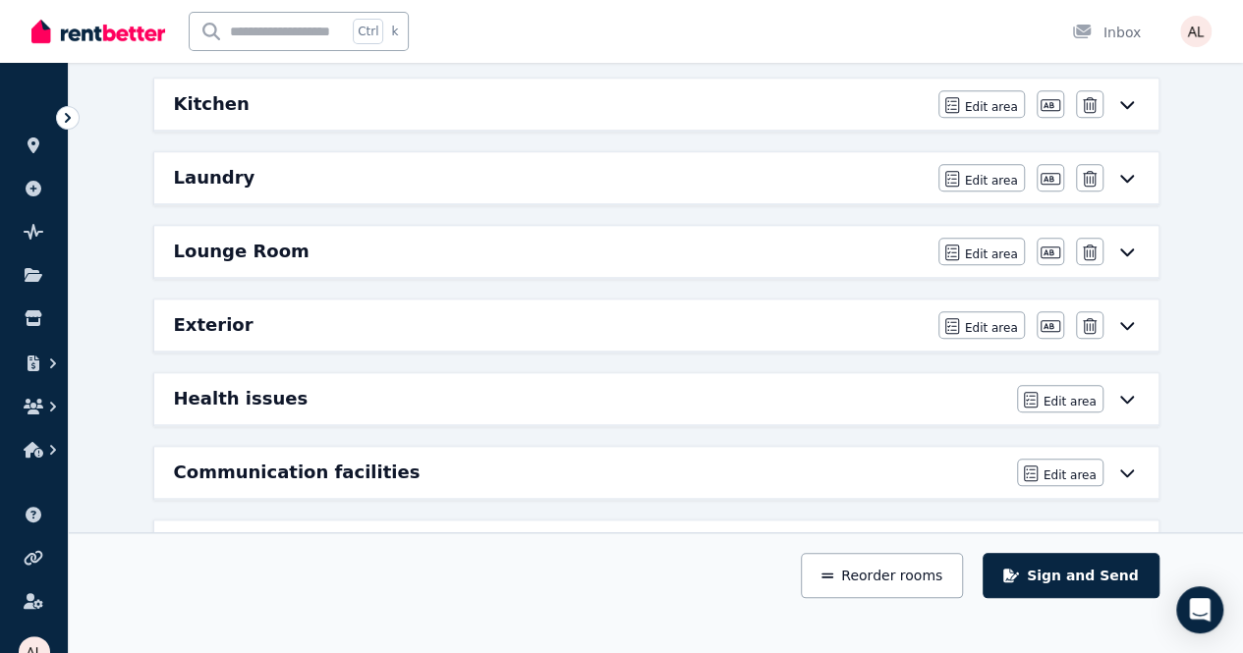
click at [249, 385] on h6 "Health issues" at bounding box center [241, 399] width 135 height 28
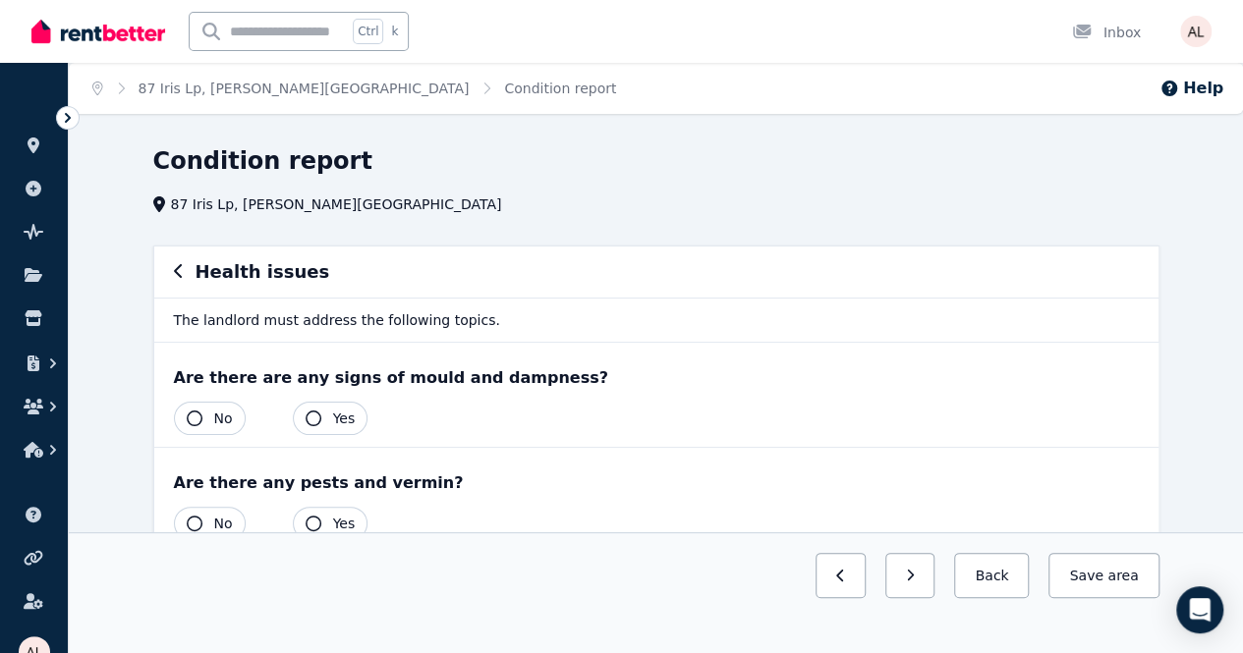
click at [308, 422] on icon "button" at bounding box center [314, 419] width 16 height 16
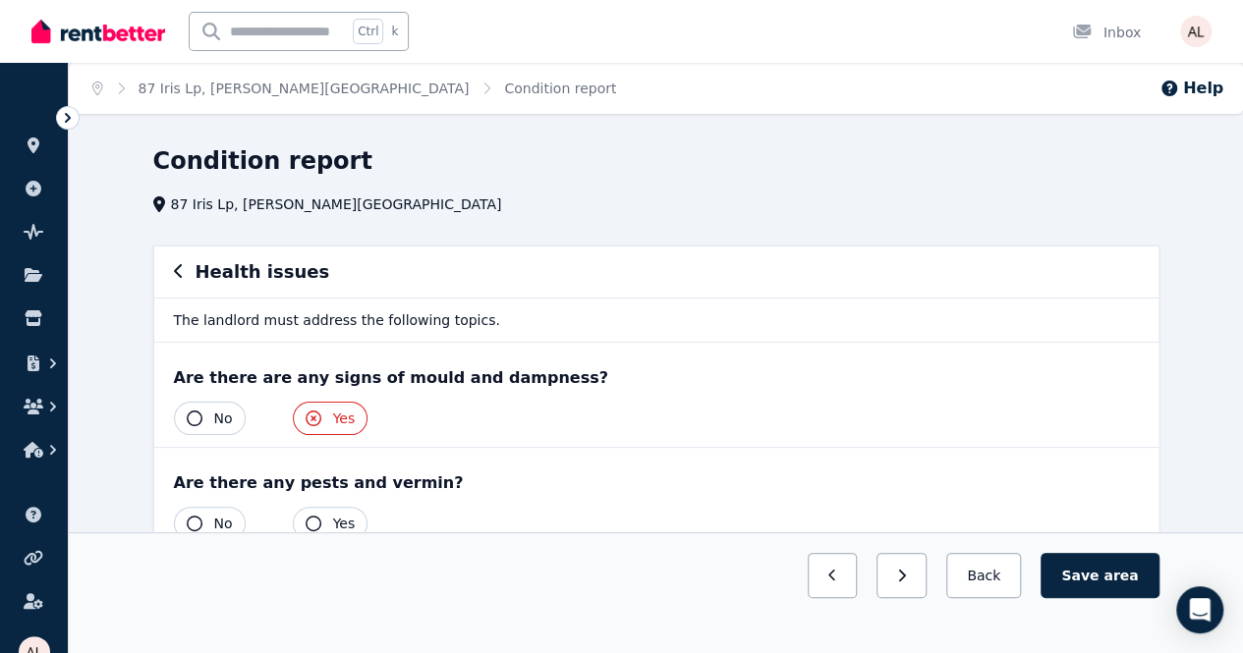
scroll to position [98, 0]
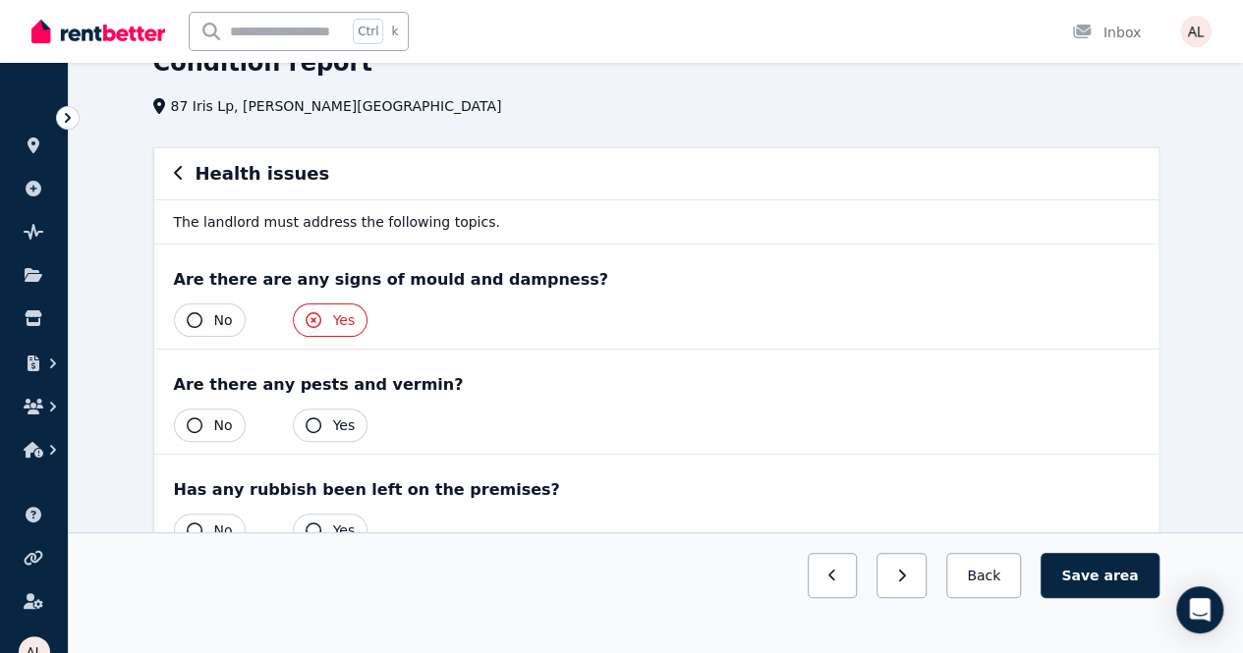
click at [293, 410] on div "Yes No" at bounding box center [271, 425] width 195 height 33
click at [333, 423] on span "Yes" at bounding box center [344, 426] width 23 height 20
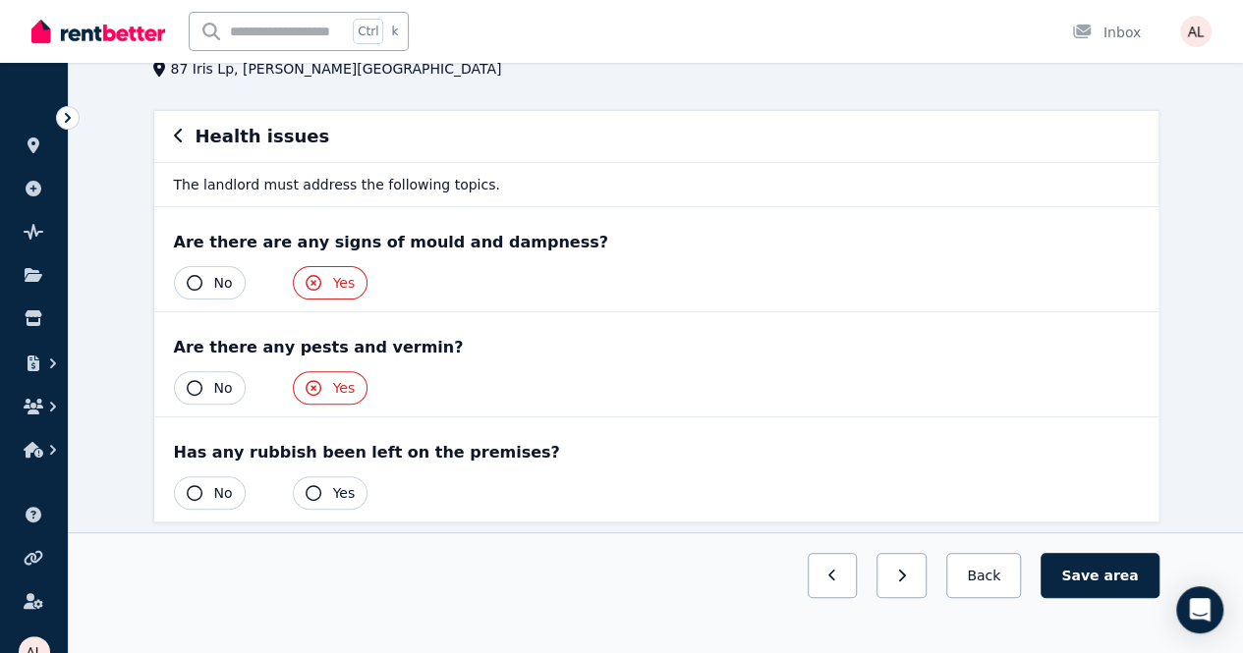
scroll to position [155, 0]
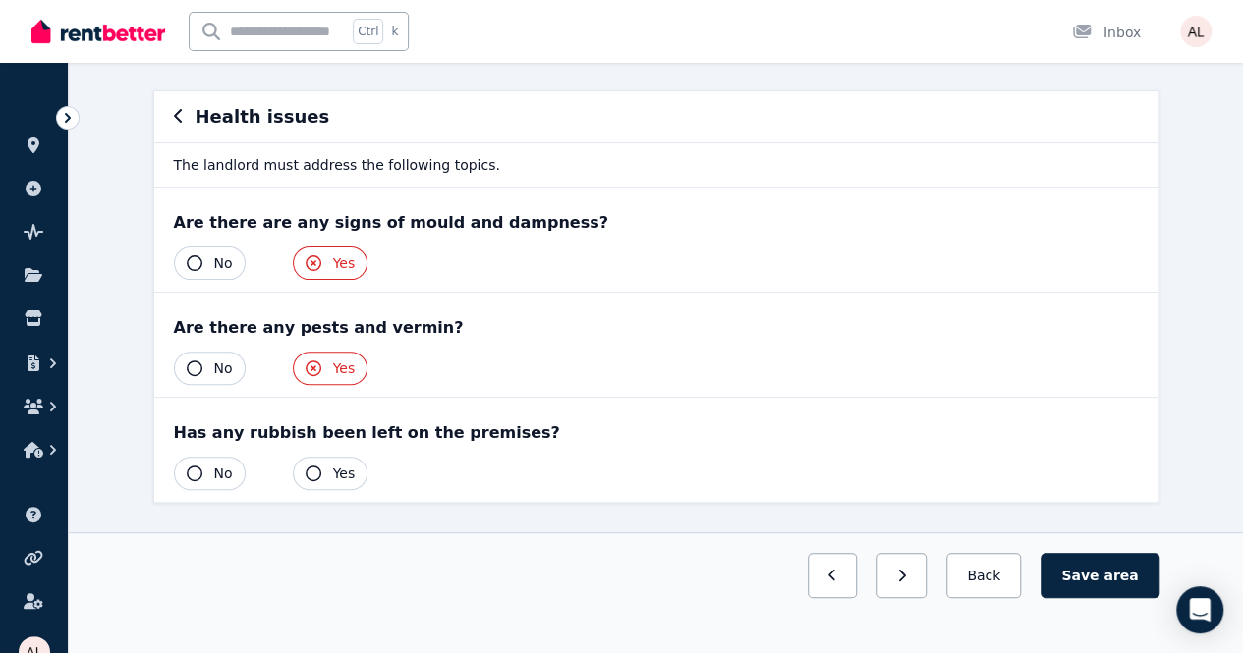
click at [390, 475] on div "Yes No" at bounding box center [656, 473] width 965 height 33
click at [334, 468] on span "Yes" at bounding box center [344, 474] width 23 height 20
click at [213, 479] on button "No" at bounding box center [210, 473] width 72 height 33
click at [204, 339] on div "Are there any pests and vermin? Yes No" at bounding box center [656, 345] width 1004 height 104
click at [222, 364] on span "No" at bounding box center [223, 369] width 19 height 20
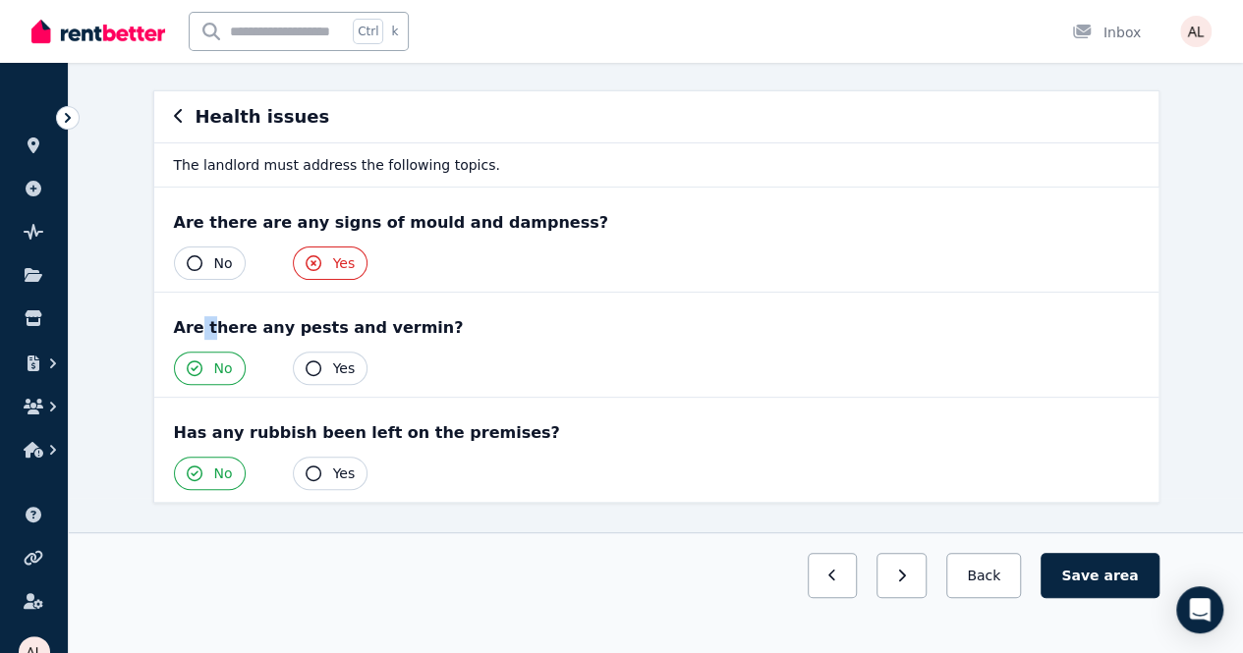
click at [227, 268] on span "No" at bounding box center [223, 263] width 19 height 20
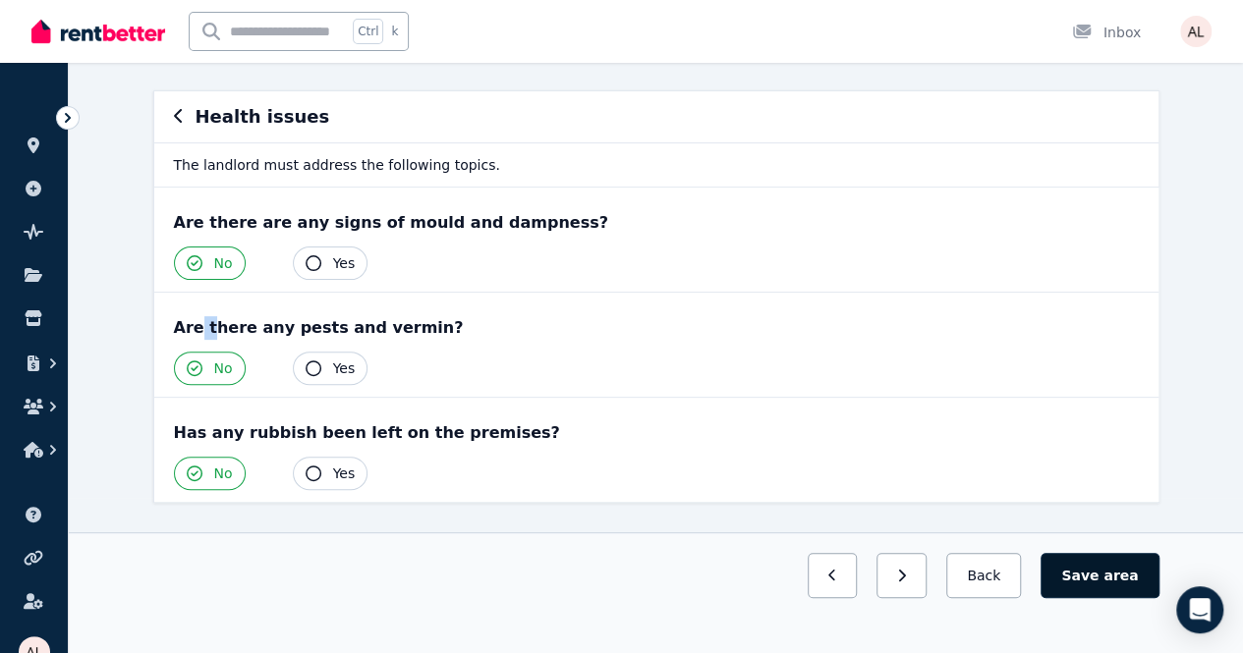
click at [1096, 598] on button "Save area" at bounding box center [1099, 575] width 118 height 45
click at [1010, 598] on button "Back" at bounding box center [983, 575] width 91 height 45
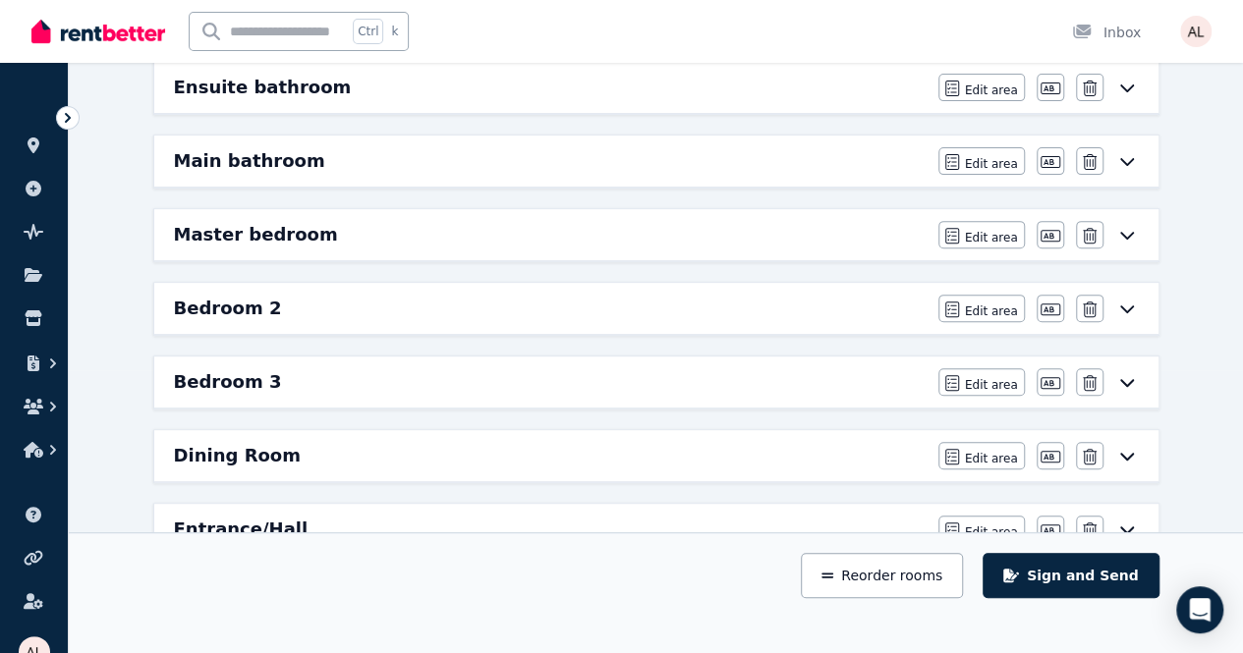
scroll to position [352, 0]
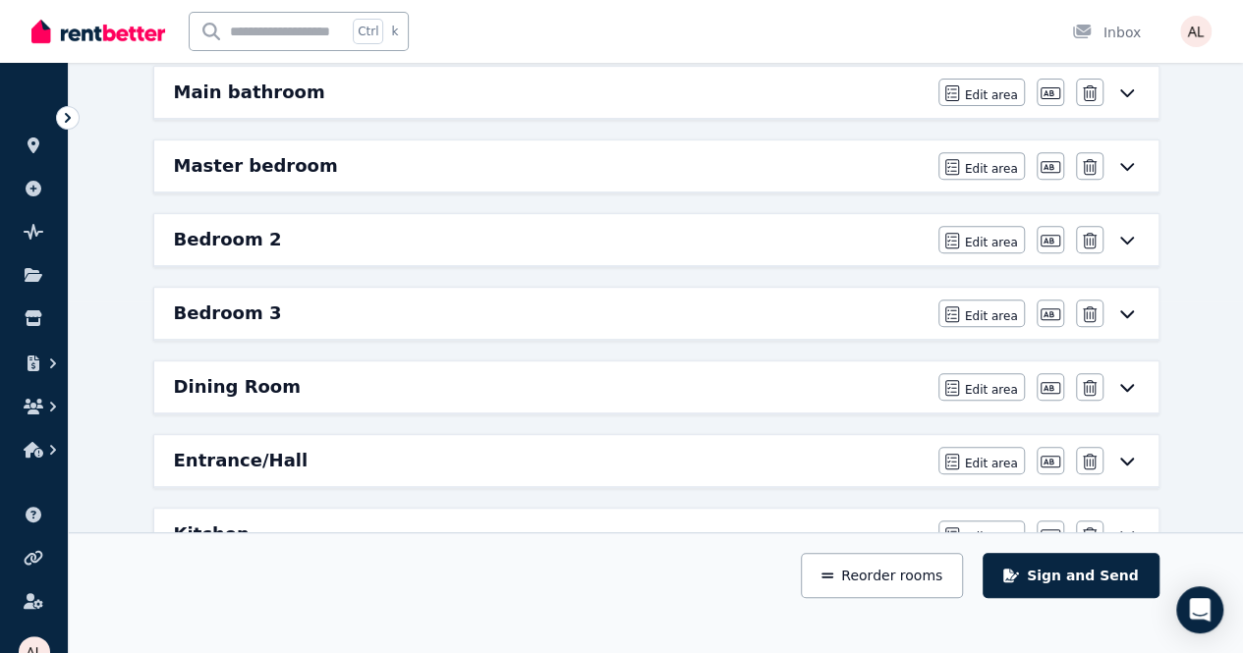
click at [263, 459] on h6 "Entrance/Hall" at bounding box center [241, 461] width 135 height 28
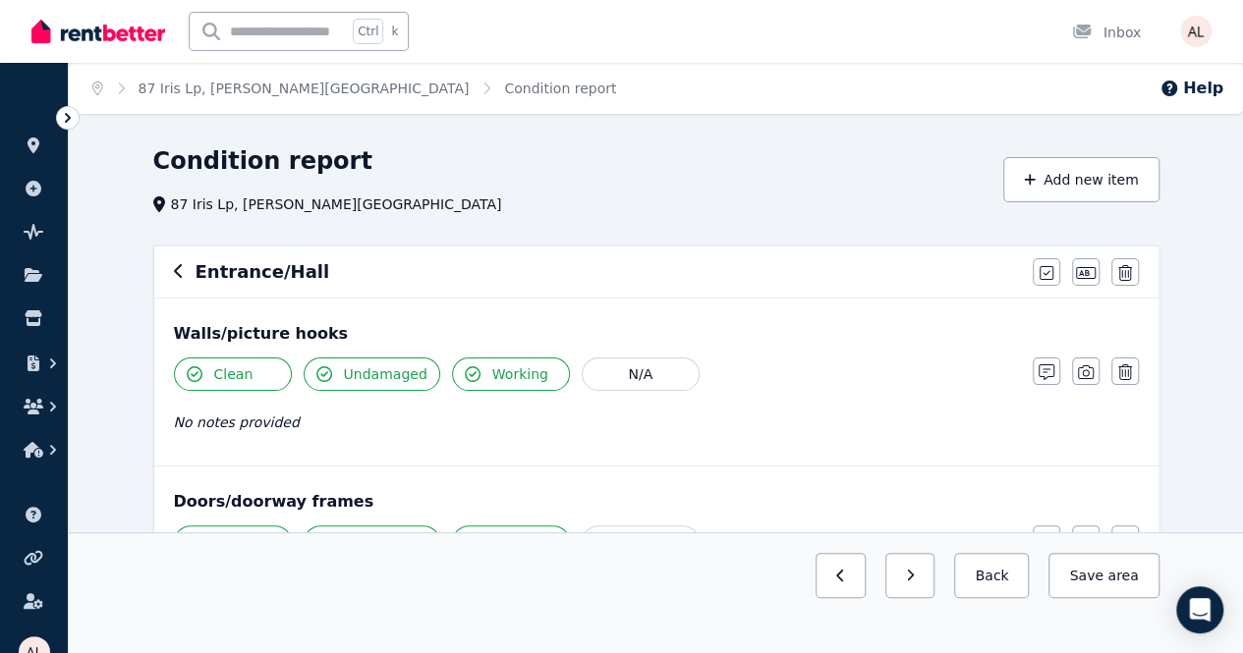
click at [228, 275] on h6 "Entrance/Hall" at bounding box center [263, 272] width 135 height 28
click at [177, 276] on icon "button" at bounding box center [178, 271] width 8 height 14
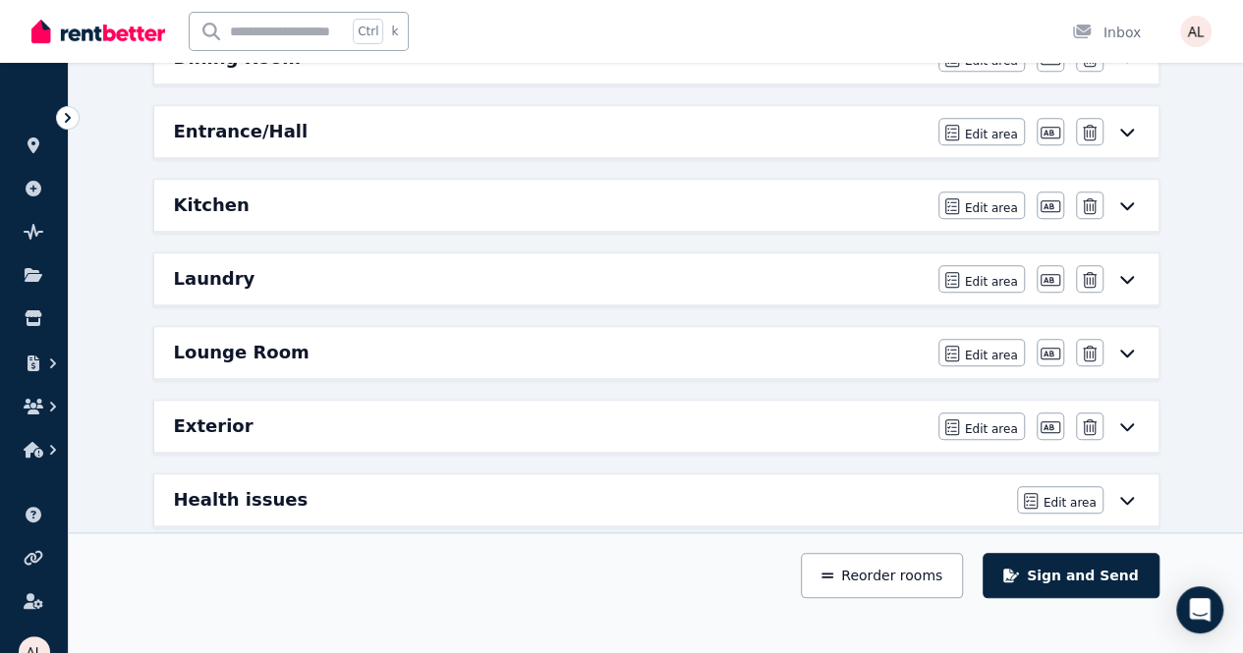
scroll to position [688, 0]
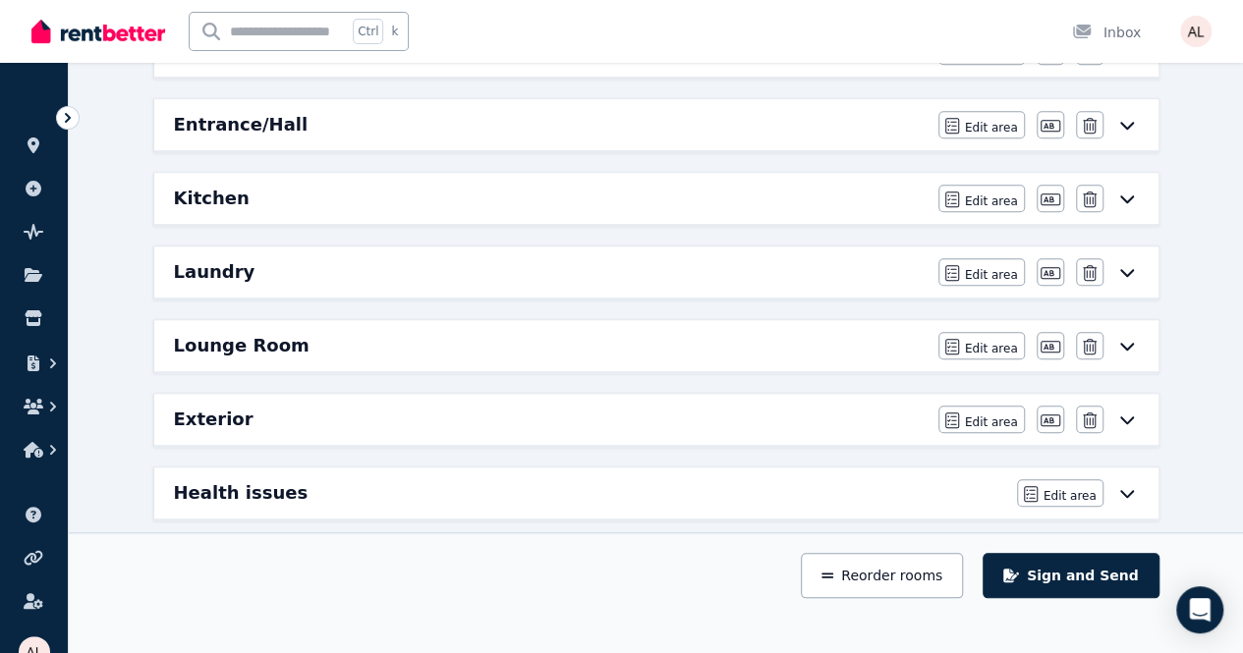
click at [273, 345] on h6 "Lounge Room" at bounding box center [242, 346] width 136 height 28
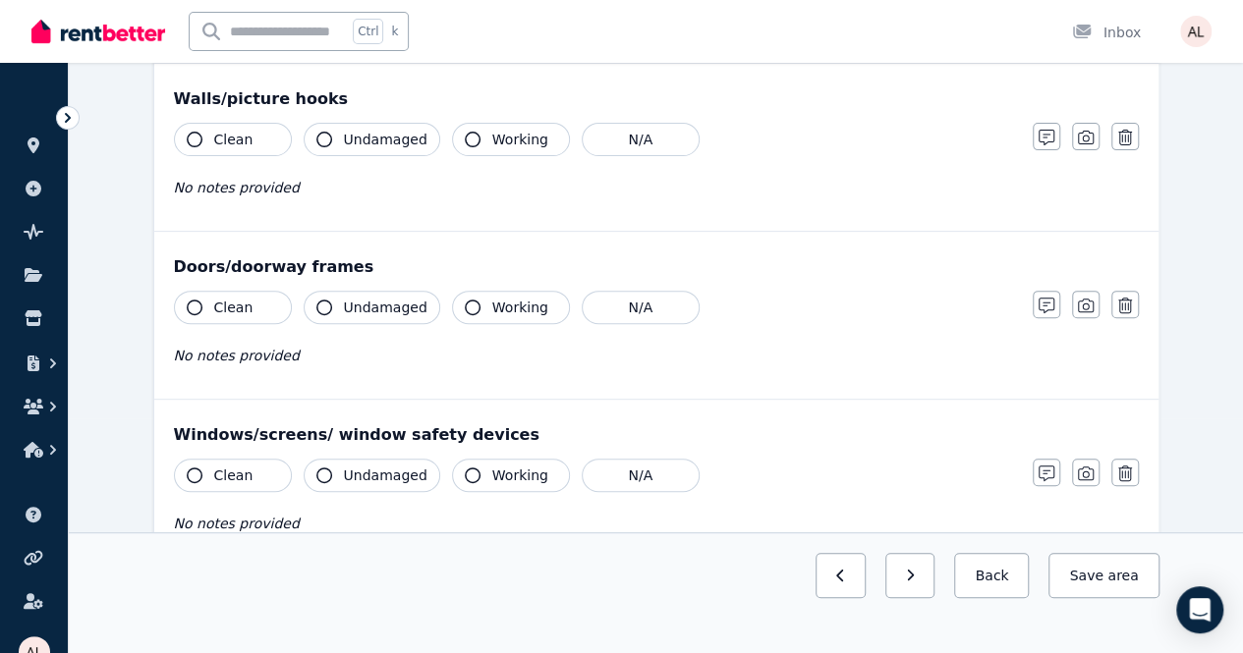
scroll to position [0, 0]
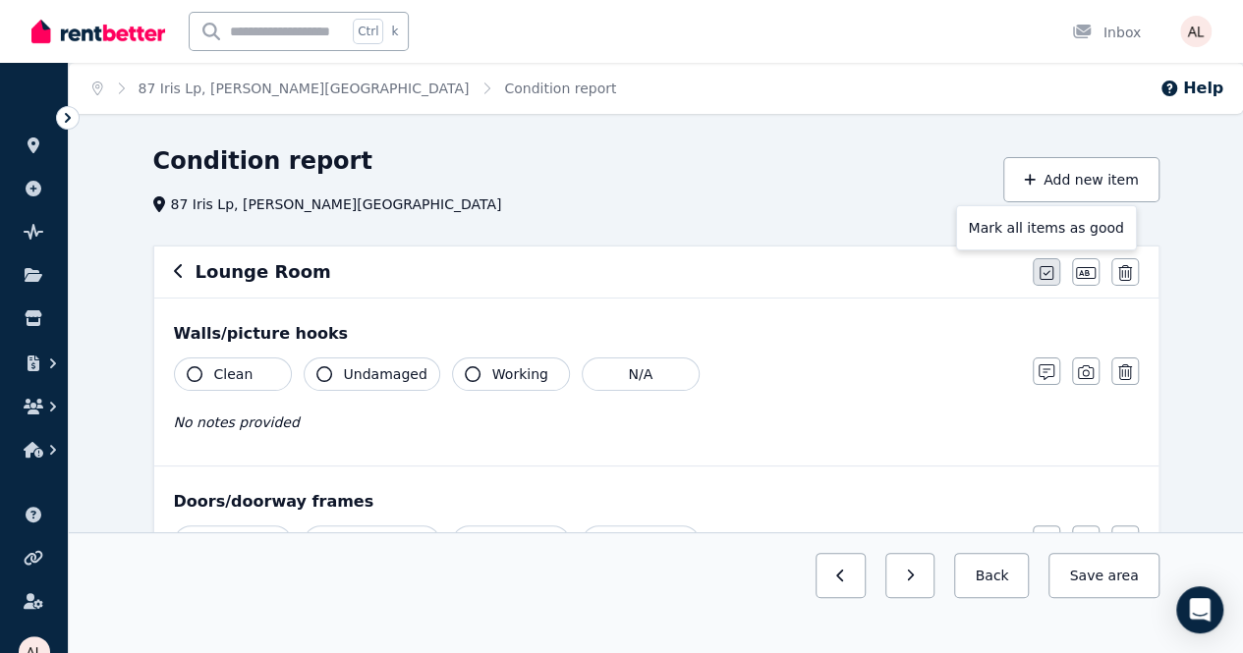
click at [1044, 278] on icon "button" at bounding box center [1046, 273] width 14 height 16
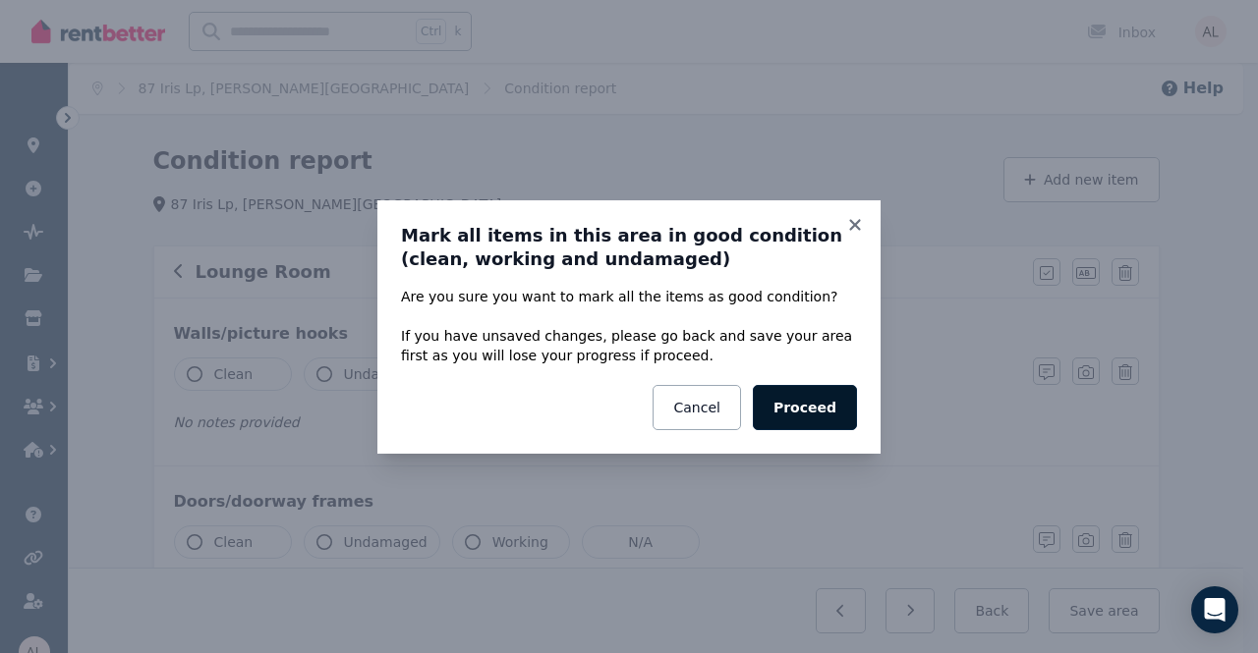
click at [825, 410] on button "Proceed" at bounding box center [805, 407] width 104 height 45
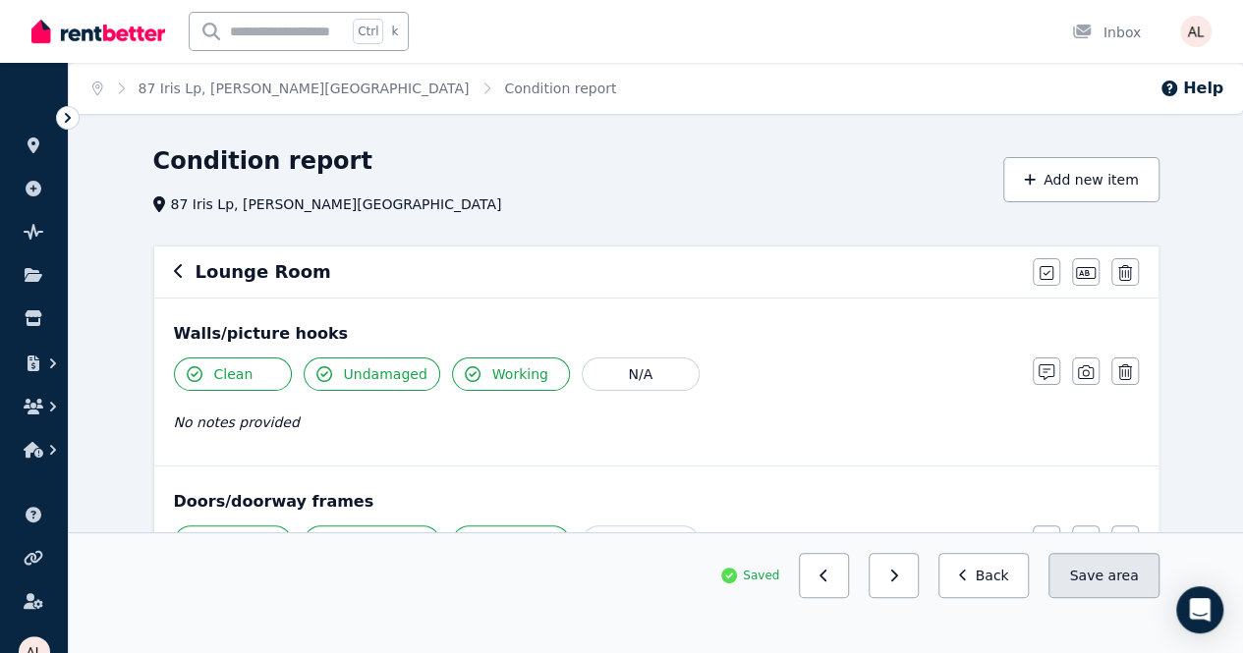
click at [1094, 598] on button "Save area" at bounding box center [1103, 575] width 110 height 45
click at [174, 279] on icon "button" at bounding box center [179, 271] width 10 height 16
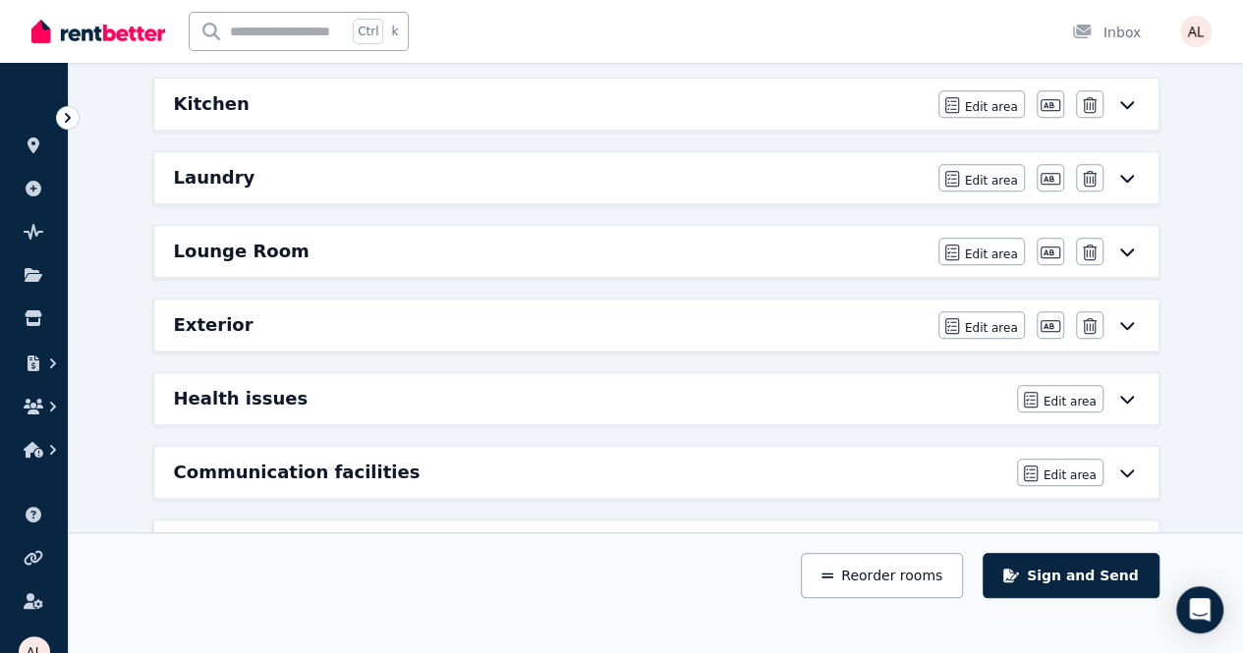
scroll to position [880, 0]
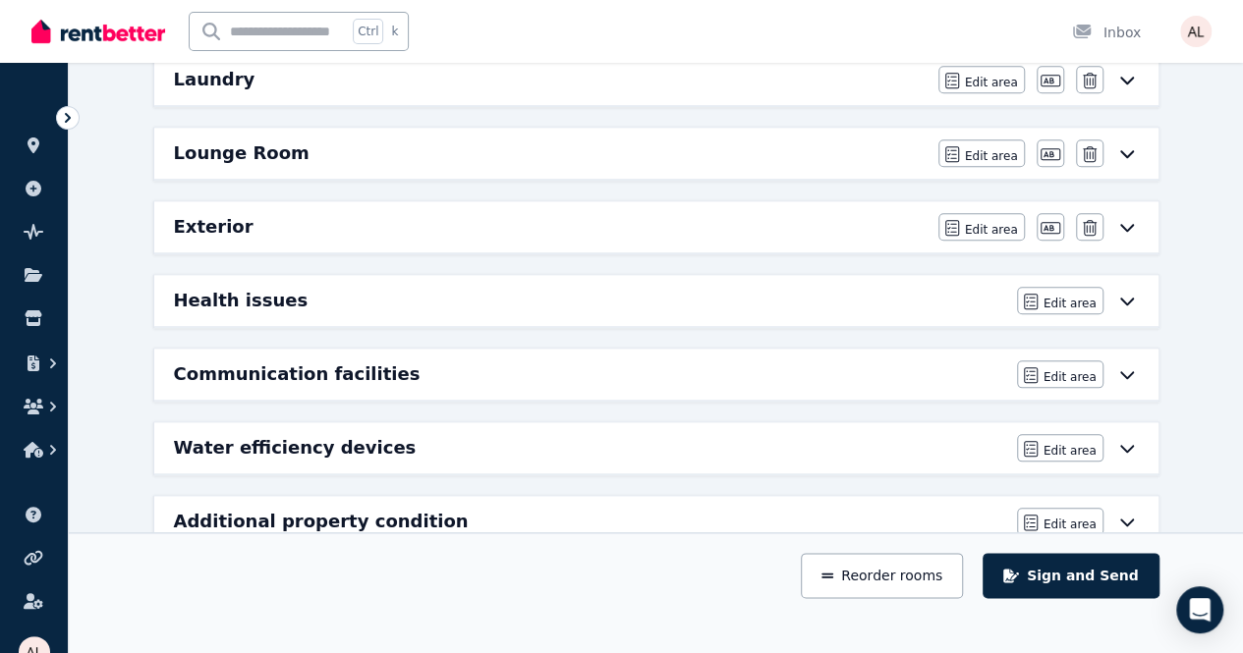
click at [377, 372] on h6 "Communication facilities" at bounding box center [297, 375] width 247 height 28
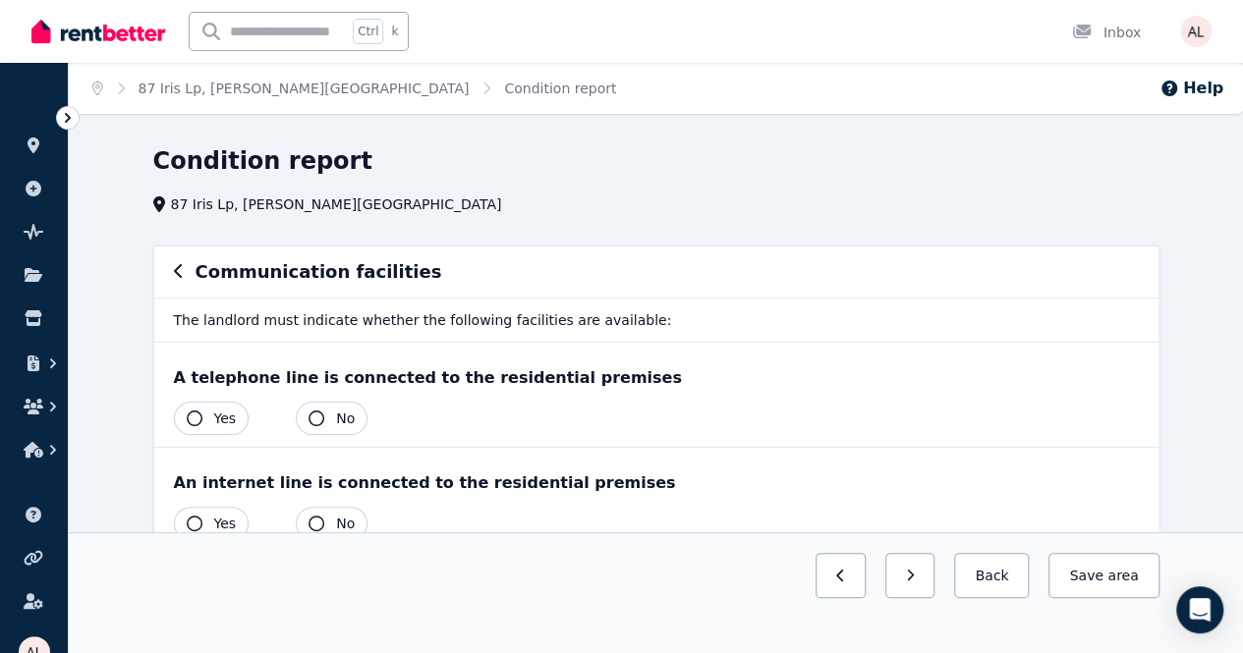
click at [168, 406] on div "A telephone line is connected to the residential premises Yes No" at bounding box center [656, 395] width 1004 height 104
click at [195, 411] on icon "button" at bounding box center [195, 419] width 16 height 16
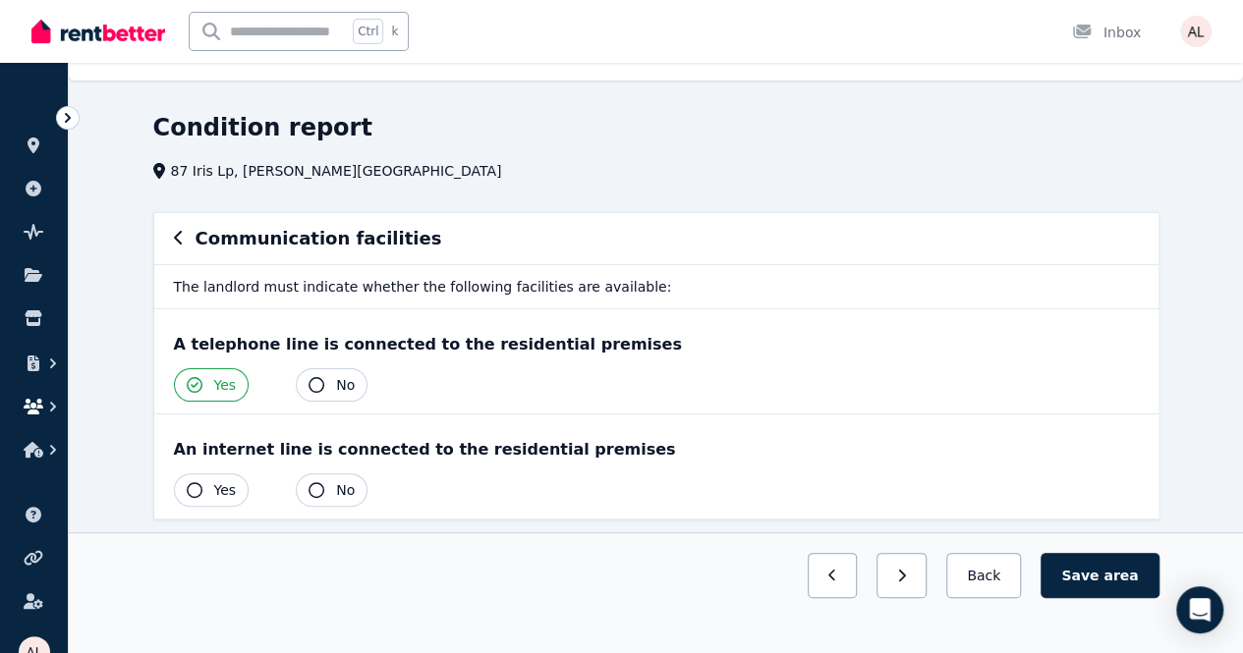
scroll to position [51, 0]
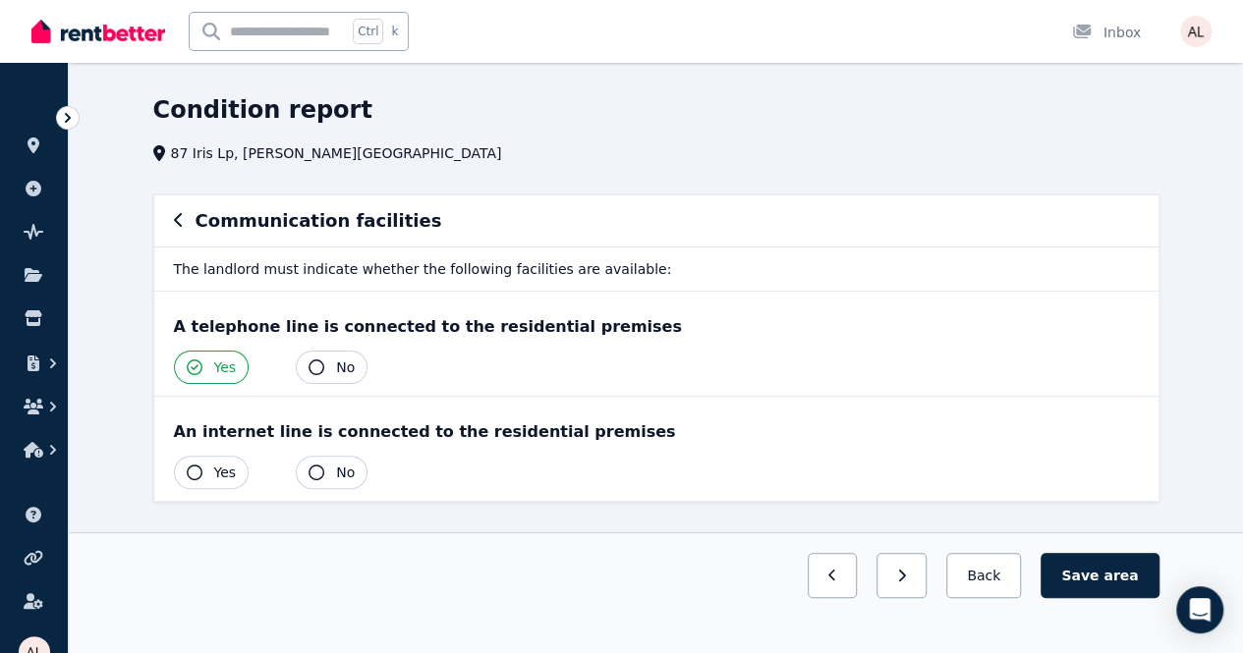
click at [229, 467] on span "Yes" at bounding box center [225, 473] width 23 height 20
click at [1128, 598] on button "Save area" at bounding box center [1099, 575] width 118 height 45
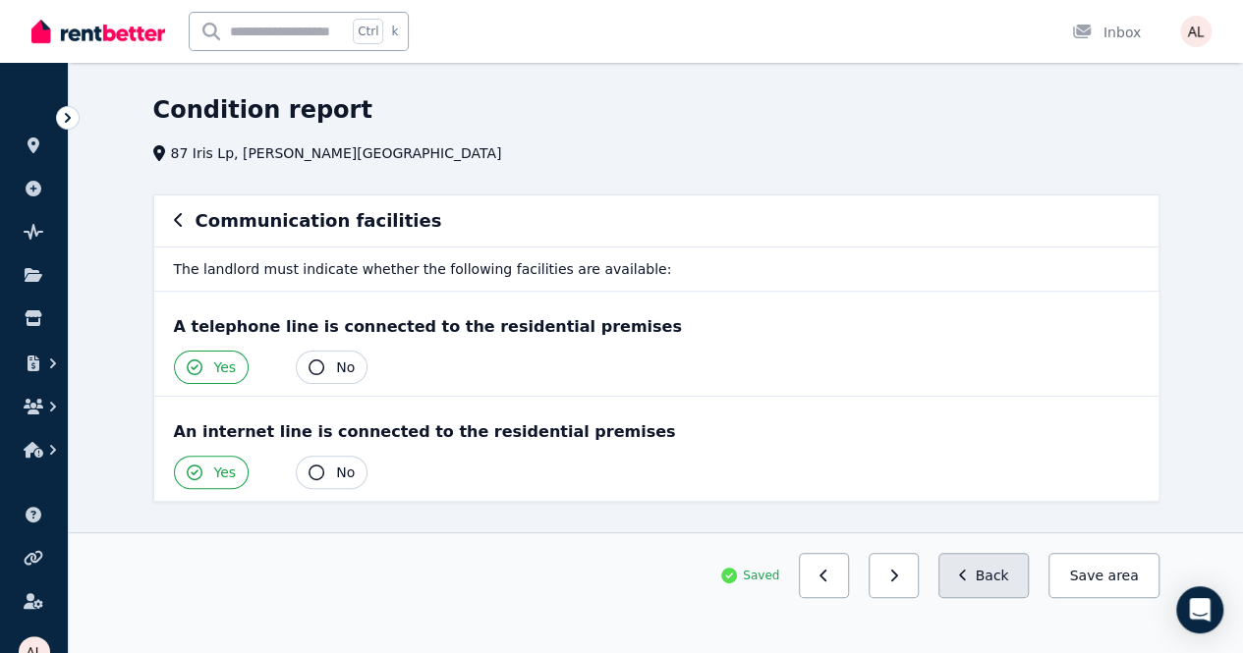
click at [997, 598] on button "Back" at bounding box center [983, 575] width 91 height 45
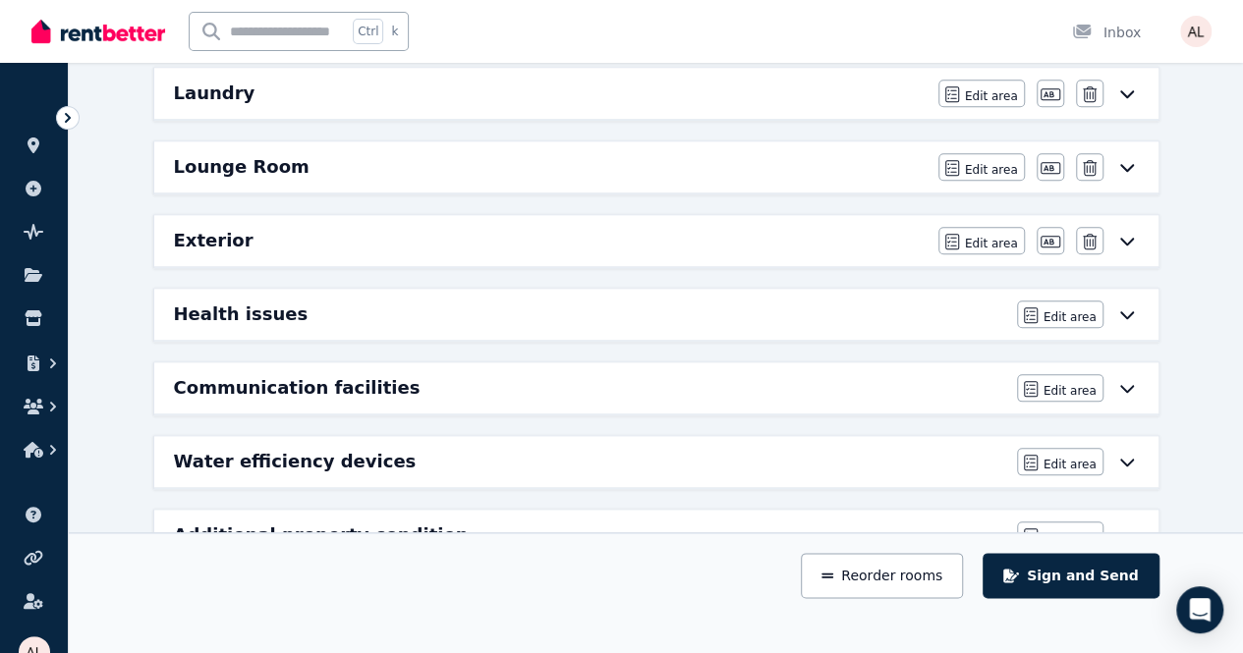
scroll to position [880, 0]
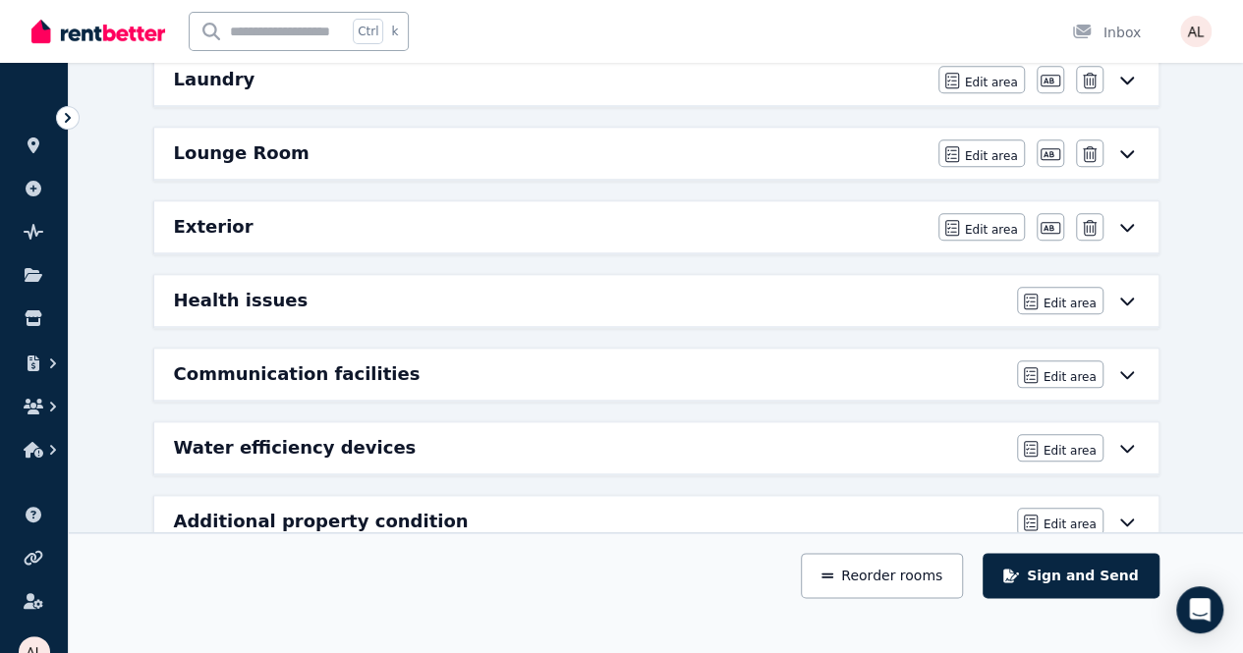
click at [1134, 440] on icon at bounding box center [1127, 448] width 24 height 16
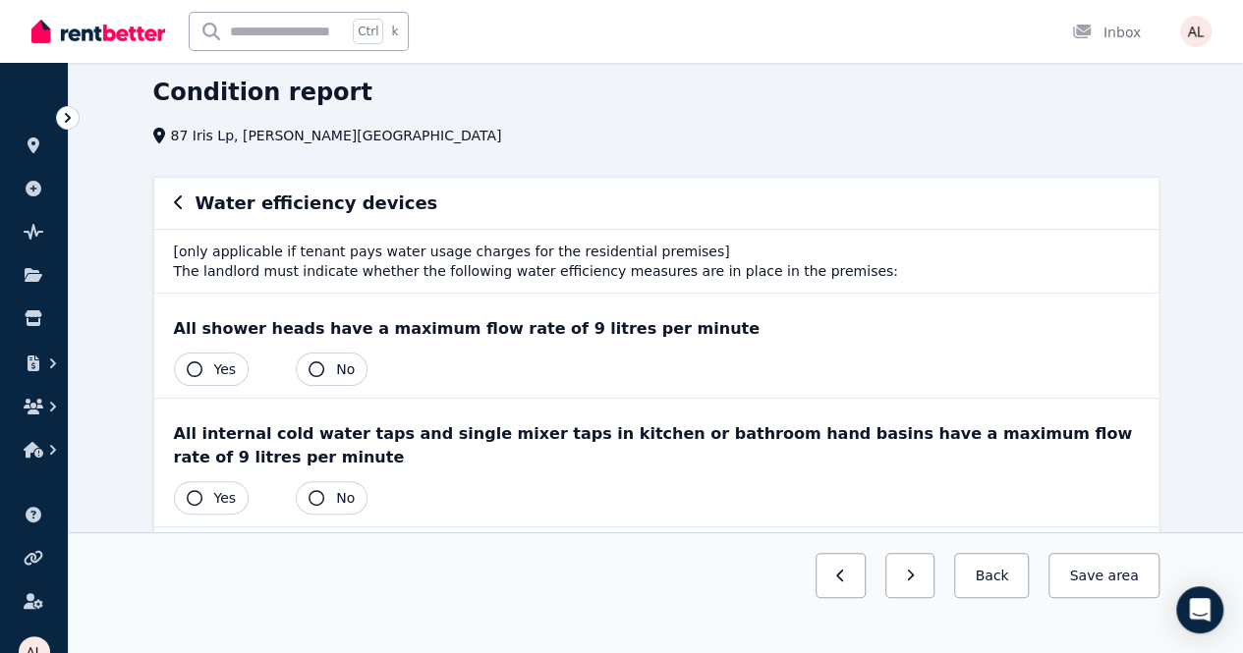
scroll to position [98, 0]
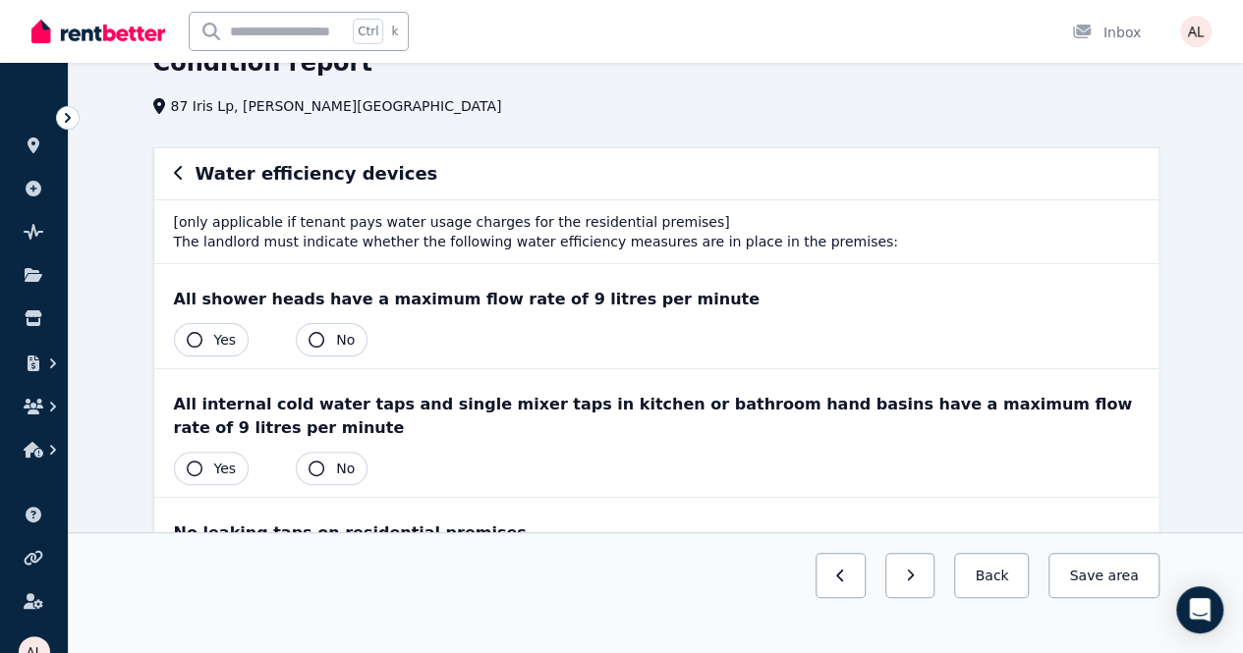
click at [228, 357] on div "All shower heads have a maximum flow rate of 9 litres per minute Yes No" at bounding box center [656, 316] width 1004 height 104
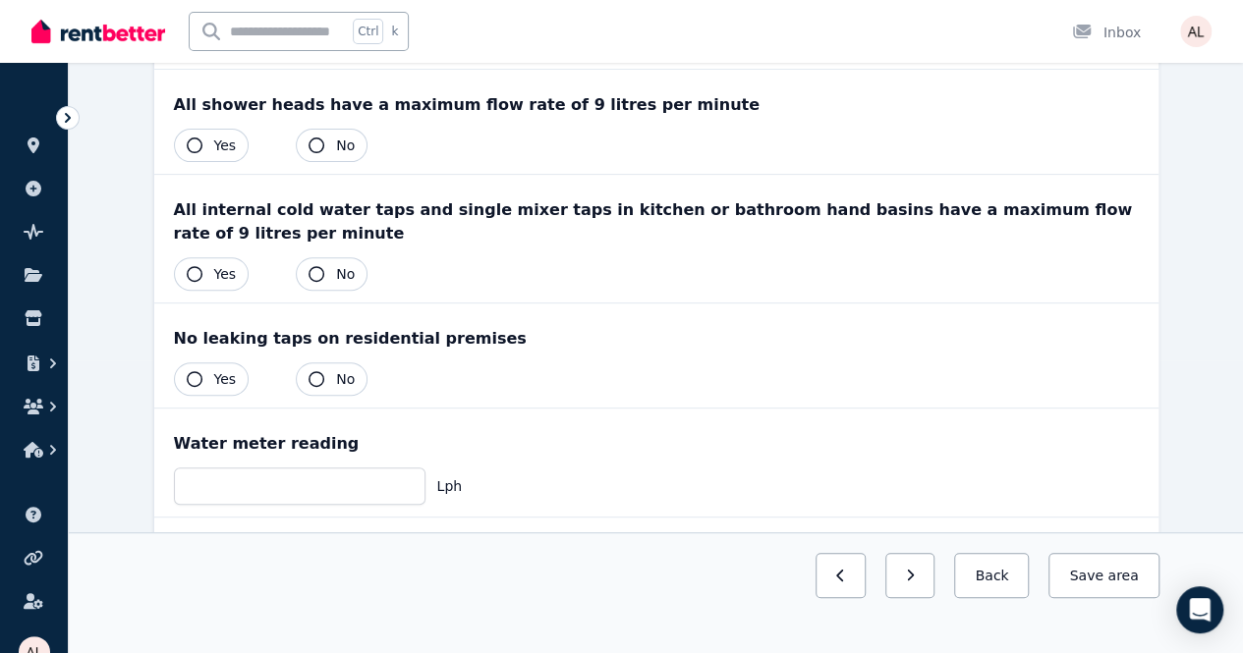
scroll to position [295, 0]
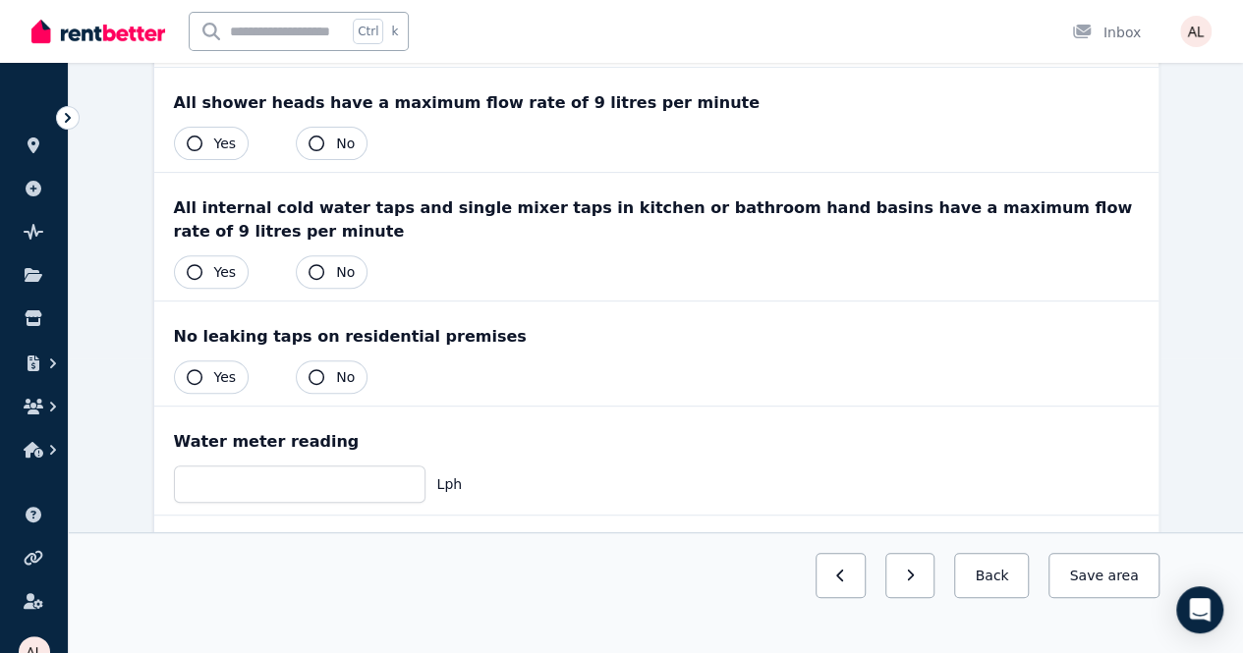
click at [233, 127] on button "Yes" at bounding box center [212, 143] width 76 height 33
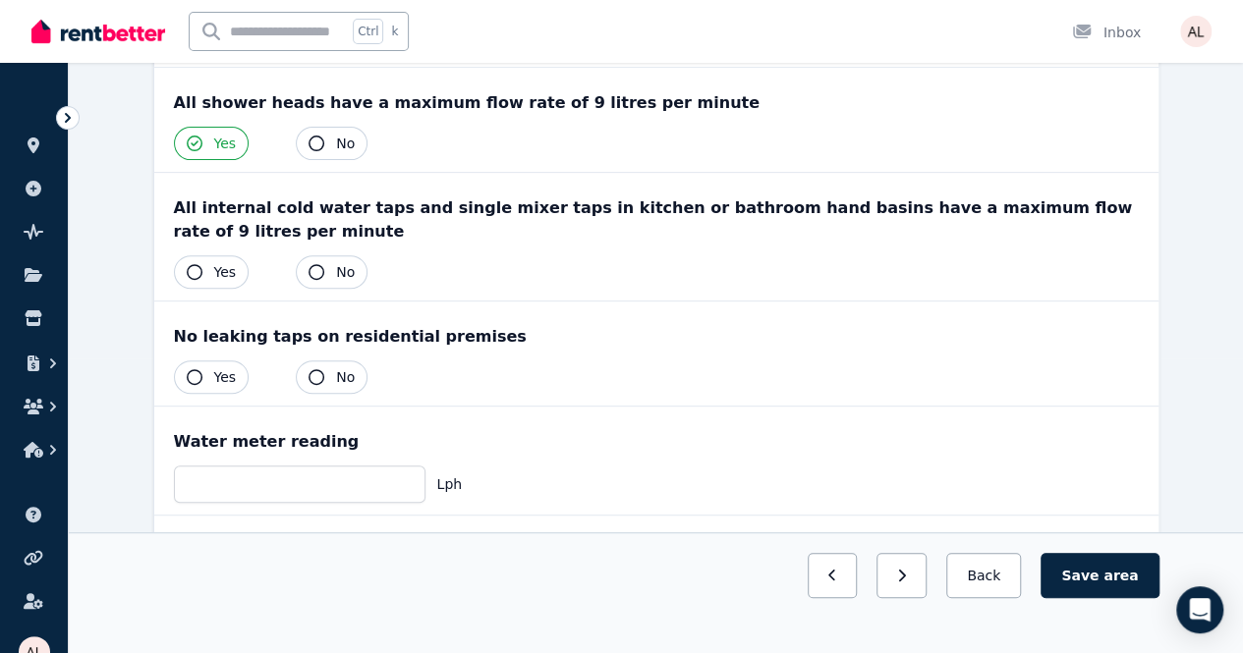
click at [224, 144] on span "Yes" at bounding box center [225, 144] width 23 height 20
click at [299, 143] on button "No" at bounding box center [332, 143] width 72 height 33
click at [204, 144] on button "Yes" at bounding box center [212, 143] width 76 height 33
click at [211, 255] on button "Yes" at bounding box center [212, 271] width 76 height 33
click at [360, 361] on button "No" at bounding box center [332, 377] width 72 height 33
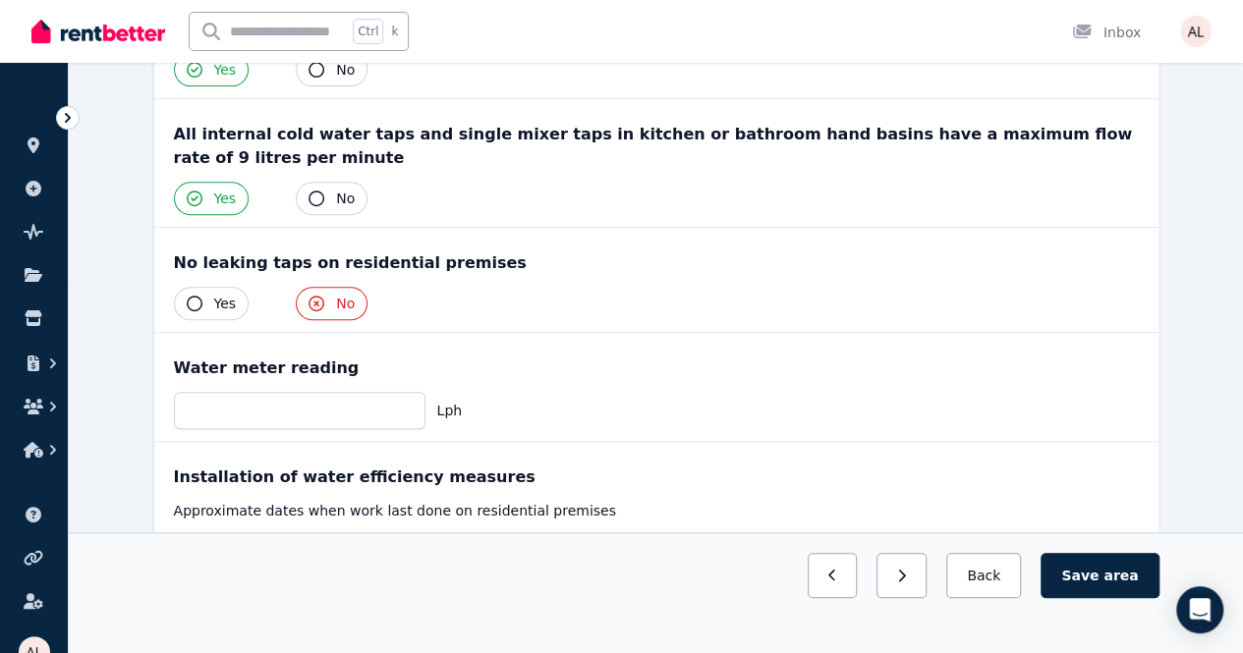
scroll to position [438, 0]
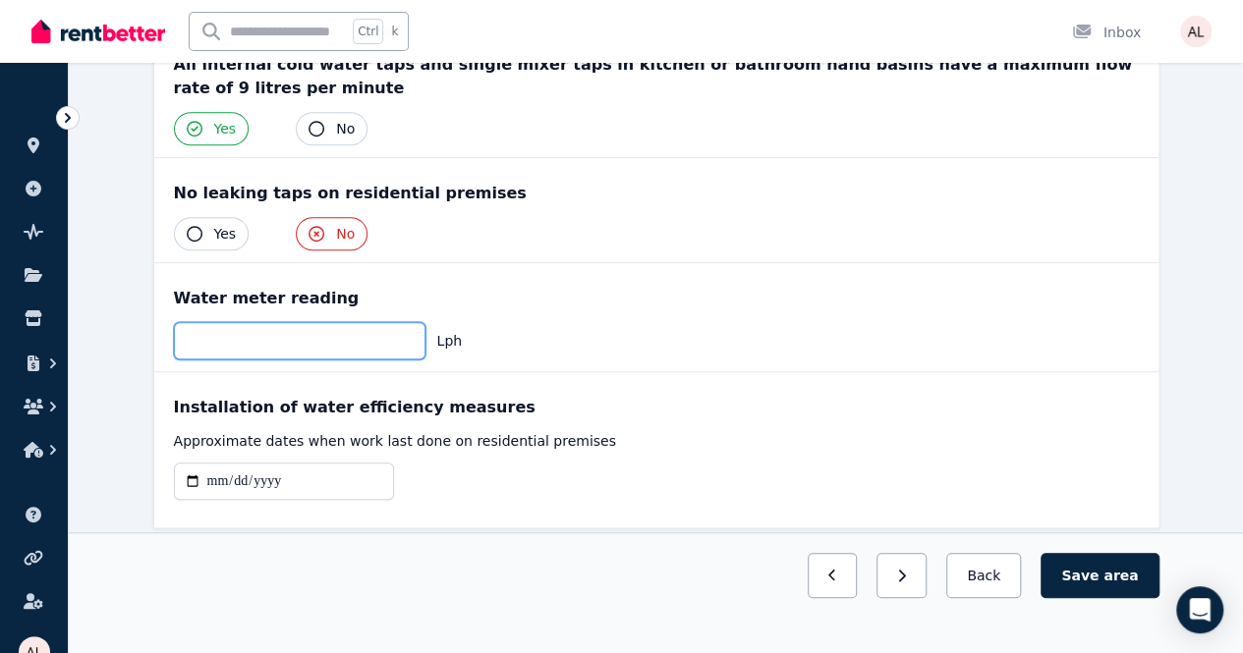
click at [210, 322] on input "number" at bounding box center [300, 340] width 252 height 37
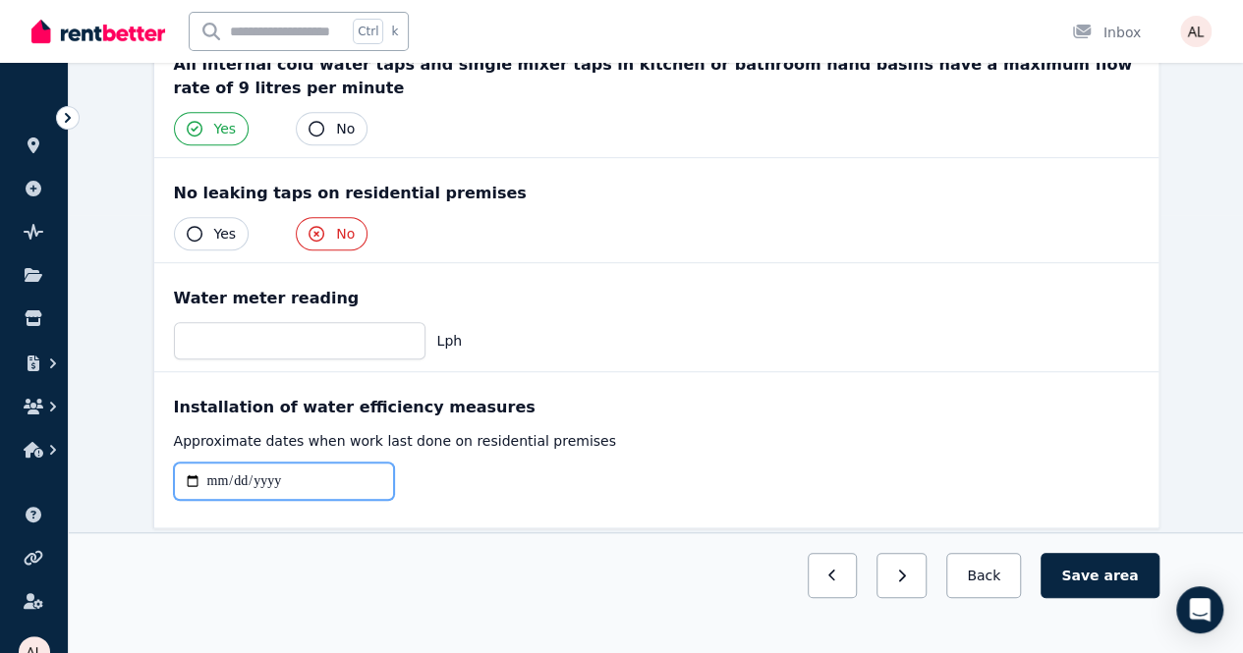
click at [302, 463] on input "date" at bounding box center [284, 481] width 220 height 37
type input "**********"
click at [619, 396] on div "Installation of water efficiency measures" at bounding box center [656, 408] width 965 height 24
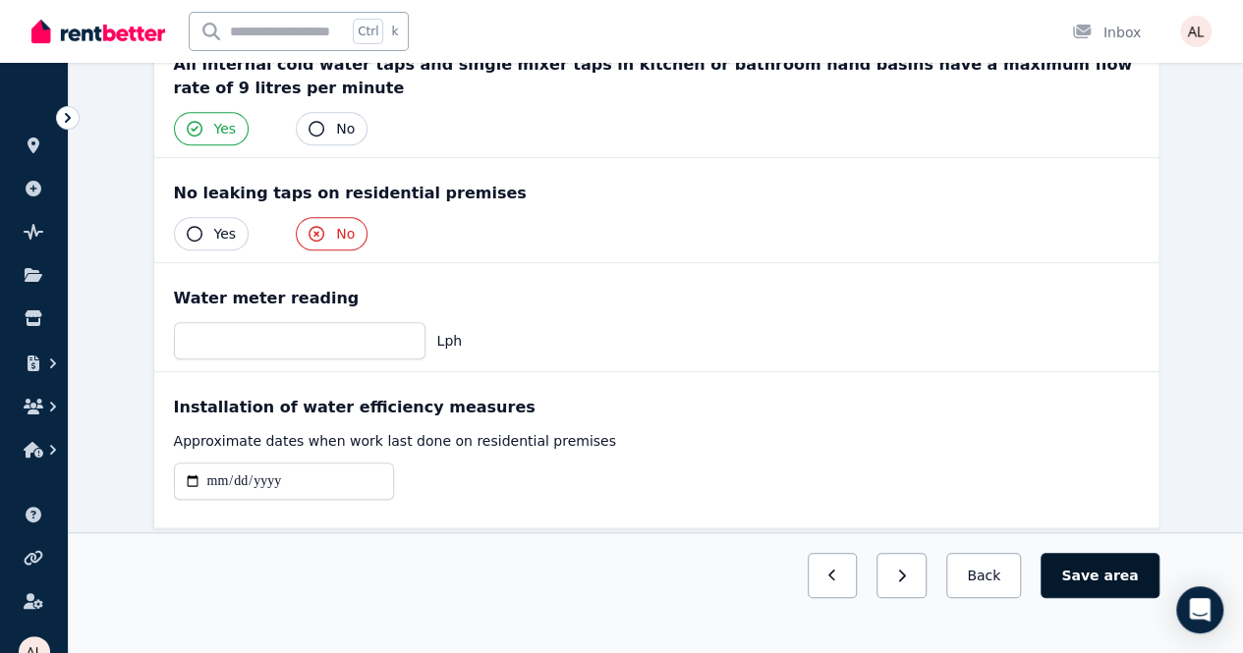
click at [1132, 586] on span "area" at bounding box center [1120, 576] width 34 height 20
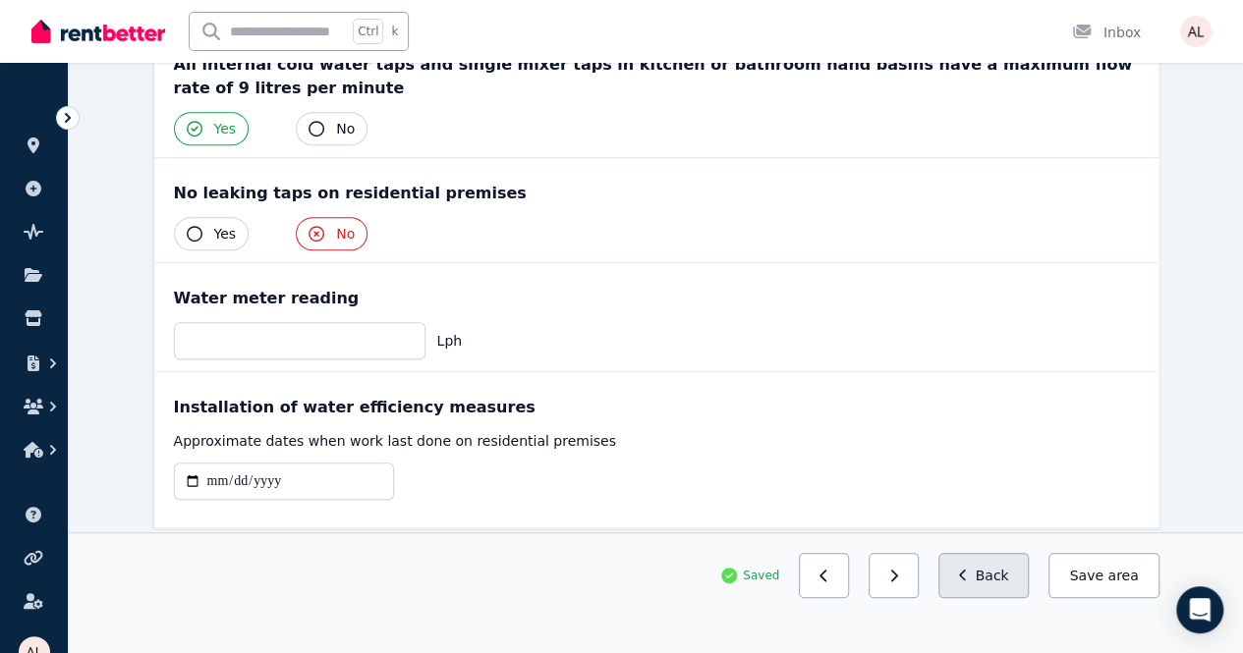
click at [1014, 598] on button "Back" at bounding box center [983, 575] width 91 height 45
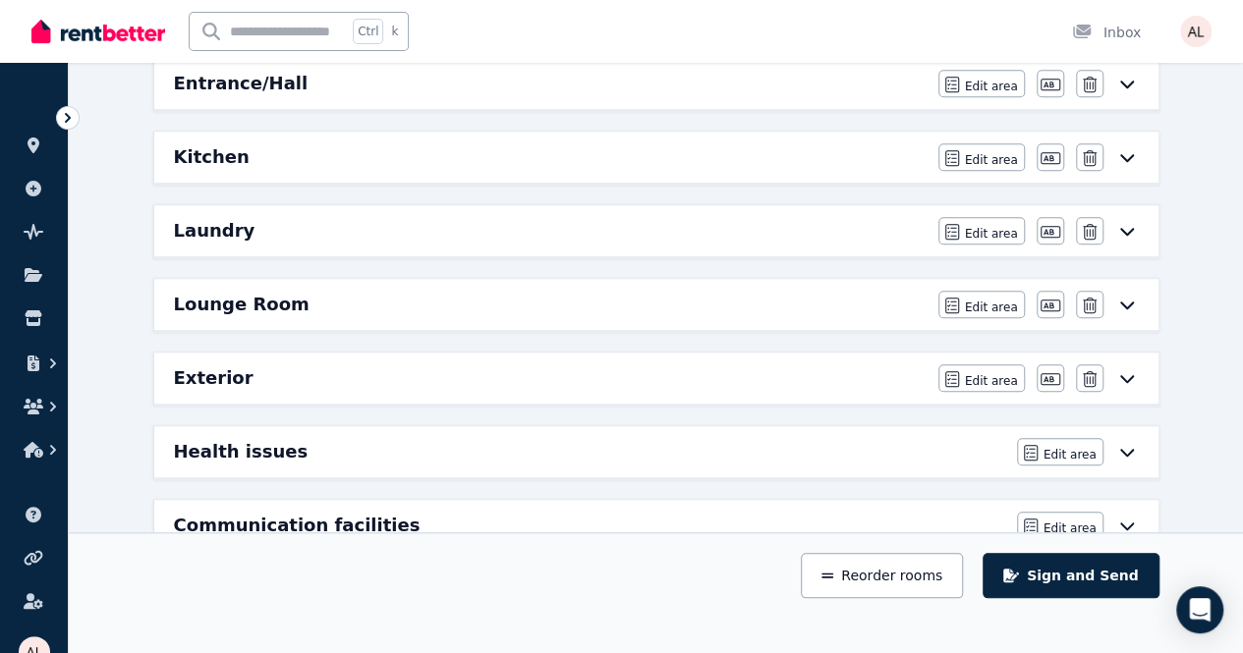
scroll to position [880, 0]
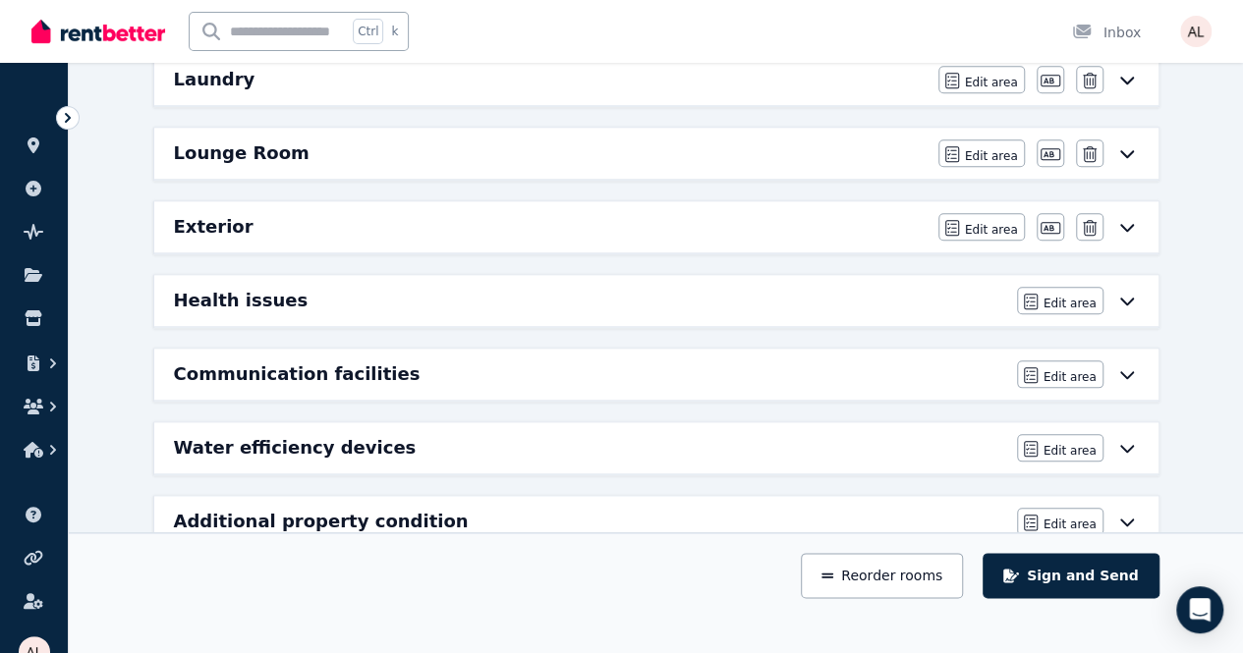
click at [320, 453] on div "Water efficiency devices Edit area Edit area" at bounding box center [656, 447] width 1004 height 51
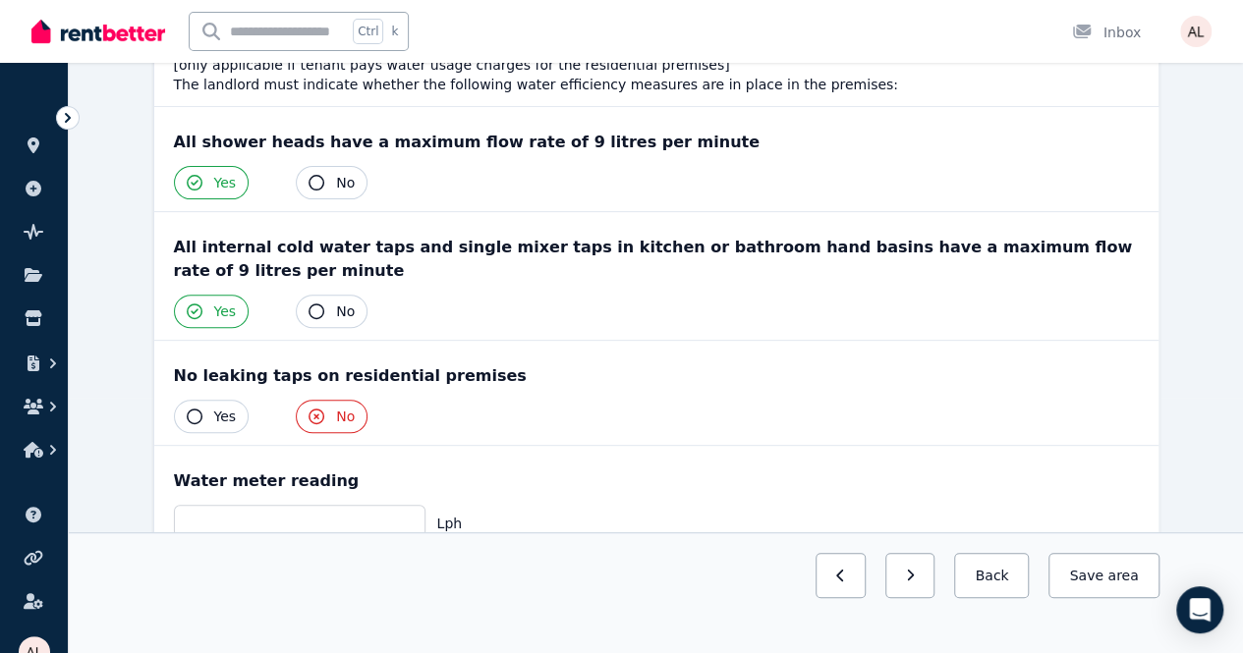
scroll to position [393, 0]
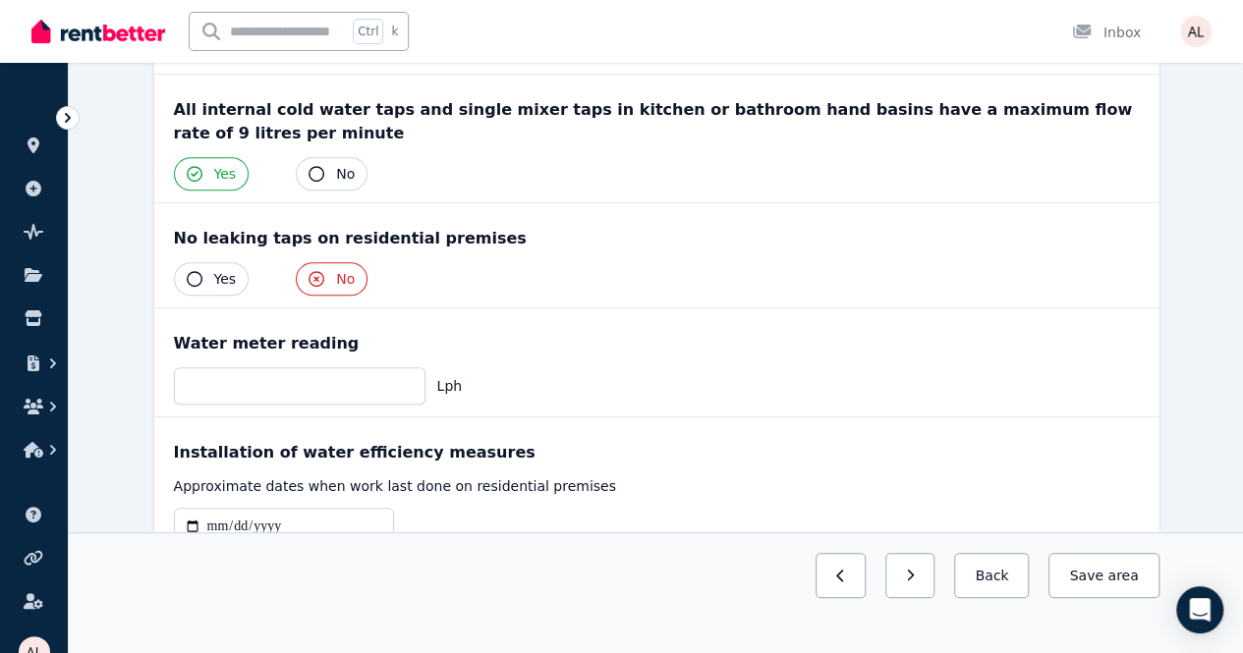
click at [204, 262] on button "Yes" at bounding box center [212, 278] width 76 height 33
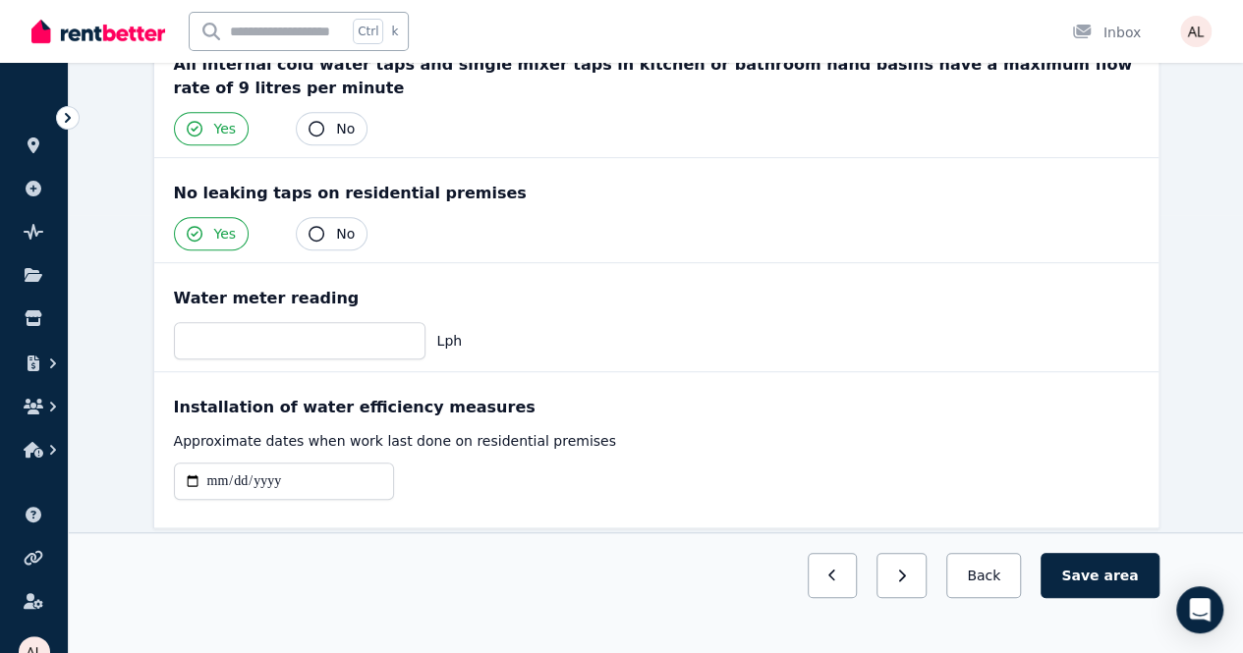
scroll to position [438, 0]
click at [1114, 586] on span "area" at bounding box center [1120, 576] width 34 height 20
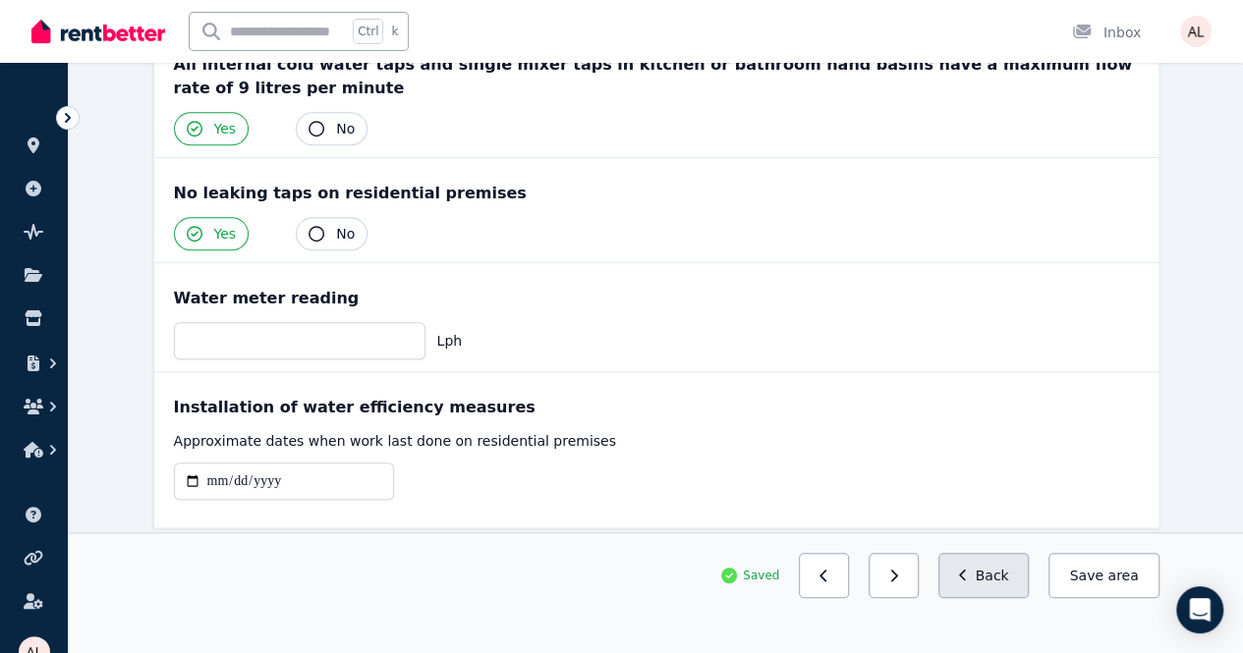
click at [976, 598] on button "Back" at bounding box center [983, 575] width 91 height 45
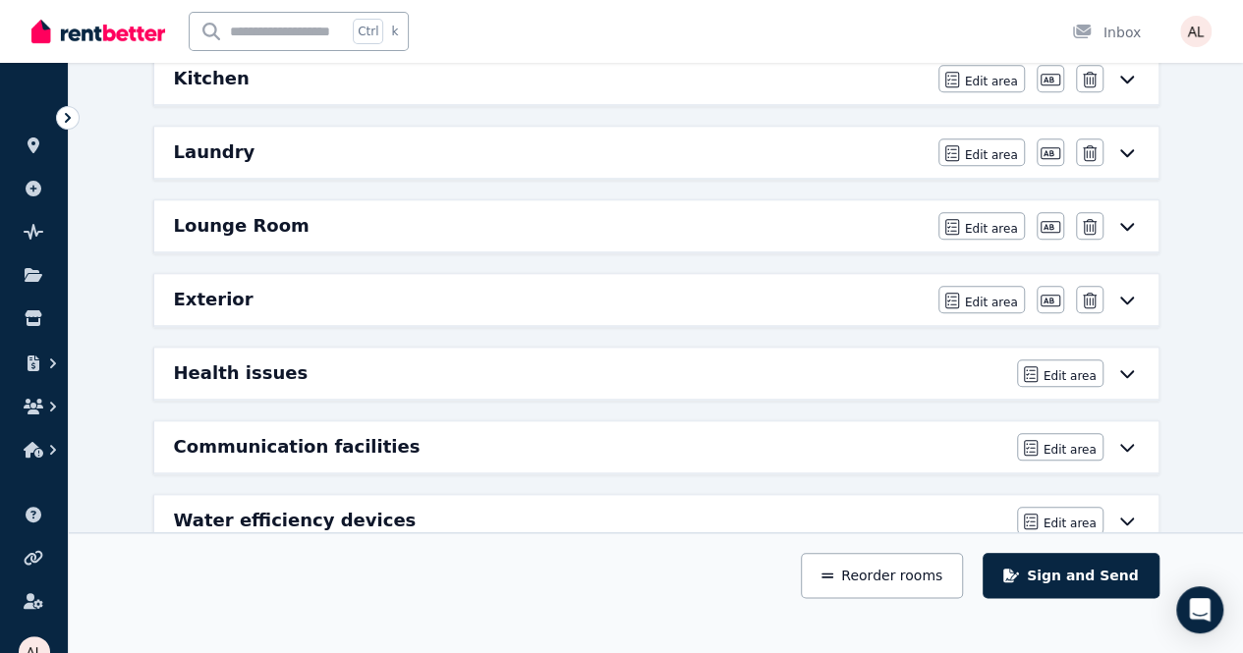
scroll to position [880, 0]
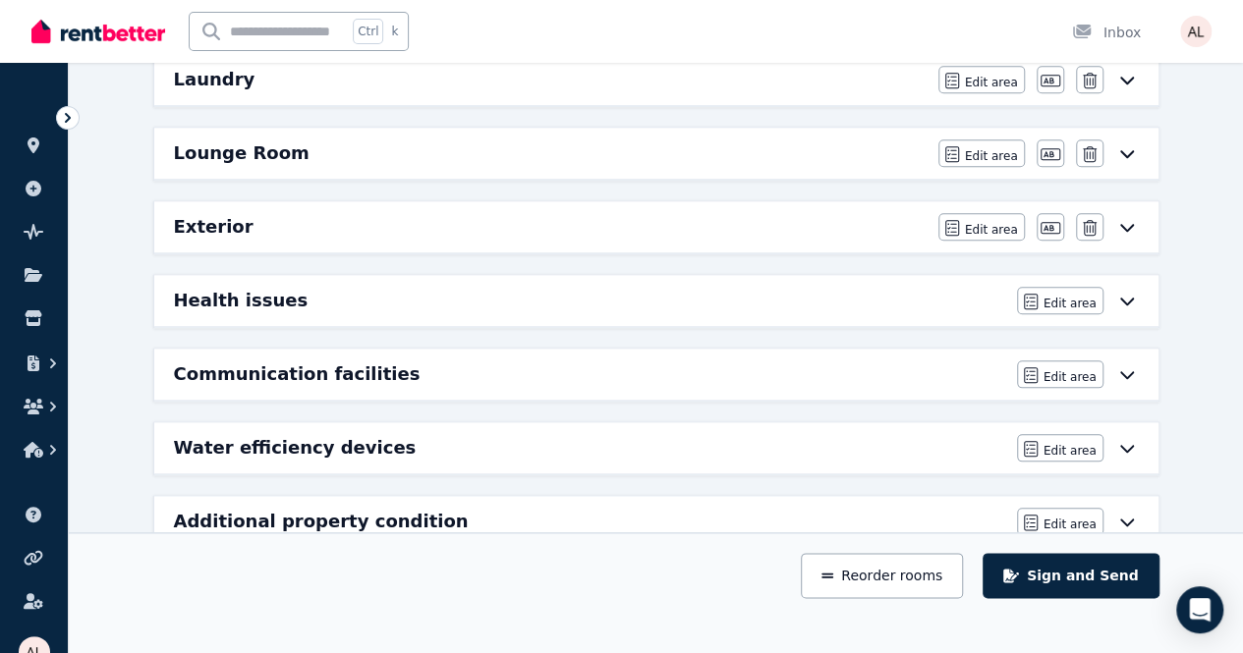
click at [266, 508] on h6 "Additional property condition" at bounding box center [321, 522] width 295 height 28
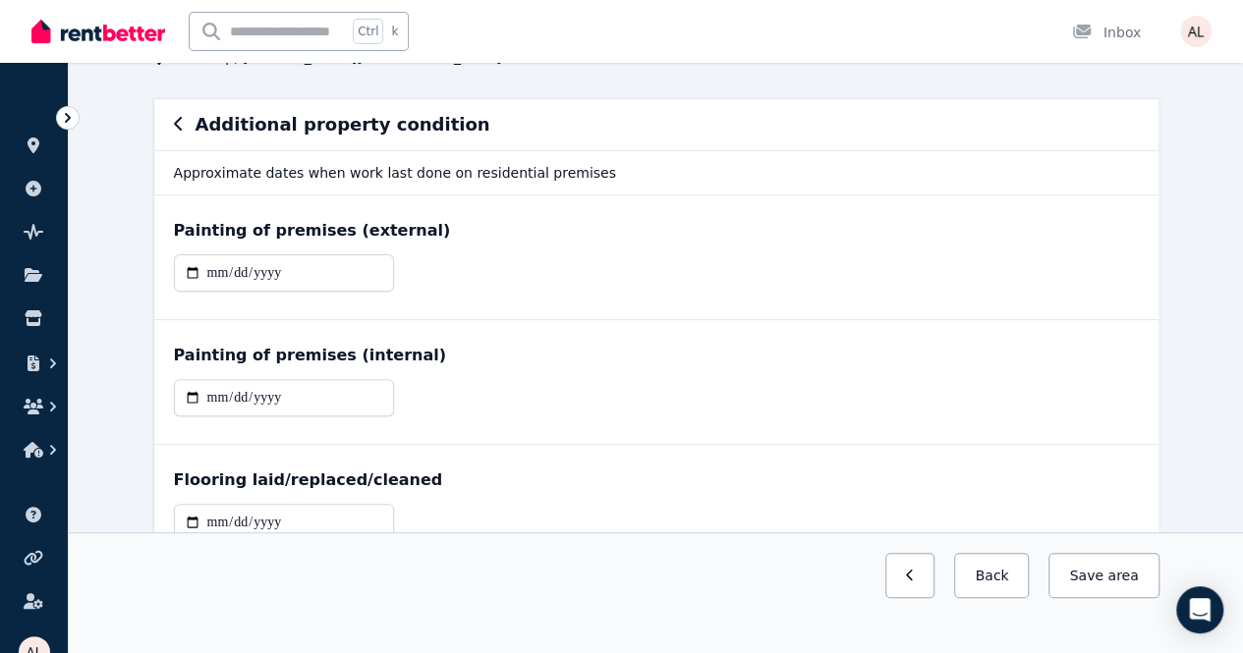
scroll to position [116, 0]
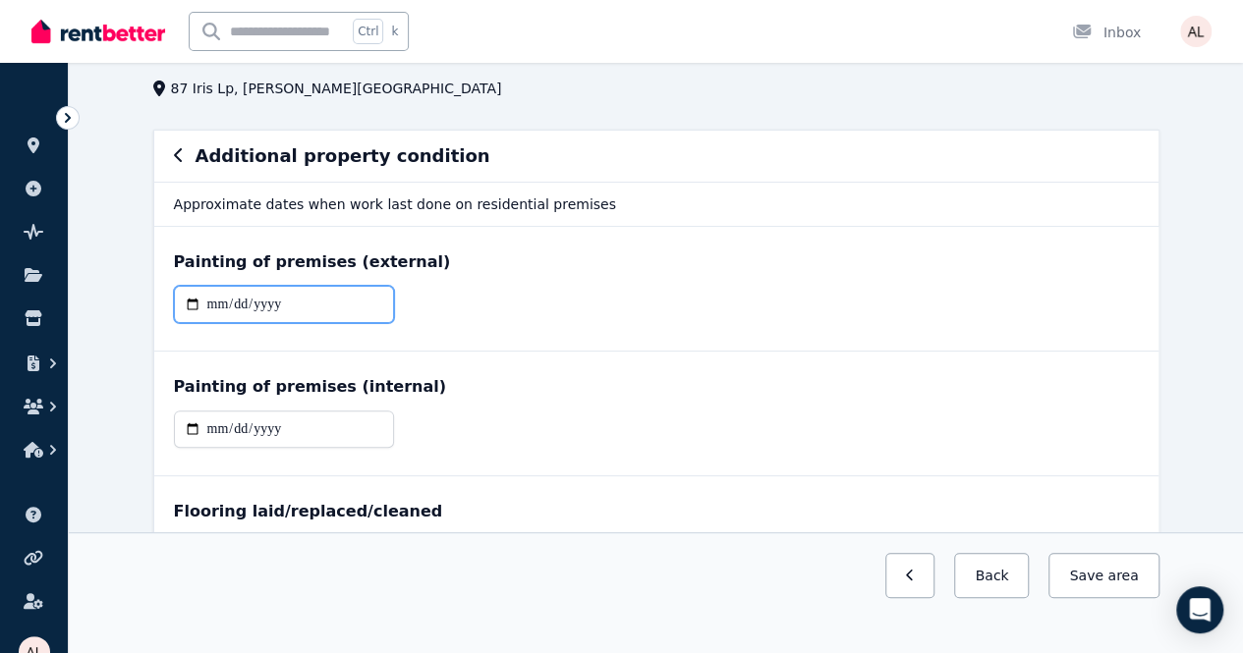
click at [195, 286] on input "date" at bounding box center [284, 304] width 220 height 37
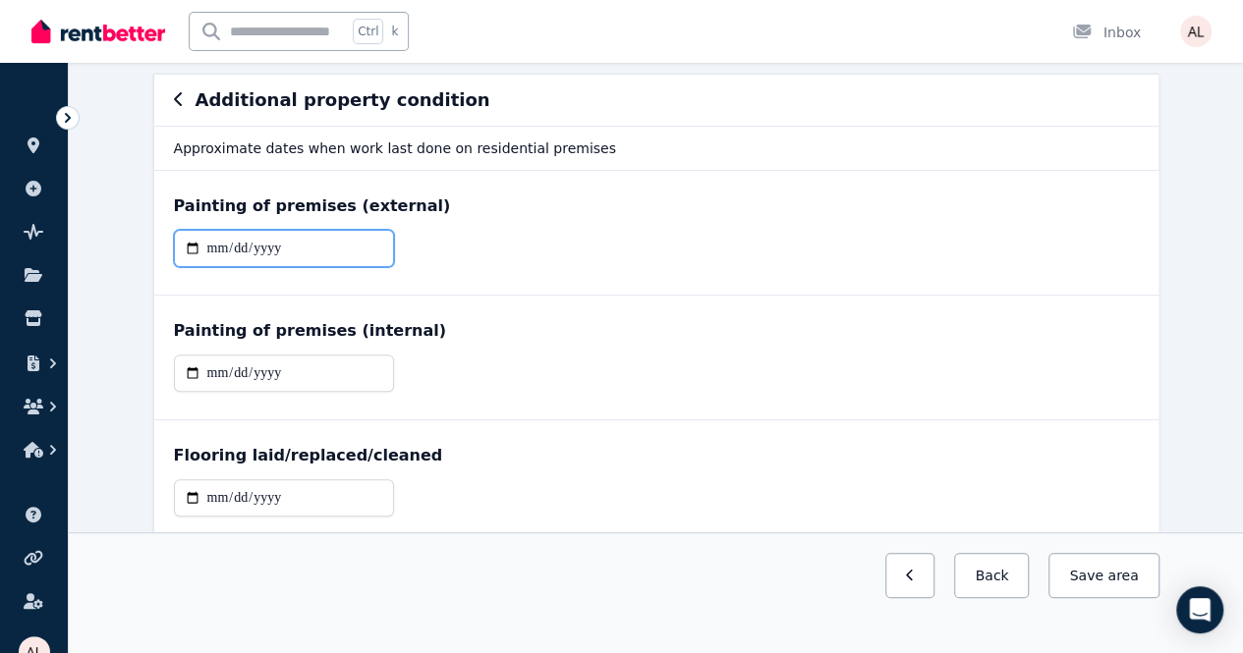
scroll to position [214, 0]
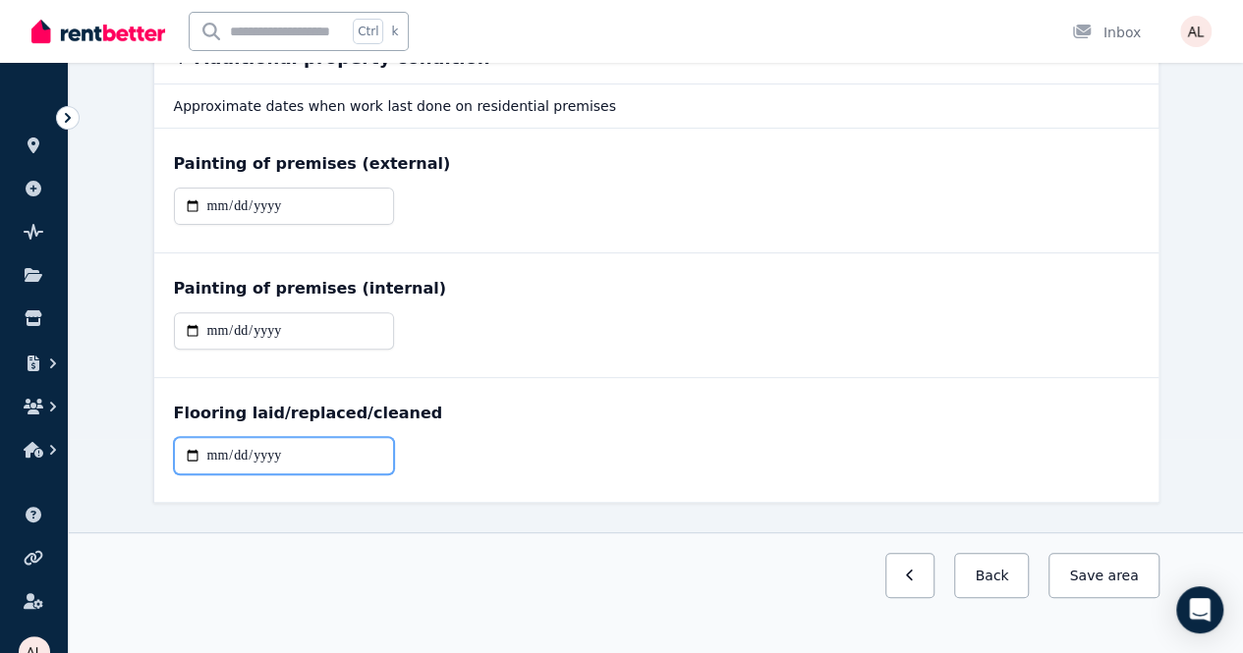
click at [215, 449] on input "date" at bounding box center [284, 455] width 220 height 37
type input "**********"
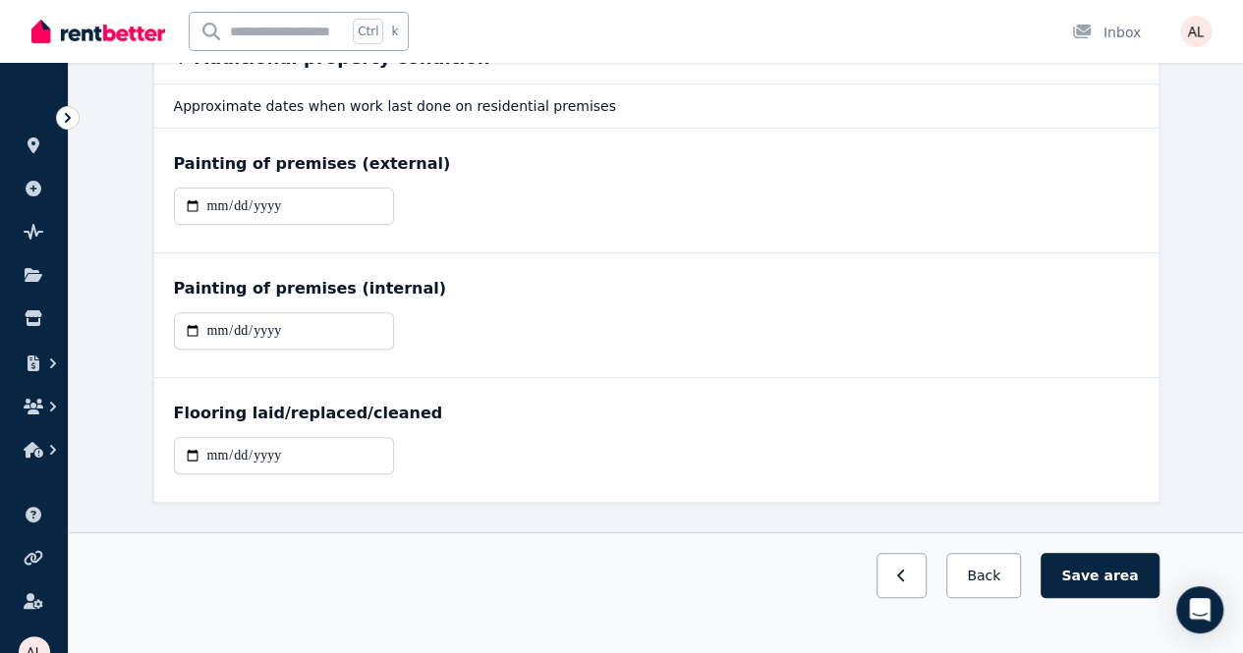
click at [371, 297] on div "Painting of premises (internal)" at bounding box center [656, 289] width 965 height 24
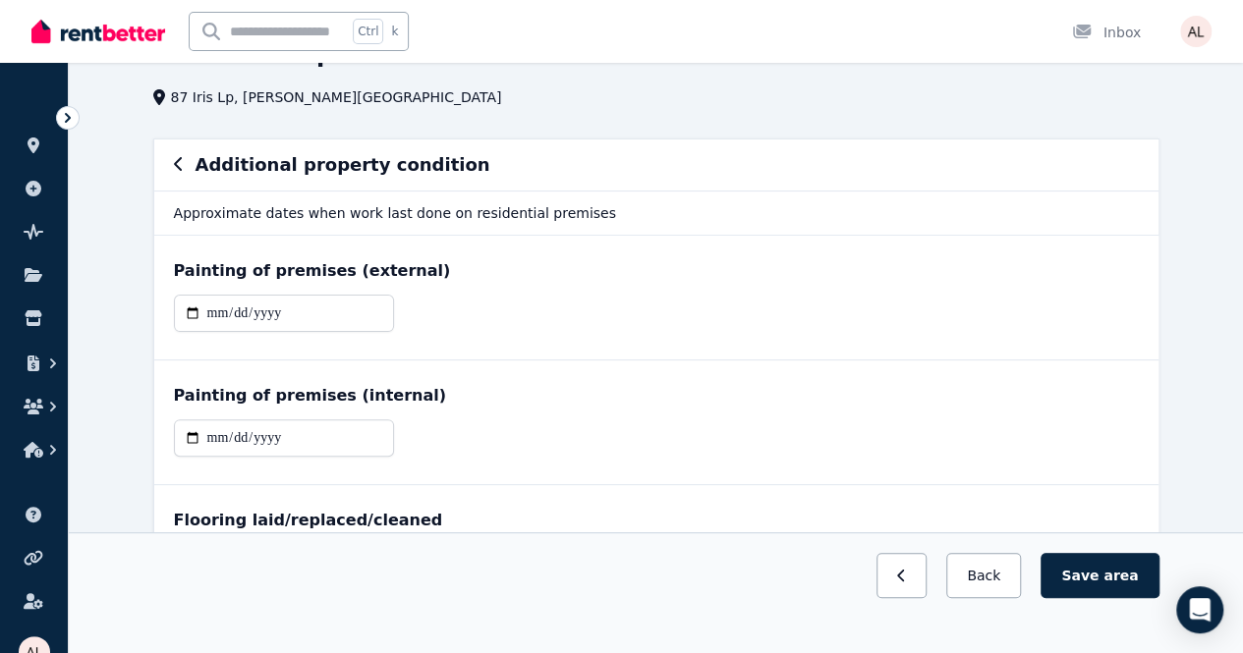
scroll to position [0, 0]
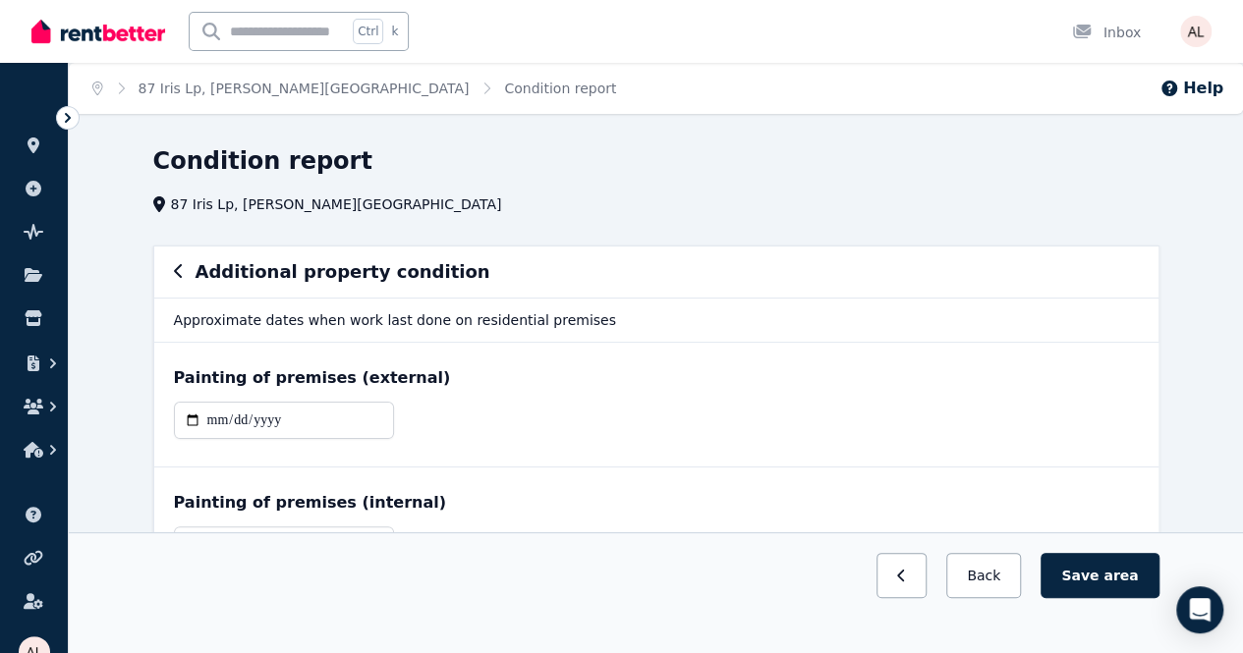
click at [265, 273] on h6 "Additional property condition" at bounding box center [343, 272] width 295 height 28
click at [990, 594] on button "Back" at bounding box center [983, 575] width 75 height 45
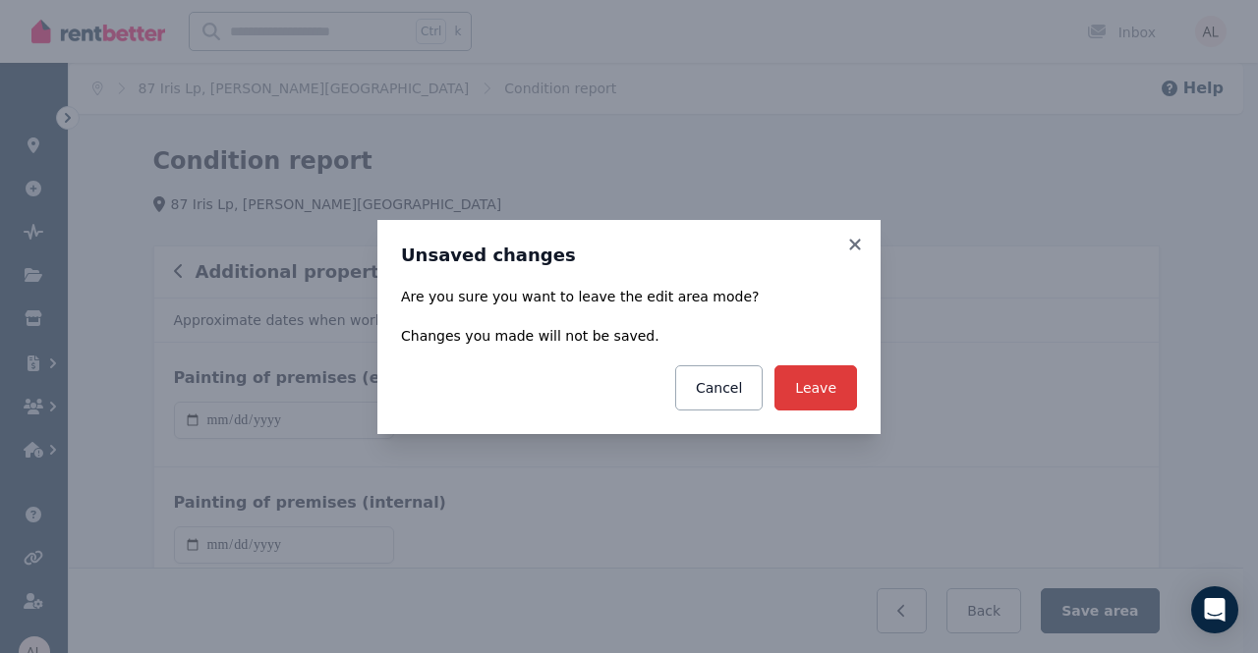
click at [822, 392] on button "Leave" at bounding box center [815, 387] width 83 height 45
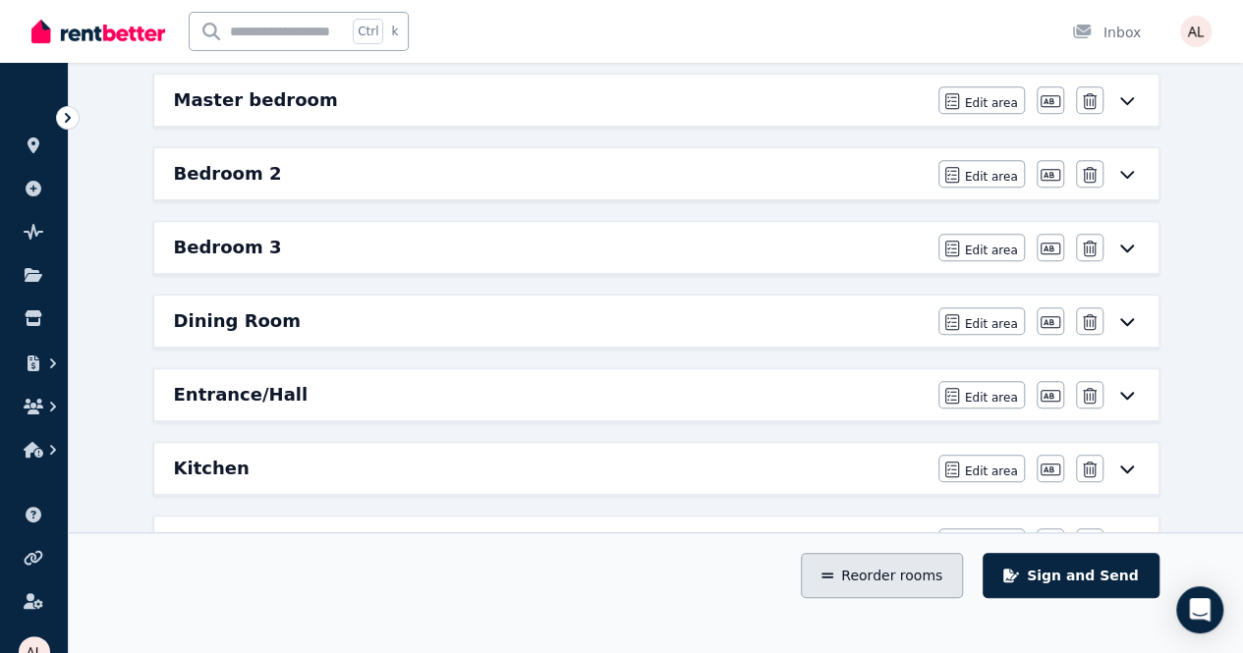
scroll to position [193, 0]
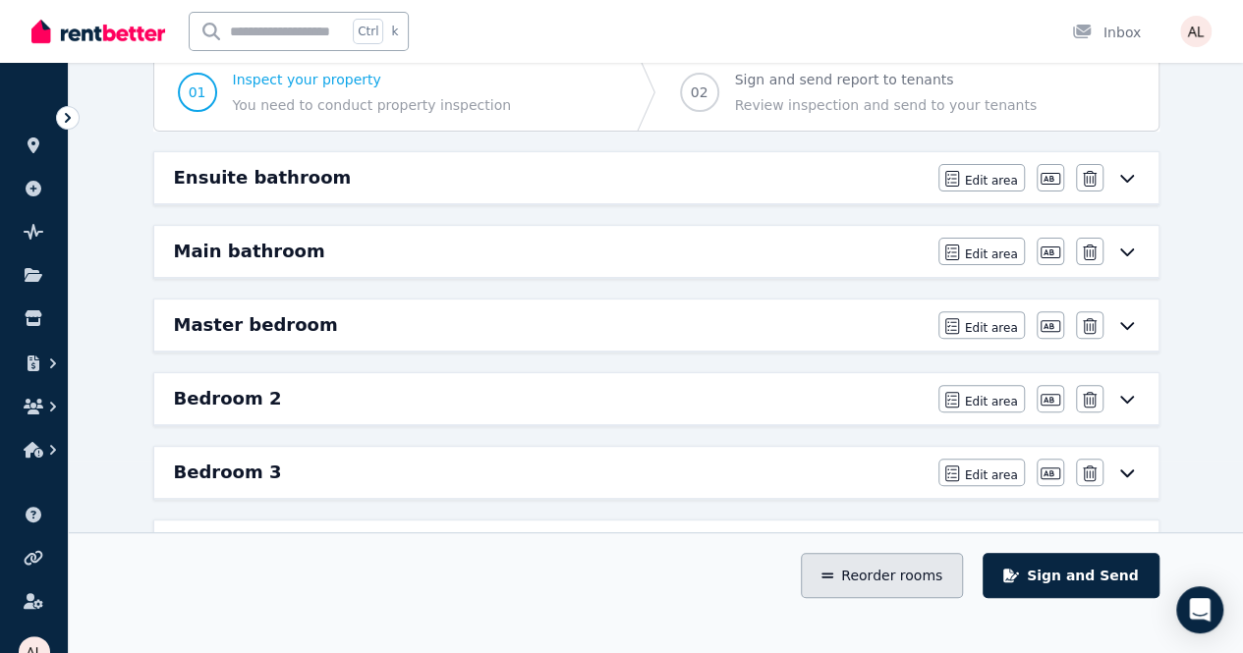
click at [912, 598] on button "Reorder rooms" at bounding box center [882, 575] width 162 height 45
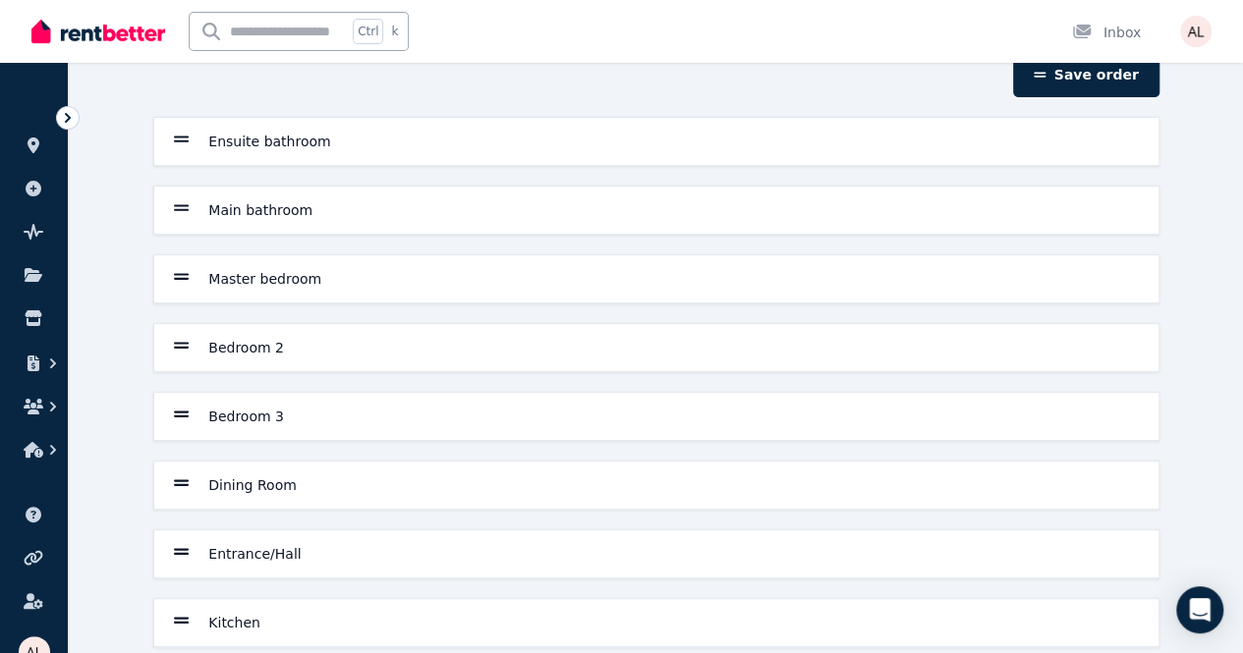
scroll to position [0, 0]
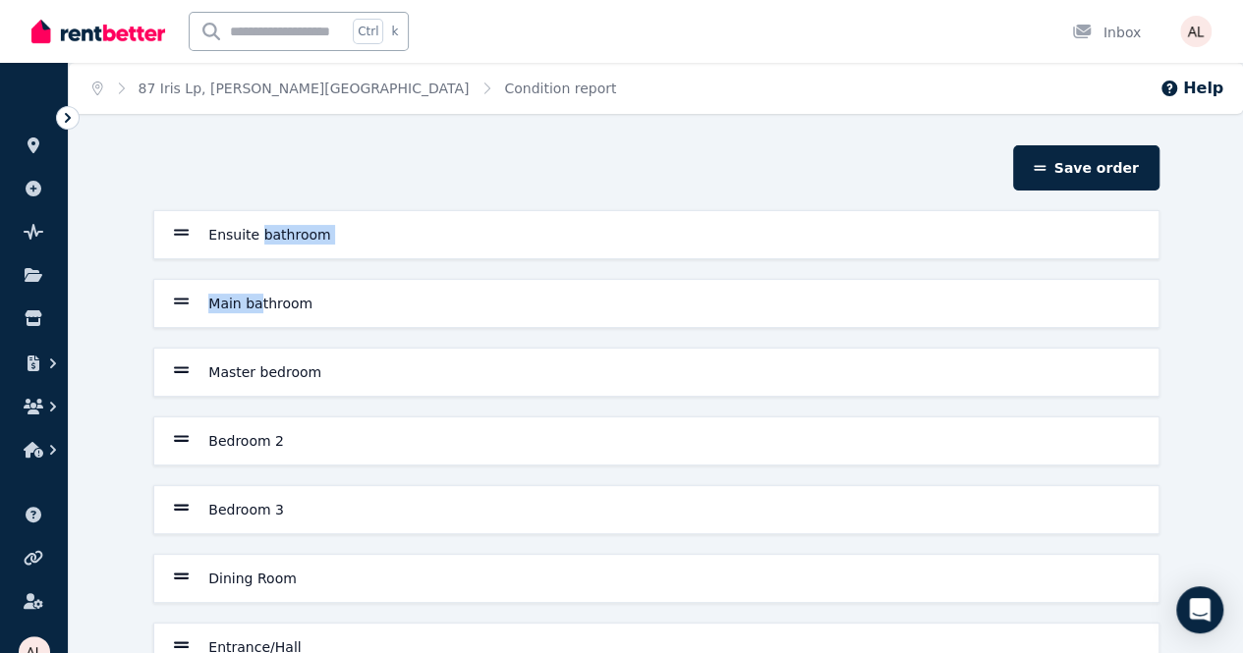
drag, startPoint x: 256, startPoint y: 237, endPoint x: 257, endPoint y: 268, distance: 31.5
click at [257, 268] on div "Ensuite bathroom Main bathroom Master bedroom Bedroom 2 Bedroom 3 Dining Room E…" at bounding box center [656, 578] width 1022 height 737
click at [250, 326] on div "Ensuite bathroom Main bathroom Master bedroom Bedroom 2 Bedroom 3 Dining Room E…" at bounding box center [656, 578] width 1022 height 737
drag, startPoint x: 244, startPoint y: 297, endPoint x: 240, endPoint y: 233, distance: 64.0
click at [240, 233] on div "Ensuite bathroom Main bathroom Master bedroom Bedroom 2 Bedroom 3 Dining Room E…" at bounding box center [656, 578] width 1022 height 737
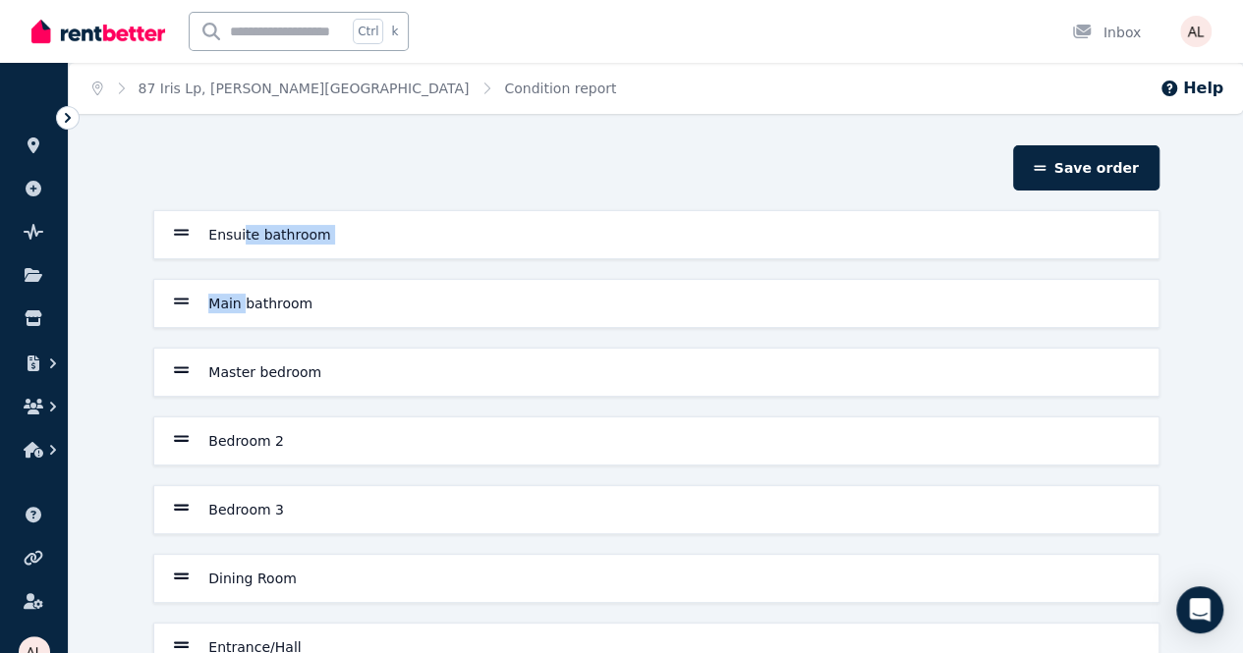
click at [174, 235] on icon at bounding box center [182, 233] width 16 height 18
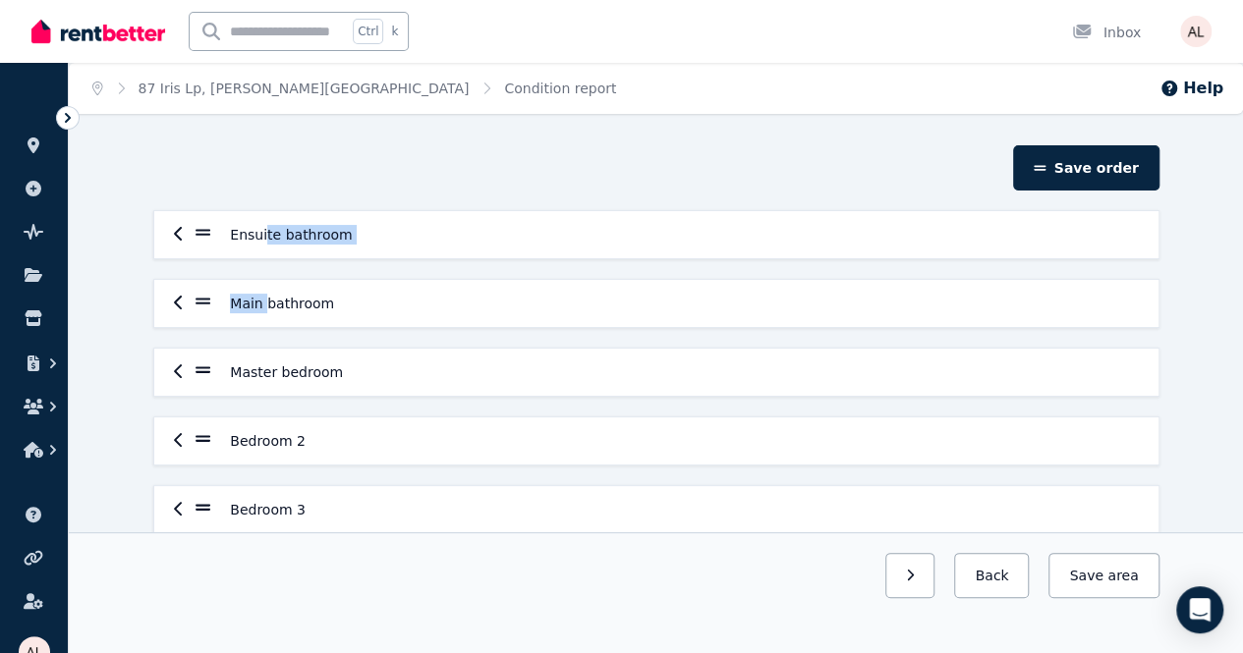
click at [178, 302] on icon "button" at bounding box center [179, 303] width 10 height 16
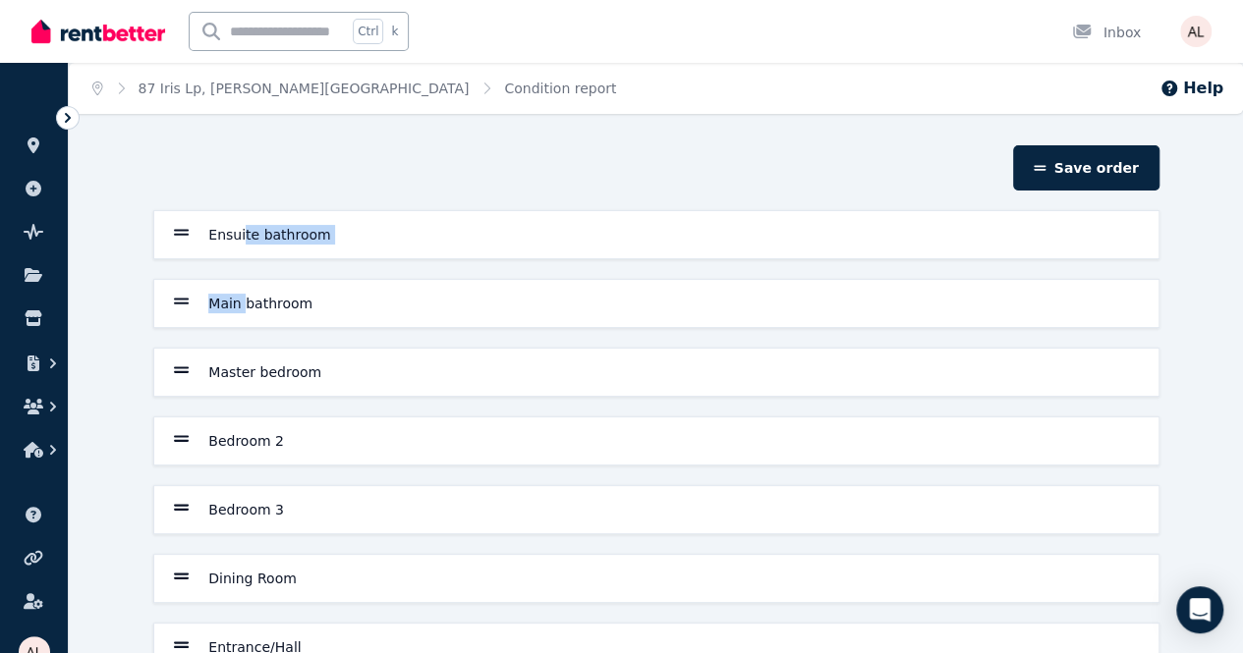
click at [140, 315] on div "Save order Ensuite bathroom Main bathroom Master bedroom Bedroom 2 Bedroom 3 Di…" at bounding box center [656, 563] width 1174 height 837
click at [177, 302] on icon at bounding box center [182, 302] width 16 height 18
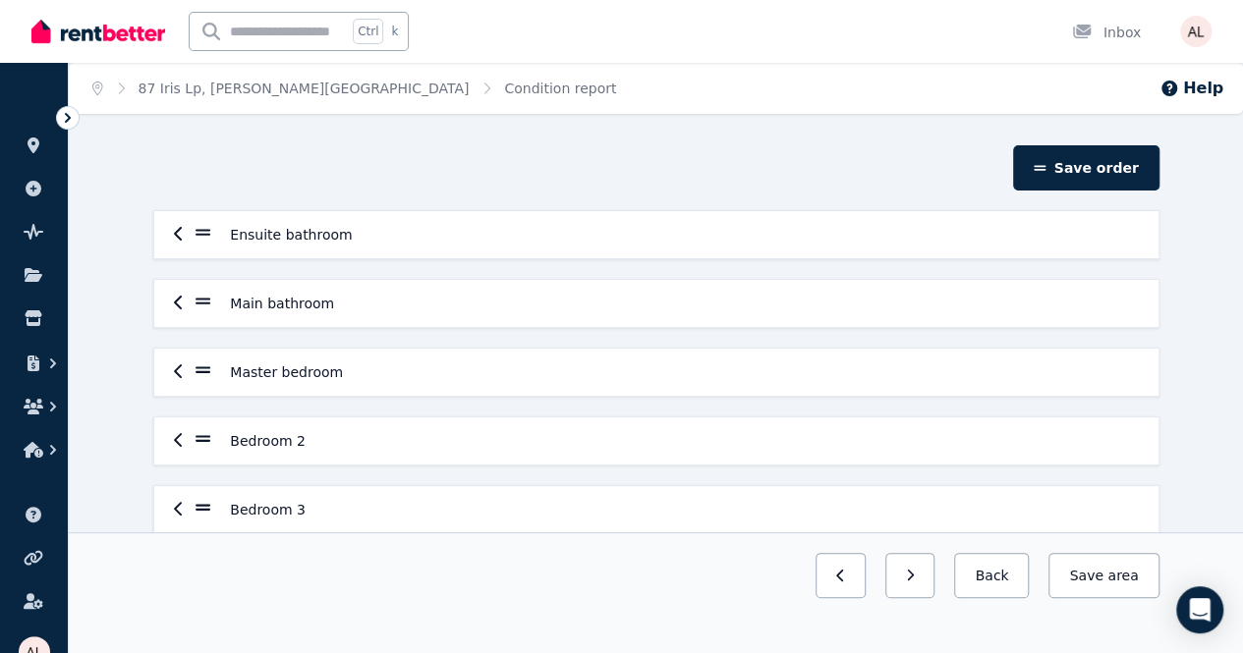
click at [174, 304] on icon "button" at bounding box center [178, 303] width 8 height 14
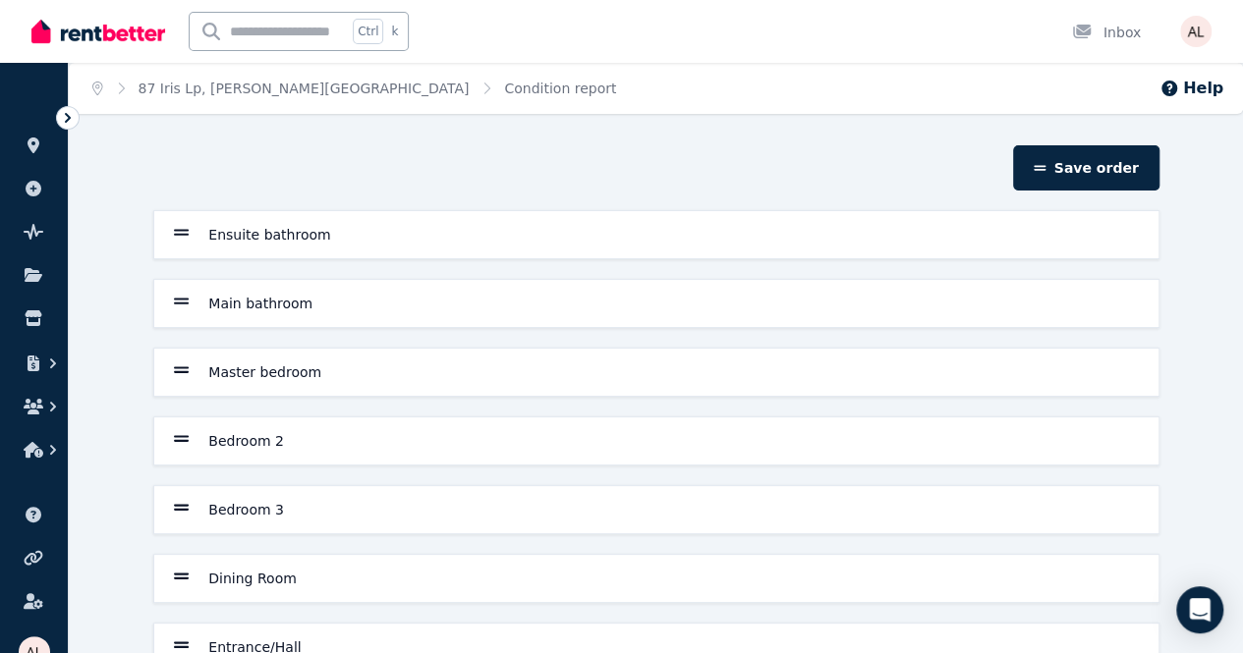
click at [174, 304] on icon at bounding box center [182, 302] width 16 height 7
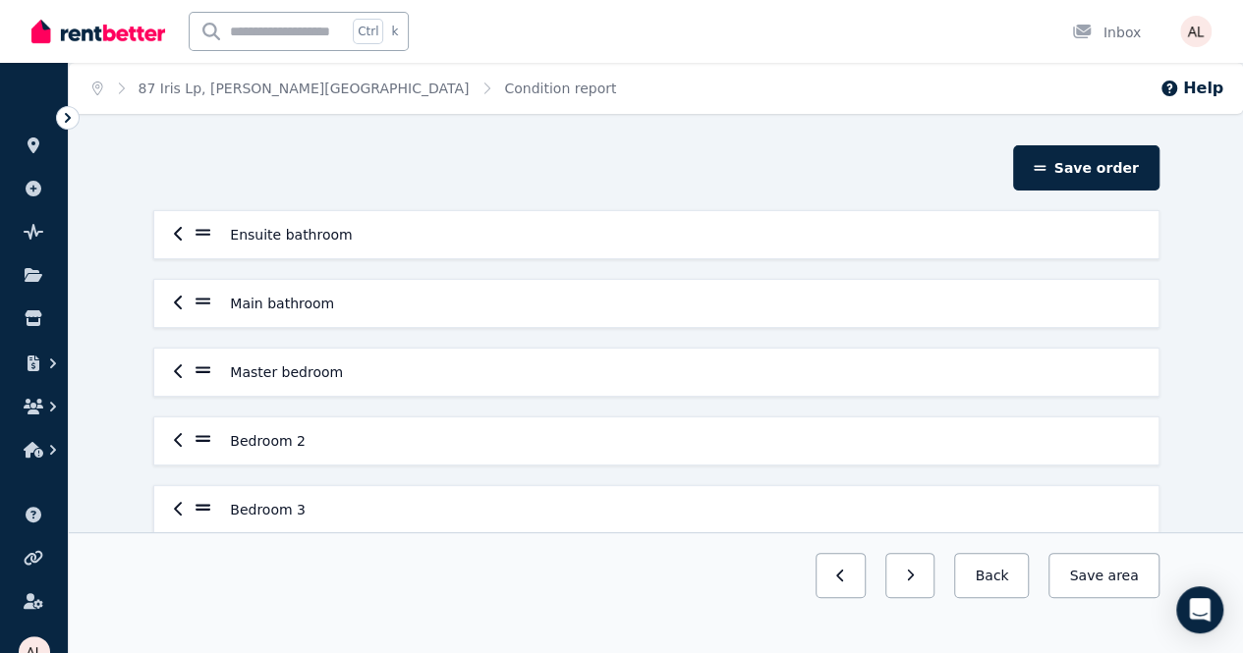
click at [181, 231] on icon "button" at bounding box center [179, 234] width 10 height 16
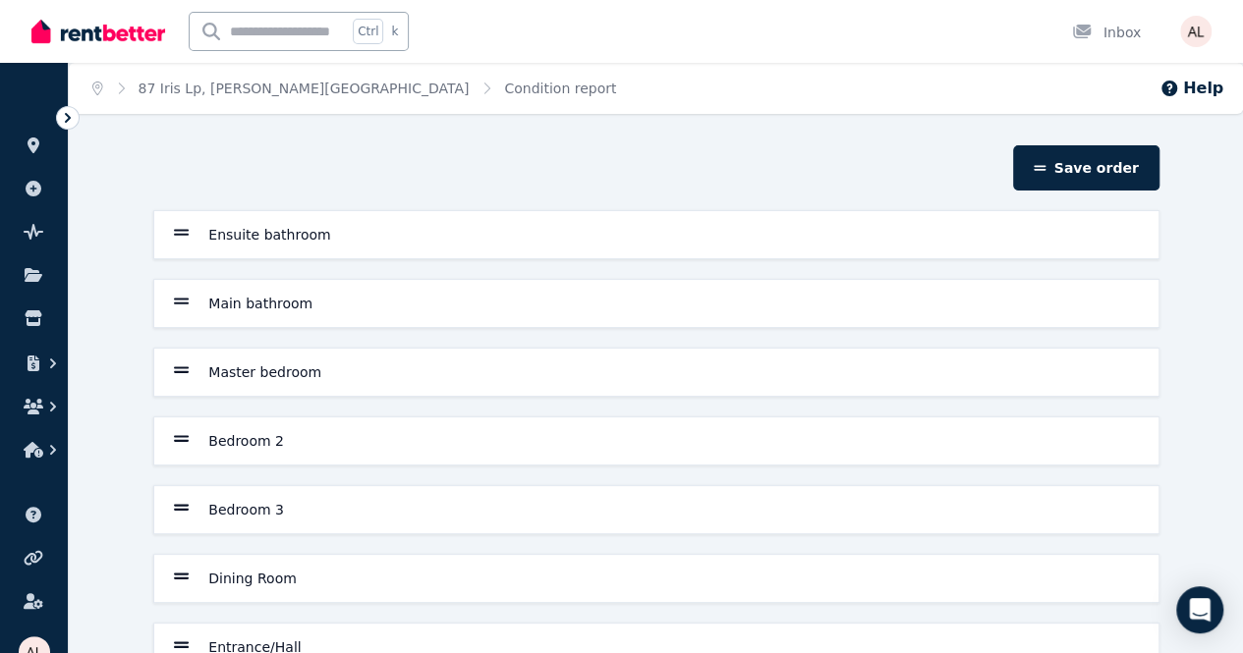
click at [175, 240] on icon at bounding box center [182, 233] width 16 height 18
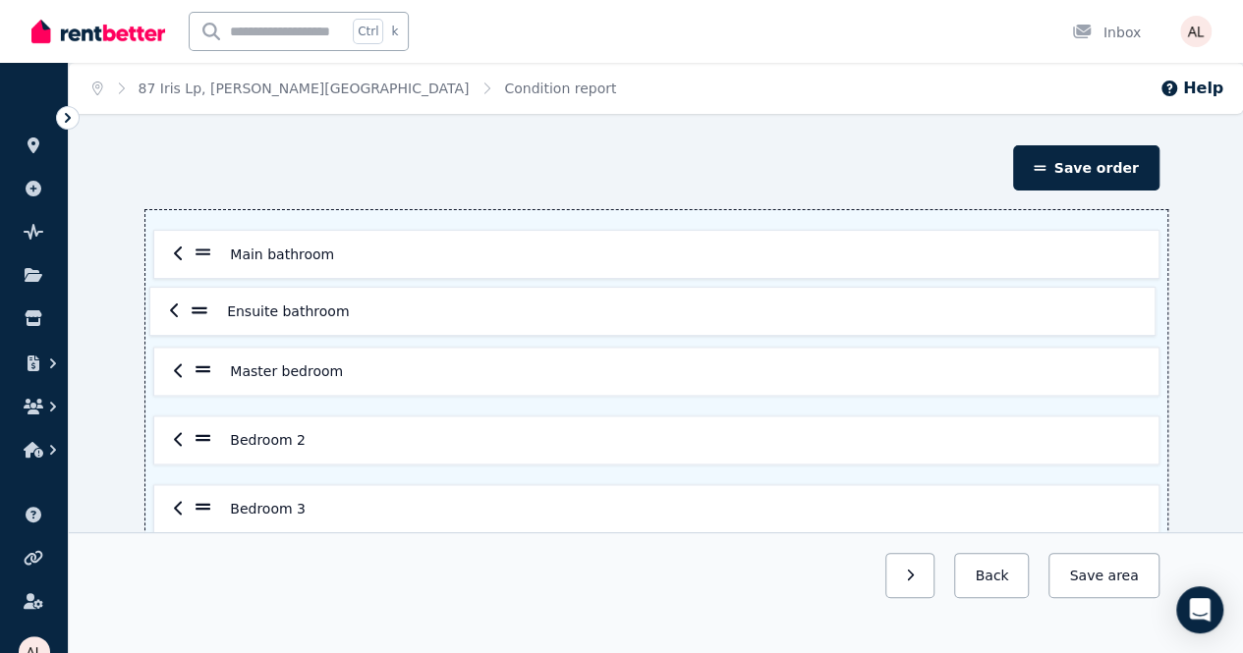
drag, startPoint x: 201, startPoint y: 241, endPoint x: 197, endPoint y: 322, distance: 81.6
click at [198, 326] on div "Ensuite bathroom Main bathroom Master bedroom Bedroom 2 Bedroom 3 Dining Room E…" at bounding box center [656, 578] width 1022 height 736
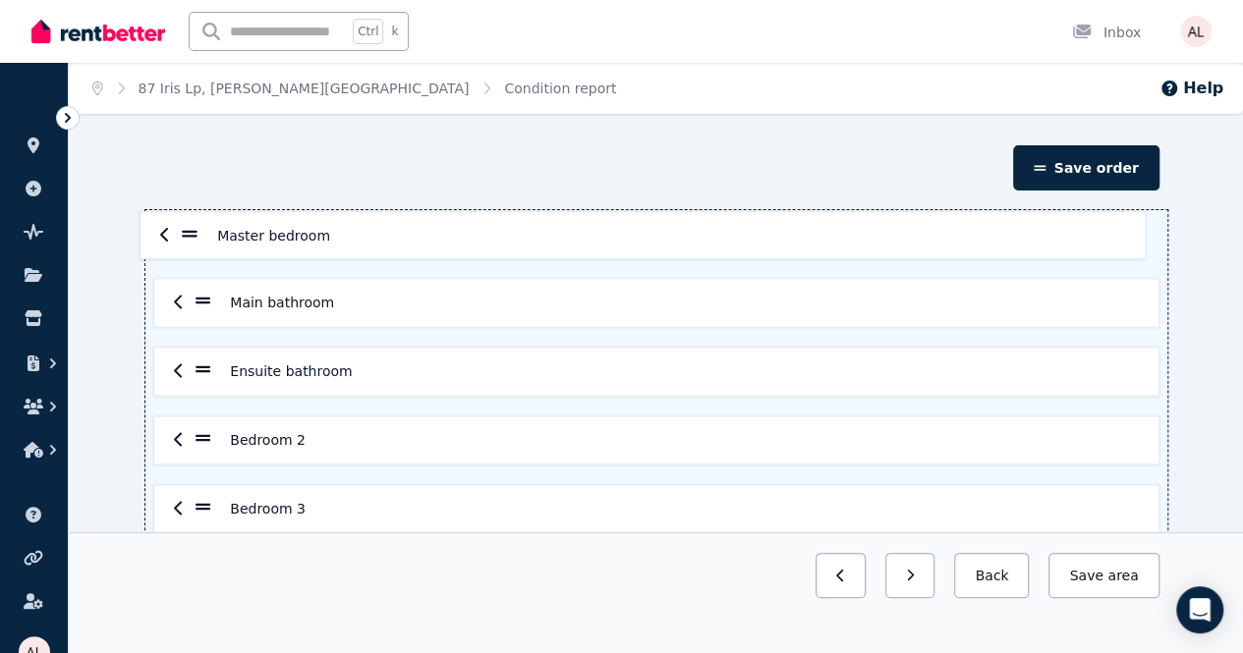
drag, startPoint x: 204, startPoint y: 374, endPoint x: 192, endPoint y: 234, distance: 141.1
click at [192, 234] on div "Main bathroom Ensuite bathroom Master bedroom Bedroom 2 Bedroom 3 Dining Room E…" at bounding box center [656, 578] width 1022 height 736
drag, startPoint x: 204, startPoint y: 368, endPoint x: 205, endPoint y: 286, distance: 82.5
click at [205, 286] on div "Master bedroom Main bathroom Ensuite bathroom Bedroom 2 Bedroom 3 Dining Room E…" at bounding box center [656, 578] width 1022 height 736
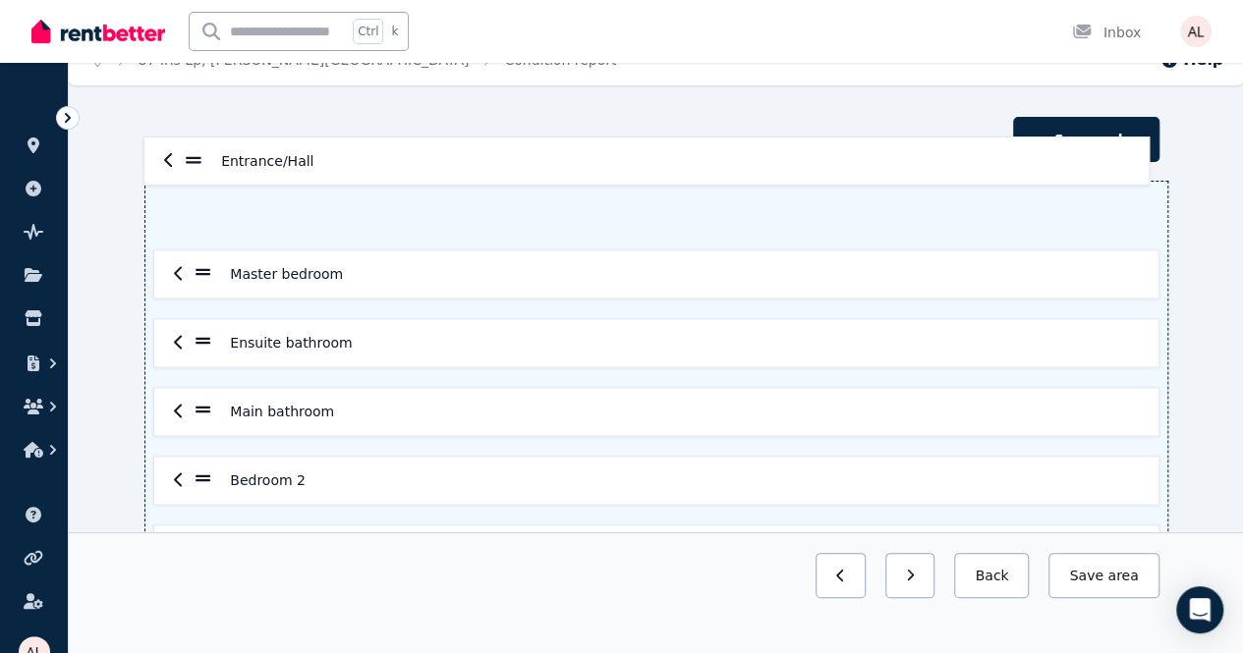
scroll to position [24, 0]
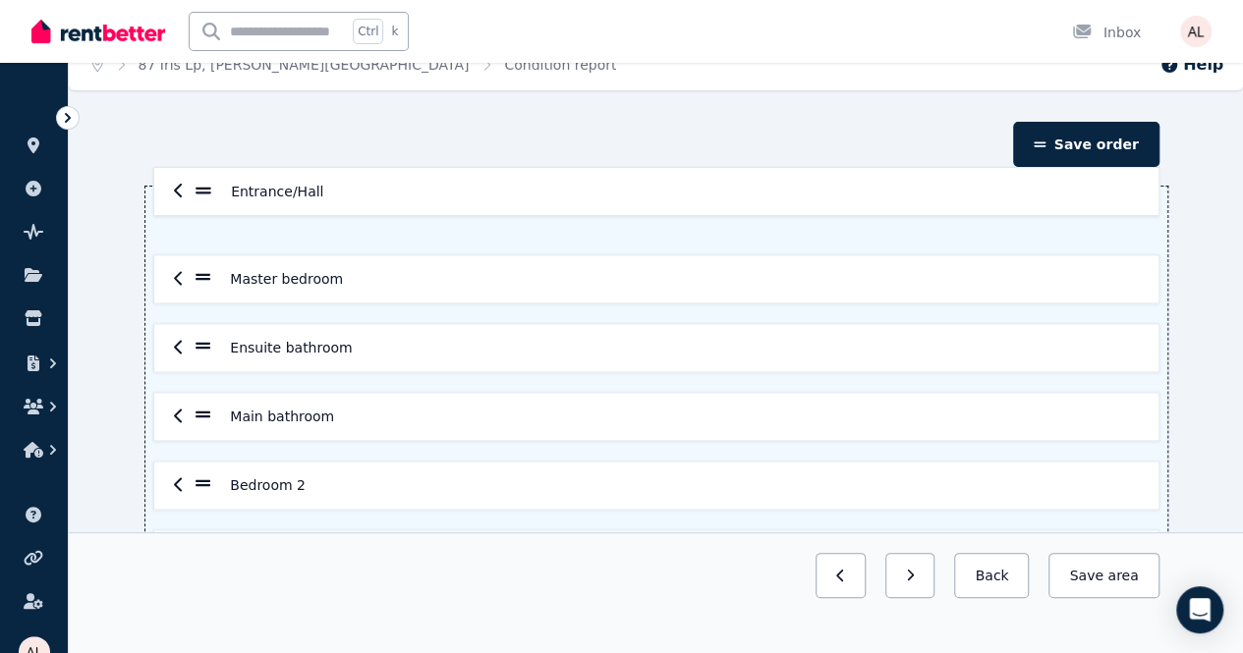
drag, startPoint x: 202, startPoint y: 549, endPoint x: 205, endPoint y: 183, distance: 366.5
click at [205, 183] on section "Save order Master bedroom Ensuite bathroom Main bathroom Bedroom 2 Bedroom 3 Di…" at bounding box center [656, 540] width 1022 height 836
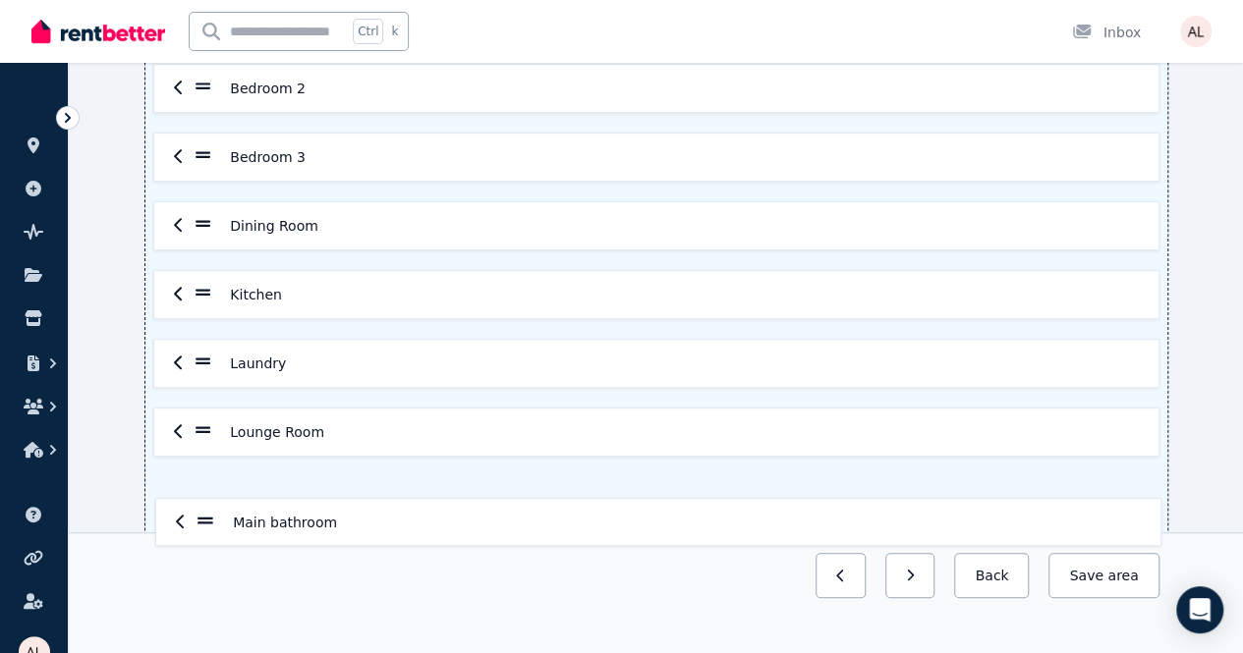
scroll to position [356, 0]
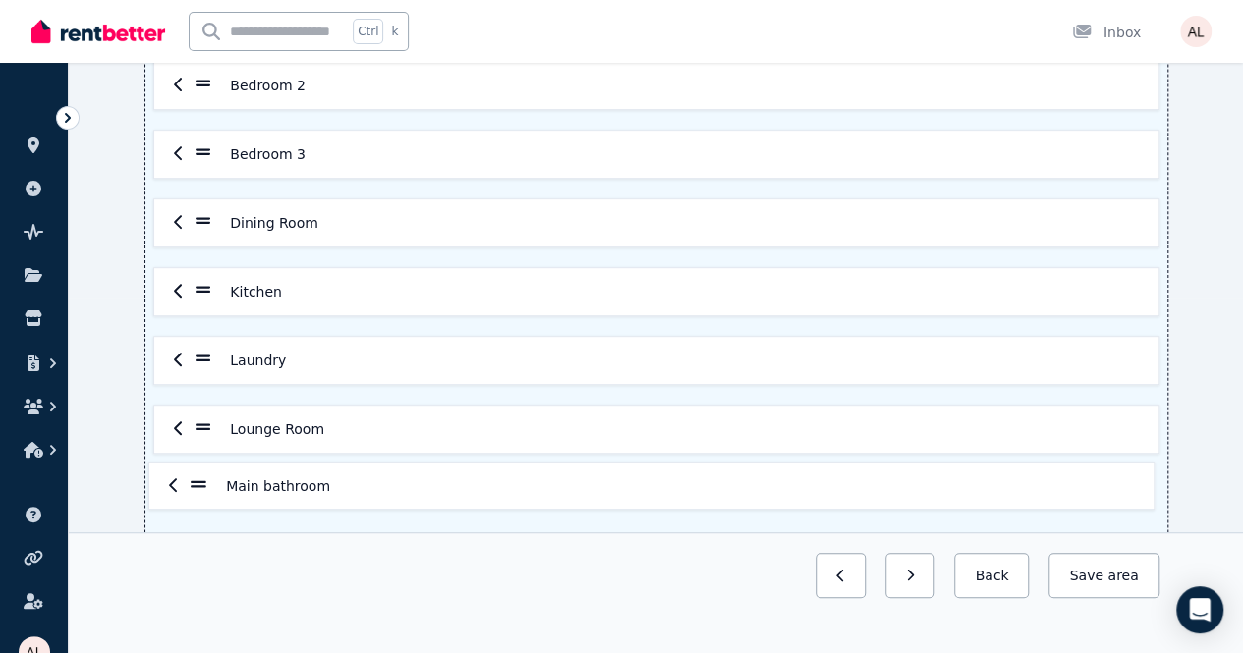
drag, startPoint x: 208, startPoint y: 219, endPoint x: 208, endPoint y: 476, distance: 257.4
click at [204, 495] on div "Entrance/Hall Master bedroom Ensuite bathroom Main bathroom Bedroom 2 Bedroom 3…" at bounding box center [656, 223] width 1022 height 736
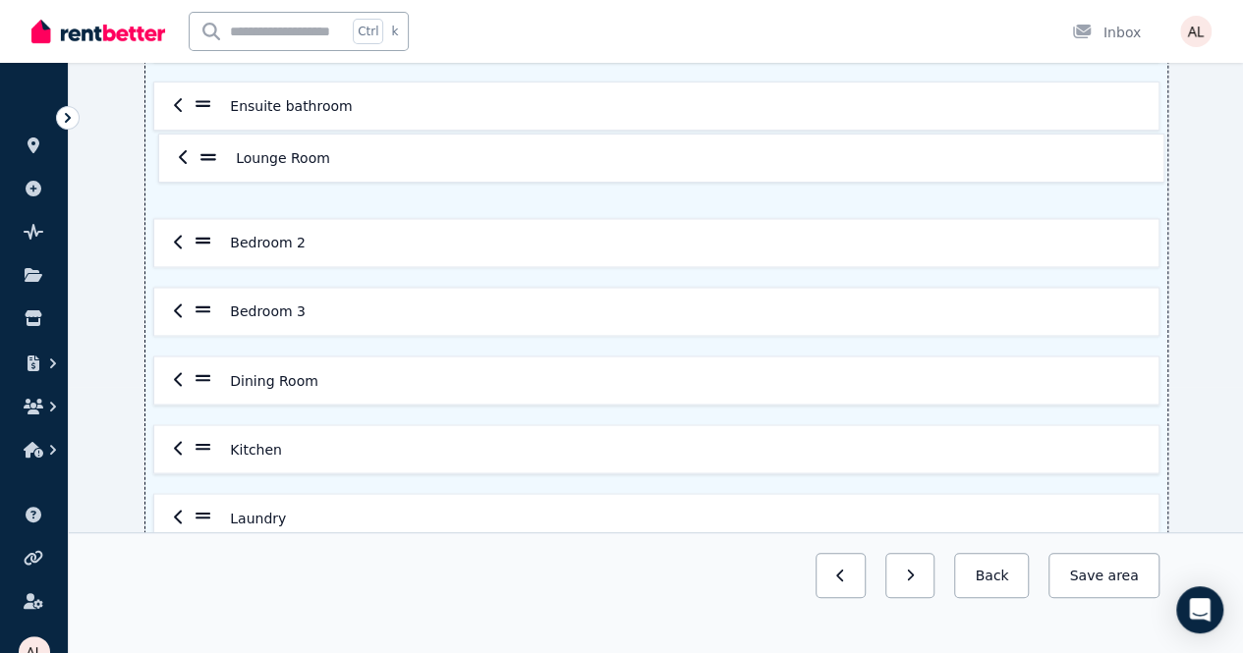
scroll to position [261, 0]
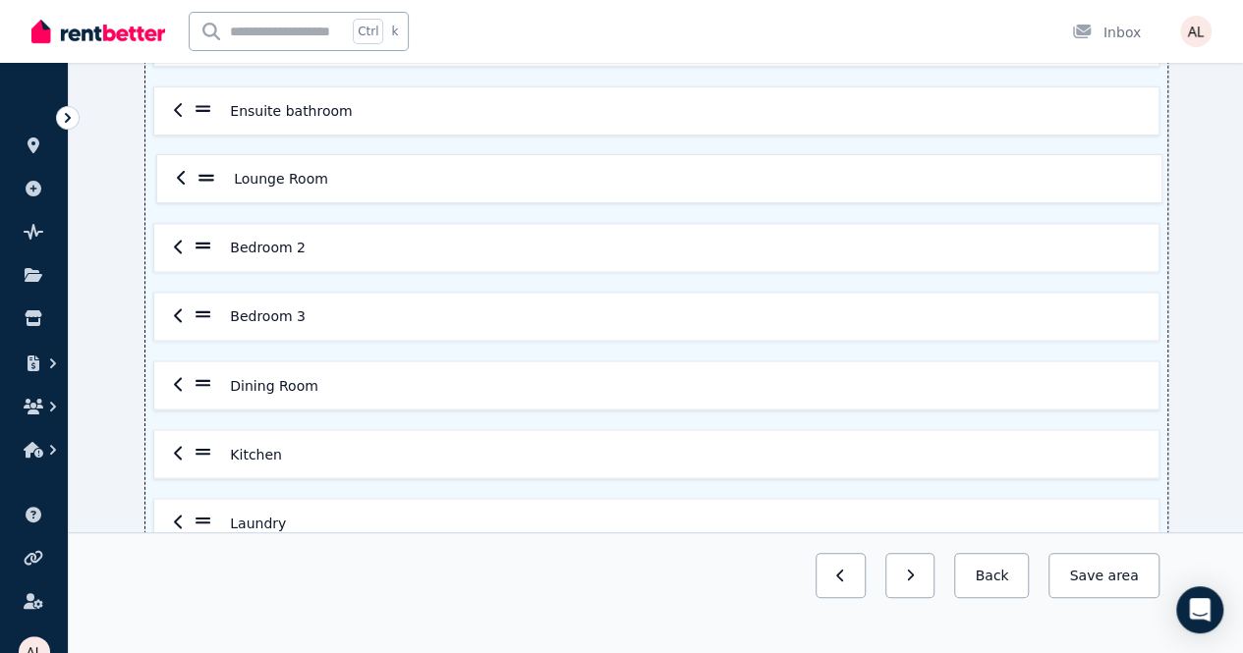
drag, startPoint x: 205, startPoint y: 427, endPoint x: 208, endPoint y: 176, distance: 251.5
click at [208, 176] on div "Entrance/Hall Master bedroom Ensuite bathroom Bedroom 2 Bedroom 3 Dining Room K…" at bounding box center [656, 317] width 1022 height 736
drag, startPoint x: 196, startPoint y: 447, endPoint x: 206, endPoint y: 179, distance: 268.4
click at [206, 179] on div "Entrance/Hall Master bedroom Ensuite bathroom Lounge Room Bedroom 2 Bedroom 3 D…" at bounding box center [656, 317] width 1022 height 736
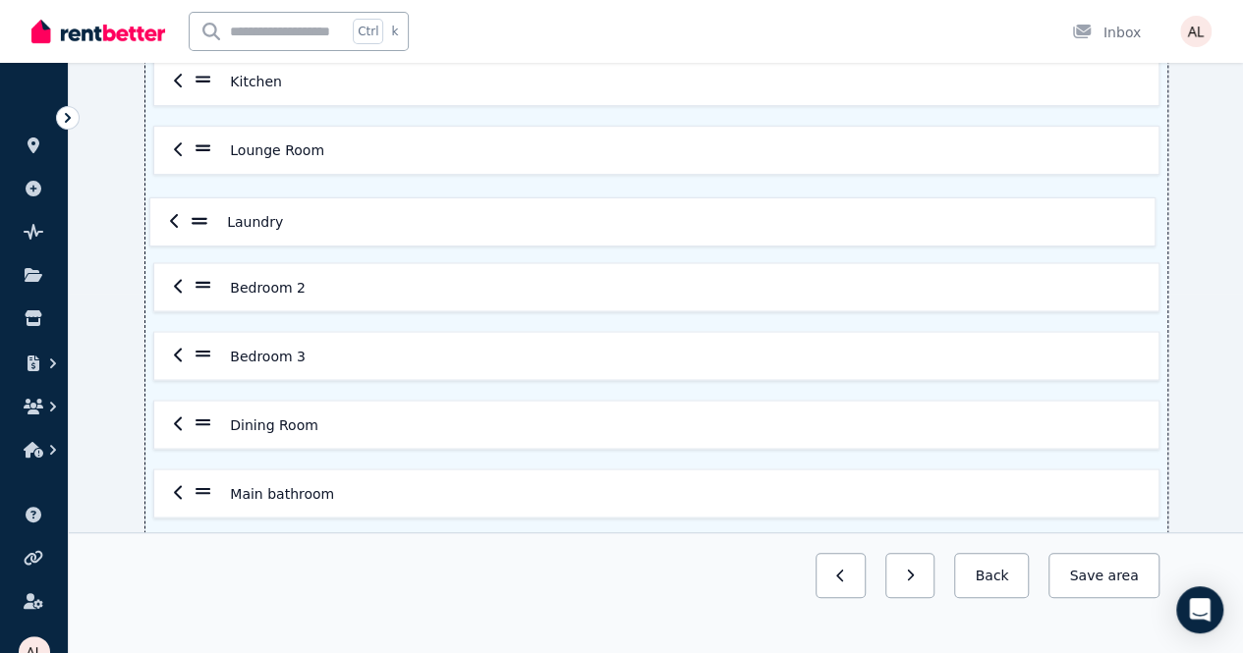
drag, startPoint x: 198, startPoint y: 417, endPoint x: 195, endPoint y: 217, distance: 199.5
click at [195, 217] on div "Entrance/Hall Master bedroom Ensuite bathroom Kitchen Lounge Room Bedroom 2 Bed…" at bounding box center [656, 219] width 1022 height 736
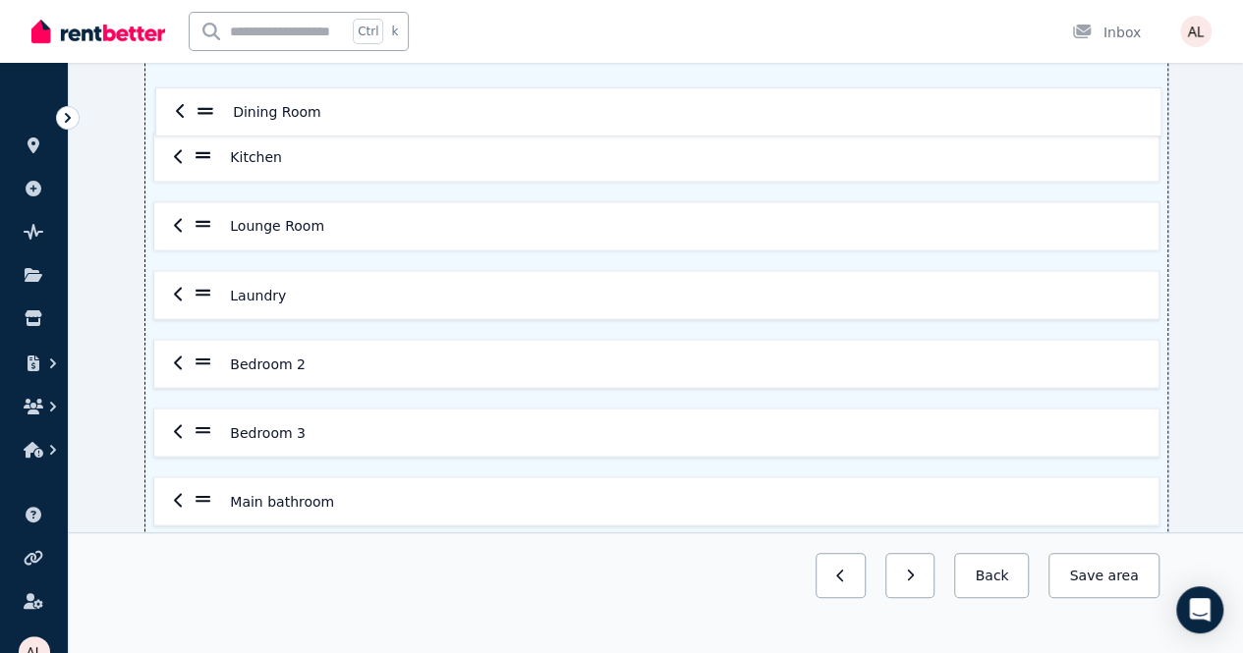
scroll to position [316, 0]
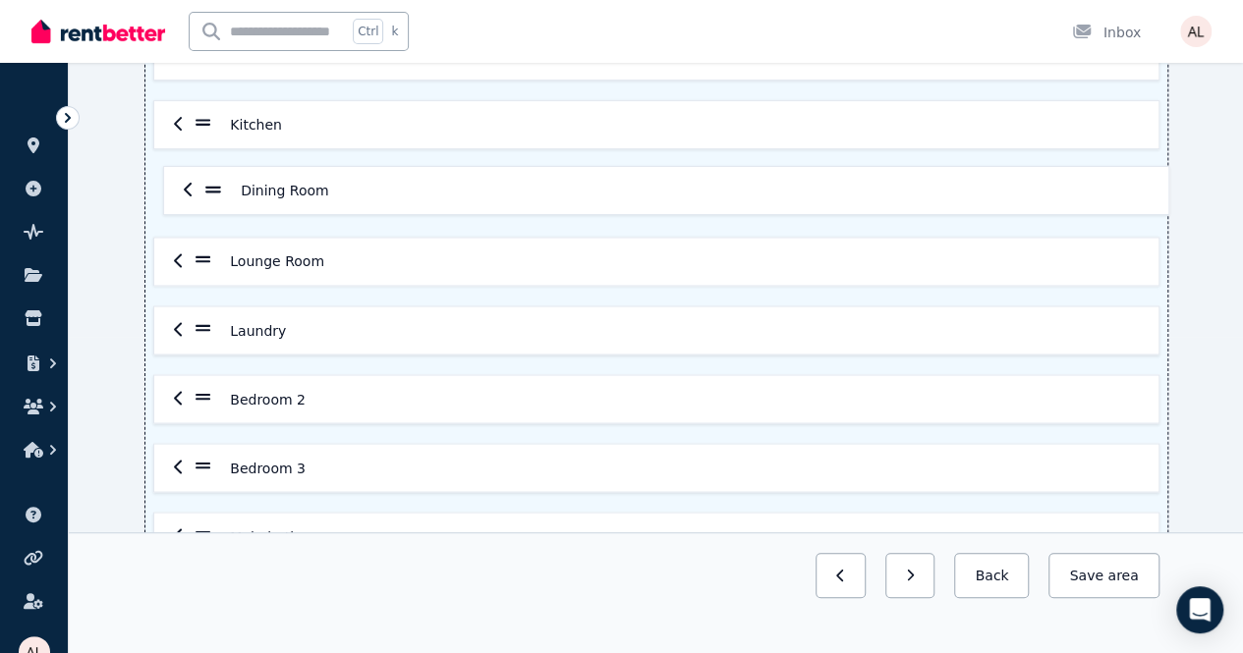
drag, startPoint x: 199, startPoint y: 371, endPoint x: 210, endPoint y: 180, distance: 191.9
click at [210, 180] on div "Entrance/Hall Master bedroom Ensuite bathroom Kitchen Lounge Room Laundry Bedro…" at bounding box center [656, 262] width 1022 height 736
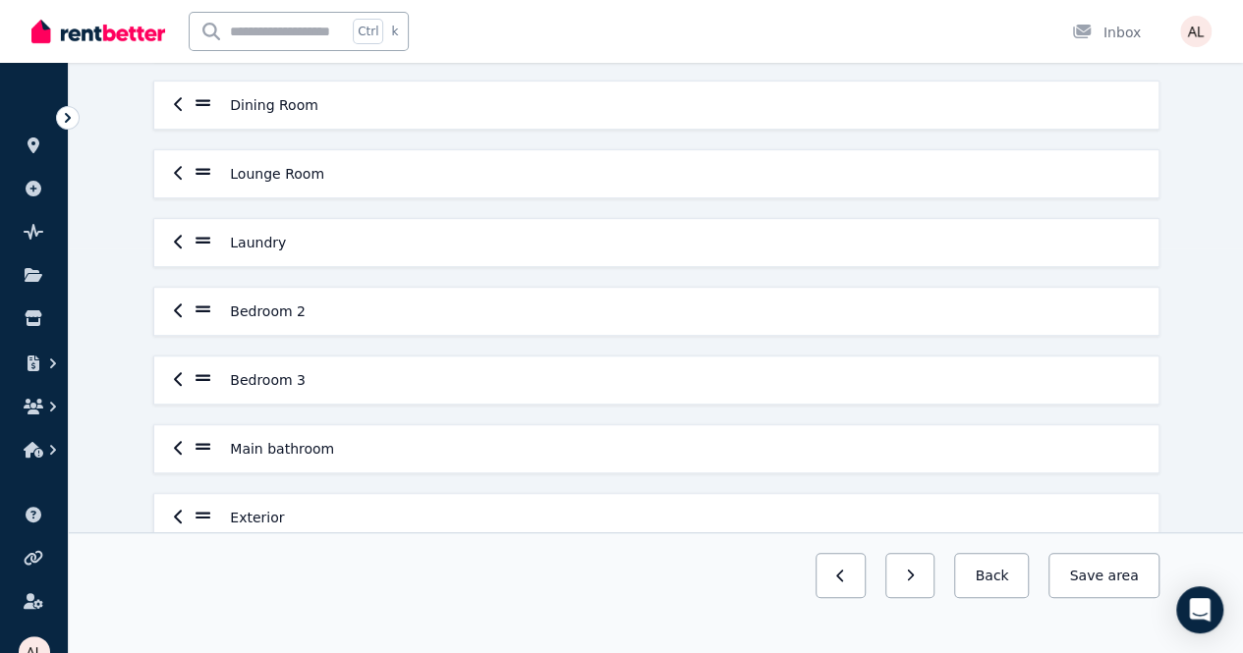
click at [199, 105] on icon at bounding box center [204, 103] width 16 height 18
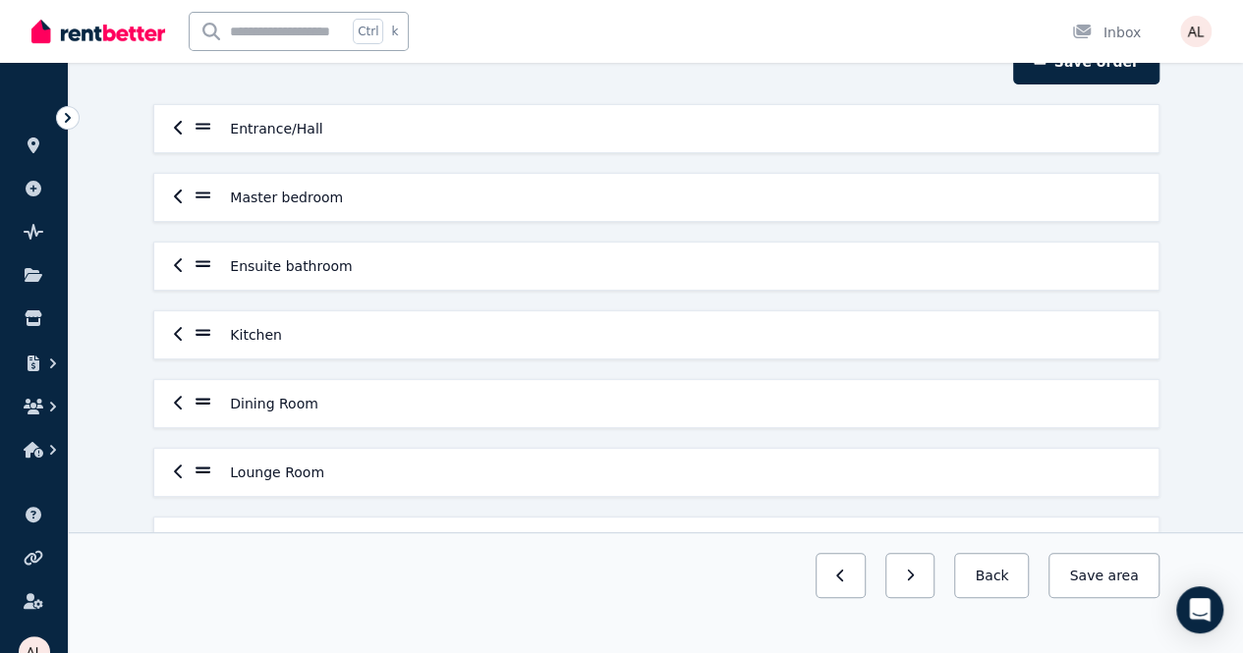
scroll to position [0, 0]
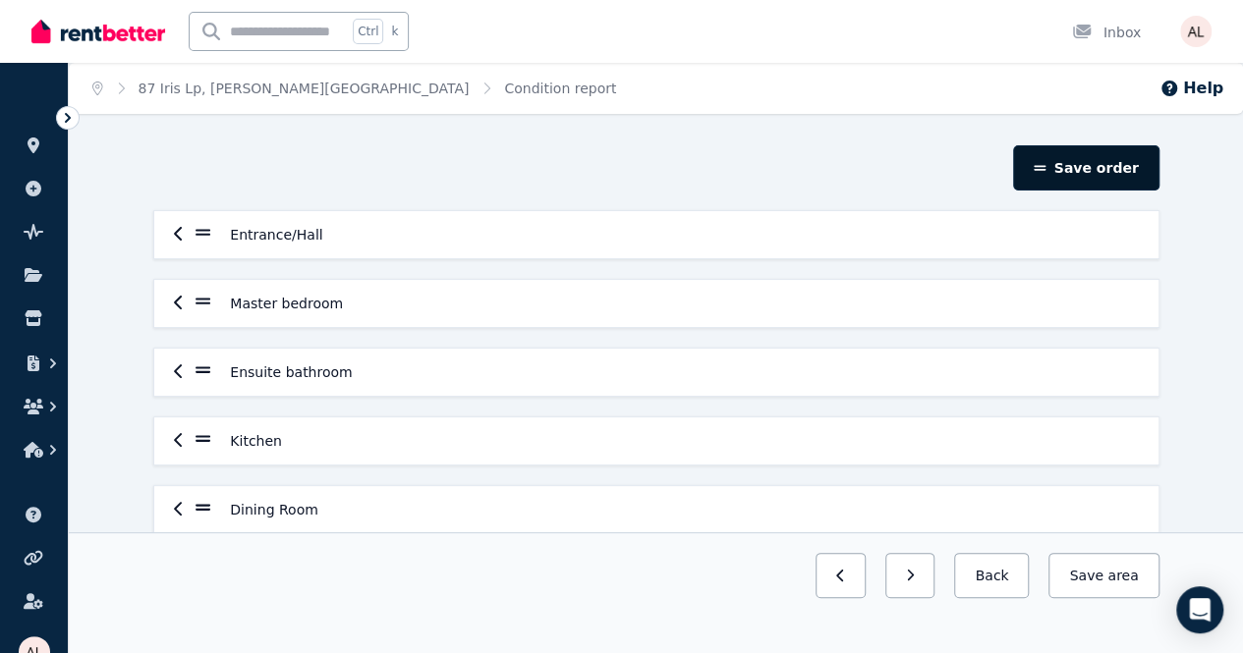
click at [1090, 172] on button "Save order" at bounding box center [1085, 167] width 145 height 45
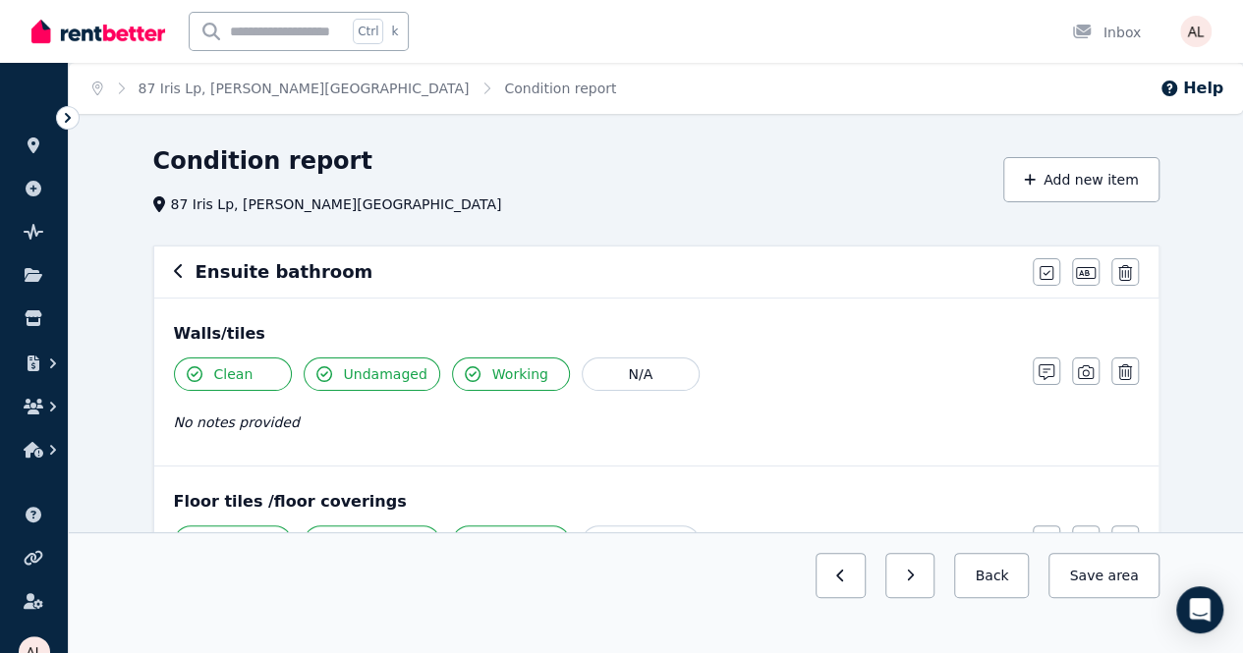
click at [183, 274] on div "Ensuite bathroom" at bounding box center [597, 272] width 847 height 28
click at [174, 274] on icon "button" at bounding box center [179, 271] width 10 height 16
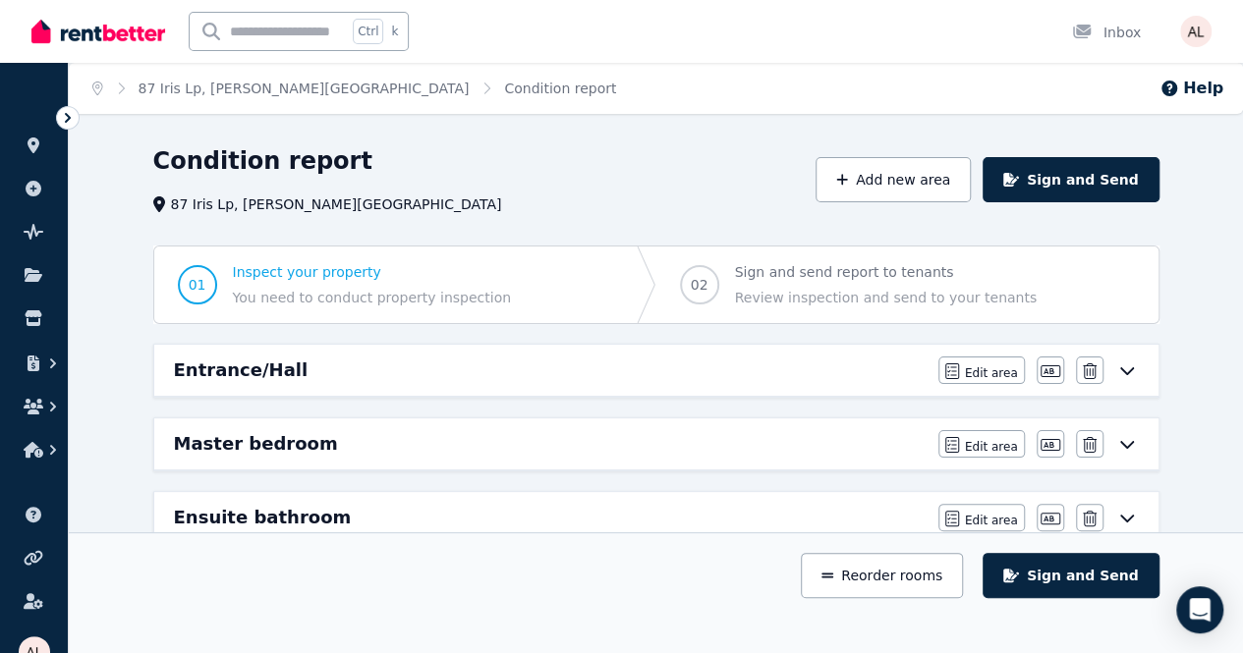
click at [1124, 368] on icon at bounding box center [1127, 371] width 24 height 16
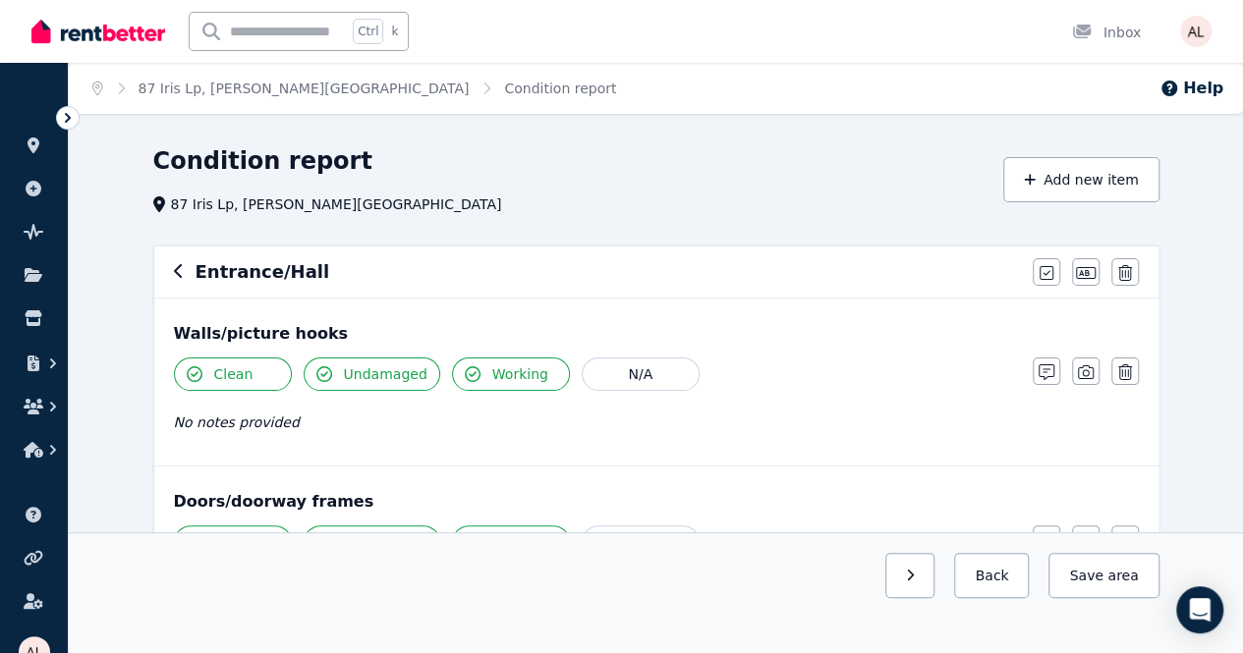
click at [183, 274] on div "Entrance/Hall" at bounding box center [597, 272] width 847 height 28
click at [179, 270] on icon "button" at bounding box center [179, 271] width 10 height 16
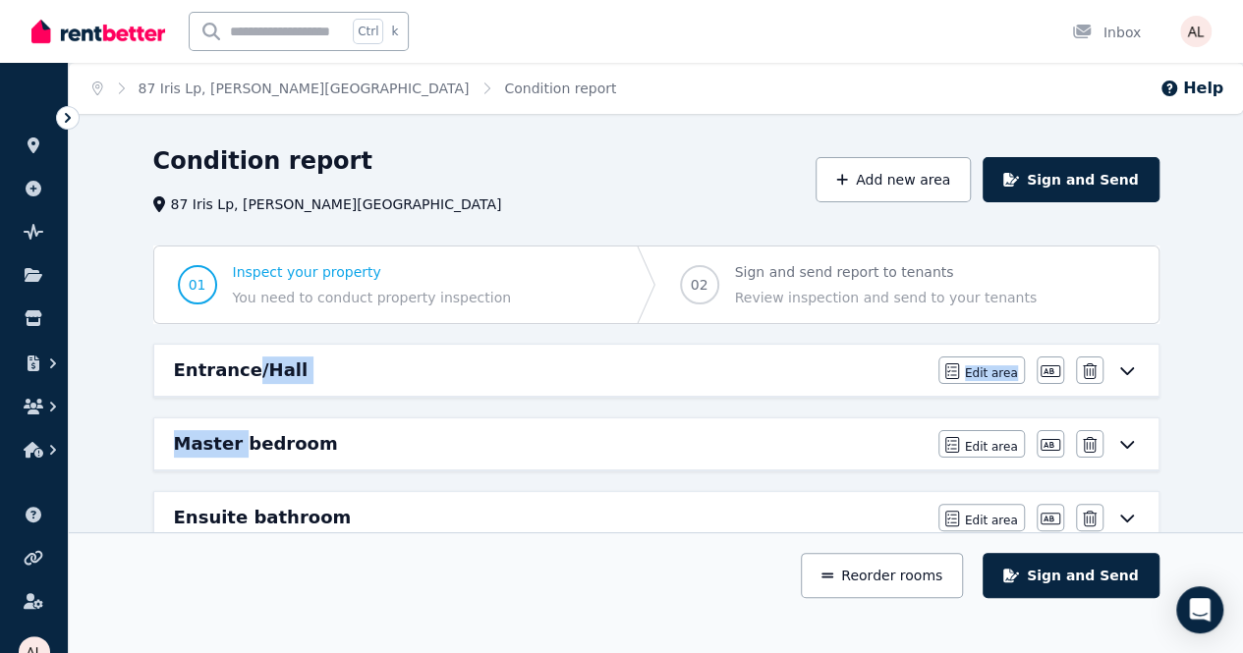
drag, startPoint x: 243, startPoint y: 354, endPoint x: 236, endPoint y: 411, distance: 57.4
click at [240, 366] on h6 "Entrance/Hall" at bounding box center [241, 371] width 135 height 28
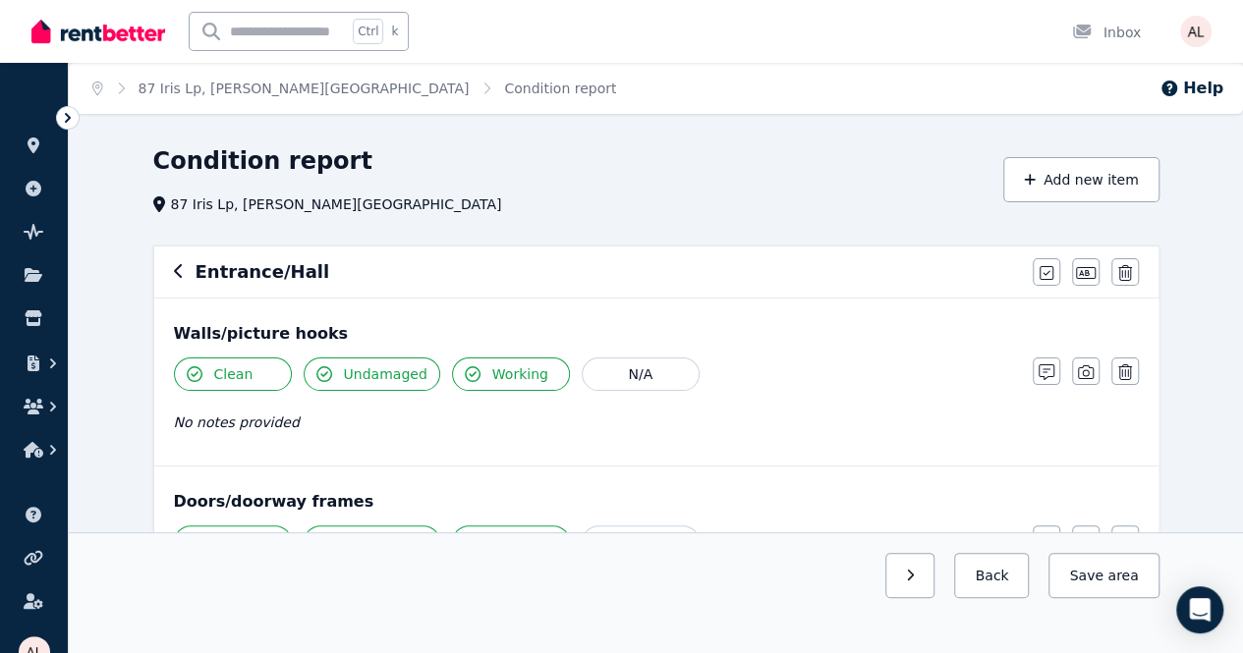
click at [177, 273] on icon "button" at bounding box center [179, 271] width 10 height 16
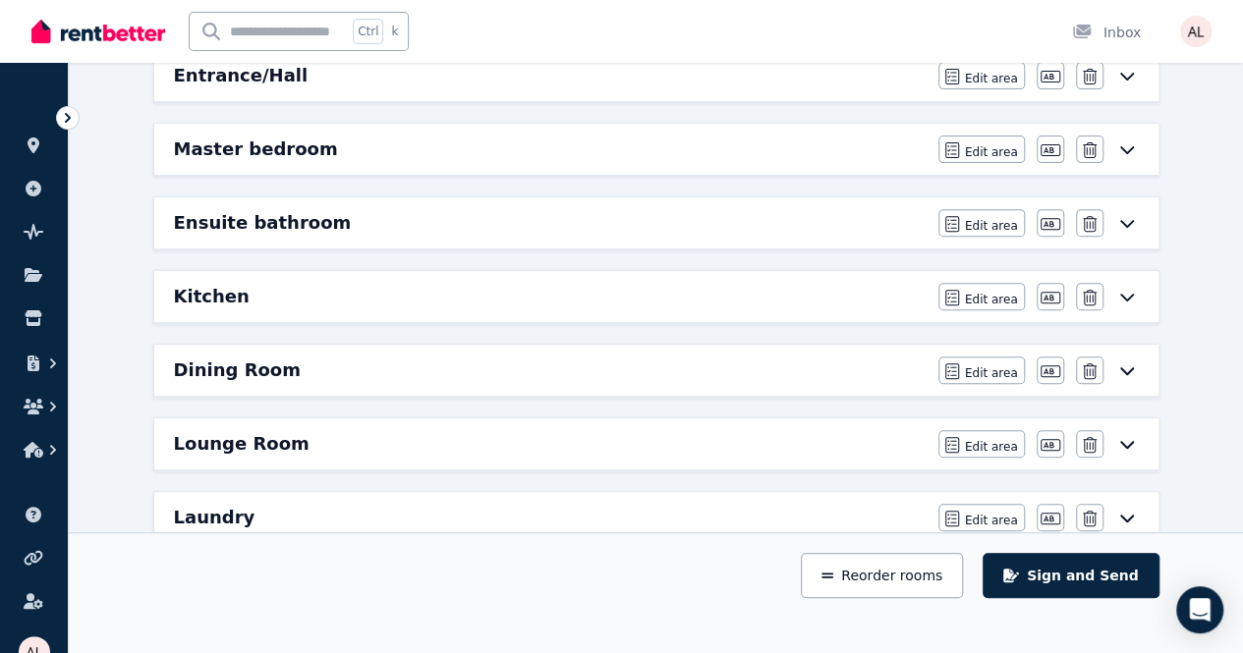
scroll to position [393, 0]
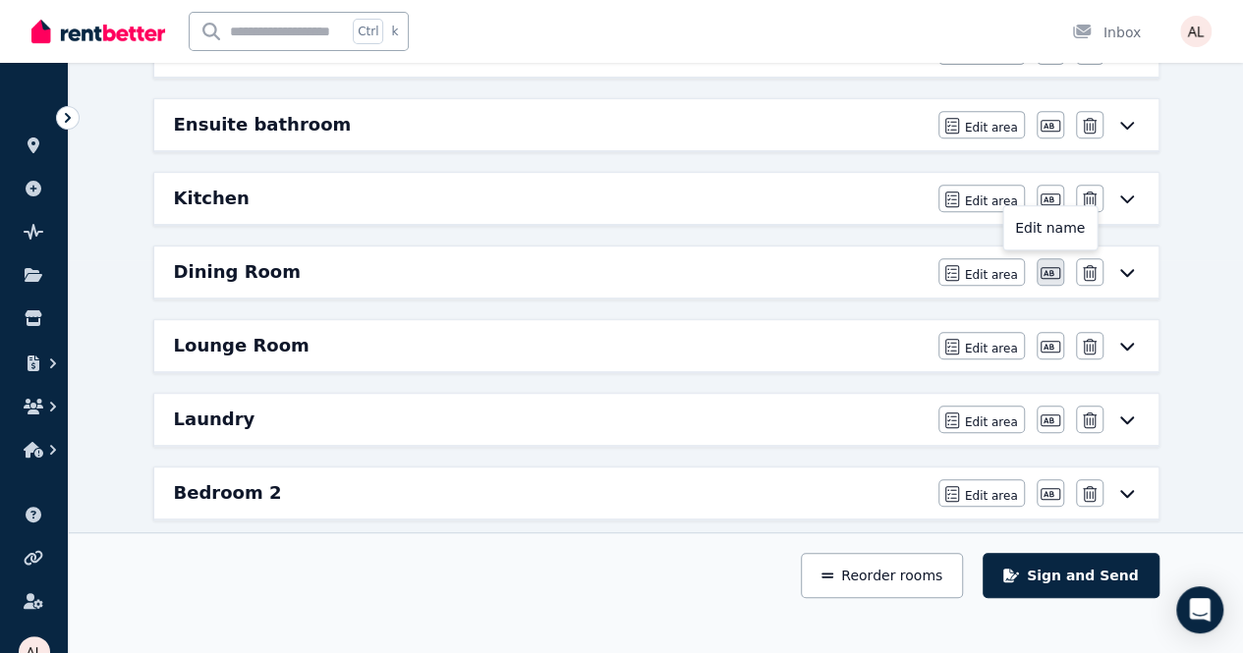
click at [1045, 270] on icon "button" at bounding box center [1050, 273] width 20 height 12
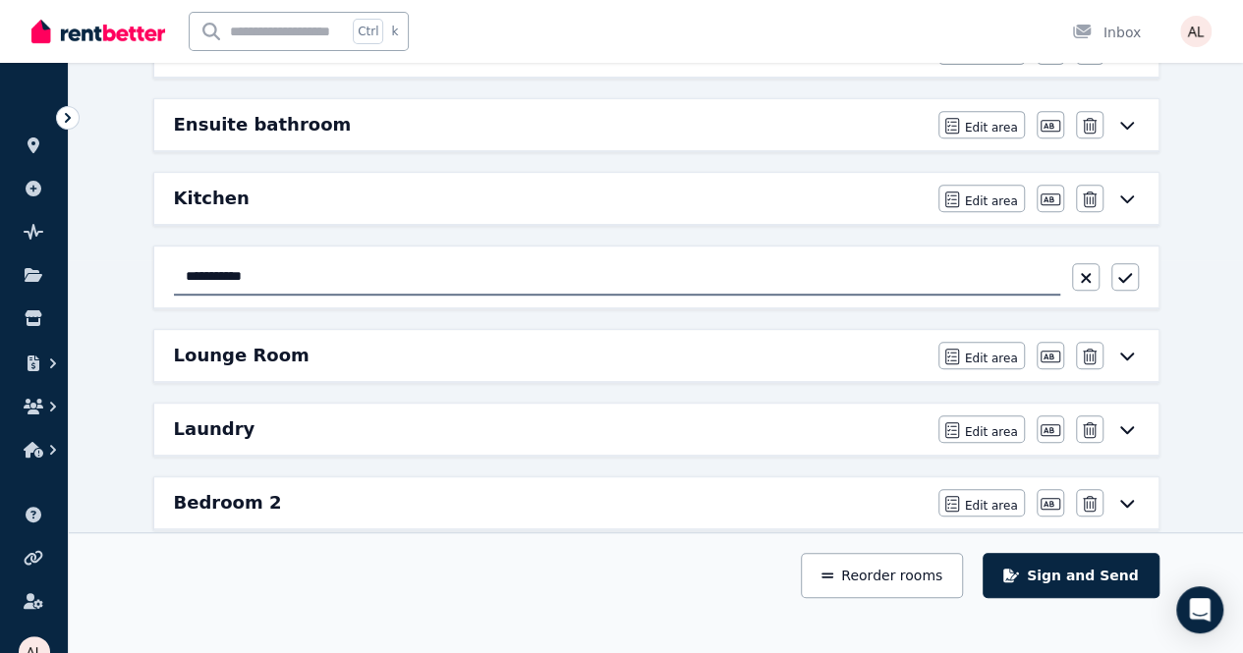
drag, startPoint x: 469, startPoint y: 270, endPoint x: 2, endPoint y: 268, distance: 466.7
type input "******"
click at [94, 312] on div "Condition report 87 Iris Lp, [PERSON_NAME][GEOGRAPHIC_DATA] Add new area Sign a…" at bounding box center [656, 477] width 1174 height 1450
click at [1177, 276] on div "Condition report 87 Iris Lp, [PERSON_NAME][GEOGRAPHIC_DATA] Add new area Sign a…" at bounding box center [656, 477] width 1174 height 1450
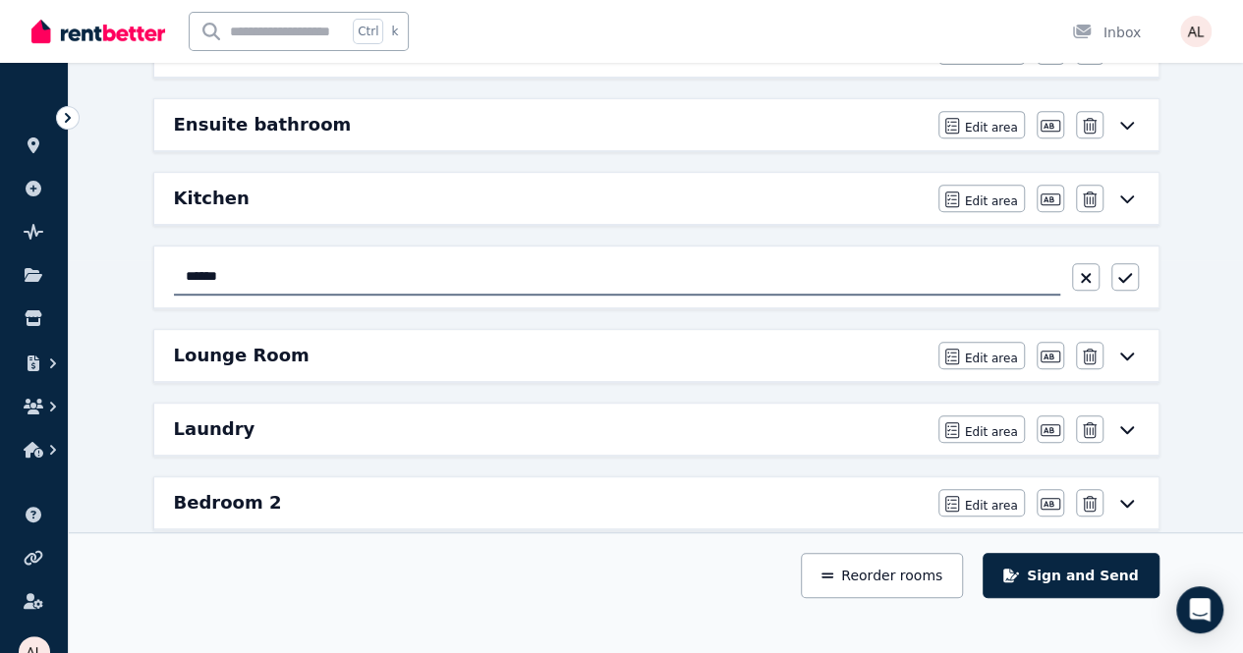
click at [1071, 267] on div "******" at bounding box center [656, 276] width 965 height 37
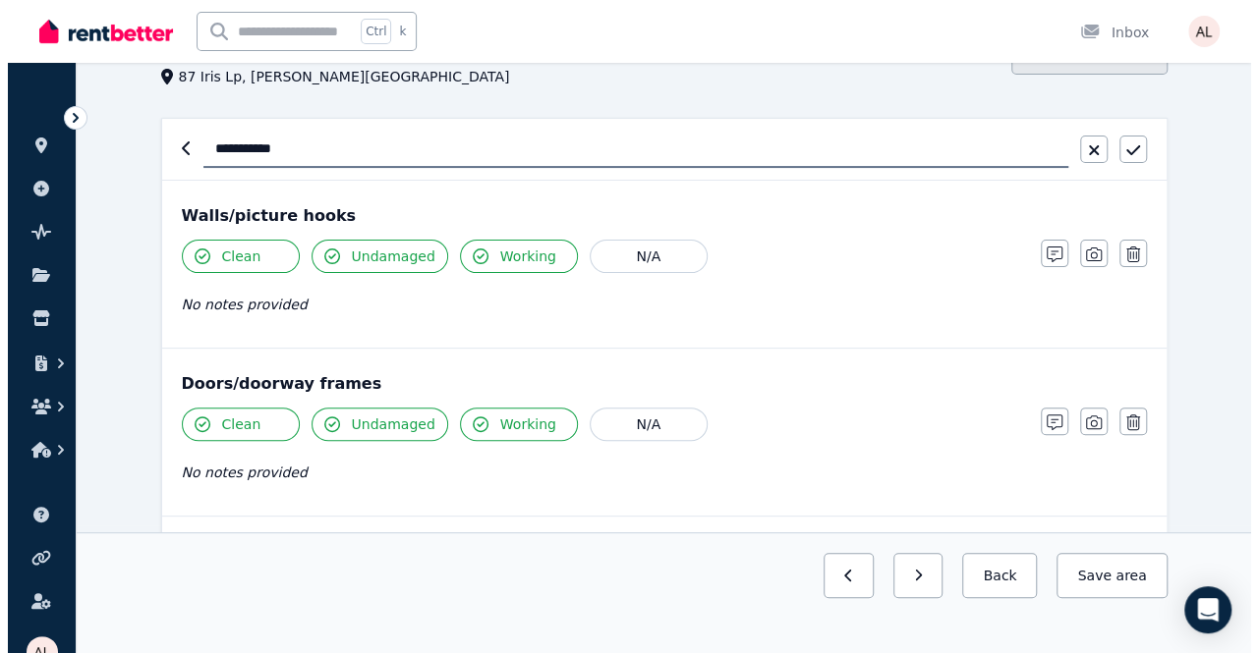
scroll to position [98, 0]
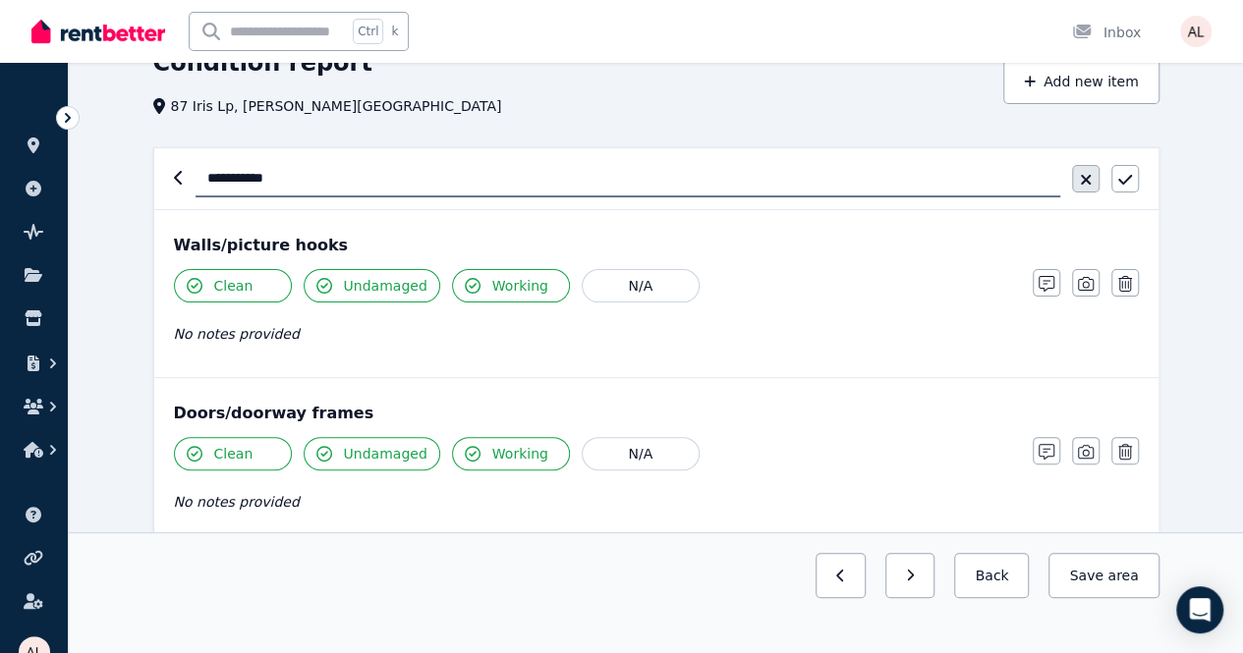
click at [1089, 180] on icon "button" at bounding box center [1086, 180] width 12 height 16
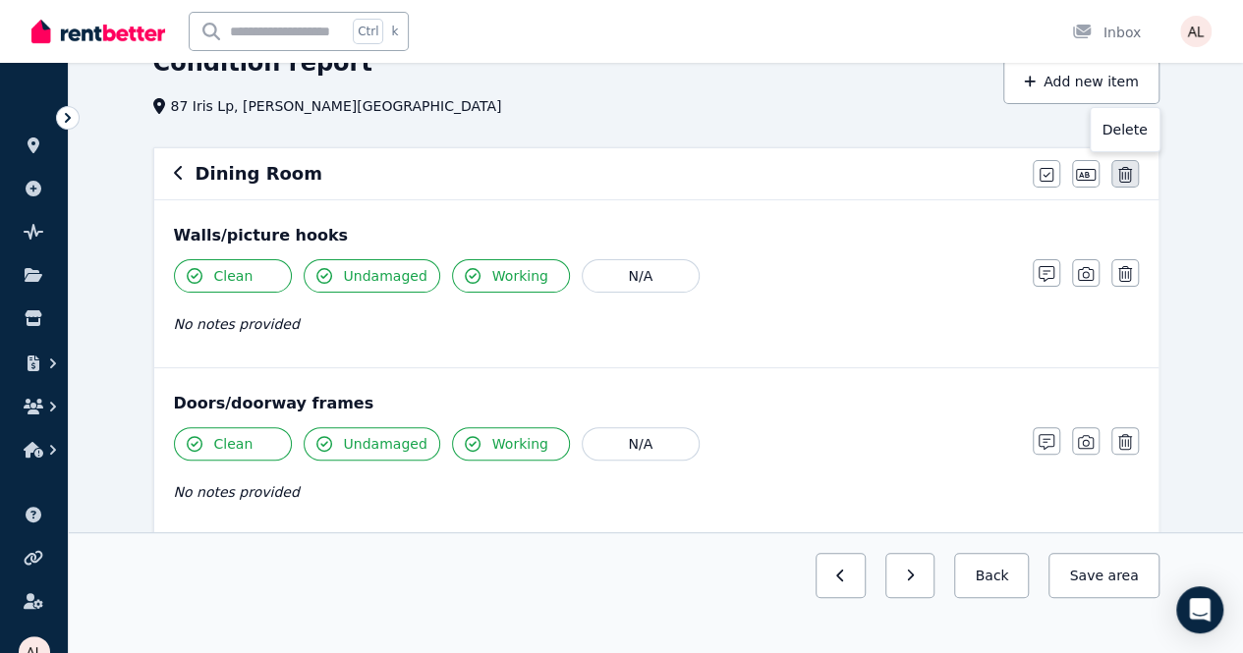
click at [1132, 184] on button "button" at bounding box center [1125, 174] width 28 height 28
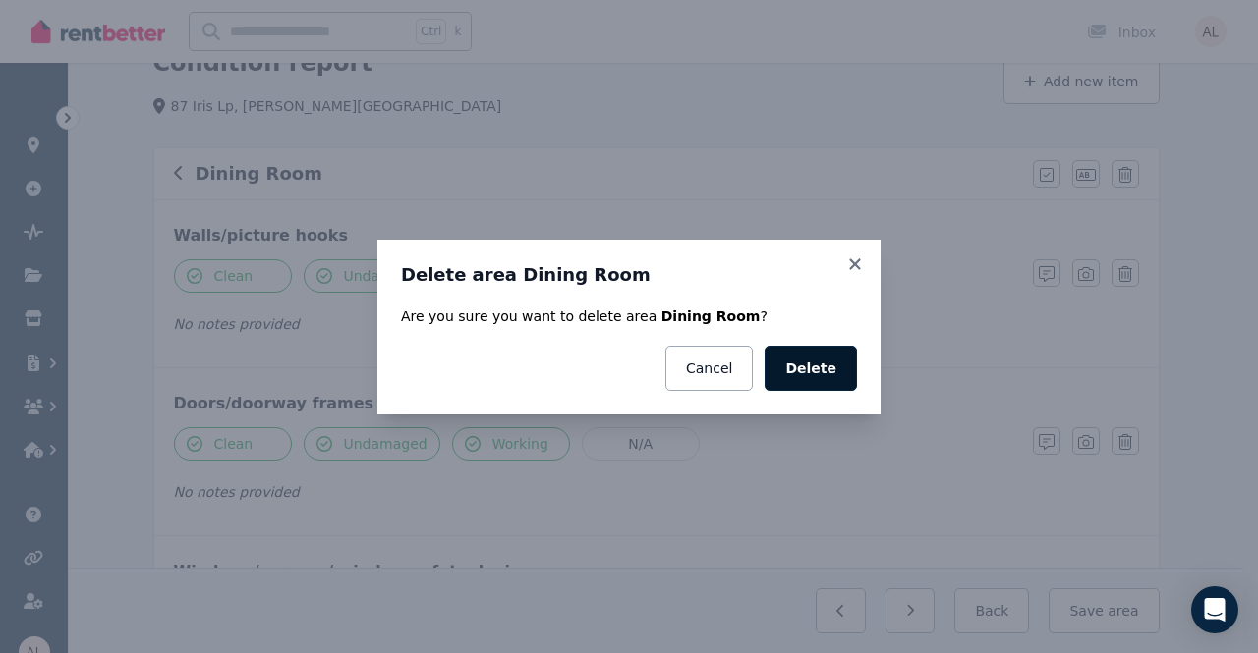
click at [819, 363] on button "Delete" at bounding box center [810, 368] width 92 height 45
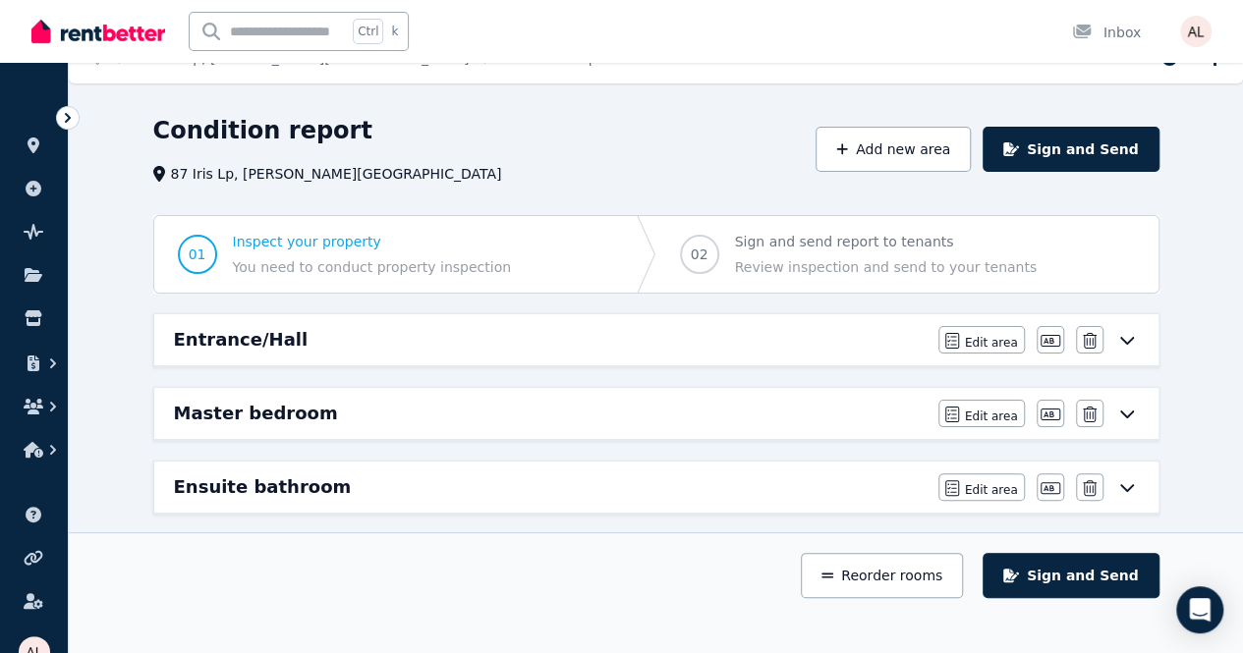
scroll to position [0, 0]
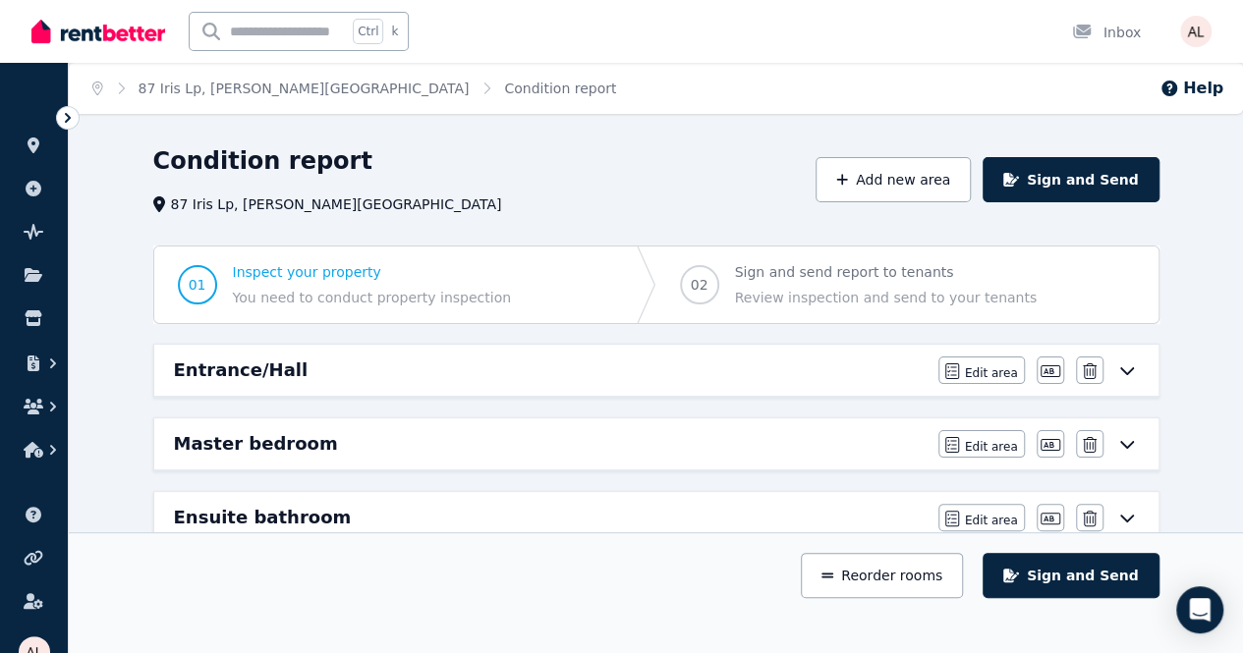
click at [863, 204] on header "Condition report 87 Iris Lp, [PERSON_NAME][GEOGRAPHIC_DATA] Add new area Sign a…" at bounding box center [656, 179] width 1006 height 69
click at [876, 191] on button "Add new area" at bounding box center [892, 179] width 155 height 45
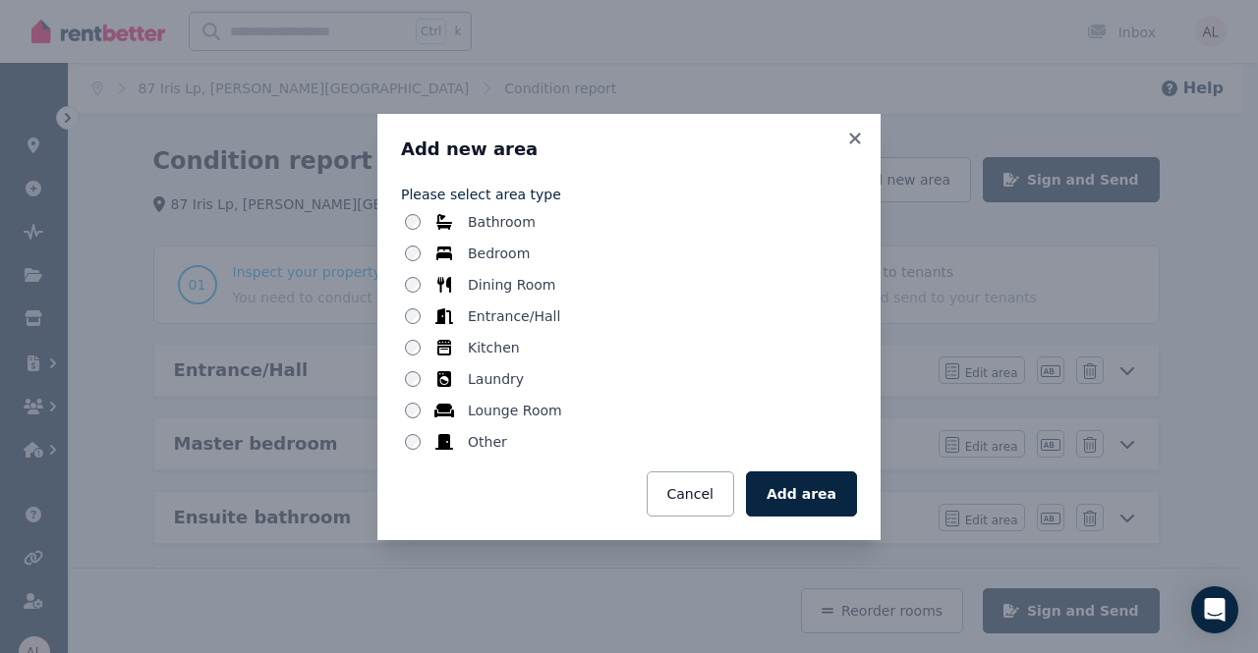
click at [493, 231] on label "Bathroom" at bounding box center [502, 222] width 68 height 20
click at [798, 478] on button "Add area" at bounding box center [801, 494] width 111 height 45
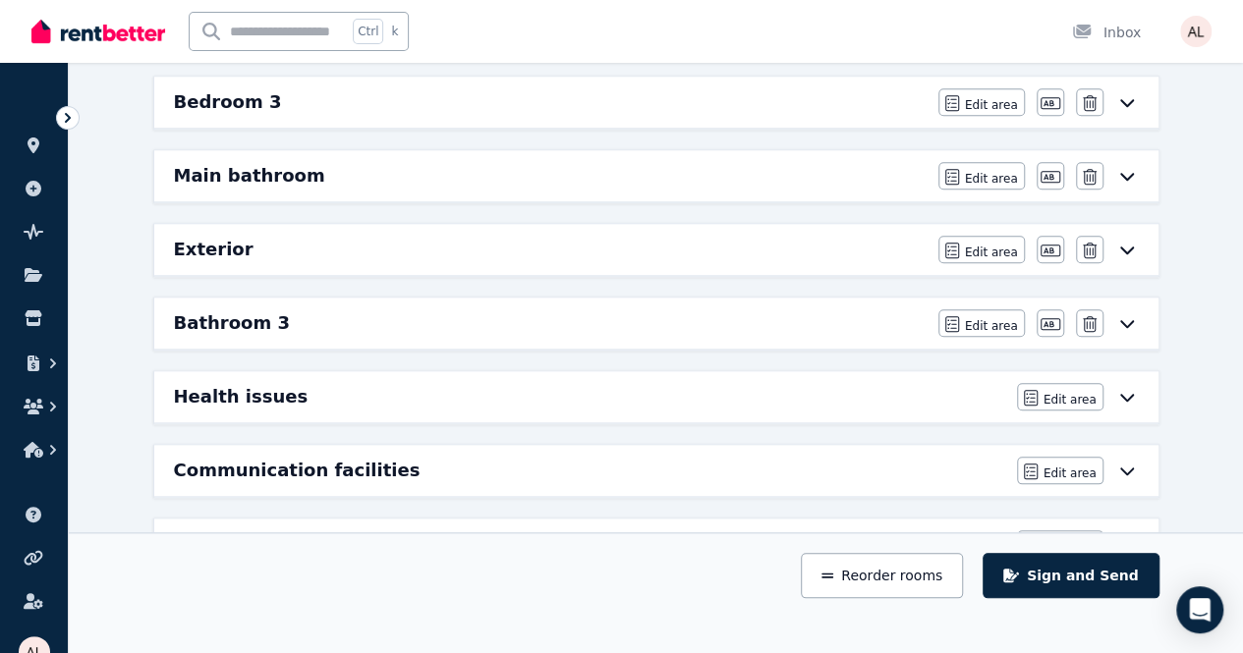
scroll to position [684, 0]
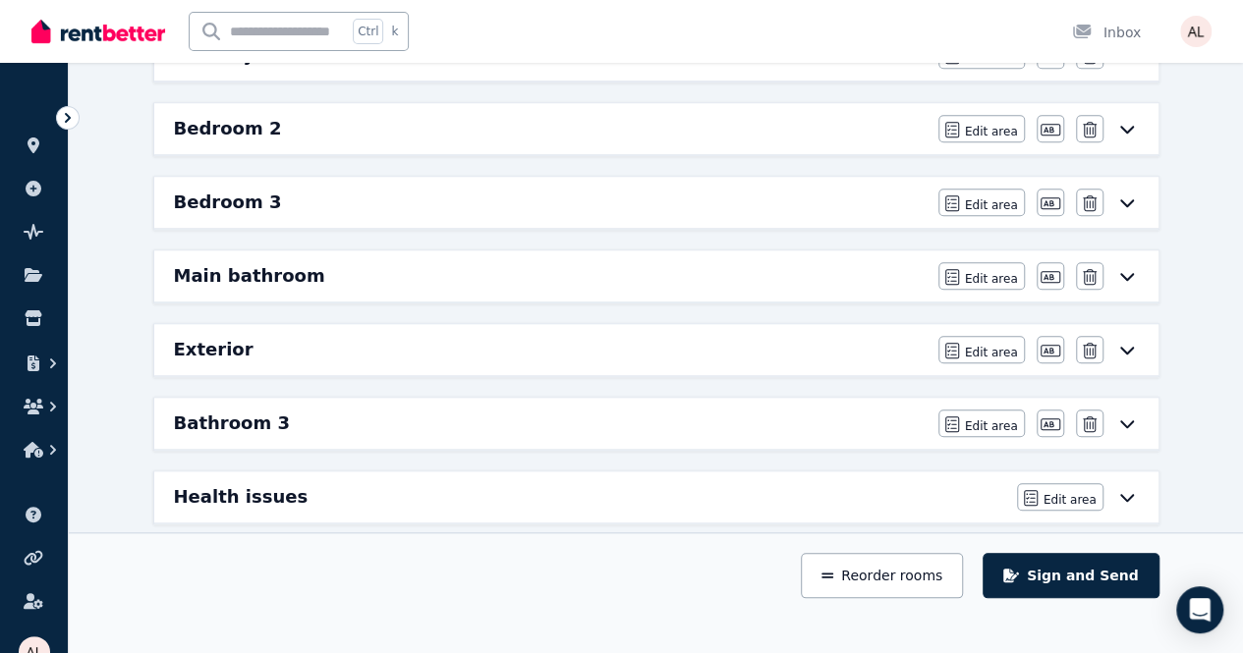
click at [240, 416] on h6 "Bathroom 3" at bounding box center [232, 424] width 116 height 28
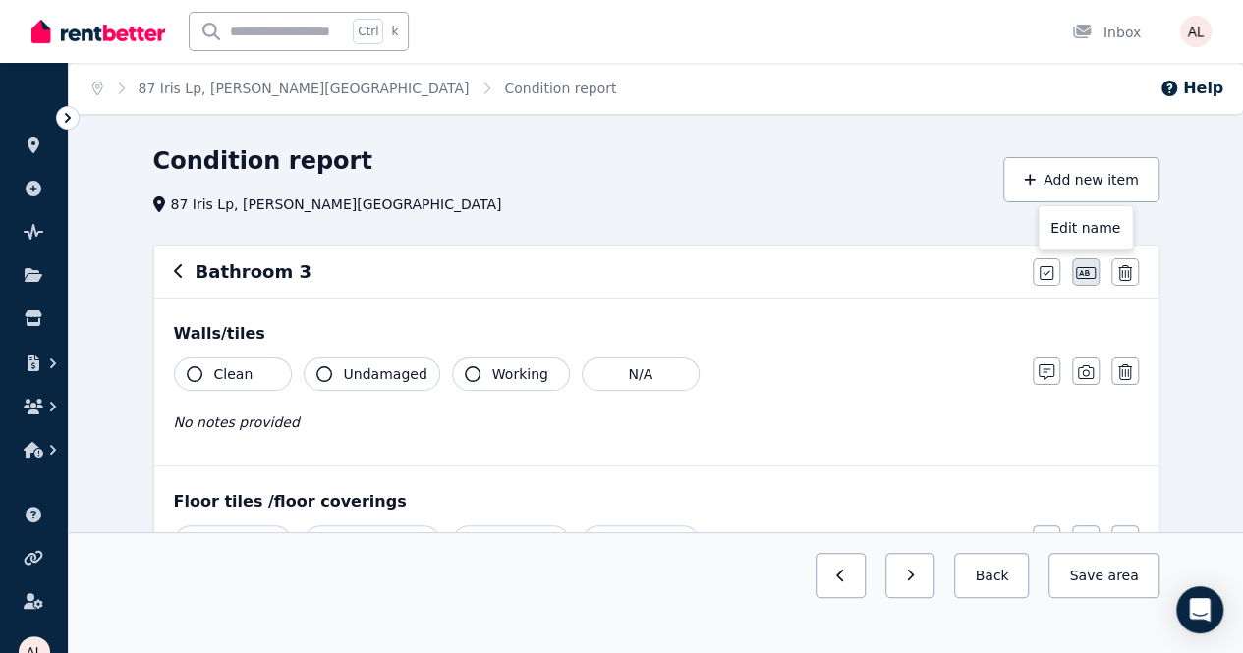
click at [1076, 272] on icon "button" at bounding box center [1086, 273] width 20 height 12
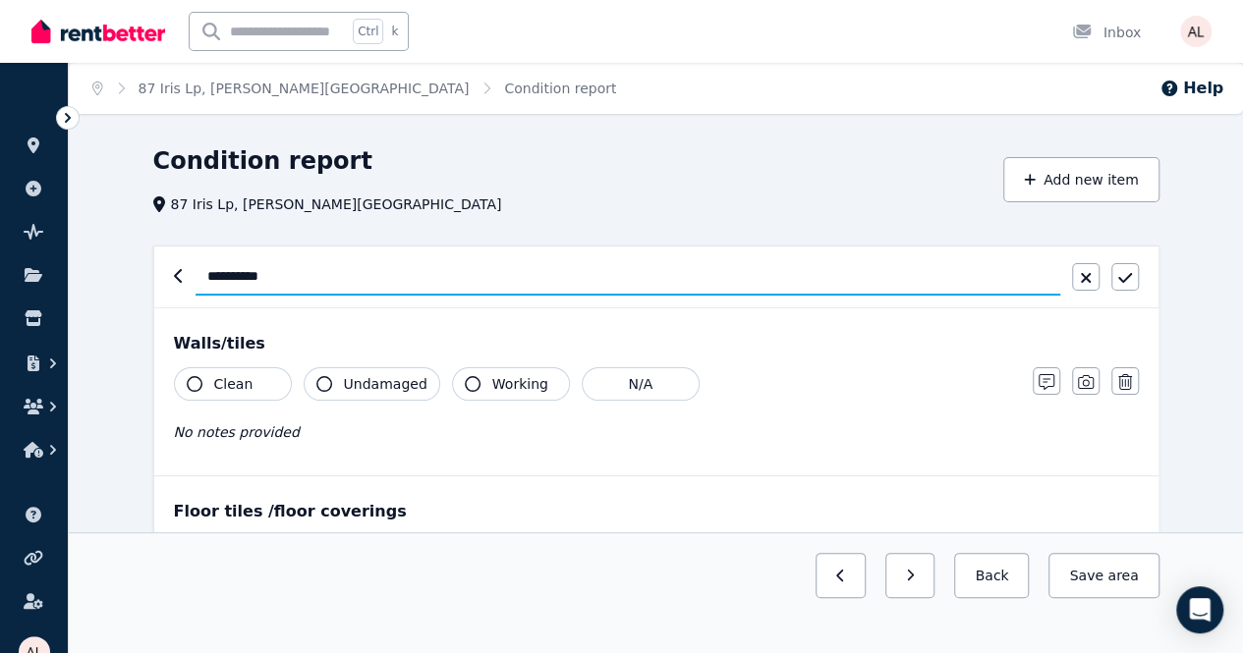
drag, startPoint x: 648, startPoint y: 279, endPoint x: 0, endPoint y: 268, distance: 648.5
click at [0, 271] on div "**********" at bounding box center [621, 326] width 1243 height 653
type input "*"
type input "******"
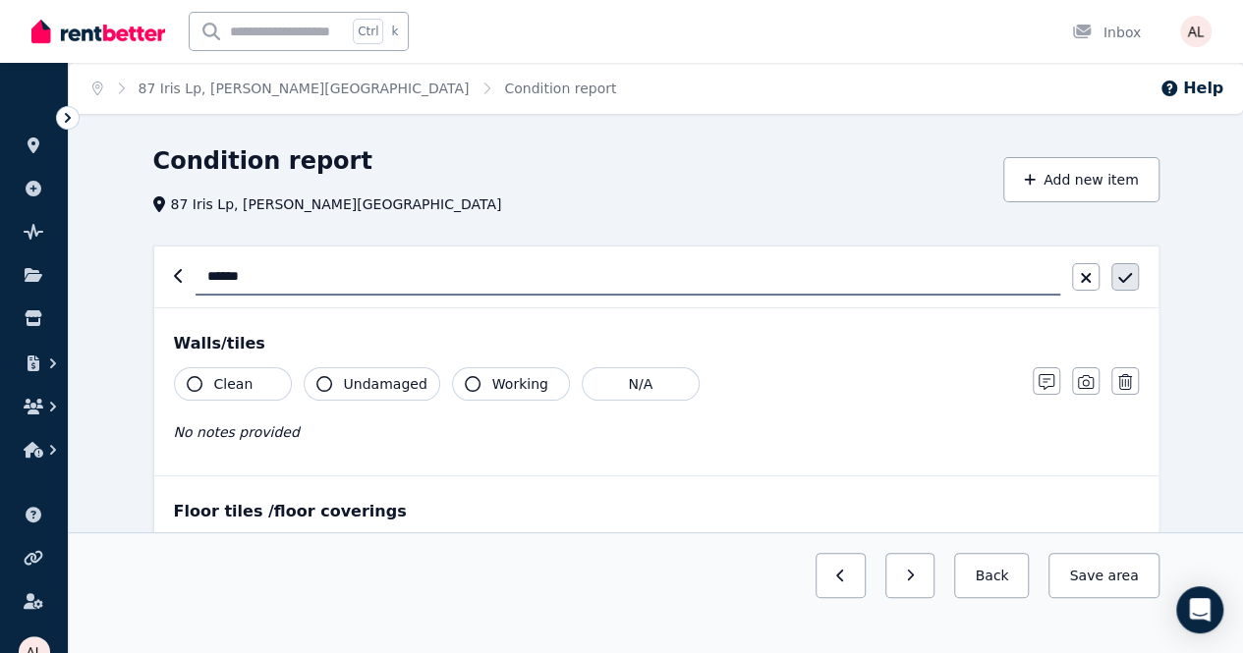
click at [1134, 275] on button "button" at bounding box center [1125, 277] width 28 height 28
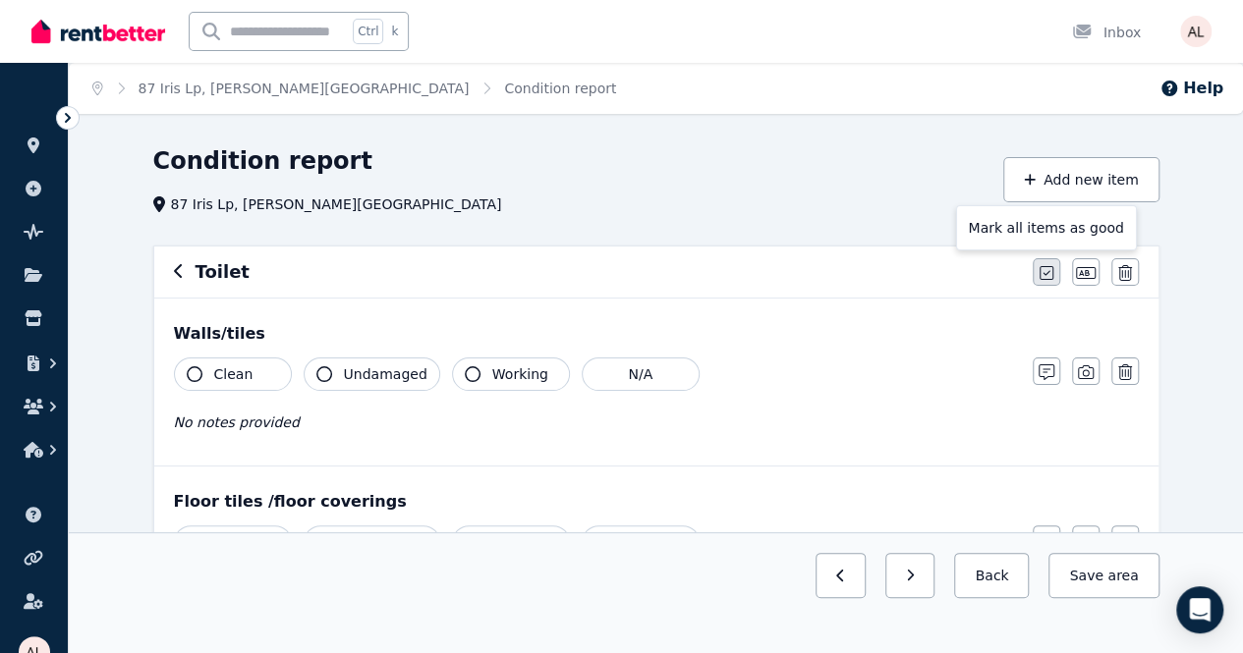
click at [1045, 278] on icon "button" at bounding box center [1046, 273] width 14 height 16
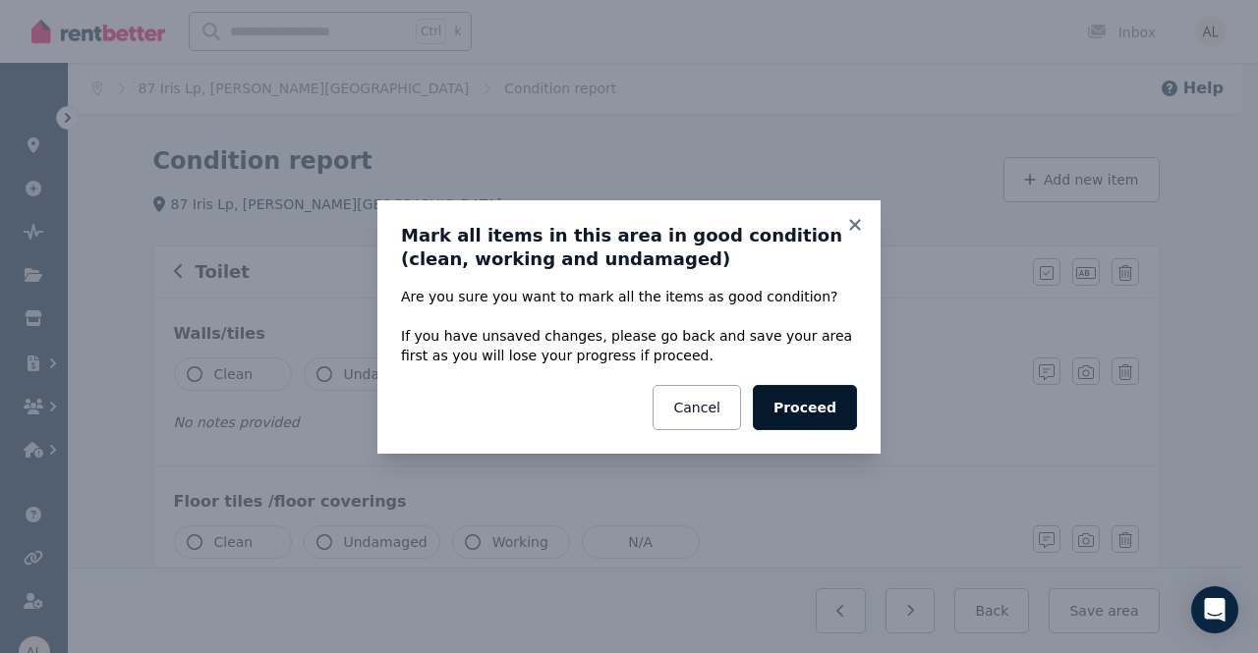
click at [831, 405] on button "Proceed" at bounding box center [805, 407] width 104 height 45
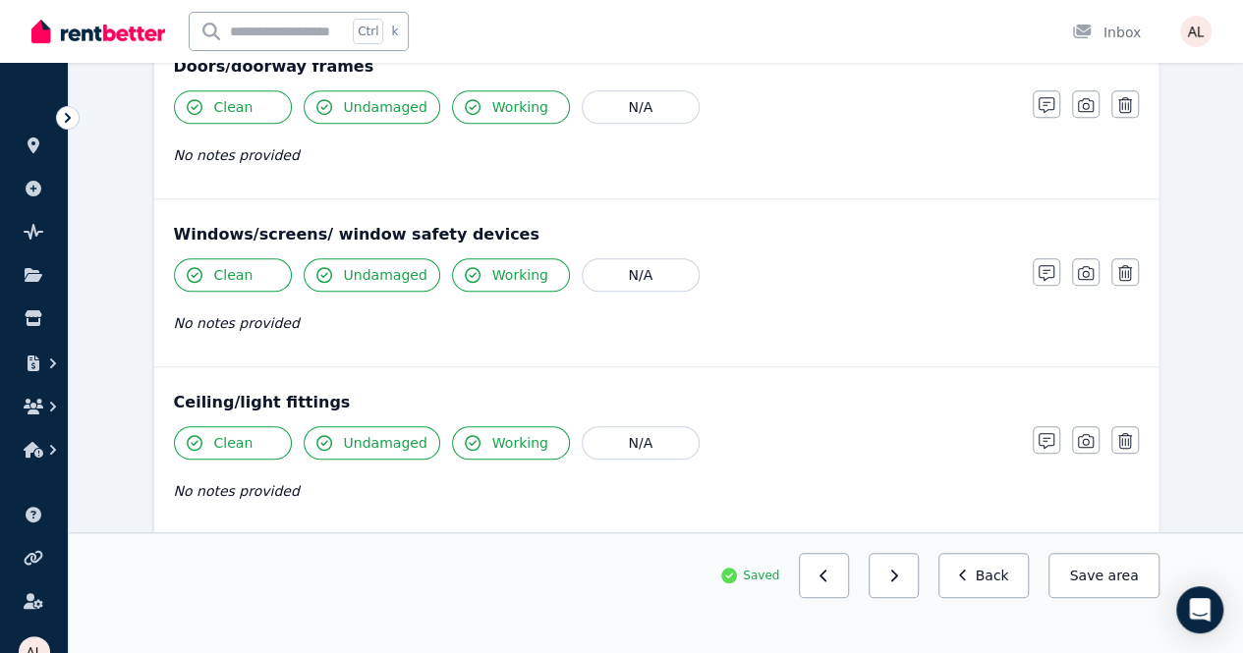
scroll to position [688, 0]
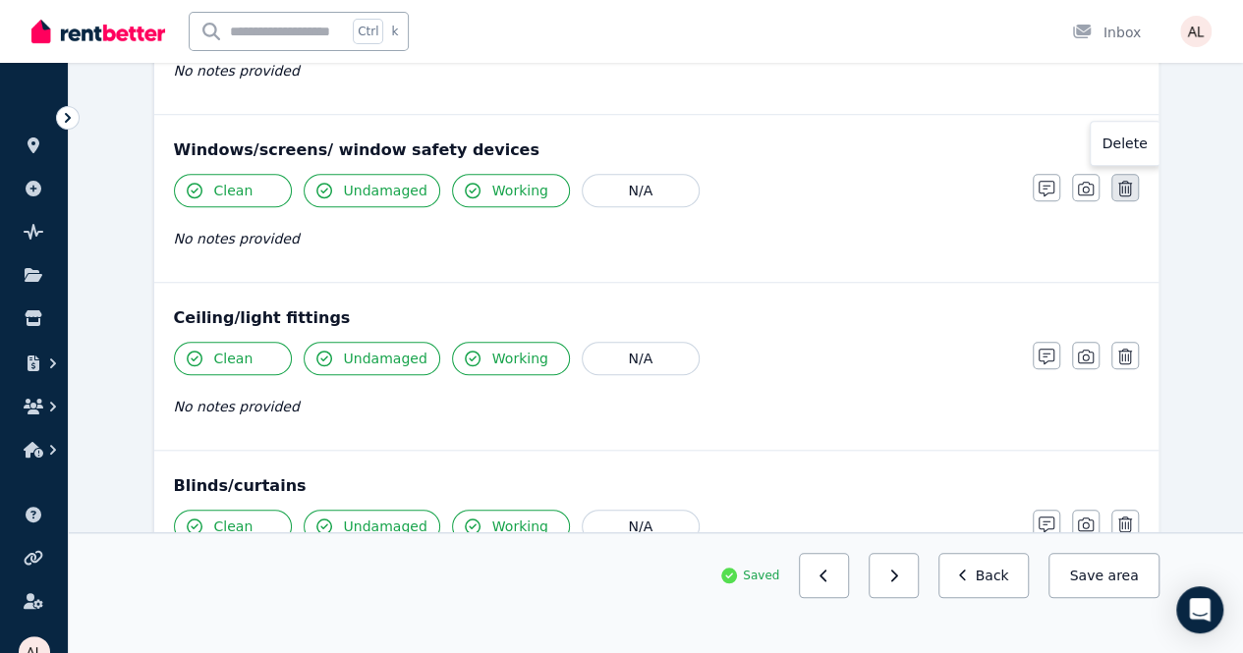
click at [1126, 184] on icon "button" at bounding box center [1125, 189] width 14 height 16
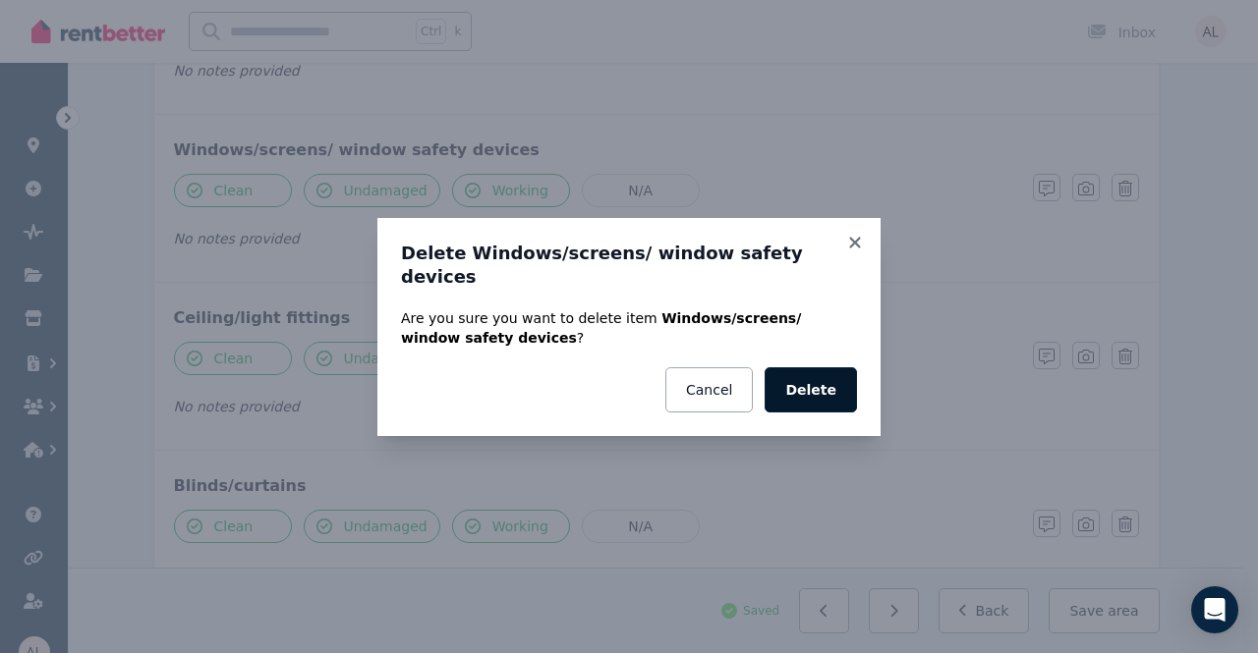
click at [834, 370] on button "Delete" at bounding box center [810, 389] width 92 height 45
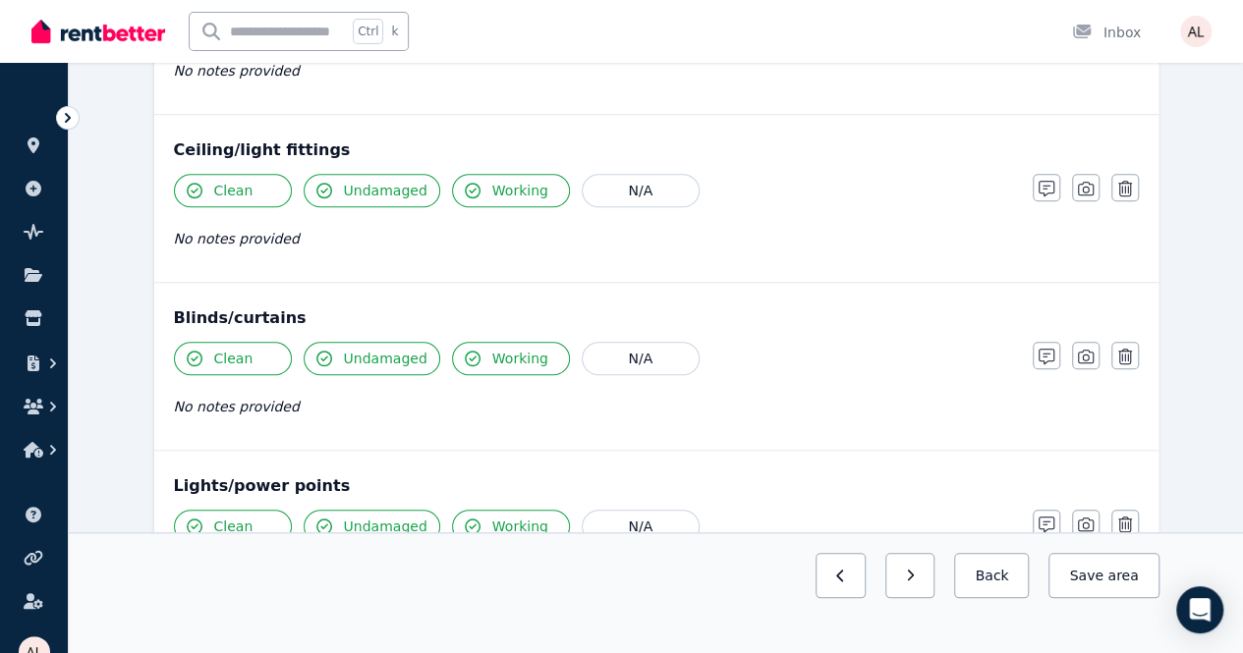
scroll to position [786, 0]
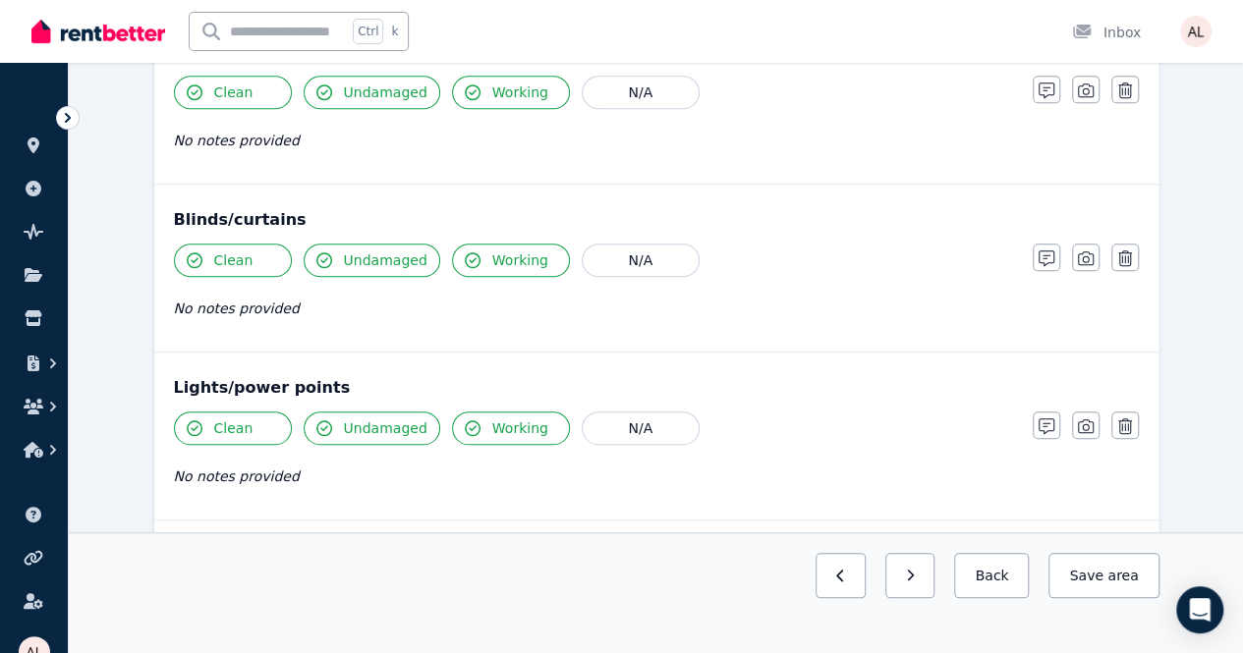
click at [1144, 249] on div "Blinds/curtains Clean Undamaged Working N/A No notes provided Notes Photo Delete" at bounding box center [656, 268] width 1004 height 167
click at [1120, 252] on icon "button" at bounding box center [1125, 259] width 14 height 16
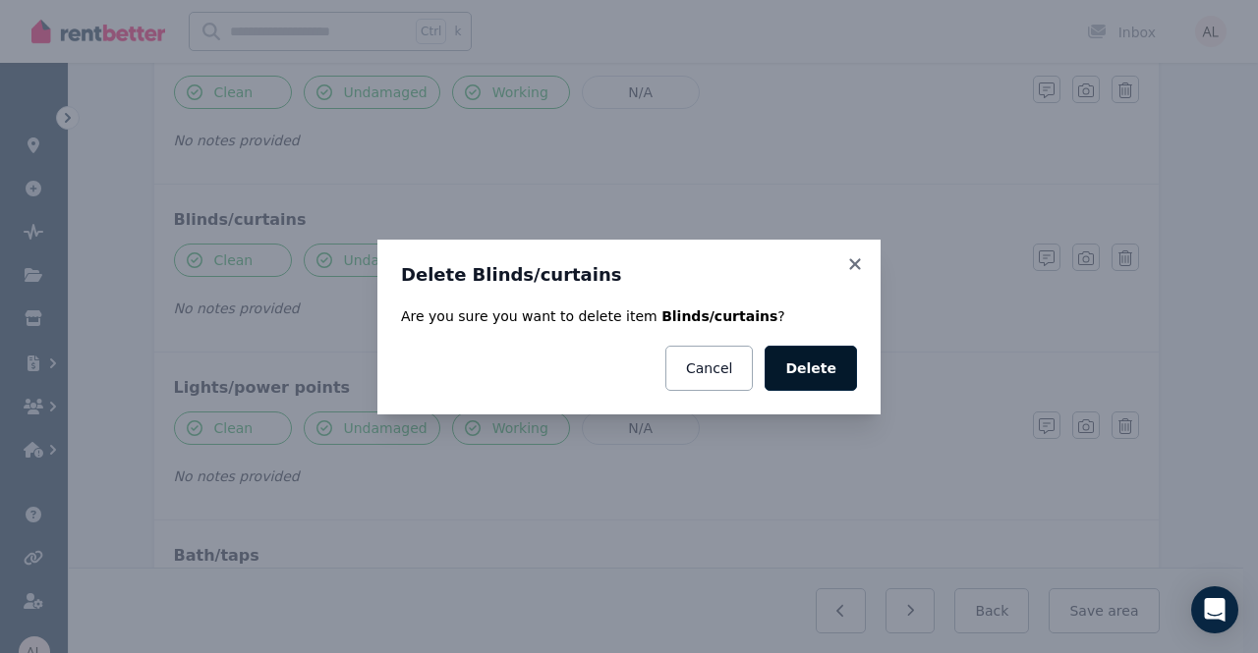
click at [784, 358] on button "Delete" at bounding box center [810, 368] width 92 height 45
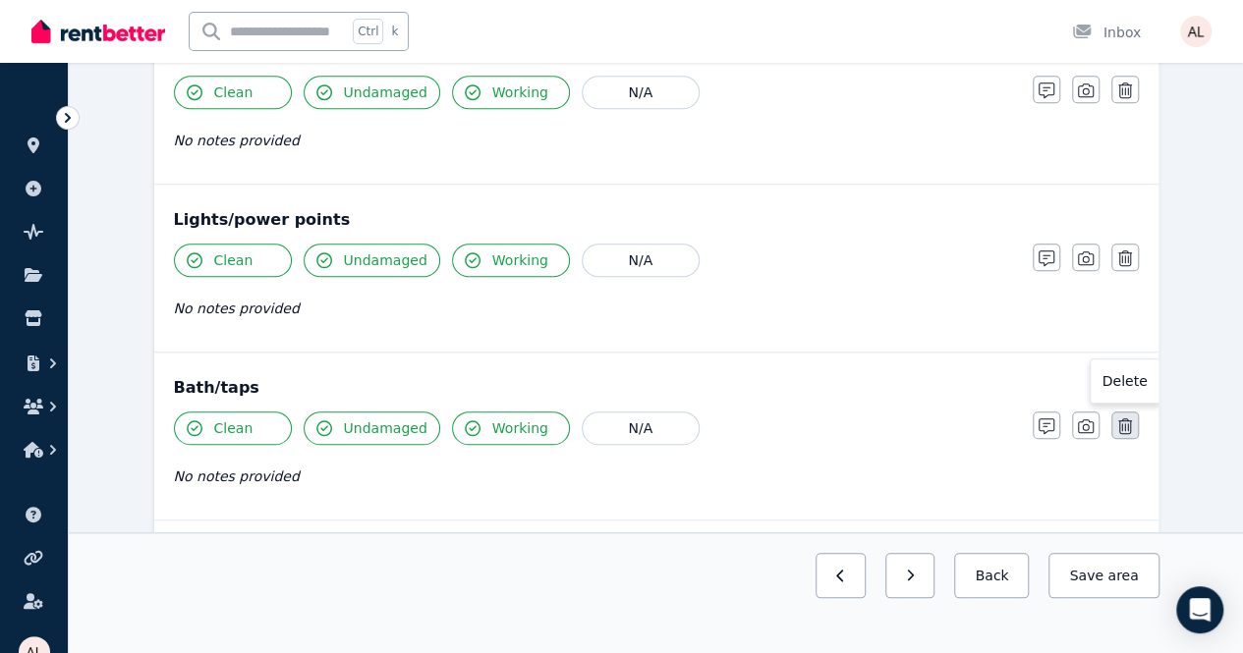
click at [1130, 419] on icon "button" at bounding box center [1125, 427] width 14 height 16
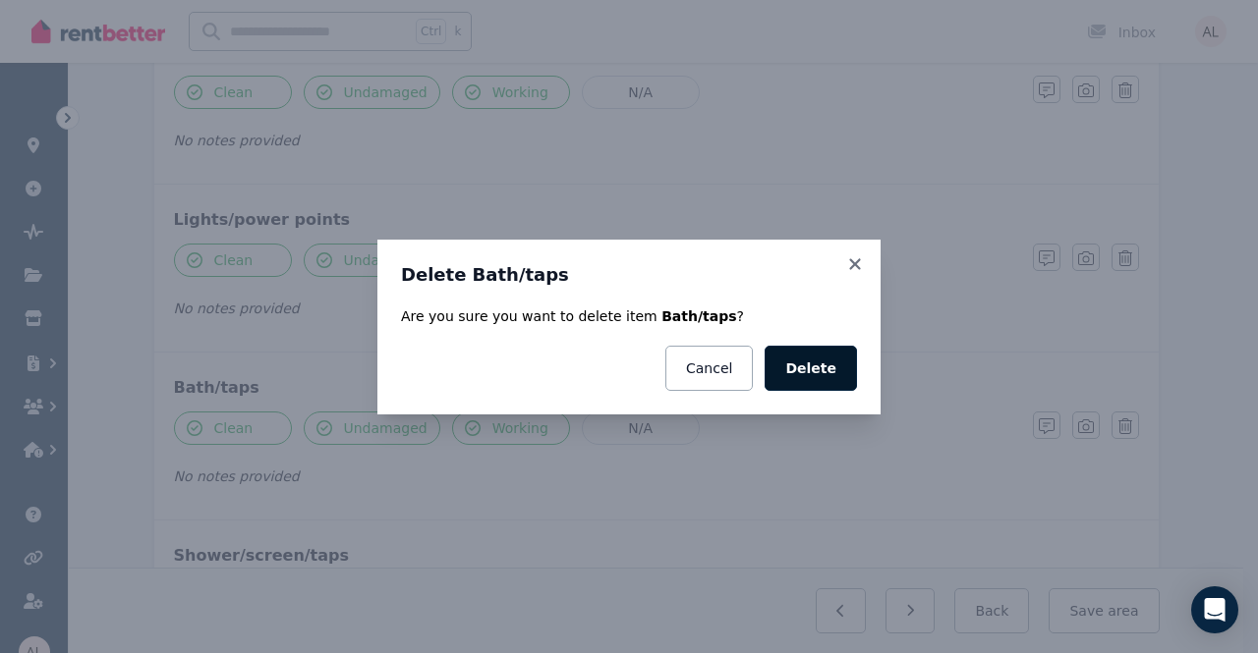
click at [826, 376] on button "Delete" at bounding box center [810, 368] width 92 height 45
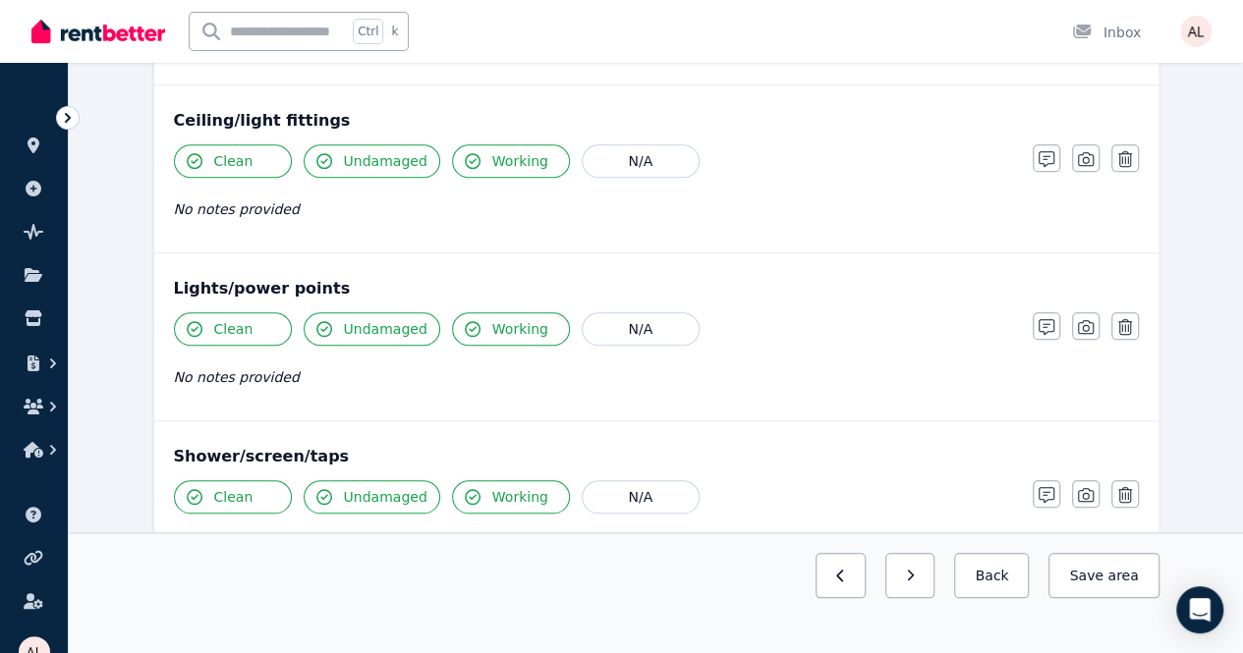
scroll to position [688, 0]
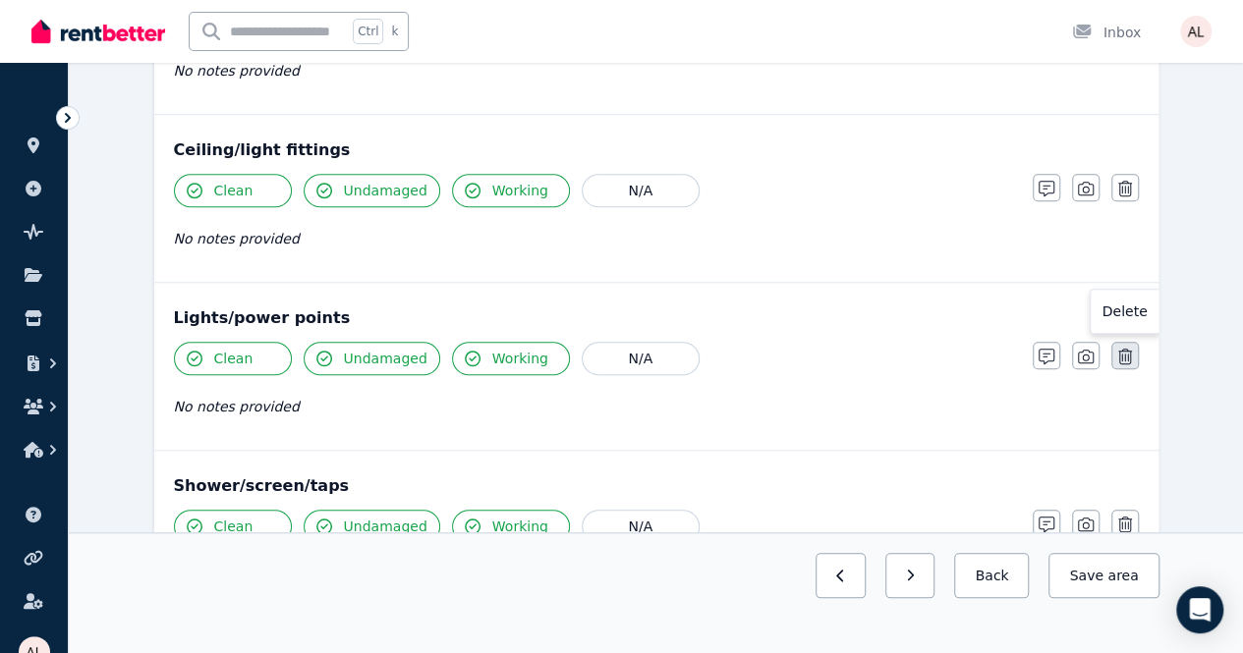
click at [1131, 349] on icon "button" at bounding box center [1125, 357] width 14 height 16
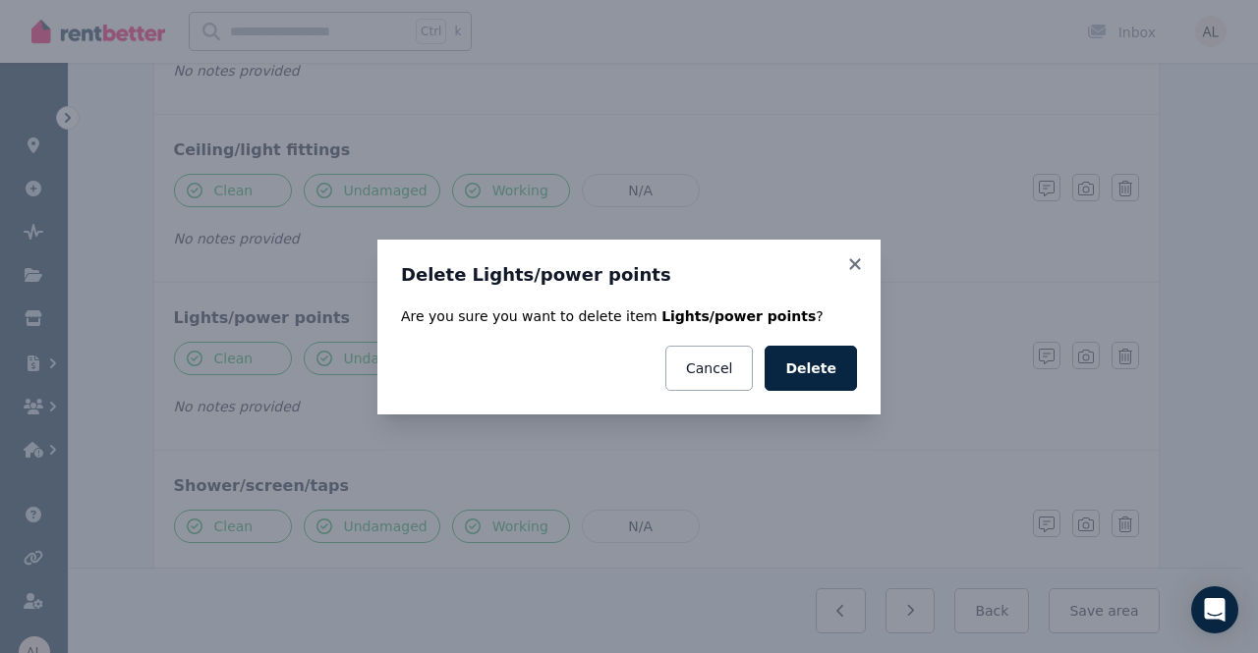
click at [831, 357] on button "Delete" at bounding box center [810, 368] width 92 height 45
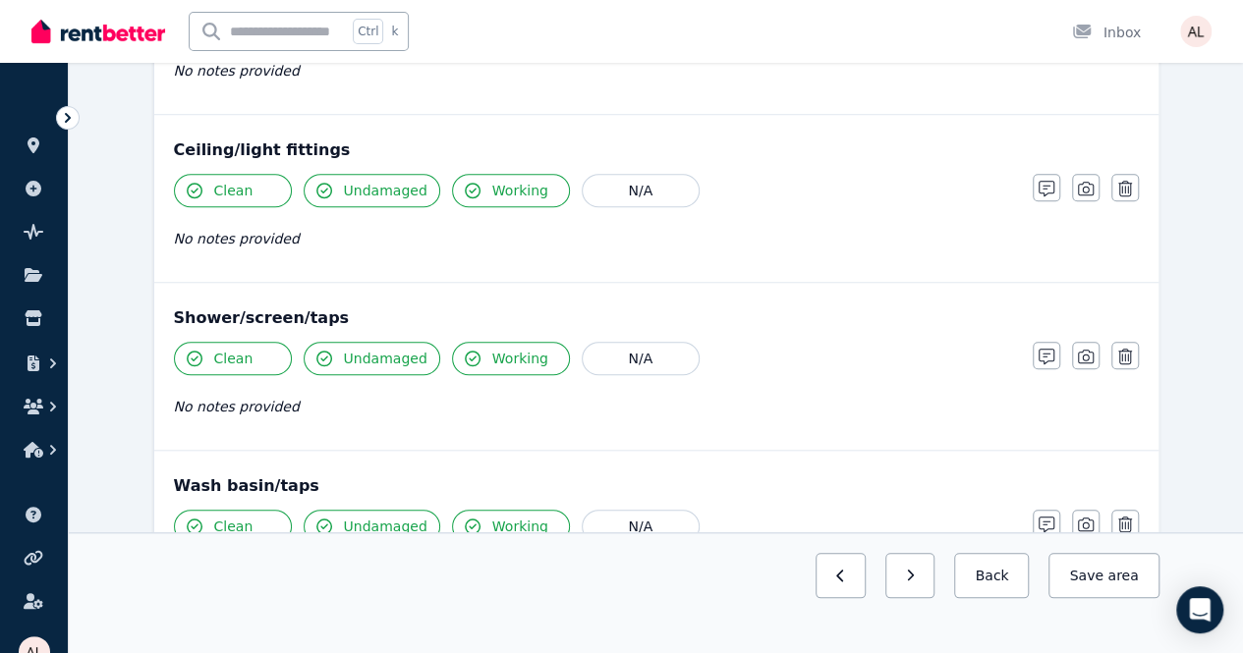
click at [1130, 349] on icon "button" at bounding box center [1125, 357] width 14 height 16
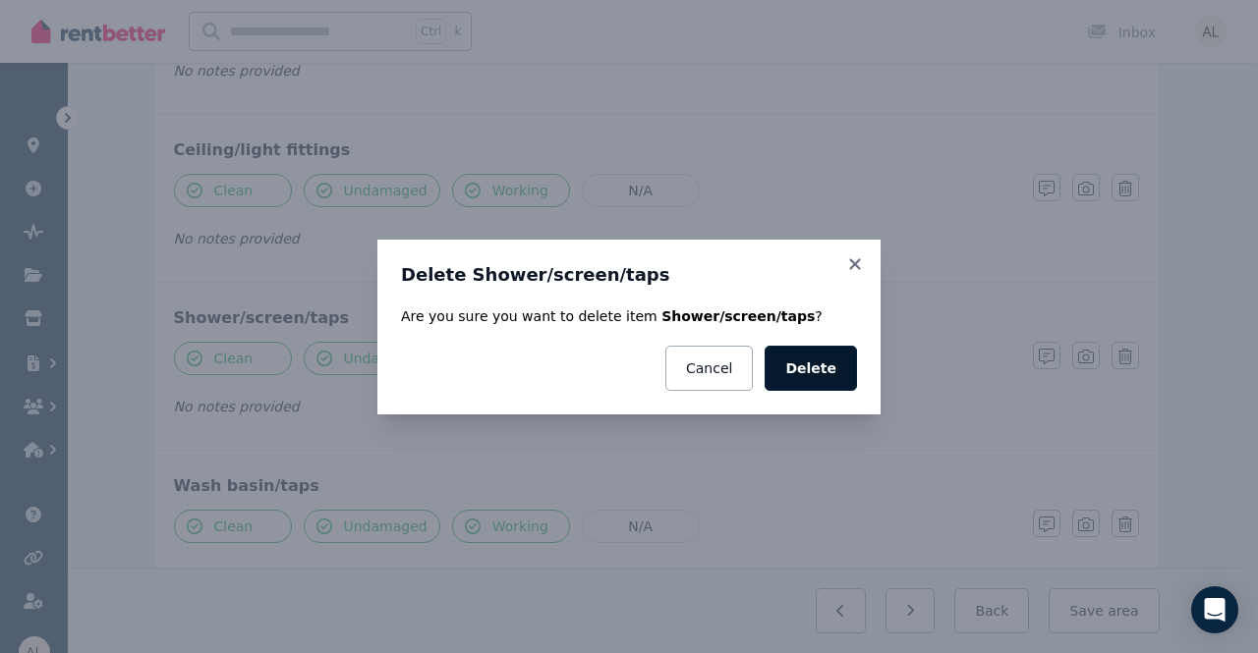
click at [821, 368] on button "Delete" at bounding box center [810, 368] width 92 height 45
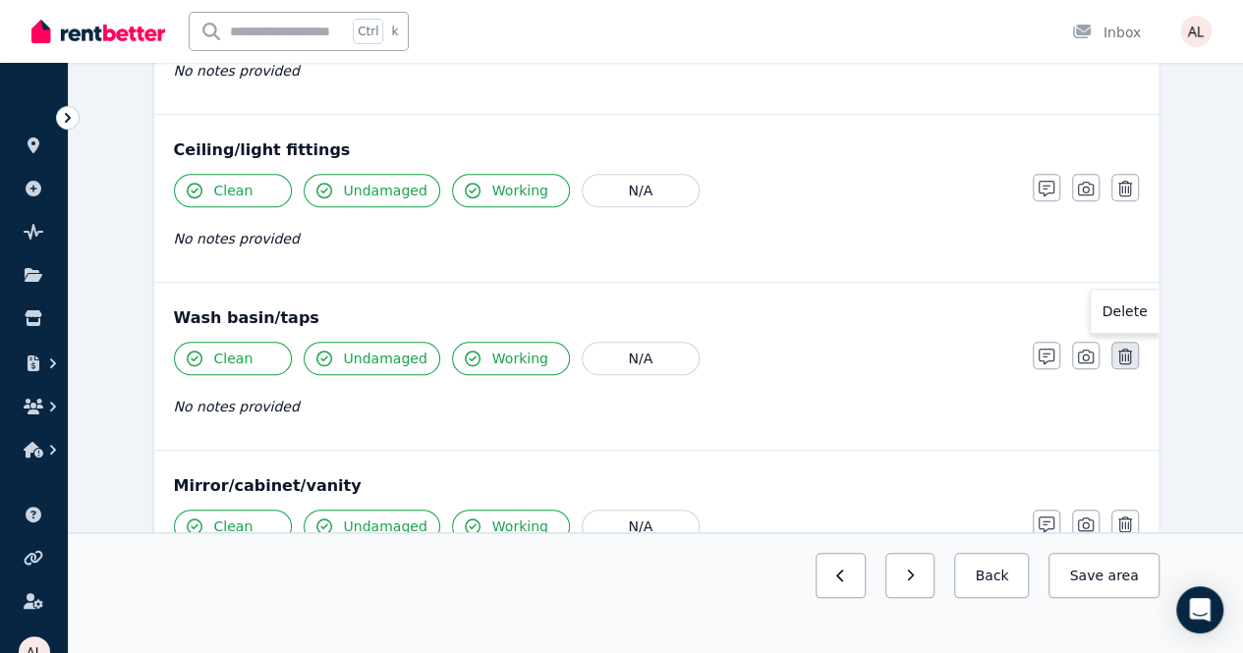
click at [1111, 361] on button "button" at bounding box center [1125, 356] width 28 height 28
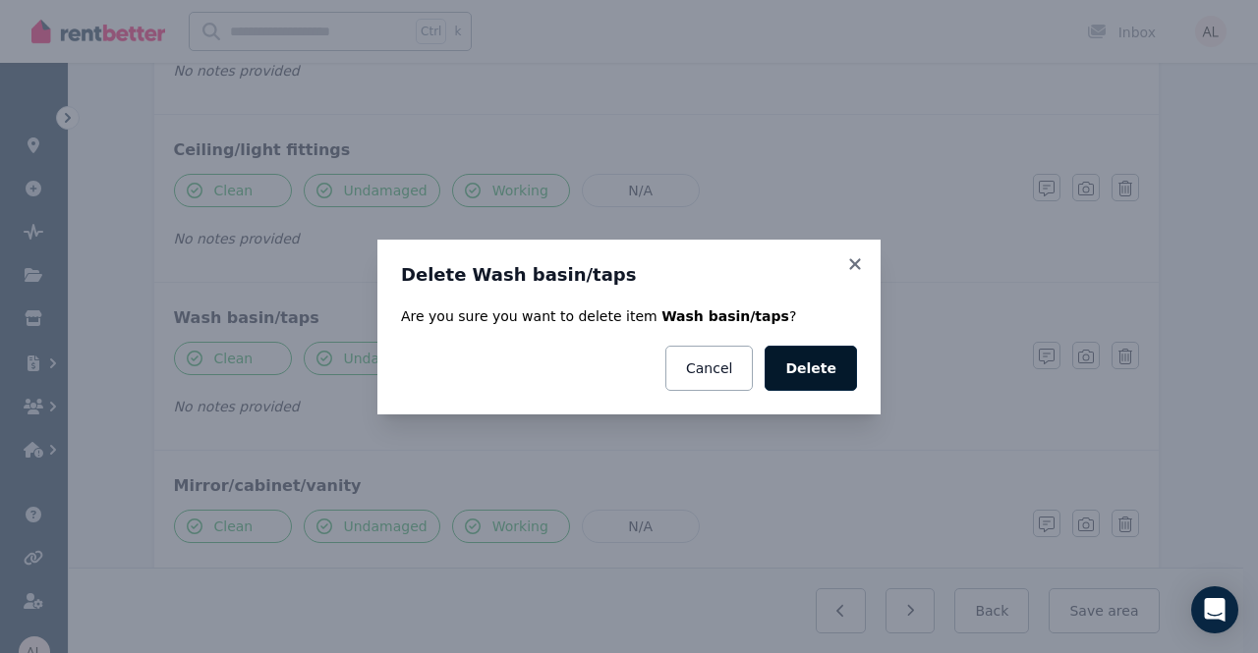
click at [828, 371] on button "Delete" at bounding box center [810, 368] width 92 height 45
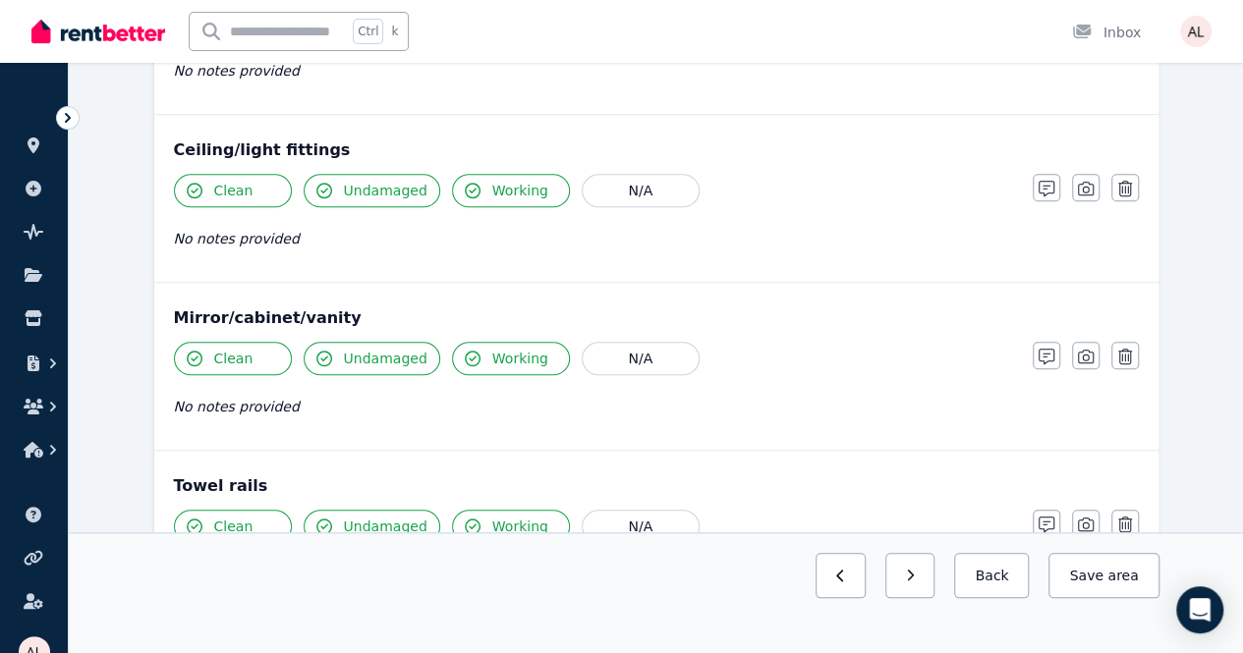
click at [1108, 348] on div "Notes Photo Delete" at bounding box center [1086, 356] width 106 height 28
click at [1138, 342] on button "button" at bounding box center [1125, 356] width 28 height 28
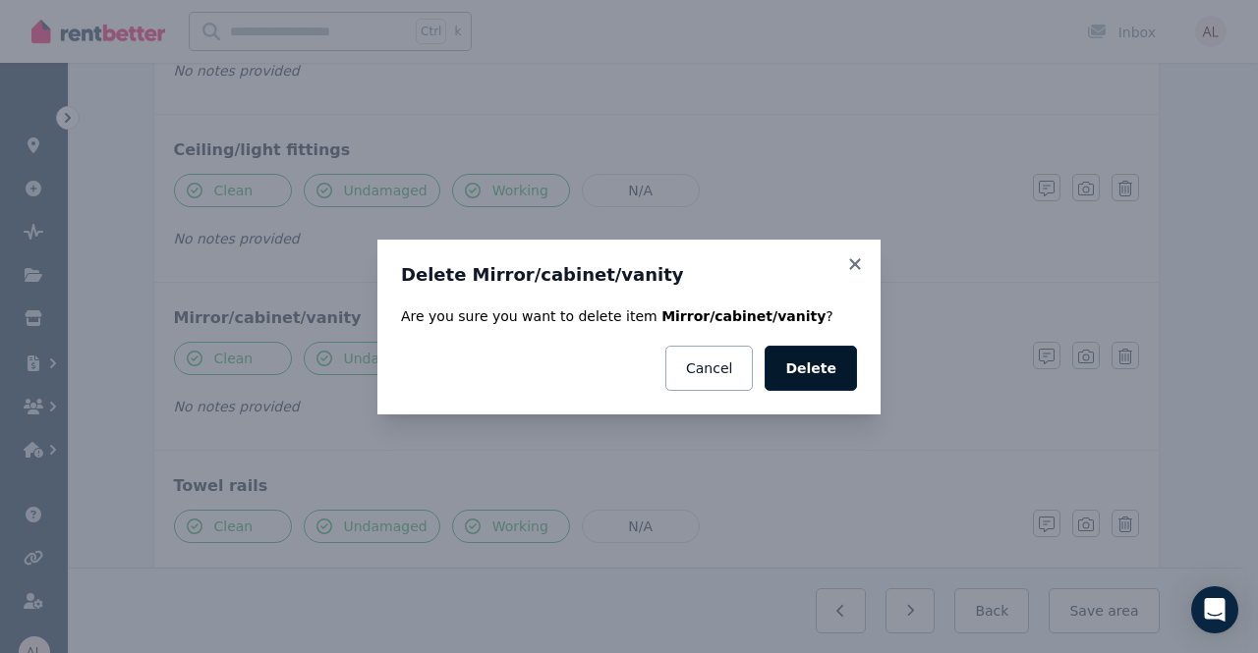
click at [833, 370] on button "Delete" at bounding box center [810, 368] width 92 height 45
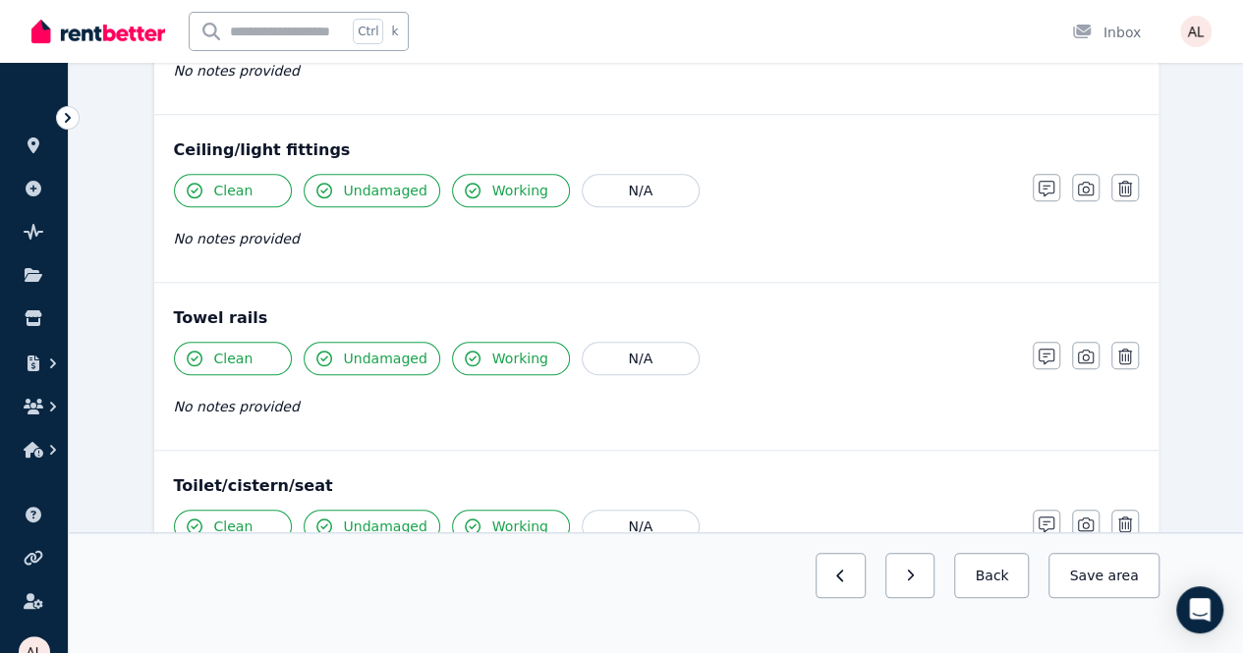
click at [1116, 361] on button "button" at bounding box center [1125, 356] width 28 height 28
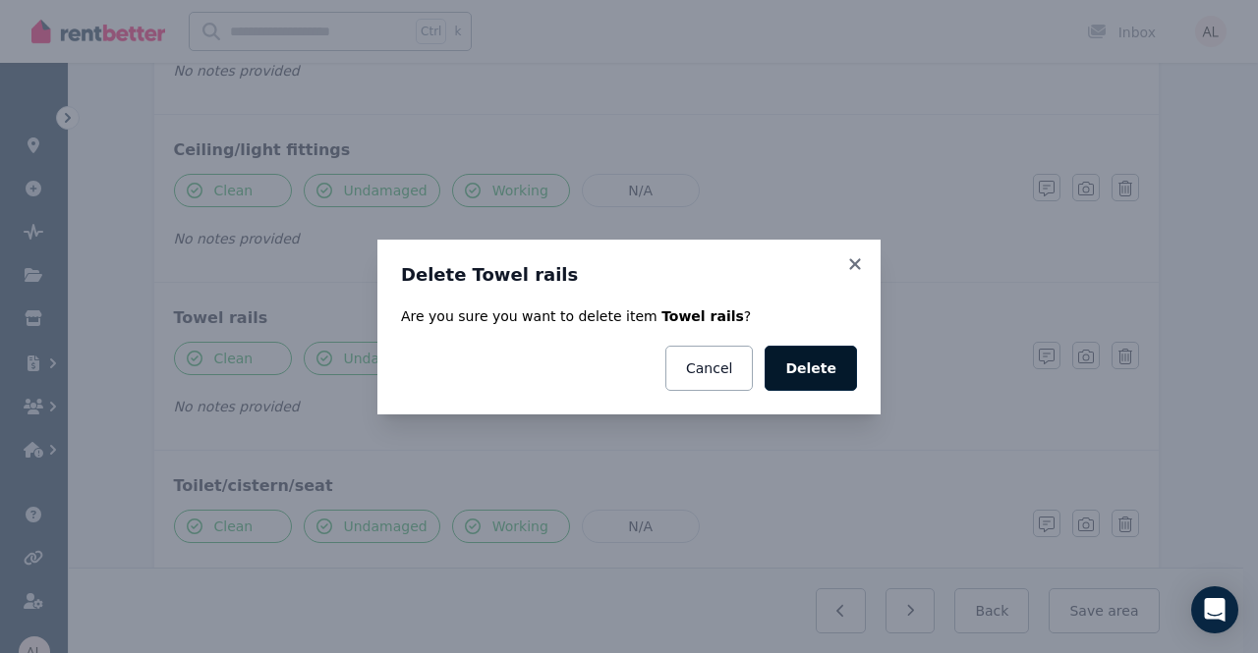
click at [821, 355] on button "Delete" at bounding box center [810, 368] width 92 height 45
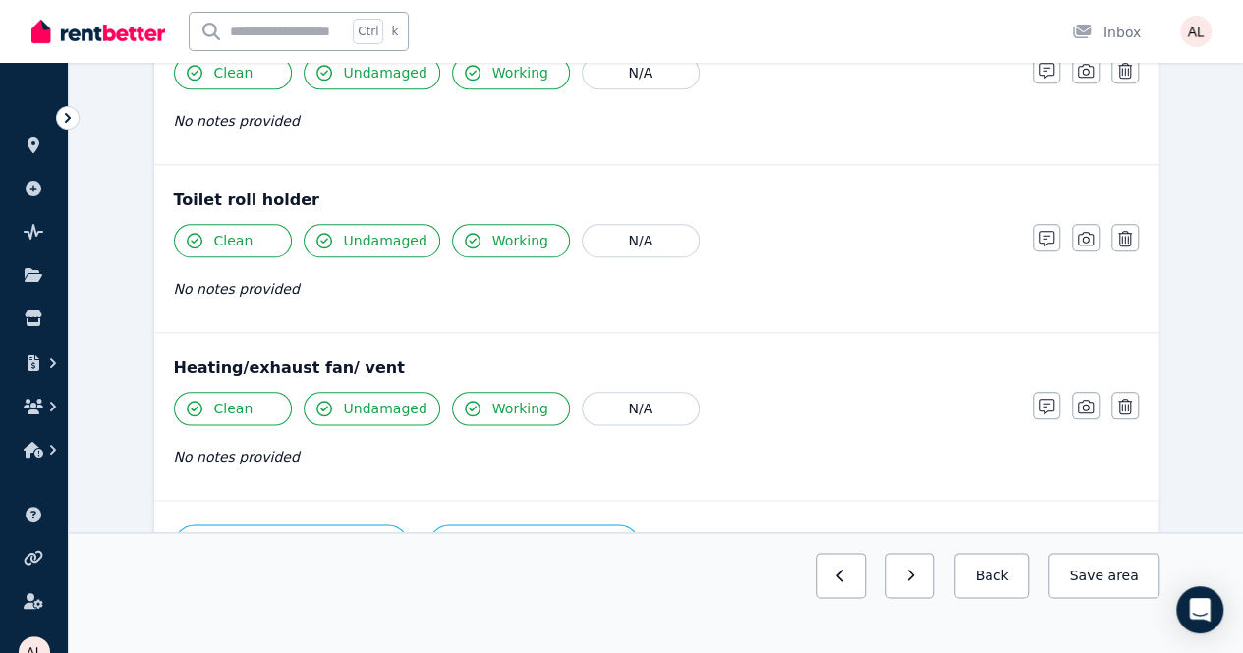
scroll to position [982, 0]
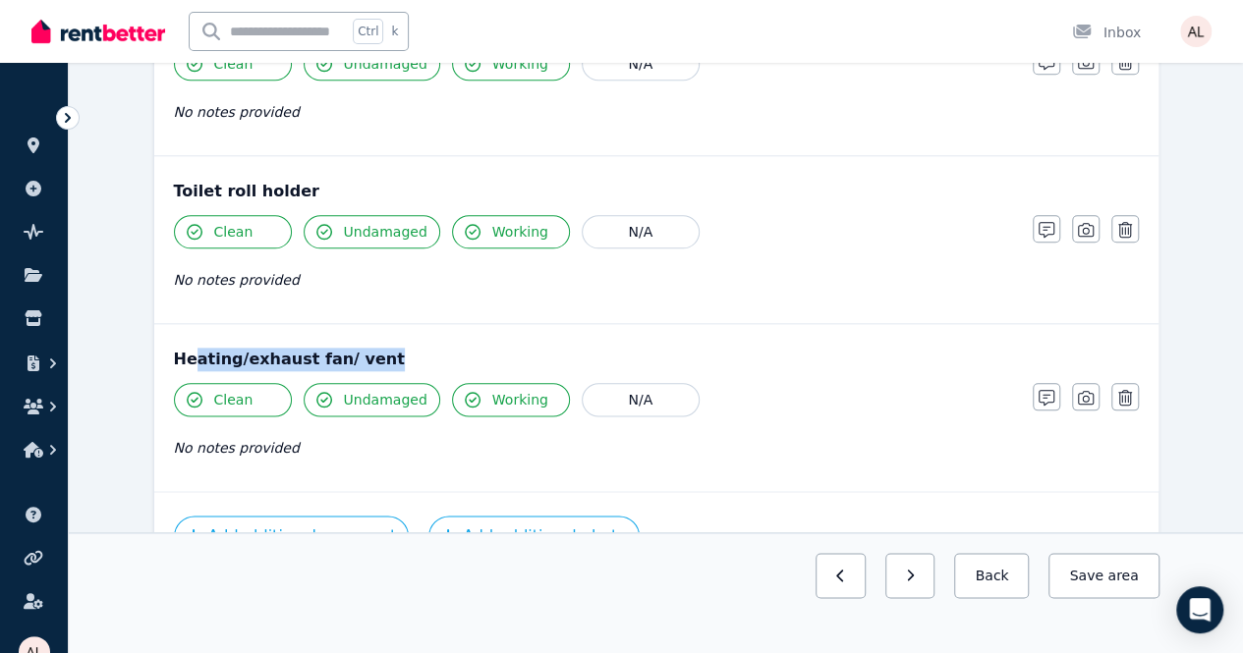
drag, startPoint x: 246, startPoint y: 351, endPoint x: 420, endPoint y: 359, distance: 175.1
click at [420, 359] on div "Heating/exhaust fan/ vent" at bounding box center [656, 360] width 965 height 24
click at [399, 354] on div "Heating/exhaust fan/ vent" at bounding box center [656, 360] width 965 height 24
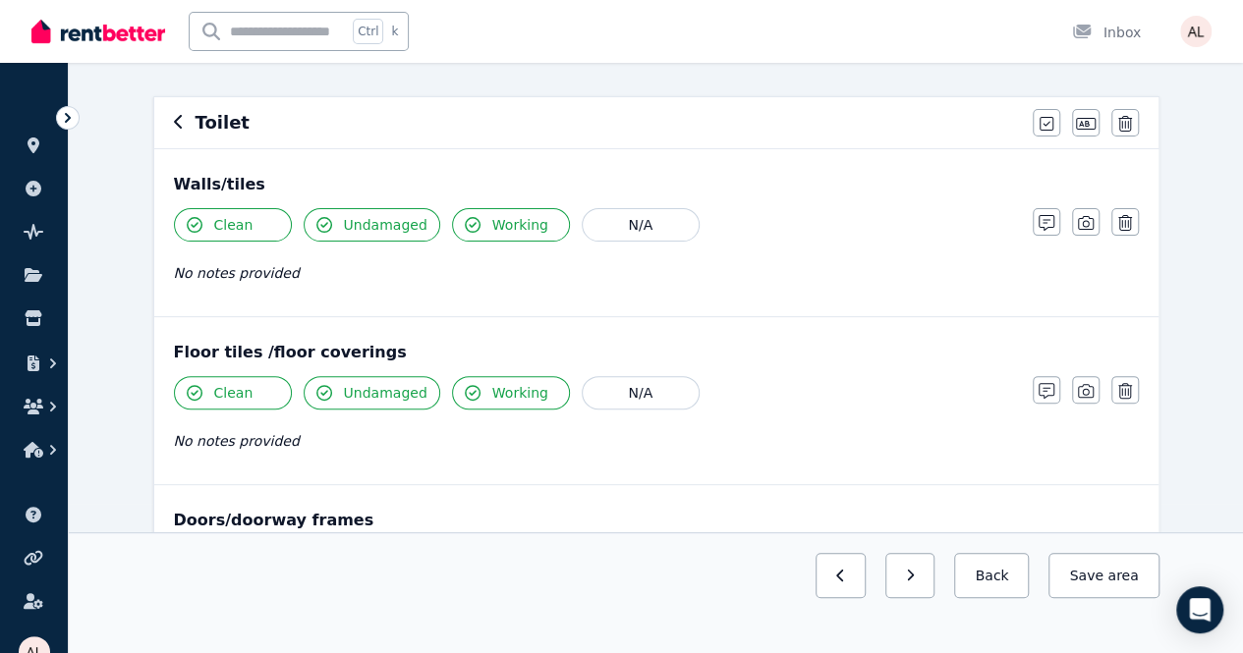
scroll to position [0, 0]
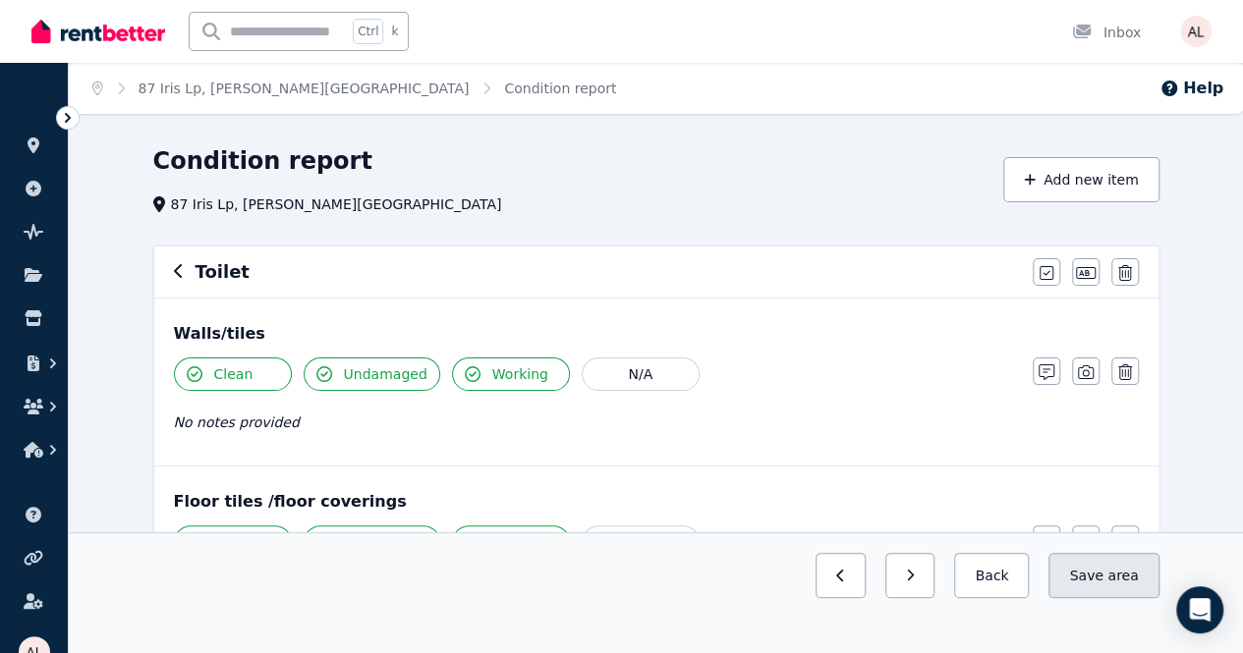
click at [1112, 586] on span "area" at bounding box center [1122, 576] width 30 height 20
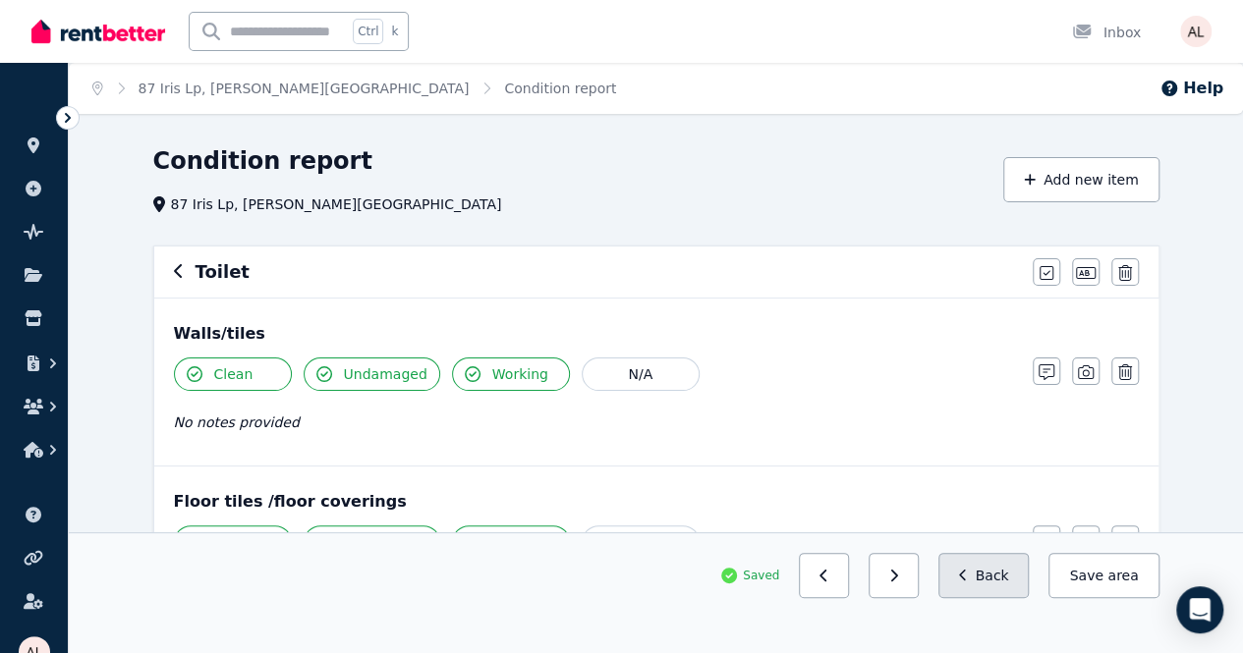
click at [1016, 598] on button "Back" at bounding box center [983, 575] width 91 height 45
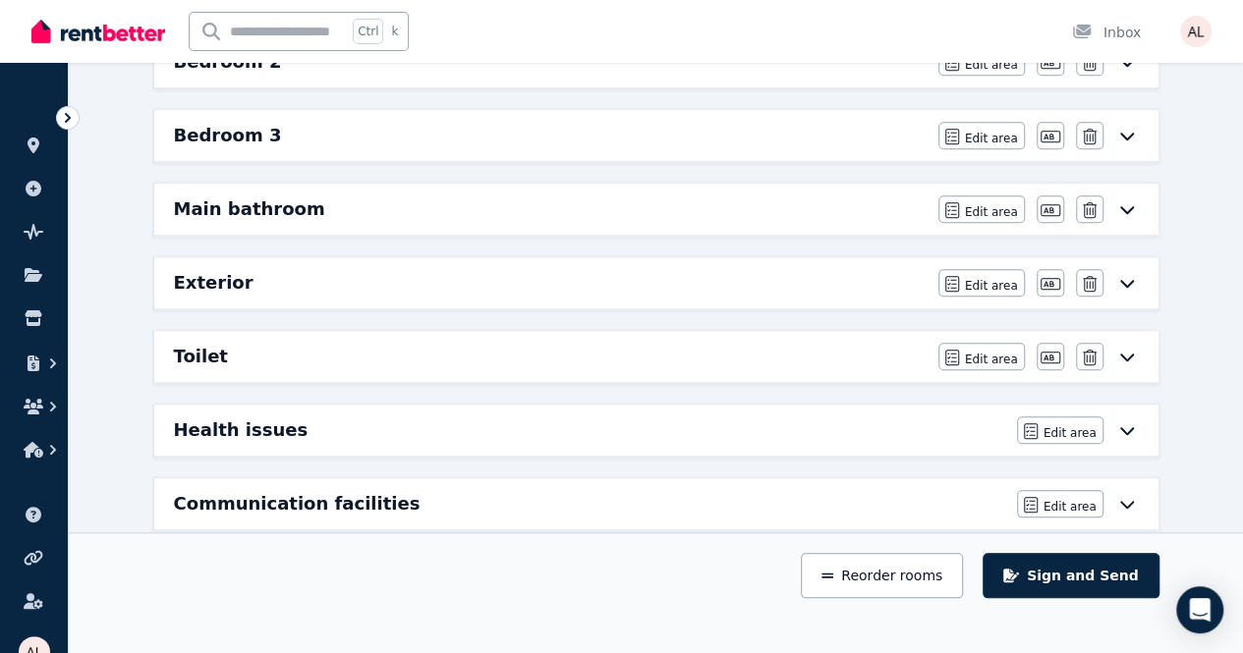
scroll to position [586, 0]
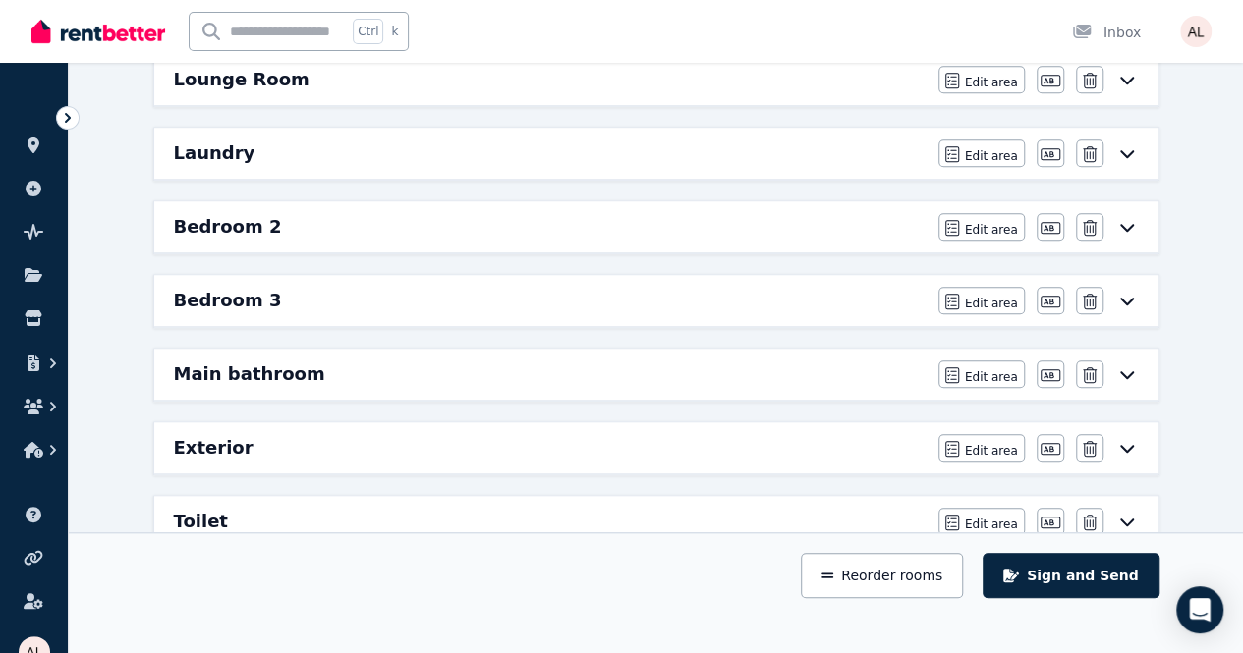
click at [408, 140] on div "Laundry" at bounding box center [550, 154] width 753 height 28
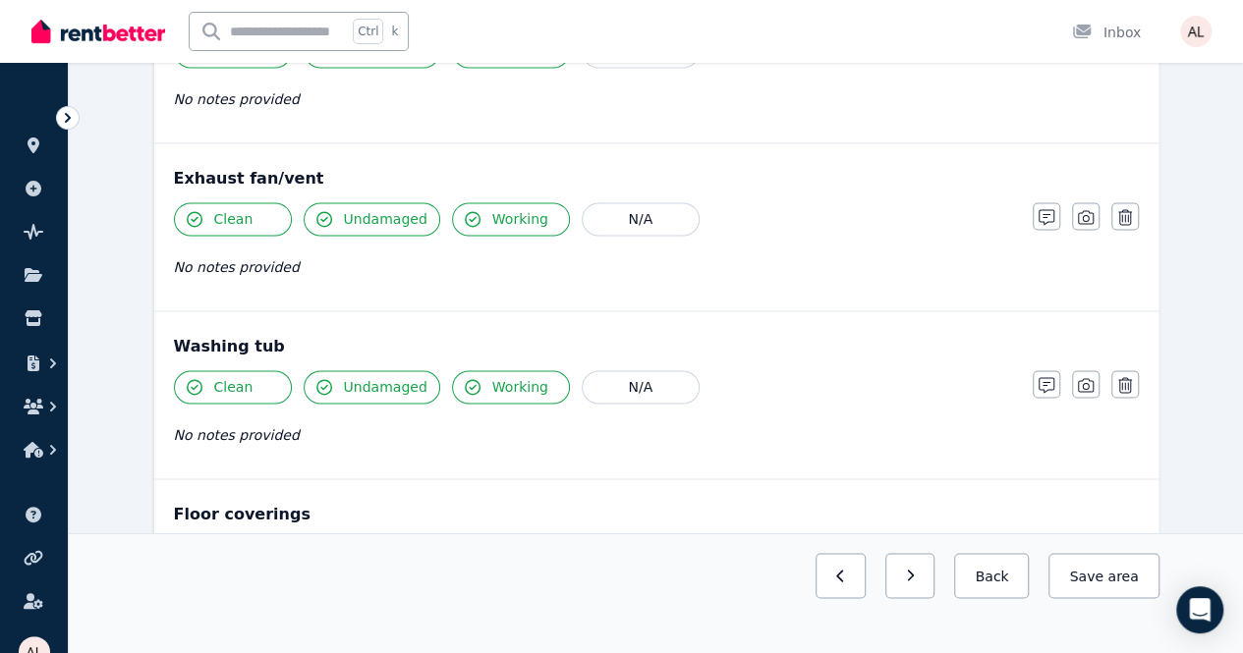
scroll to position [1332, 0]
click at [1131, 374] on button "button" at bounding box center [1125, 383] width 28 height 28
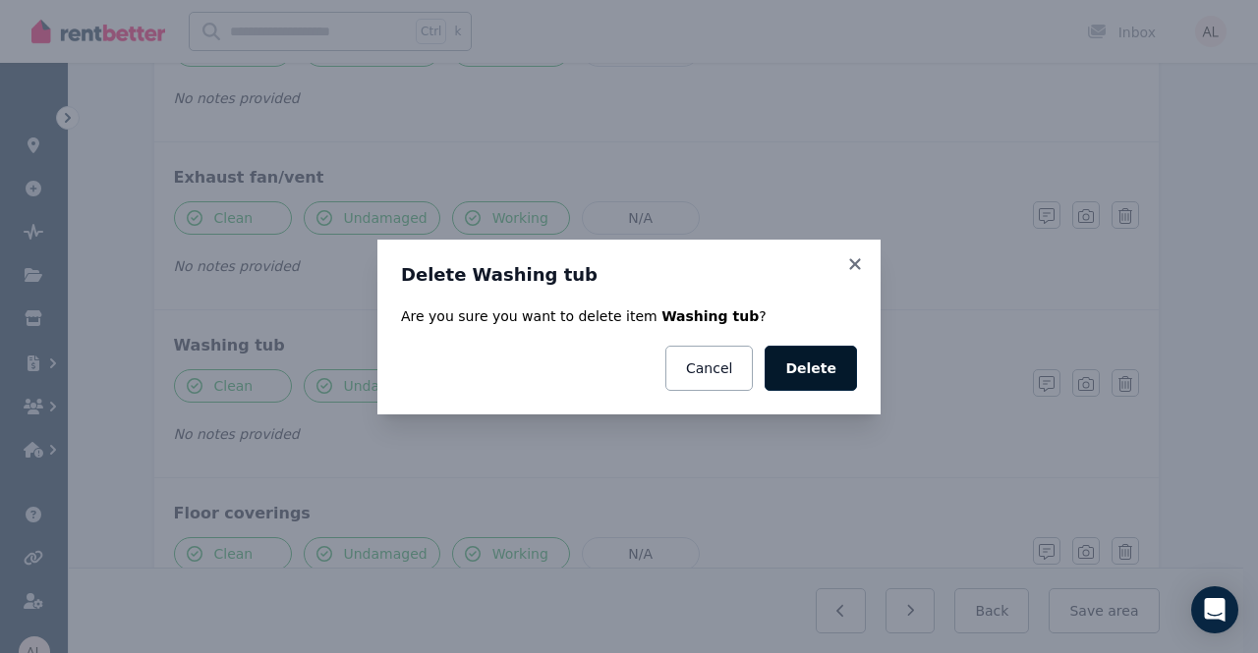
click at [792, 365] on button "Delete" at bounding box center [810, 368] width 92 height 45
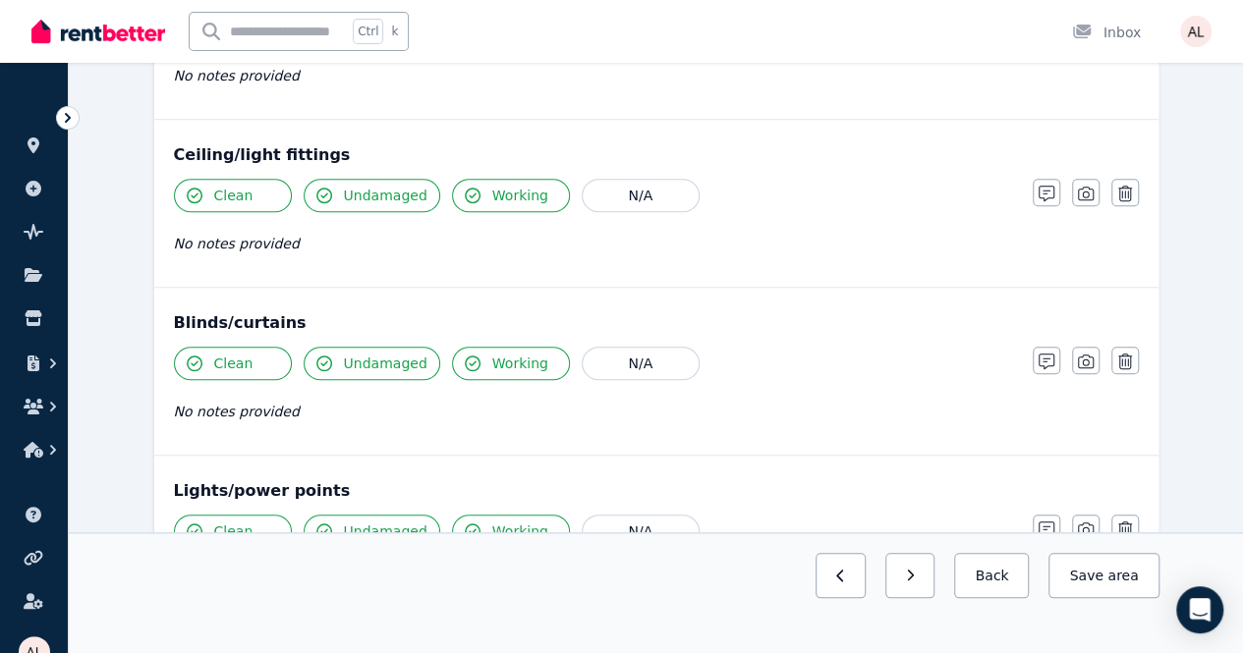
scroll to position [644, 0]
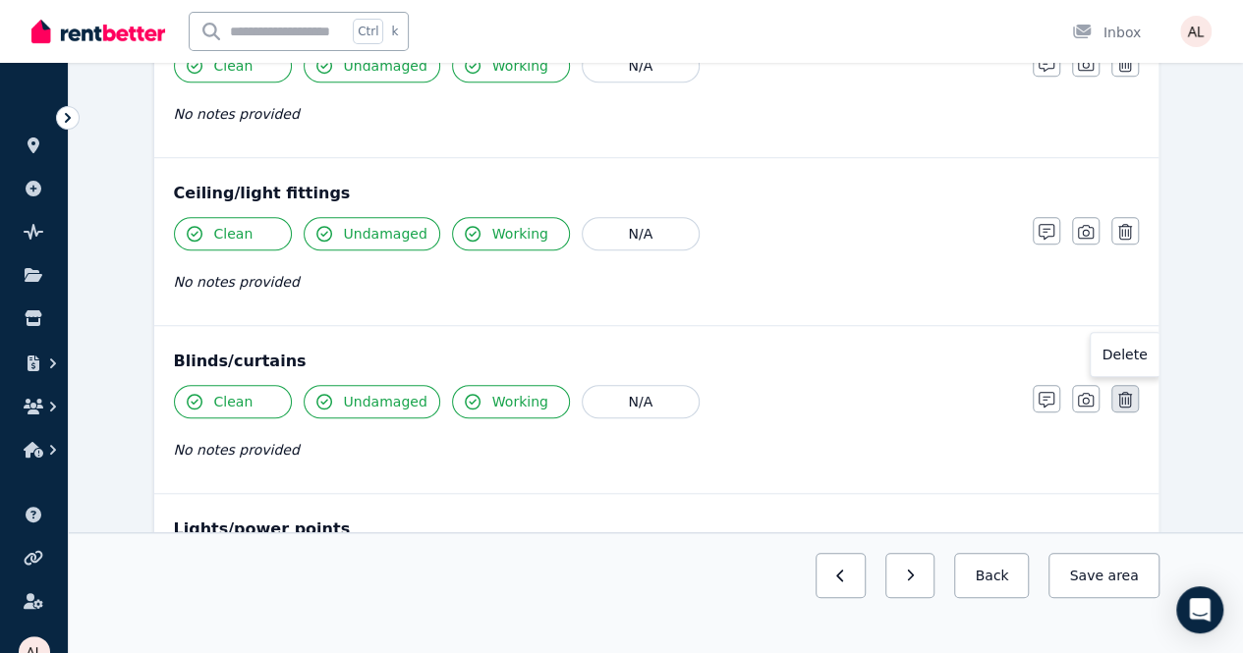
click at [1136, 391] on button "button" at bounding box center [1125, 399] width 28 height 28
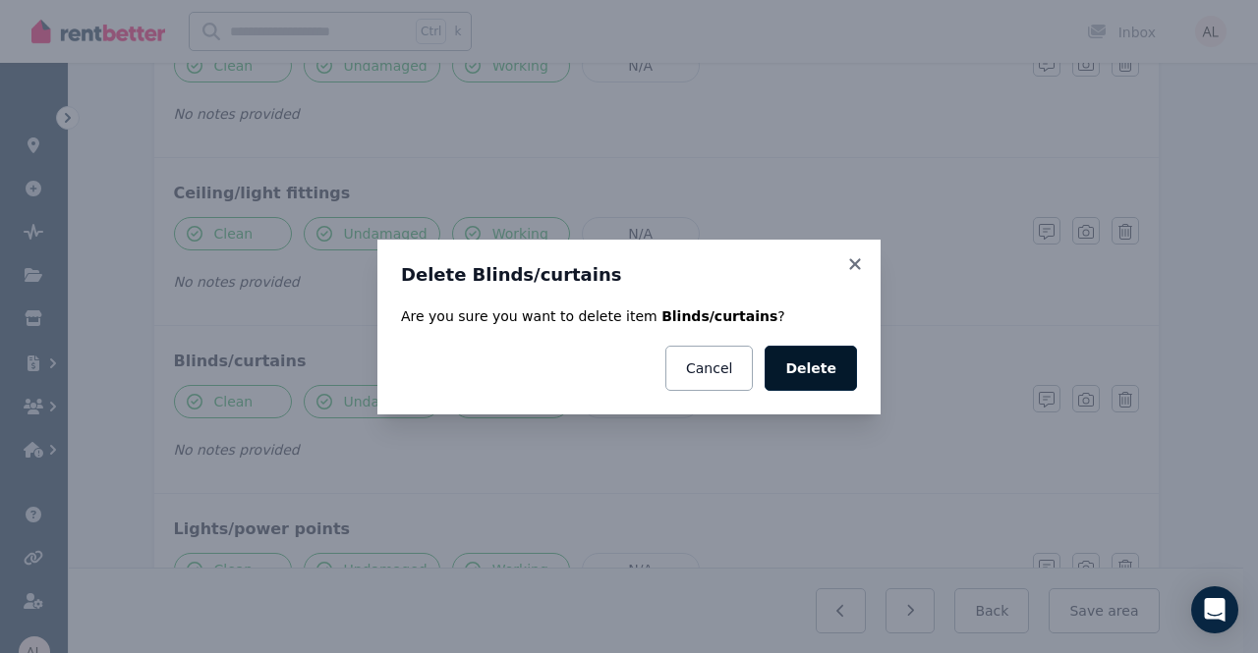
click at [826, 368] on button "Delete" at bounding box center [810, 368] width 92 height 45
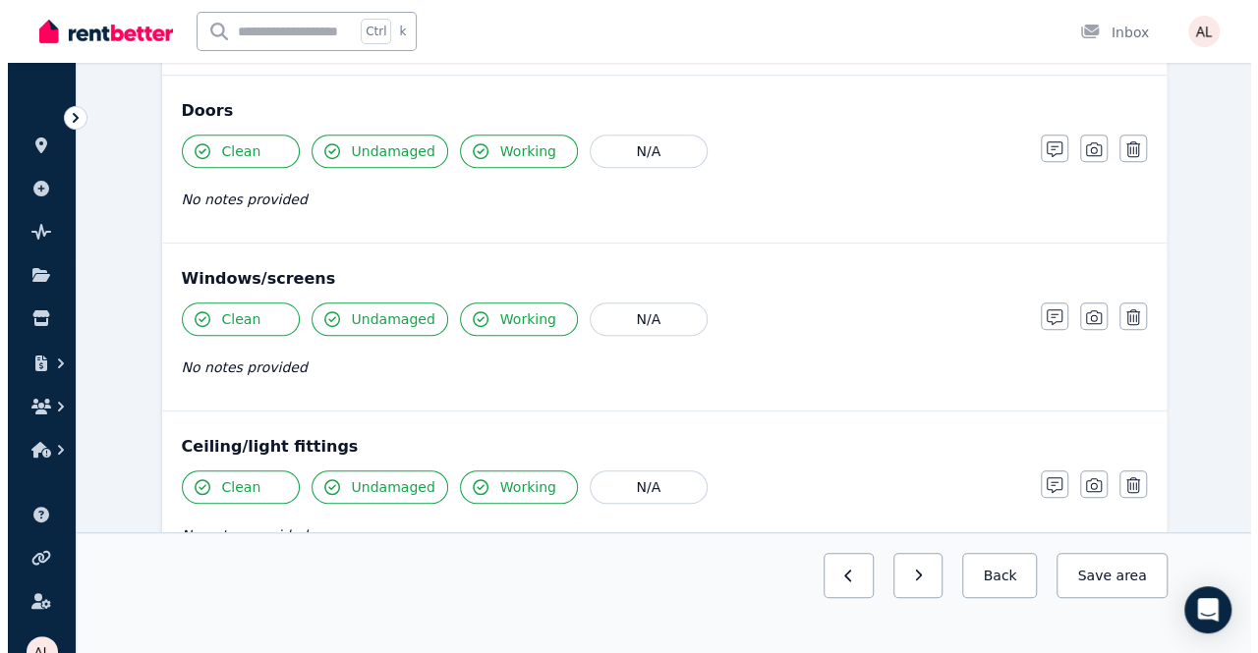
scroll to position [350, 0]
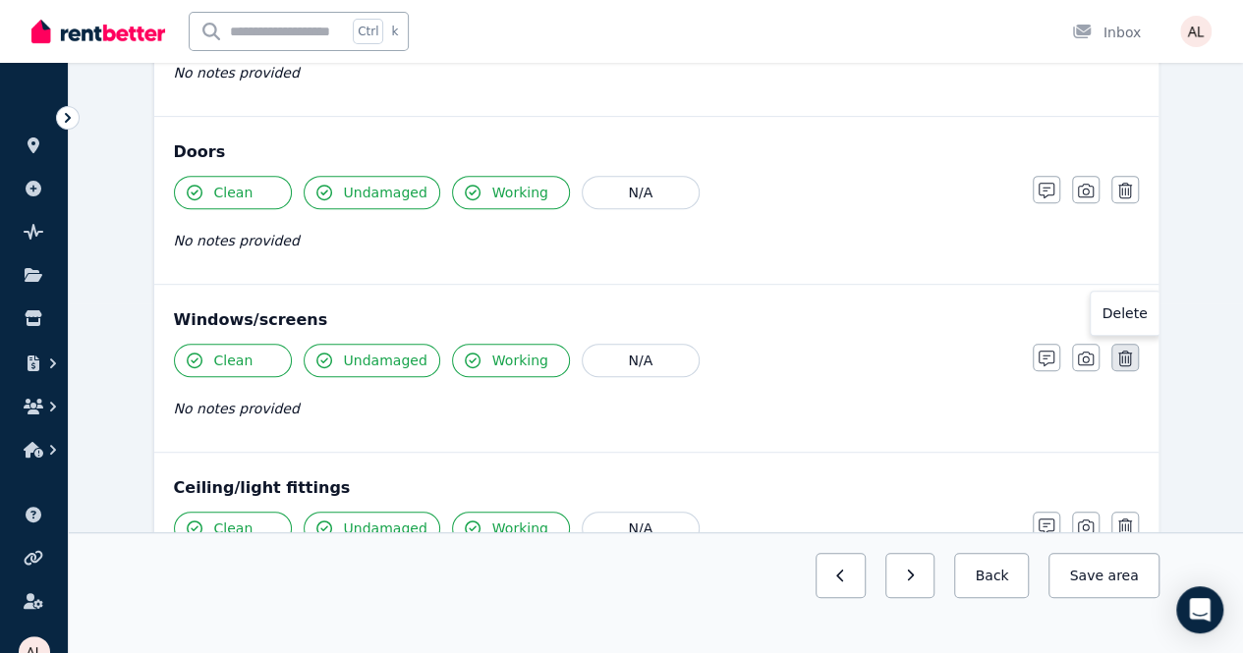
click at [1121, 359] on icon "button" at bounding box center [1125, 359] width 14 height 16
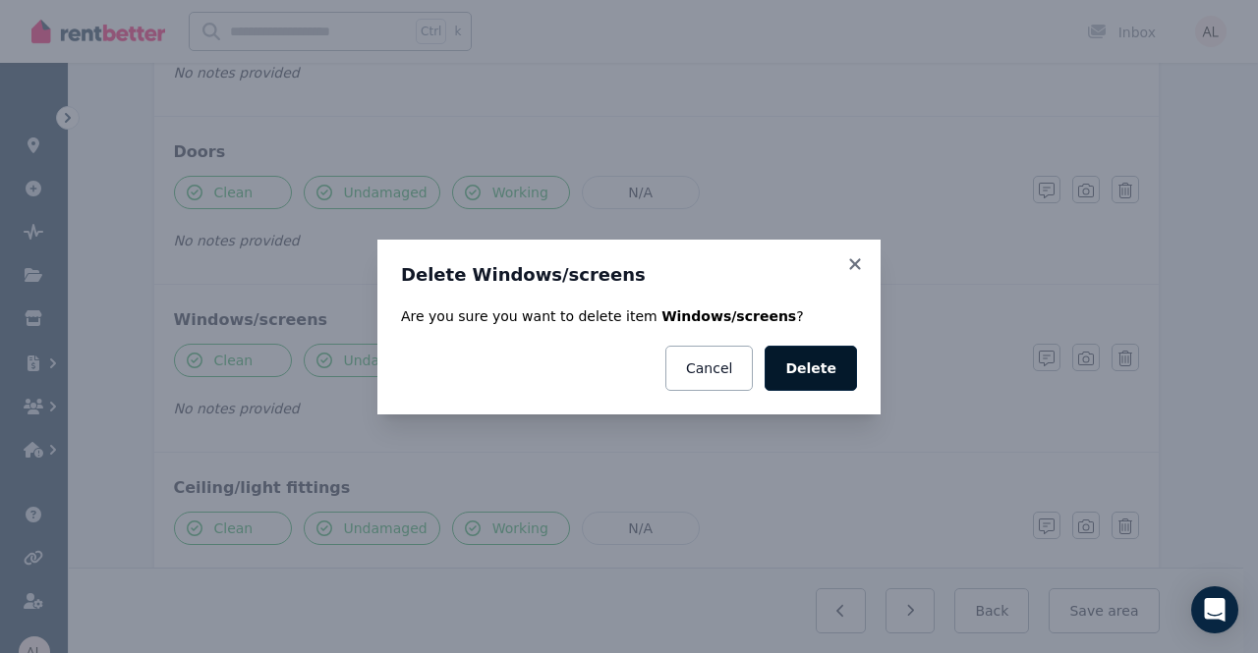
click at [812, 364] on button "Delete" at bounding box center [810, 368] width 92 height 45
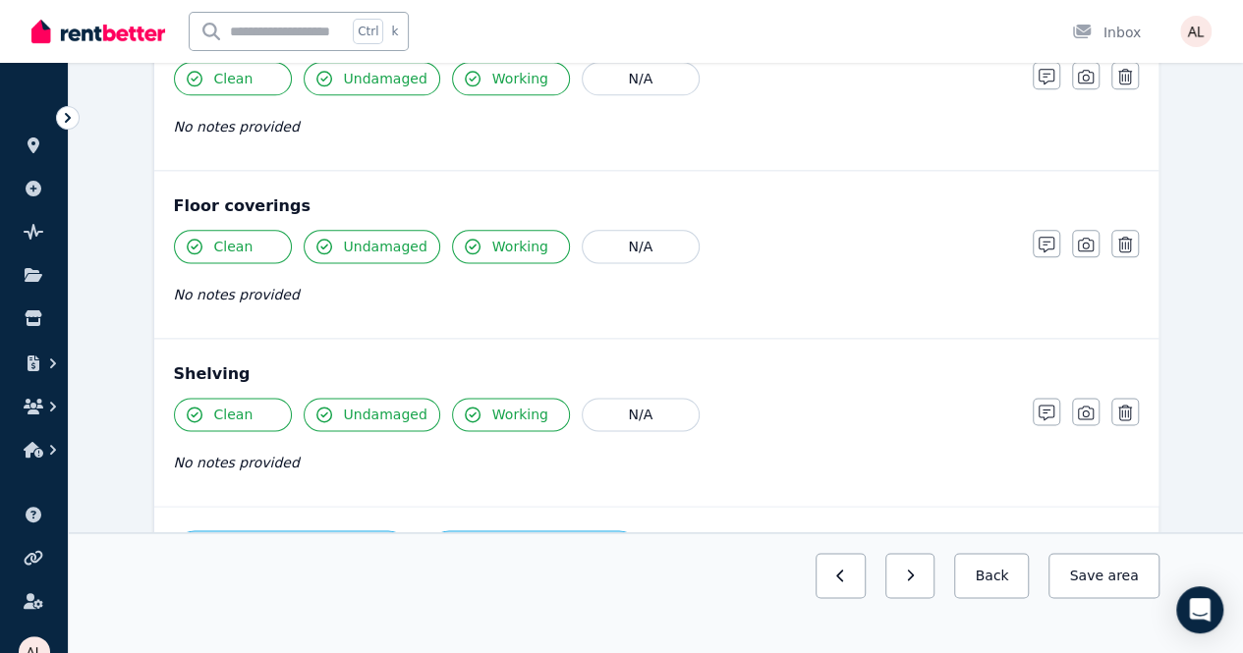
scroll to position [1224, 0]
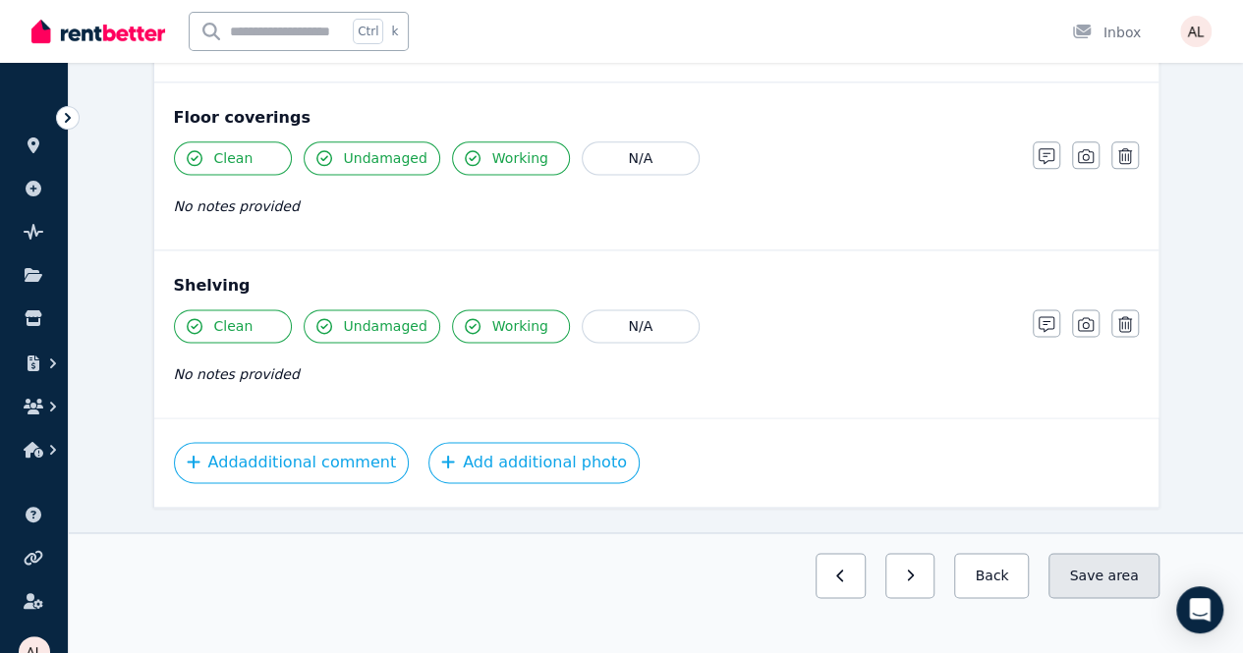
click at [1107, 596] on button "Save area" at bounding box center [1103, 575] width 110 height 45
click at [826, 582] on icon "button" at bounding box center [822, 576] width 7 height 12
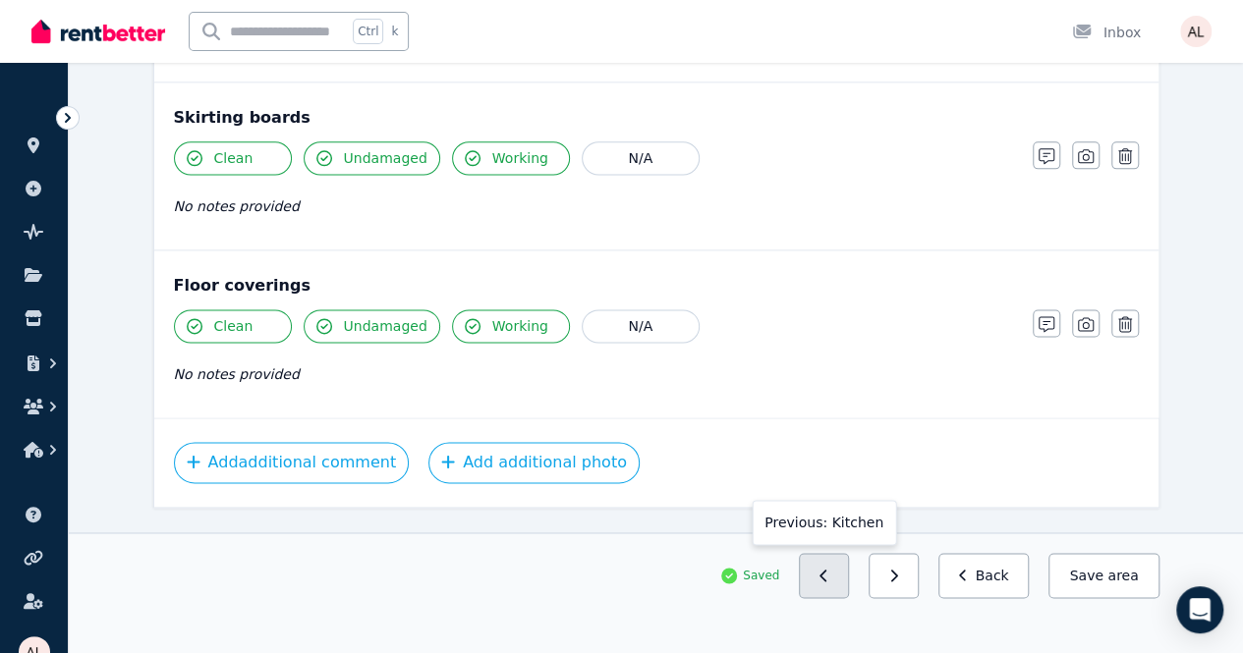
click at [847, 598] on button "button" at bounding box center [824, 575] width 50 height 45
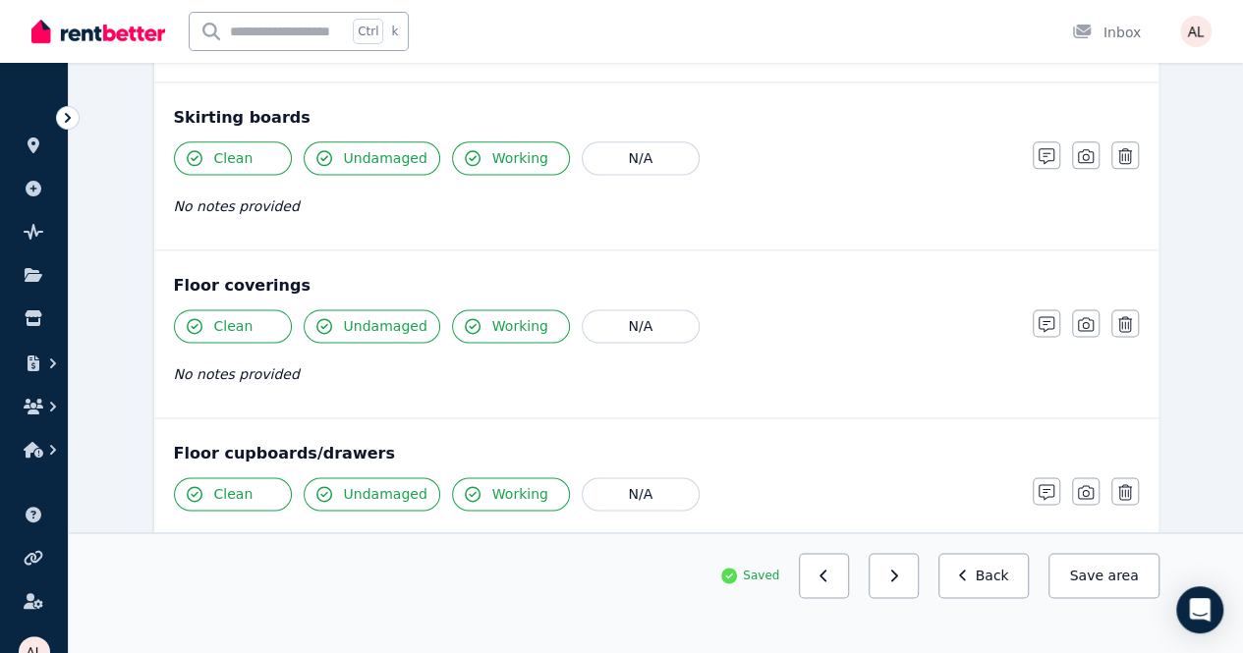
scroll to position [2393, 0]
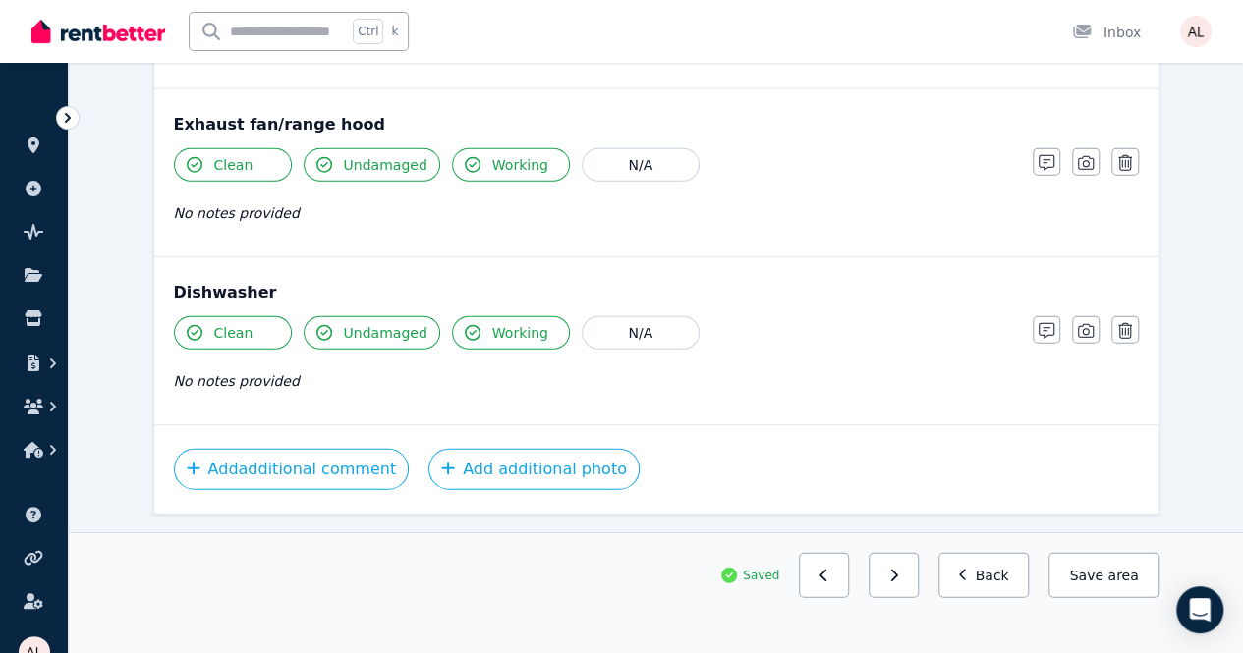
click at [849, 598] on button "button" at bounding box center [824, 575] width 50 height 45
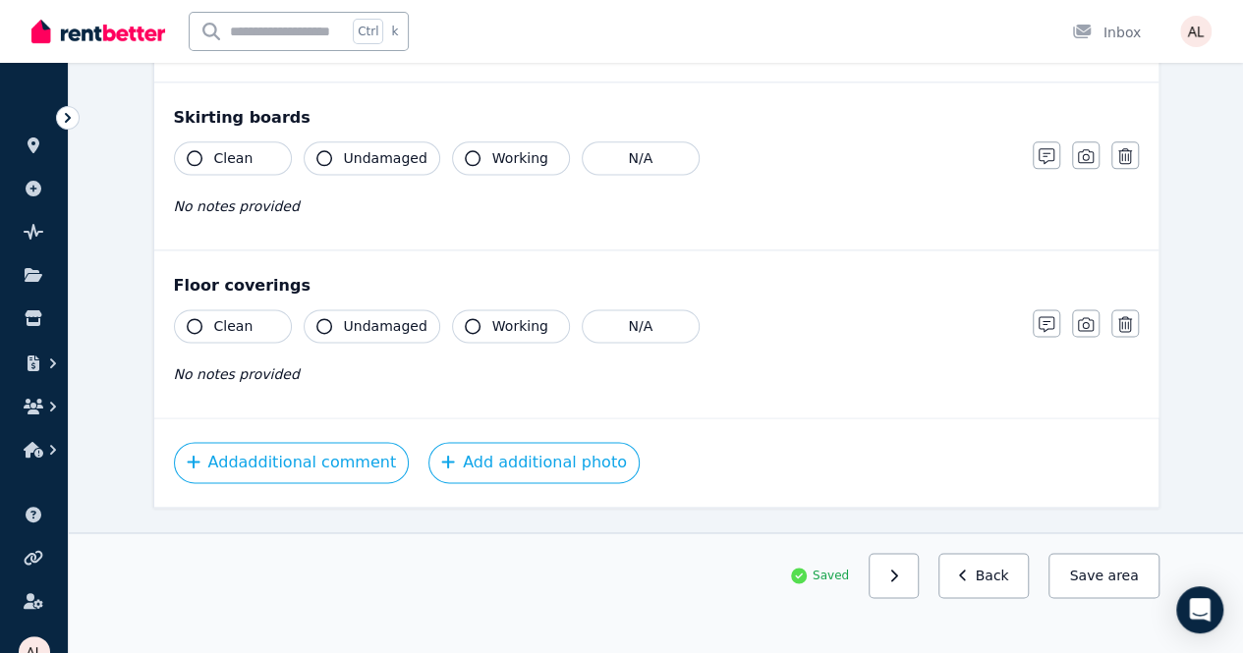
click at [849, 584] on span "Saved" at bounding box center [830, 576] width 36 height 16
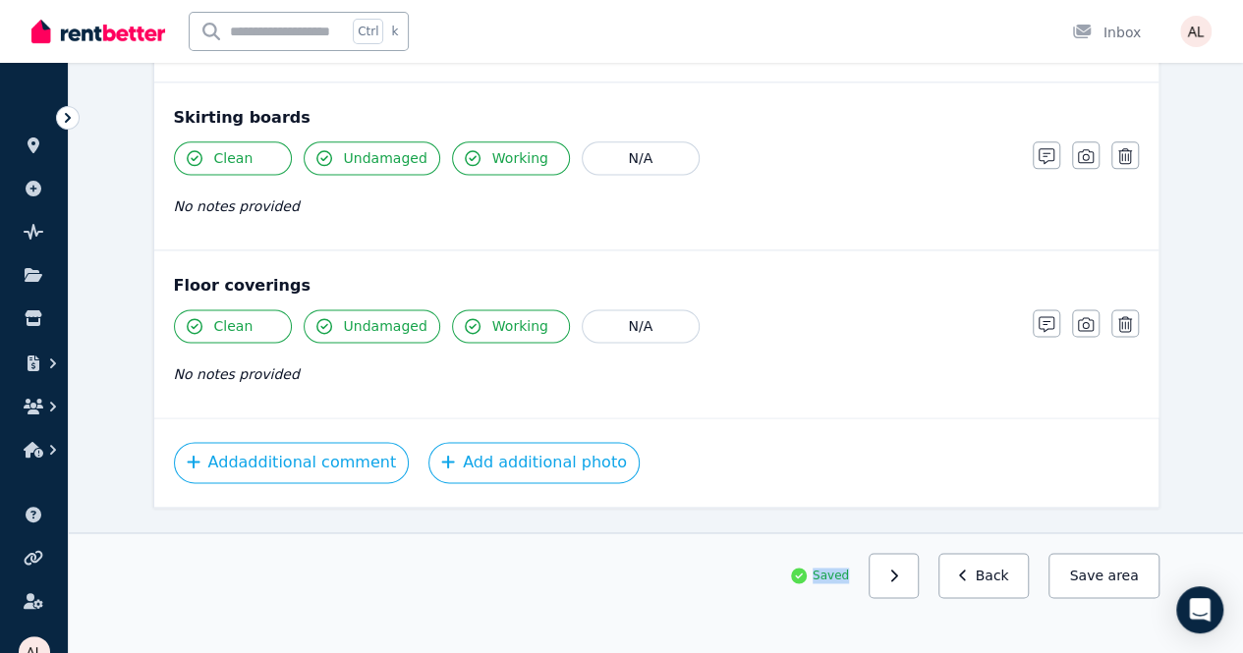
click at [849, 584] on span "Saved" at bounding box center [830, 576] width 36 height 16
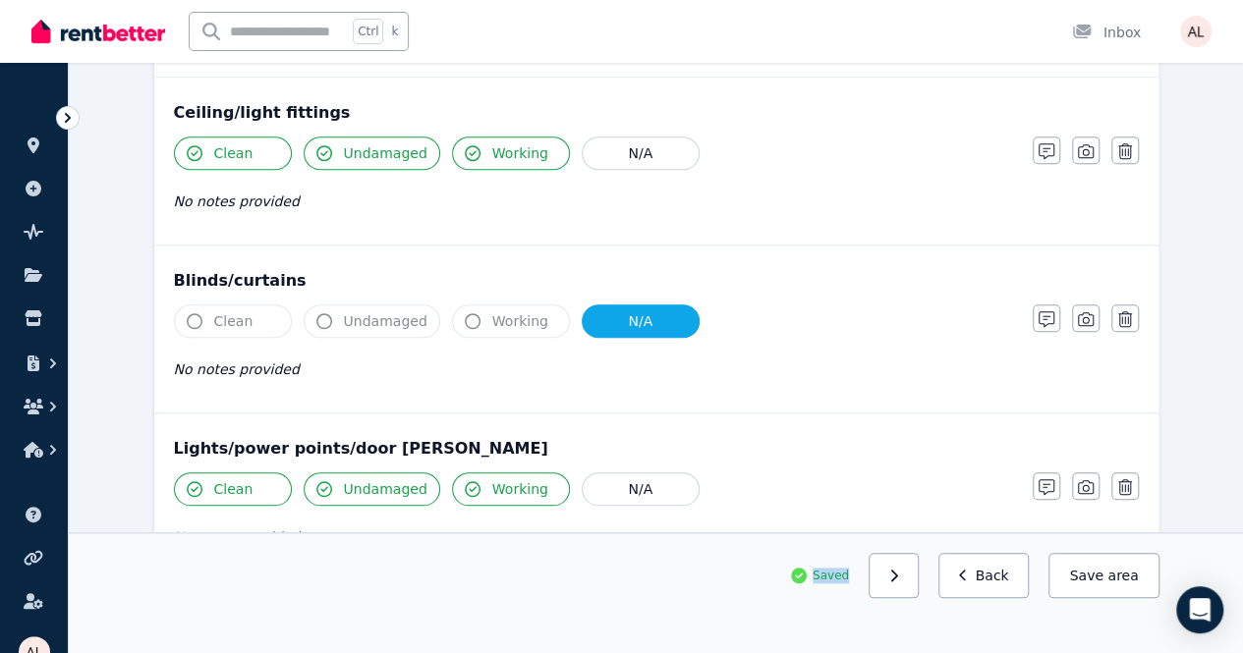
scroll to position [786, 0]
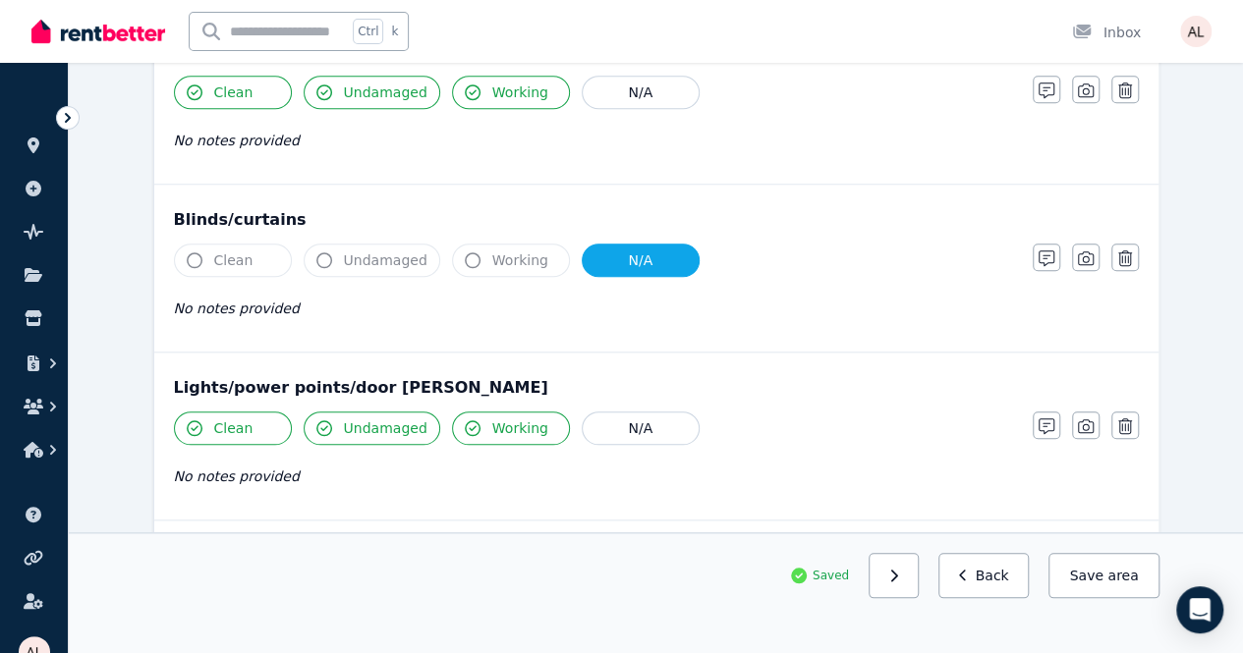
click at [1139, 254] on div "Blinds/curtains Clean Undamaged Working N/A No notes provided Notes Photo Delete" at bounding box center [656, 268] width 1004 height 167
click at [1132, 254] on button "button" at bounding box center [1125, 258] width 28 height 28
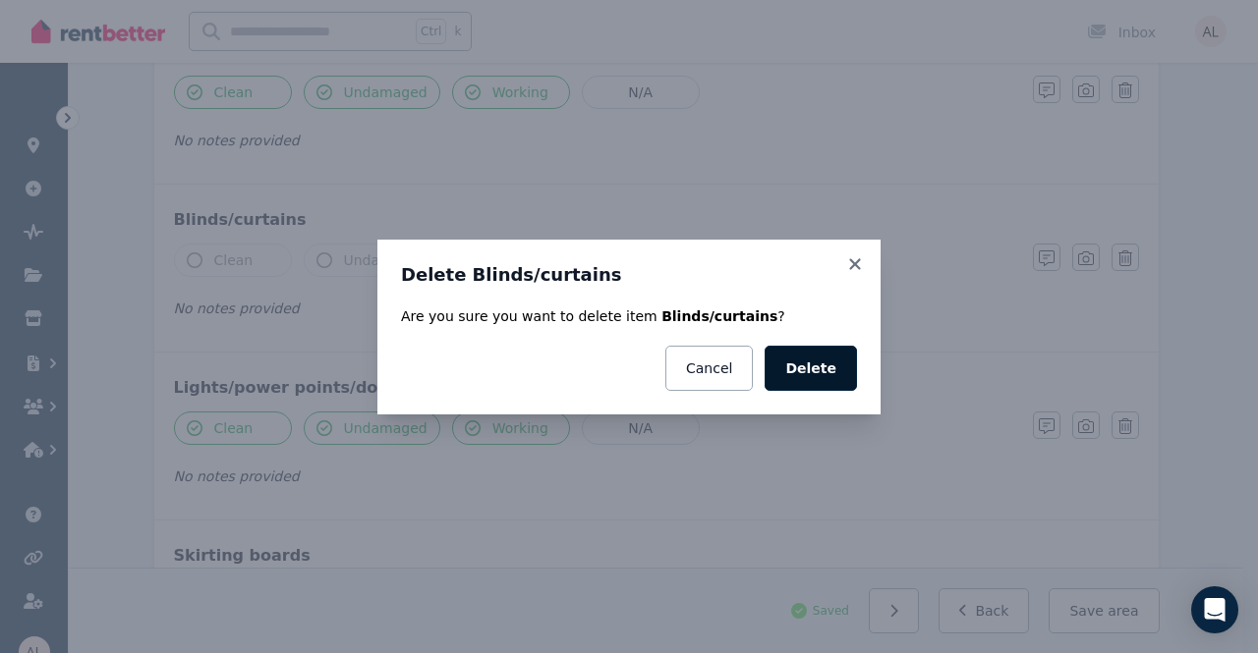
click at [816, 365] on button "Delete" at bounding box center [810, 368] width 92 height 45
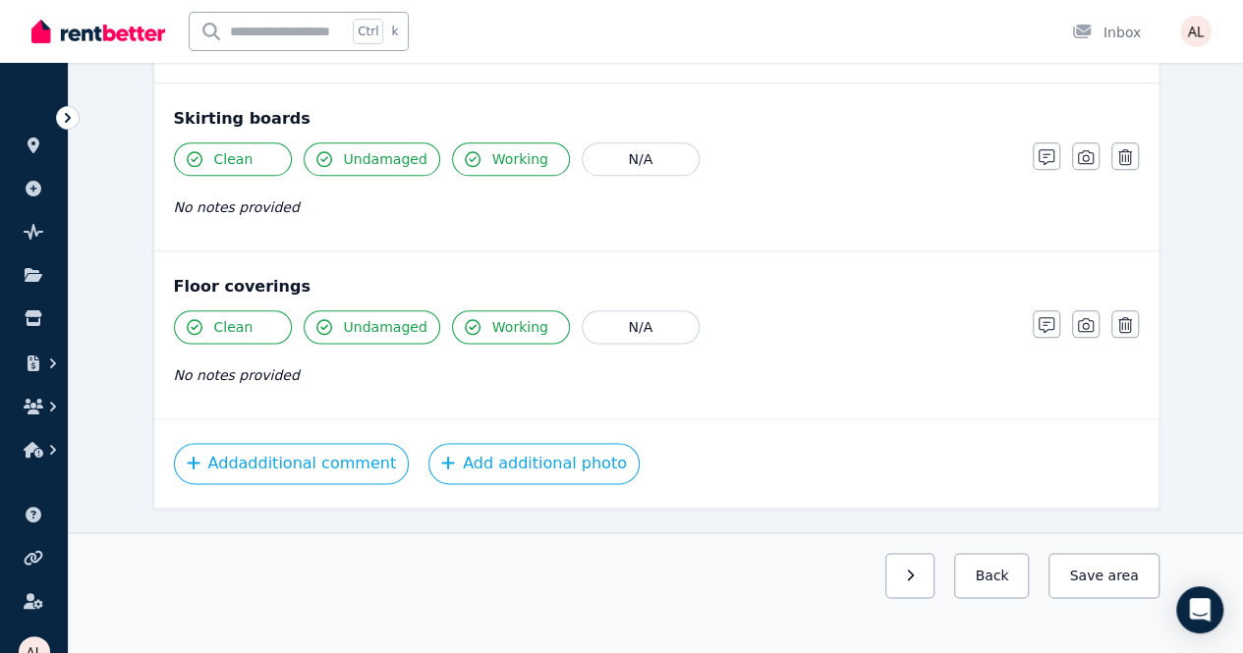
scroll to position [1057, 0]
drag, startPoint x: 1094, startPoint y: 604, endPoint x: 1054, endPoint y: 606, distance: 40.3
click at [1094, 598] on button "Save area" at bounding box center [1103, 575] width 110 height 45
click at [919, 598] on button "button" at bounding box center [893, 575] width 50 height 45
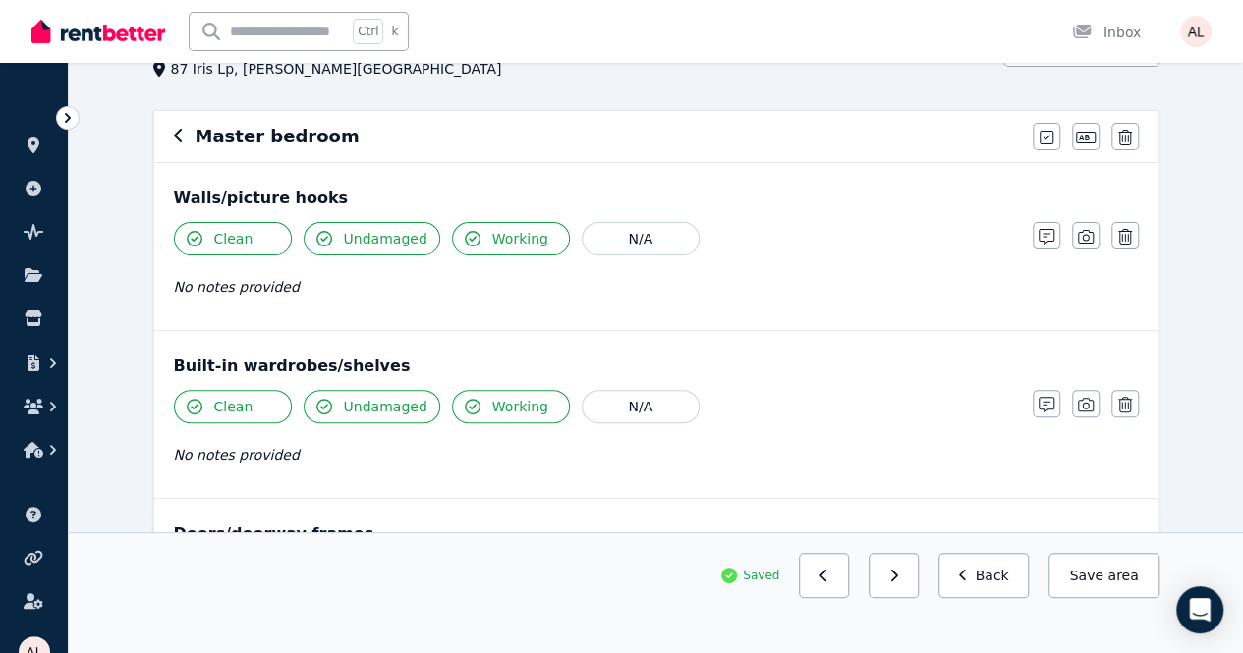
scroll to position [114, 0]
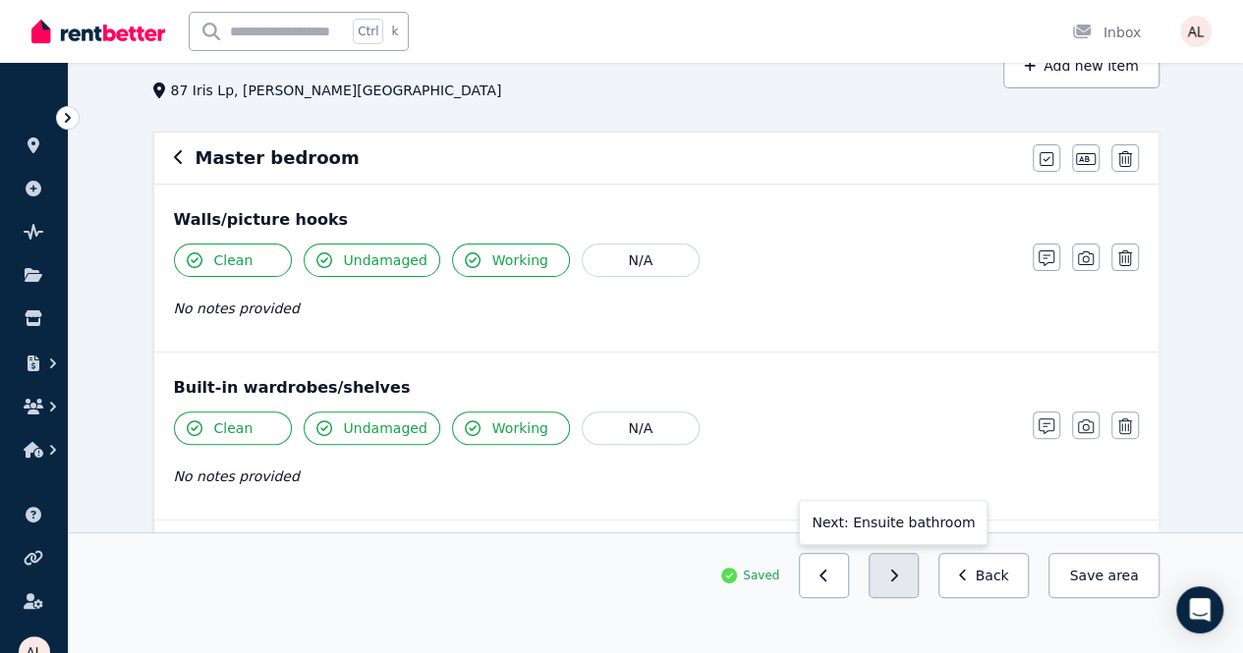
click at [919, 598] on button "button" at bounding box center [893, 575] width 50 height 45
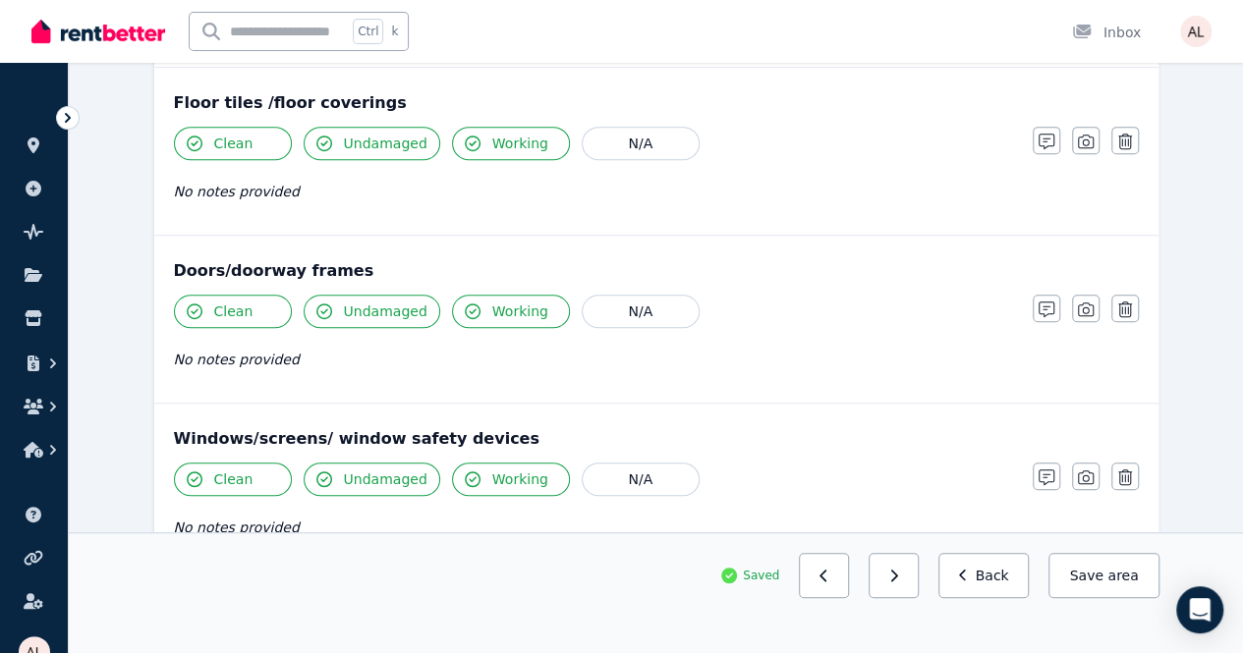
scroll to position [507, 0]
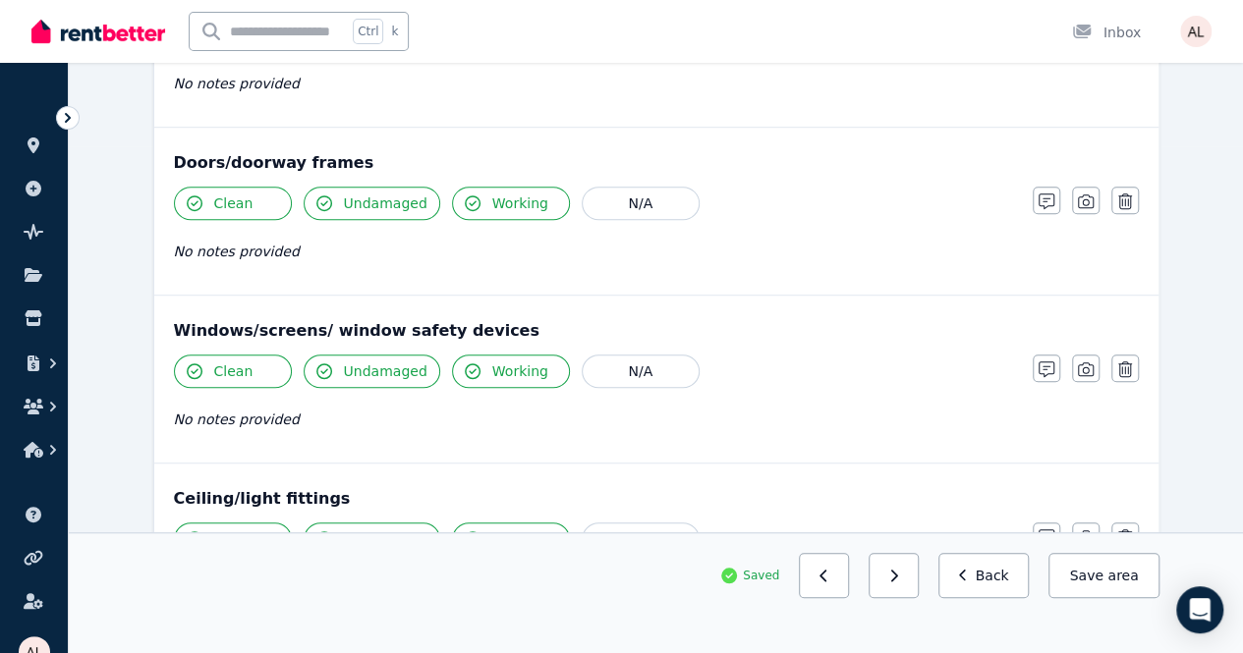
click at [307, 164] on div "Doors/doorway frames" at bounding box center [656, 163] width 965 height 24
click at [289, 165] on div "Doors/doorway frames" at bounding box center [656, 163] width 965 height 24
drag, startPoint x: 289, startPoint y: 164, endPoint x: 143, endPoint y: 158, distance: 145.5
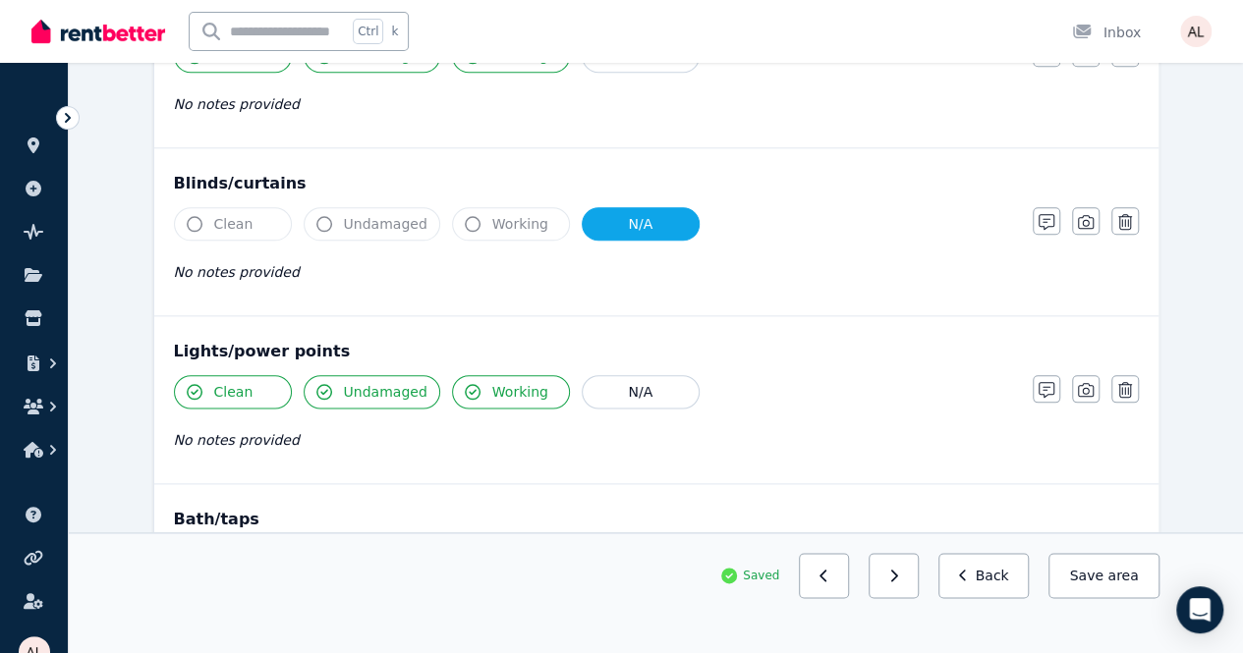
scroll to position [998, 0]
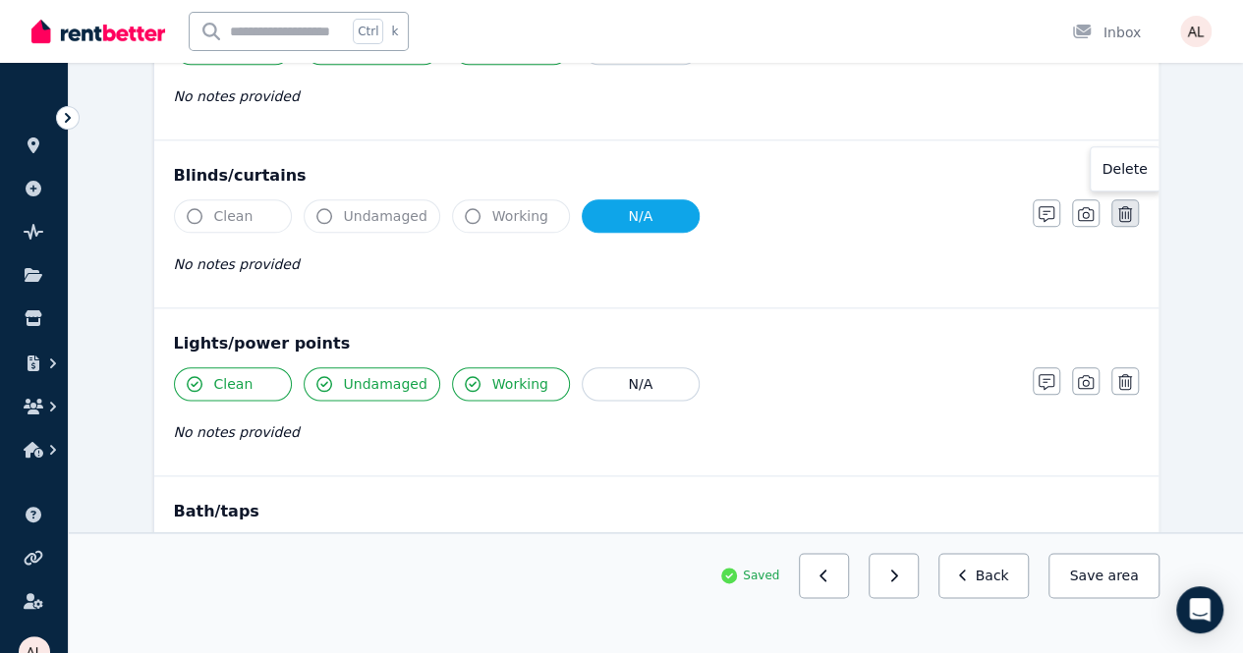
click at [1122, 209] on icon "button" at bounding box center [1125, 214] width 14 height 16
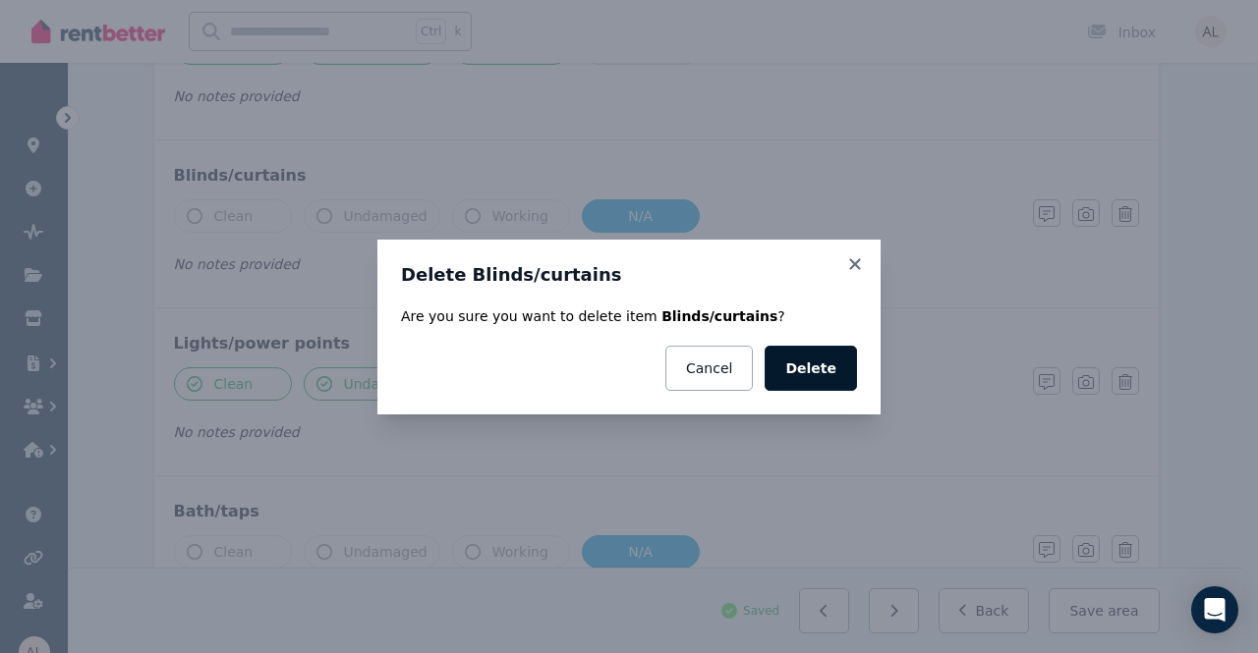
click at [827, 372] on button "Delete" at bounding box center [810, 368] width 92 height 45
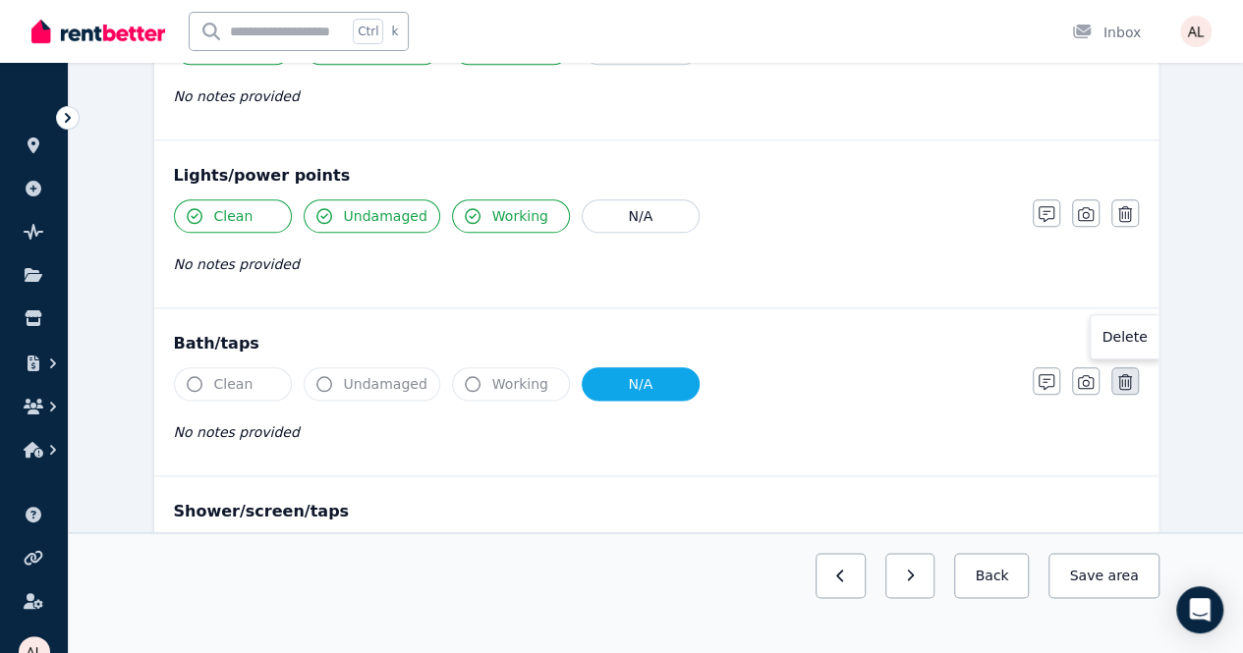
click at [1135, 374] on button "button" at bounding box center [1125, 381] width 28 height 28
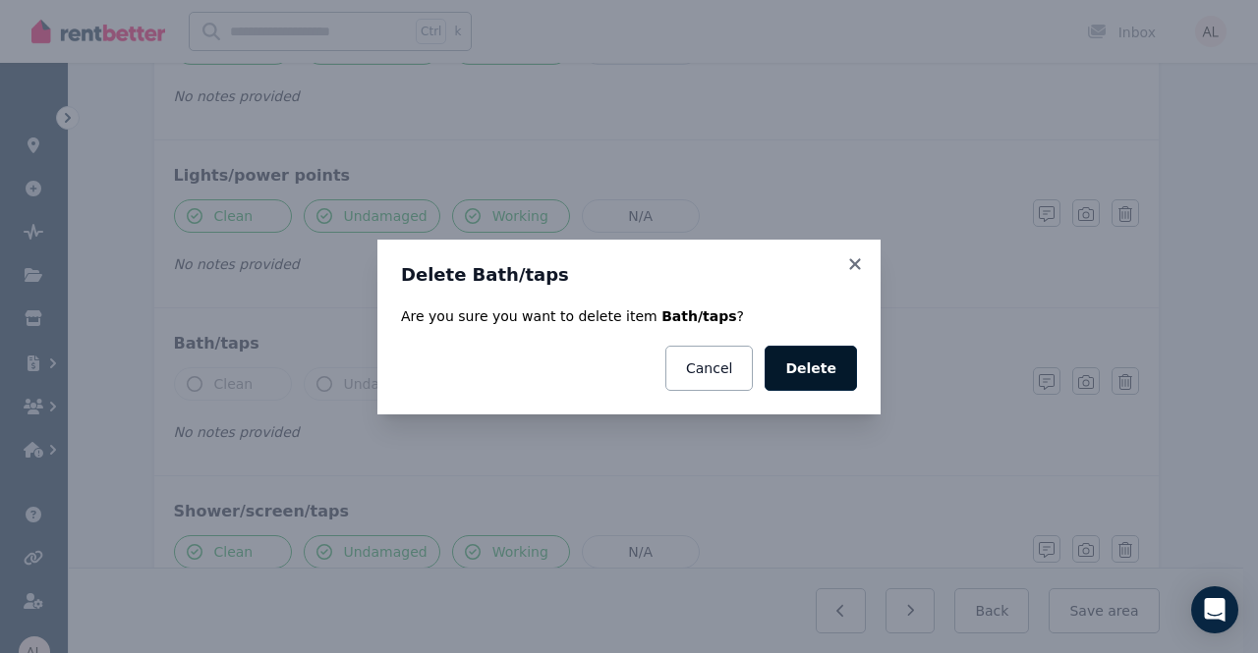
click at [804, 374] on button "Delete" at bounding box center [810, 368] width 92 height 45
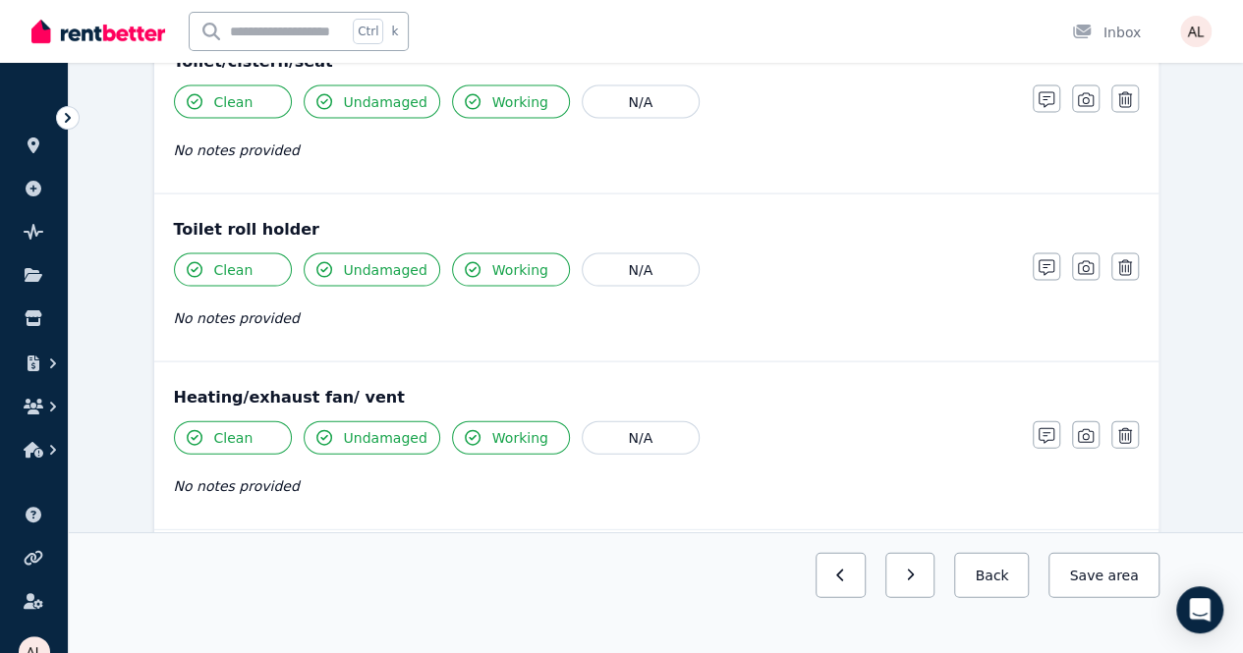
scroll to position [1981, 0]
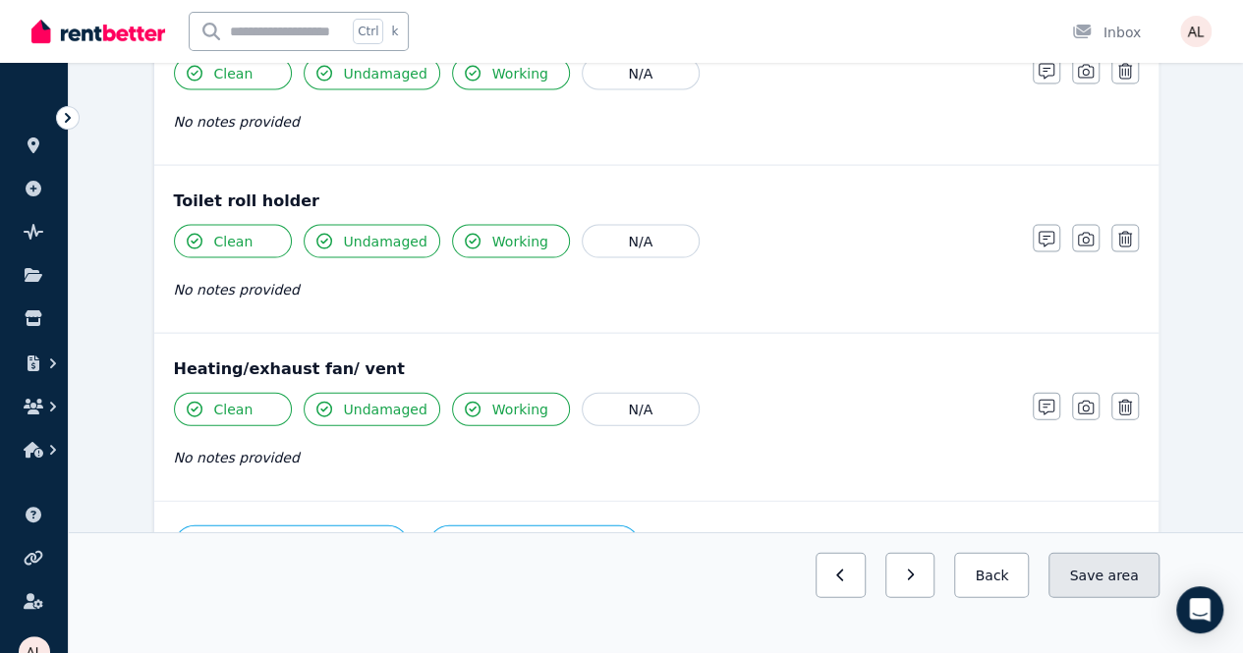
click at [1104, 598] on button "Save area" at bounding box center [1103, 575] width 110 height 45
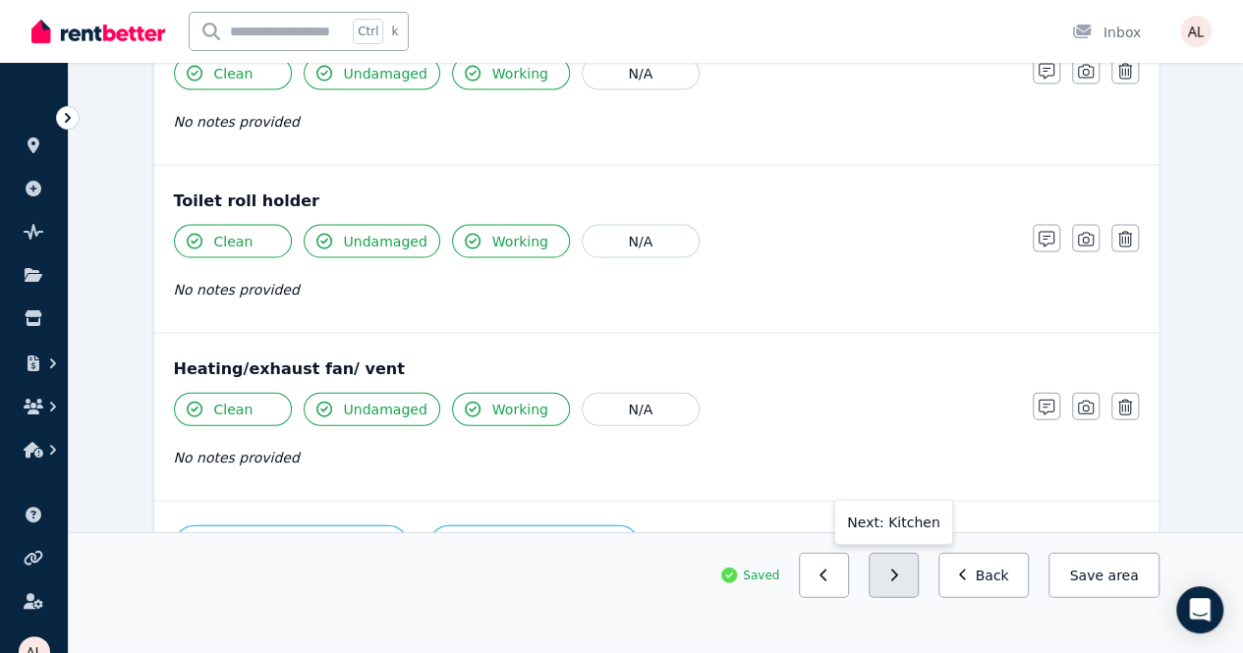
click at [919, 598] on button "button" at bounding box center [893, 575] width 50 height 45
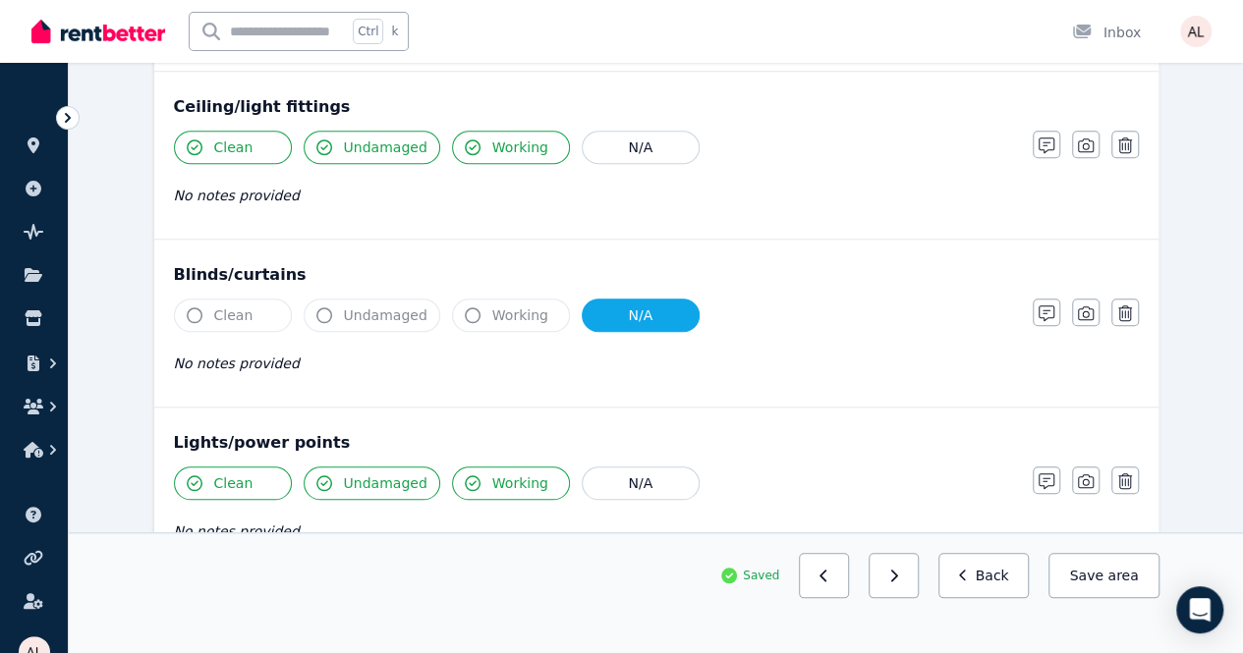
scroll to position [644, 0]
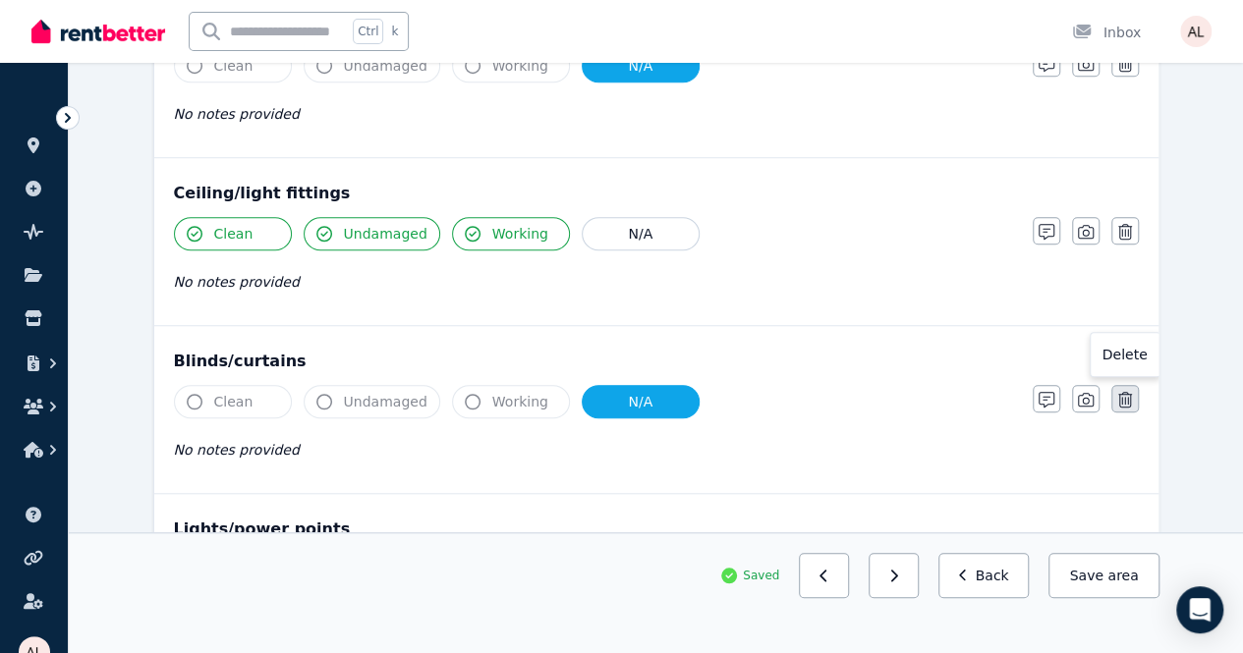
click at [1132, 394] on button "button" at bounding box center [1125, 399] width 28 height 28
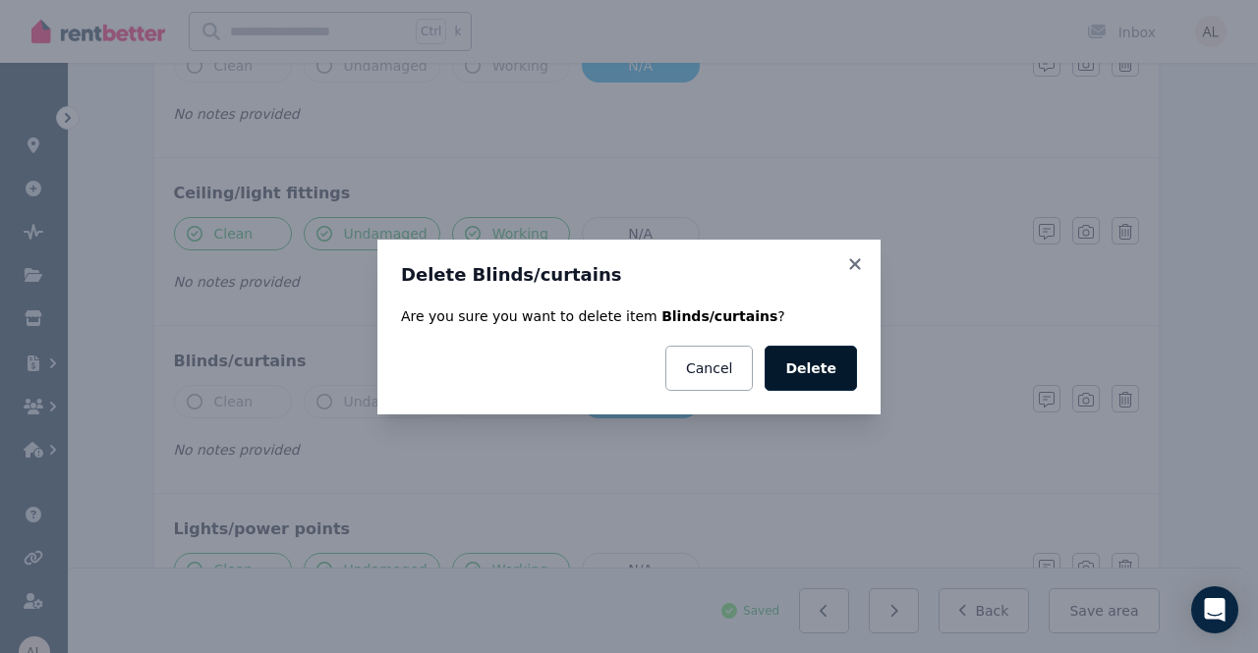
click at [817, 363] on button "Delete" at bounding box center [810, 368] width 92 height 45
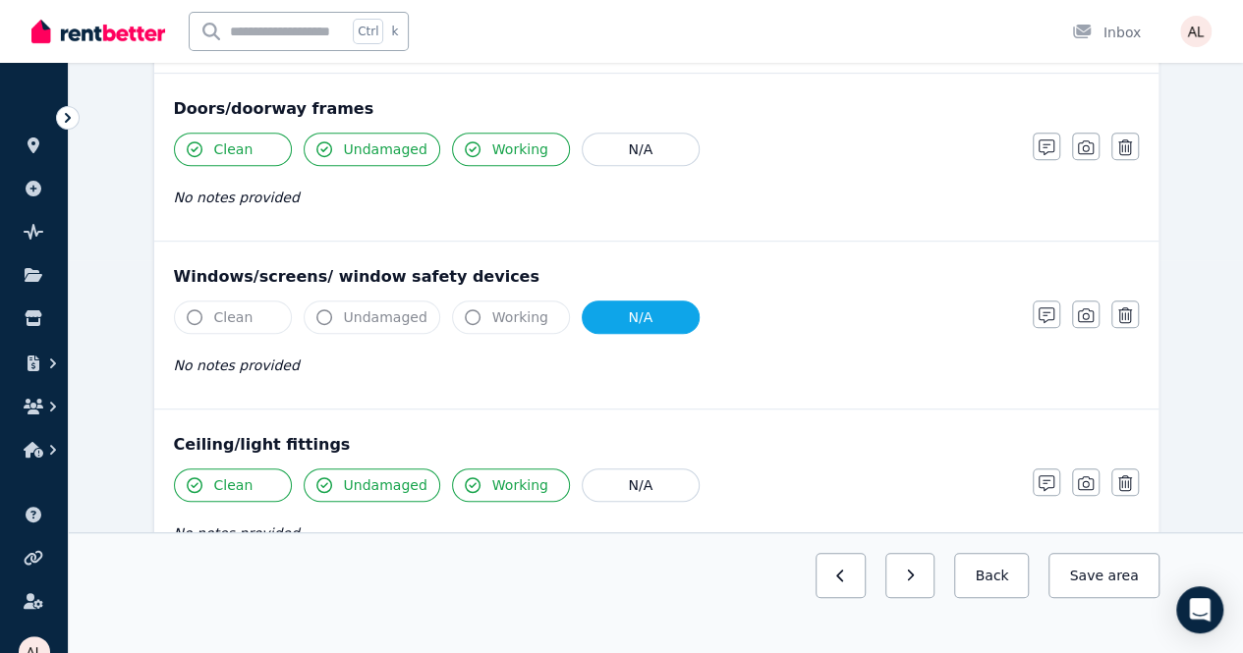
scroll to position [350, 0]
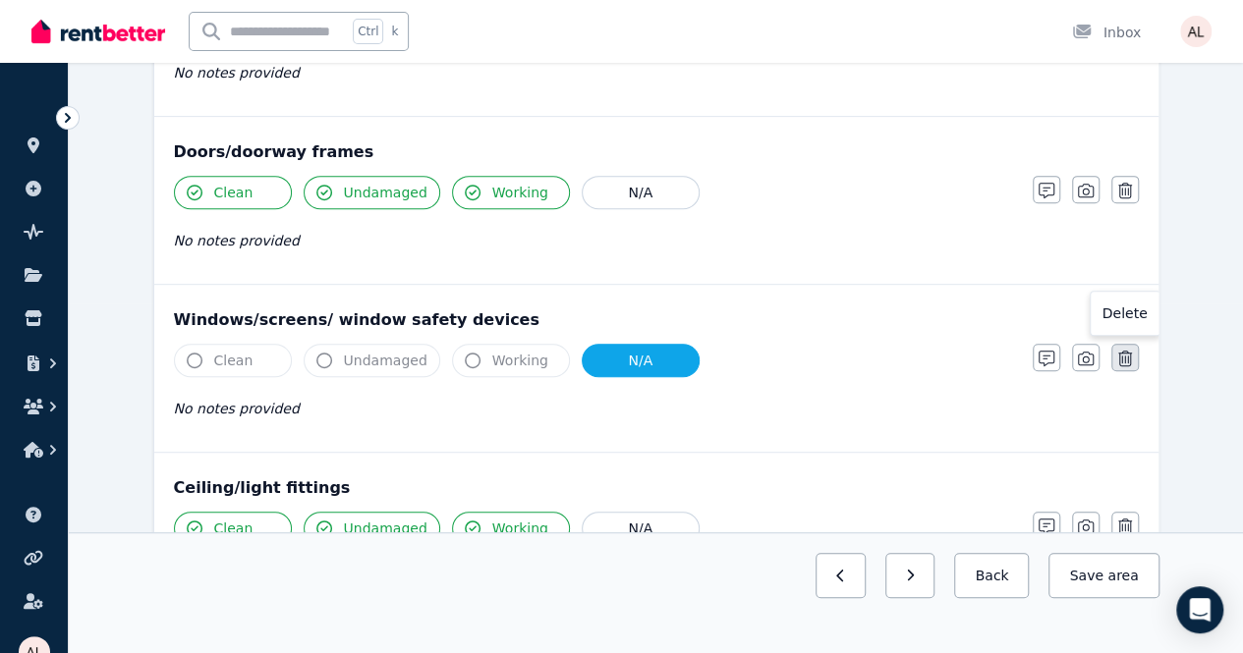
click at [1118, 352] on icon "button" at bounding box center [1125, 359] width 14 height 16
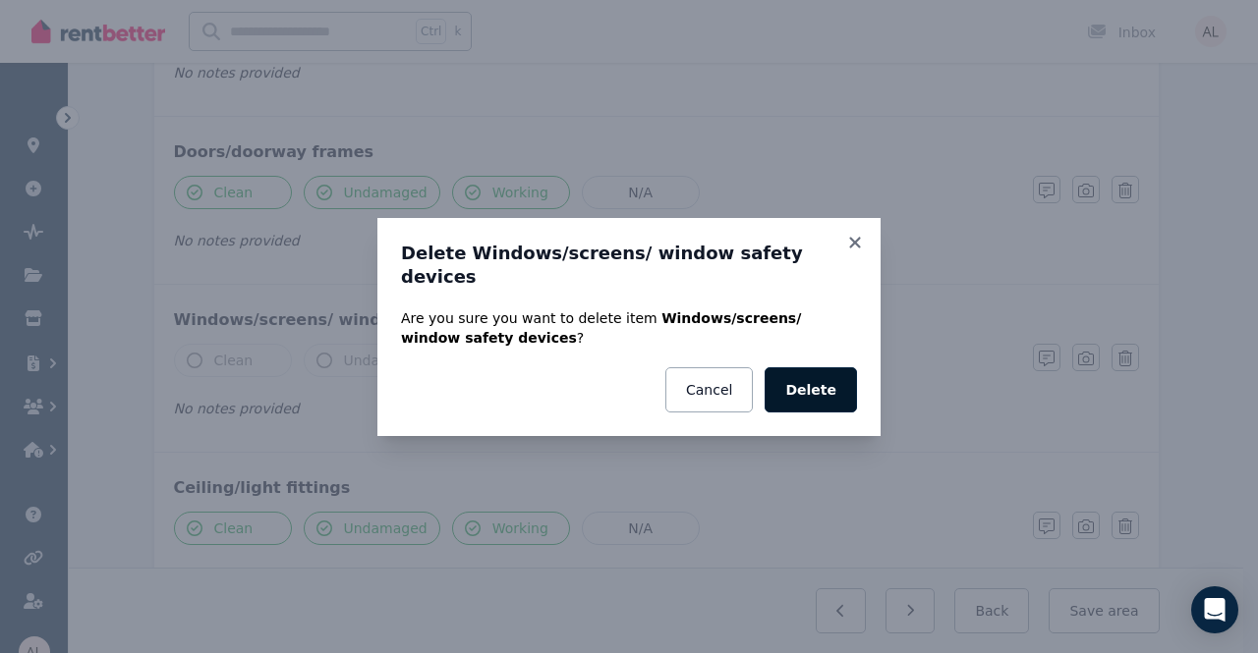
click at [826, 380] on button "Delete" at bounding box center [810, 389] width 92 height 45
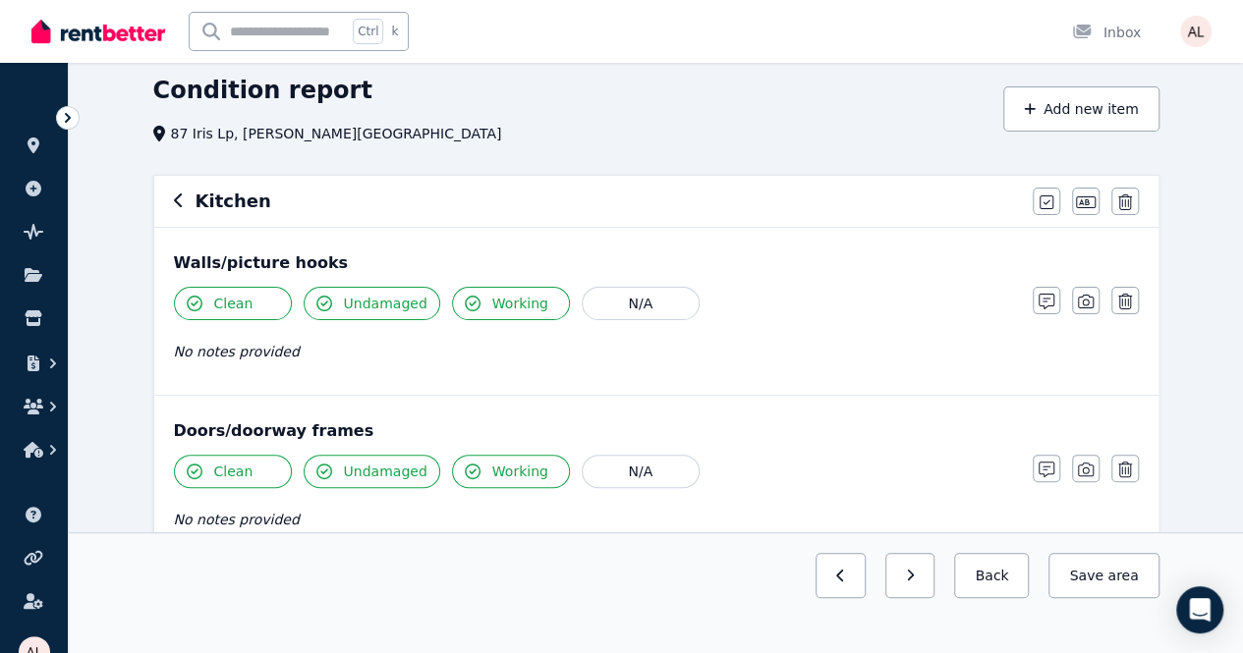
scroll to position [0, 0]
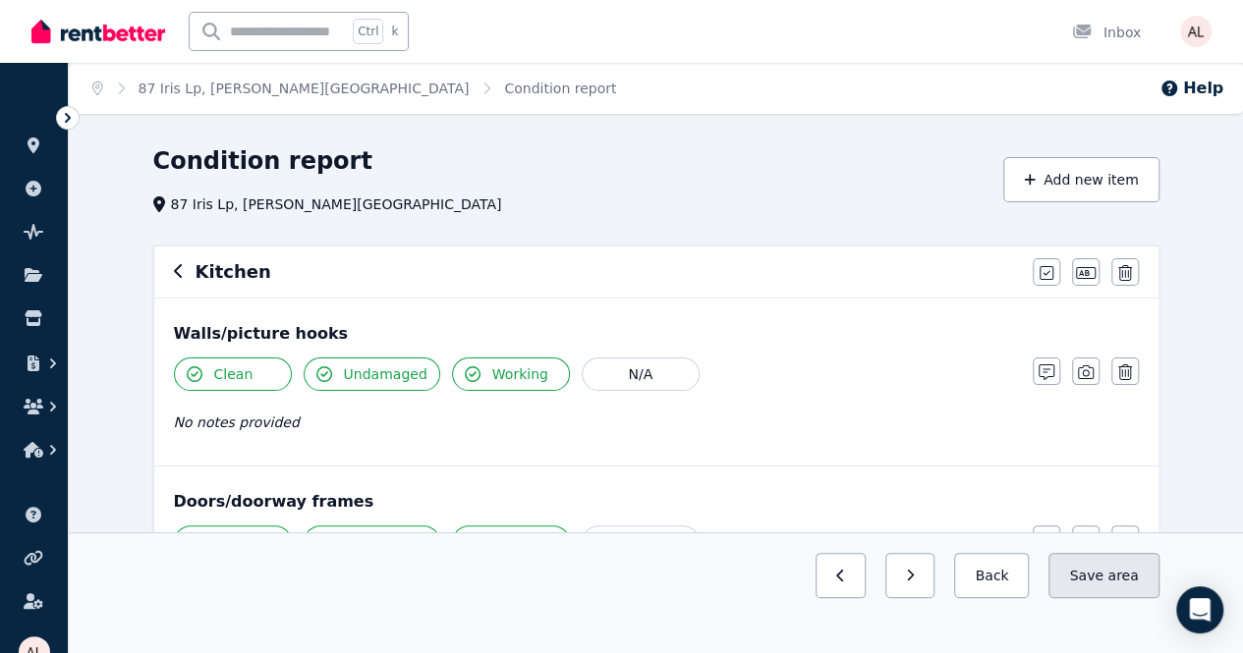
click at [1091, 598] on button "Save area" at bounding box center [1103, 575] width 110 height 45
click at [919, 598] on button "button" at bounding box center [893, 575] width 50 height 45
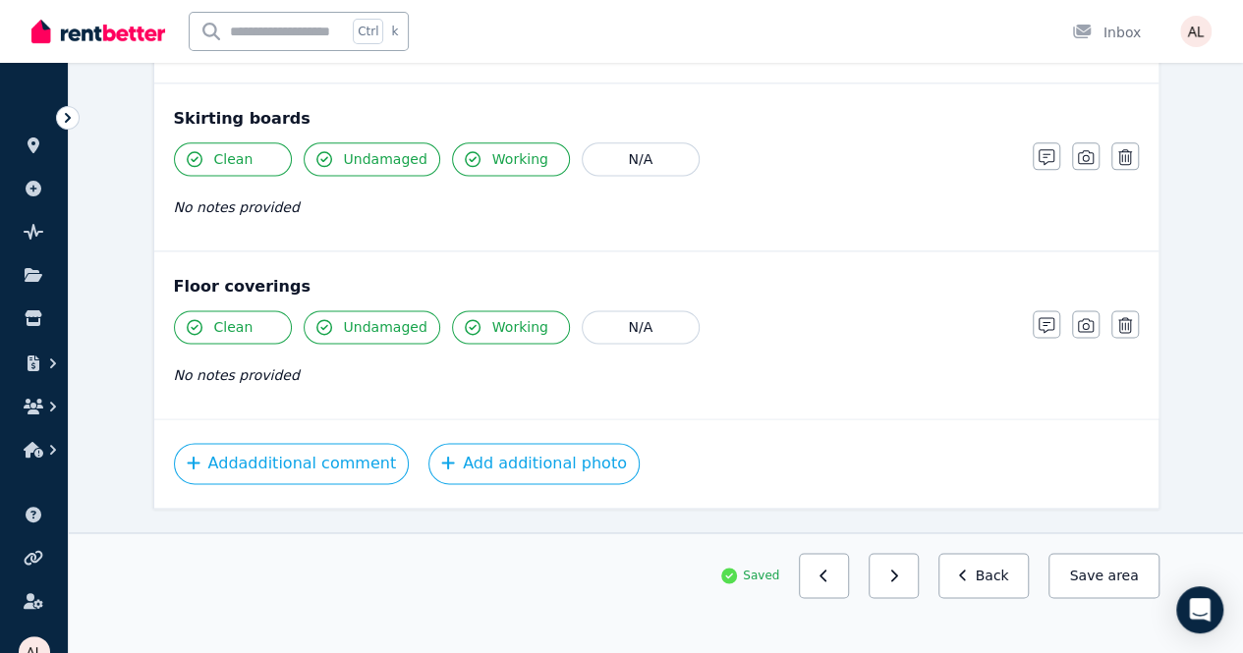
scroll to position [1224, 0]
click at [919, 598] on button "button" at bounding box center [893, 575] width 50 height 45
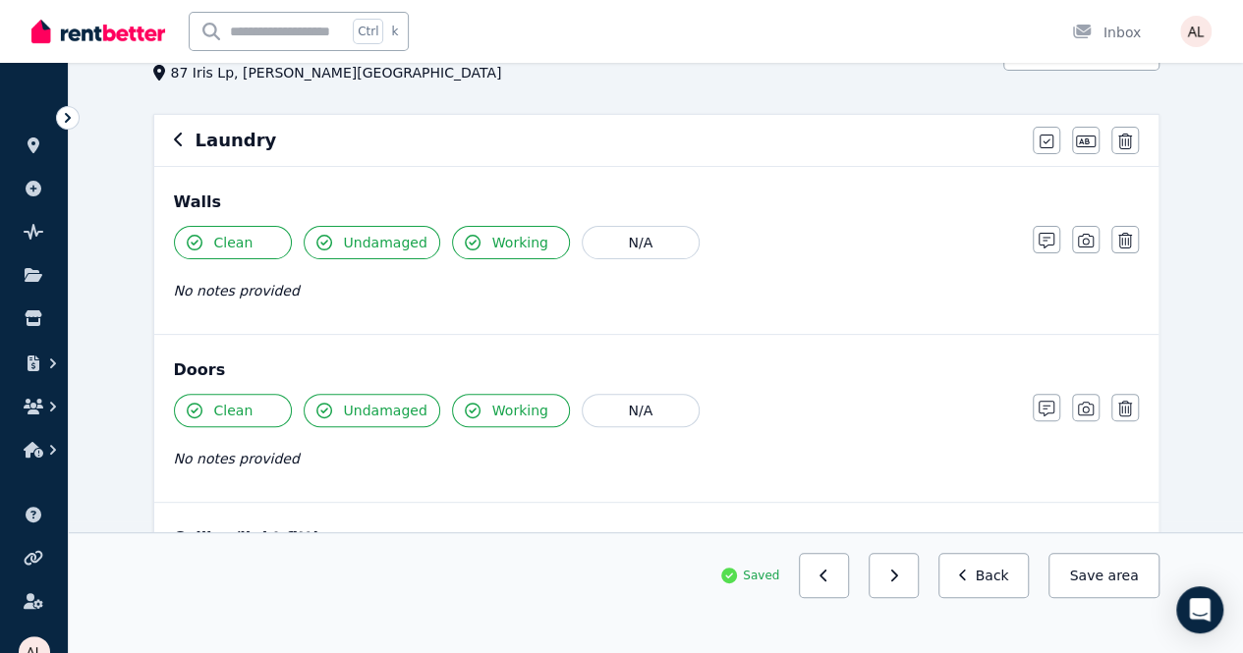
scroll to position [0, 0]
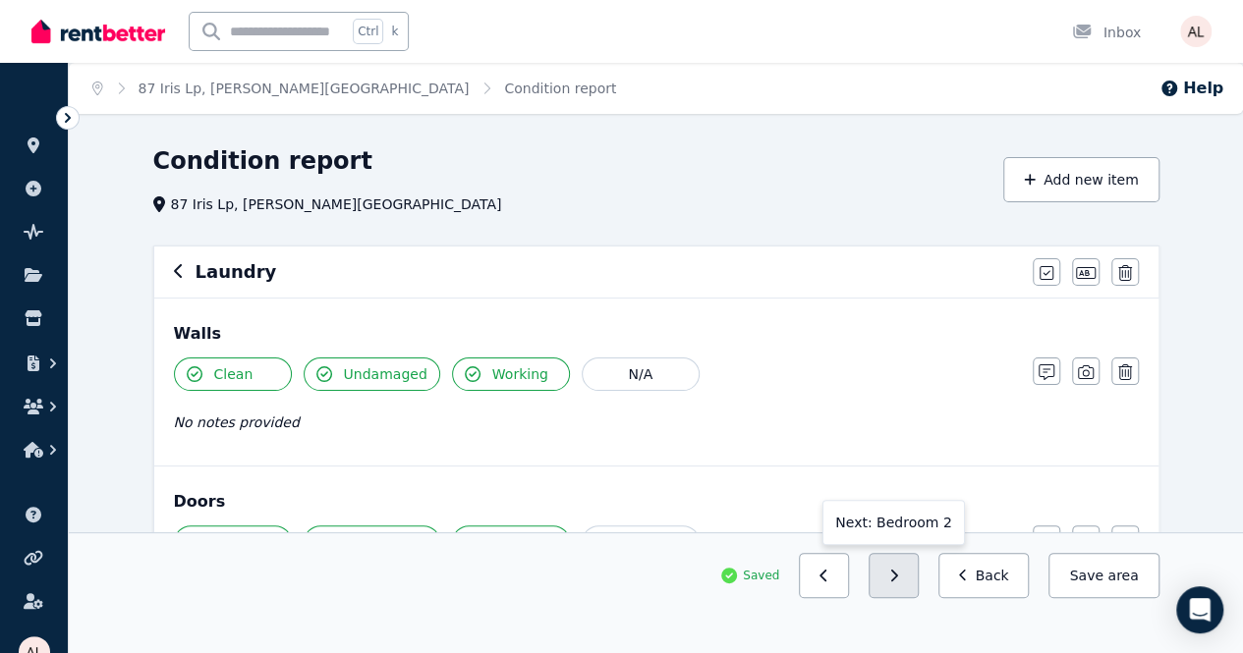
click at [918, 598] on button "button" at bounding box center [893, 575] width 50 height 45
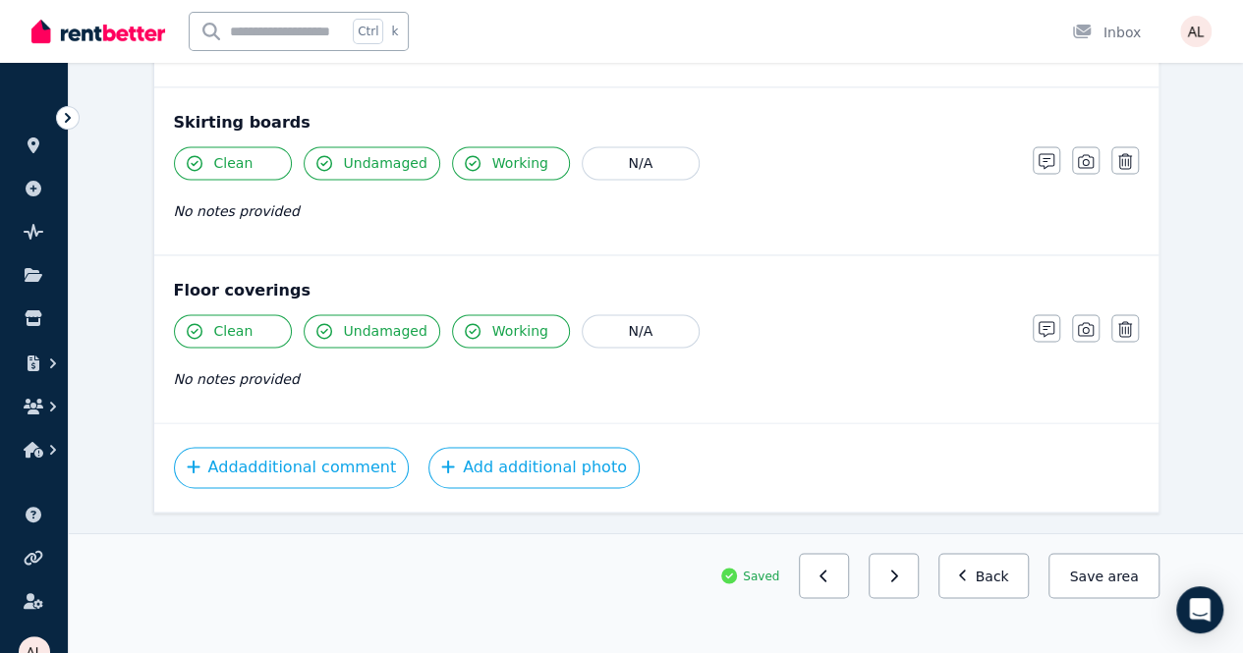
scroll to position [1391, 0]
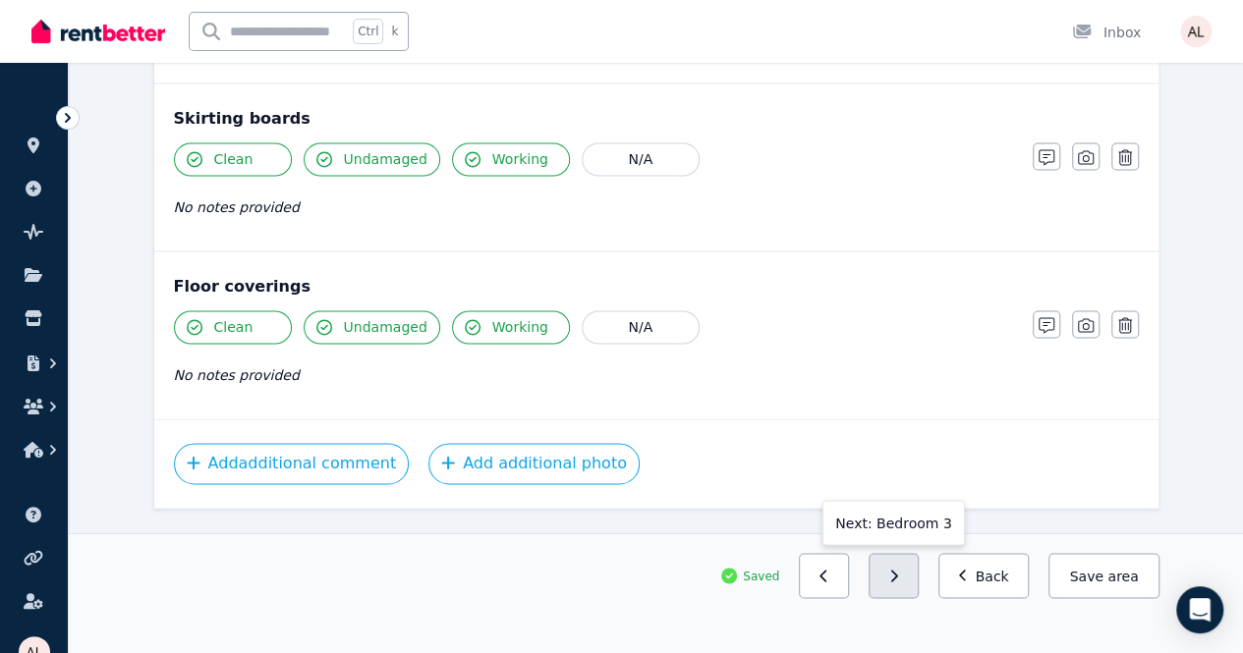
click at [919, 598] on button "button" at bounding box center [893, 575] width 50 height 45
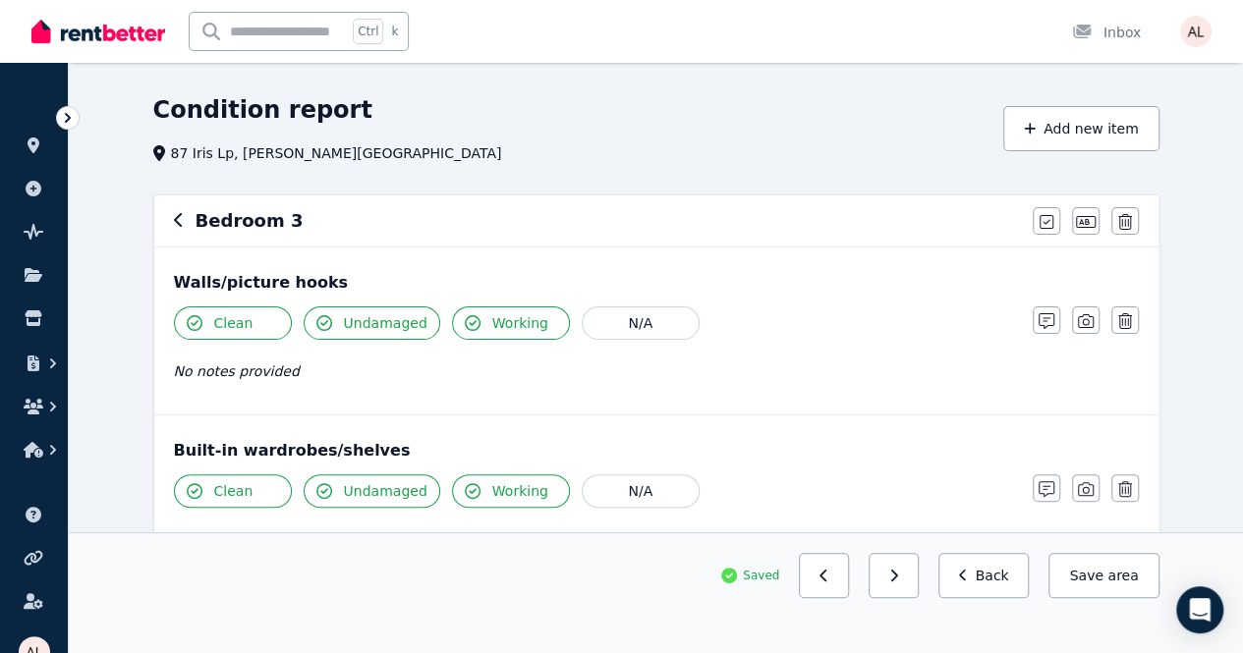
scroll to position [0, 0]
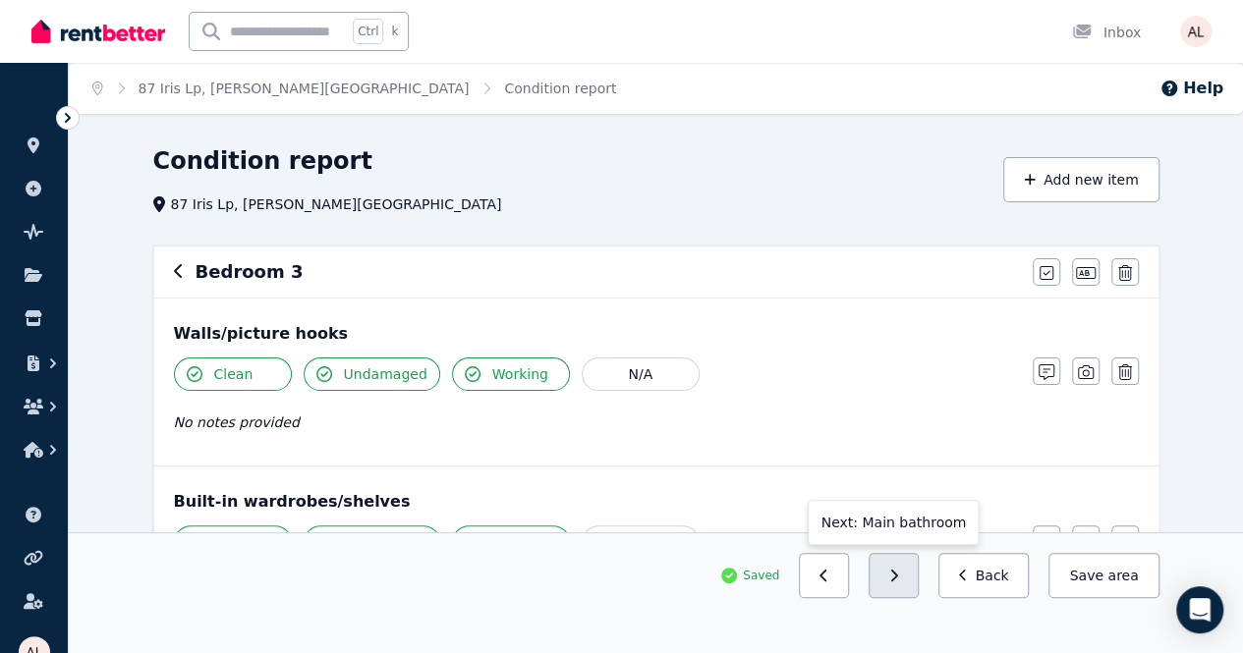
click at [919, 598] on button "button" at bounding box center [893, 575] width 50 height 45
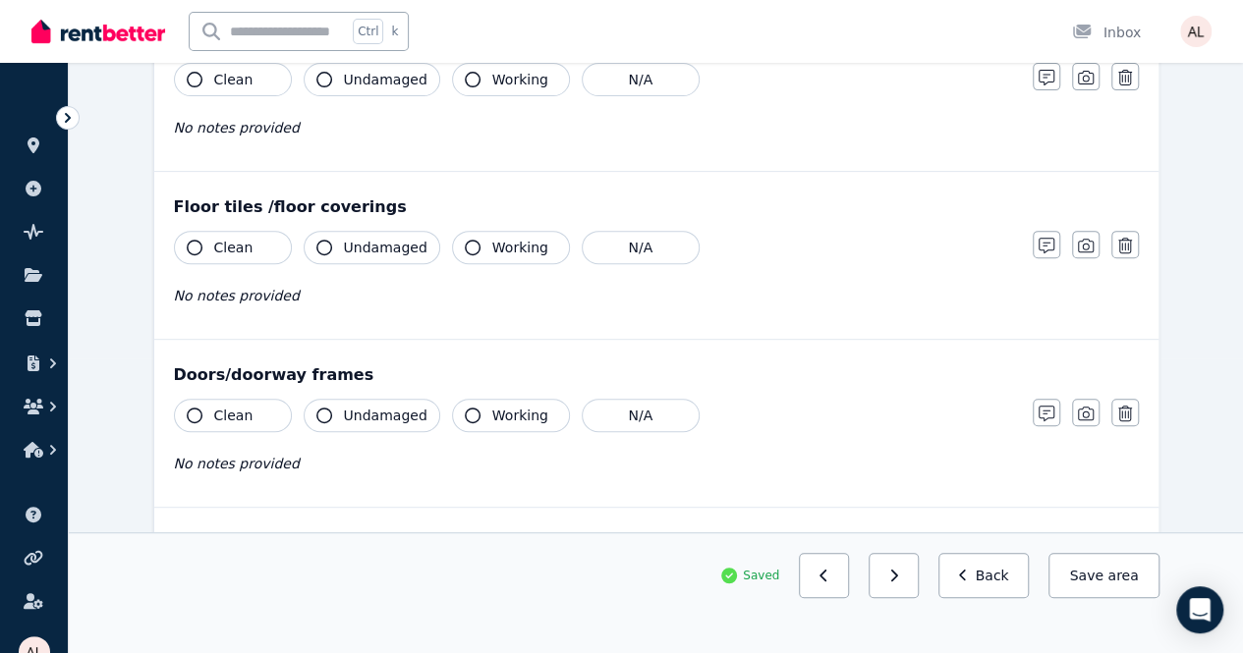
scroll to position [98, 0]
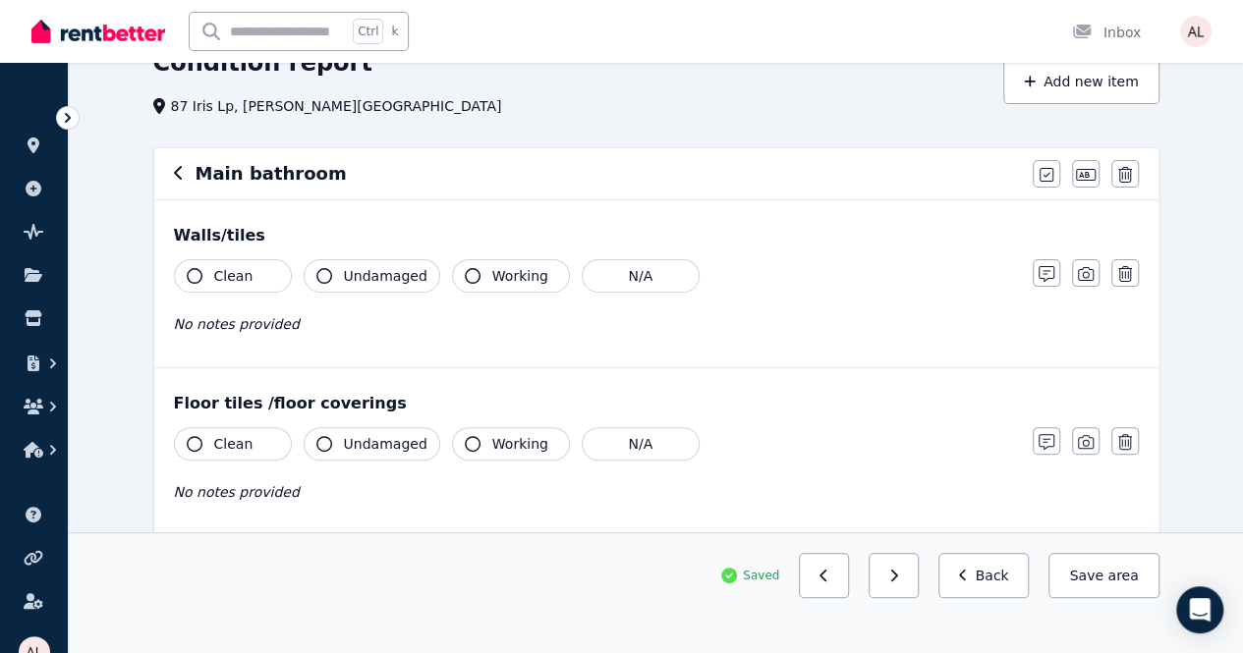
click at [1024, 172] on div "Main bathroom Mark all items as good Edit name Delete" at bounding box center [656, 173] width 1004 height 51
click at [1041, 173] on icon "button" at bounding box center [1046, 175] width 14 height 16
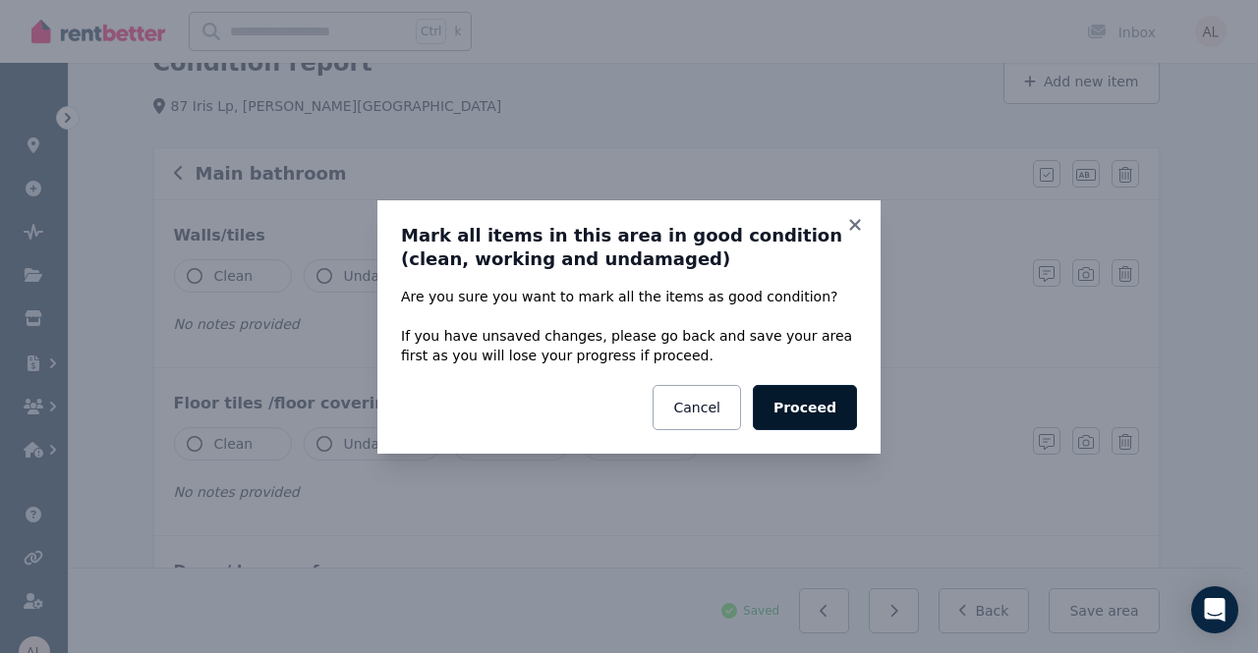
click at [813, 413] on button "Proceed" at bounding box center [805, 407] width 104 height 45
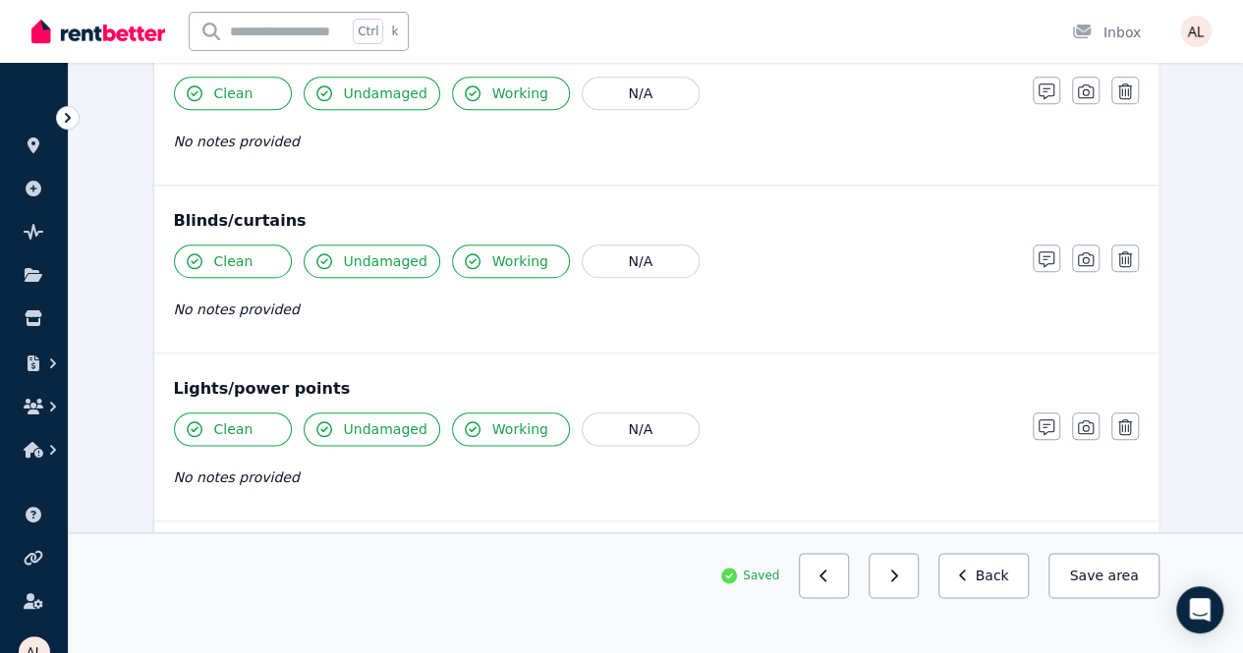
scroll to position [1081, 0]
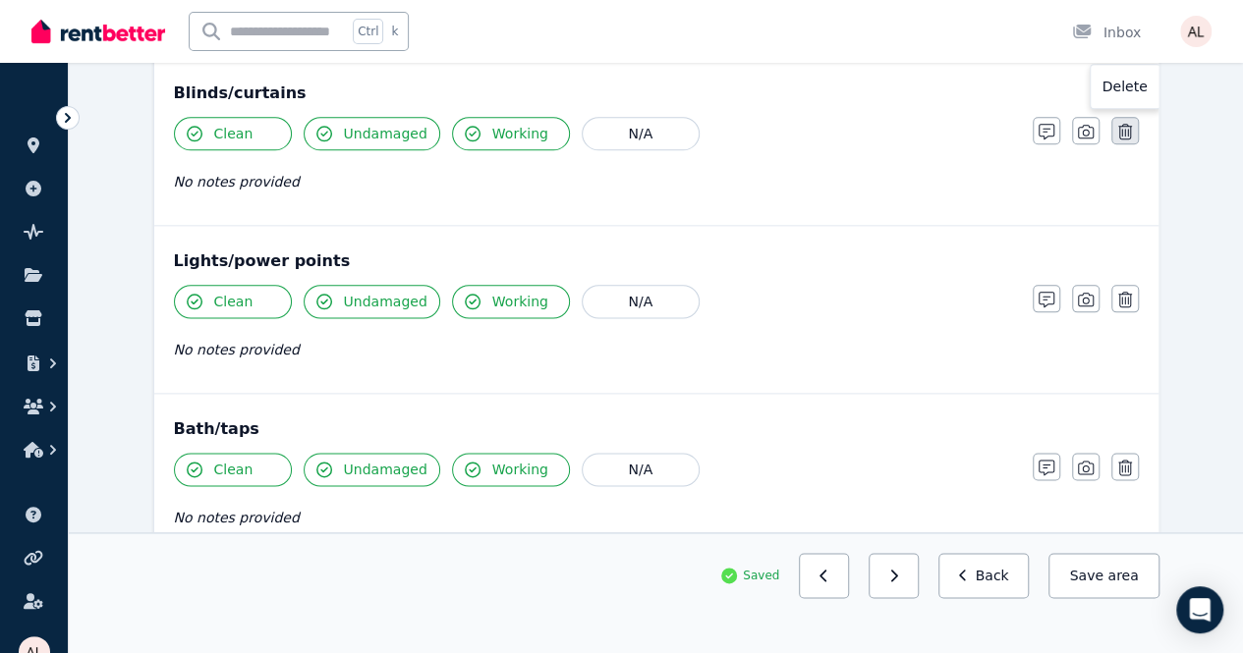
click at [1128, 125] on icon "button" at bounding box center [1125, 132] width 14 height 16
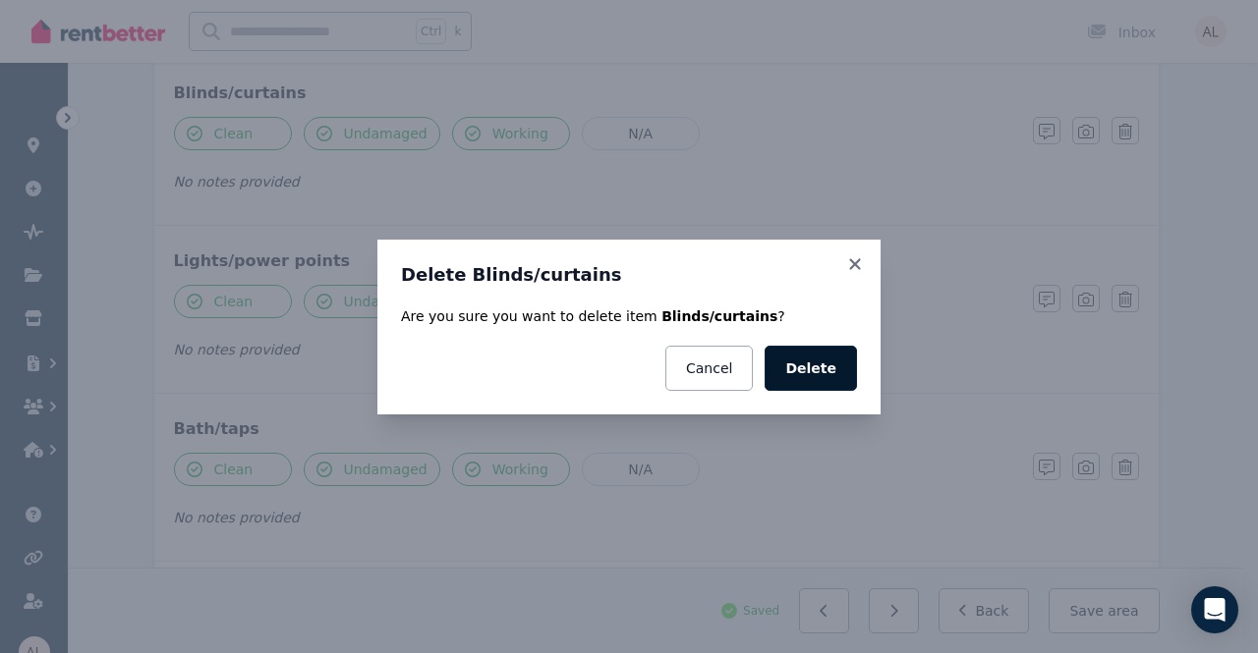
click at [827, 364] on button "Delete" at bounding box center [810, 368] width 92 height 45
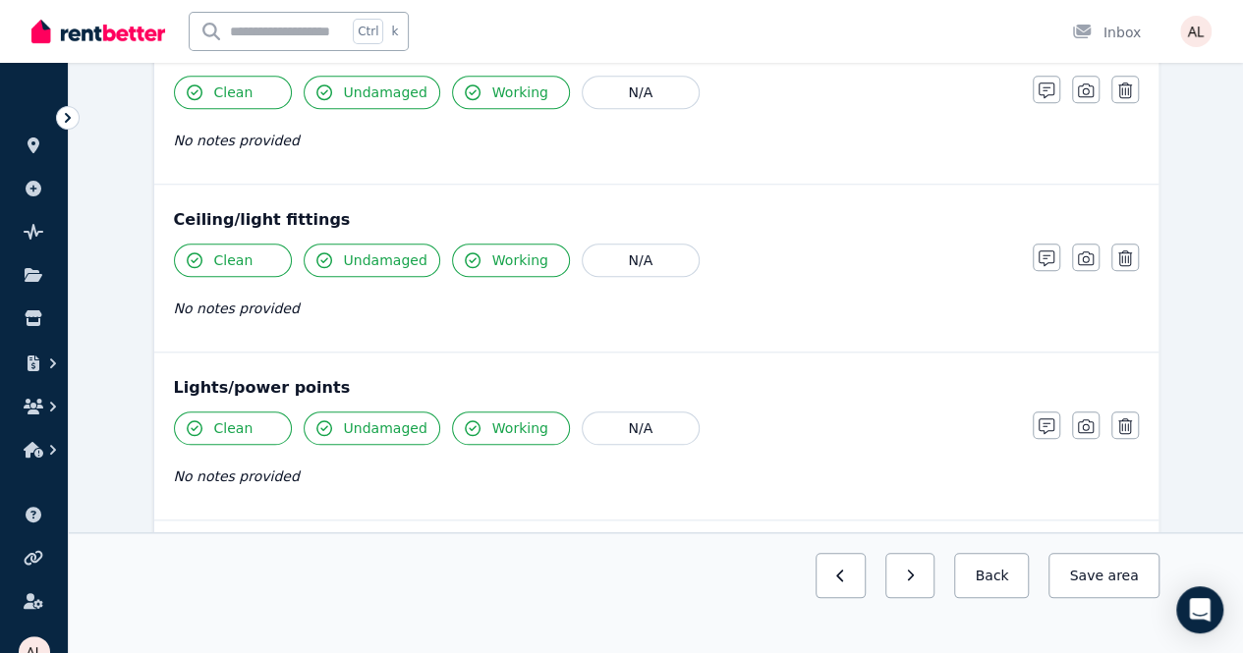
scroll to position [688, 0]
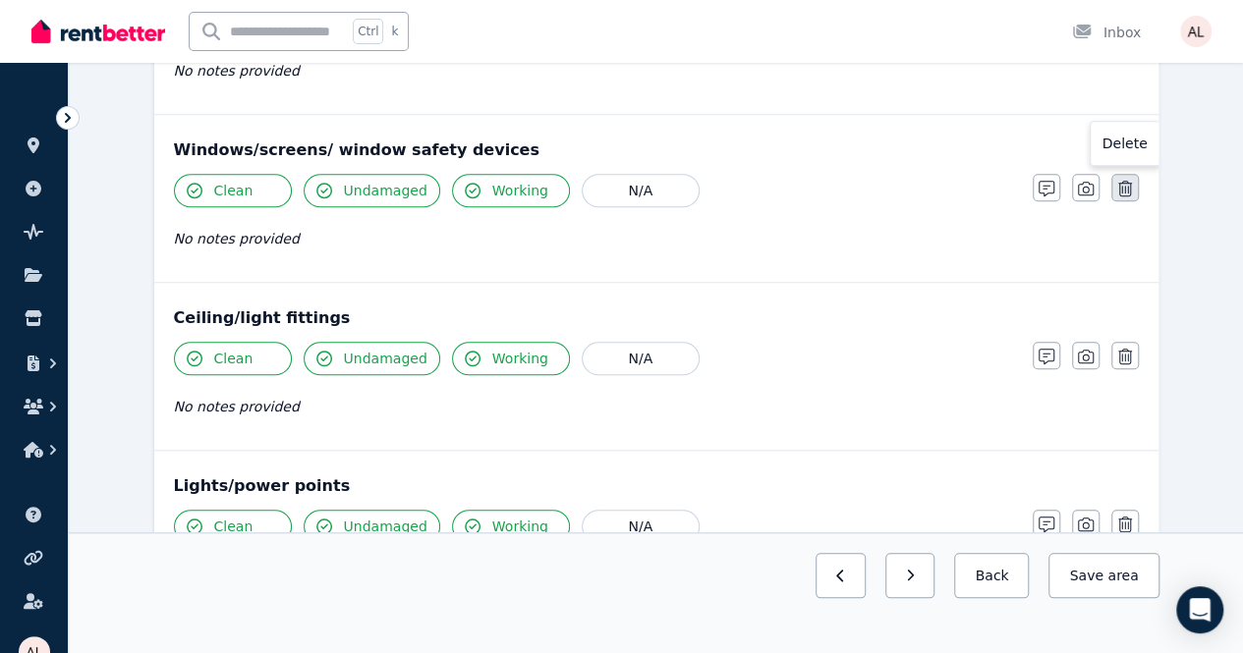
click at [1130, 181] on icon "button" at bounding box center [1125, 189] width 14 height 16
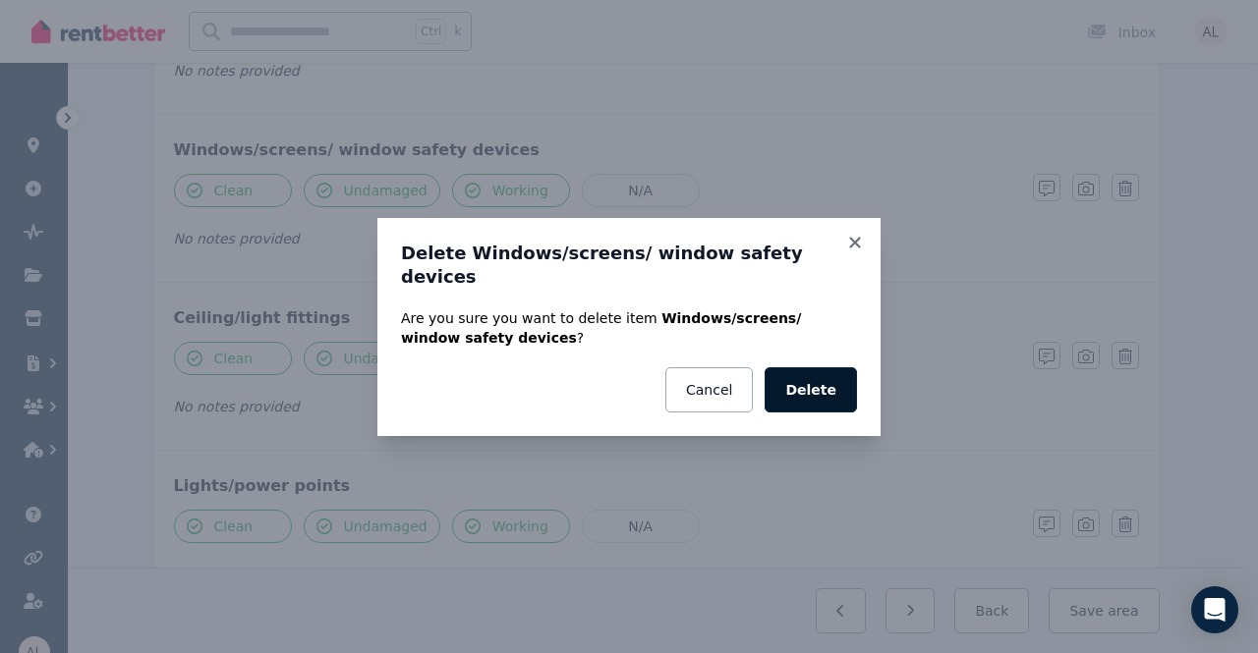
click at [806, 388] on button "Delete" at bounding box center [810, 389] width 92 height 45
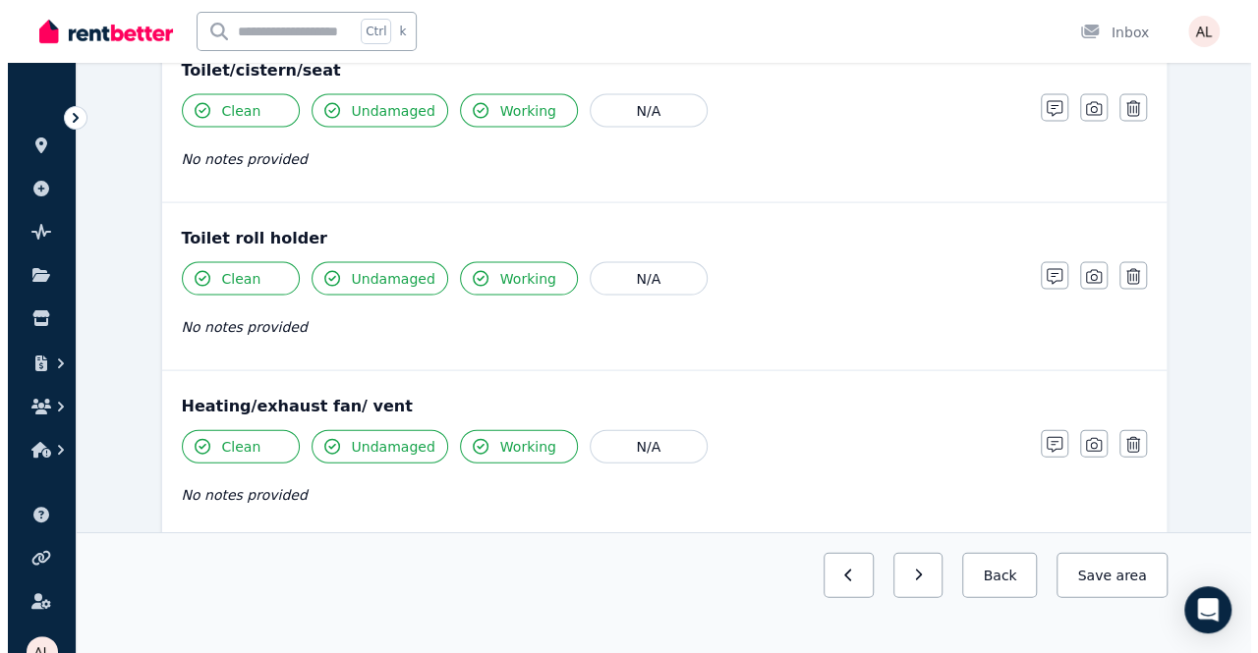
scroll to position [1965, 0]
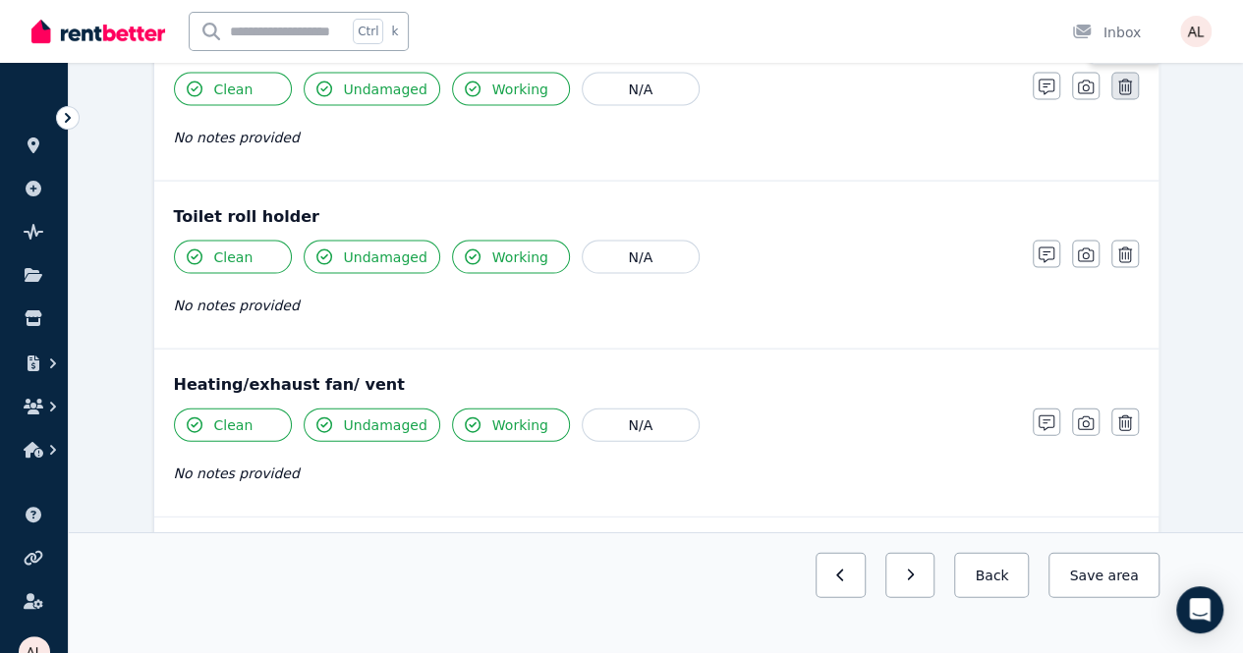
click at [1128, 82] on icon "button" at bounding box center [1125, 88] width 14 height 16
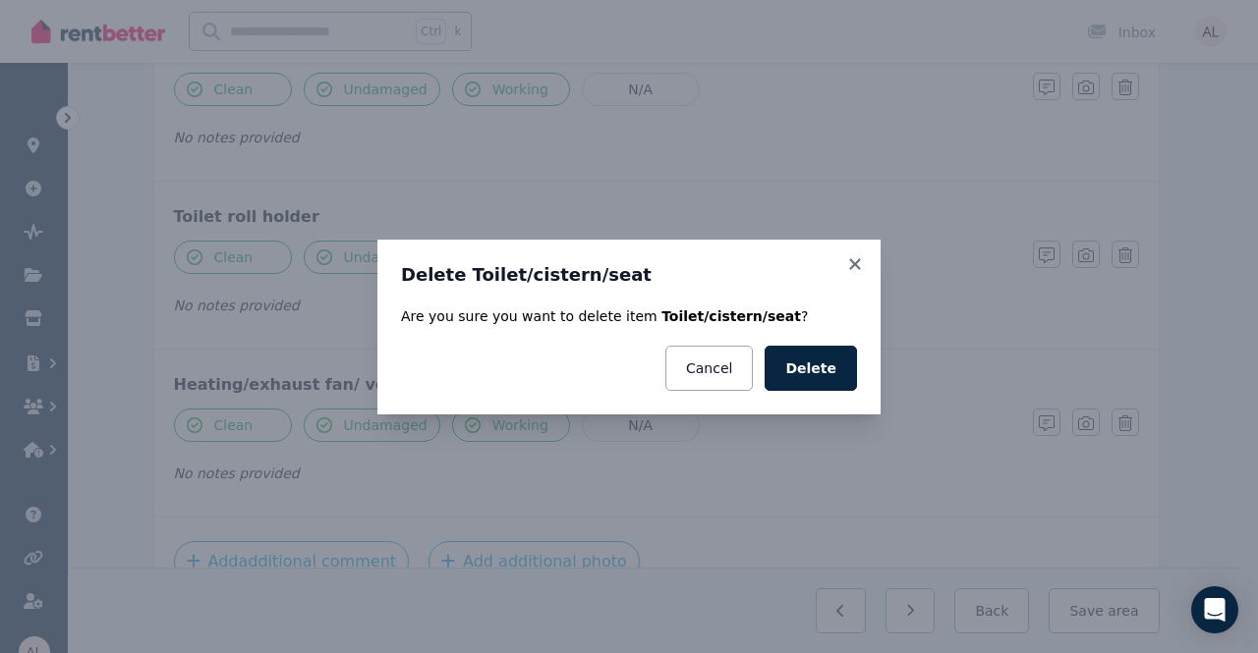
click at [813, 355] on button "Delete" at bounding box center [810, 368] width 92 height 45
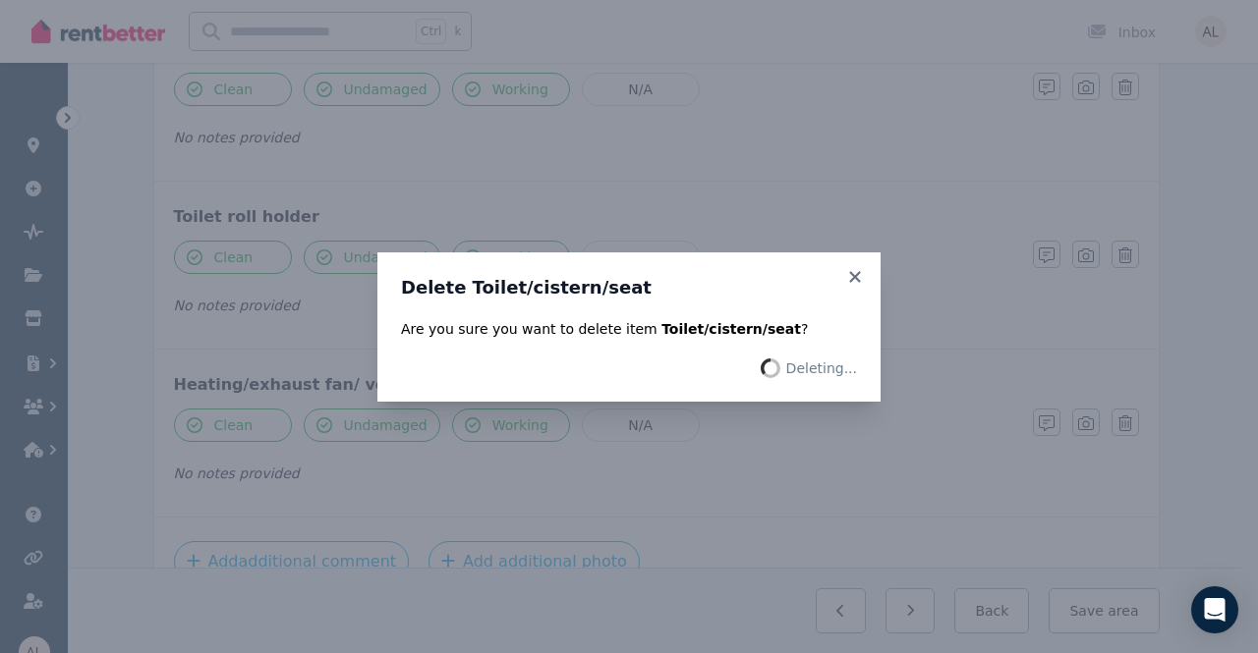
scroll to position [1798, 0]
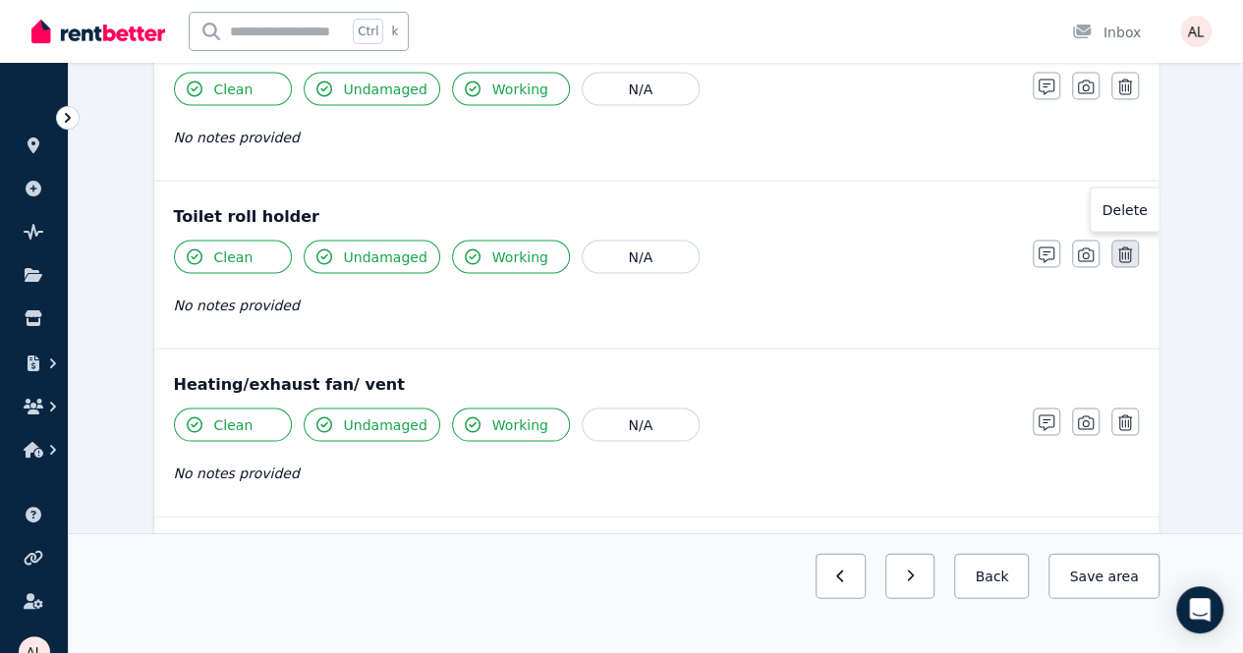
click at [1129, 247] on icon "button" at bounding box center [1125, 255] width 14 height 16
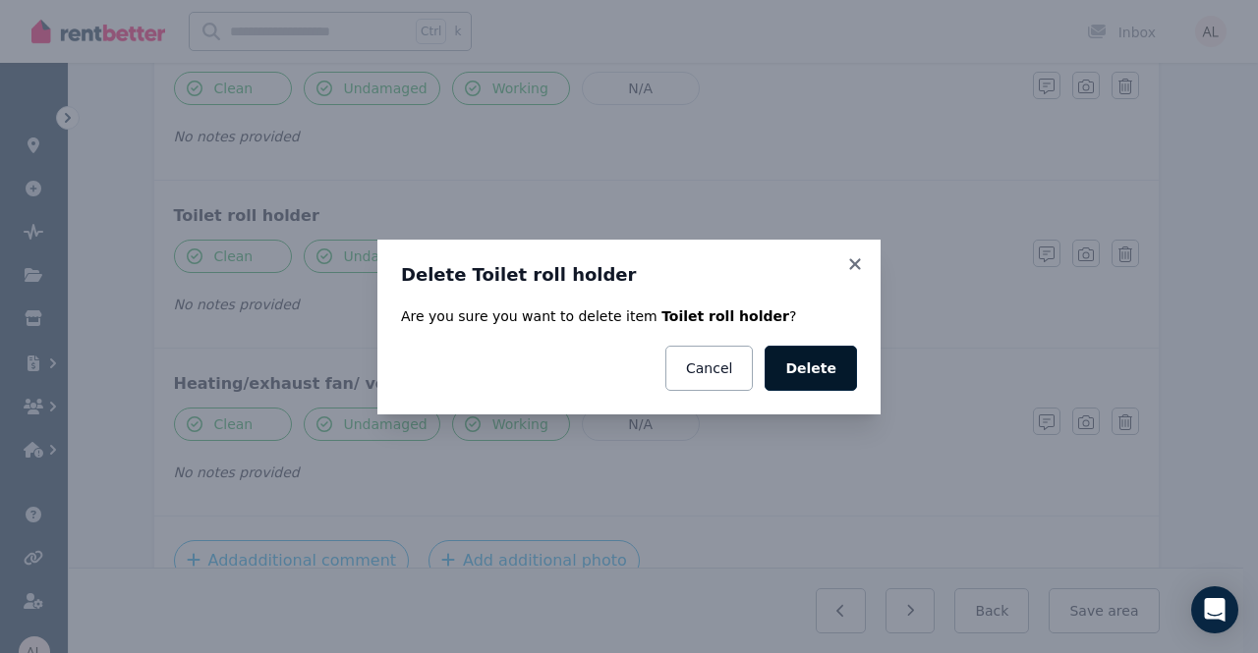
click at [817, 355] on button "Delete" at bounding box center [810, 368] width 92 height 45
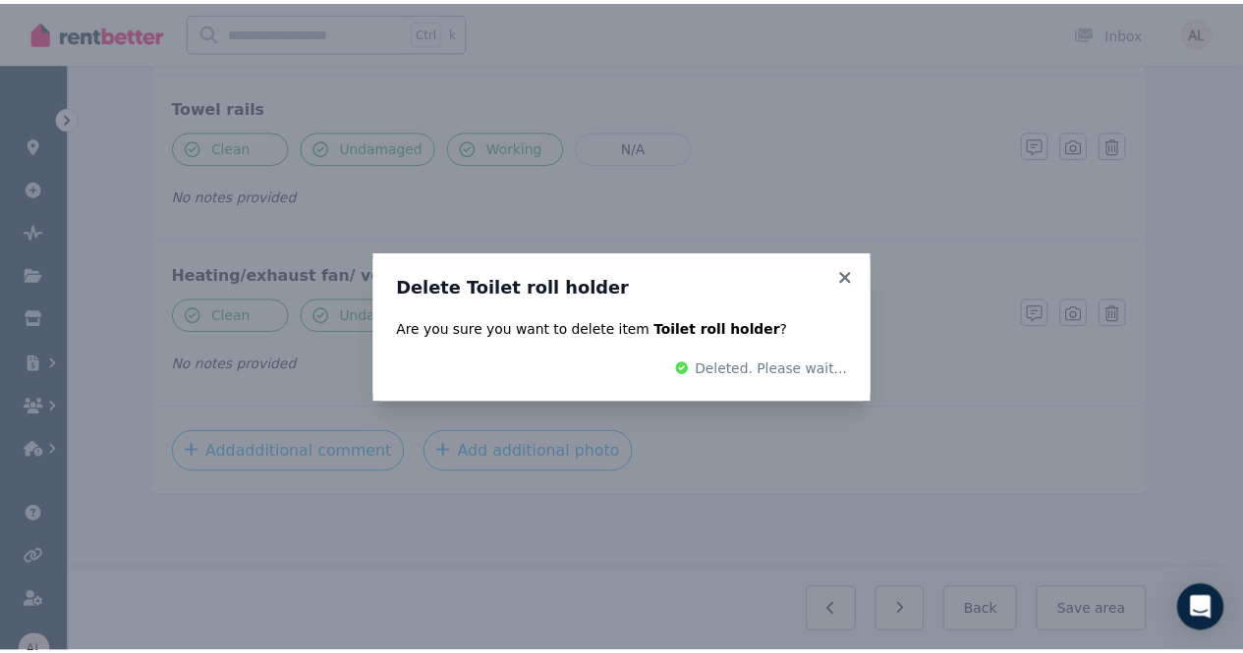
scroll to position [1631, 0]
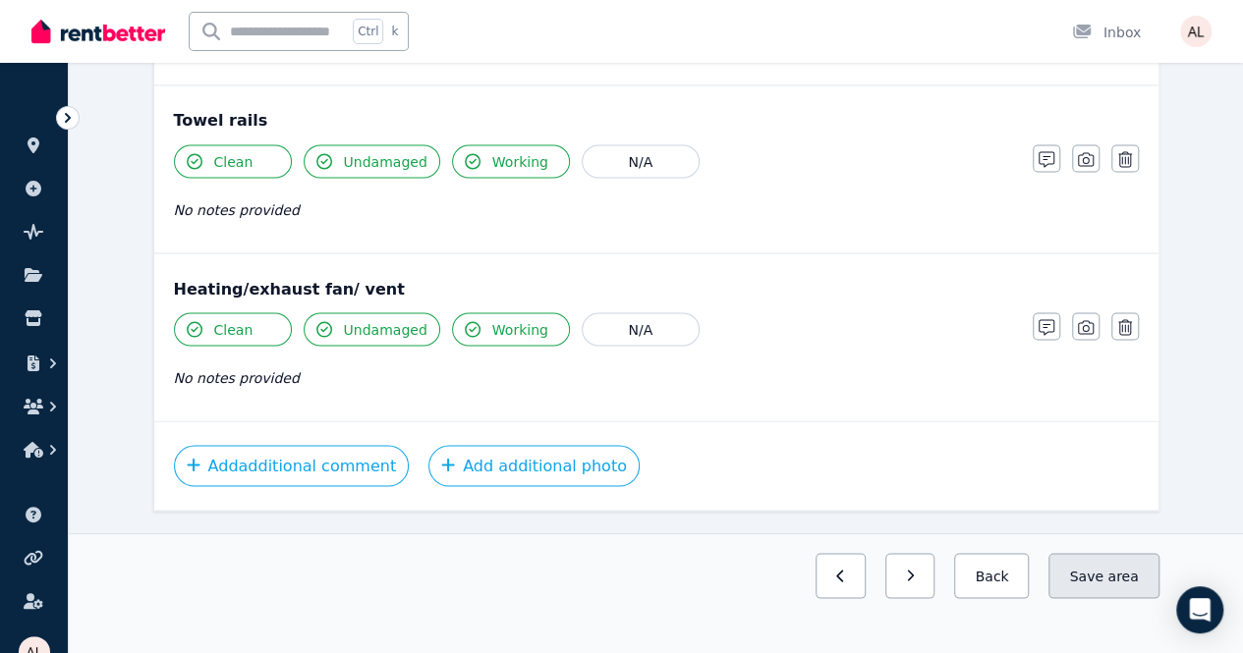
click at [1108, 598] on button "Save area" at bounding box center [1103, 575] width 110 height 45
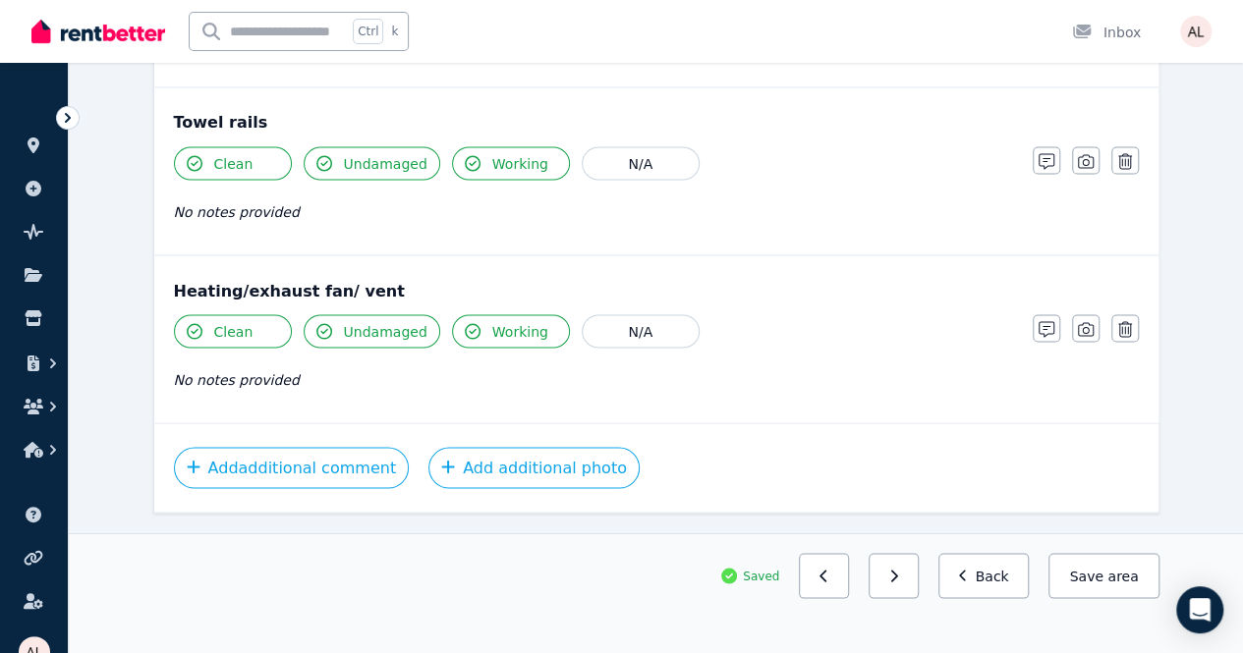
scroll to position [1725, 0]
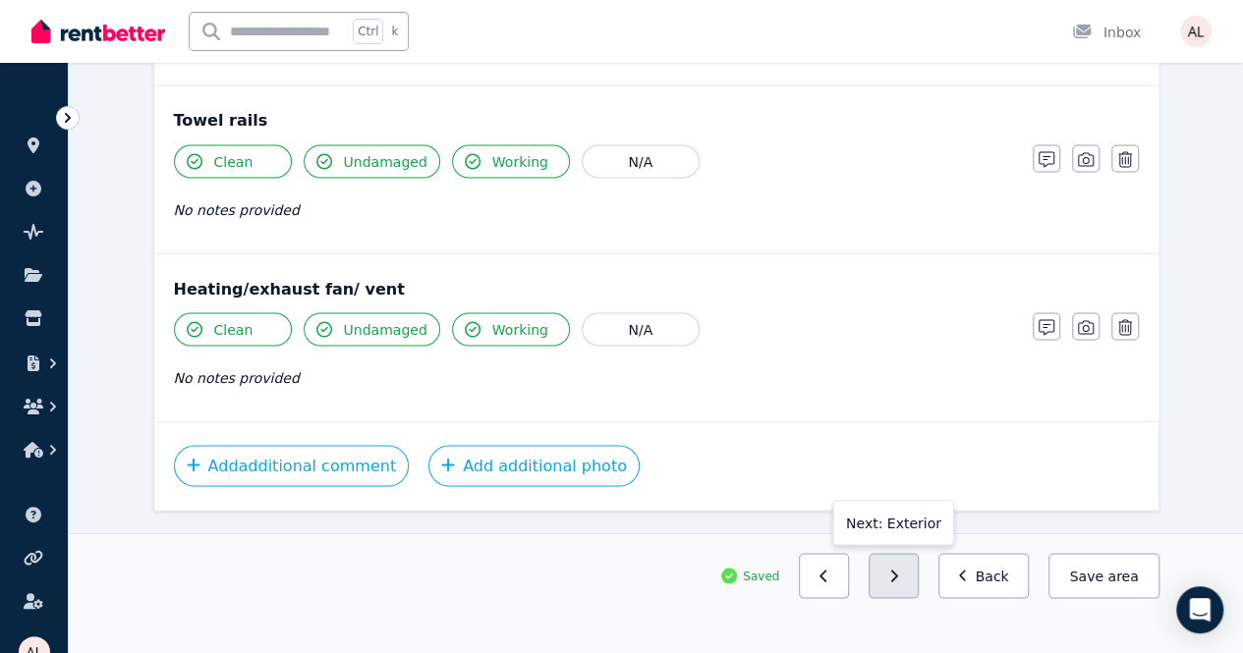
click at [916, 598] on button "button" at bounding box center [893, 575] width 50 height 45
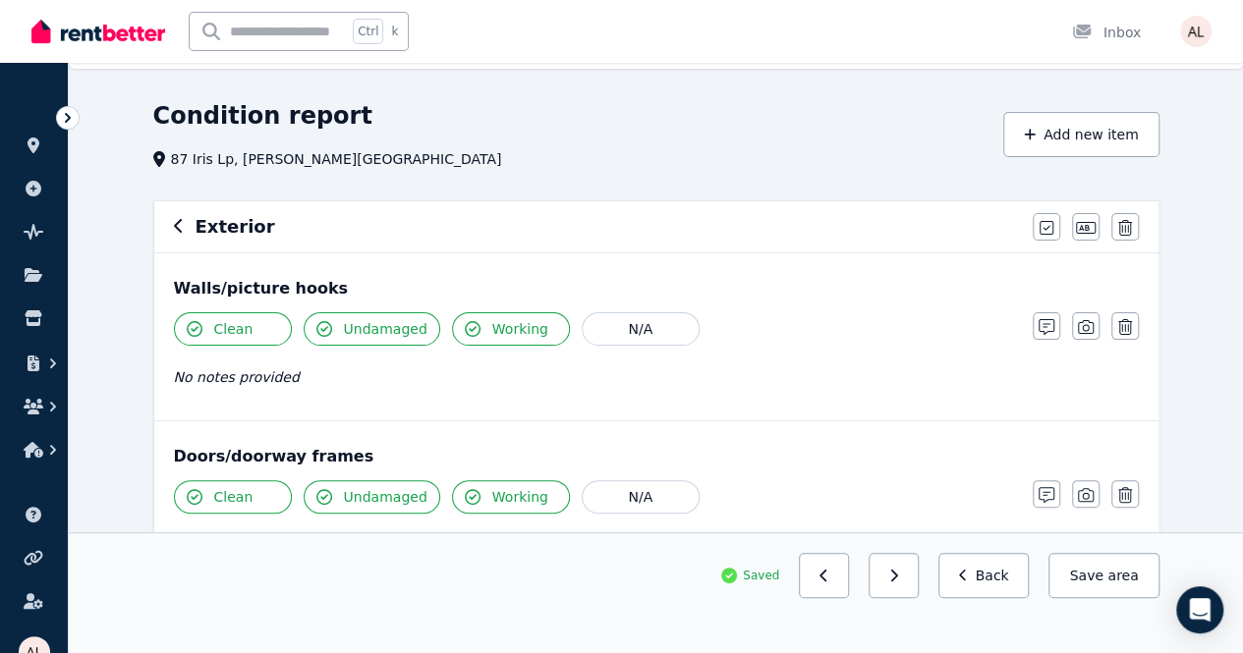
scroll to position [0, 0]
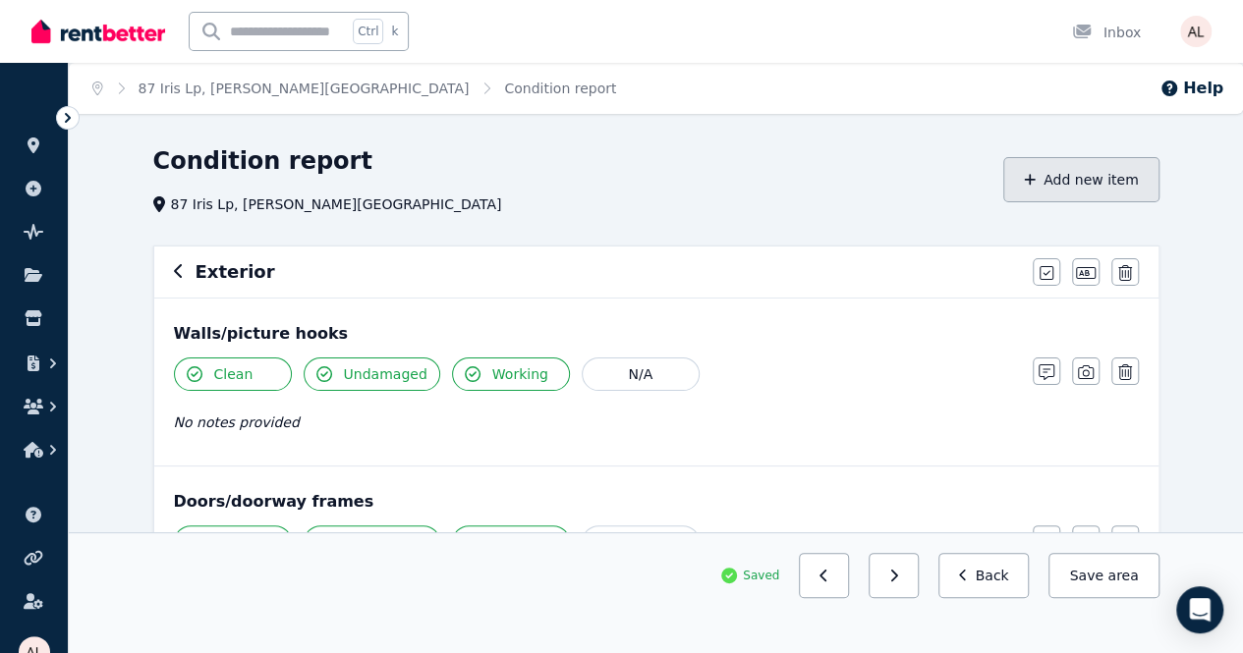
click at [1065, 192] on button "Add new item" at bounding box center [1081, 179] width 156 height 45
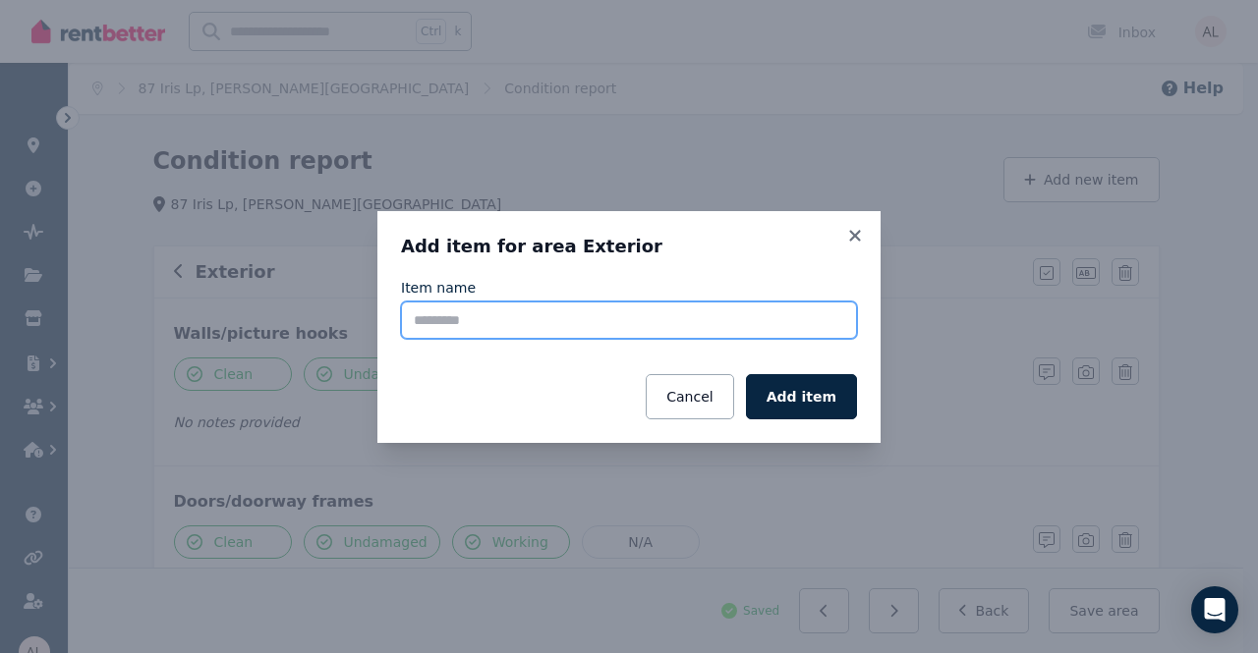
click at [585, 319] on input "Item name" at bounding box center [629, 320] width 456 height 37
type input "*********"
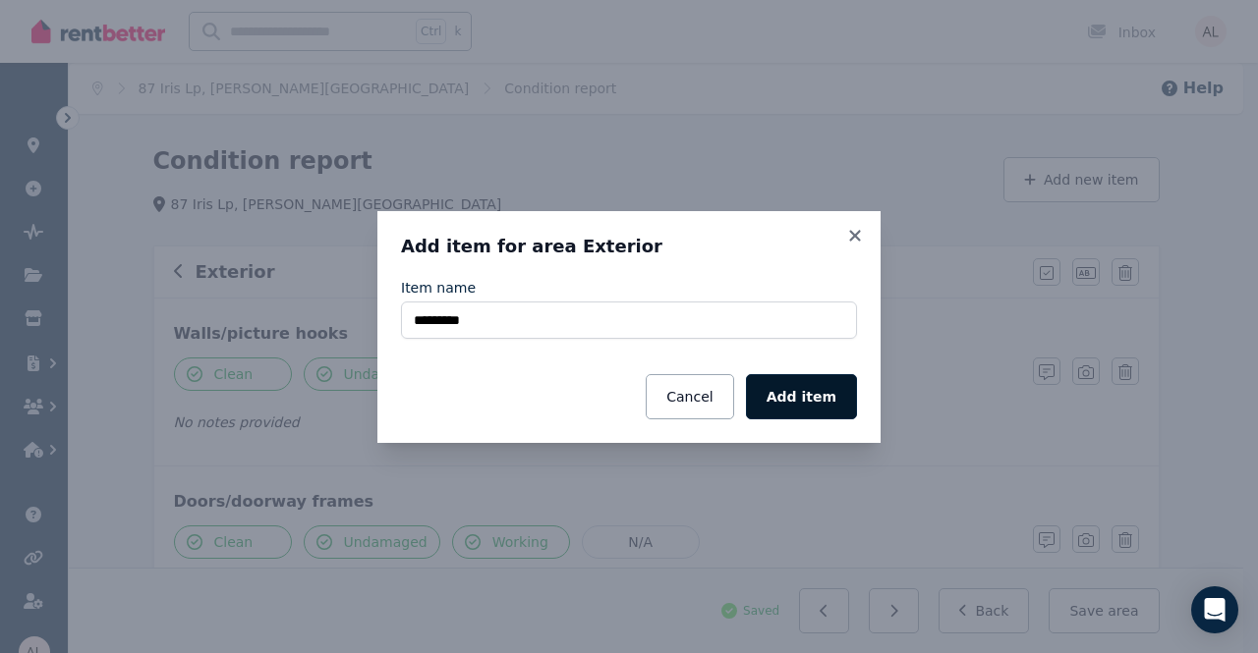
click at [826, 392] on button "Add item" at bounding box center [801, 396] width 111 height 45
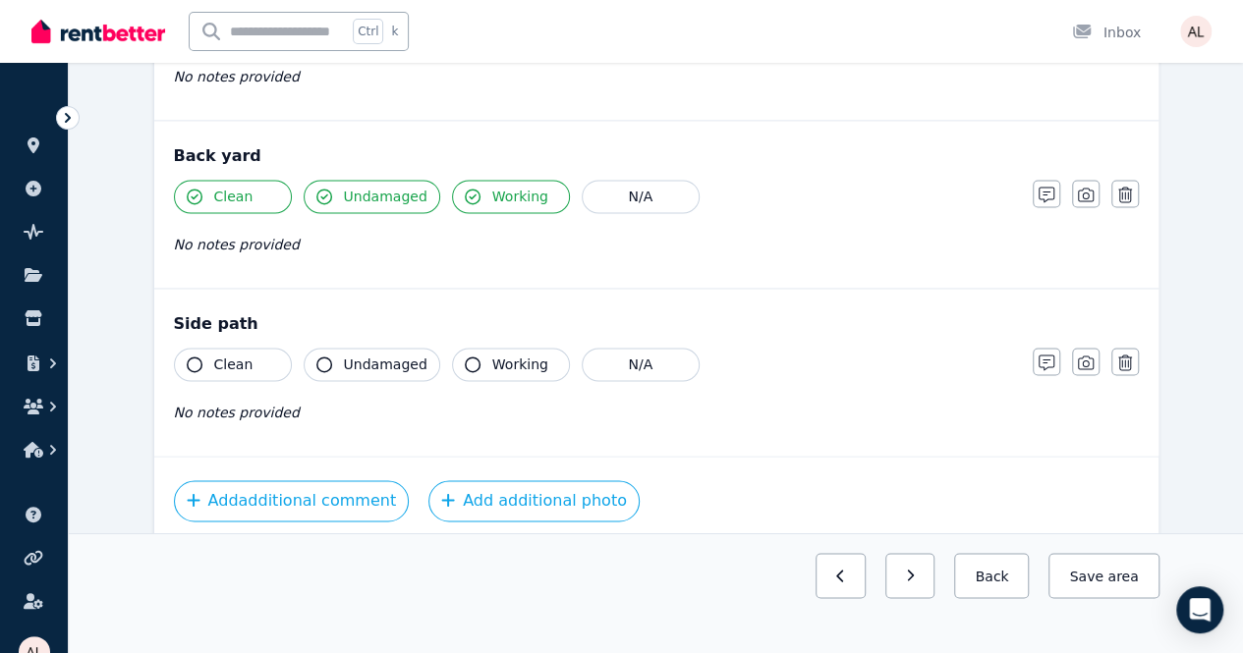
scroll to position [1391, 0]
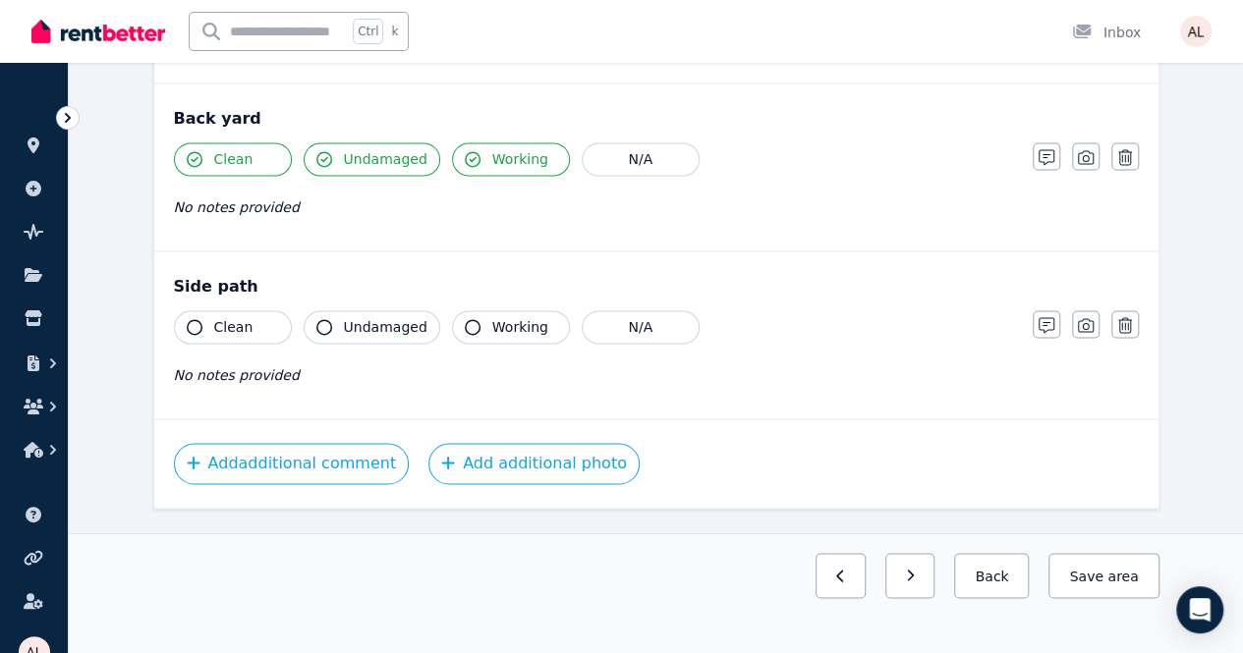
click at [246, 326] on span "Clean" at bounding box center [233, 327] width 39 height 20
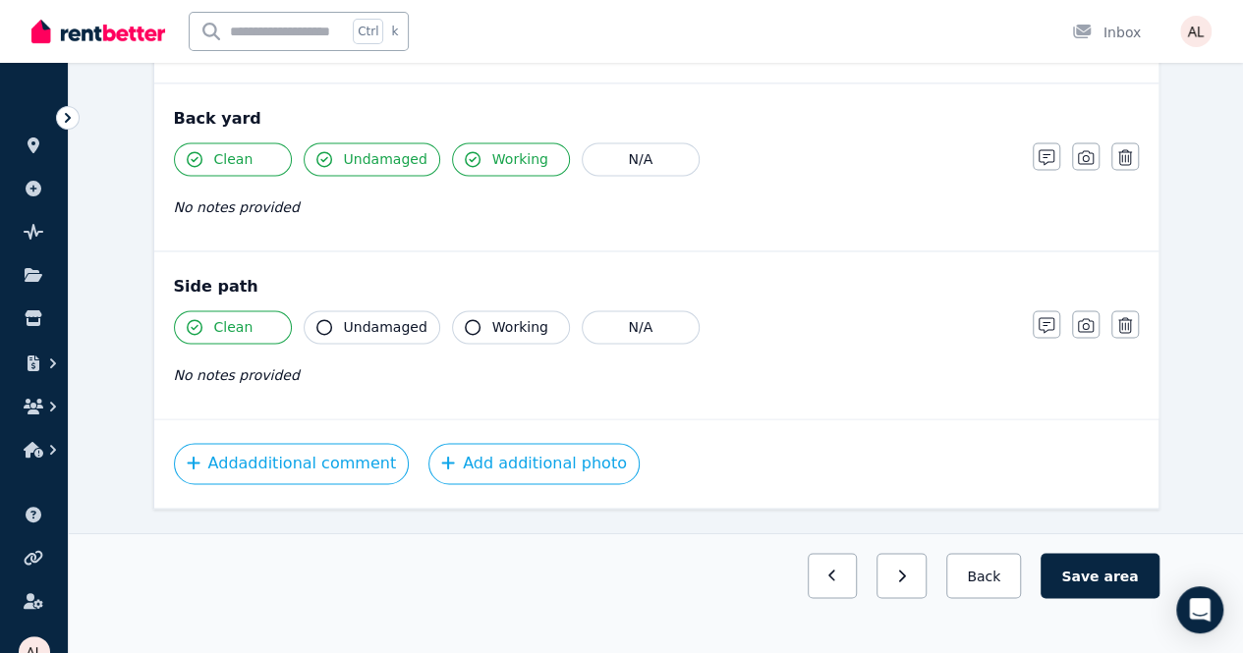
click at [379, 335] on div "Clean Undamaged Working N/A No notes provided" at bounding box center [593, 358] width 839 height 96
click at [452, 324] on button "Working" at bounding box center [511, 326] width 118 height 33
click at [354, 322] on span "Undamaged" at bounding box center [386, 327] width 84 height 20
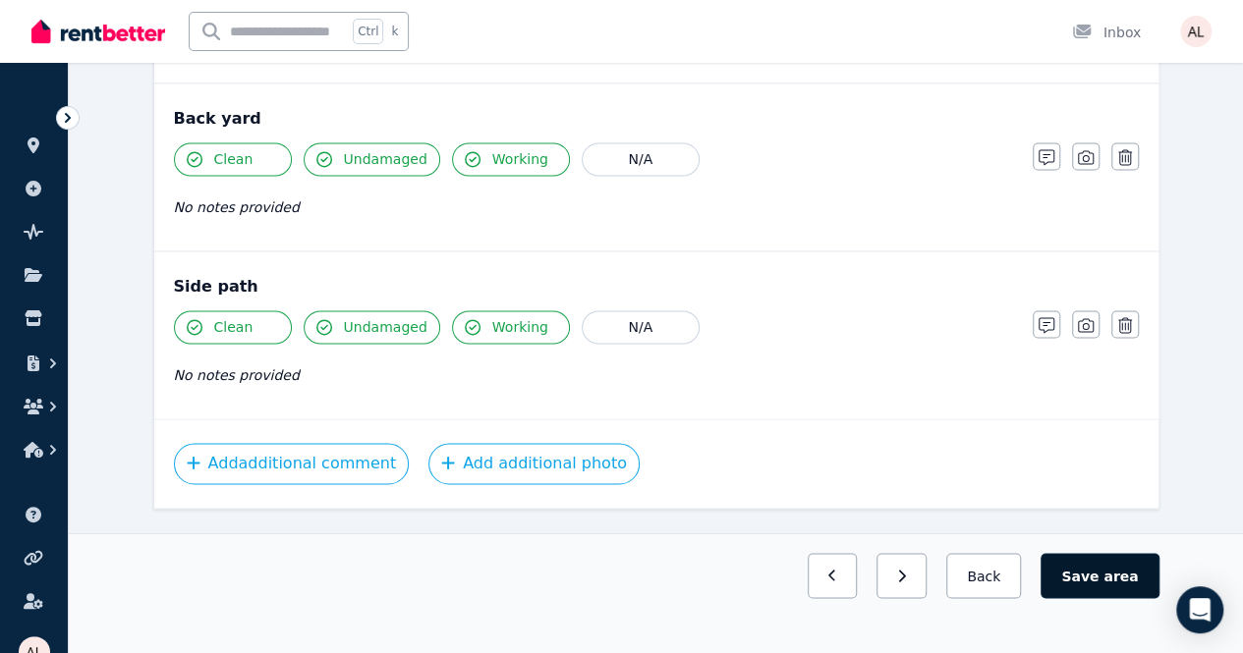
click at [1116, 586] on span "area" at bounding box center [1120, 576] width 34 height 20
click at [1095, 598] on button "Save area" at bounding box center [1103, 575] width 110 height 45
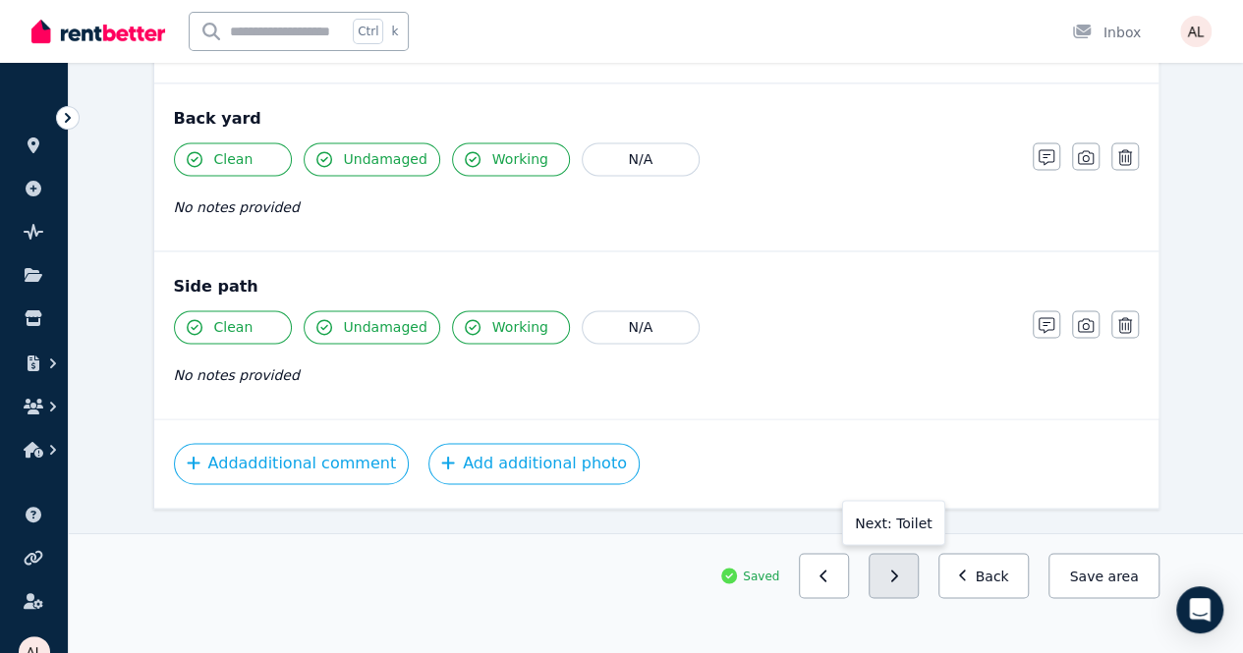
click at [919, 598] on button "button" at bounding box center [893, 575] width 50 height 45
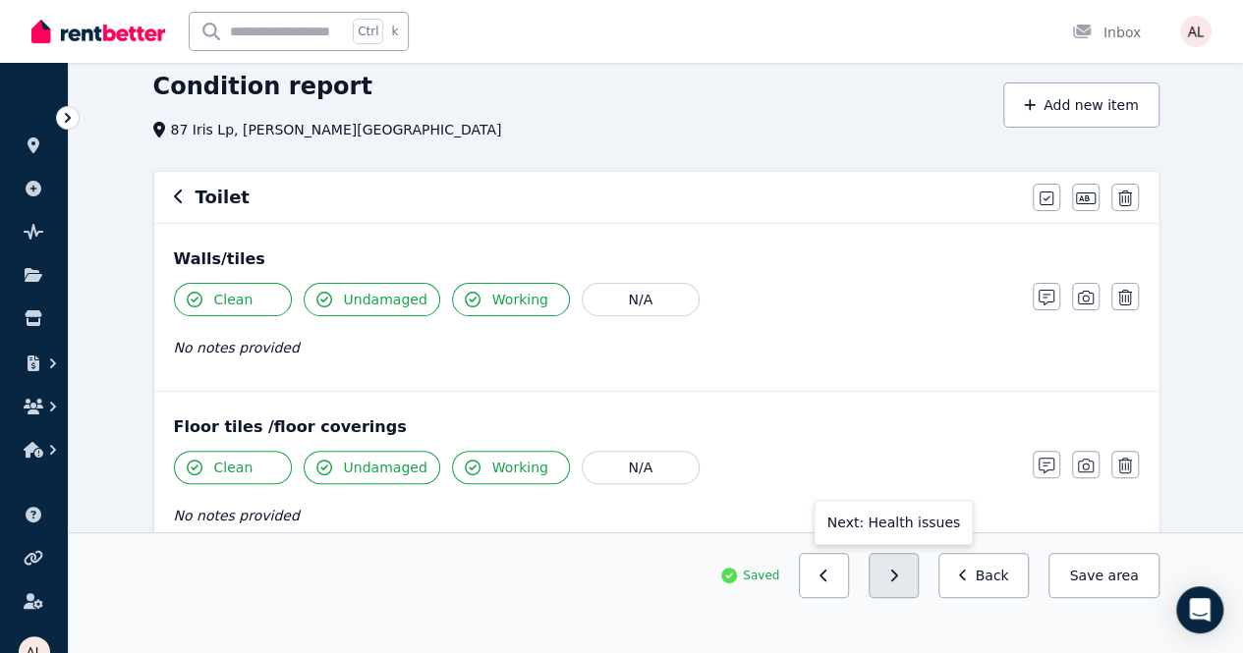
scroll to position [75, 0]
click at [919, 598] on button "button" at bounding box center [893, 575] width 50 height 45
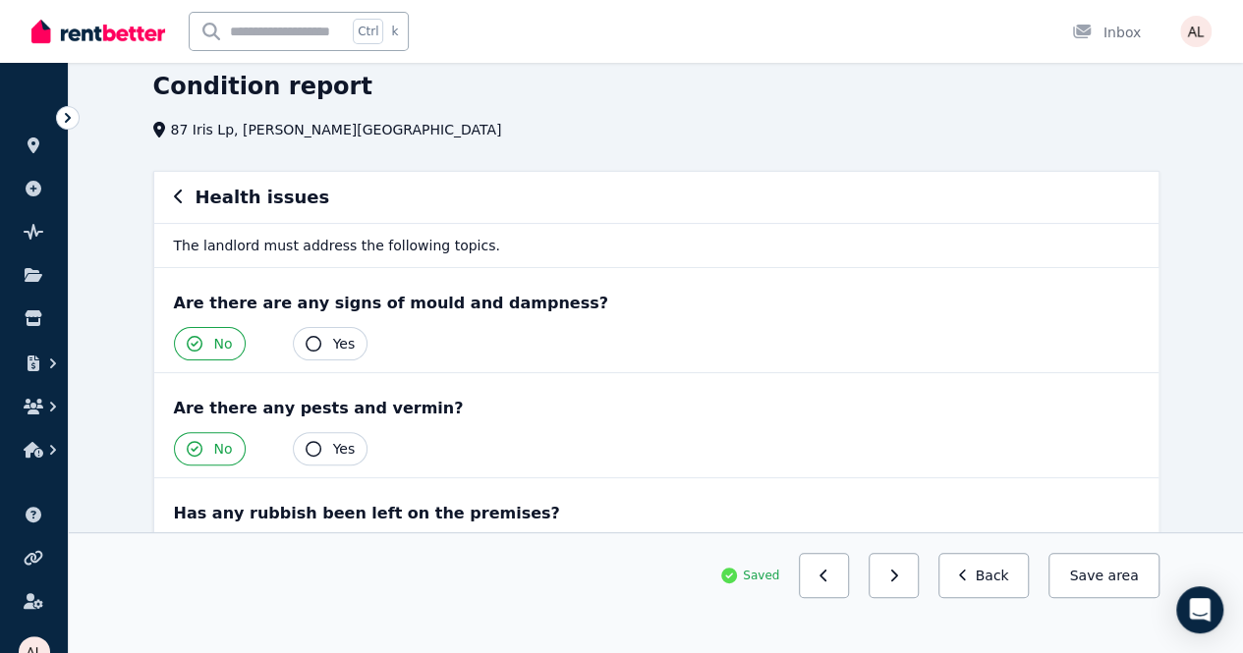
click at [919, 598] on button "button" at bounding box center [893, 575] width 50 height 45
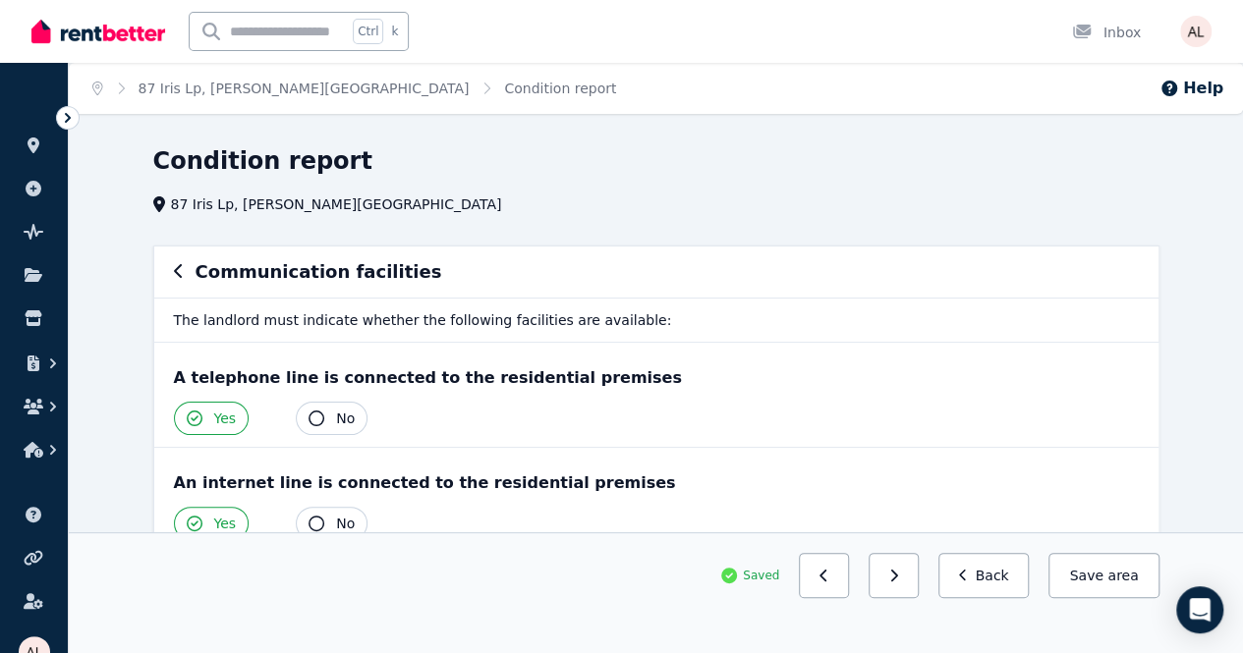
click at [919, 598] on button "button" at bounding box center [893, 575] width 50 height 45
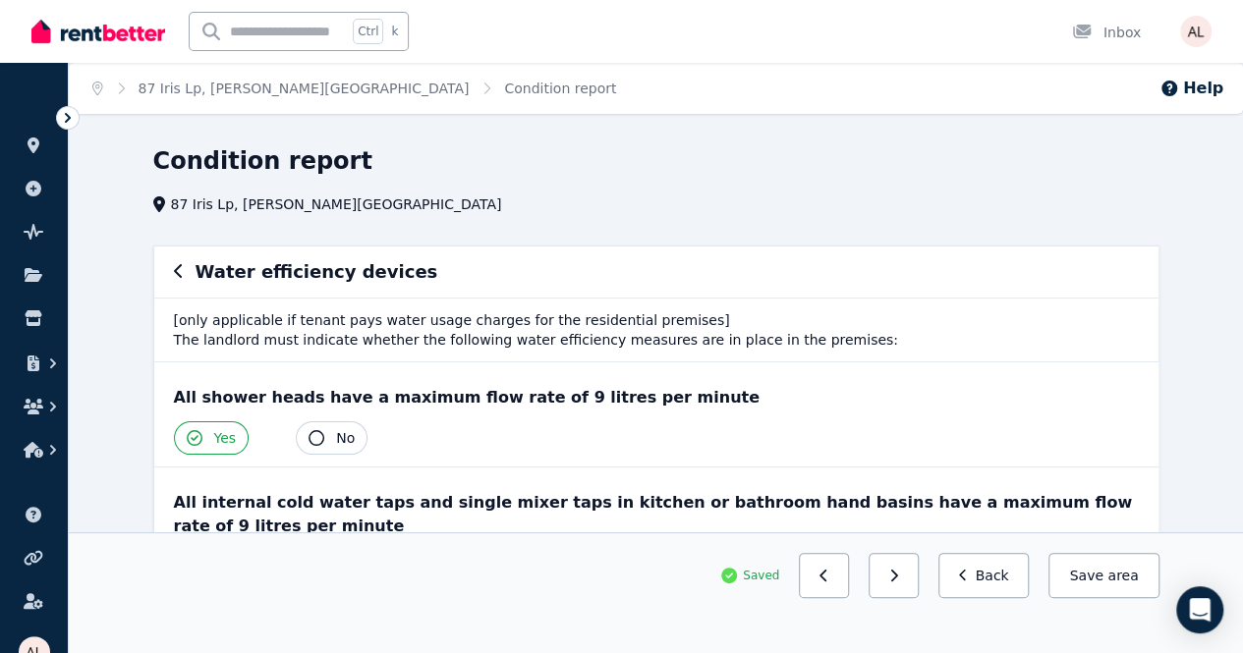
click at [919, 598] on button "button" at bounding box center [893, 575] width 50 height 45
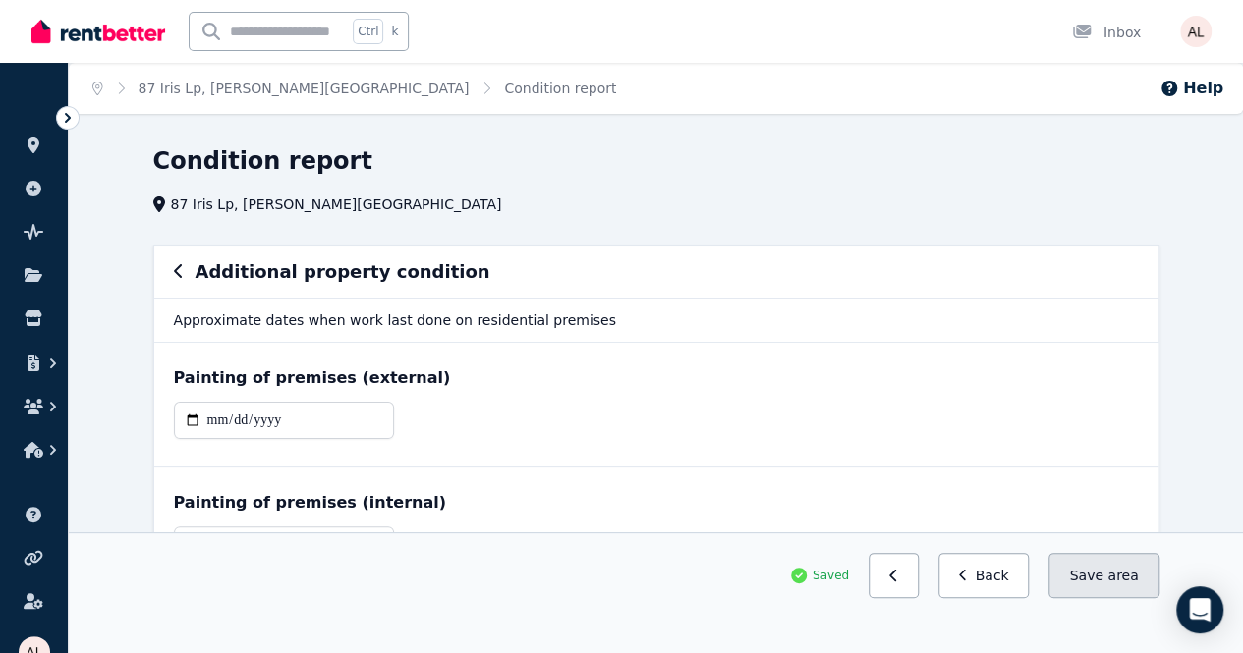
click at [1136, 598] on button "Save area" at bounding box center [1103, 575] width 110 height 45
click at [956, 598] on button "Back" at bounding box center [983, 575] width 91 height 45
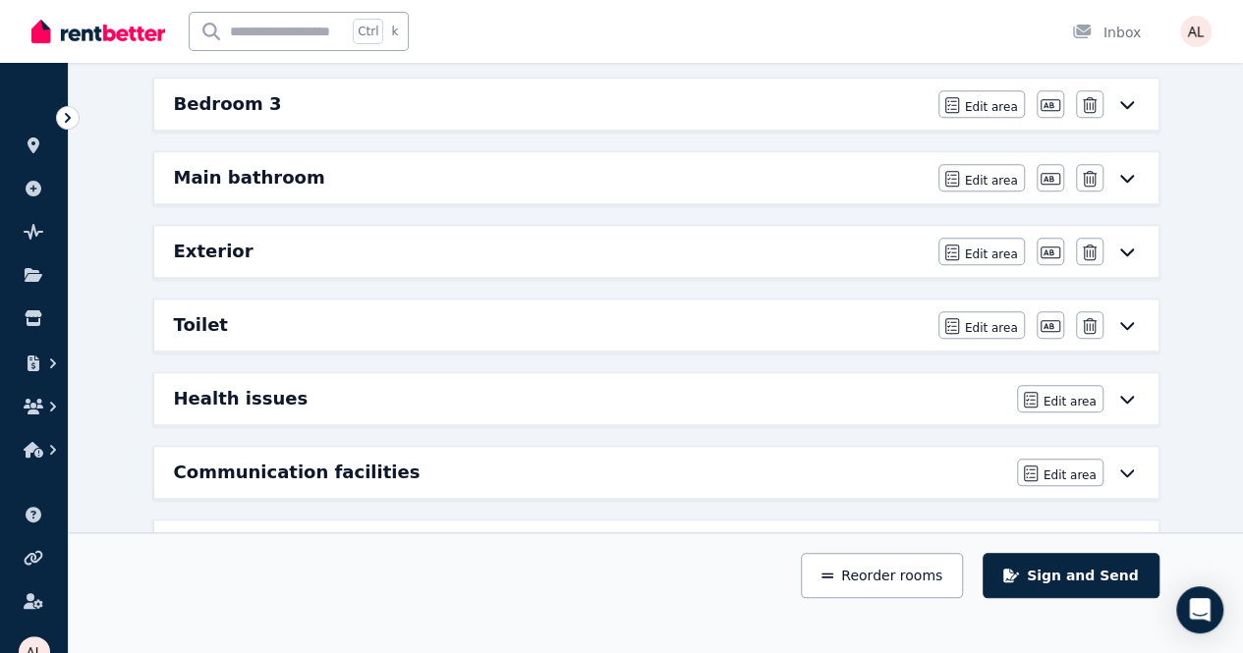
scroll to position [684, 0]
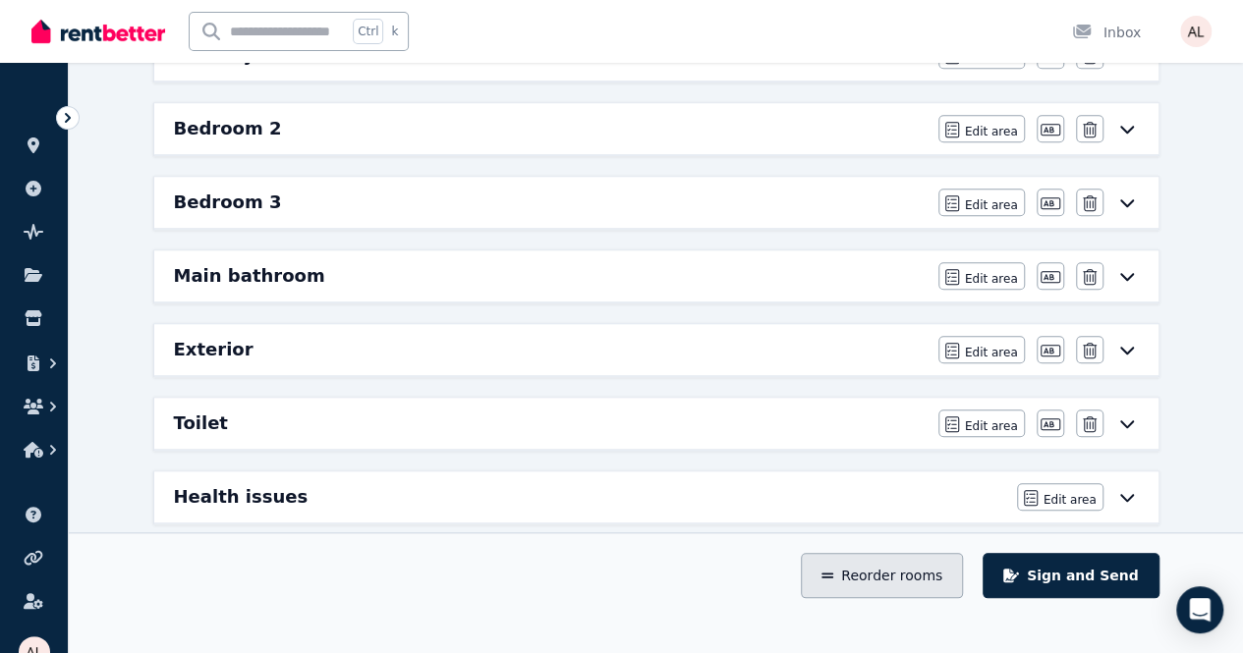
click at [924, 598] on button "Reorder rooms" at bounding box center [882, 575] width 162 height 45
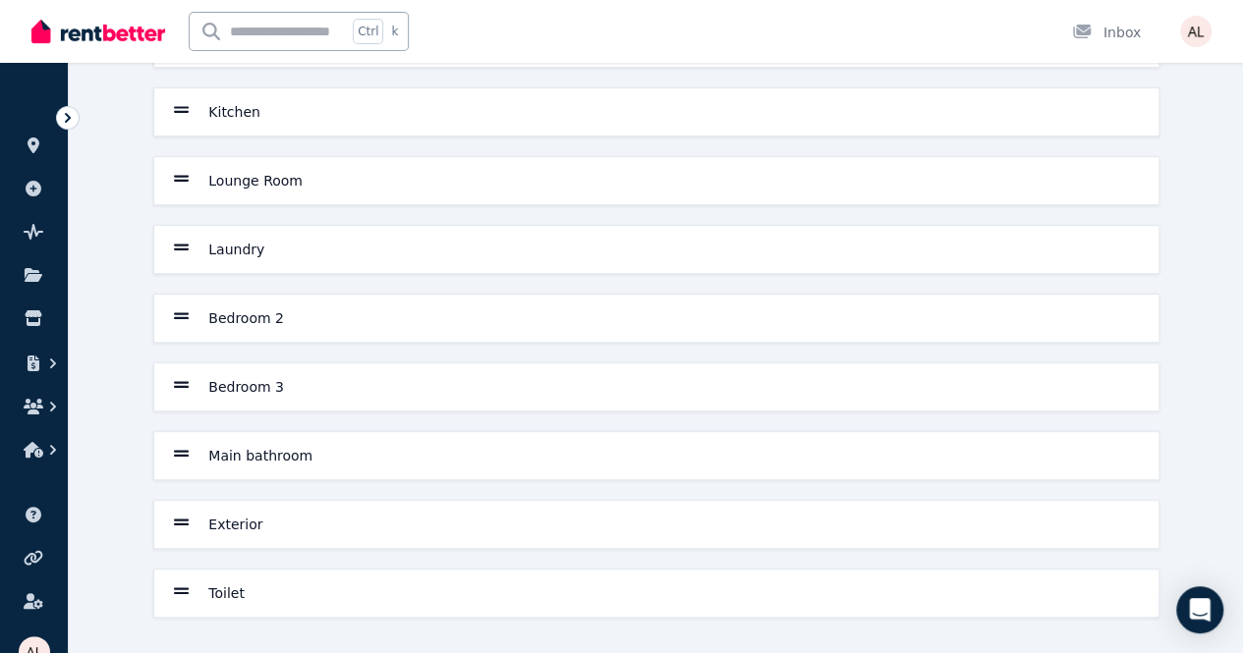
scroll to position [320, 0]
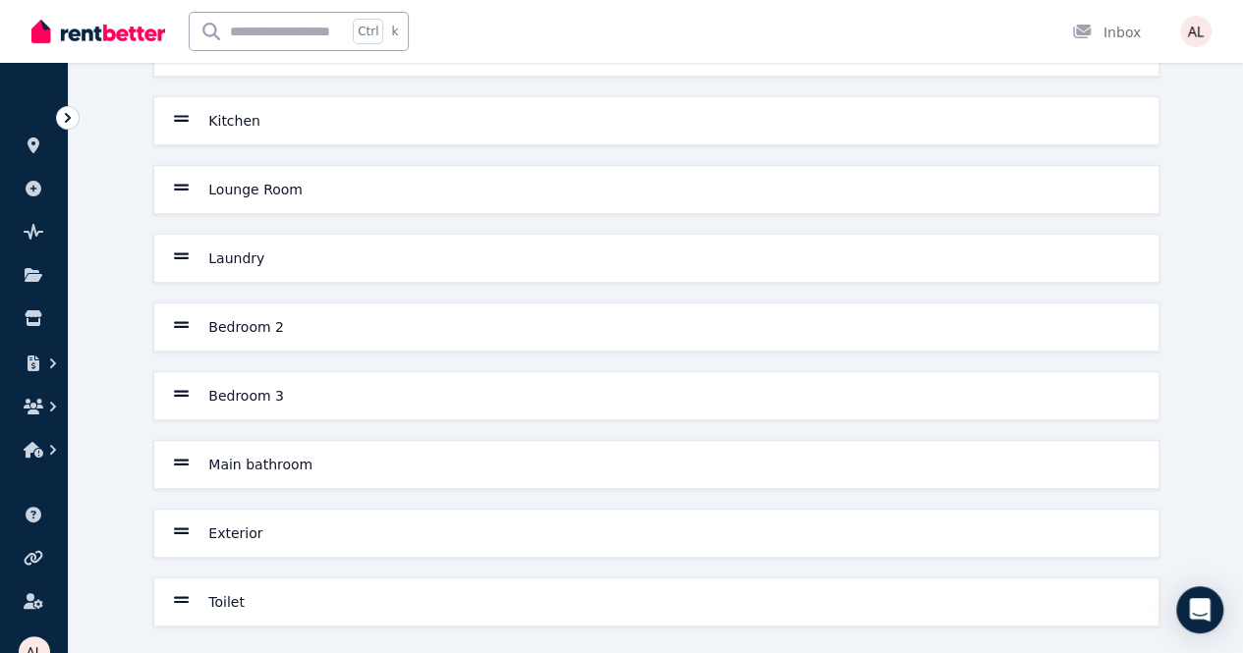
click at [218, 594] on h6 "Toilet" at bounding box center [226, 602] width 36 height 20
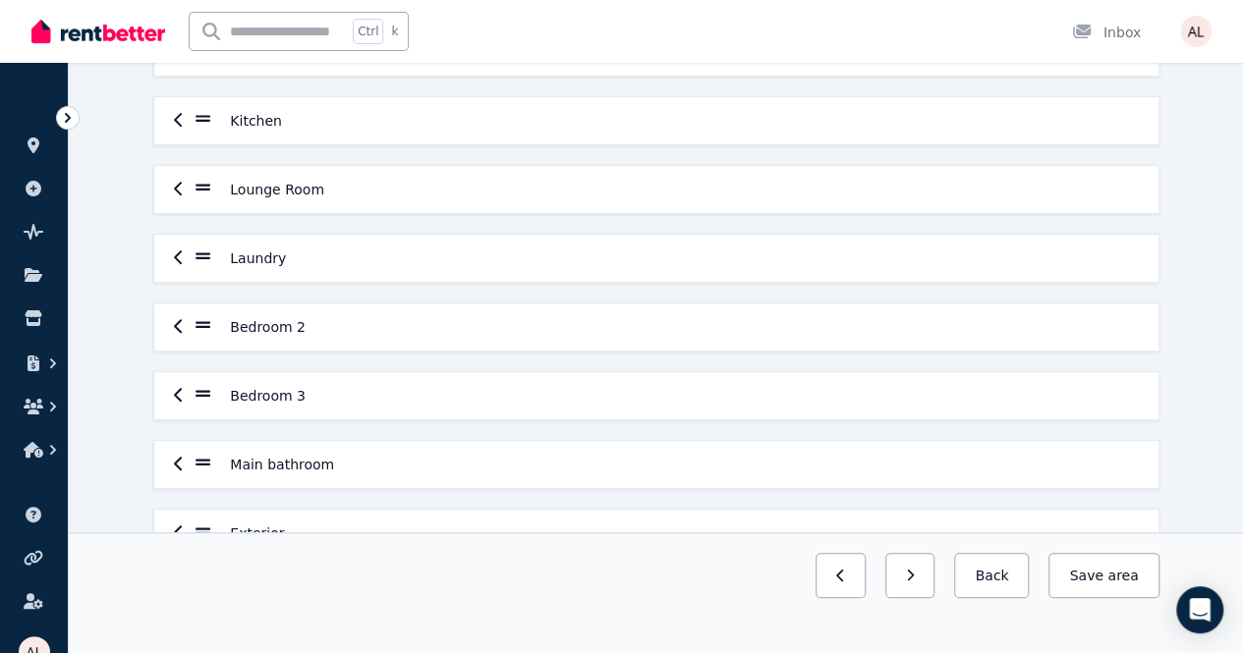
scroll to position [405, 0]
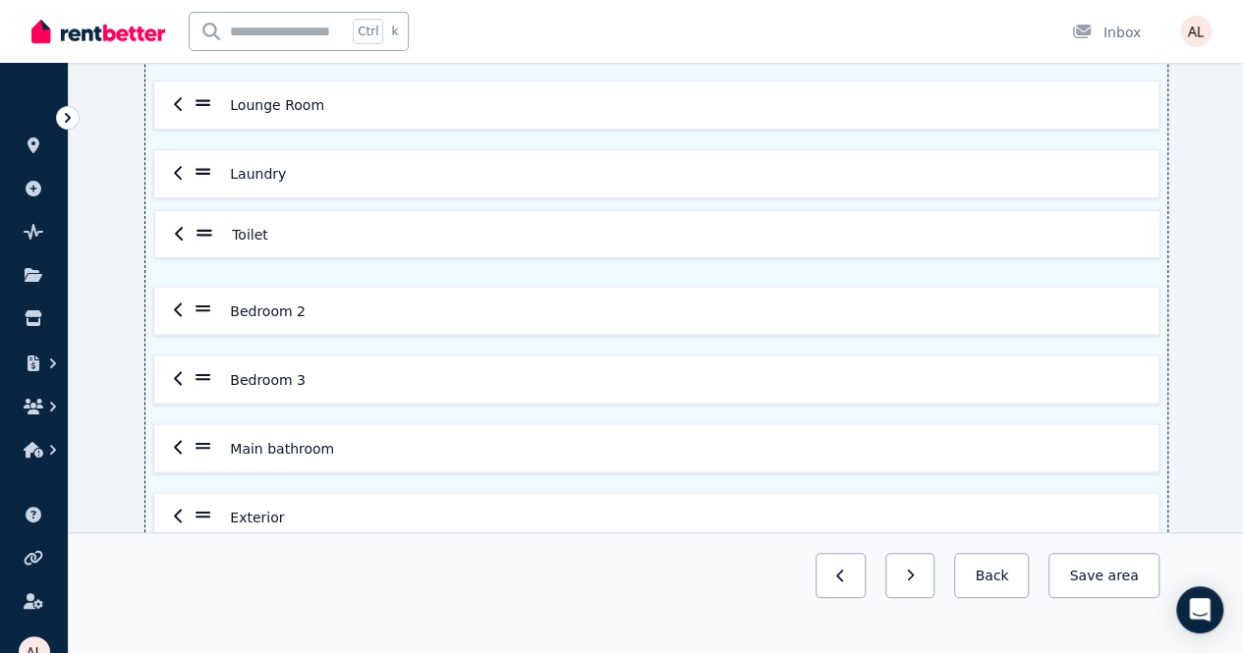
drag, startPoint x: 201, startPoint y: 509, endPoint x: 199, endPoint y: 229, distance: 280.0
click at [199, 229] on div "Entrance/Hall Master bedroom Ensuite bathroom Kitchen Lounge Room Laundry Bedro…" at bounding box center [656, 173] width 1022 height 736
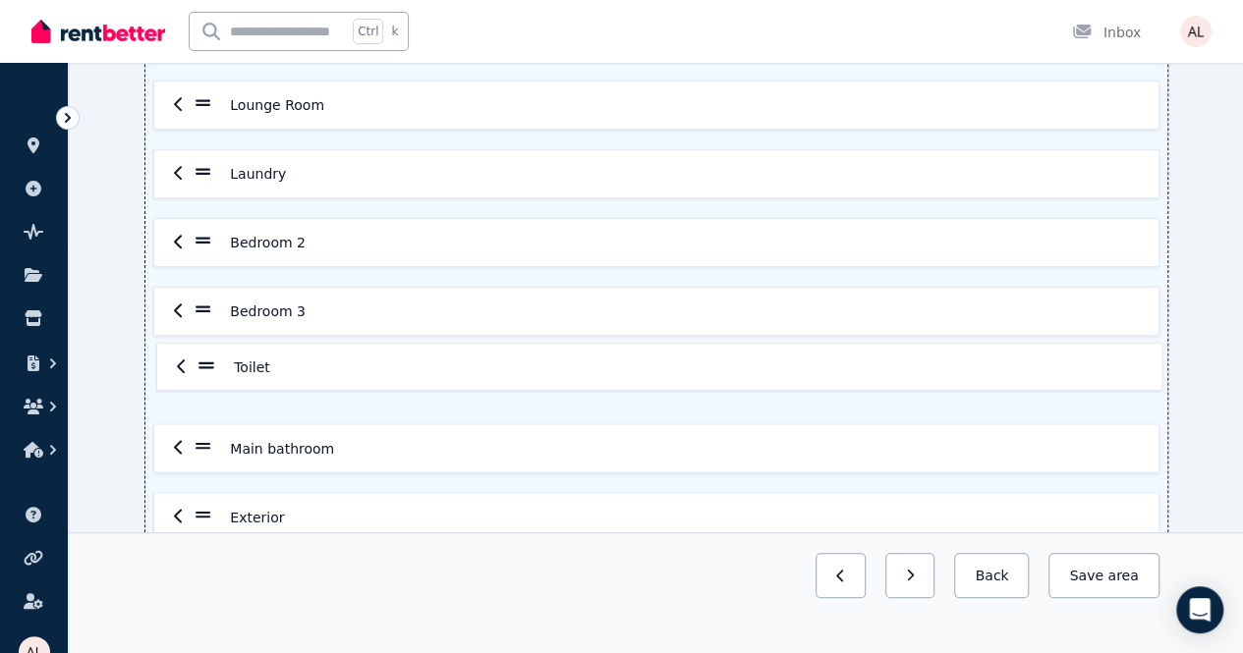
drag, startPoint x: 205, startPoint y: 236, endPoint x: 209, endPoint y: 370, distance: 134.7
click at [209, 370] on div "Entrance/Hall Master bedroom Ensuite bathroom Kitchen Lounge Room Laundry Toile…" at bounding box center [656, 173] width 1022 height 736
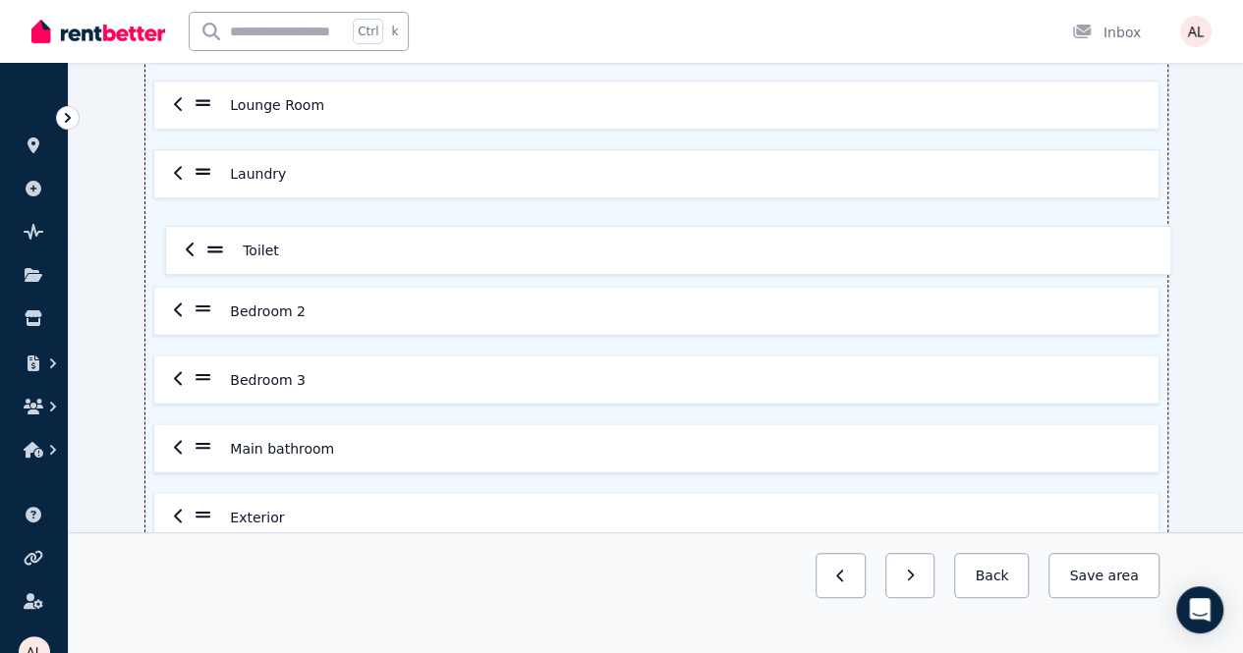
drag, startPoint x: 203, startPoint y: 371, endPoint x: 221, endPoint y: 217, distance: 155.3
click at [221, 217] on div "Entrance/Hall Master bedroom Ensuite bathroom Kitchen Lounge Room Laundry Bedro…" at bounding box center [656, 173] width 1022 height 736
drag, startPoint x: 212, startPoint y: 470, endPoint x: 204, endPoint y: 463, distance: 10.4
click at [206, 466] on div "Entrance/Hall Master bedroom Ensuite bathroom Kitchen Lounge Room Laundry Toile…" at bounding box center [656, 173] width 1022 height 737
drag, startPoint x: 196, startPoint y: 449, endPoint x: 206, endPoint y: 308, distance: 140.9
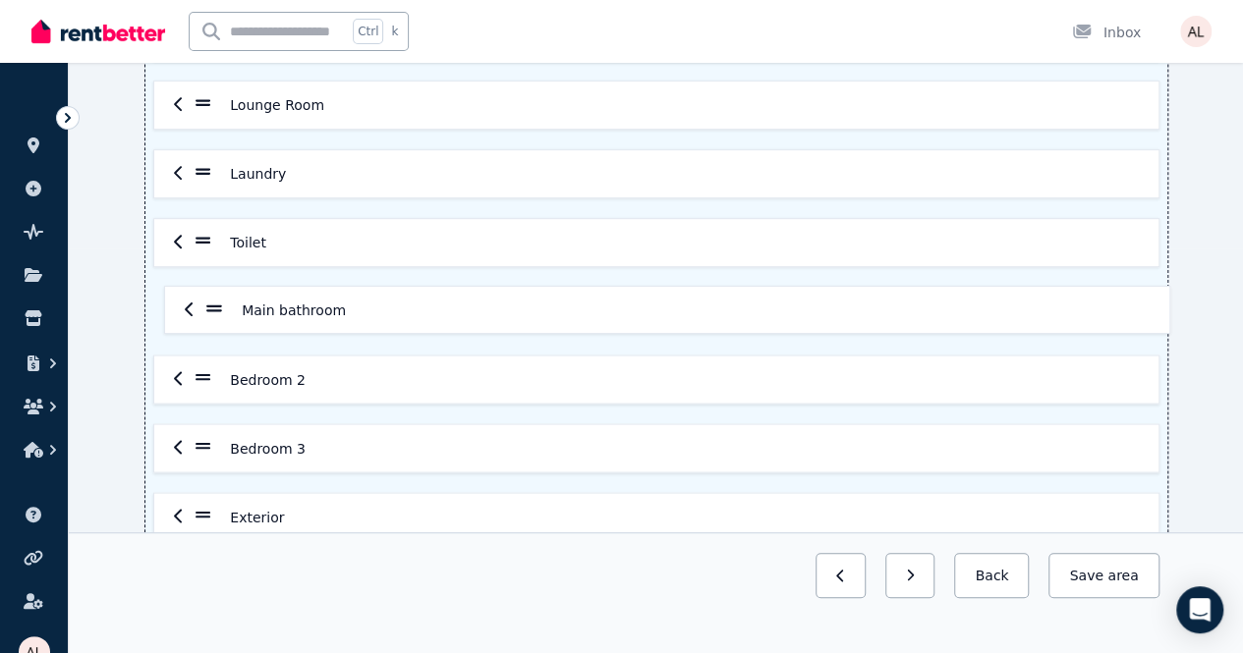
click at [206, 308] on div "Entrance/Hall Master bedroom Ensuite bathroom Kitchen Lounge Room Laundry Toile…" at bounding box center [656, 173] width 1022 height 736
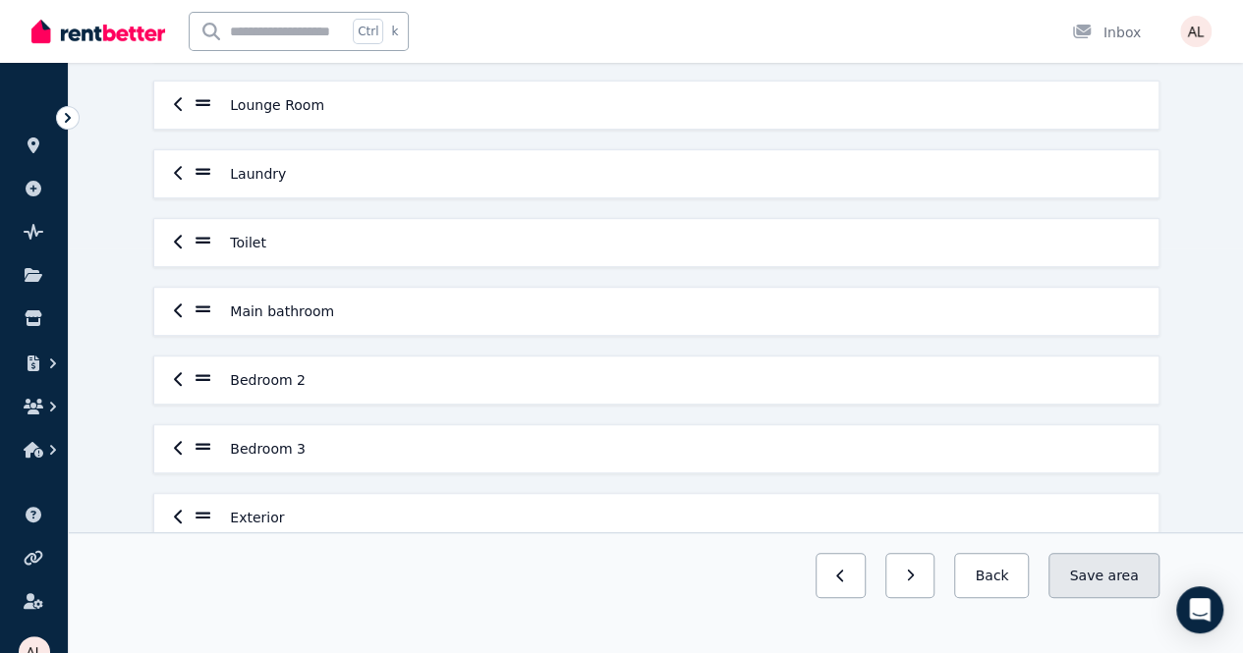
click at [1117, 586] on span "area" at bounding box center [1122, 576] width 30 height 20
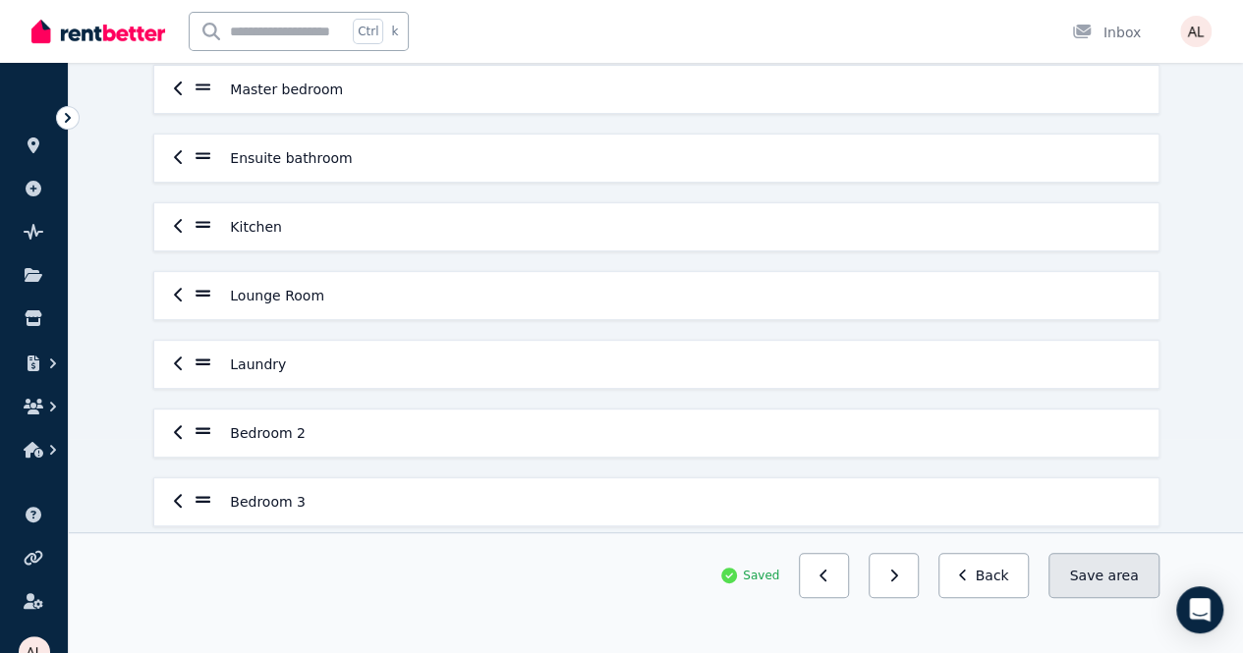
scroll to position [0, 0]
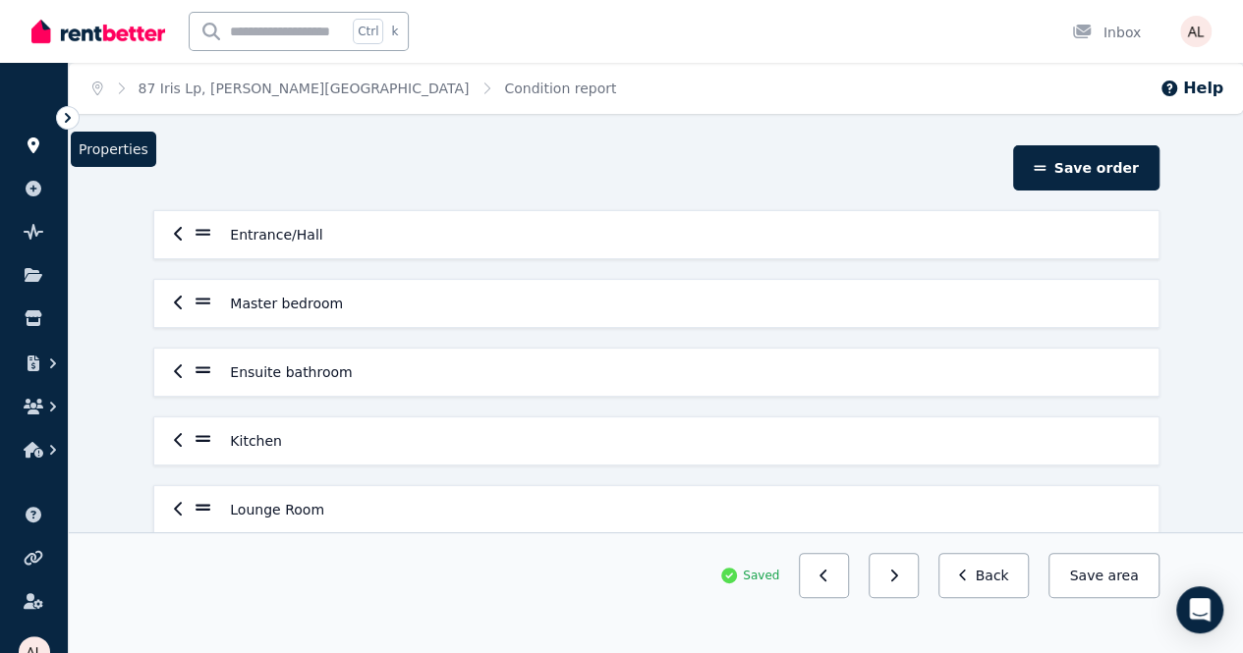
click at [31, 152] on icon at bounding box center [34, 146] width 20 height 16
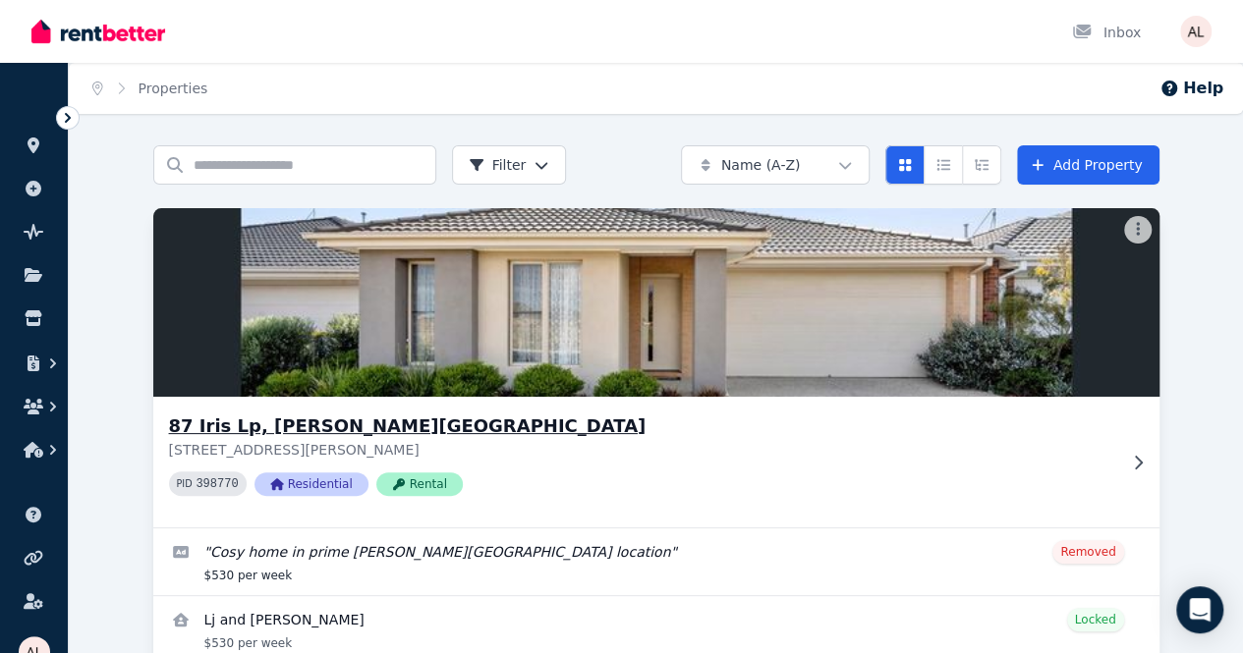
click at [245, 425] on h3 "87 Iris Lp, [PERSON_NAME][GEOGRAPHIC_DATA]" at bounding box center [642, 427] width 947 height 28
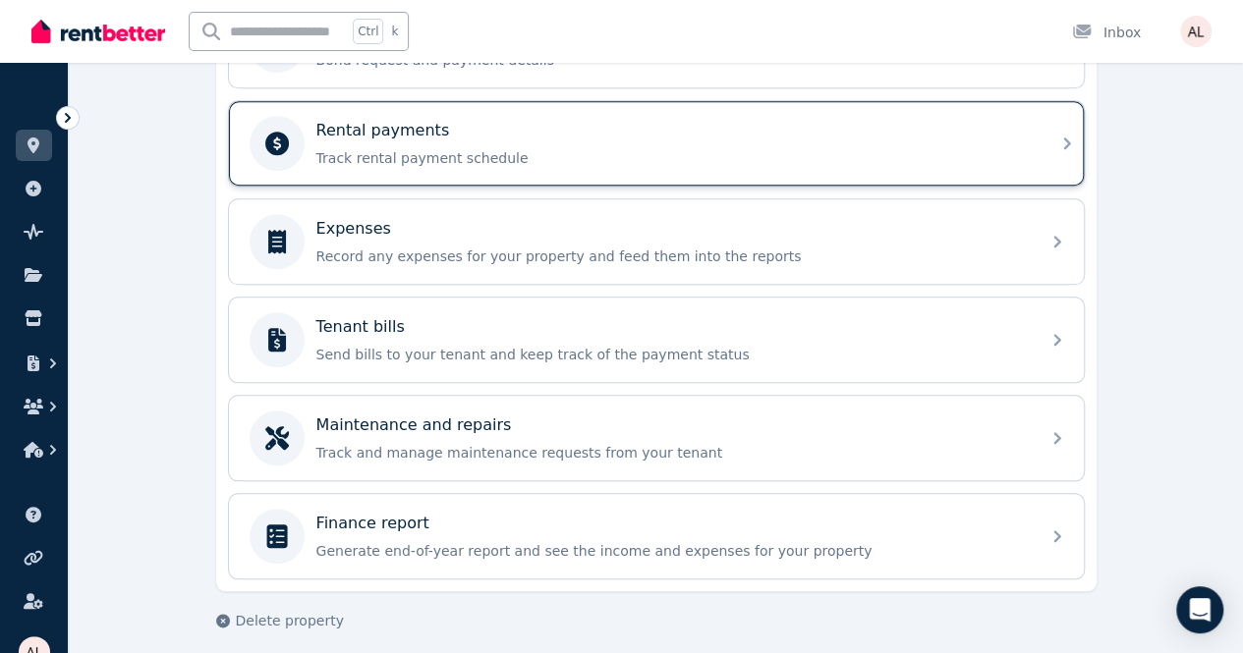
scroll to position [299, 0]
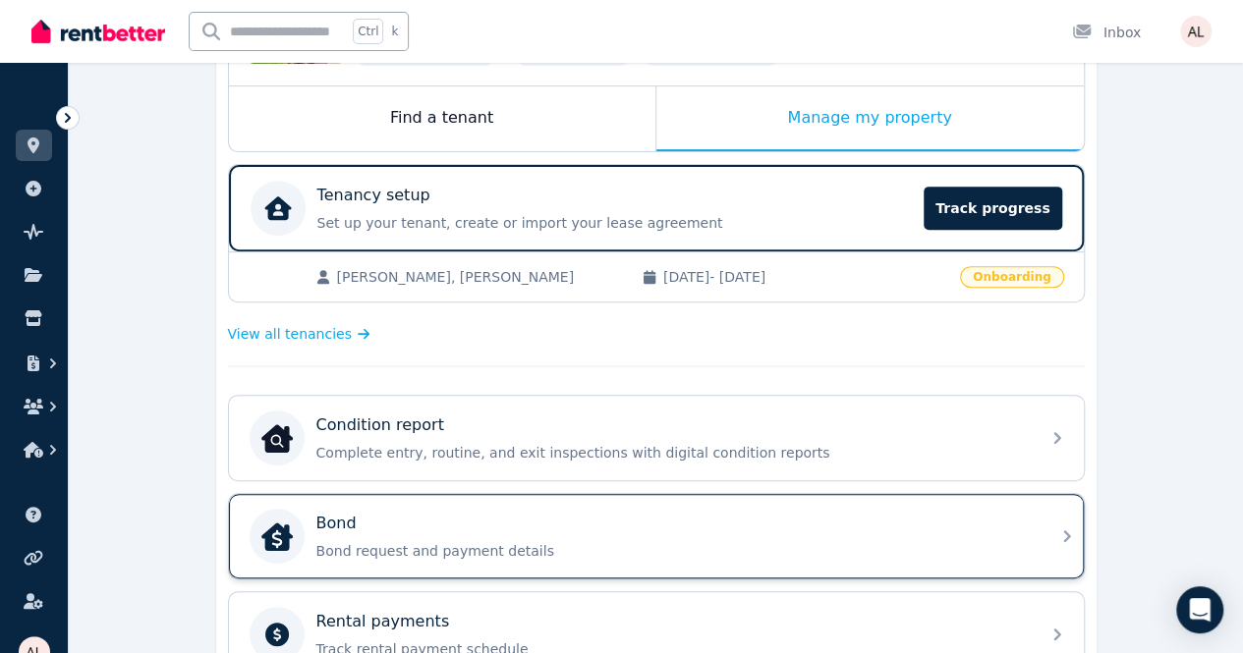
click at [440, 534] on div "Bond Bond request and payment details" at bounding box center [671, 536] width 711 height 49
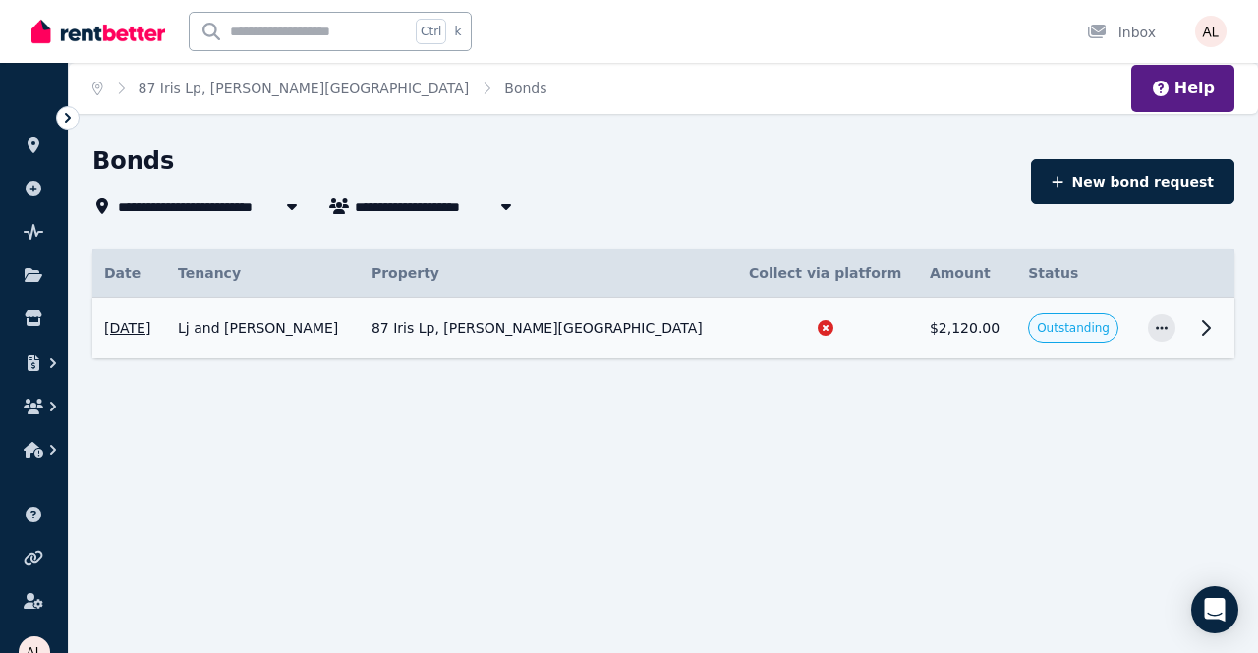
click at [1082, 334] on span "Outstanding" at bounding box center [1073, 327] width 90 height 29
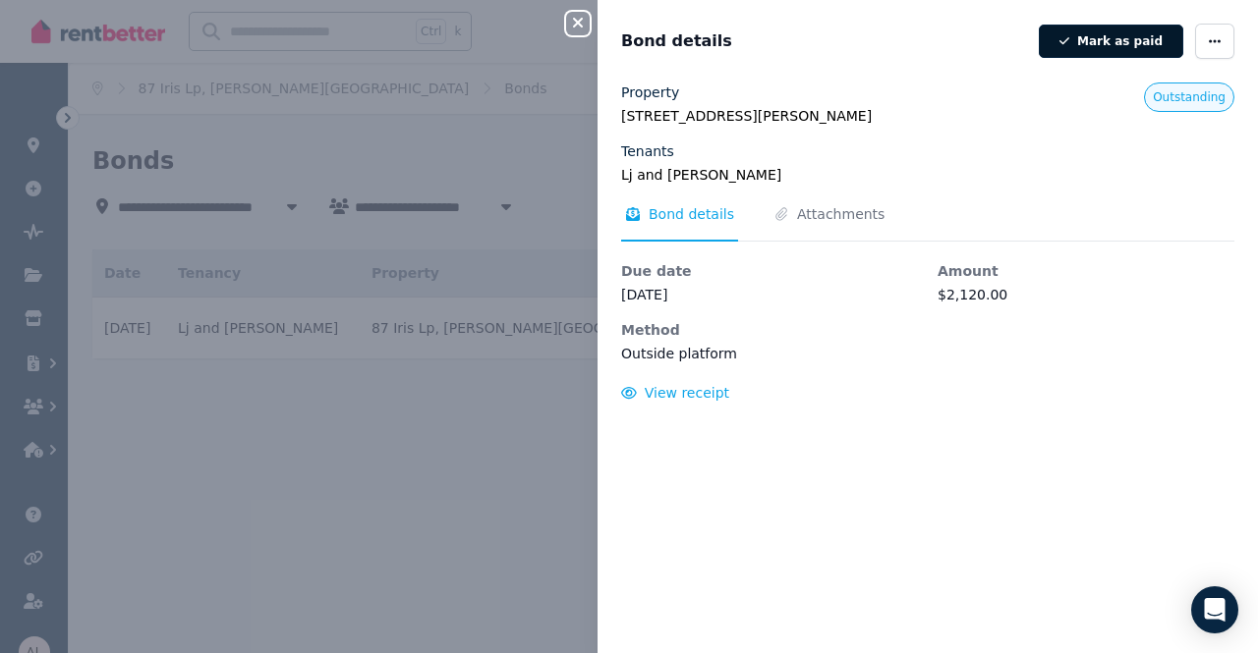
click at [1081, 46] on button "Mark as paid" at bounding box center [1110, 41] width 144 height 33
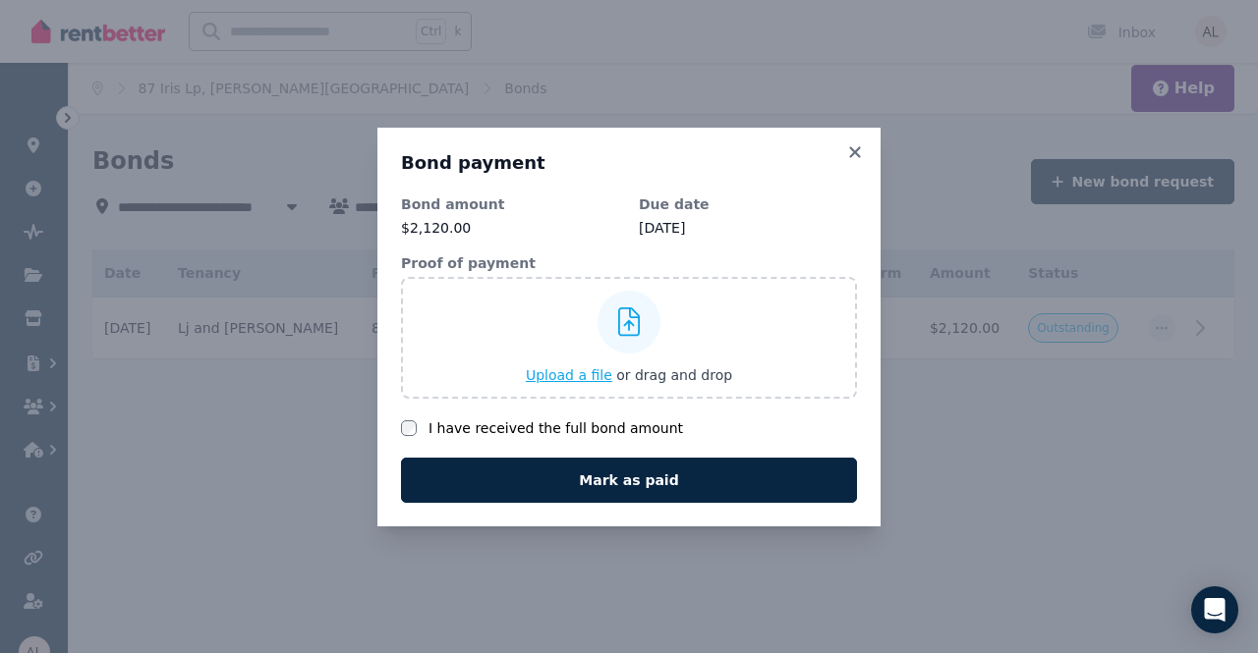
click at [589, 376] on span "Upload a file" at bounding box center [569, 375] width 86 height 16
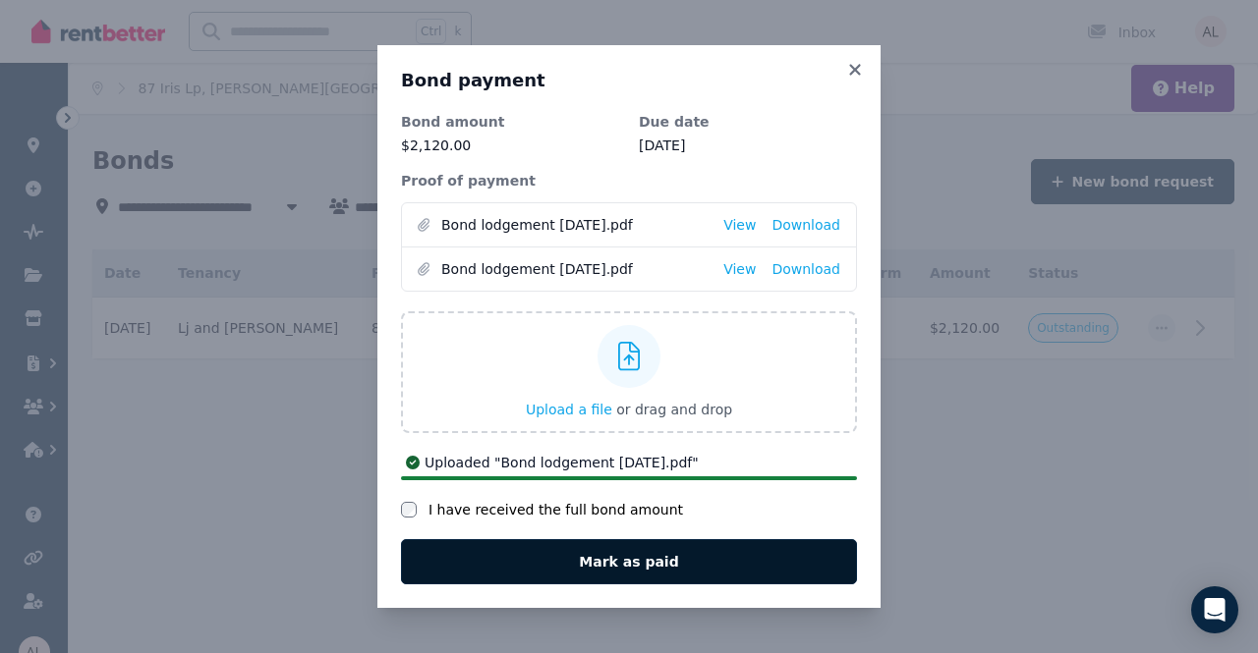
click at [617, 575] on button "Mark as paid" at bounding box center [629, 561] width 456 height 45
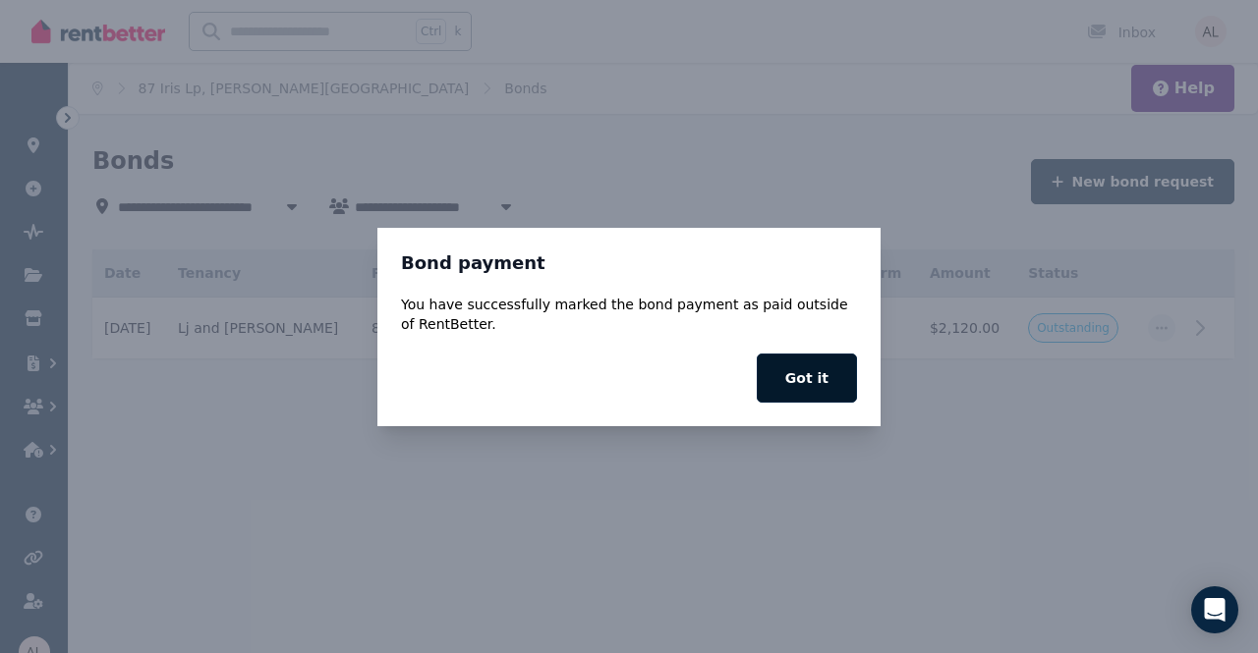
click at [845, 382] on button "Got it" at bounding box center [806, 378] width 100 height 49
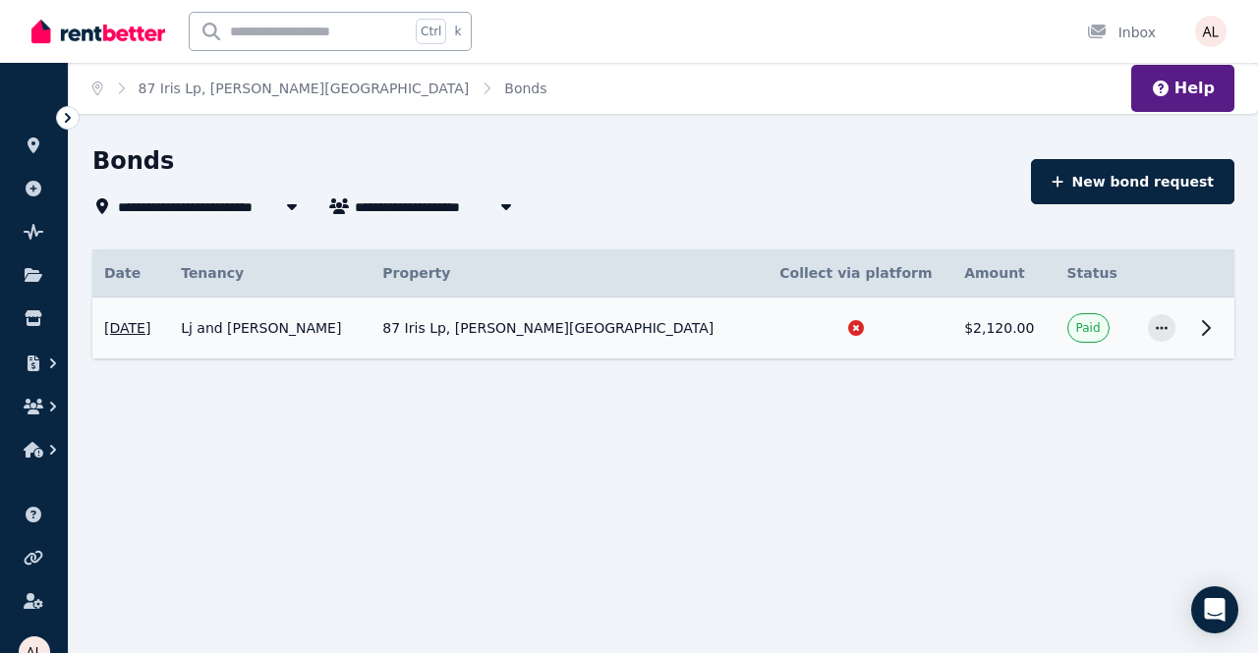
click at [1207, 327] on icon at bounding box center [1206, 328] width 7 height 14
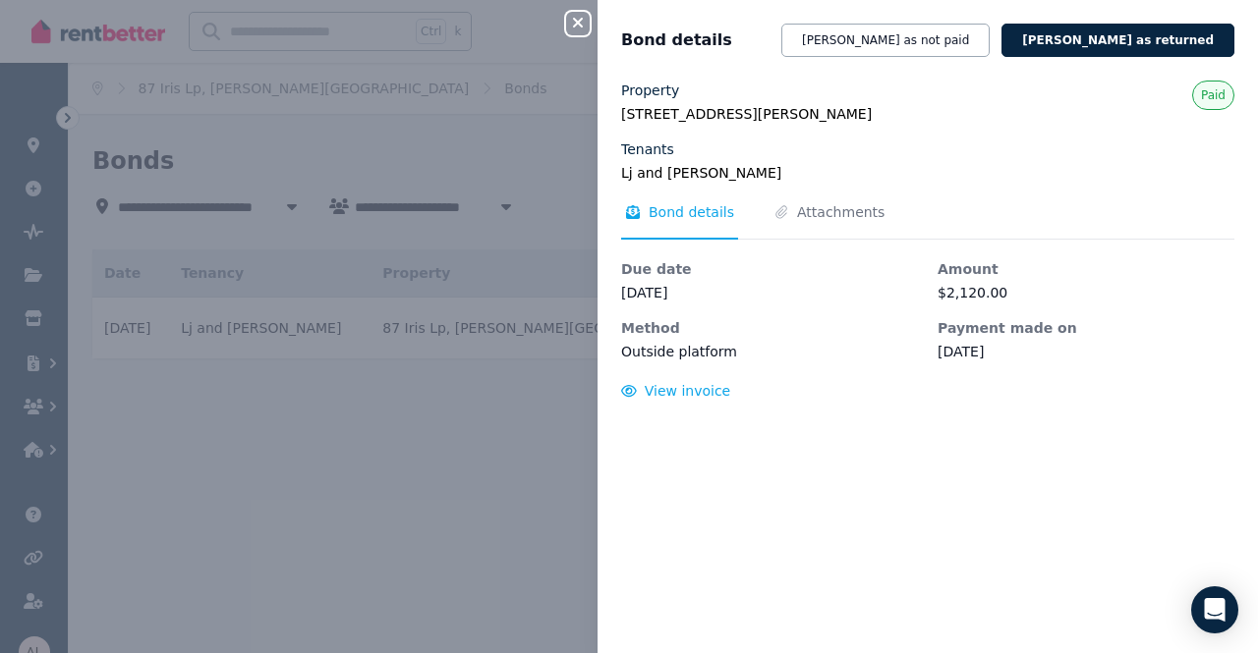
click at [432, 410] on div "Close panel Bond details [PERSON_NAME] as not paid [PERSON_NAME] as returned Pr…" at bounding box center [629, 326] width 1258 height 653
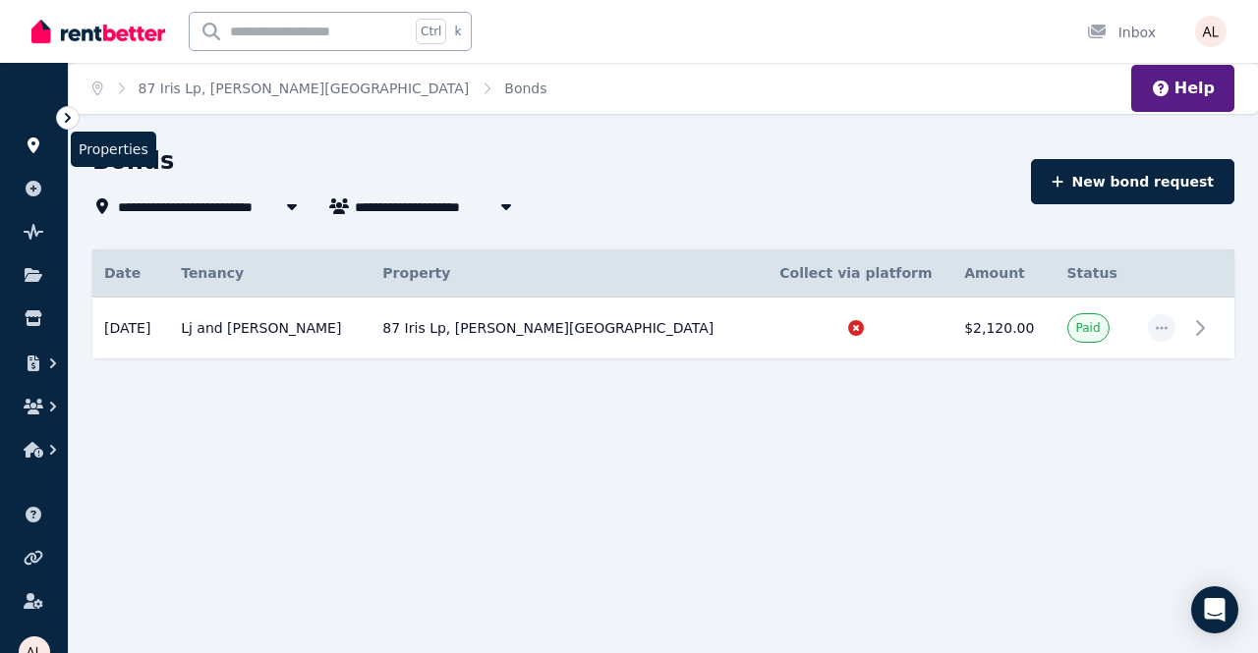
click at [46, 146] on link at bounding box center [34, 145] width 36 height 31
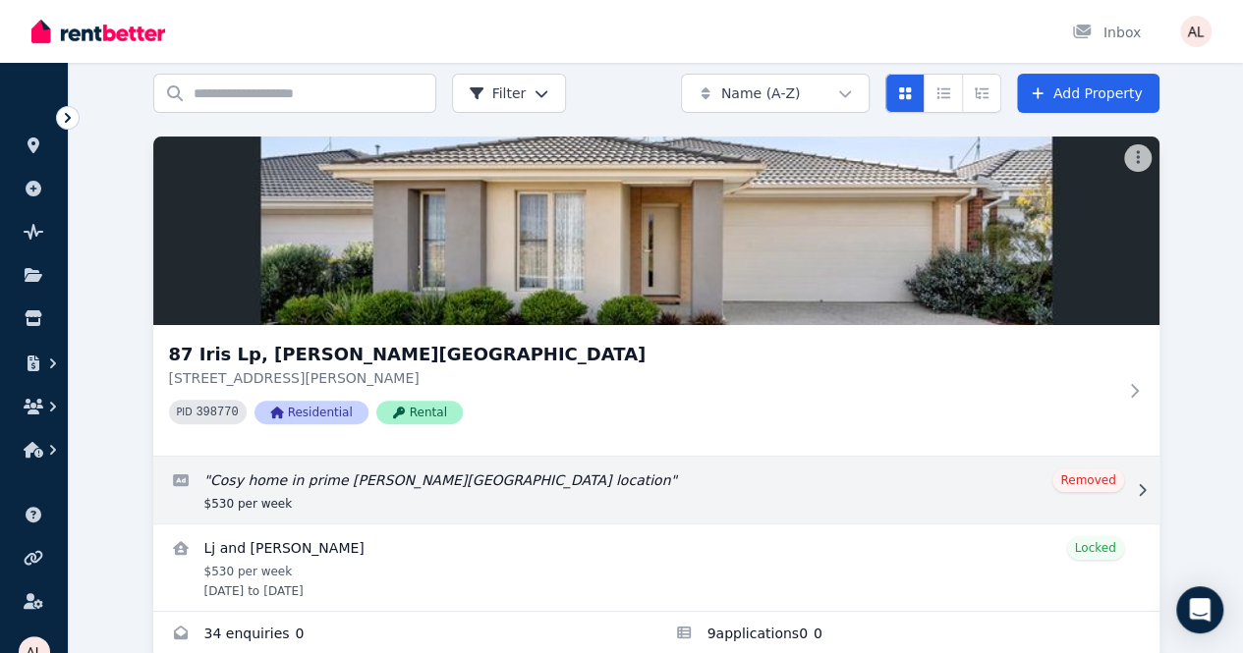
scroll to position [152, 0]
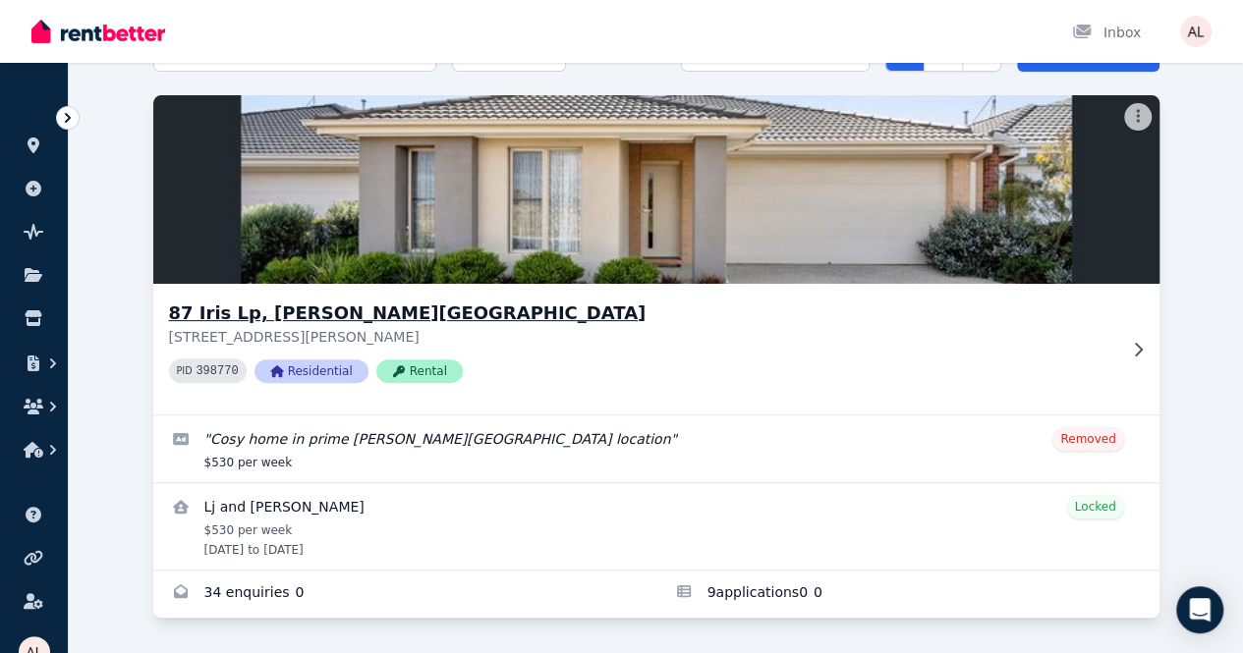
click at [242, 300] on h3 "87 Iris Lp, [PERSON_NAME][GEOGRAPHIC_DATA]" at bounding box center [642, 314] width 947 height 28
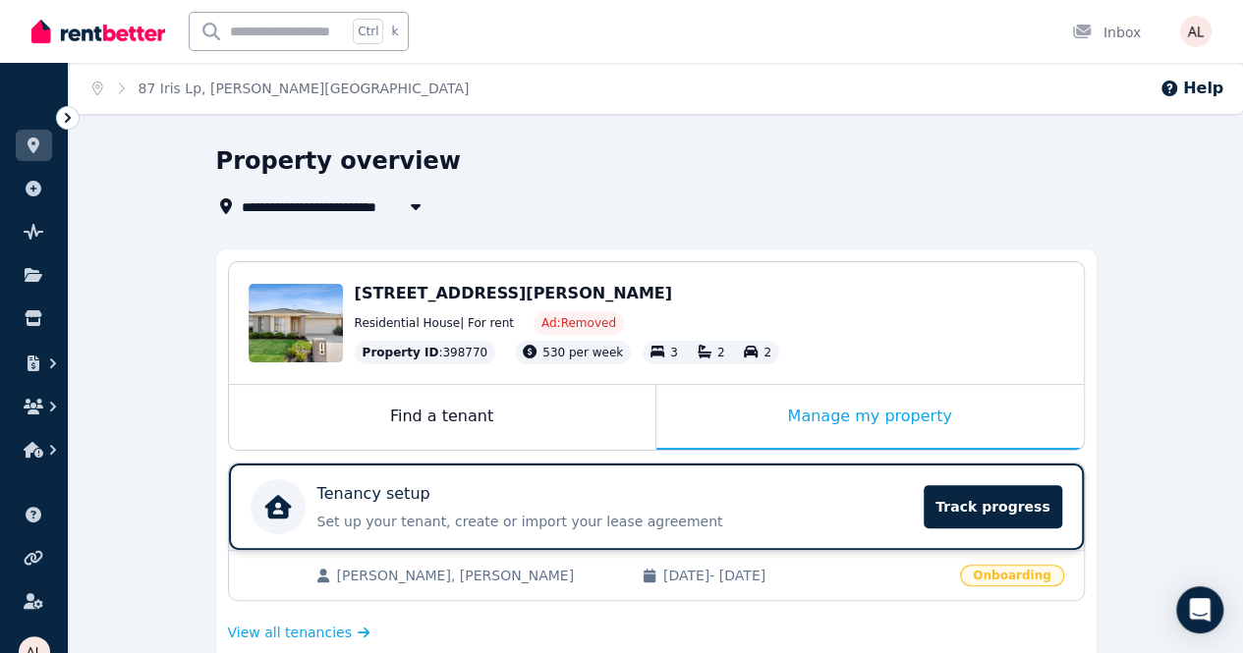
click at [413, 504] on div "Tenancy setup Set up your tenant, create or import your lease agreement Track p…" at bounding box center [614, 506] width 595 height 49
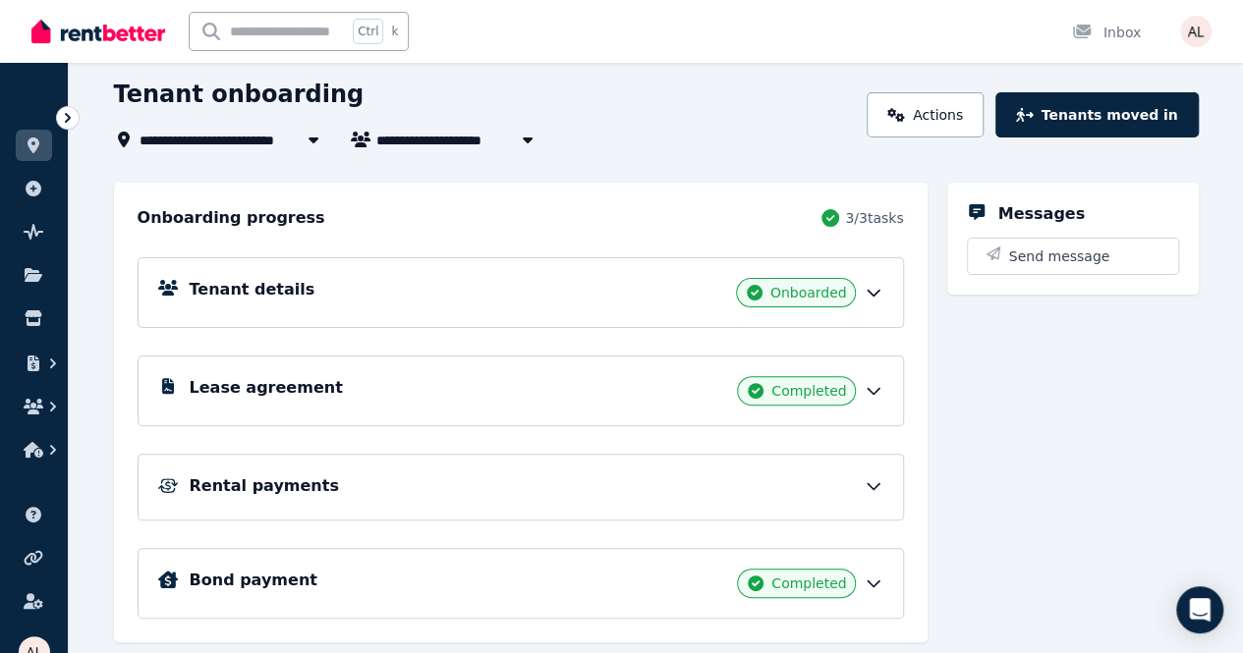
scroll to position [149, 0]
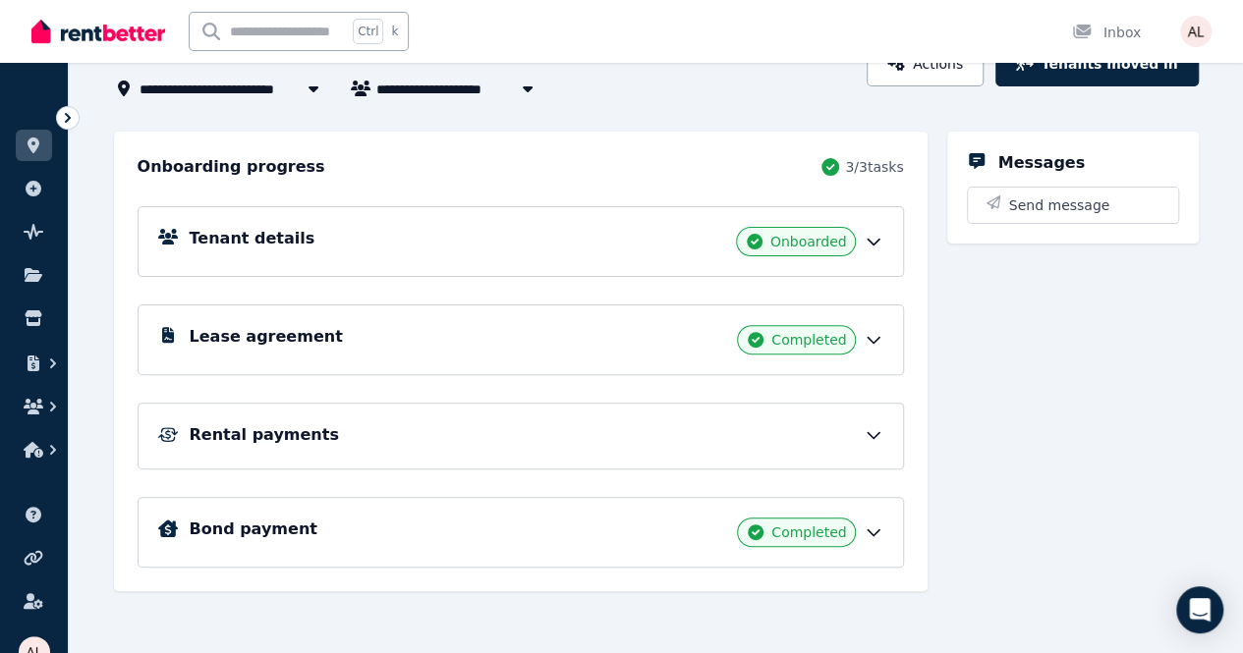
click at [874, 235] on icon at bounding box center [874, 242] width 20 height 20
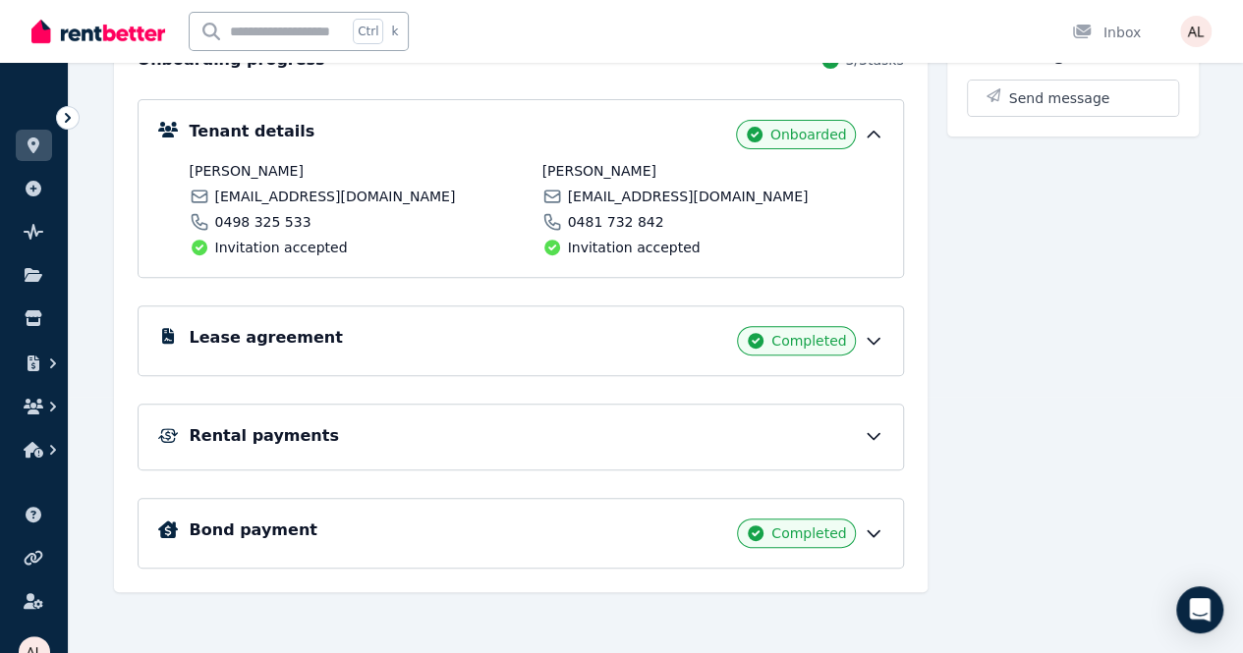
scroll to position [257, 0]
click at [868, 433] on icon at bounding box center [874, 436] width 12 height 6
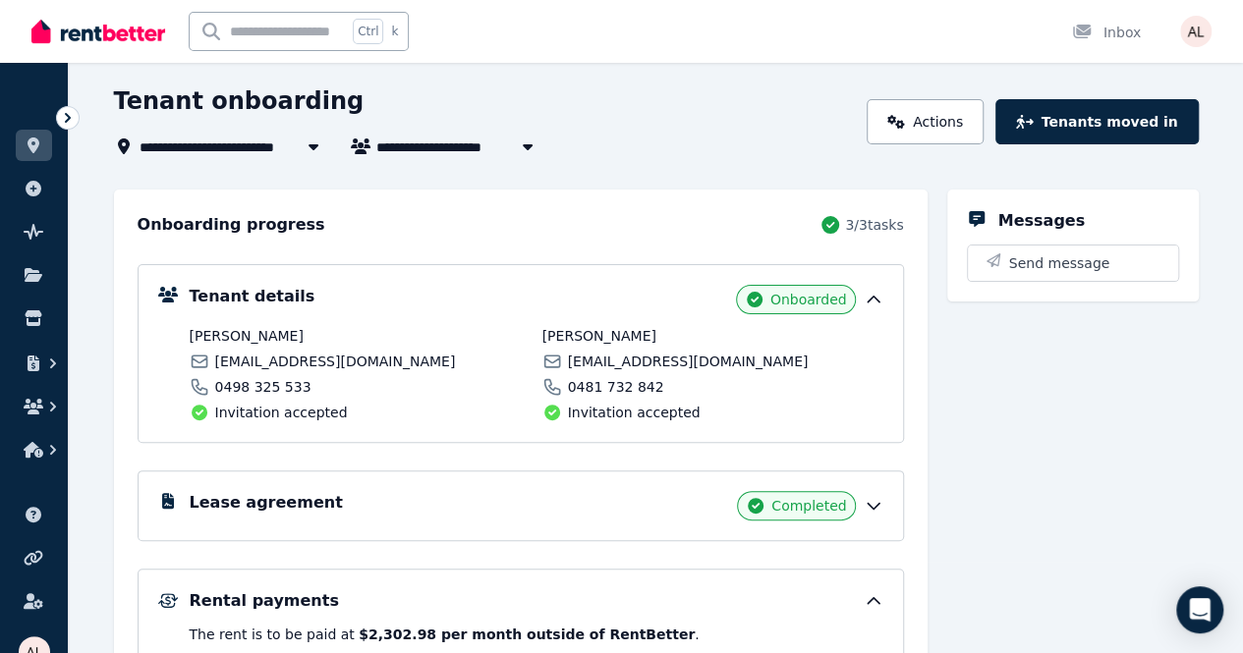
scroll to position [0, 0]
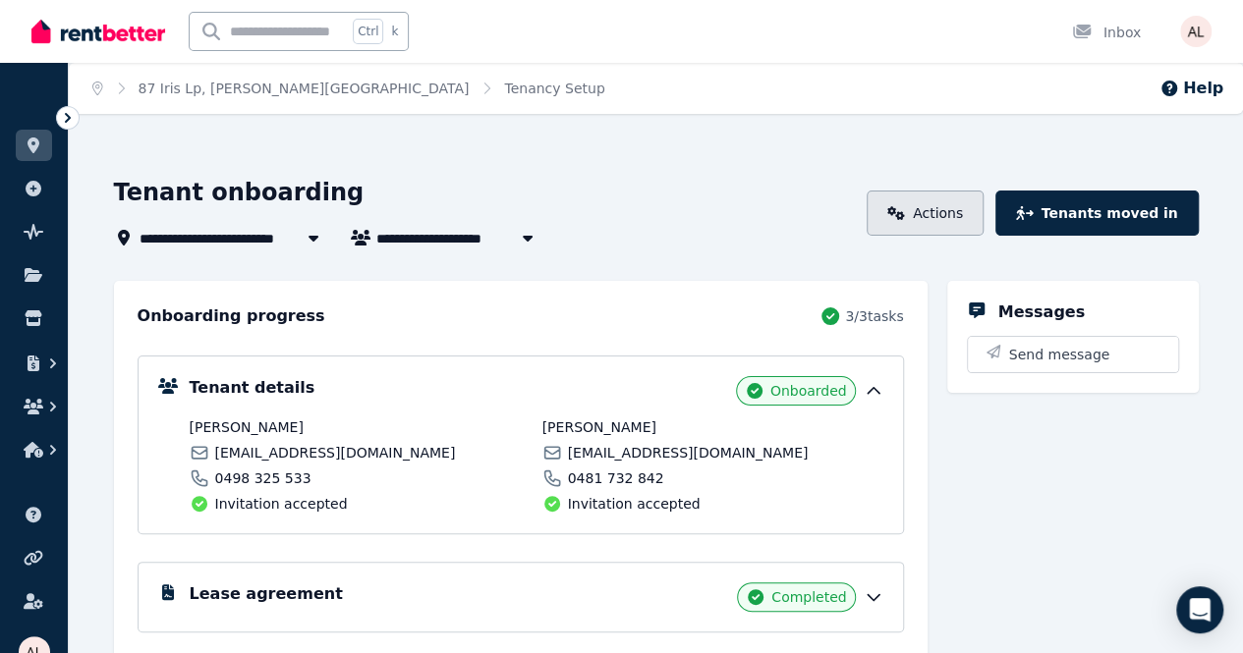
click at [937, 221] on link "Actions" at bounding box center [925, 213] width 117 height 45
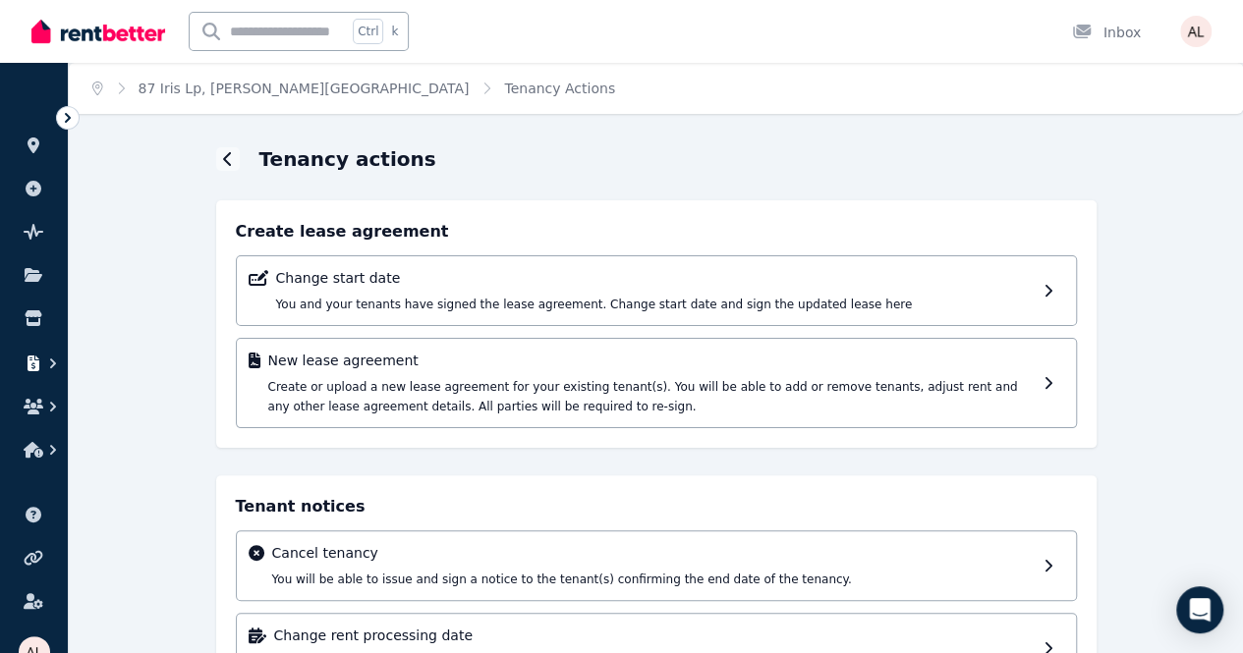
click at [35, 371] on button "button" at bounding box center [34, 363] width 36 height 35
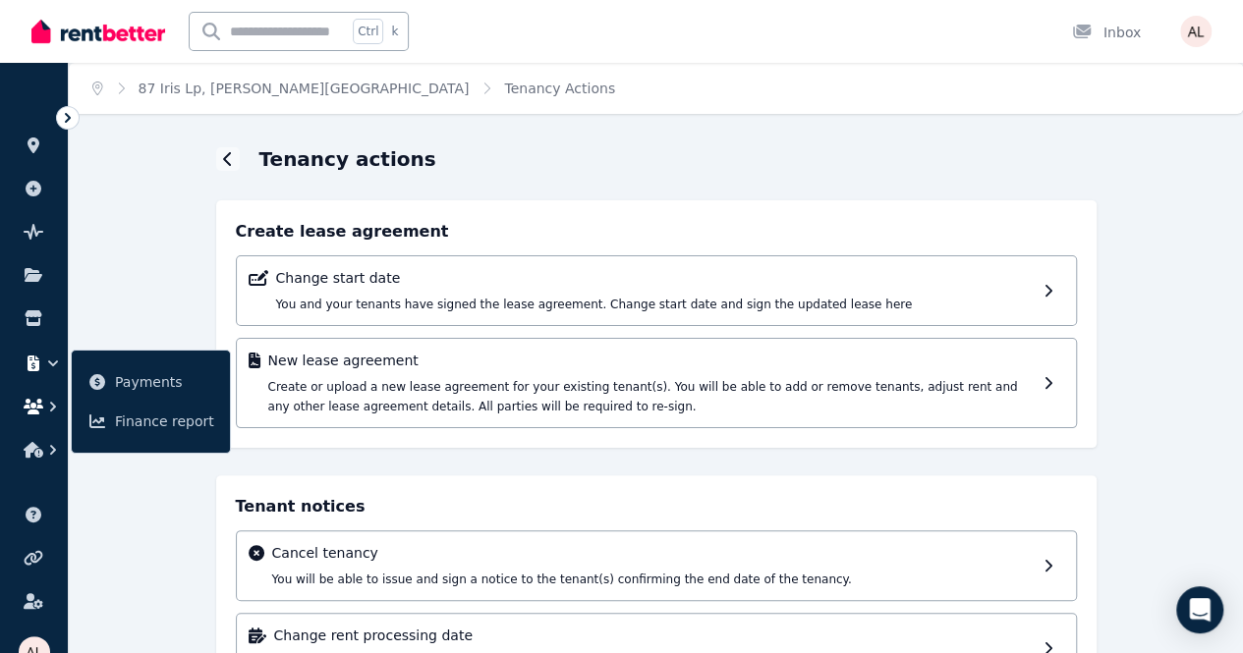
click at [31, 415] on button "button" at bounding box center [34, 406] width 36 height 35
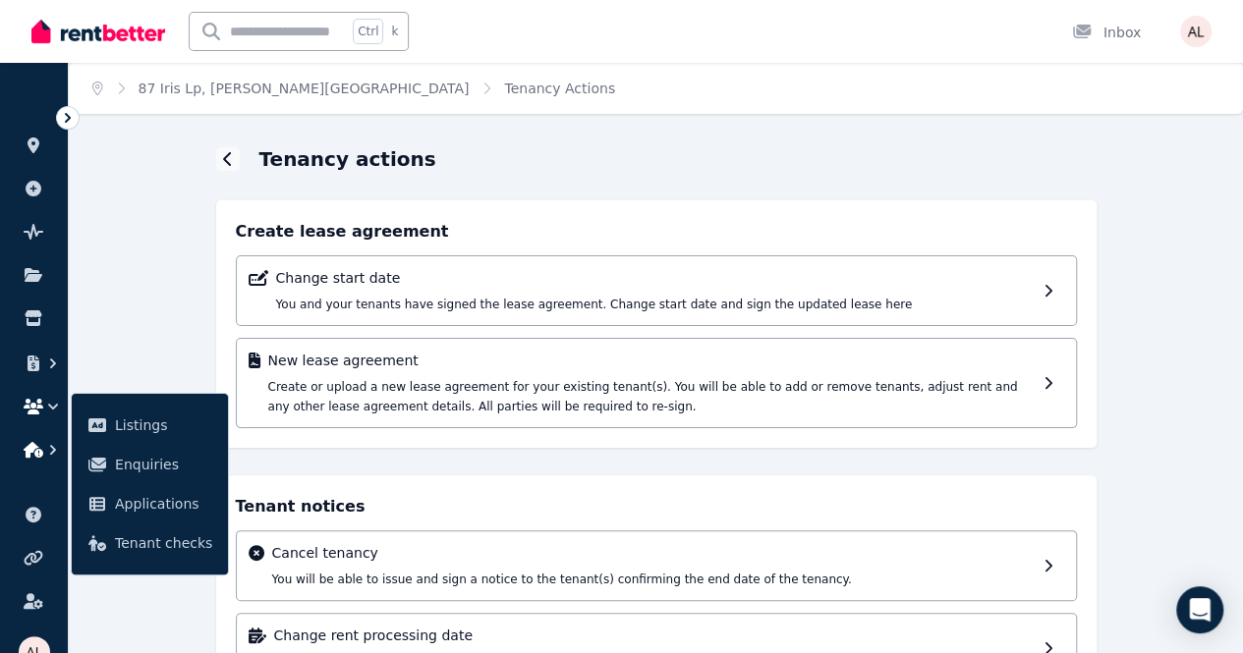
click at [37, 463] on button "button" at bounding box center [34, 449] width 36 height 35
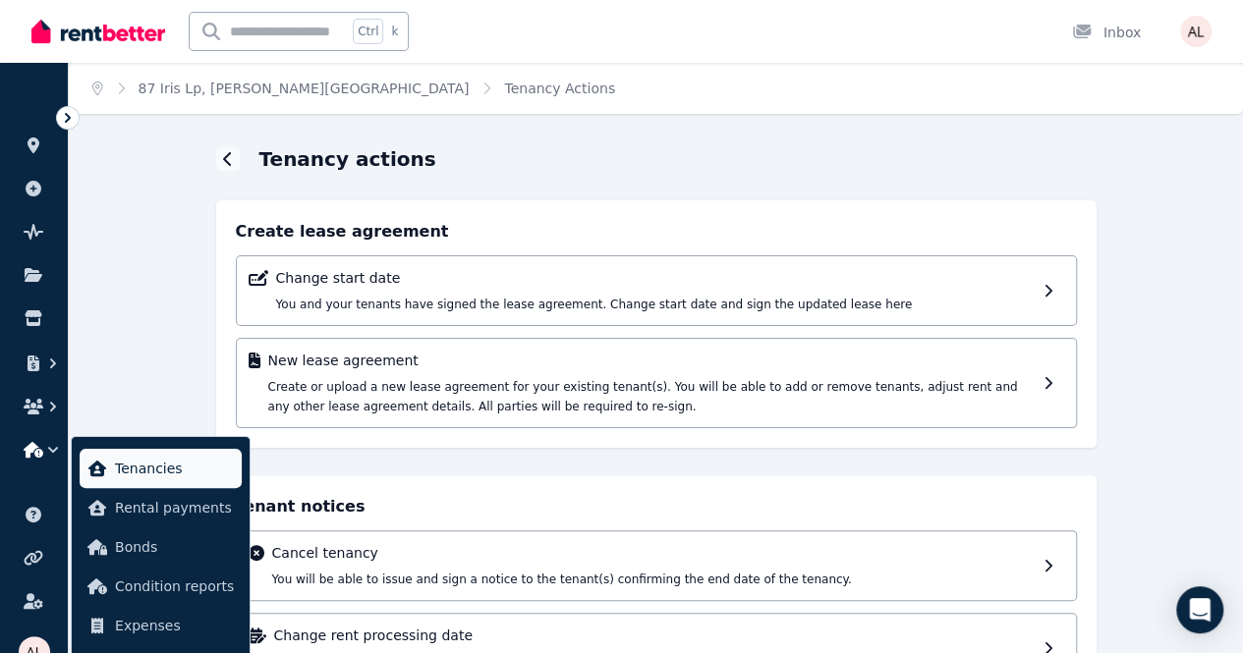
click at [118, 475] on span "Tenancies" at bounding box center [174, 469] width 119 height 24
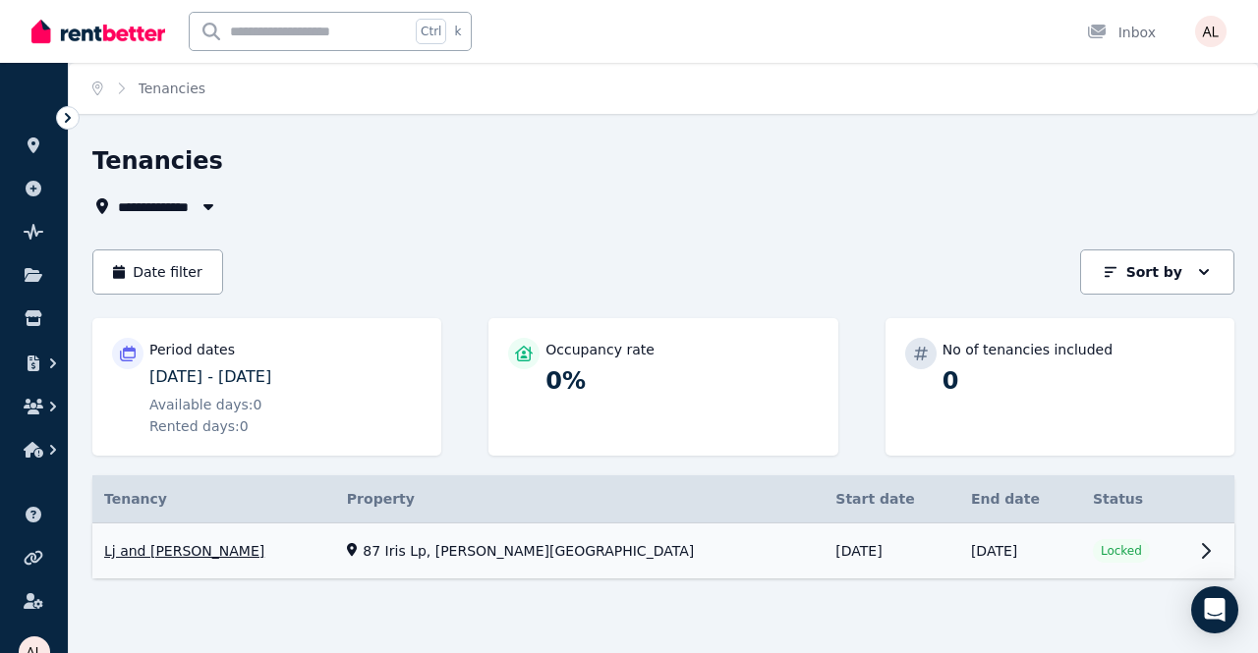
click at [157, 546] on link "View property details" at bounding box center [663, 552] width 1142 height 56
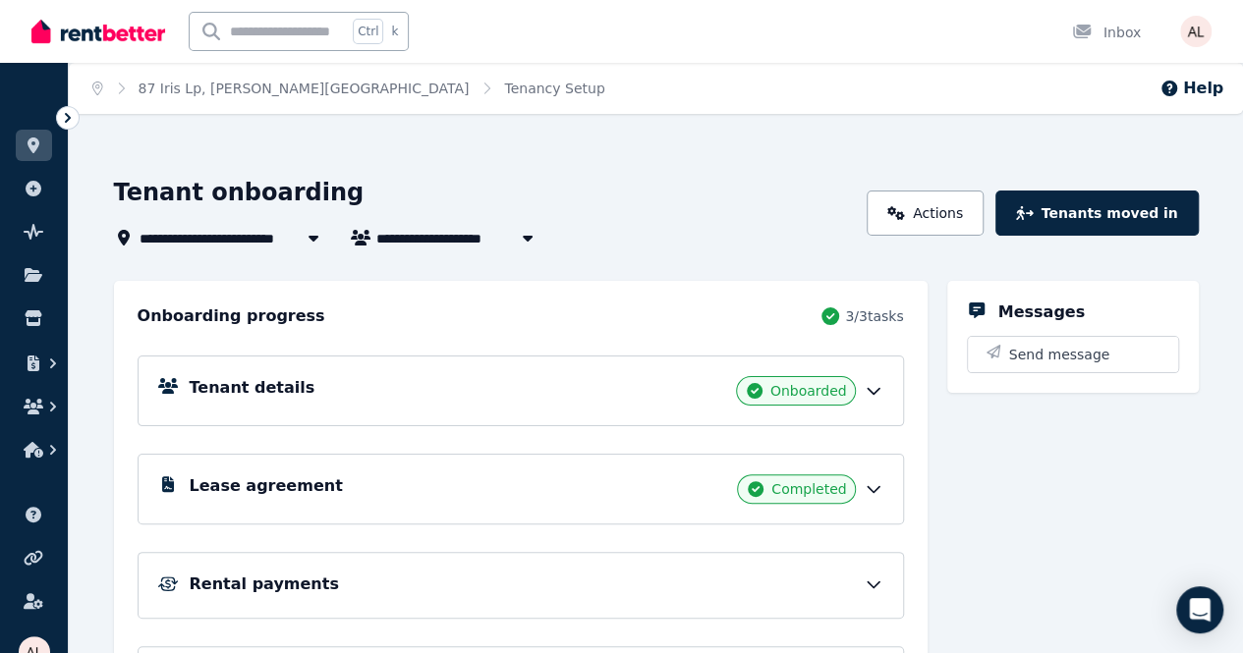
click at [236, 392] on h5 "Tenant details" at bounding box center [253, 388] width 126 height 24
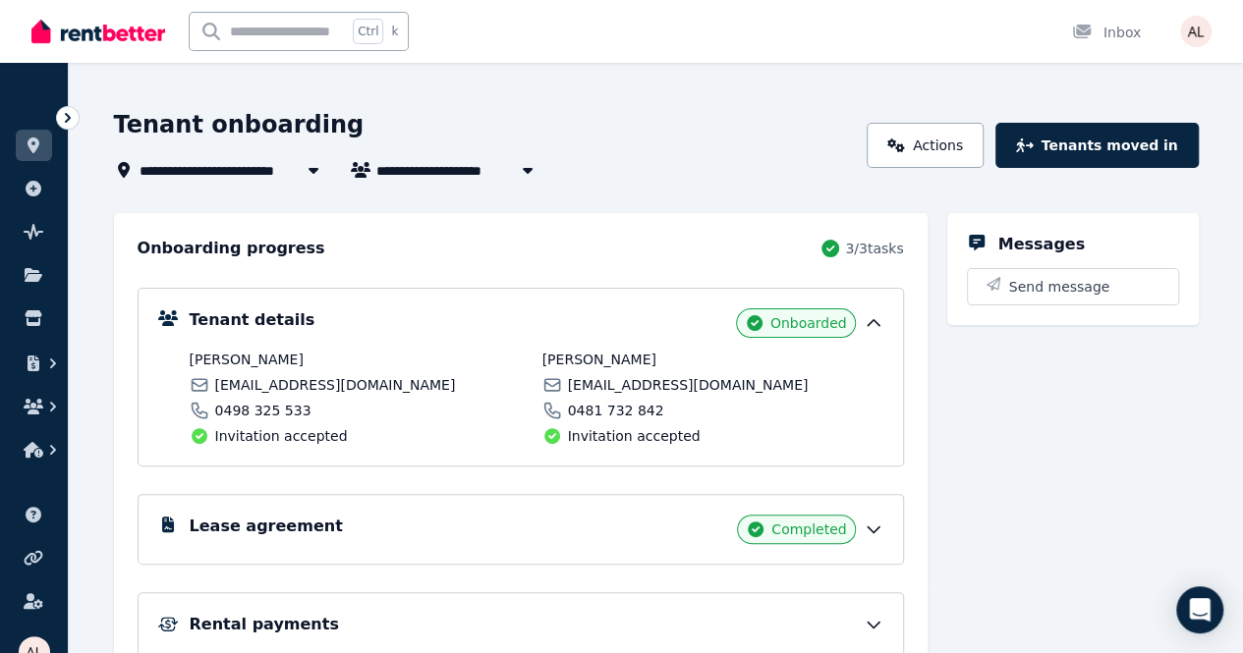
scroll to position [98, 0]
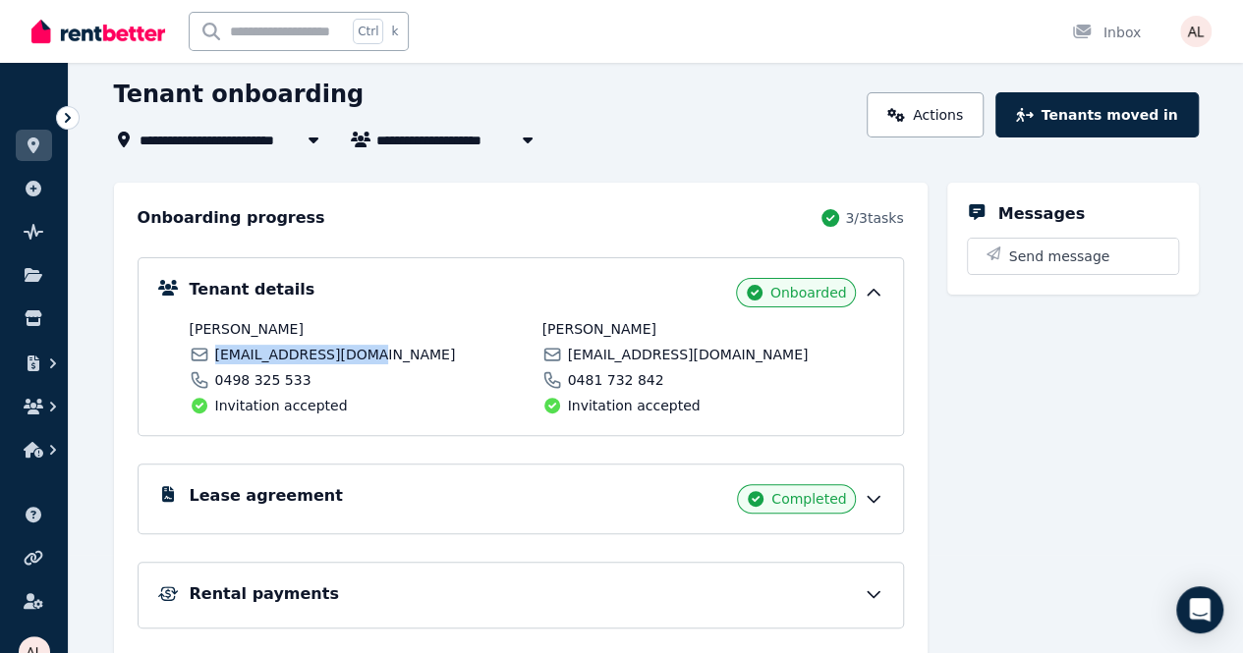
drag, startPoint x: 338, startPoint y: 356, endPoint x: 214, endPoint y: 352, distance: 123.9
click at [215, 352] on span "[EMAIL_ADDRESS][DOMAIN_NAME]" at bounding box center [335, 355] width 241 height 20
copy span "[EMAIL_ADDRESS][DOMAIN_NAME]"
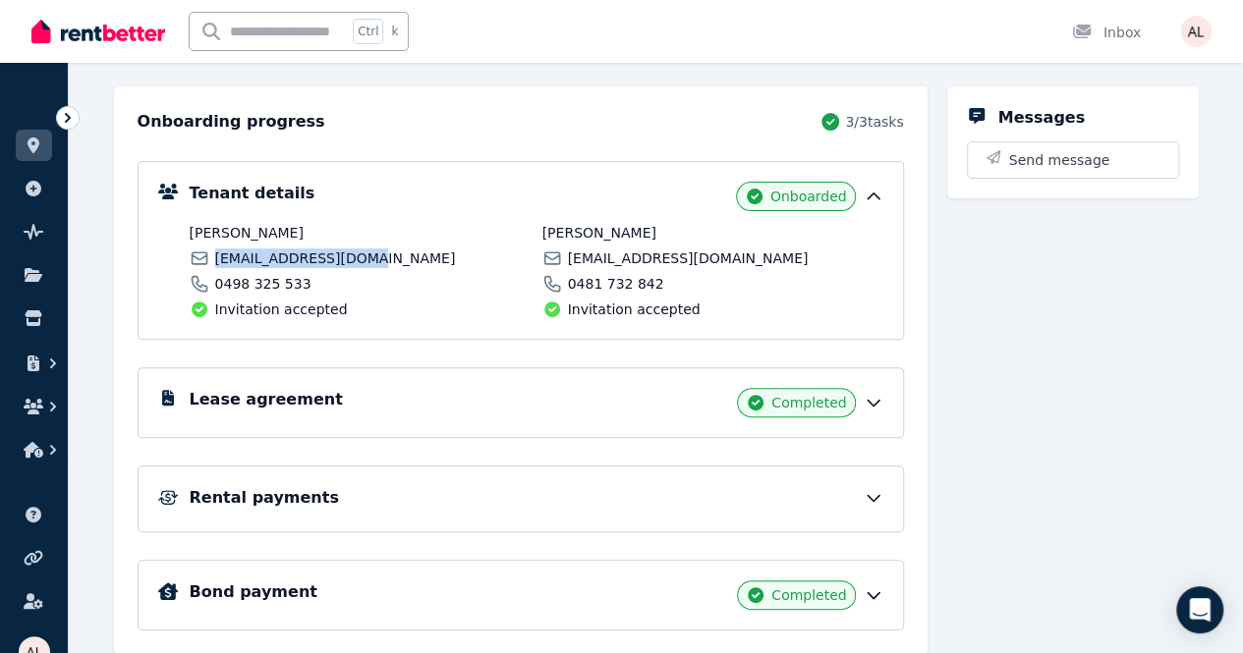
scroll to position [257, 0]
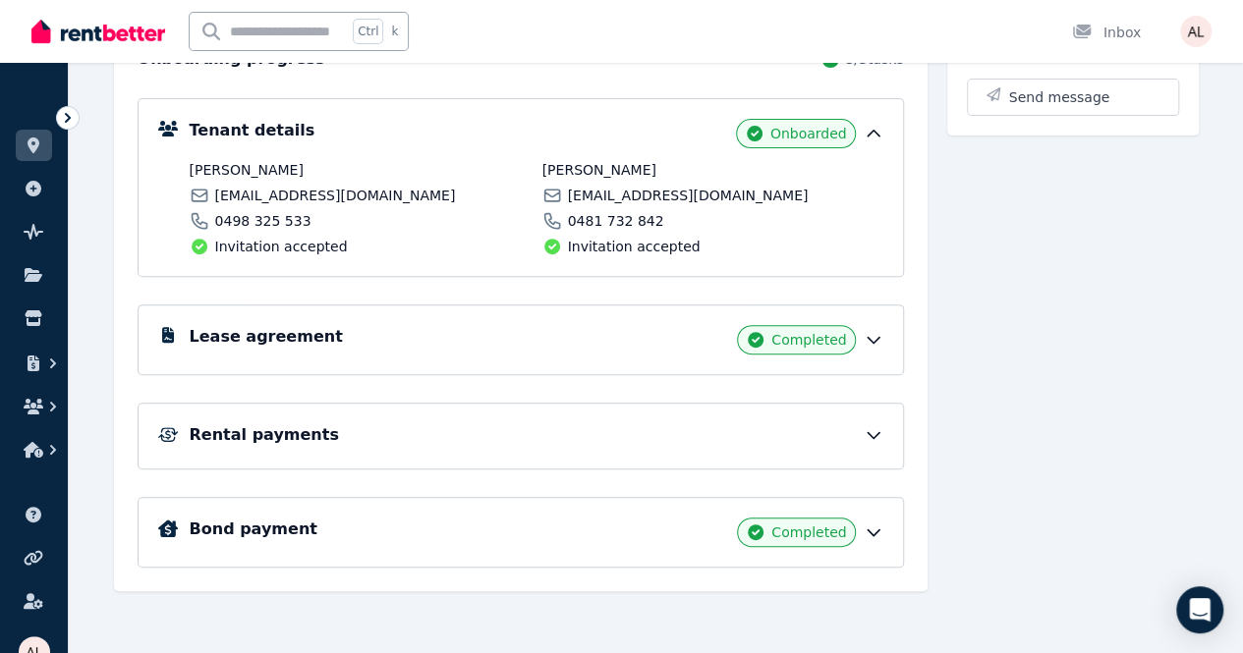
click at [54, 514] on ul "Help centre Refer a friend Account settings" at bounding box center [34, 562] width 68 height 126
click at [27, 463] on button "button" at bounding box center [34, 449] width 36 height 35
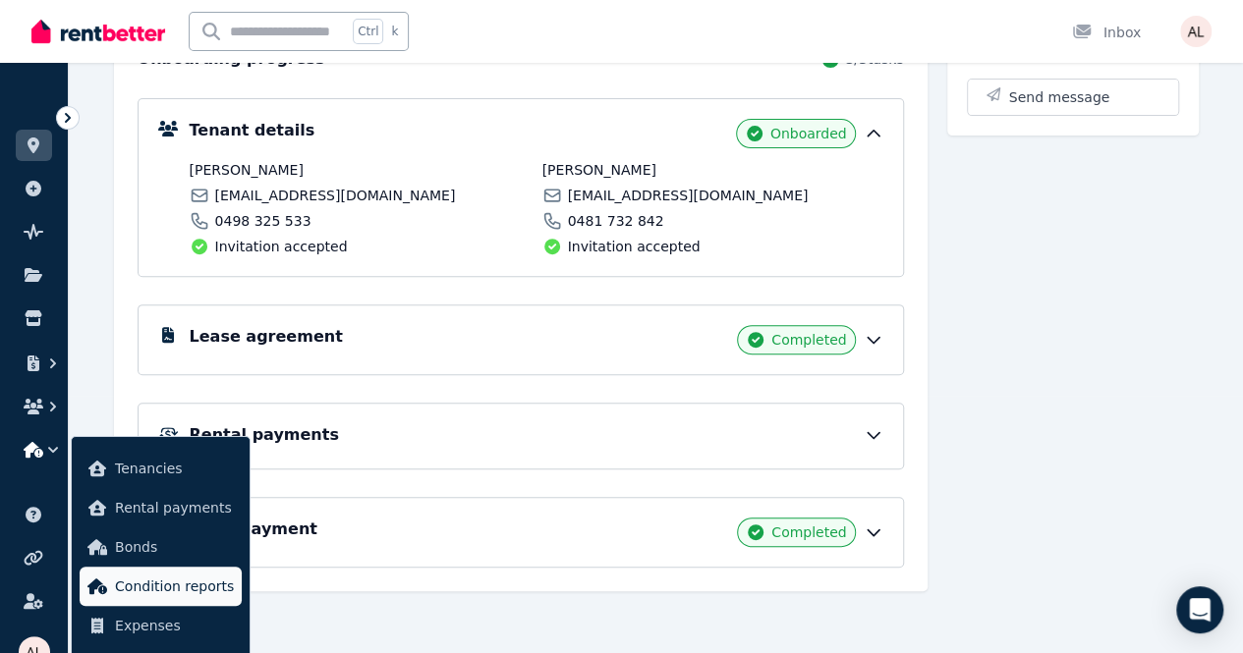
click at [160, 583] on span "Condition reports" at bounding box center [174, 587] width 119 height 24
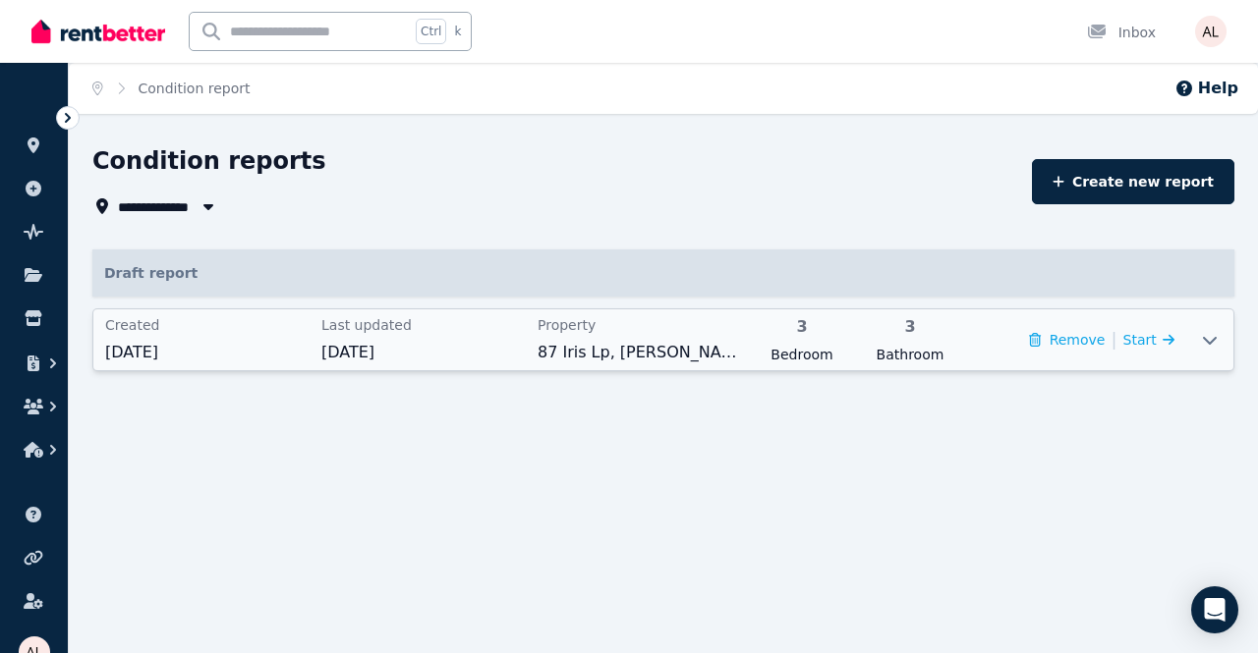
click at [597, 336] on div "Property [STREET_ADDRESS][PERSON_NAME]" at bounding box center [639, 339] width 204 height 49
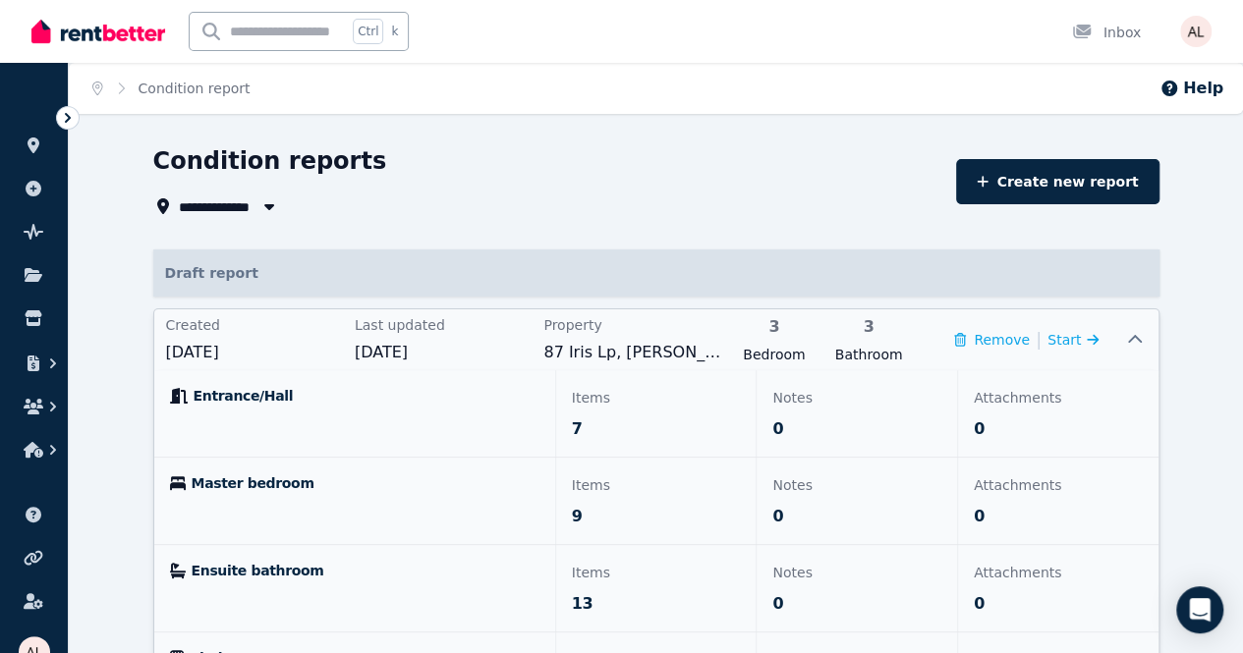
click at [240, 363] on span "[DATE]" at bounding box center [254, 353] width 177 height 24
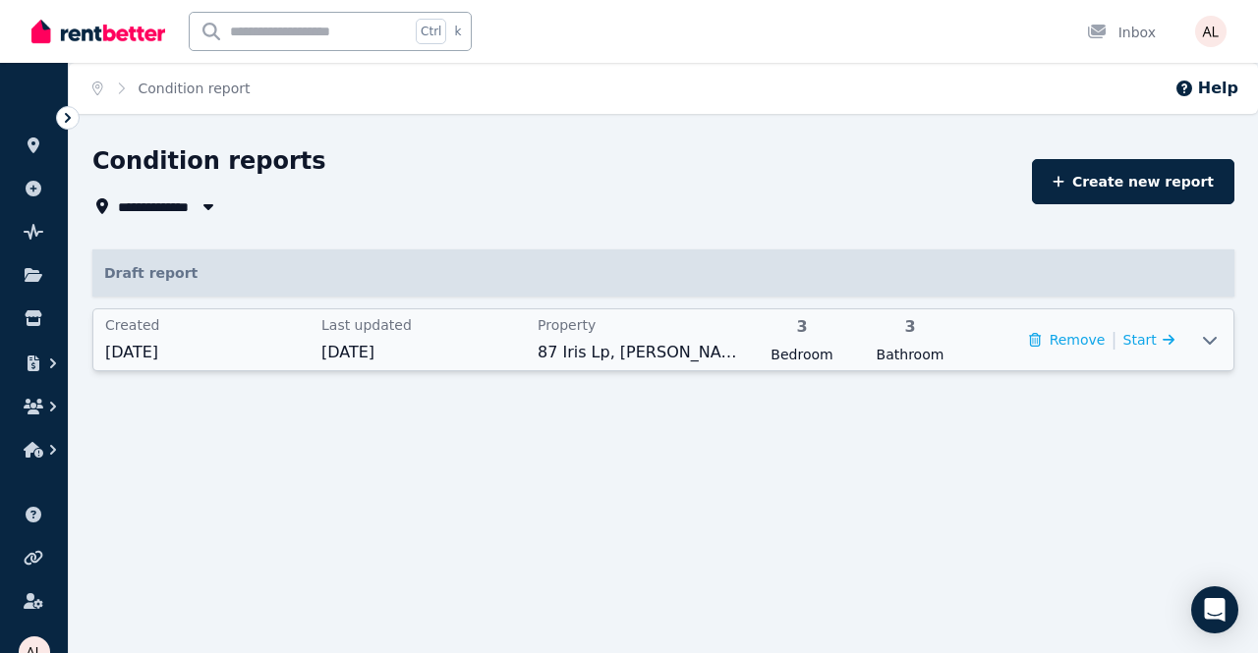
click at [240, 363] on span "[DATE]" at bounding box center [207, 353] width 204 height 24
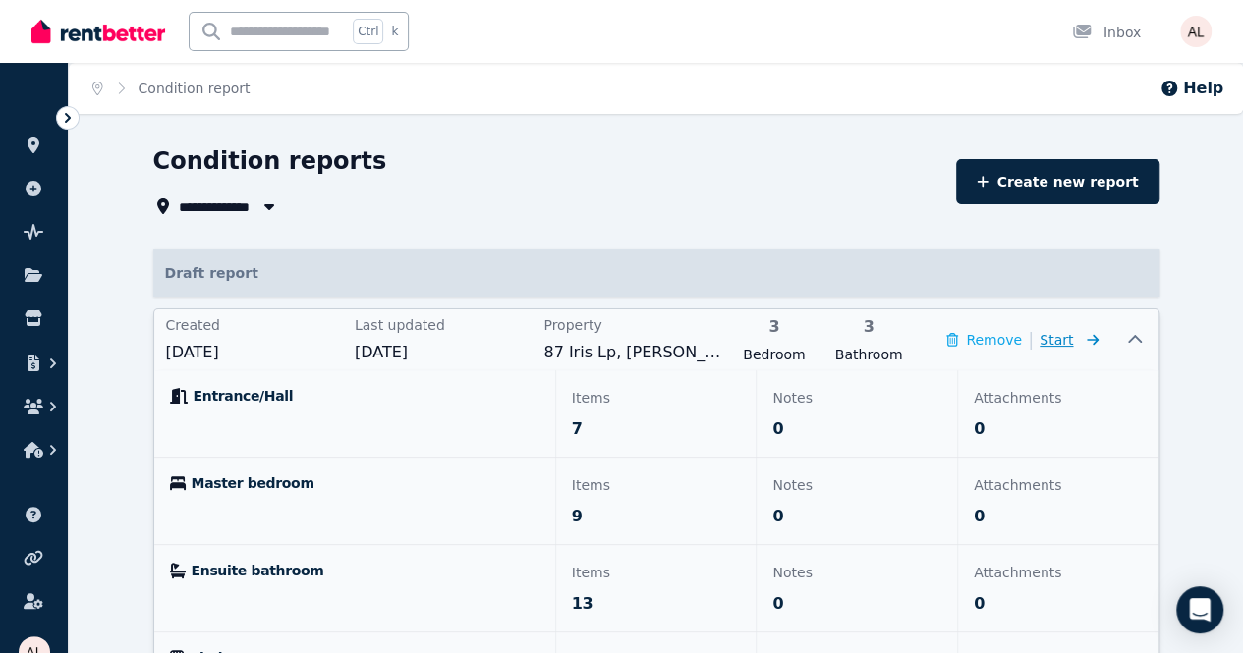
click at [1098, 341] on icon at bounding box center [1093, 339] width 12 height 11
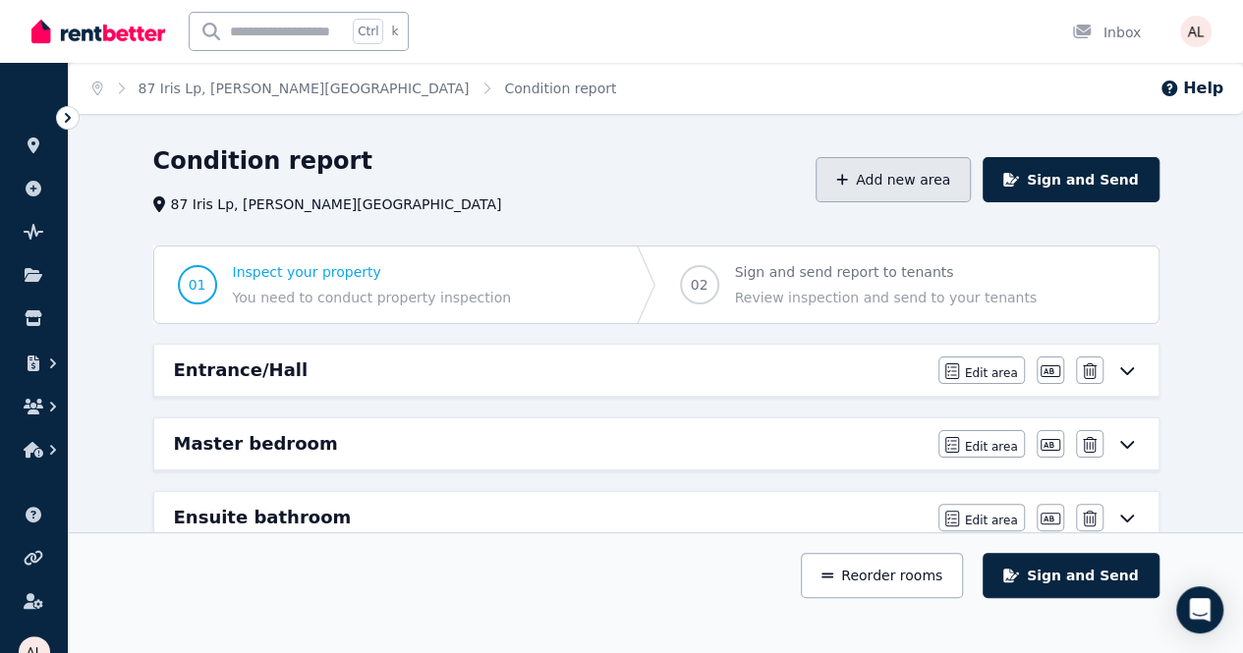
click at [883, 190] on button "Add new area" at bounding box center [892, 179] width 155 height 45
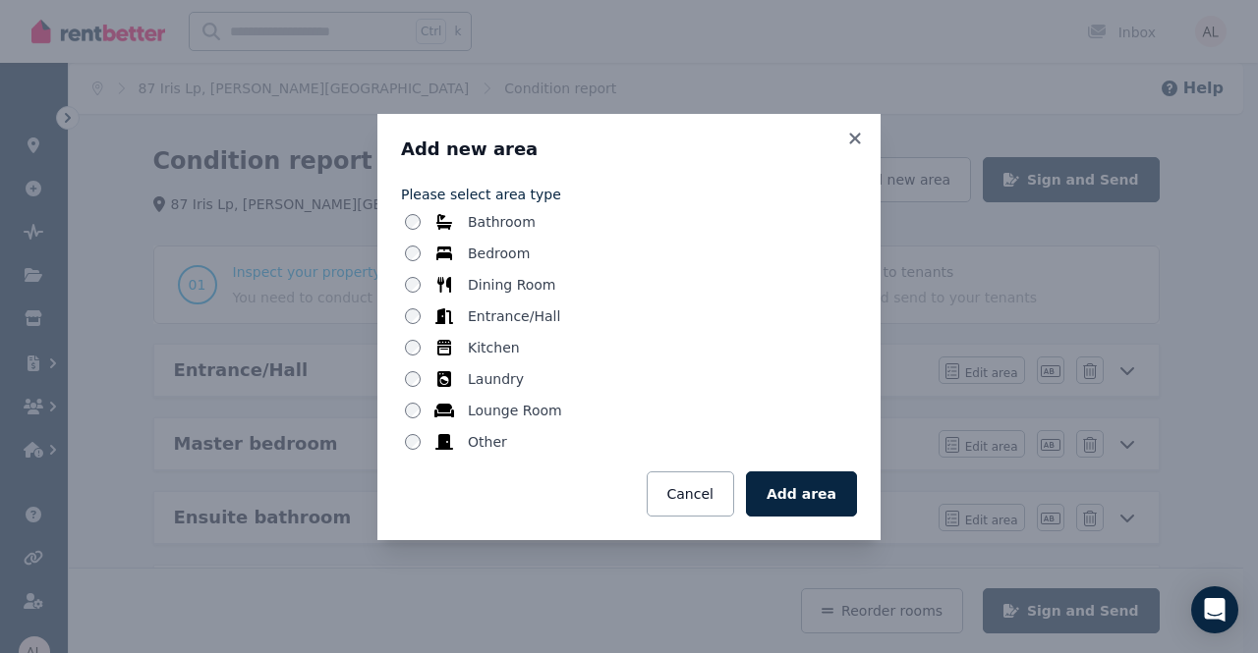
click at [469, 453] on div "Please select area type Bathroom Bedroom Dining Room Entrance/Hall Kitchen Laun…" at bounding box center [629, 347] width 456 height 340
click at [479, 443] on label "Other" at bounding box center [487, 442] width 39 height 20
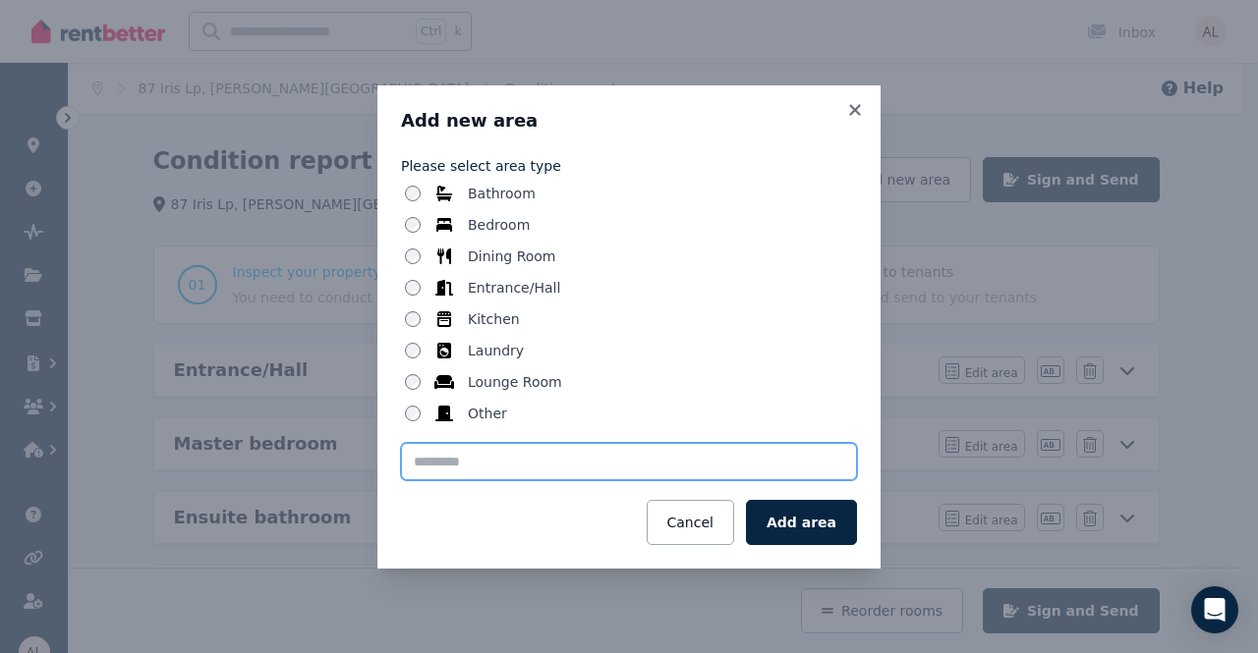
click at [679, 462] on input "text" at bounding box center [629, 461] width 456 height 37
type input "******"
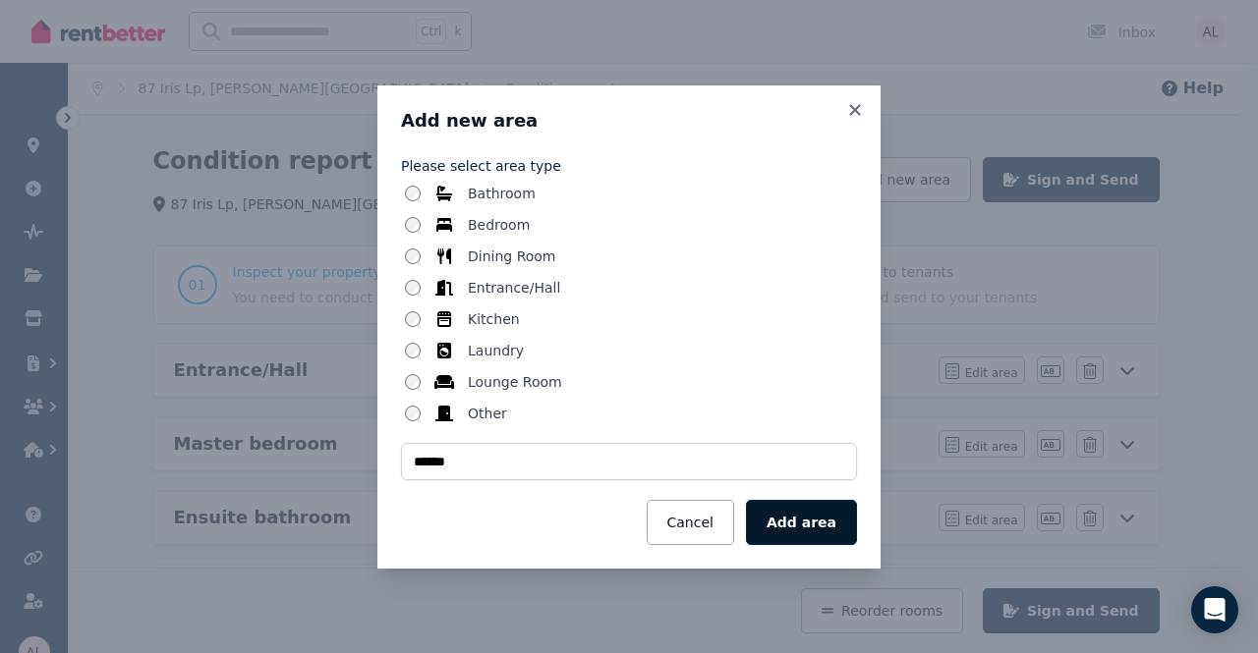
click at [831, 541] on button "Add area" at bounding box center [801, 522] width 111 height 45
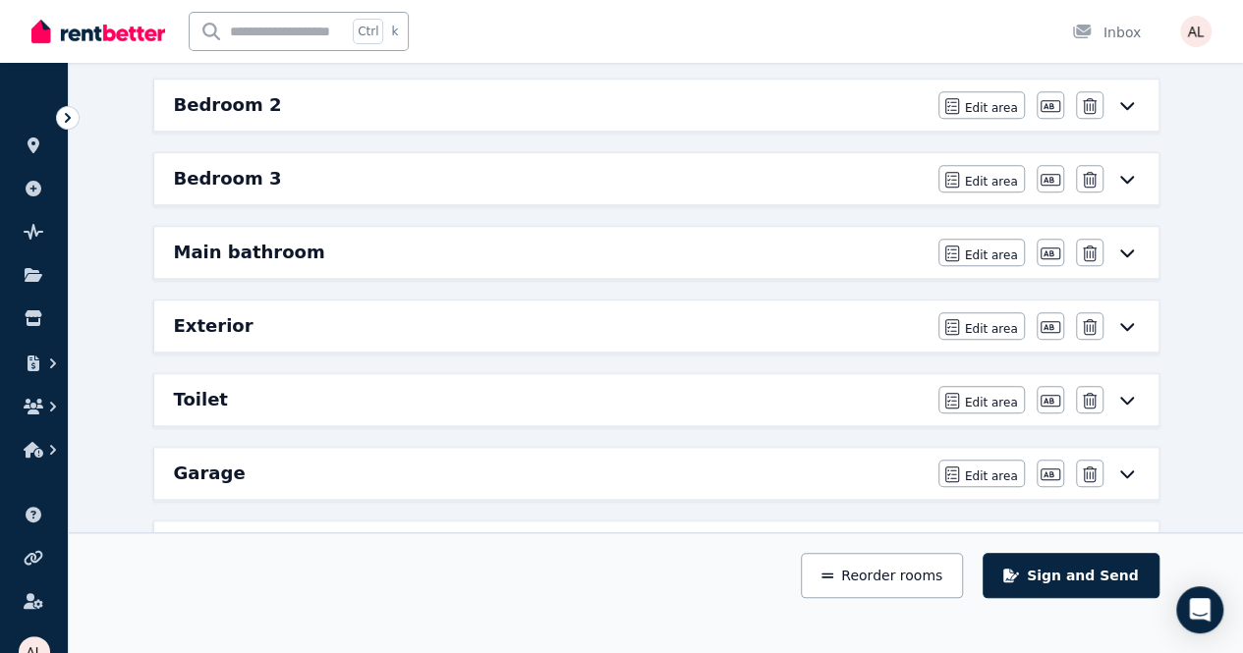
scroll to position [953, 0]
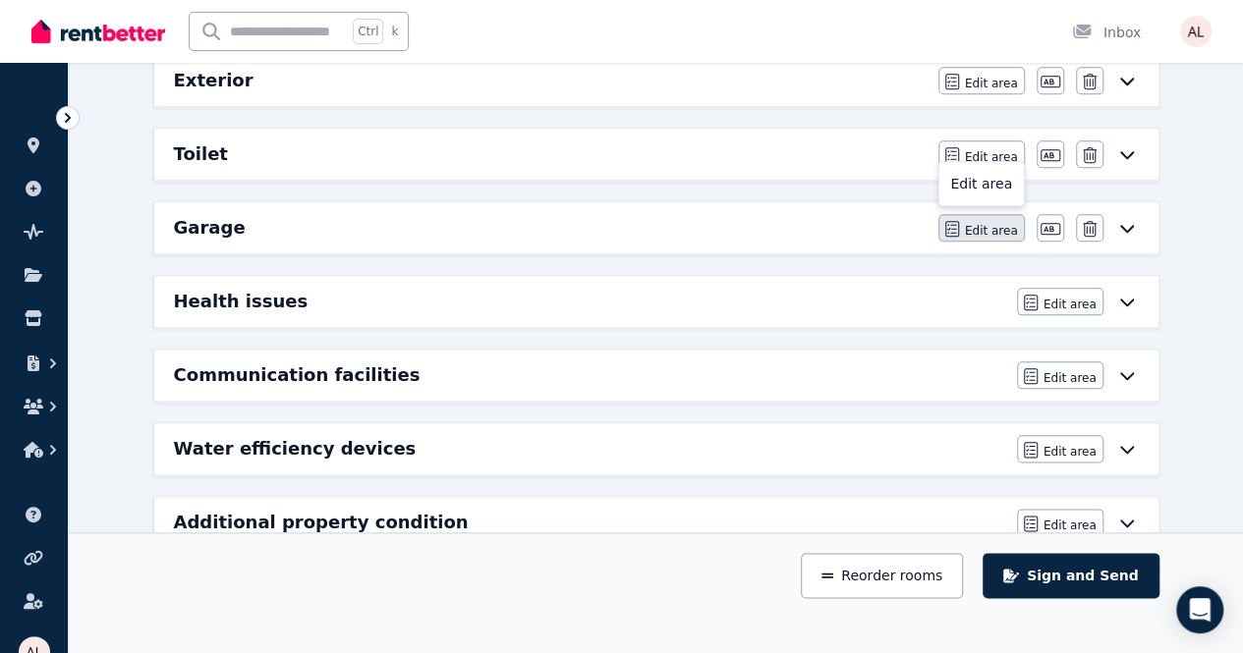
click at [1004, 223] on span "Edit area" at bounding box center [991, 231] width 53 height 16
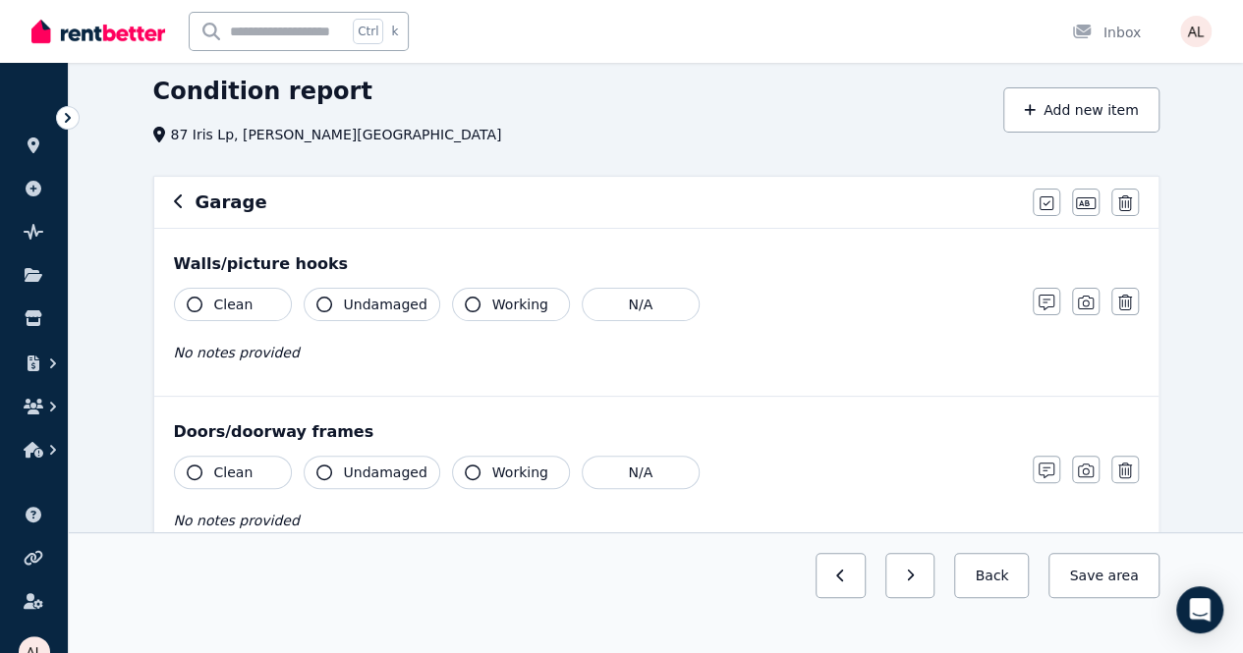
scroll to position [98, 0]
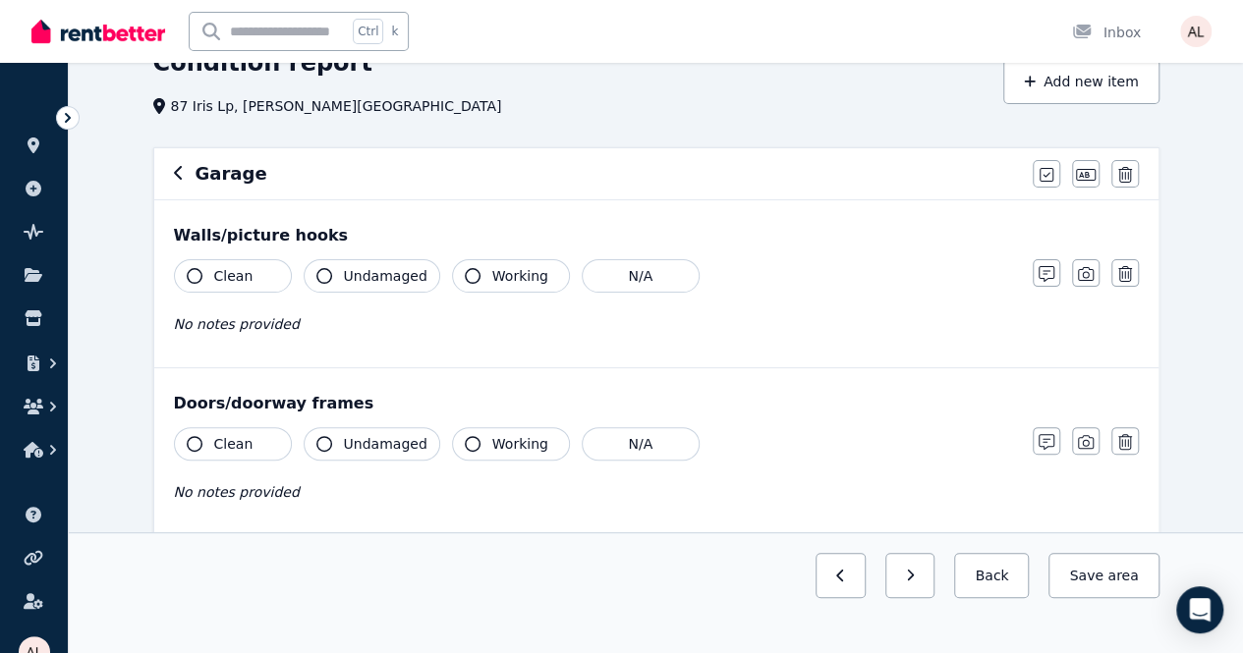
drag, startPoint x: 521, startPoint y: 271, endPoint x: 463, endPoint y: 280, distance: 58.6
click at [521, 271] on span "Working" at bounding box center [520, 276] width 56 height 20
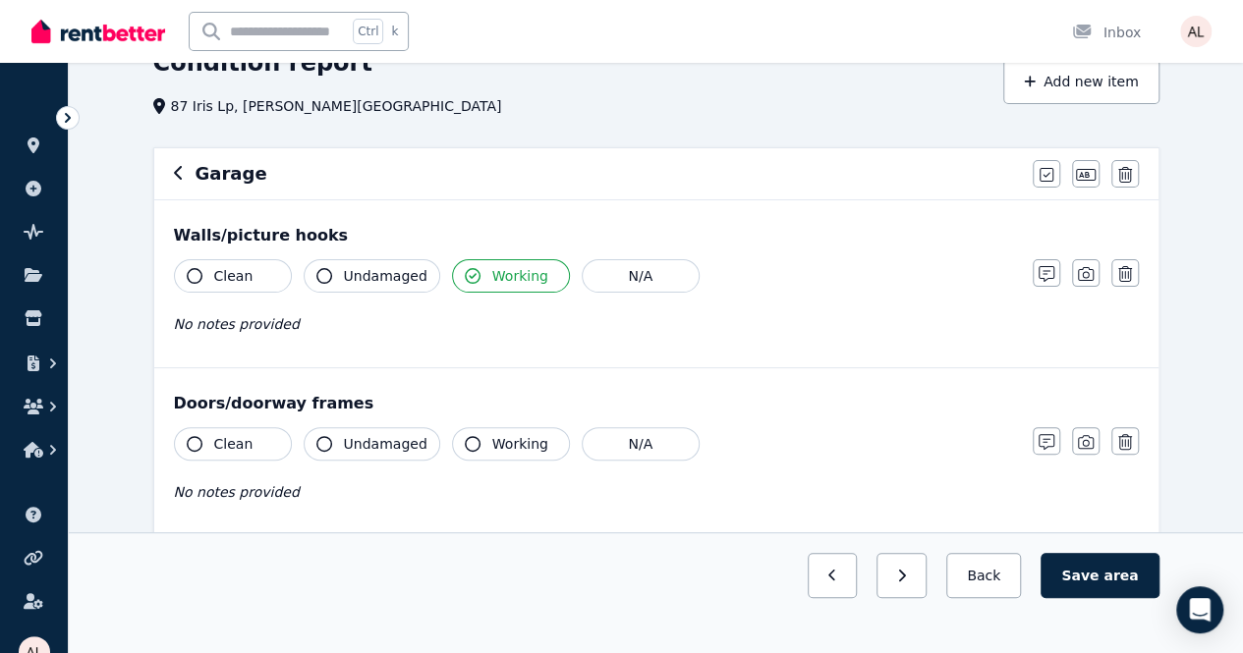
click at [394, 282] on span "Undamaged" at bounding box center [386, 276] width 84 height 20
click at [259, 271] on button "Clean" at bounding box center [233, 275] width 118 height 33
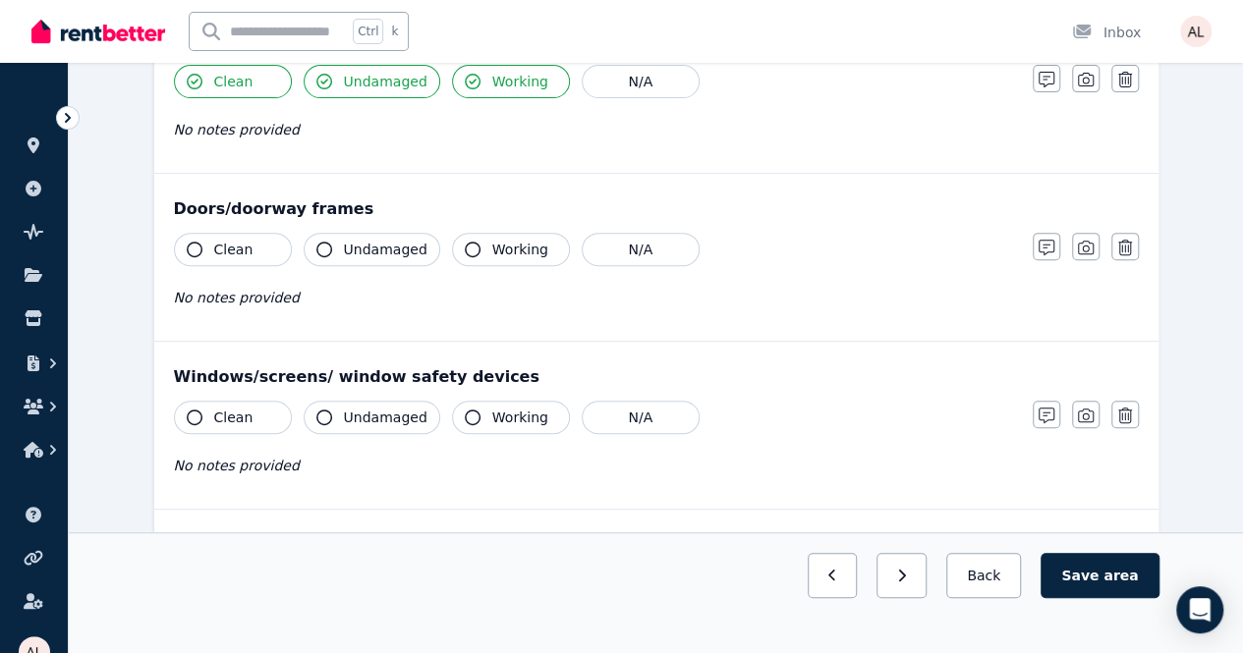
scroll to position [295, 0]
click at [238, 262] on div "Clean Undamaged Working N/A No notes provided" at bounding box center [593, 279] width 839 height 96
click at [398, 256] on button "Undamaged" at bounding box center [372, 247] width 137 height 33
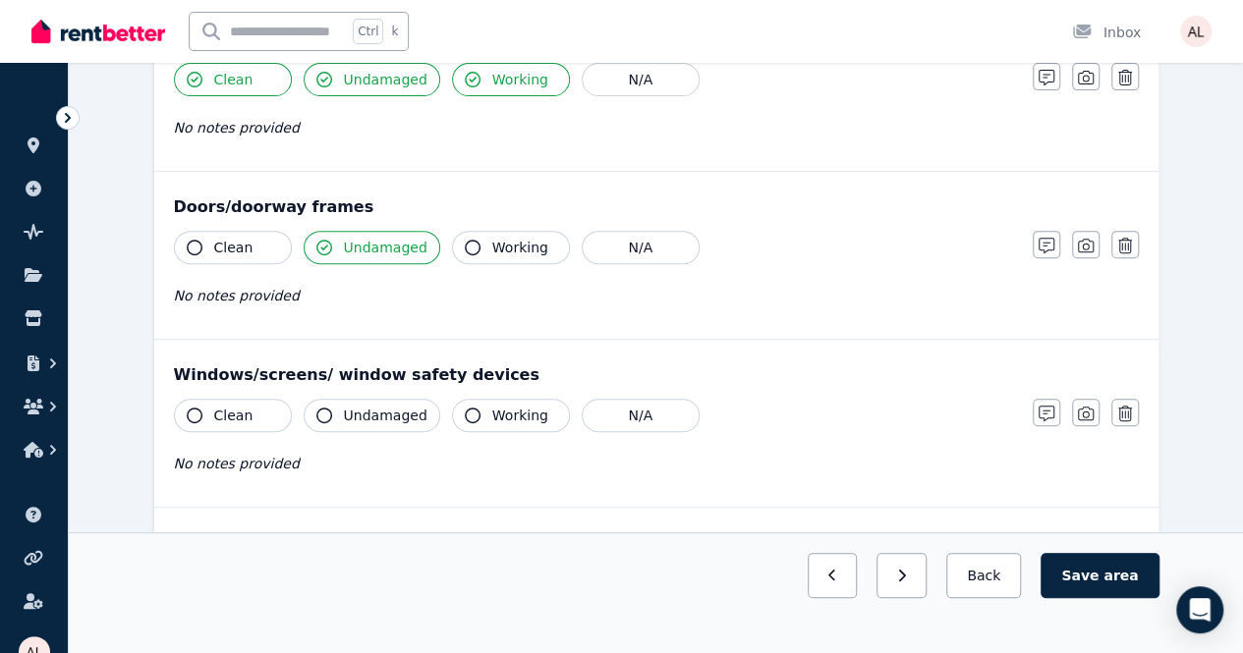
click at [452, 242] on button "Working" at bounding box center [511, 247] width 118 height 33
click at [240, 231] on div "Doors/doorway frames Clean Undamaged Working N/A No notes provided Notes Photo …" at bounding box center [656, 255] width 1004 height 167
click at [255, 262] on div "Clean Undamaged Working N/A No notes provided" at bounding box center [593, 279] width 839 height 96
click at [227, 239] on span "Clean" at bounding box center [233, 248] width 39 height 20
click at [1133, 406] on button "button" at bounding box center [1125, 413] width 28 height 28
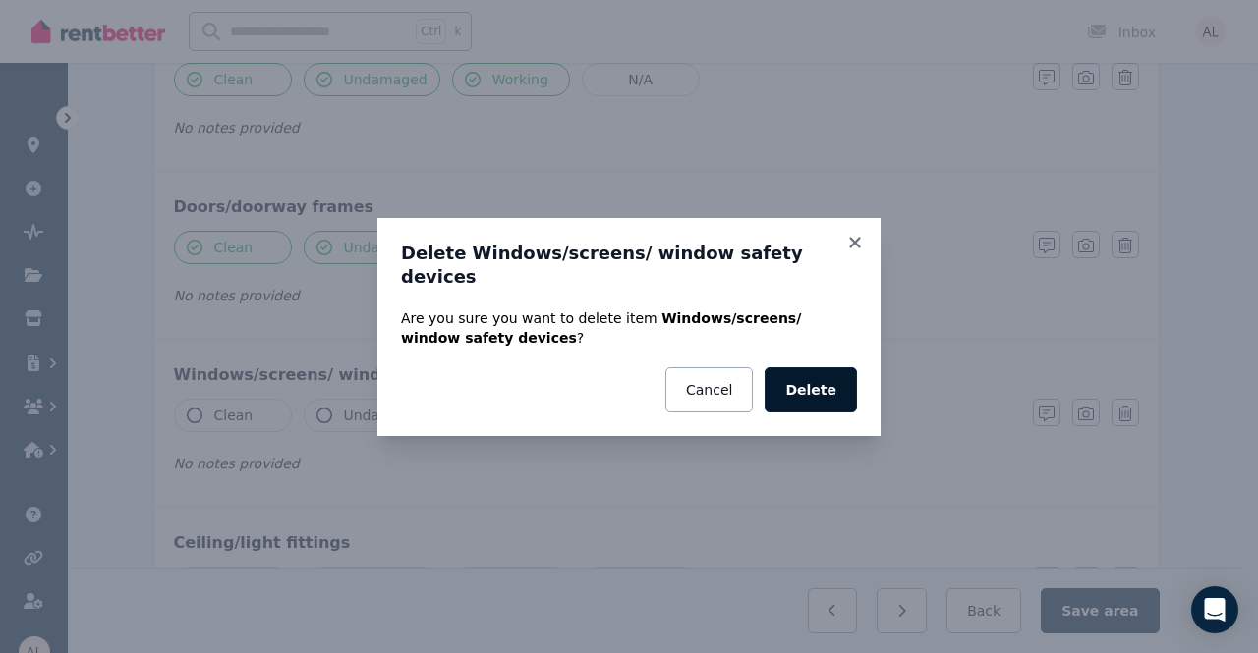
click at [853, 378] on button "Delete" at bounding box center [810, 389] width 92 height 45
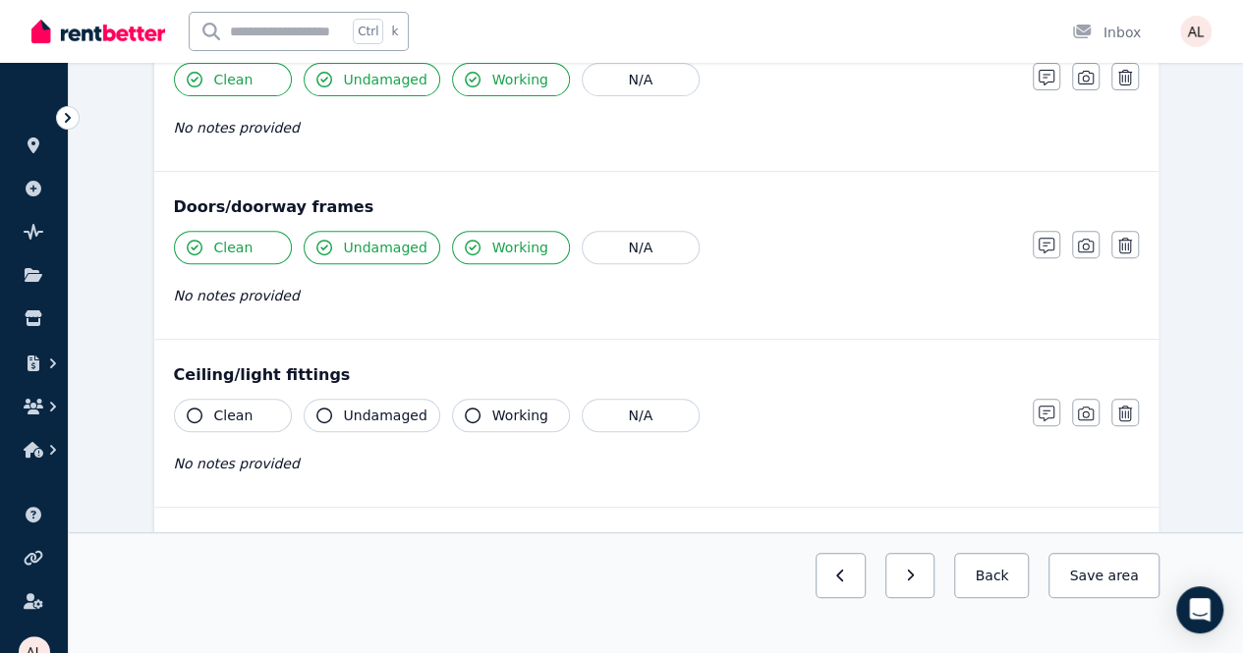
click at [265, 406] on button "Clean" at bounding box center [233, 415] width 118 height 33
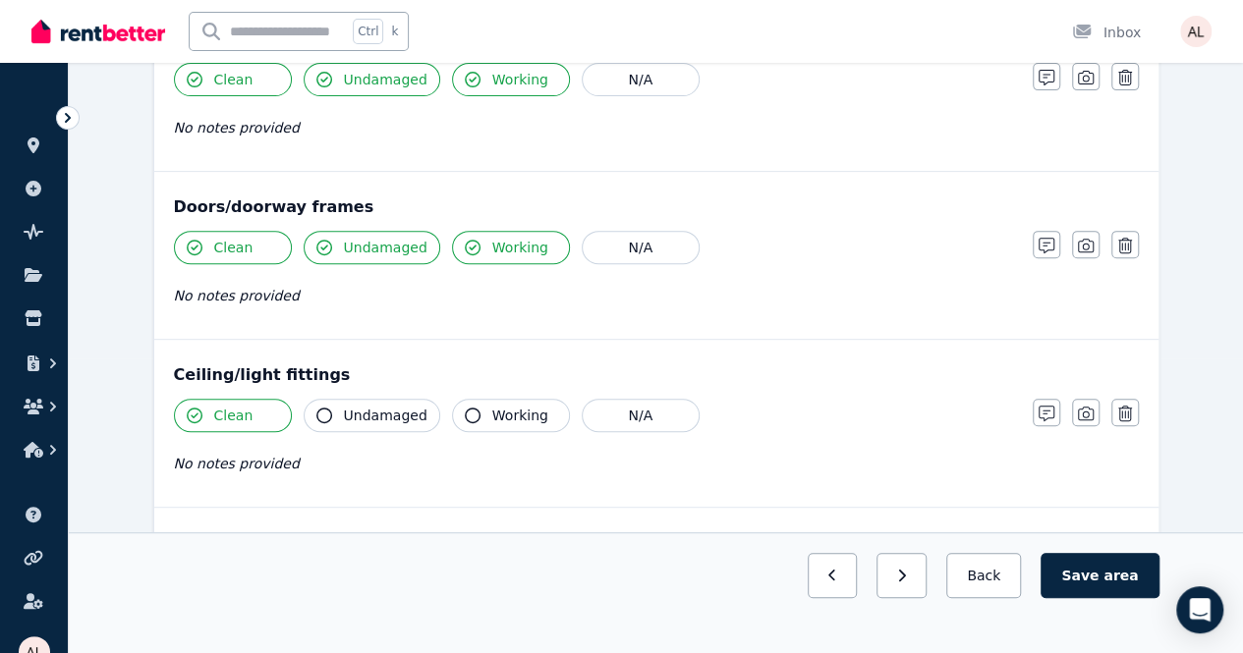
click at [399, 411] on span "Undamaged" at bounding box center [386, 416] width 84 height 20
click at [503, 410] on span "Working" at bounding box center [520, 416] width 56 height 20
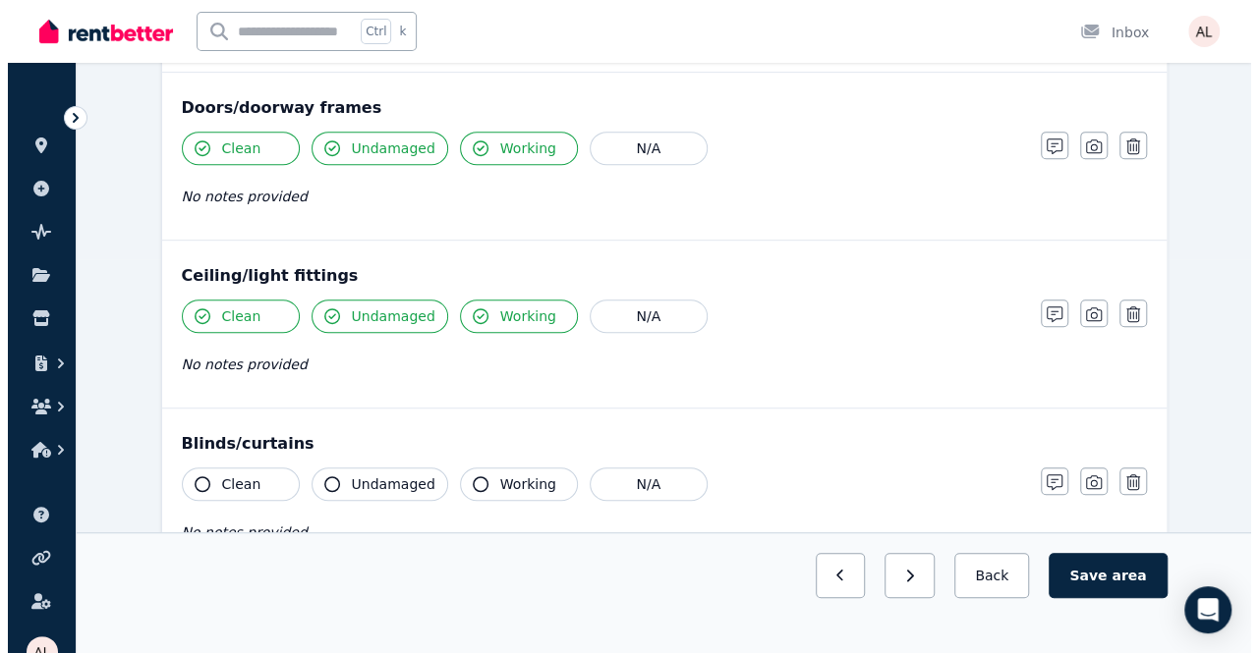
scroll to position [491, 0]
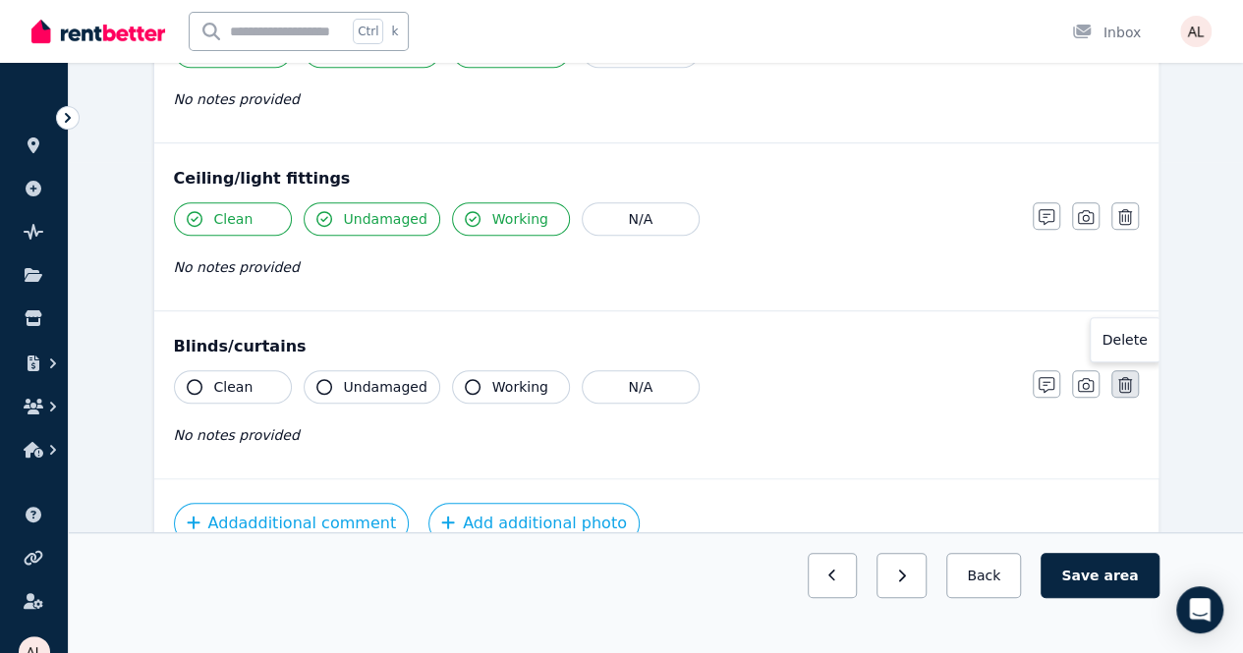
click at [1132, 381] on button "button" at bounding box center [1125, 384] width 28 height 28
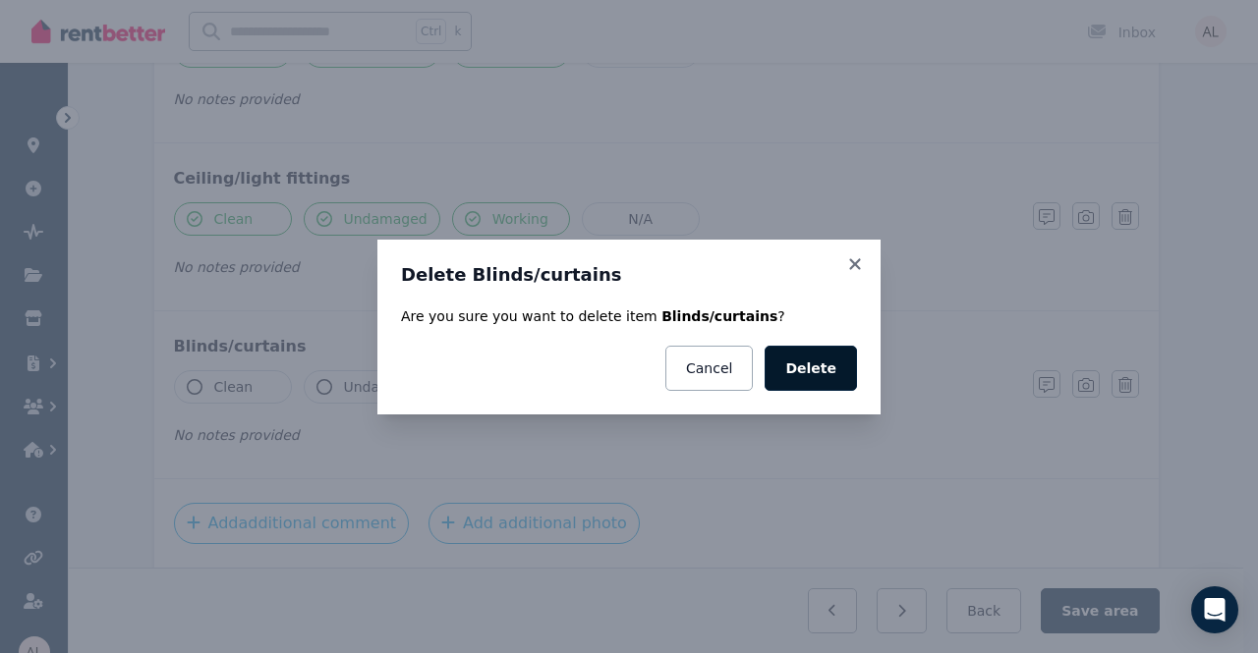
click at [792, 378] on button "Delete" at bounding box center [810, 368] width 92 height 45
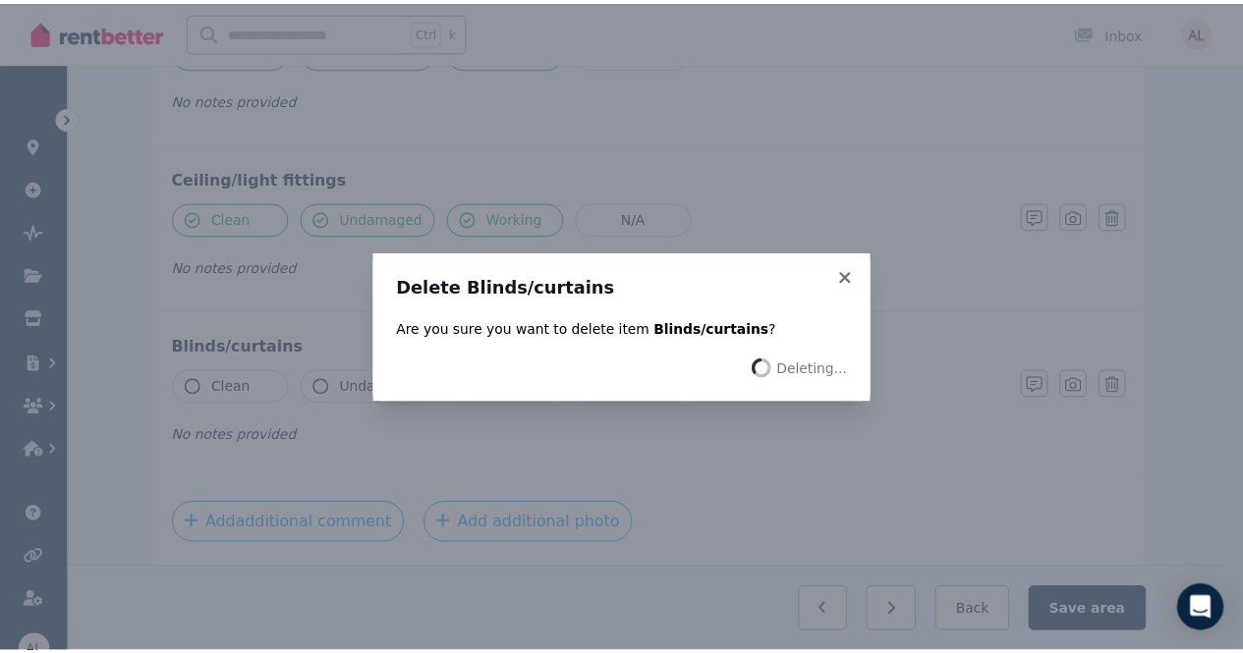
scroll to position [324, 0]
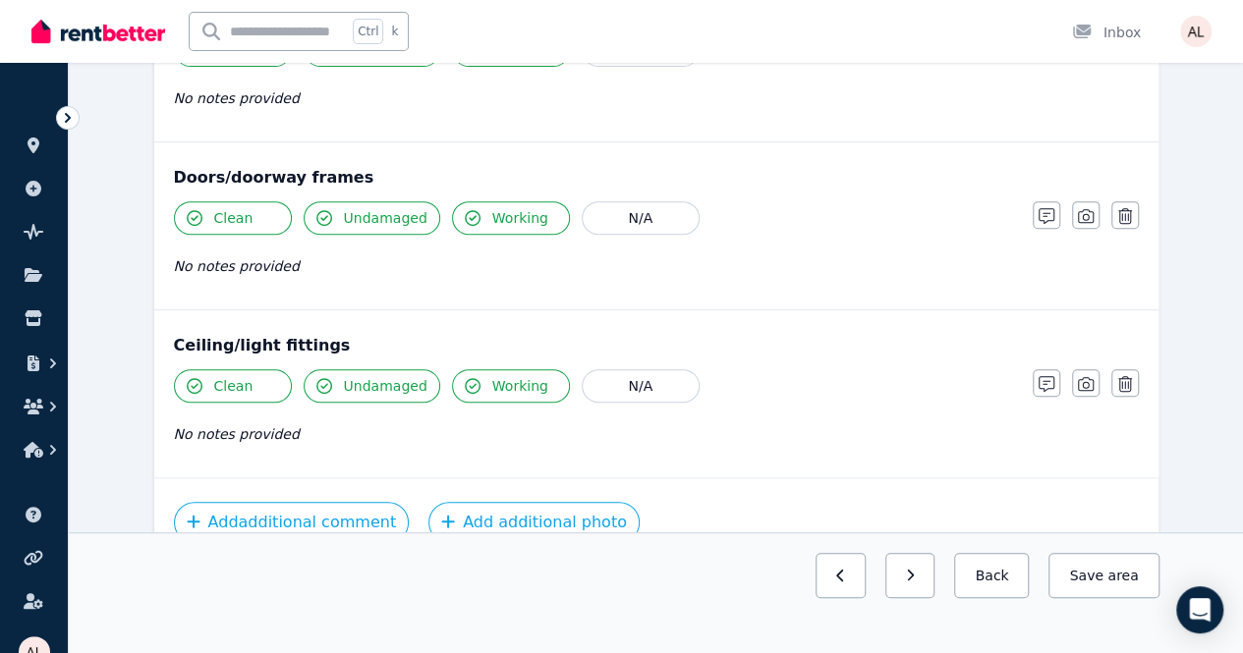
click at [1097, 598] on button "Save area" at bounding box center [1103, 575] width 110 height 45
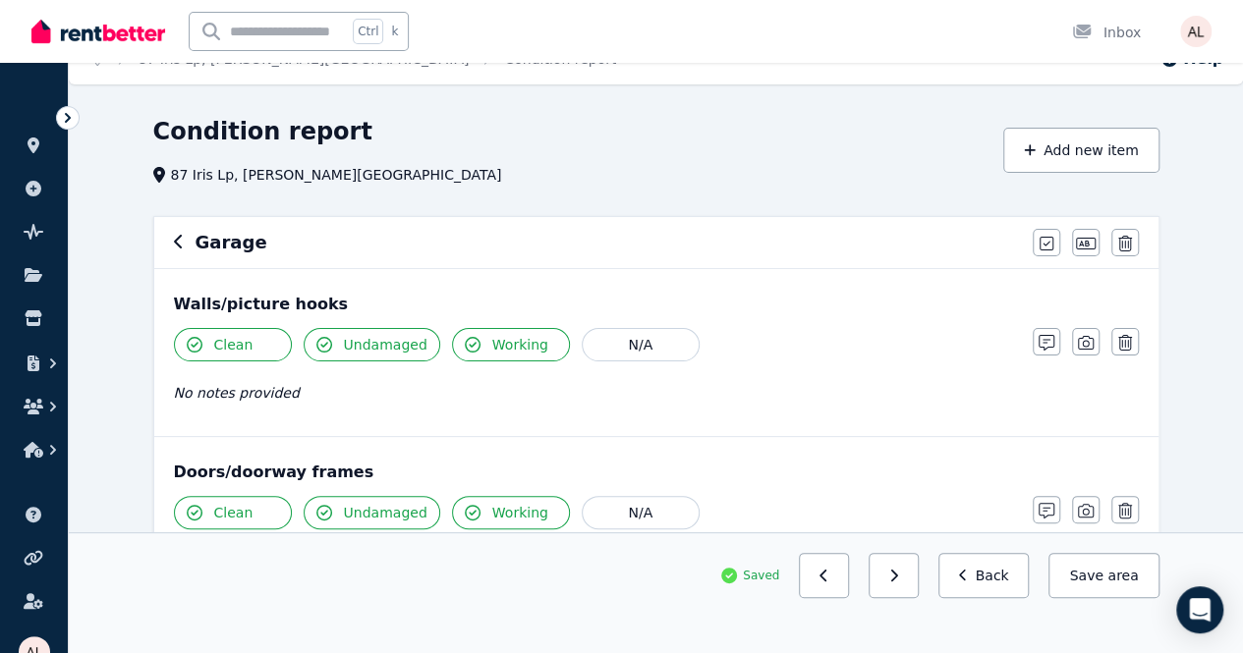
scroll to position [0, 0]
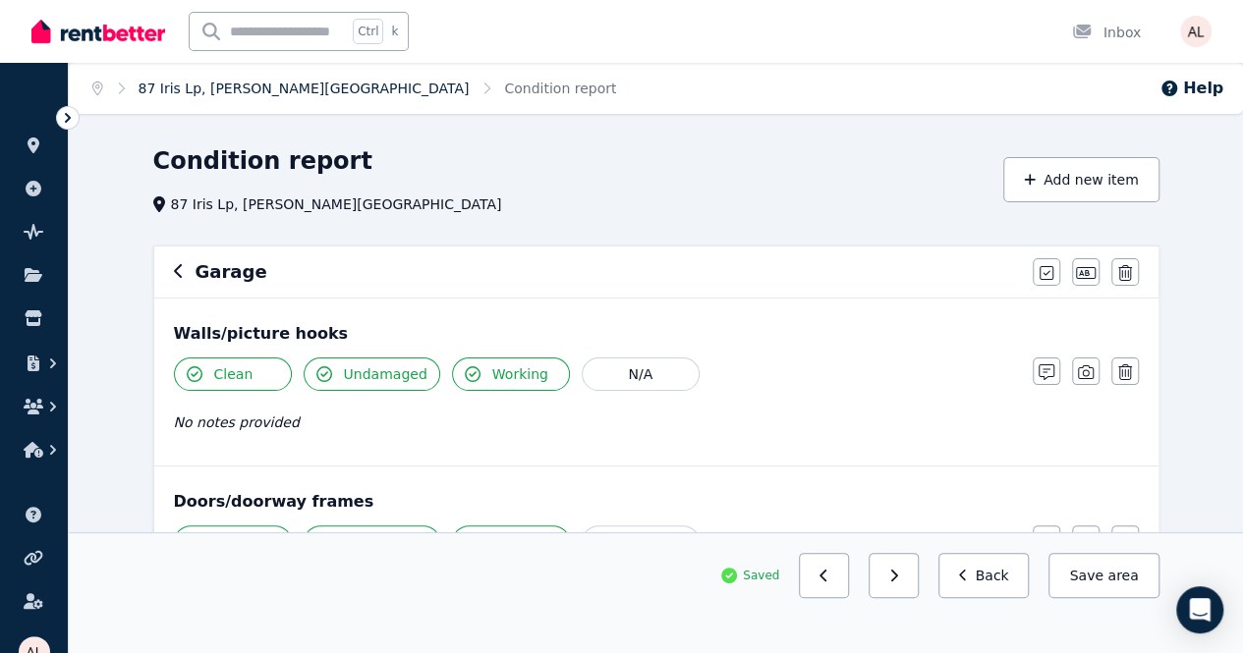
click at [144, 82] on link "87 Iris Lp, [PERSON_NAME][GEOGRAPHIC_DATA]" at bounding box center [304, 89] width 331 height 16
